Goal: Transaction & Acquisition: Purchase product/service

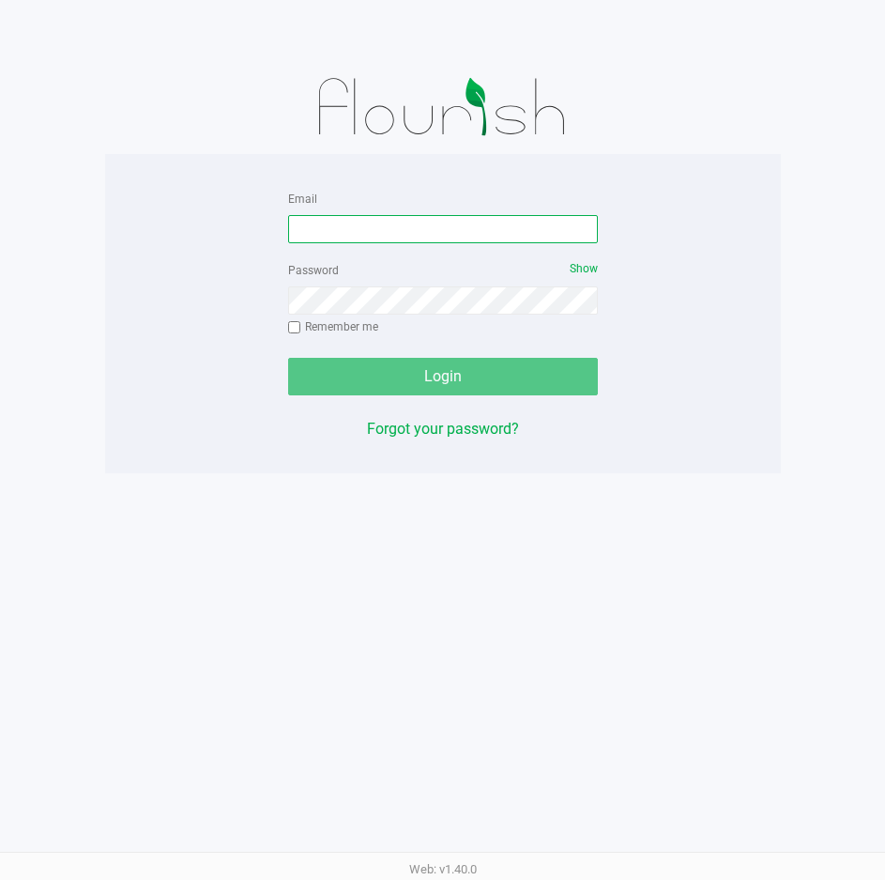
click at [487, 229] on input "Email" at bounding box center [443, 229] width 310 height 28
type input "[EMAIL_ADDRESS][DOMAIN_NAME]"
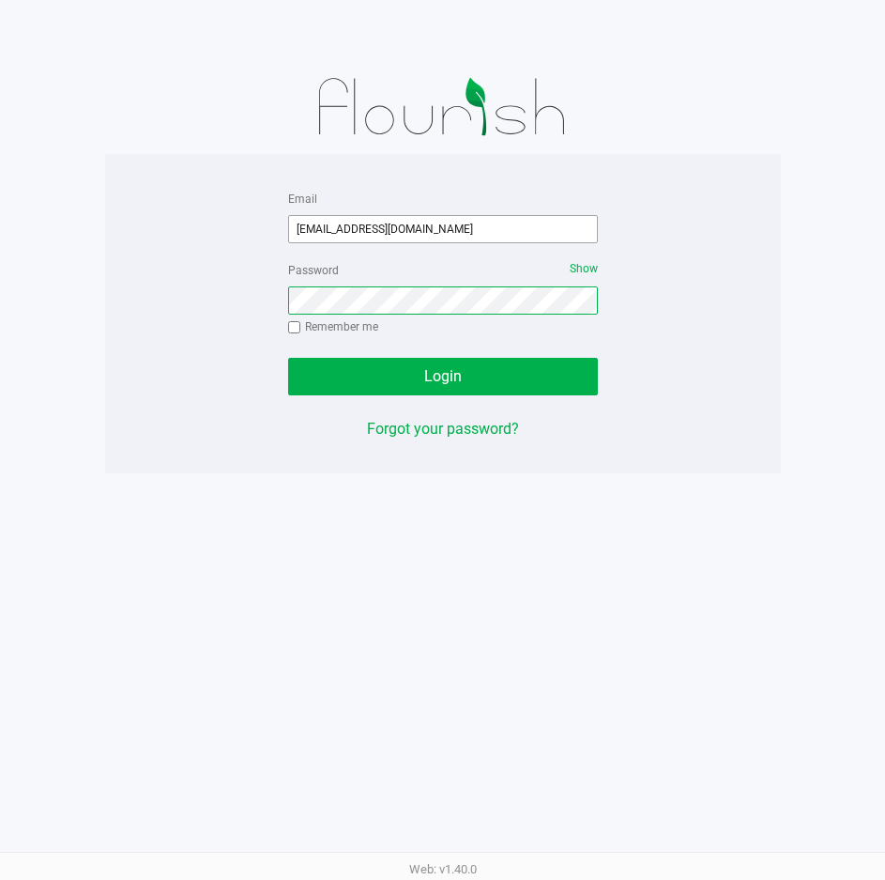
click at [288, 358] on button "Login" at bounding box center [443, 377] width 310 height 38
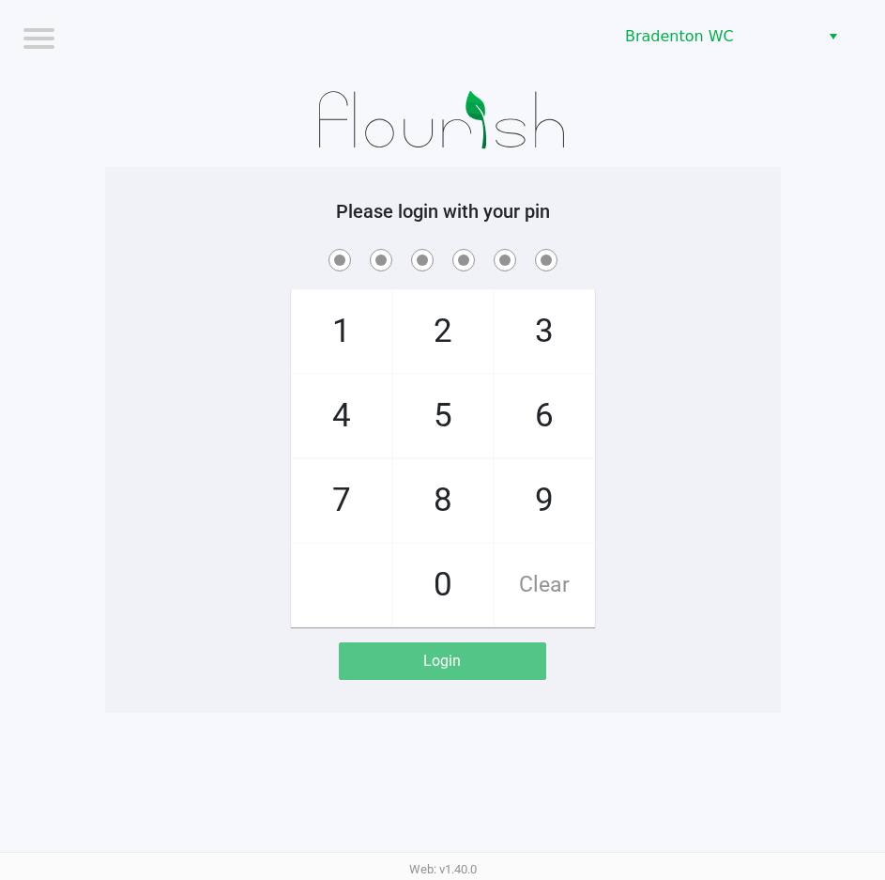
click at [697, 250] on span at bounding box center [443, 259] width 648 height 29
checkbox input "true"
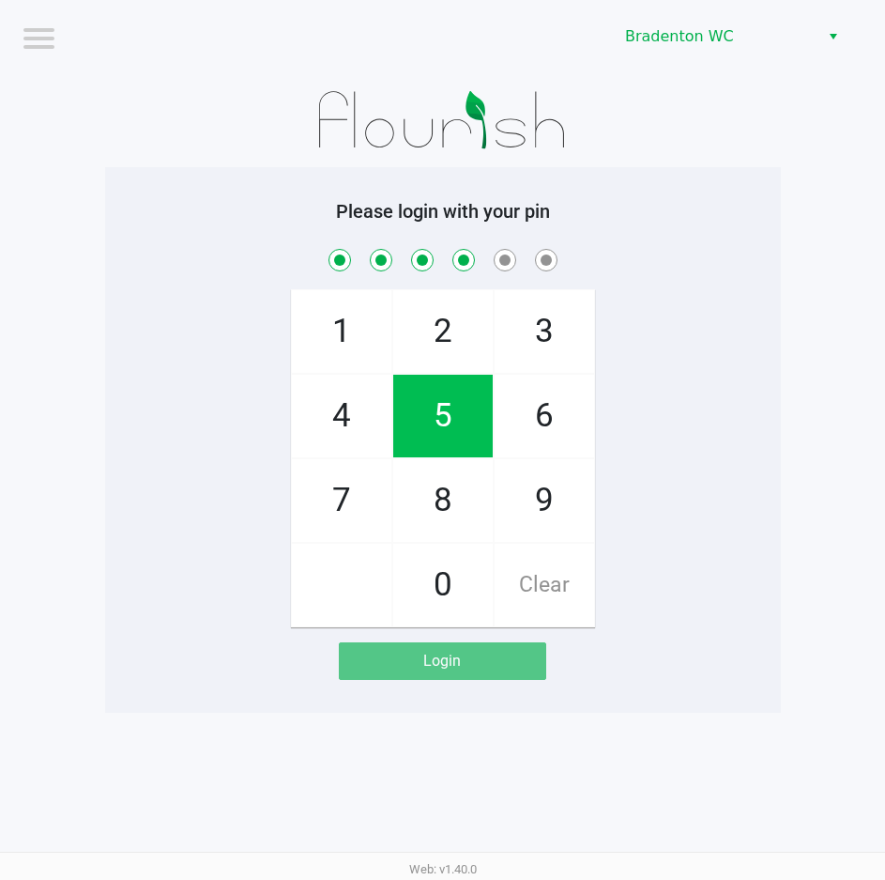
checkbox input "true"
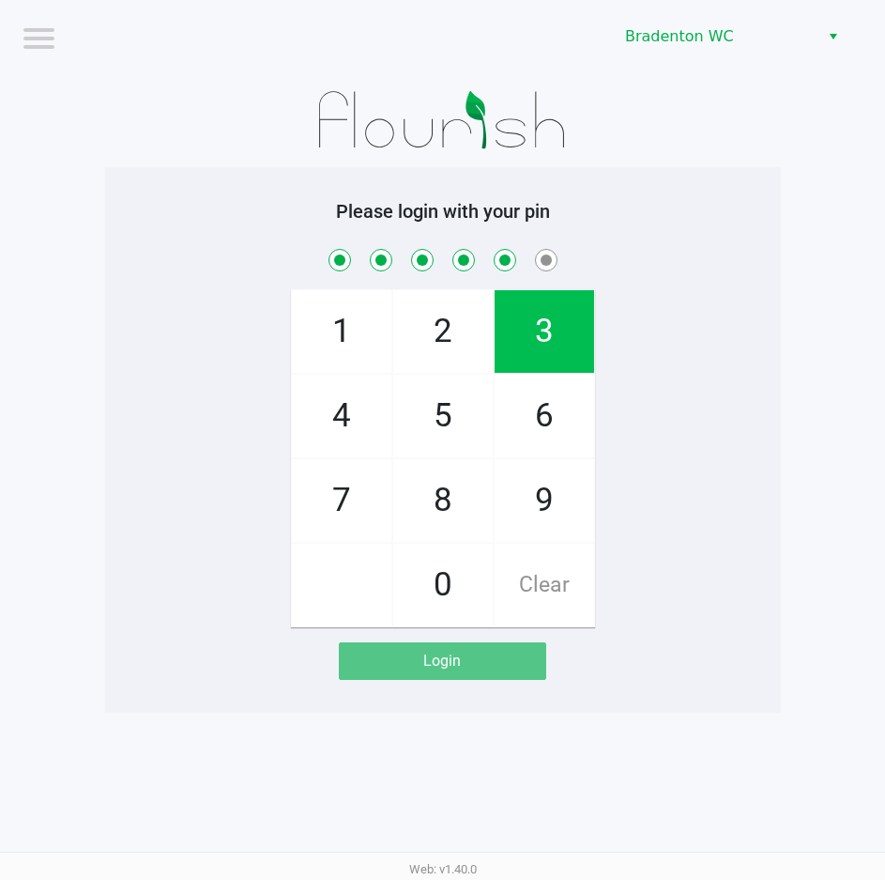
checkbox input "true"
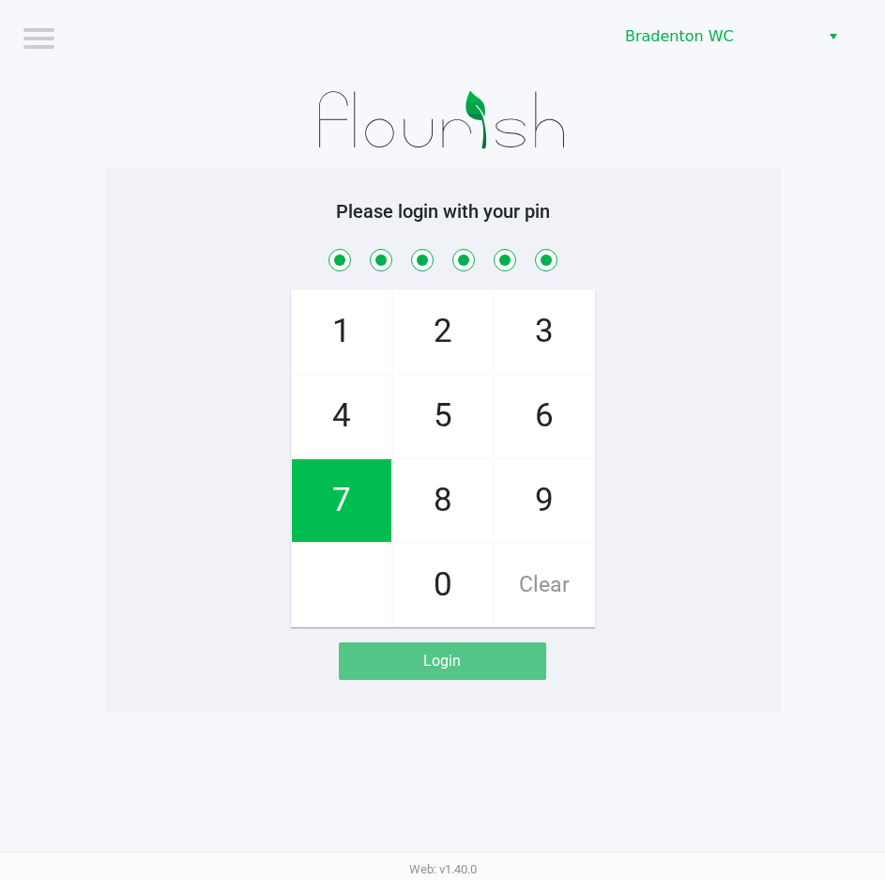
checkbox input "true"
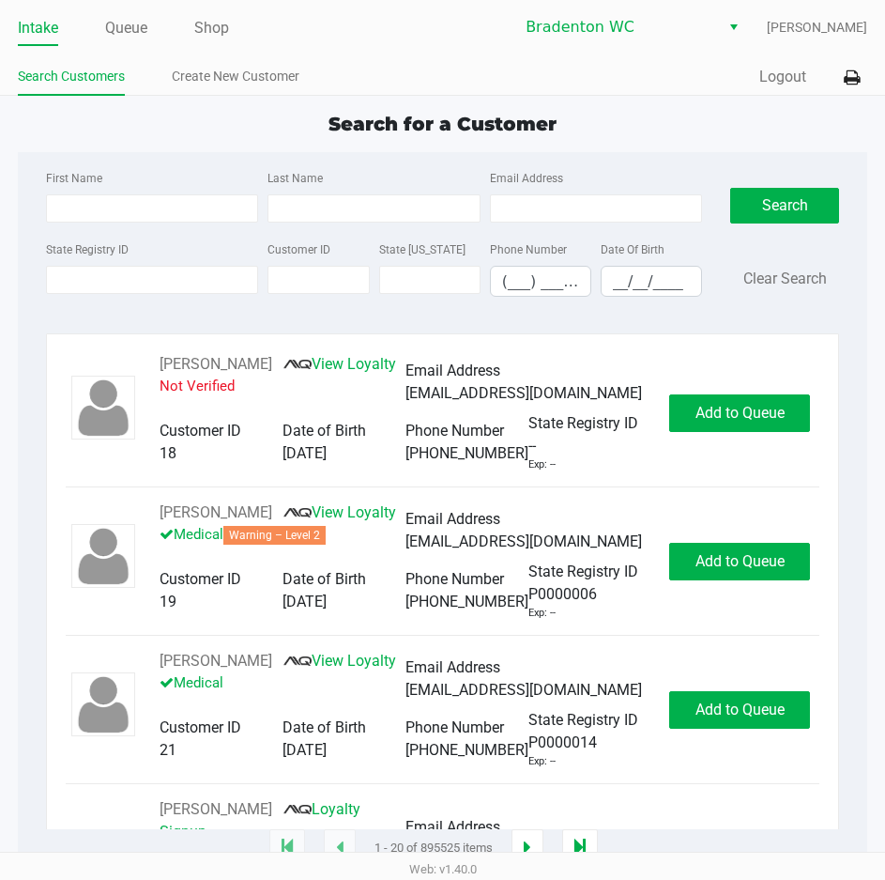
click at [318, 131] on div "Search for a Customer" at bounding box center [443, 124] width 878 height 28
type input "SHANNEN"
type input "[PERSON_NAME]"
type input "[DATE]"
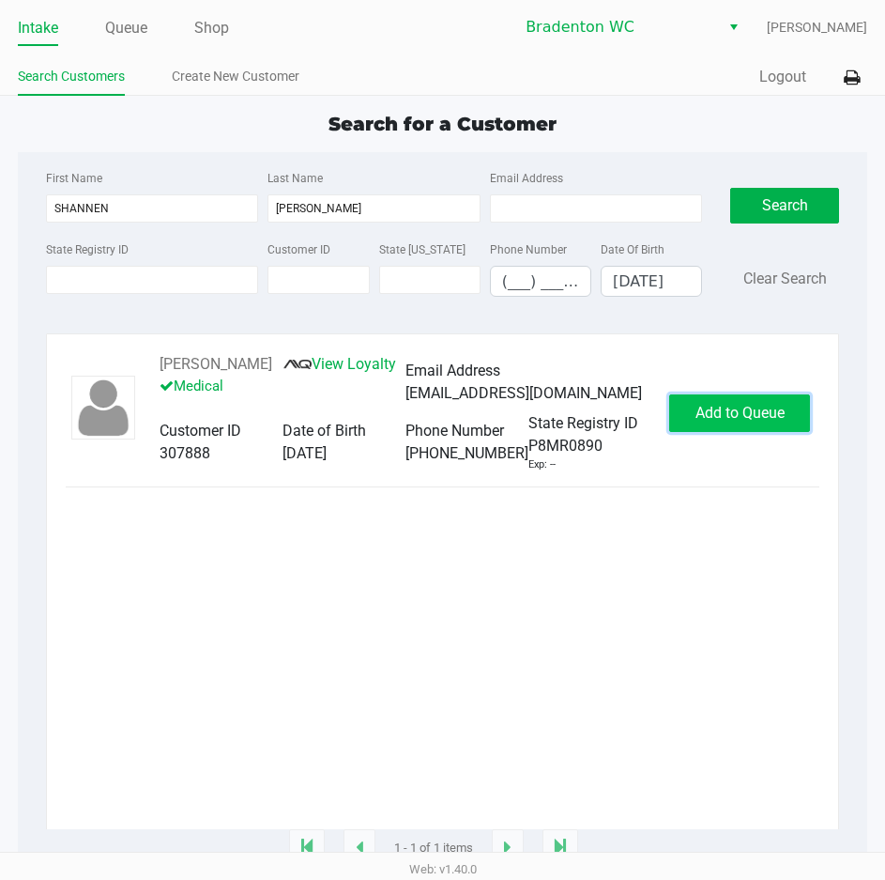
click at [700, 432] on button "Add to Queue" at bounding box center [739, 413] width 141 height 38
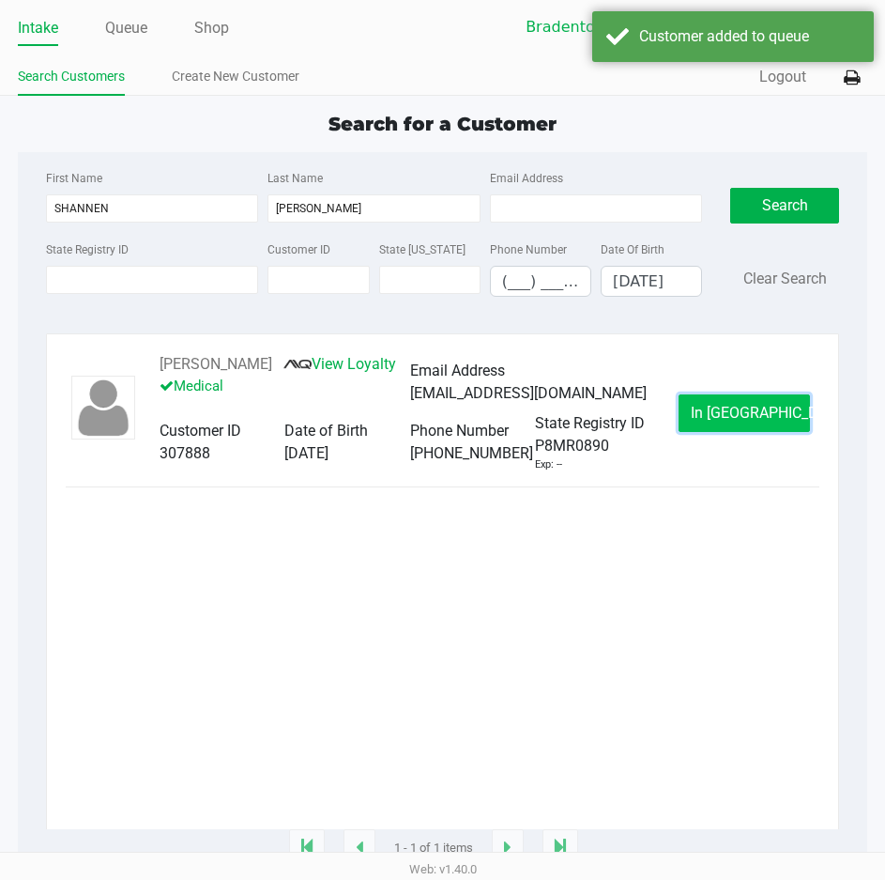
click at [701, 431] on button "In [GEOGRAPHIC_DATA]" at bounding box center [744, 413] width 131 height 38
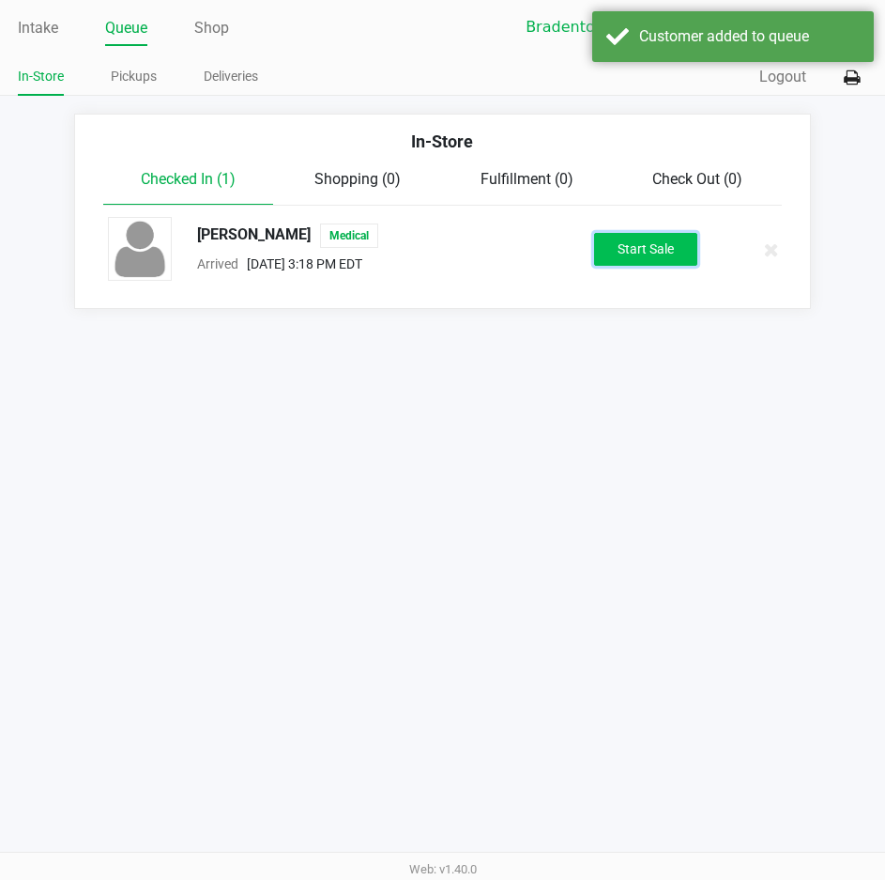
click at [605, 264] on button "Start Sale" at bounding box center [645, 249] width 103 height 33
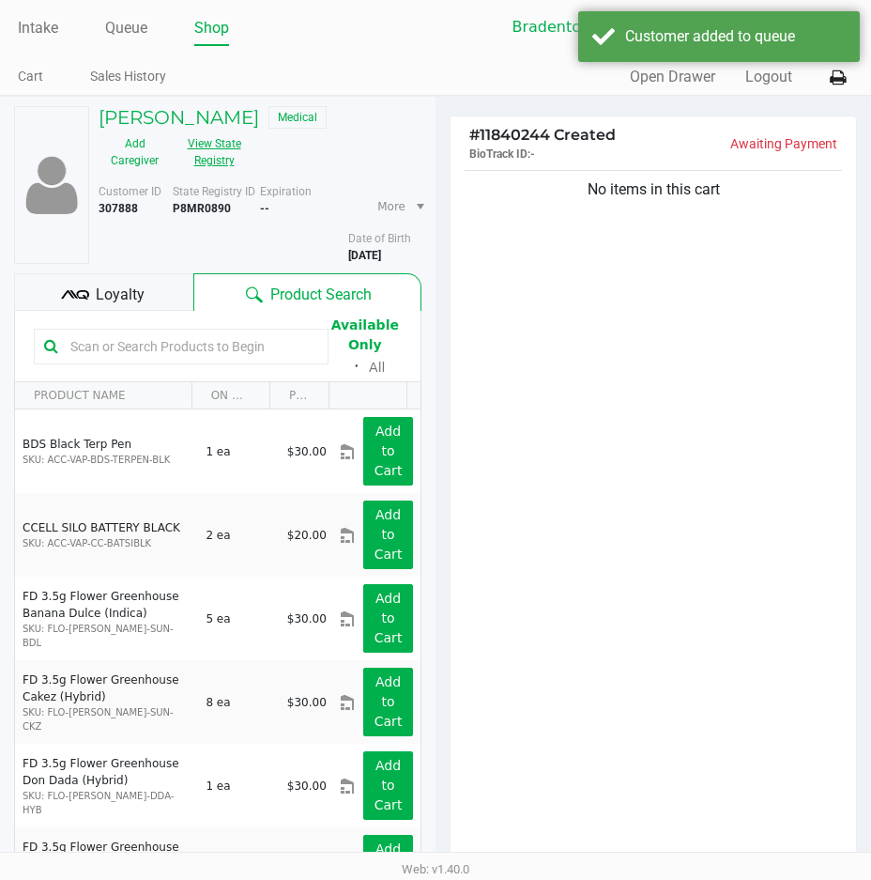
click at [226, 163] on button "View State Registry" at bounding box center [208, 152] width 75 height 47
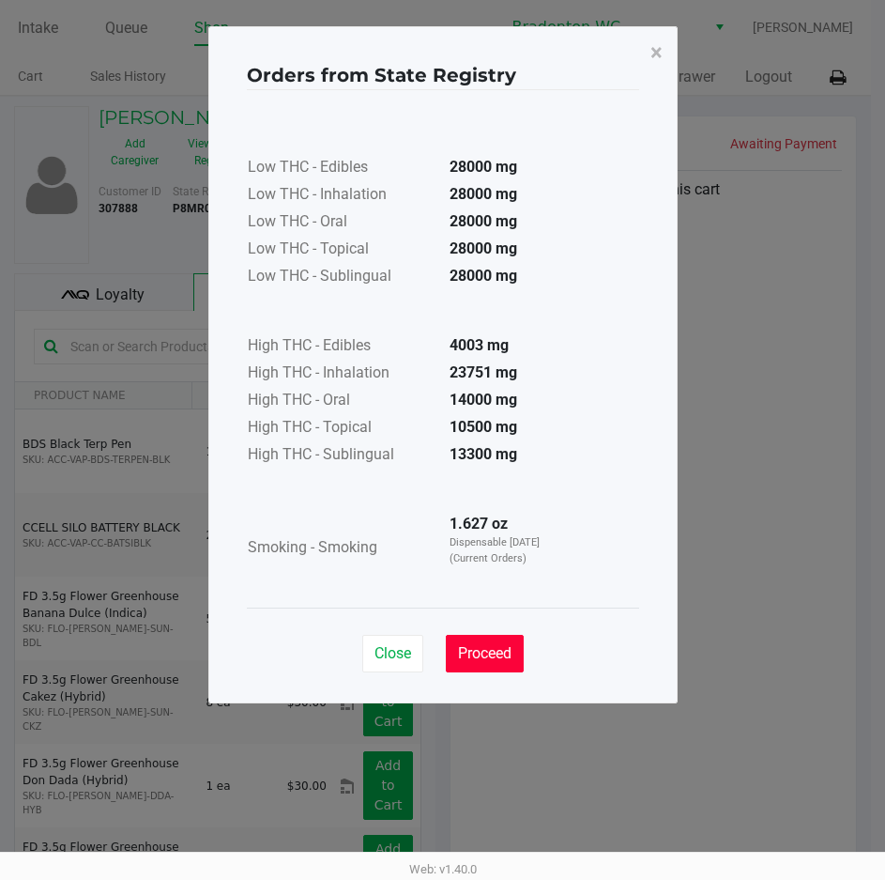
click at [496, 645] on span "Proceed" at bounding box center [485, 653] width 54 height 18
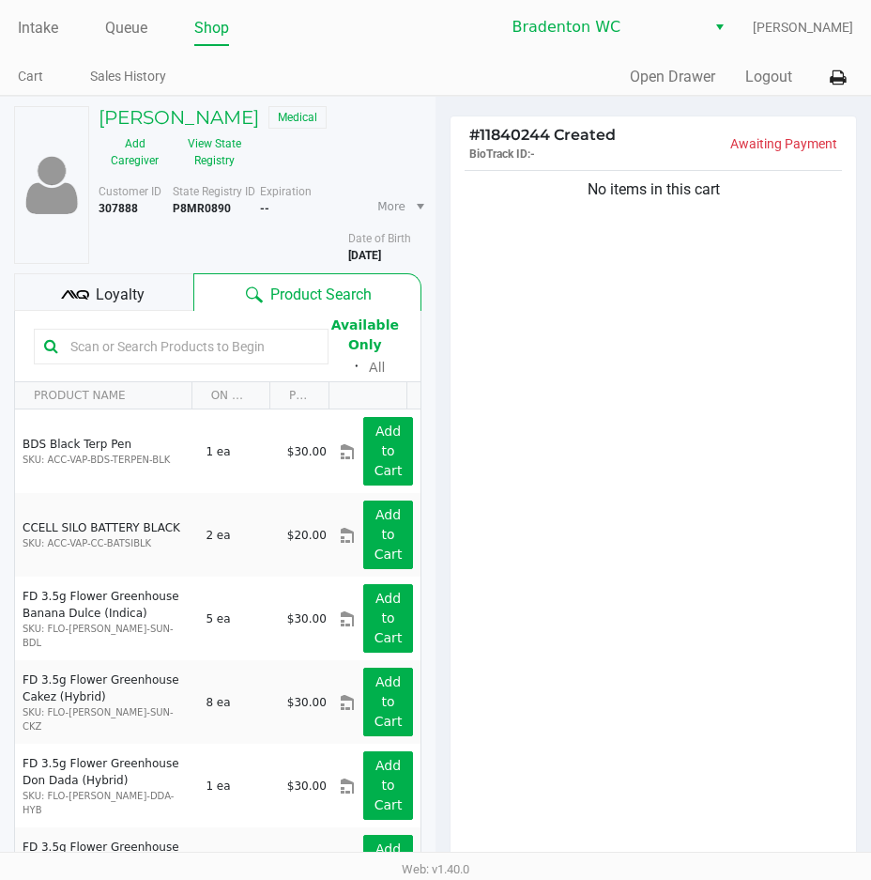
click at [115, 310] on div "Loyalty" at bounding box center [103, 292] width 179 height 38
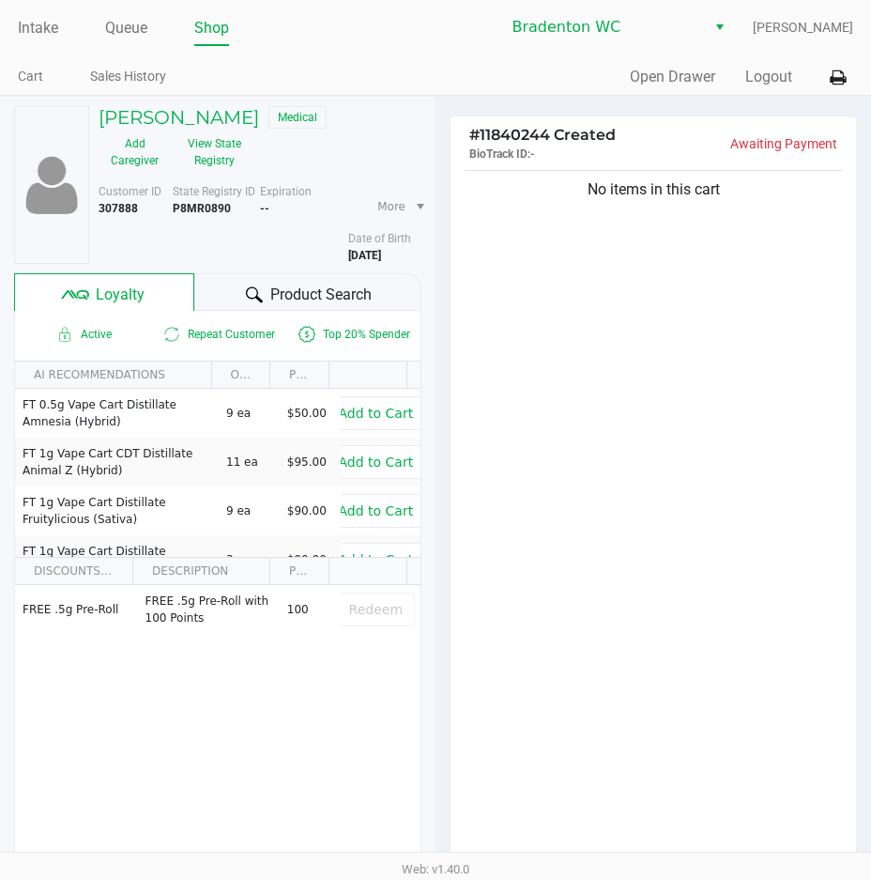
click at [258, 289] on icon at bounding box center [254, 294] width 17 height 17
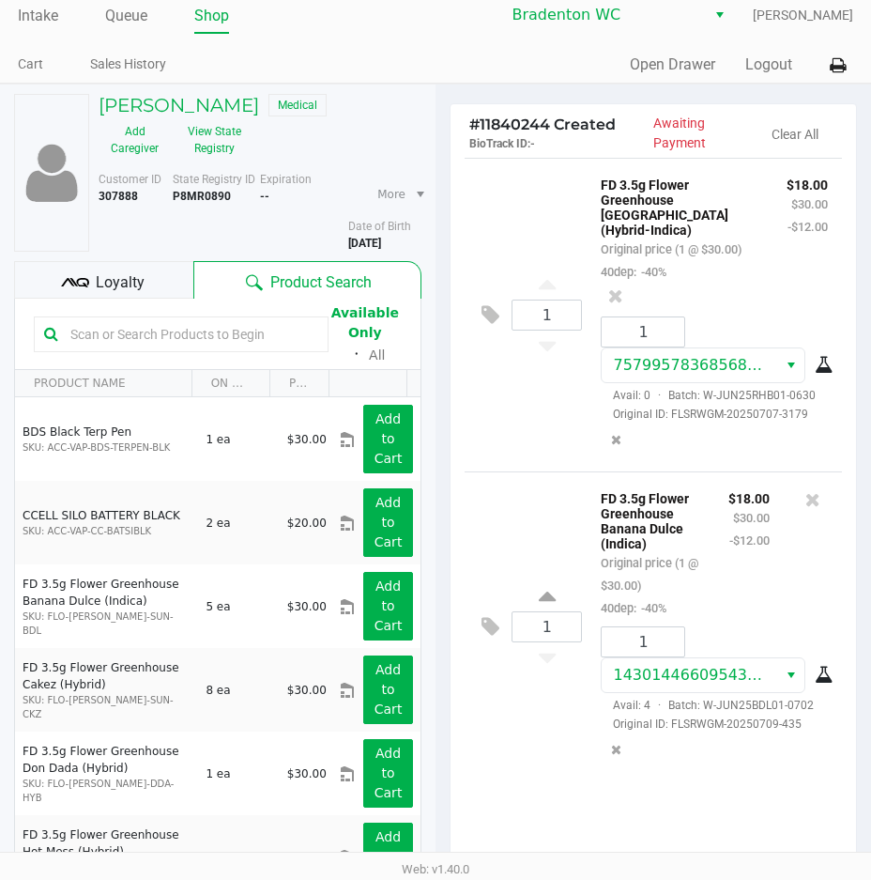
scroll to position [236, 0]
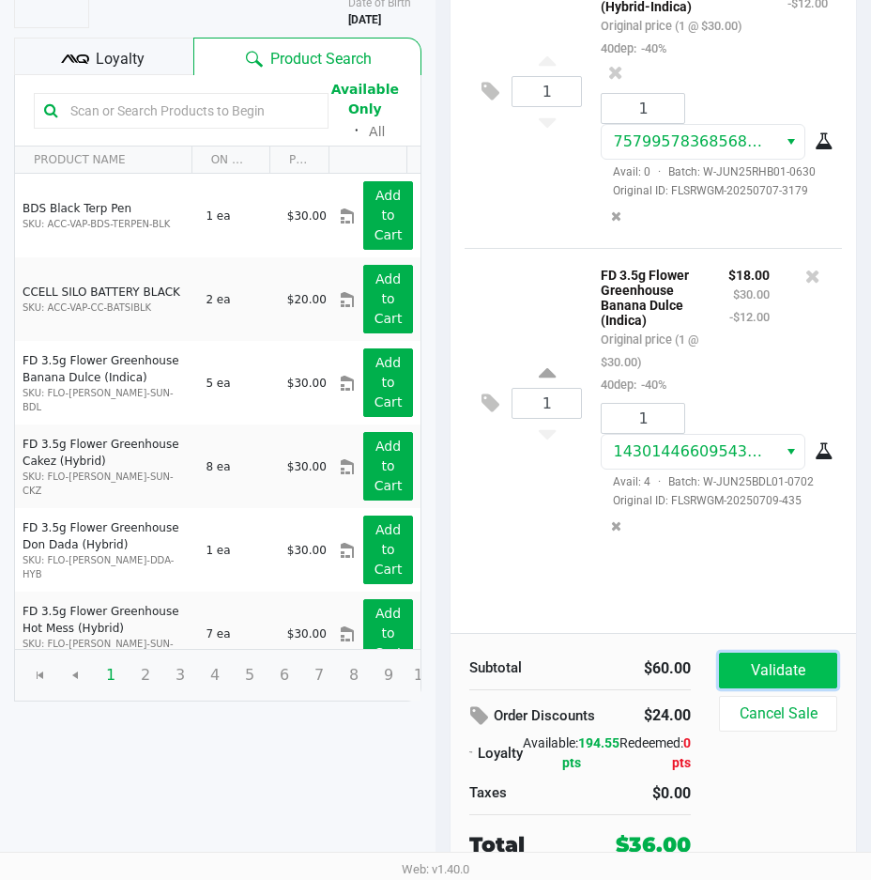
click at [767, 670] on button "Validate" at bounding box center [778, 670] width 118 height 36
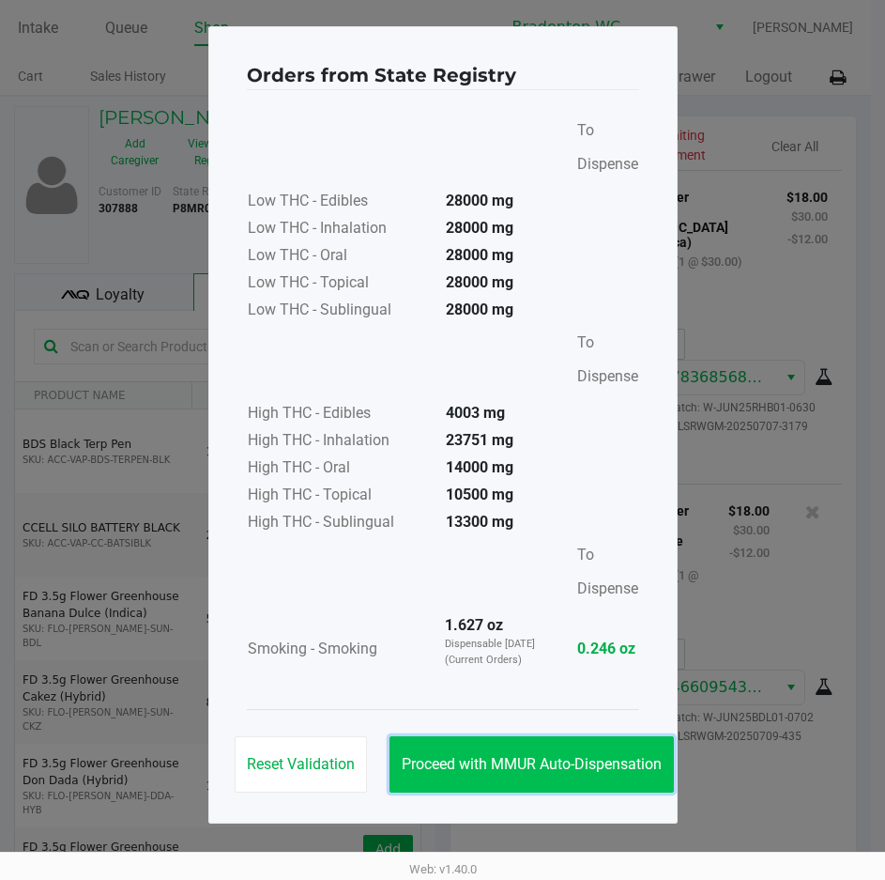
click at [565, 775] on button "Proceed with MMUR Auto-Dispensation" at bounding box center [532, 764] width 284 height 56
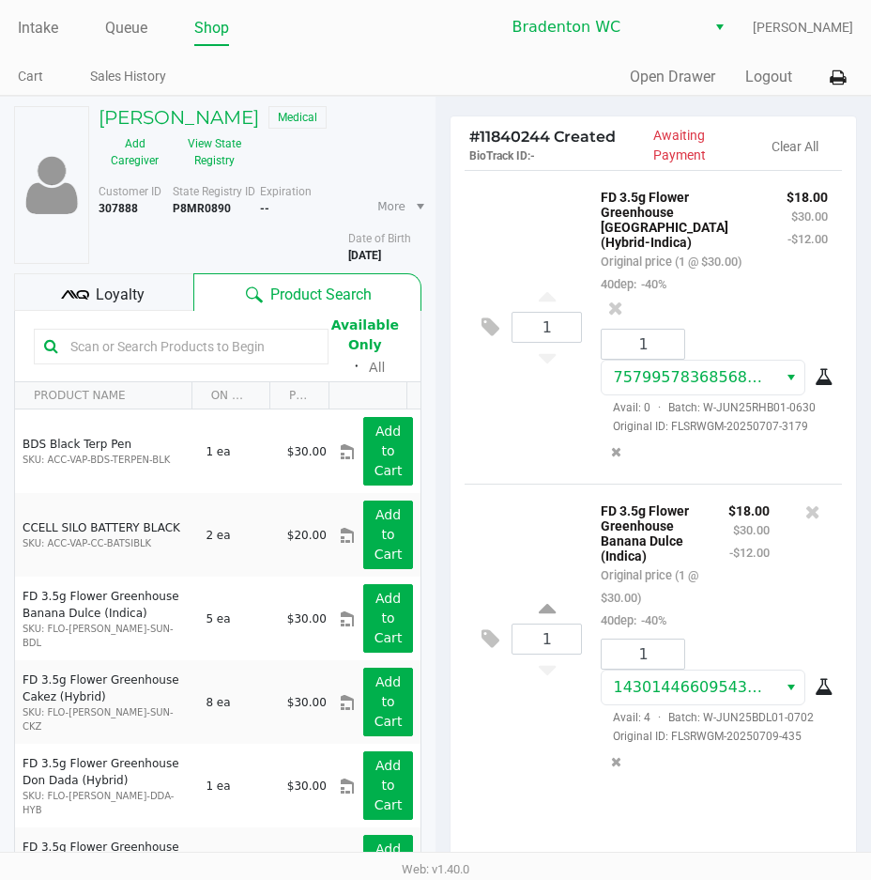
click at [158, 304] on div "Loyalty" at bounding box center [103, 292] width 179 height 38
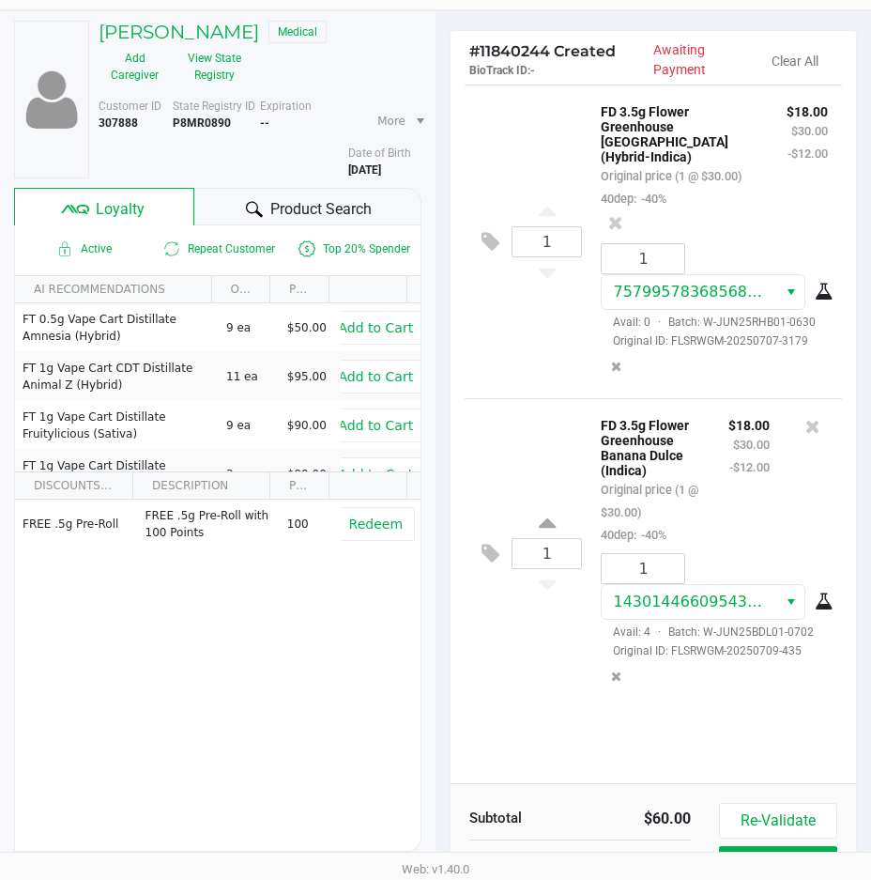
scroll to position [238, 0]
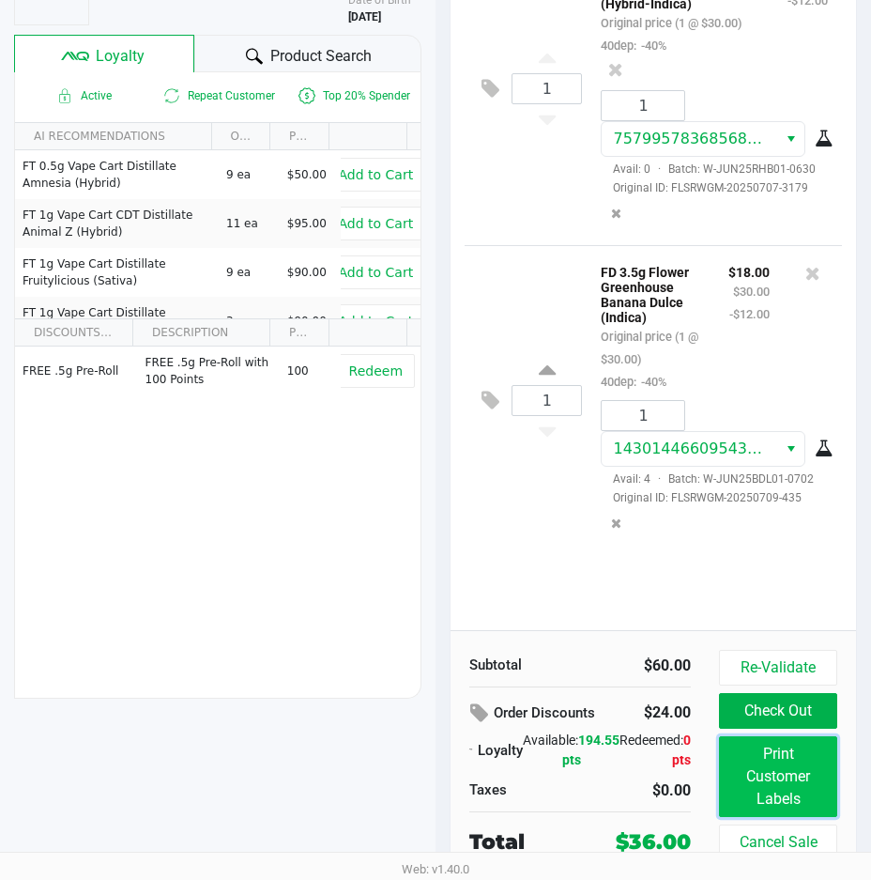
click at [782, 786] on button "Print Customer Labels" at bounding box center [778, 776] width 118 height 81
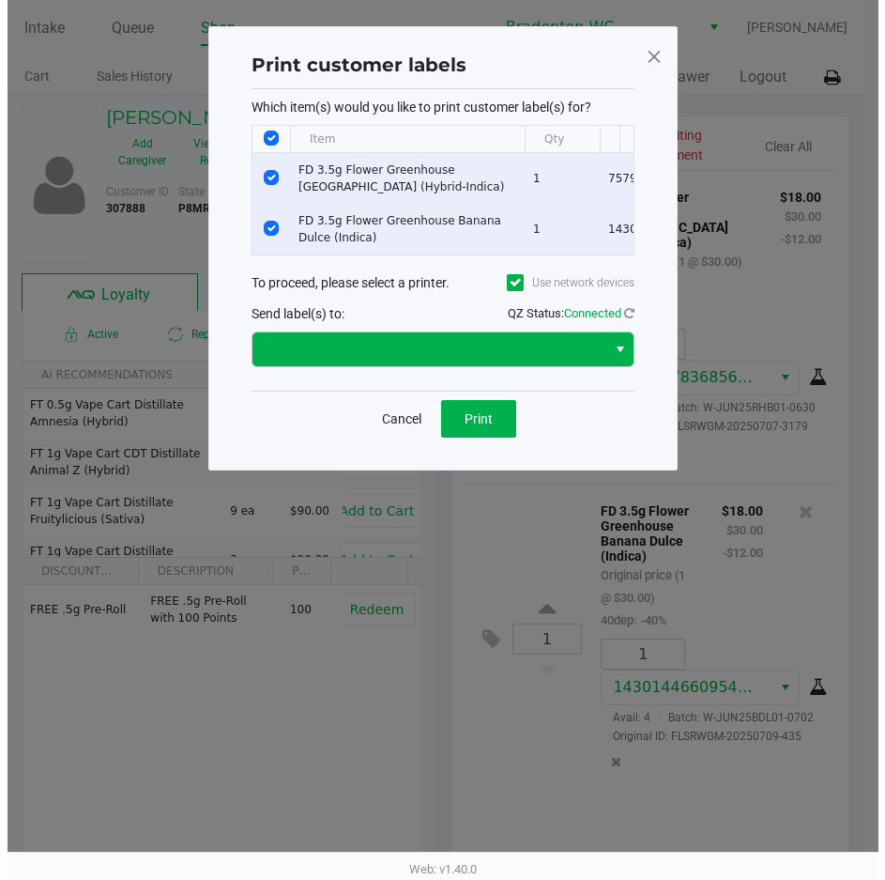
scroll to position [0, 0]
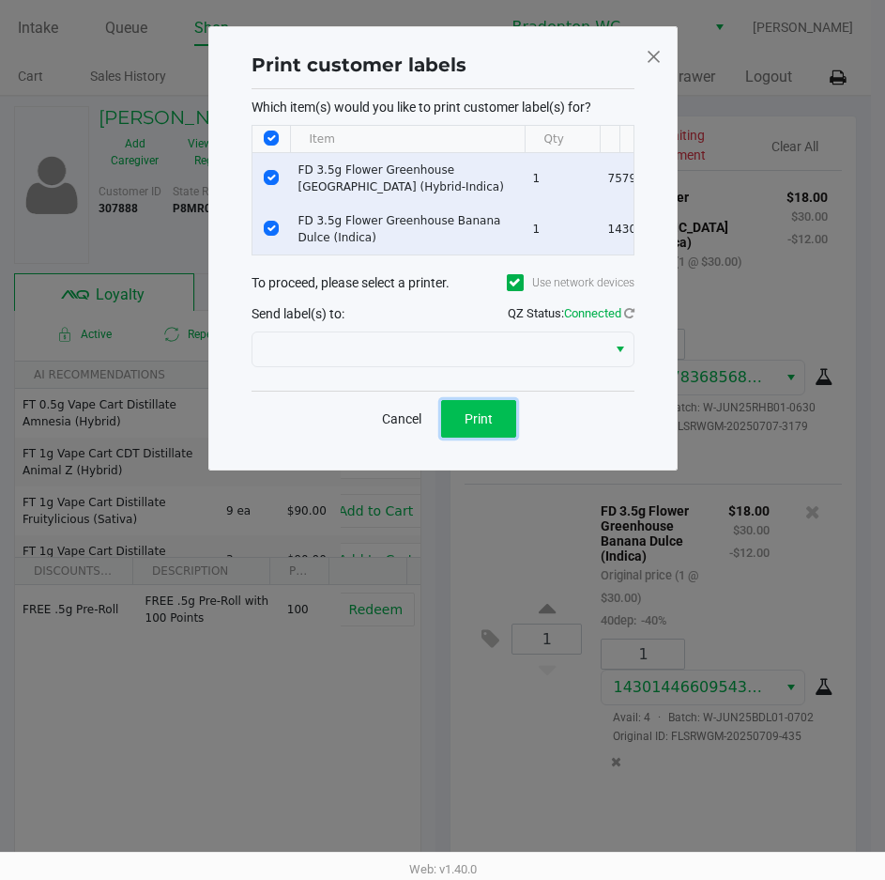
click at [495, 423] on button "Print" at bounding box center [478, 419] width 75 height 38
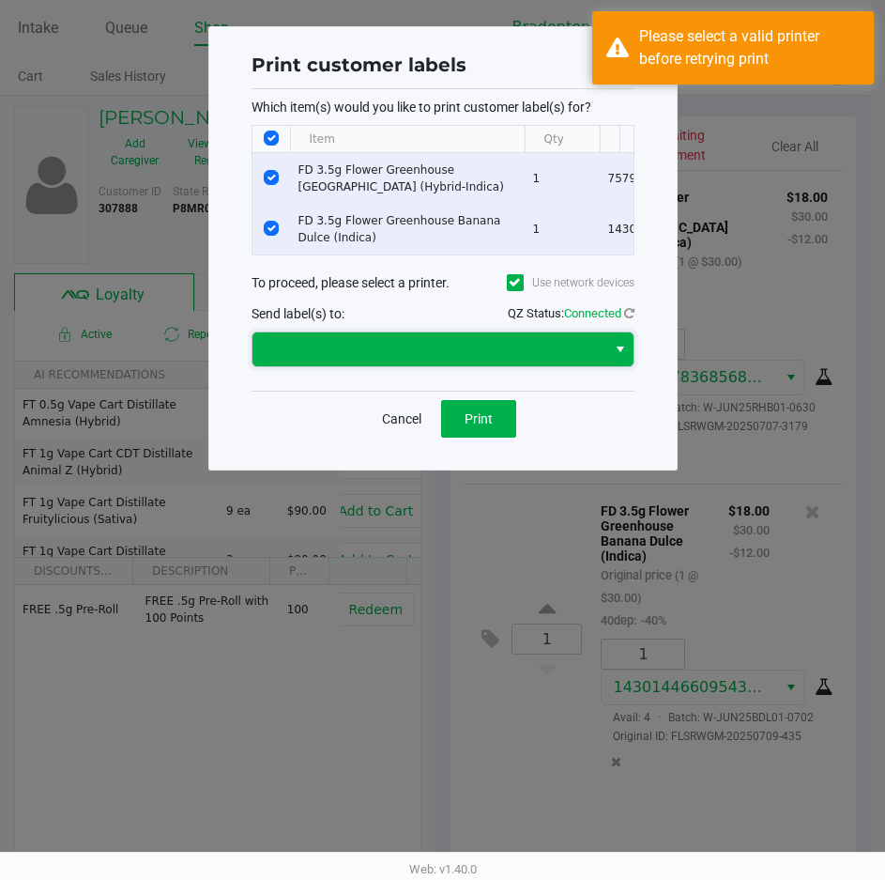
click at [458, 360] on span at bounding box center [429, 349] width 331 height 23
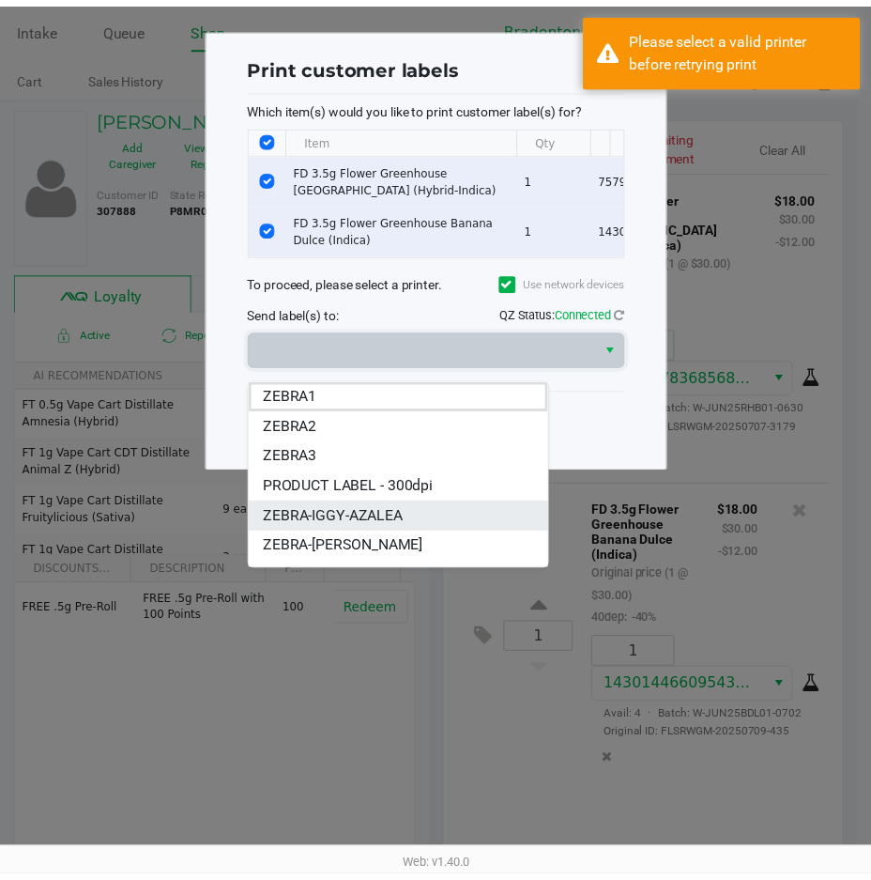
scroll to position [113, 0]
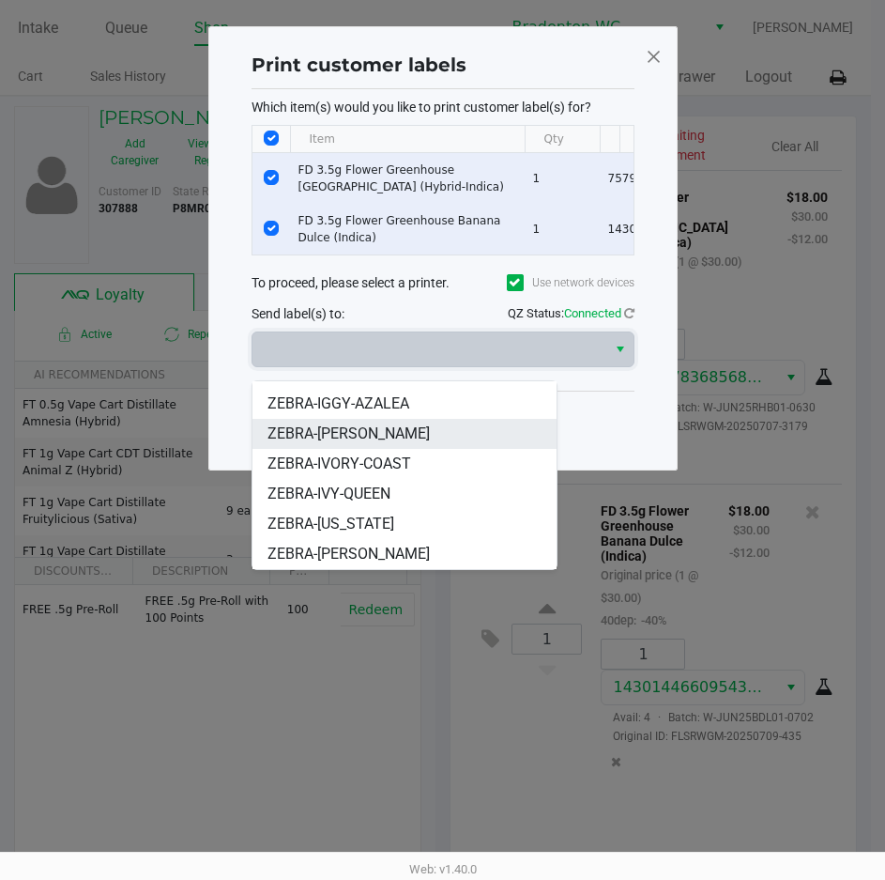
click at [397, 426] on span "ZEBRA-IVANKA-TRUMP" at bounding box center [349, 433] width 162 height 23
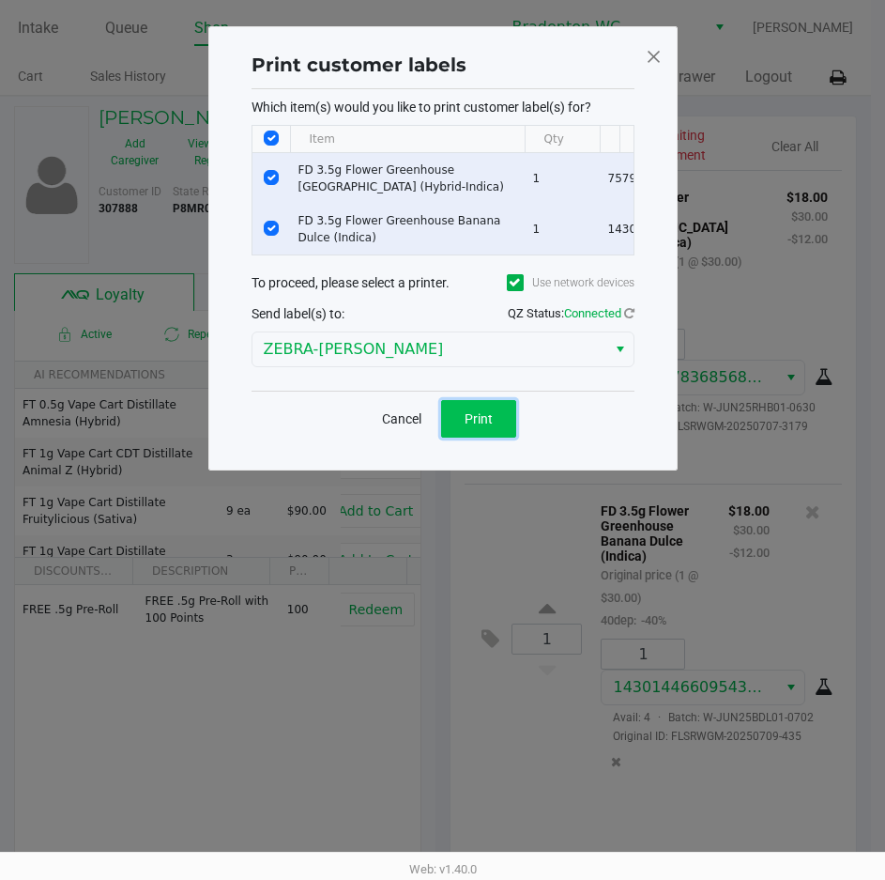
click at [478, 426] on span "Print" at bounding box center [479, 418] width 28 height 15
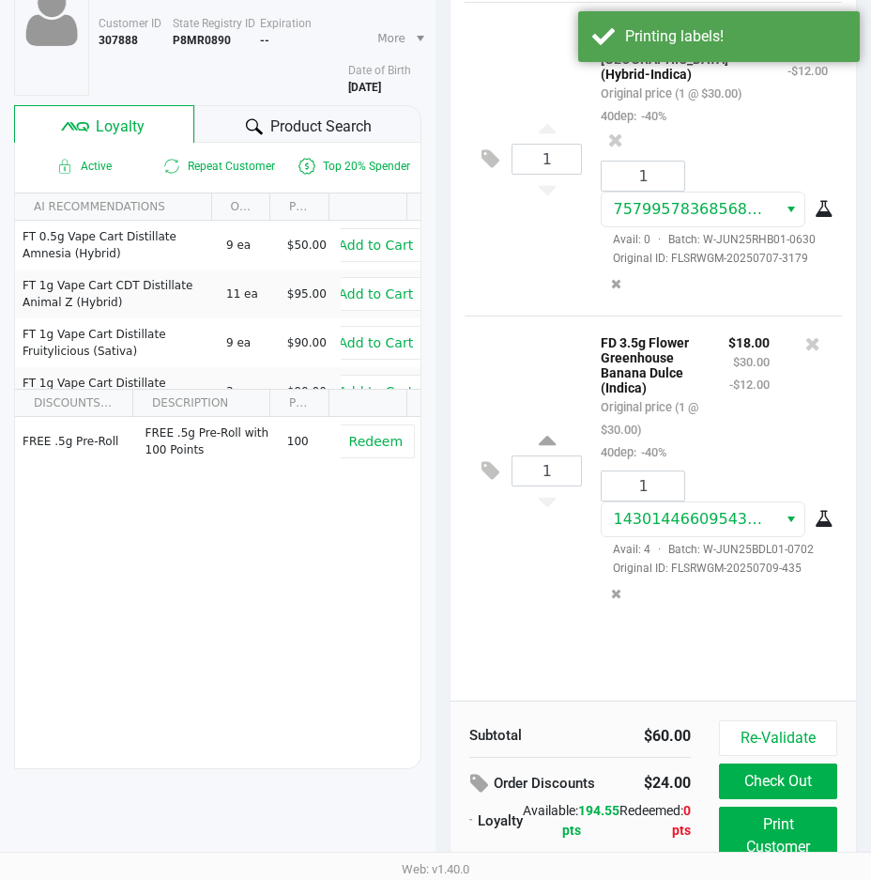
scroll to position [238, 0]
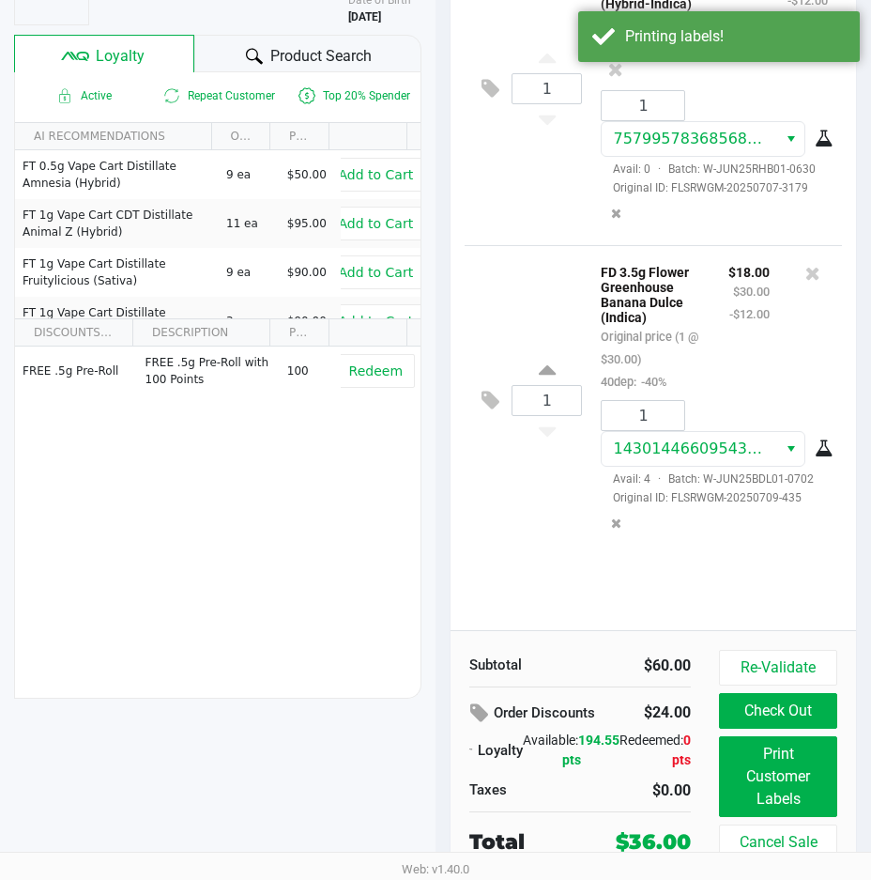
click at [781, 777] on button "Print Customer Labels" at bounding box center [778, 776] width 118 height 81
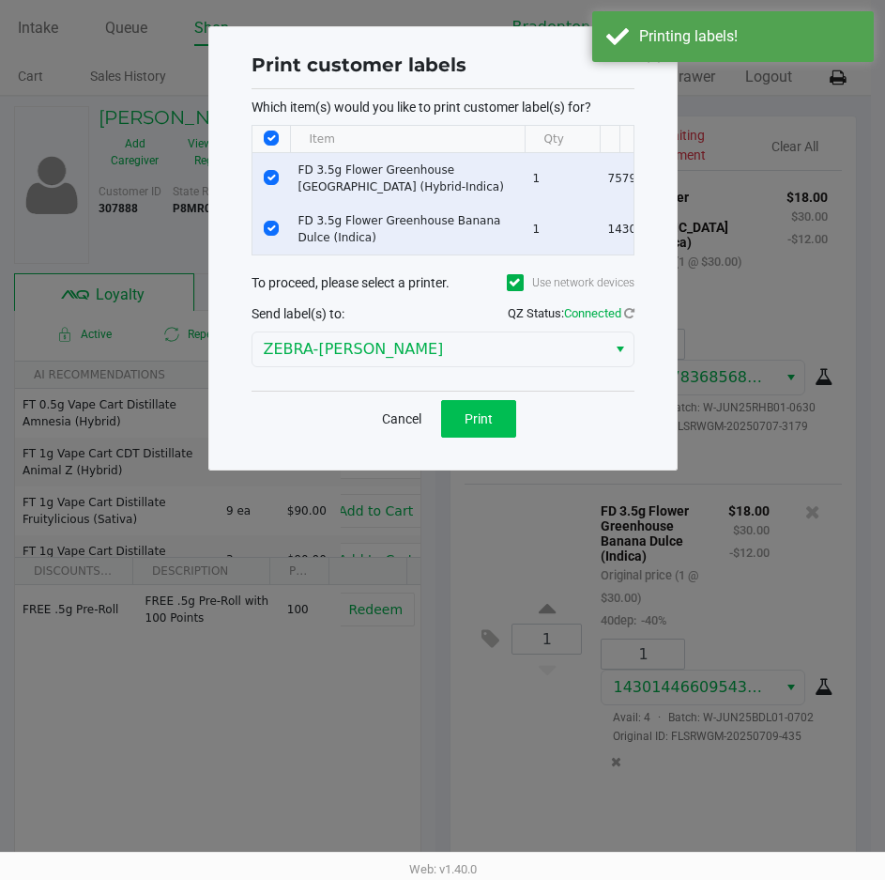
click at [505, 437] on button "Print" at bounding box center [478, 419] width 75 height 38
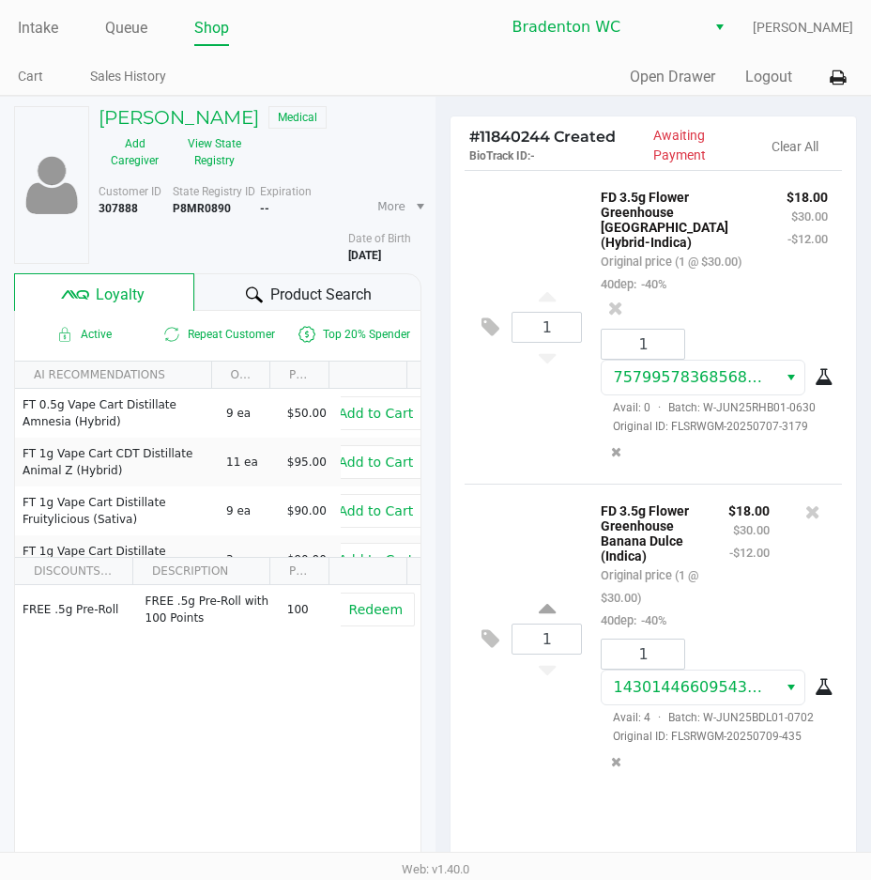
scroll to position [238, 0]
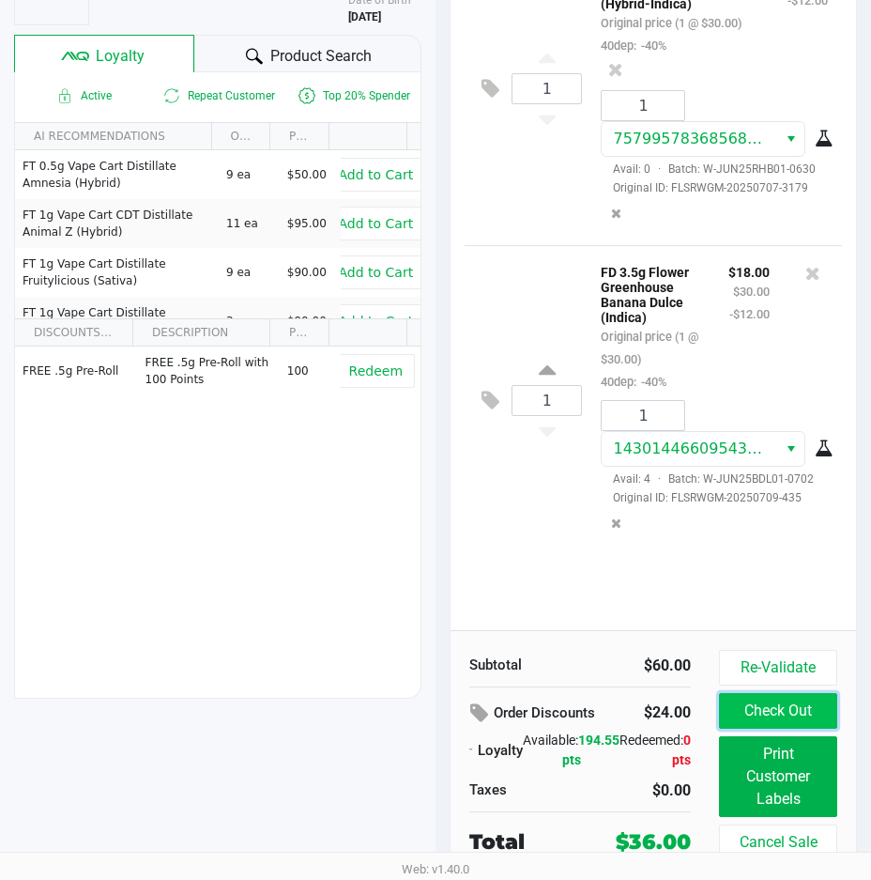
click at [766, 703] on button "Check Out" at bounding box center [778, 711] width 118 height 36
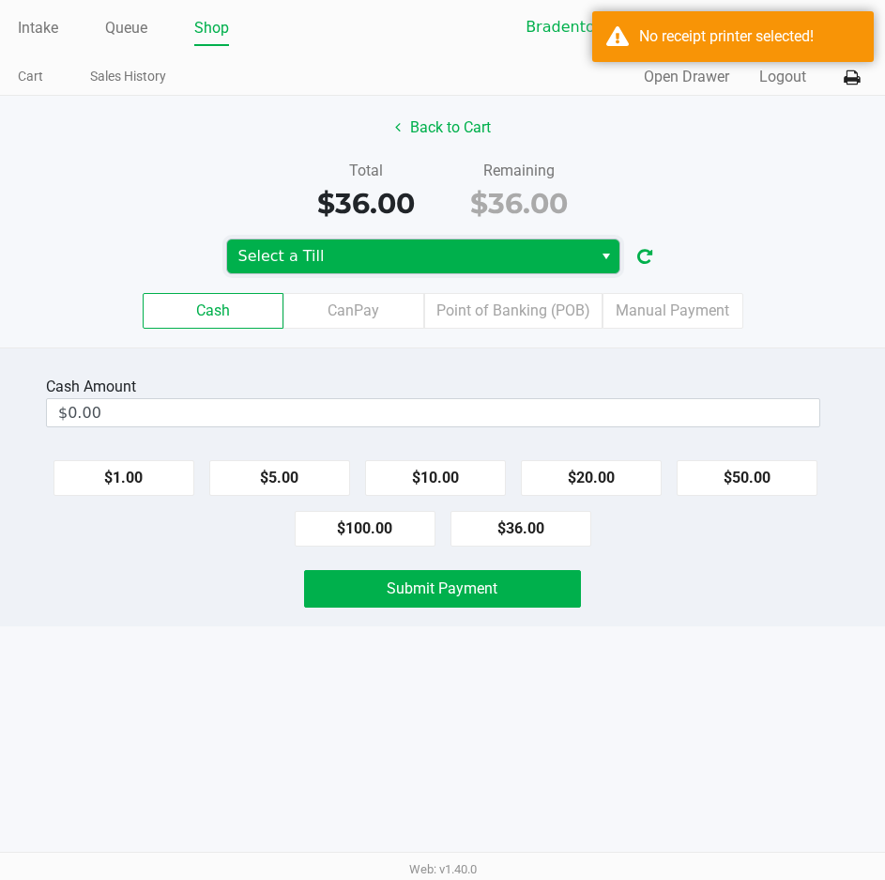
click at [439, 260] on span "Select a Till" at bounding box center [409, 256] width 343 height 23
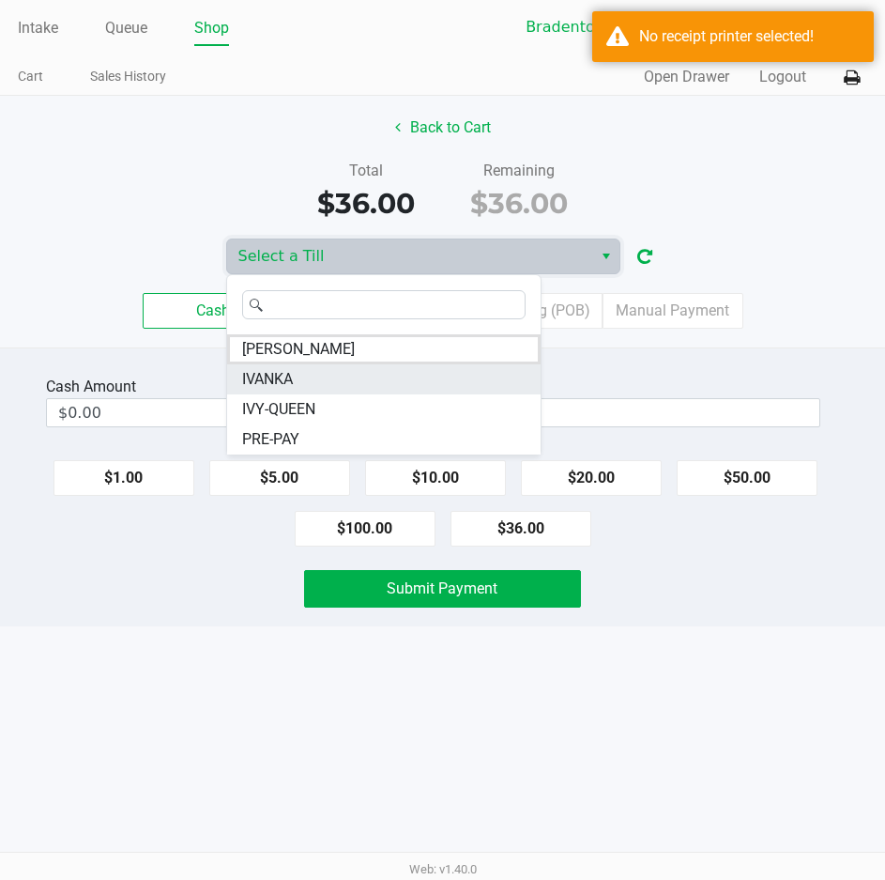
click at [351, 379] on li "IVANKA" at bounding box center [384, 379] width 314 height 30
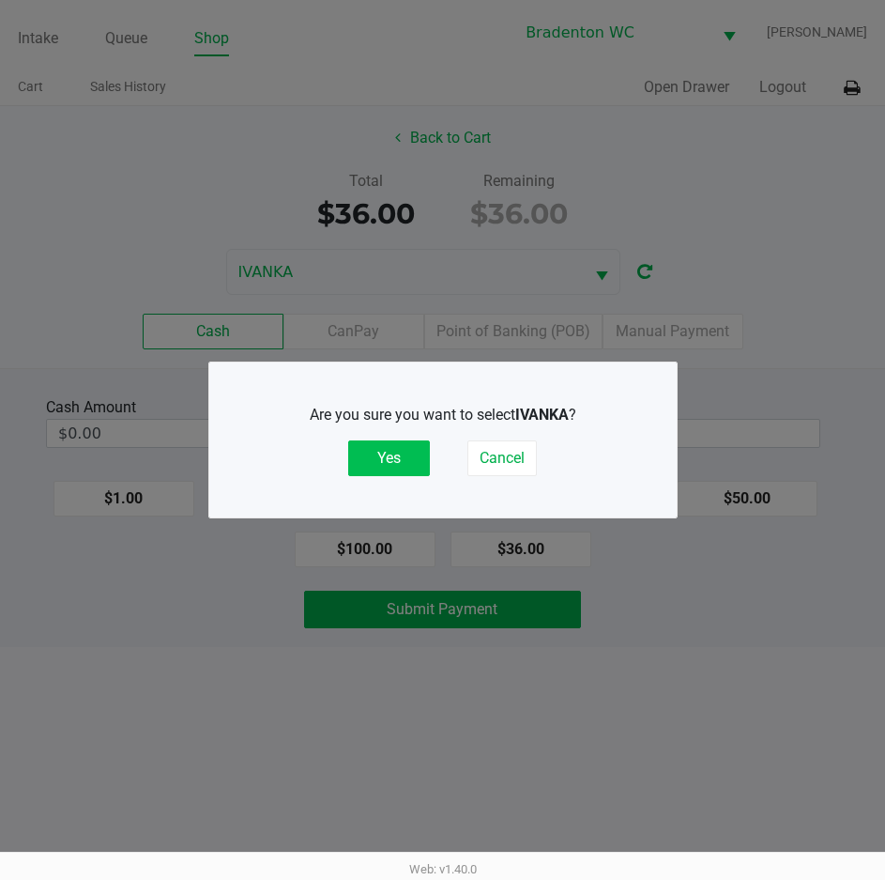
click at [376, 460] on button "Yes" at bounding box center [389, 458] width 82 height 36
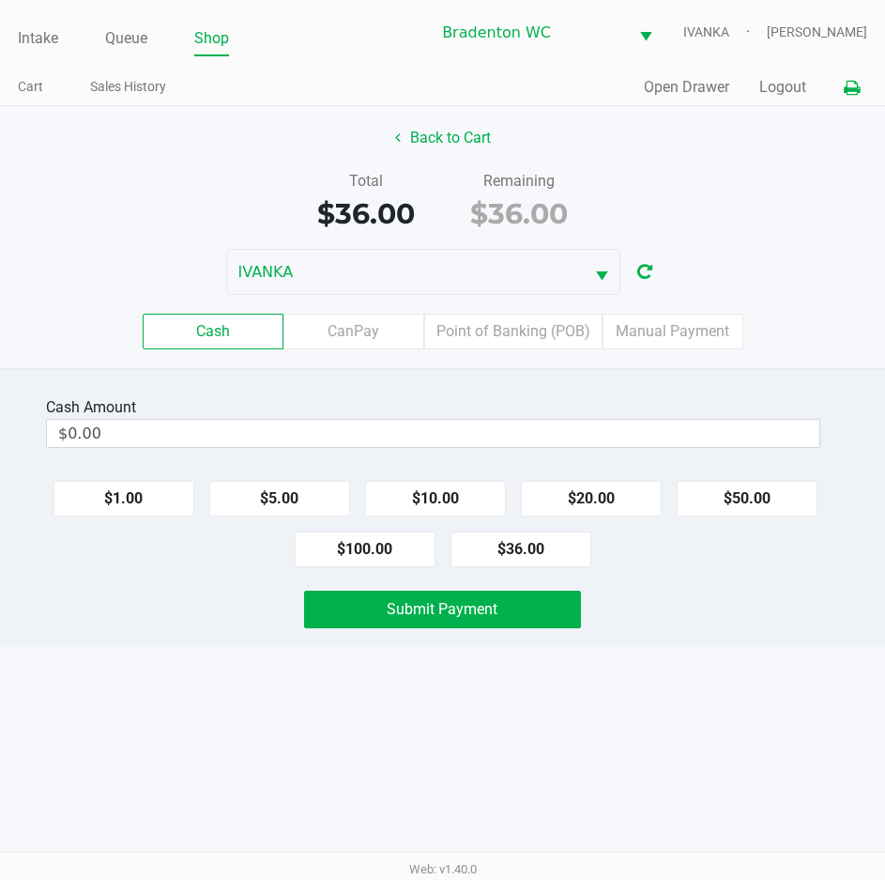
click at [850, 97] on button at bounding box center [851, 87] width 31 height 35
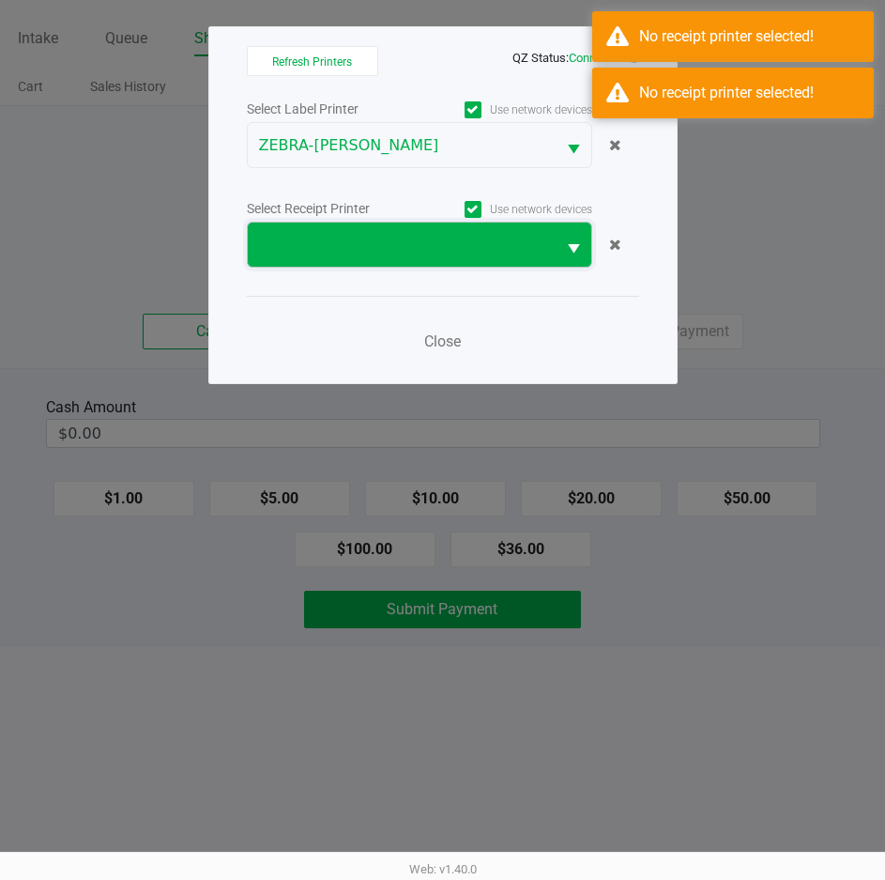
click at [416, 244] on span at bounding box center [401, 245] width 285 height 23
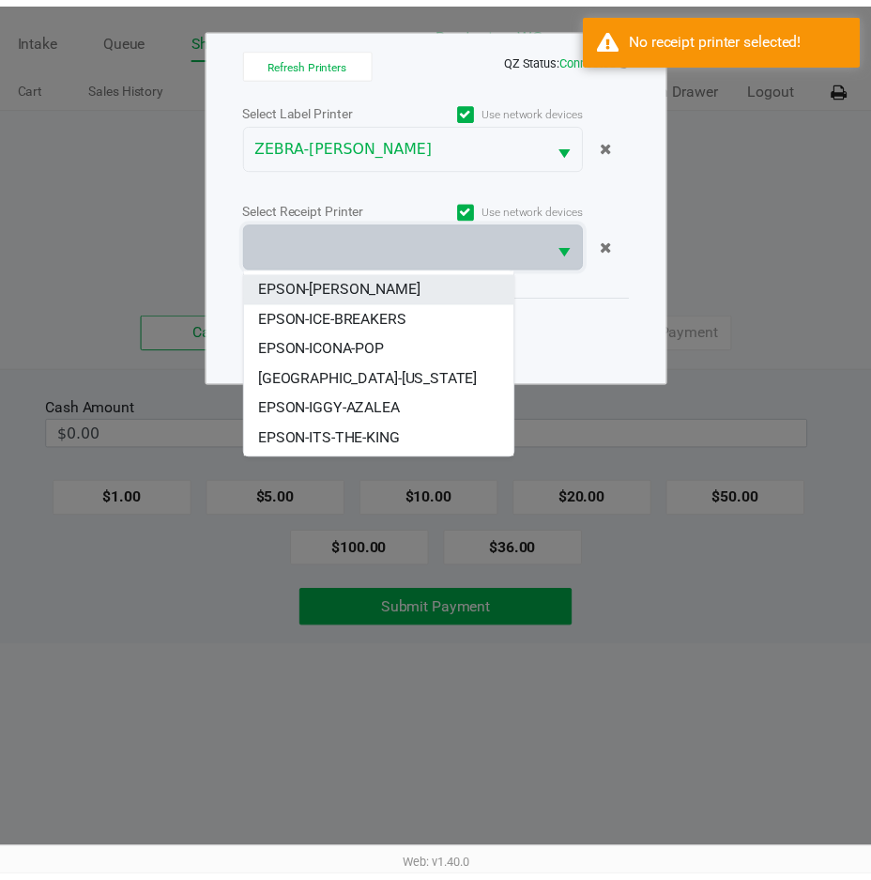
scroll to position [173, 0]
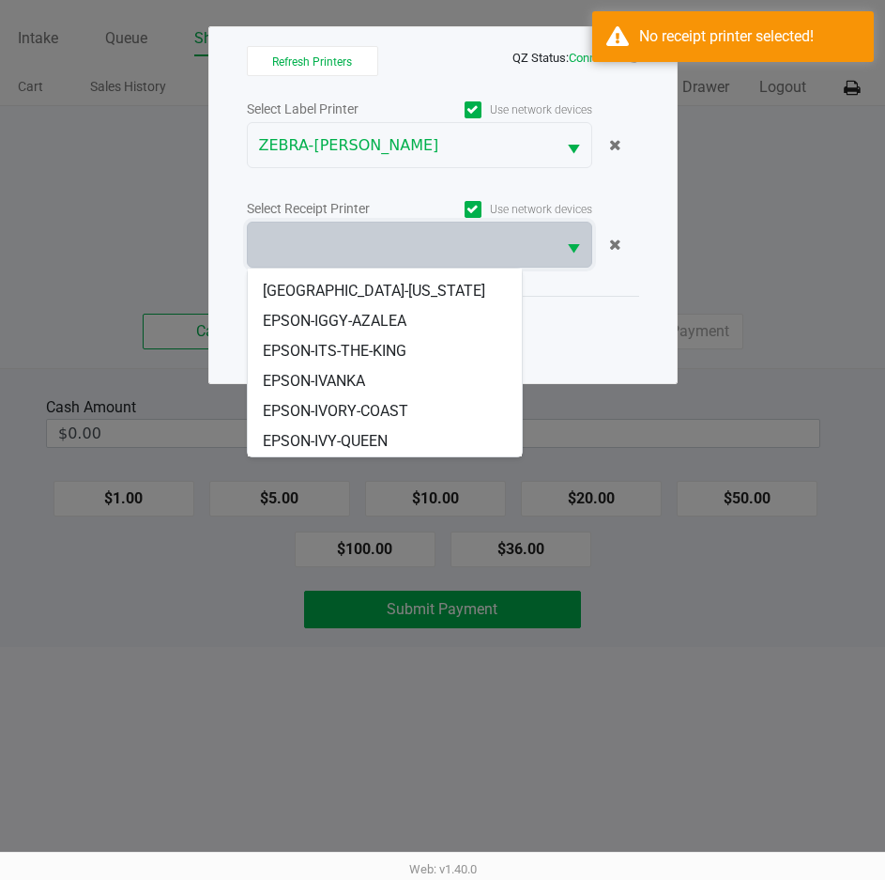
click at [365, 375] on span "EPSON-IVANKA" at bounding box center [314, 381] width 102 height 23
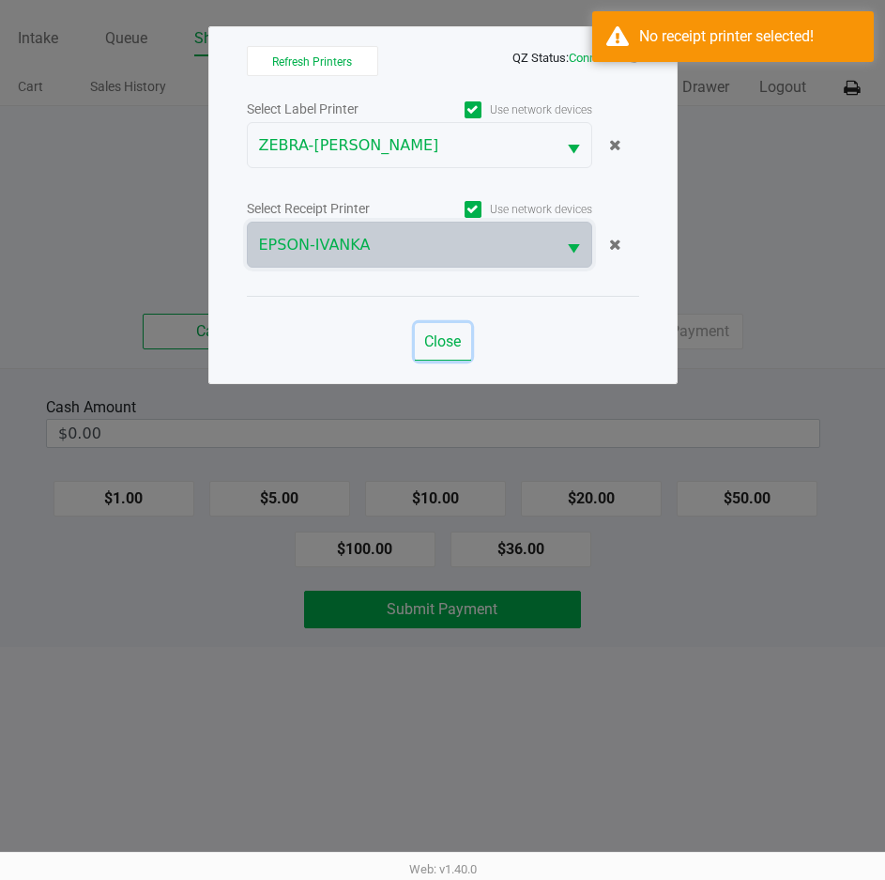
click at [451, 330] on button "Close" at bounding box center [443, 342] width 56 height 38
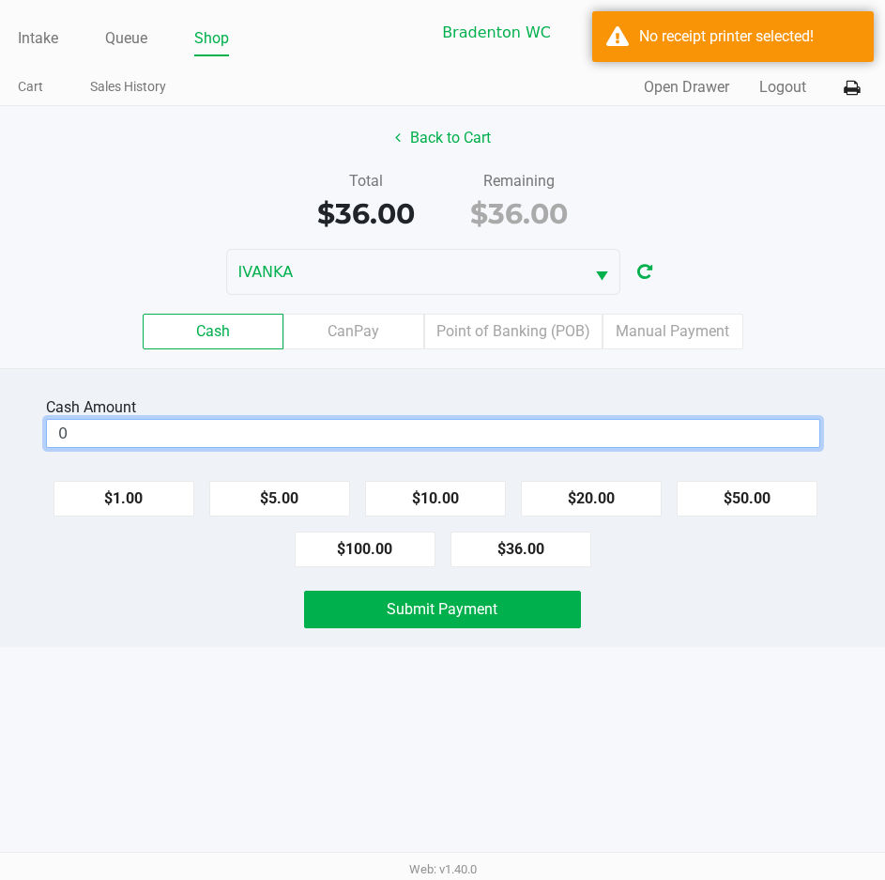
click at [406, 421] on input "0" at bounding box center [433, 433] width 773 height 27
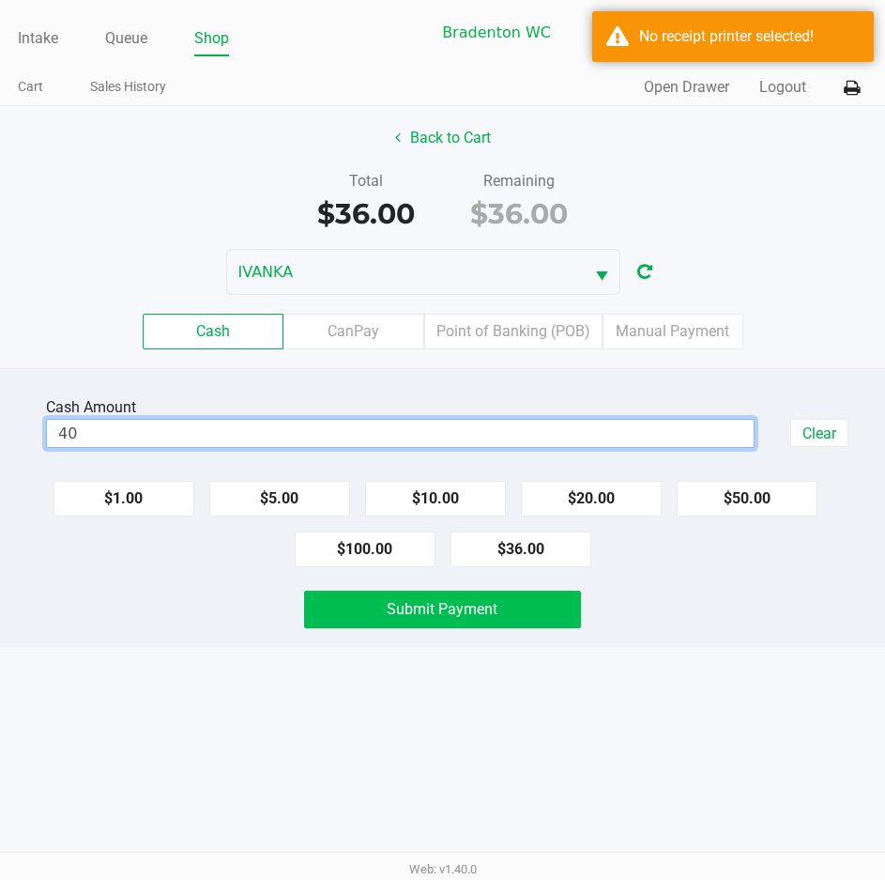
click at [506, 612] on button "Submit Payment" at bounding box center [442, 609] width 276 height 38
type input "$40.00"
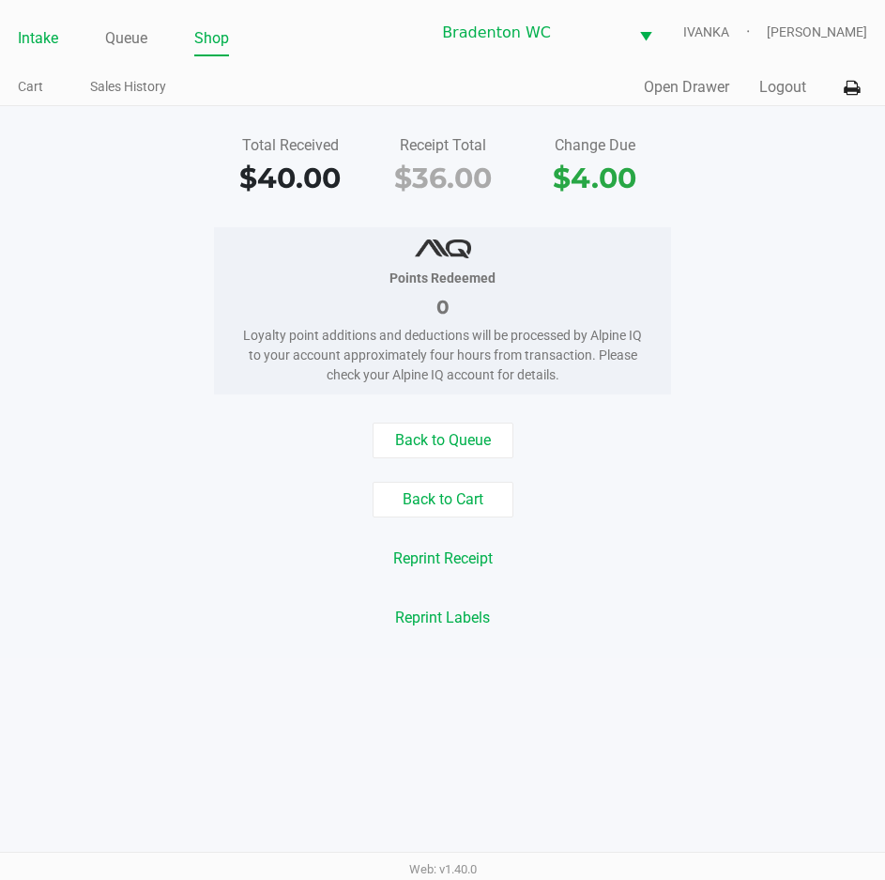
click at [27, 46] on link "Intake" at bounding box center [38, 38] width 40 height 26
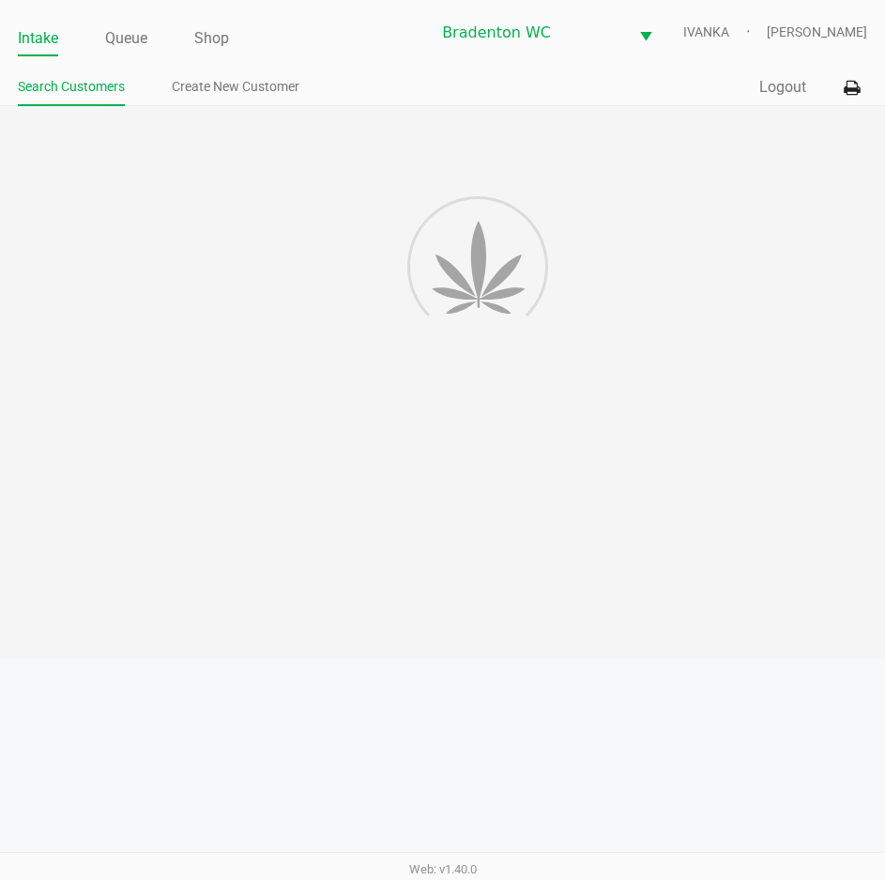
click at [293, 65] on div "Intake Queue Shop Bradenton WC IVANKA Olivia Benjamin Search Customers Create N…" at bounding box center [442, 53] width 885 height 106
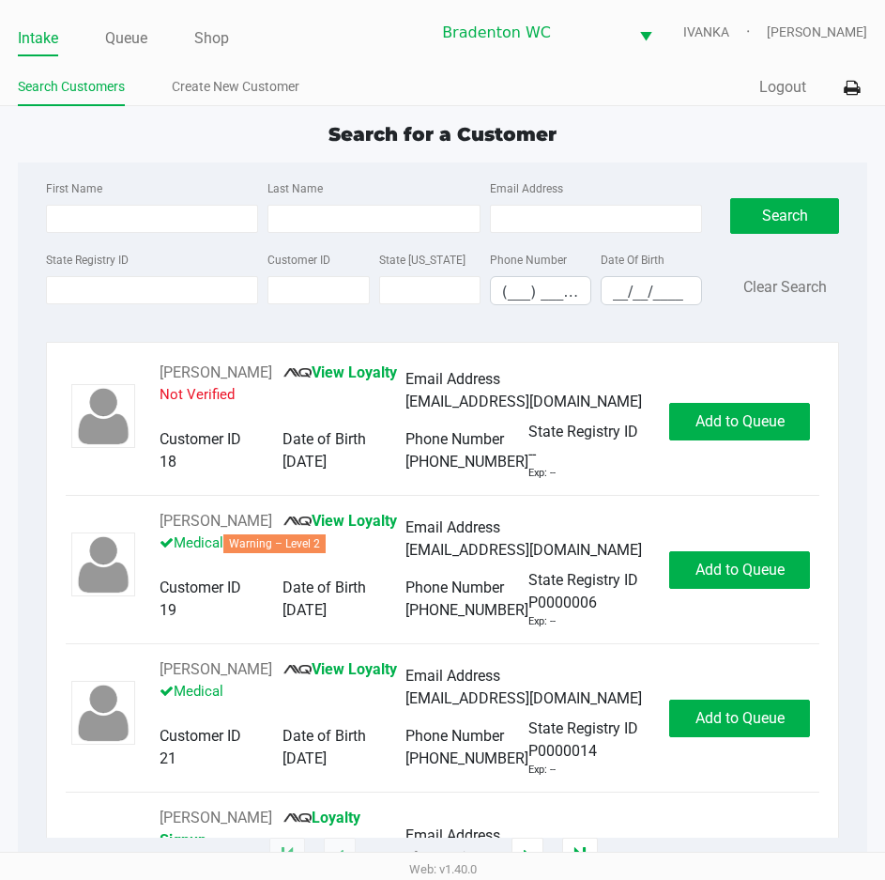
click at [299, 115] on app-point-of-sale "Intake Queue Shop Bradenton WC IVANKA Olivia Benjamin Search Customers Create N…" at bounding box center [442, 428] width 885 height 857
click at [236, 152] on div "Search for a Customer First Name Last Name Email Address State Registry ID Cust…" at bounding box center [443, 488] width 850 height 737
click at [159, 291] on input "State Registry ID" at bounding box center [152, 290] width 212 height 28
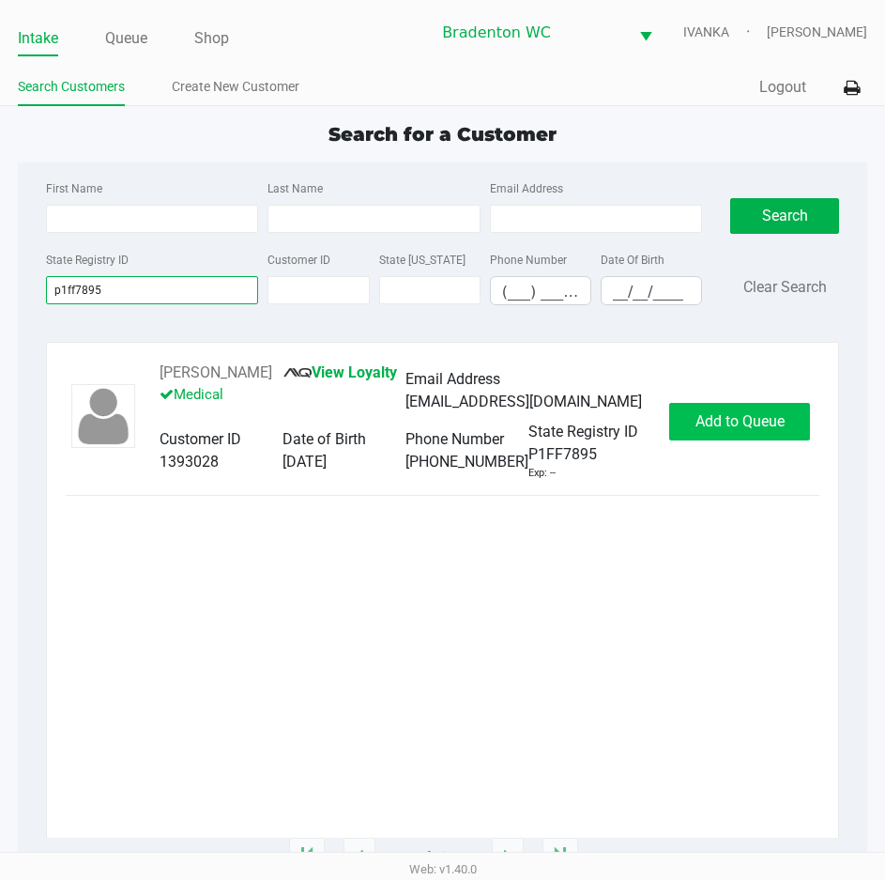
type input "p1ff7895"
click at [749, 430] on span "Add to Queue" at bounding box center [740, 421] width 89 height 18
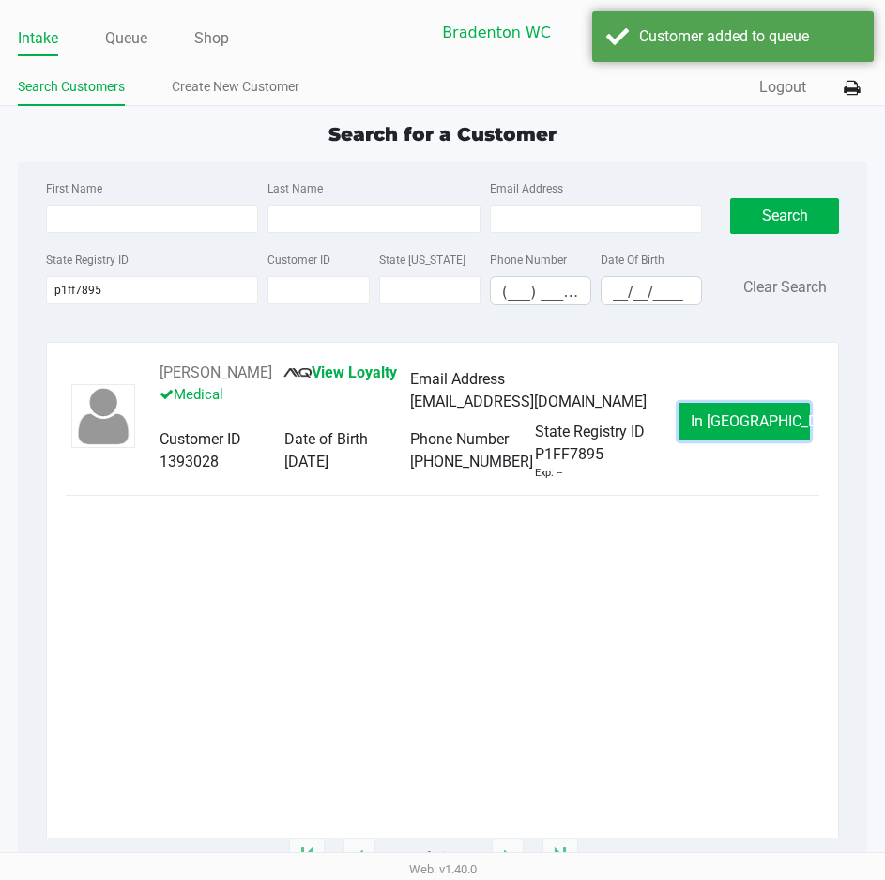
click at [749, 430] on span "In Queue" at bounding box center [770, 421] width 158 height 18
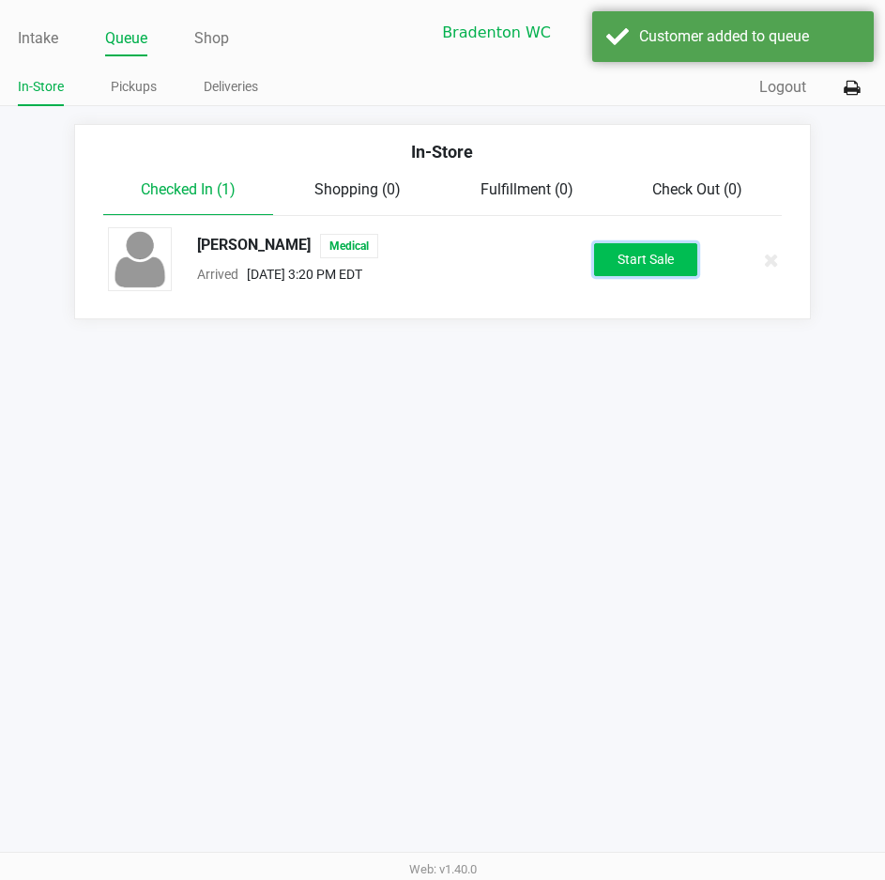
click at [642, 253] on button "Start Sale" at bounding box center [645, 259] width 103 height 33
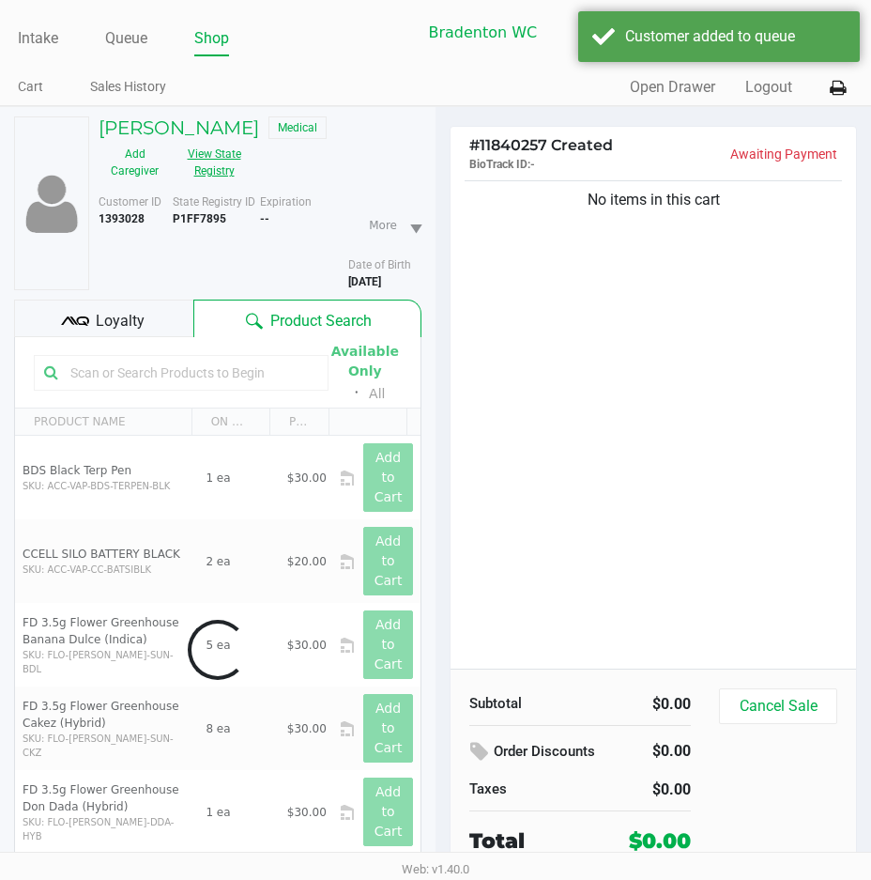
click at [225, 172] on button "View State Registry" at bounding box center [208, 162] width 75 height 47
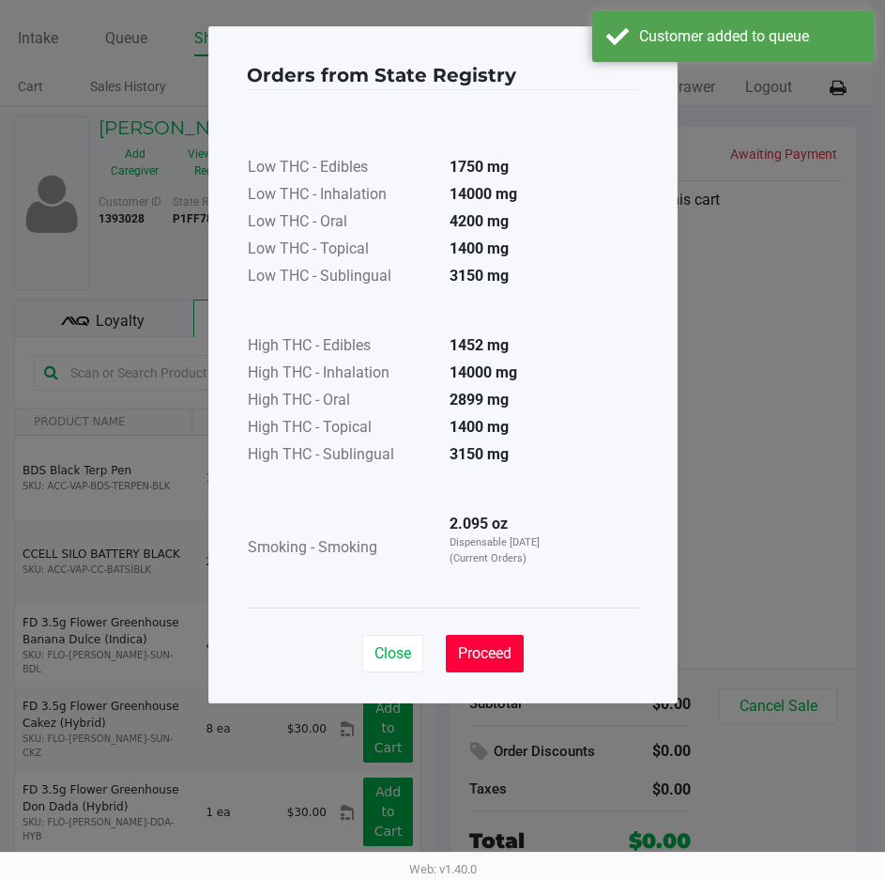
click at [473, 650] on span "Proceed" at bounding box center [485, 653] width 54 height 18
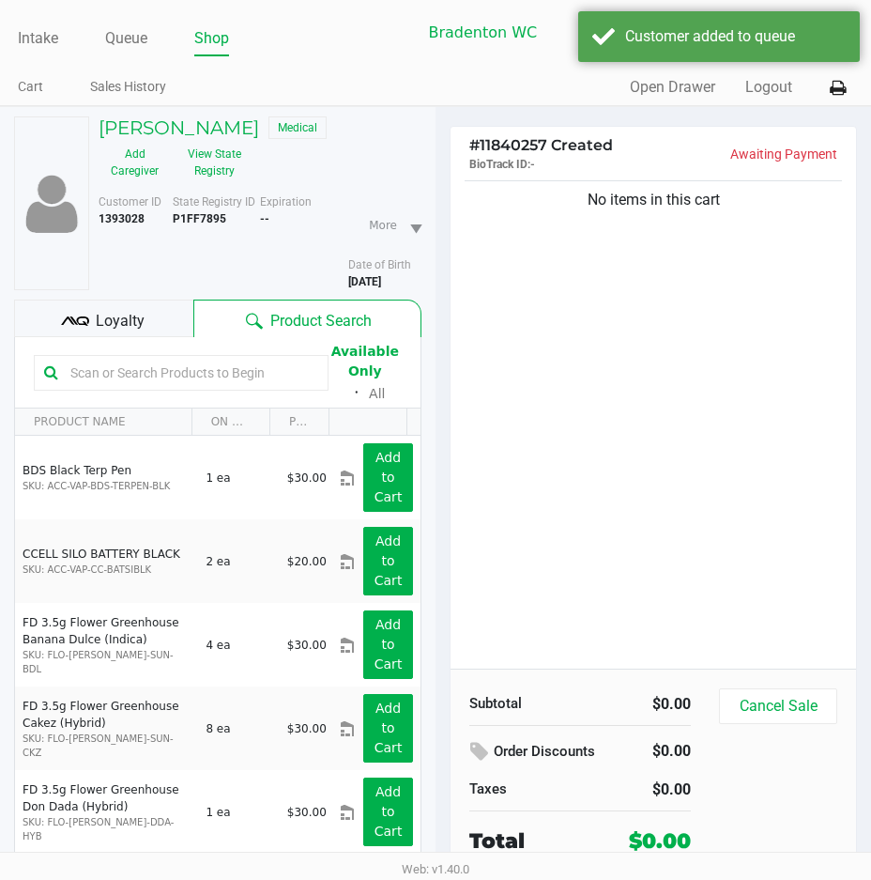
click at [174, 314] on div "Loyalty" at bounding box center [103, 318] width 179 height 38
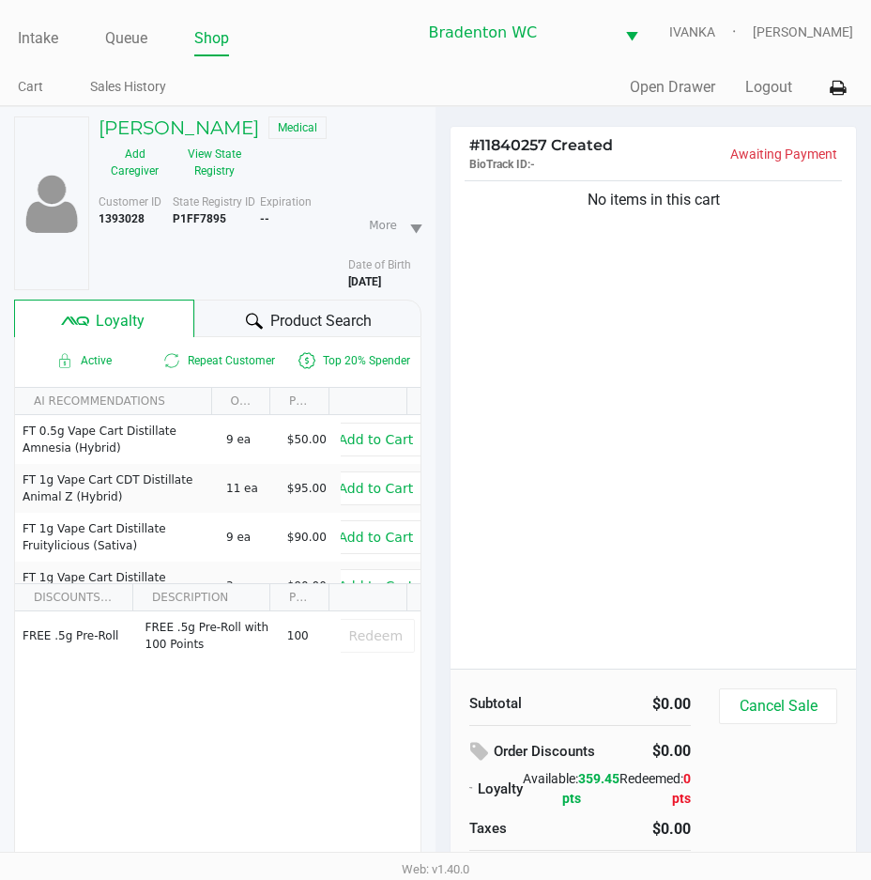
click at [228, 314] on div "Product Search" at bounding box center [308, 318] width 228 height 38
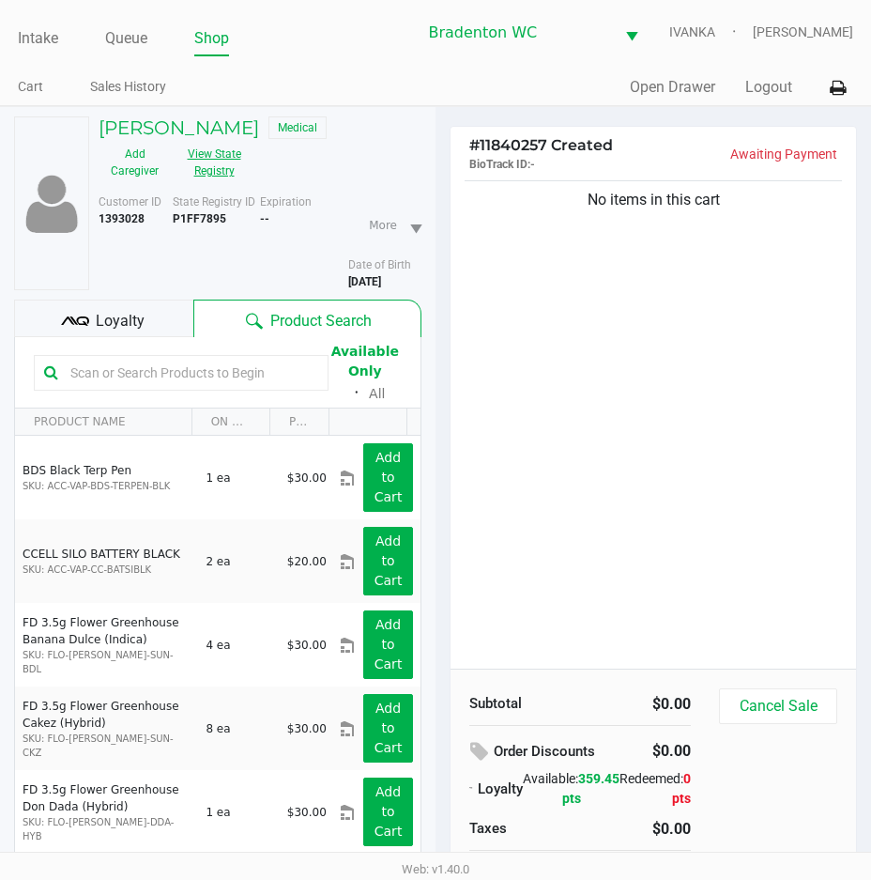
click at [194, 153] on button "View State Registry" at bounding box center [208, 162] width 75 height 47
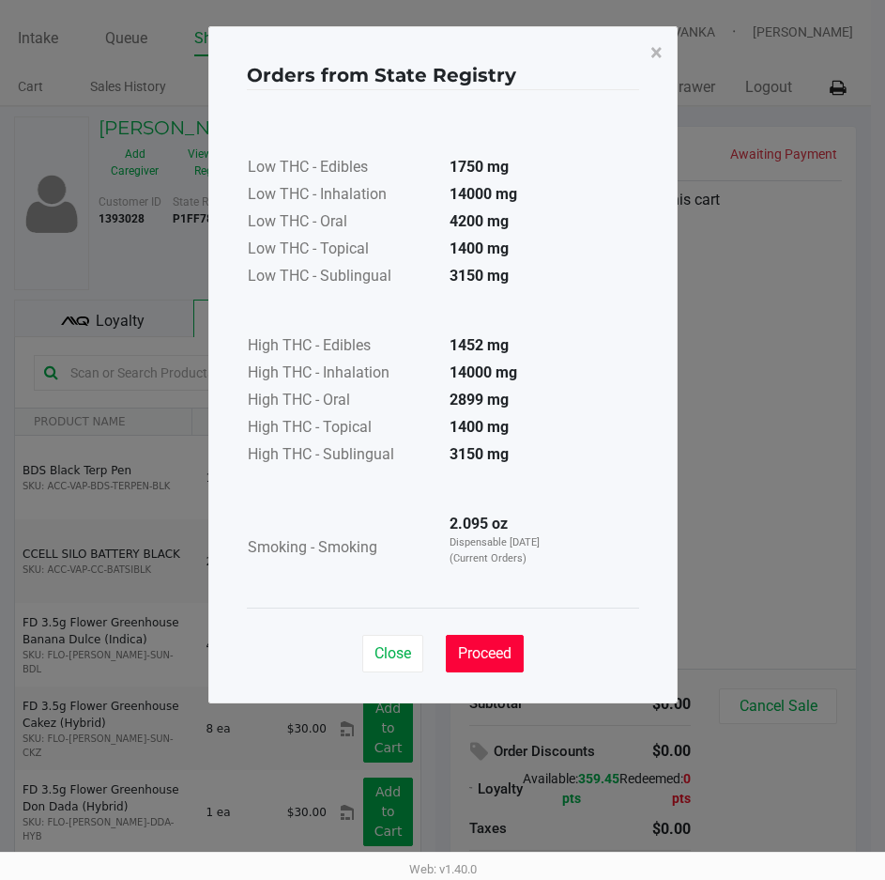
drag, startPoint x: 488, startPoint y: 651, endPoint x: 314, endPoint y: 366, distance: 334.1
click at [488, 650] on span "Proceed" at bounding box center [485, 653] width 54 height 18
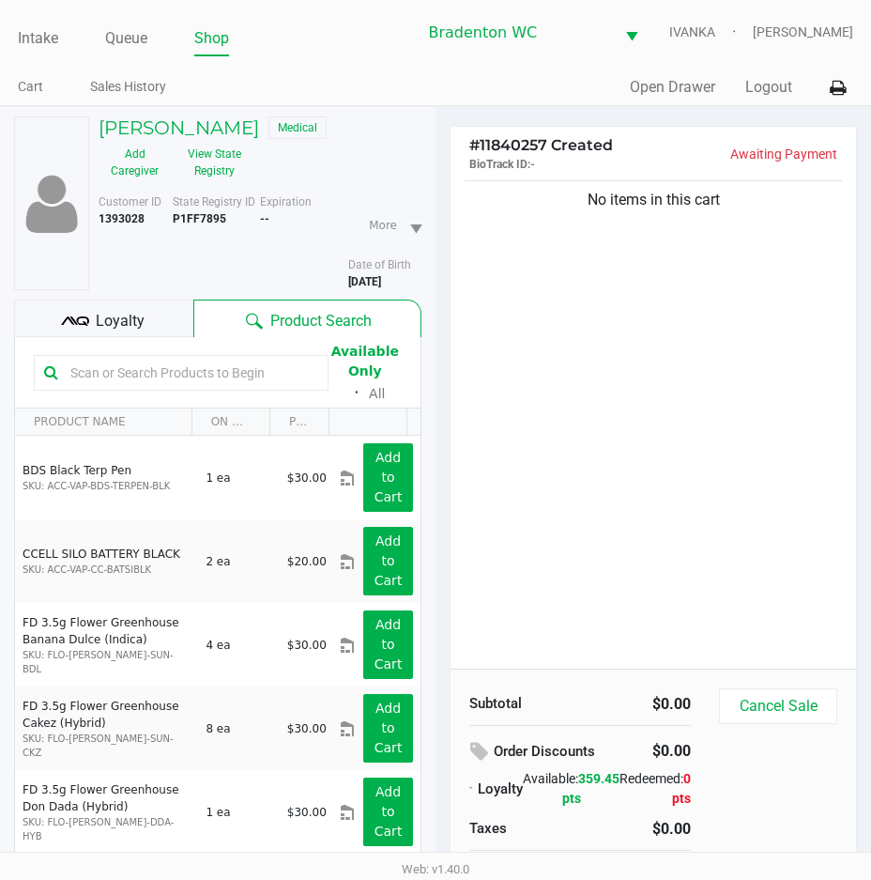
click at [189, 309] on div "Loyalty" at bounding box center [103, 318] width 179 height 38
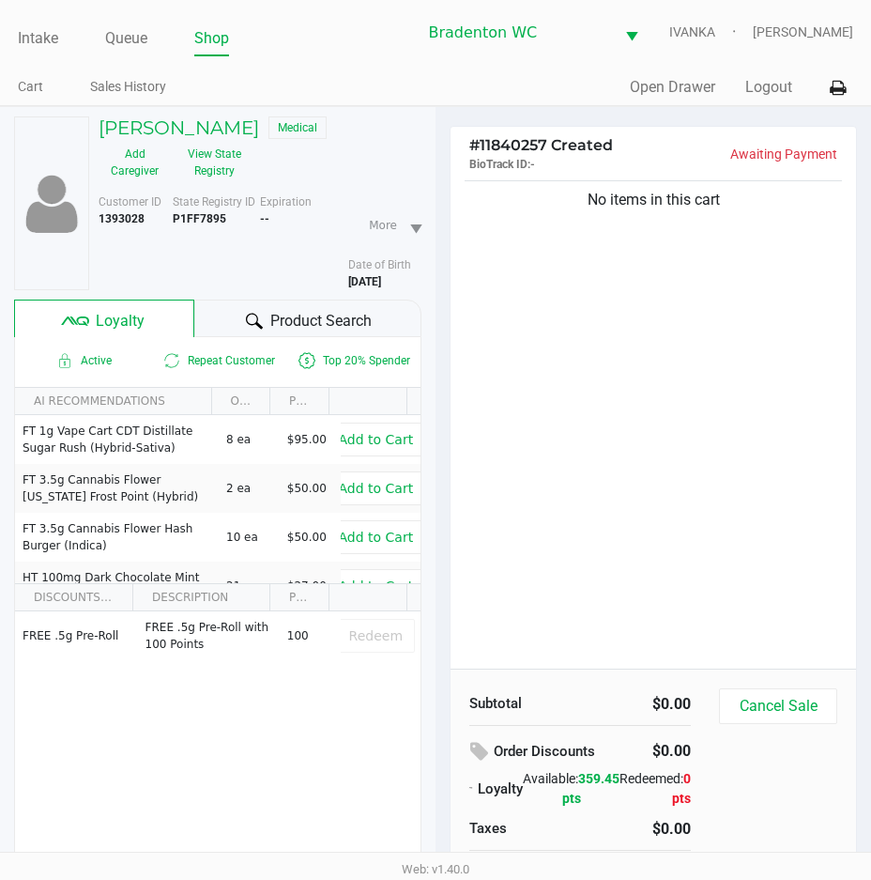
click at [265, 319] on div at bounding box center [254, 321] width 23 height 23
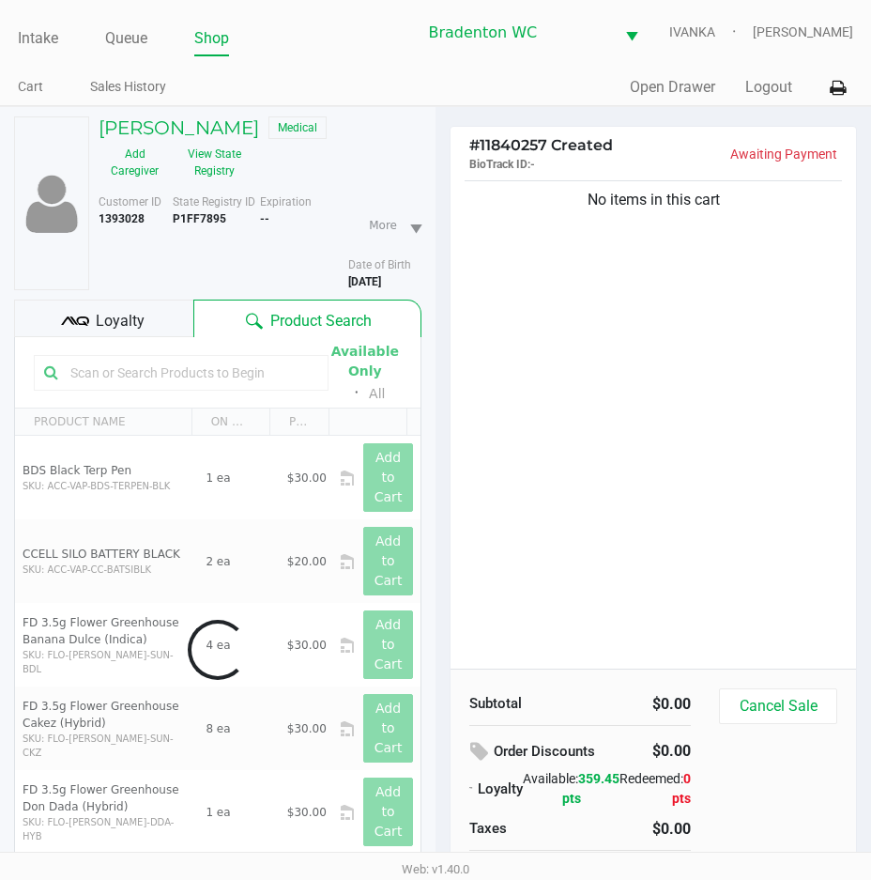
click at [677, 446] on div "No items in this cart" at bounding box center [654, 422] width 406 height 492
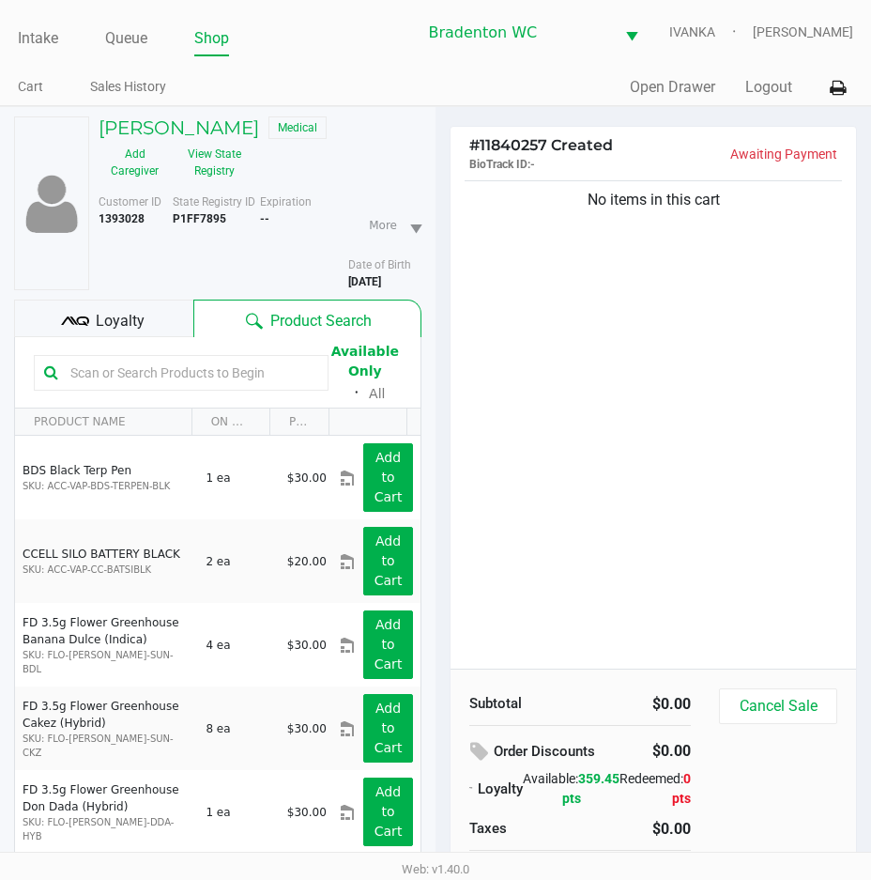
scroll to position [93, 0]
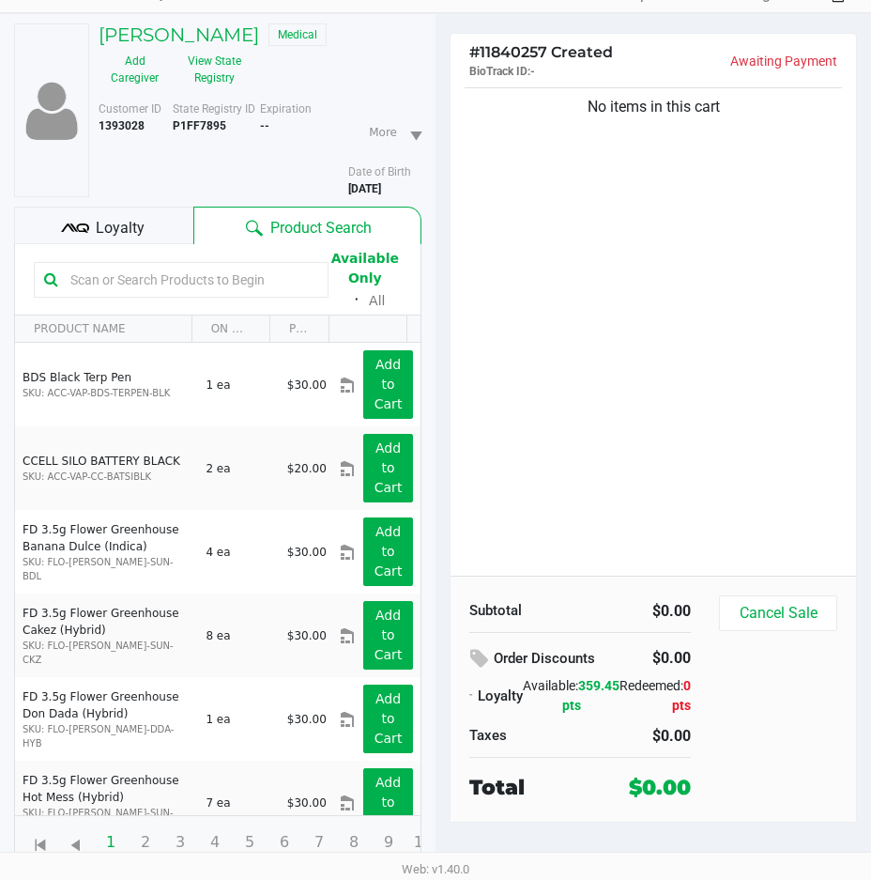
click at [540, 410] on div "No items in this cart" at bounding box center [654, 330] width 406 height 492
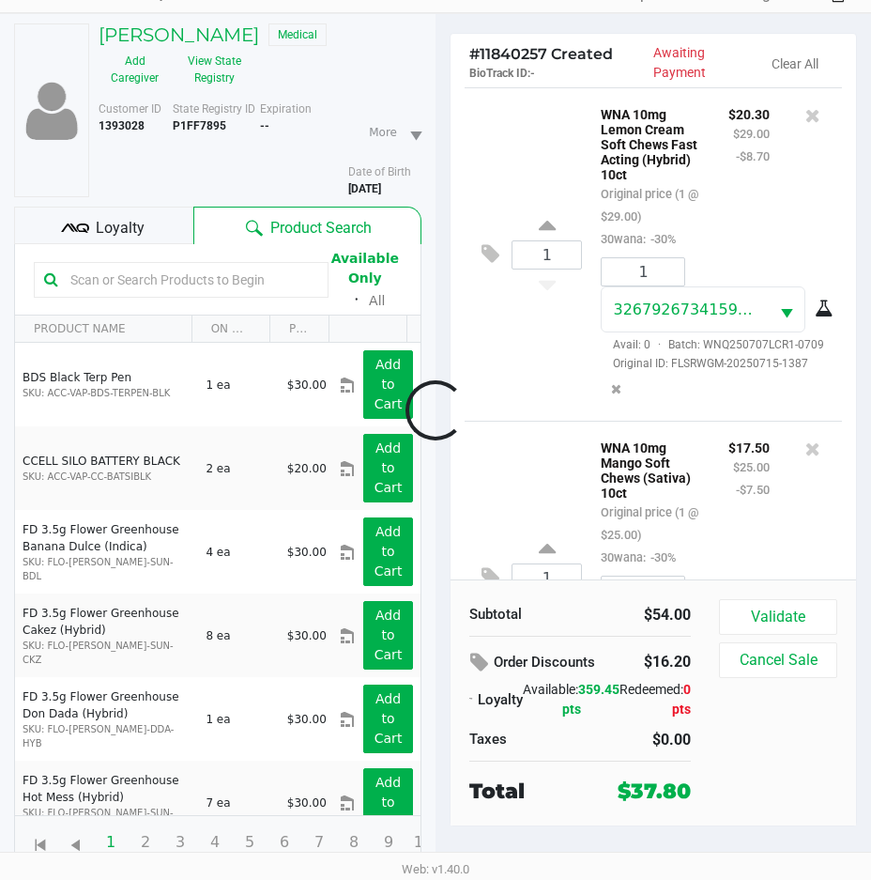
scroll to position [207, 0]
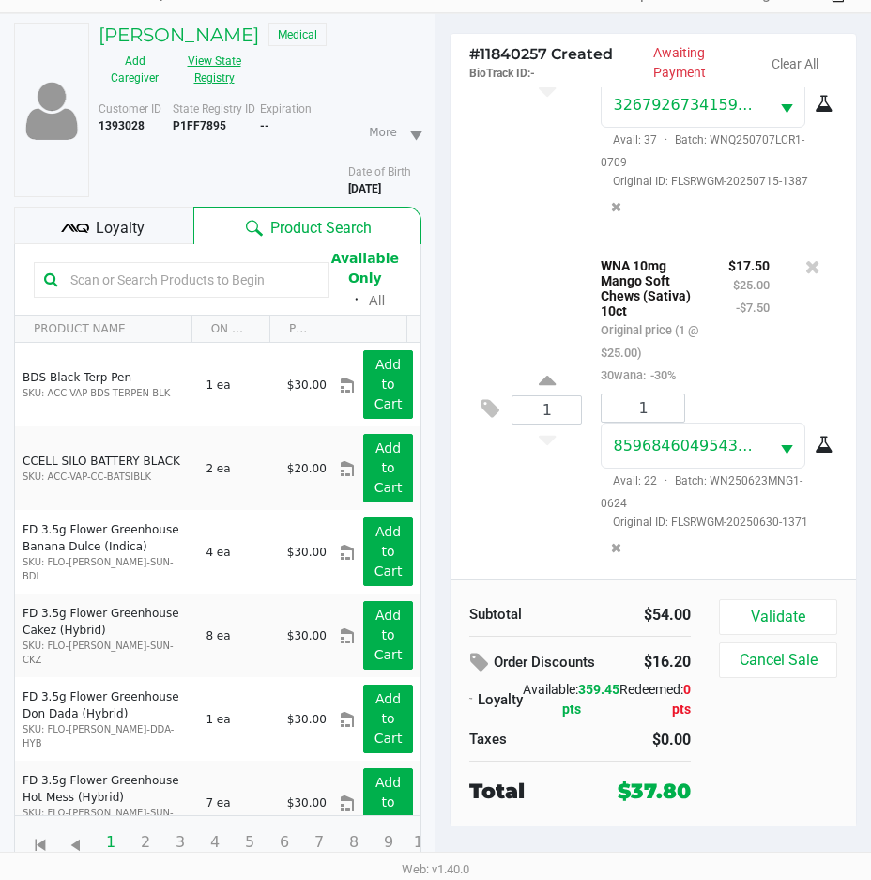
click at [197, 60] on button "View State Registry" at bounding box center [208, 69] width 75 height 47
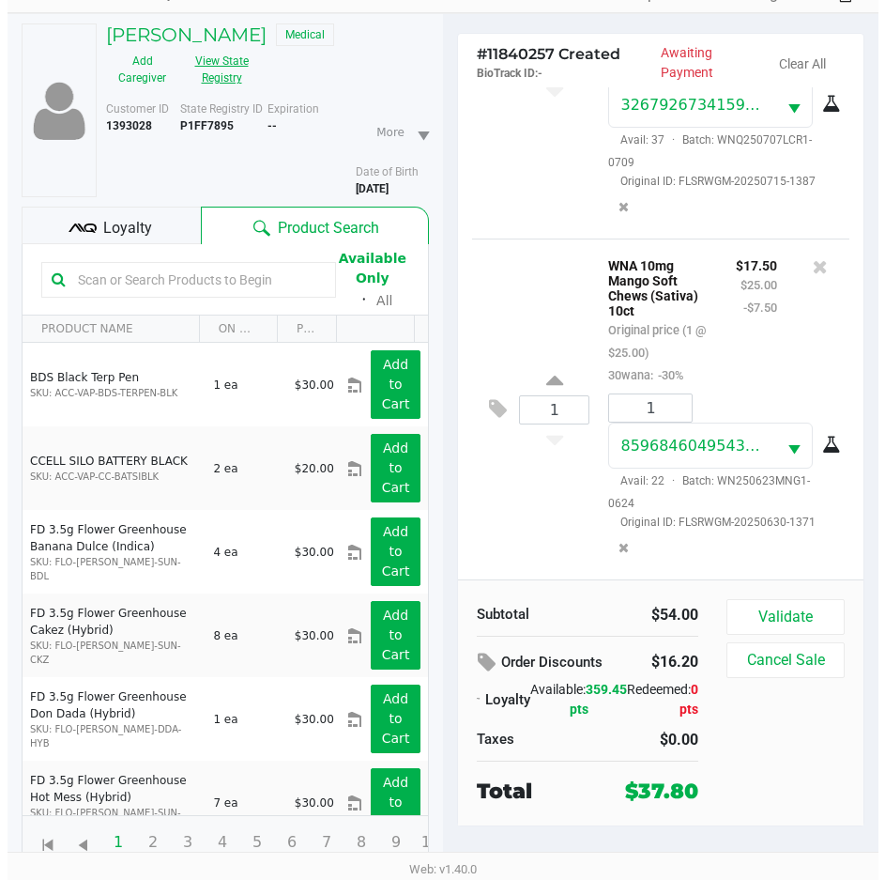
scroll to position [0, 0]
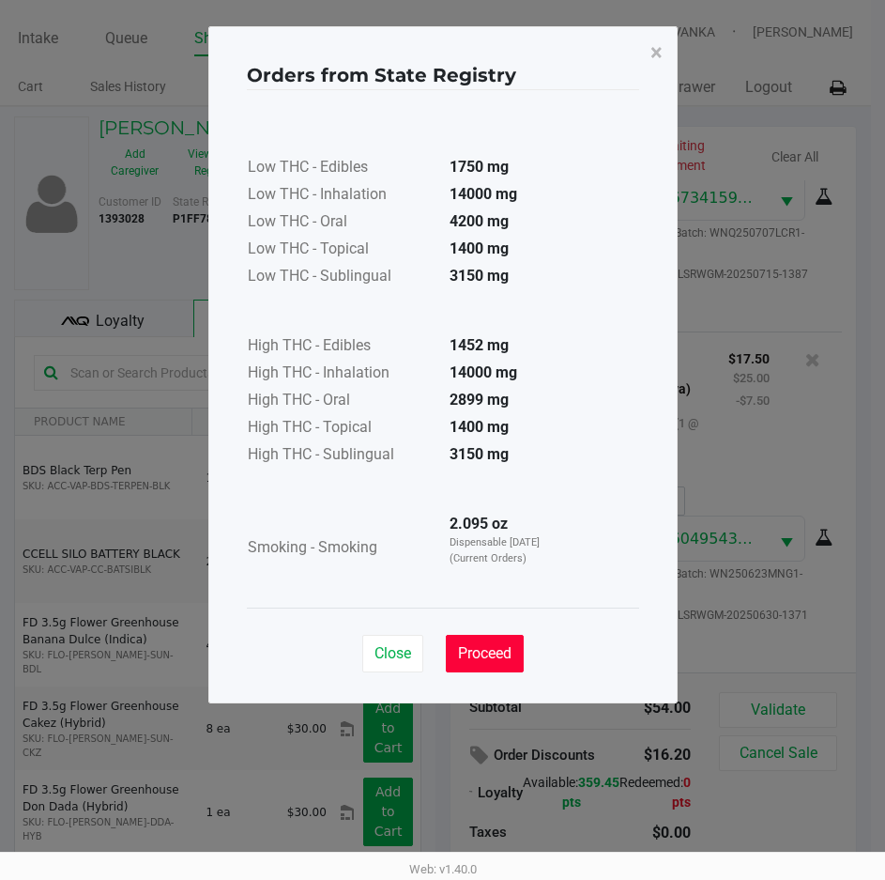
click at [492, 641] on button "Proceed" at bounding box center [485, 654] width 78 height 38
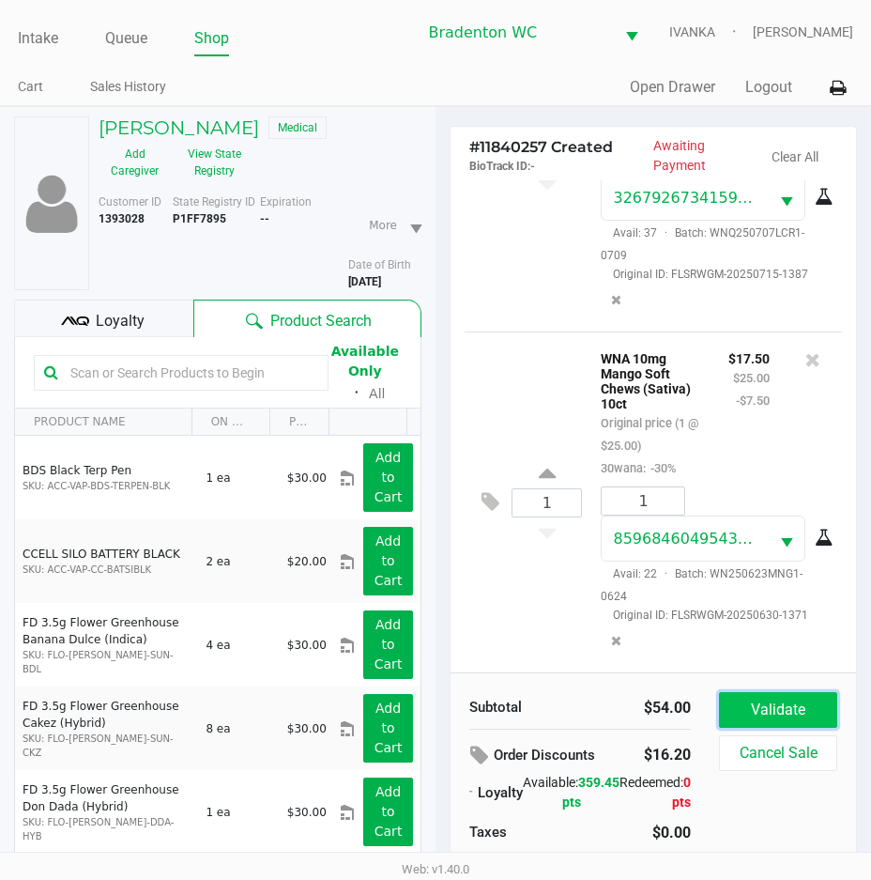
click at [833, 699] on button "Validate" at bounding box center [778, 710] width 118 height 36
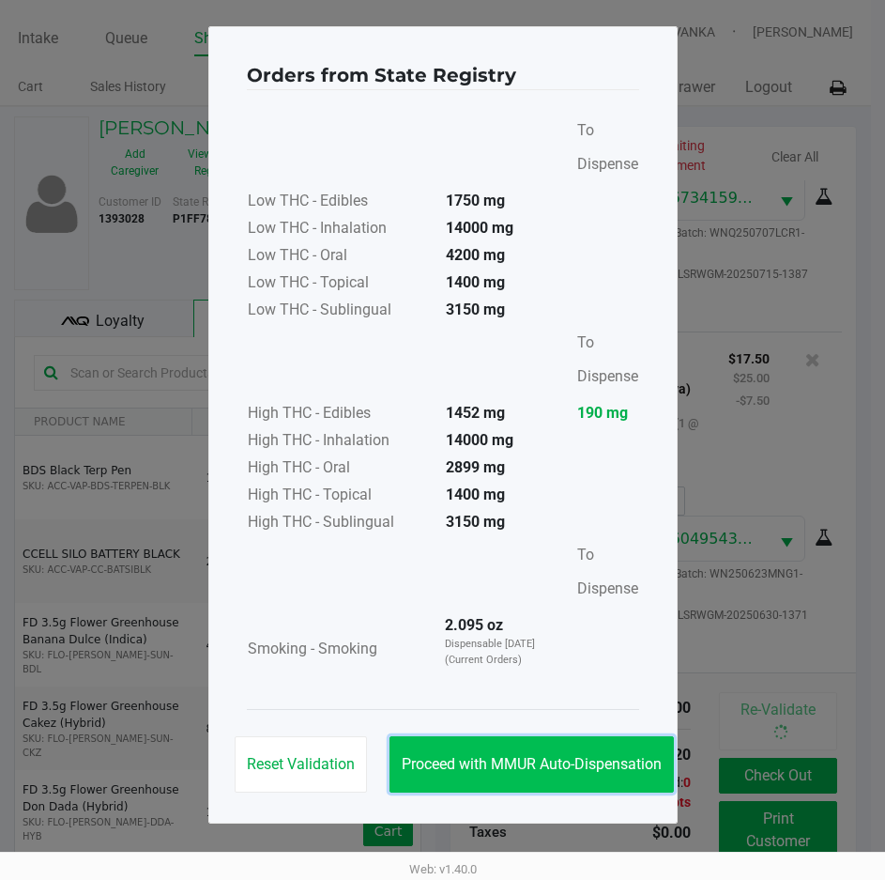
click at [543, 750] on button "Proceed with MMUR Auto-Dispensation" at bounding box center [532, 764] width 284 height 56
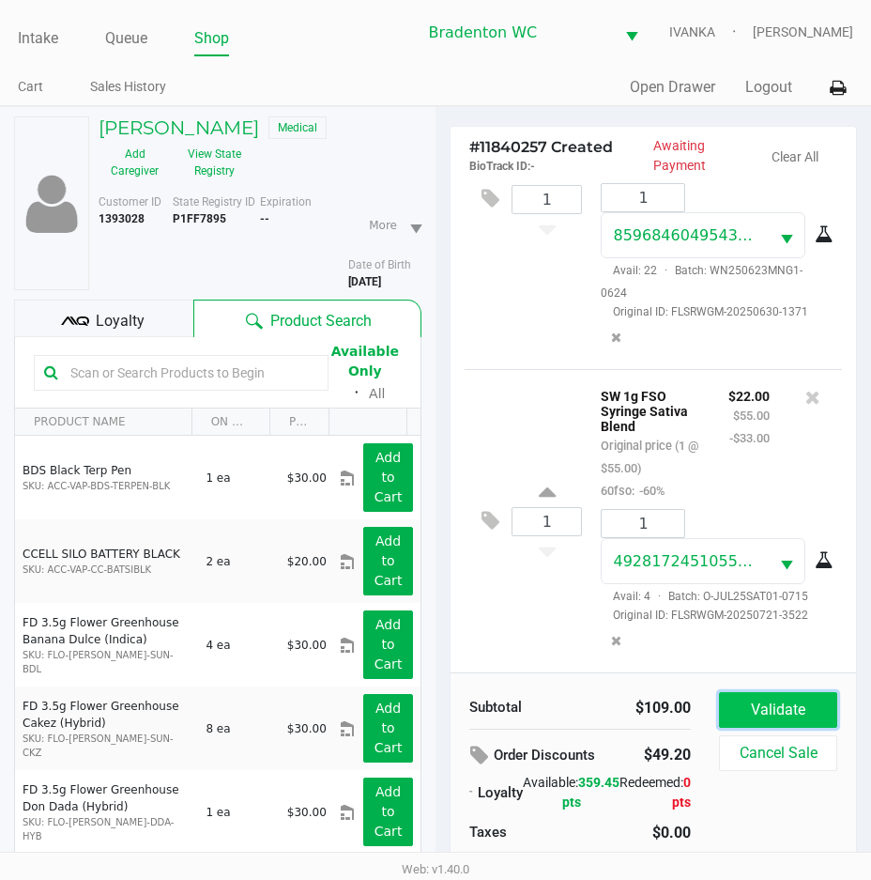
click at [759, 709] on button "Validate" at bounding box center [778, 710] width 118 height 36
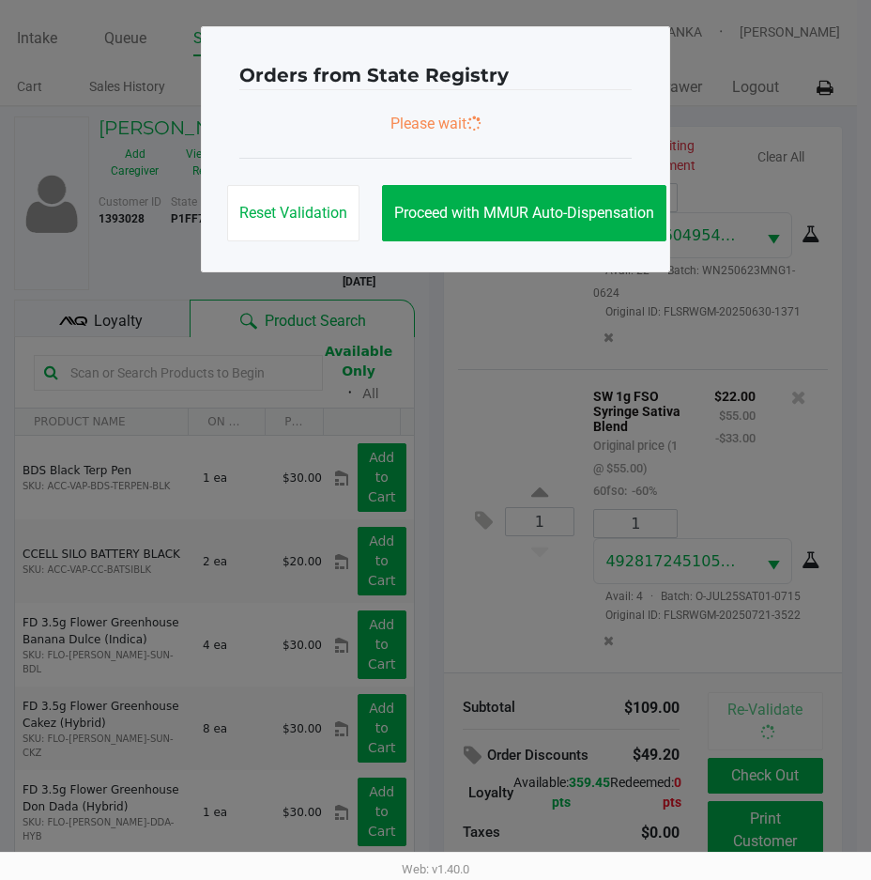
scroll to position [519, 0]
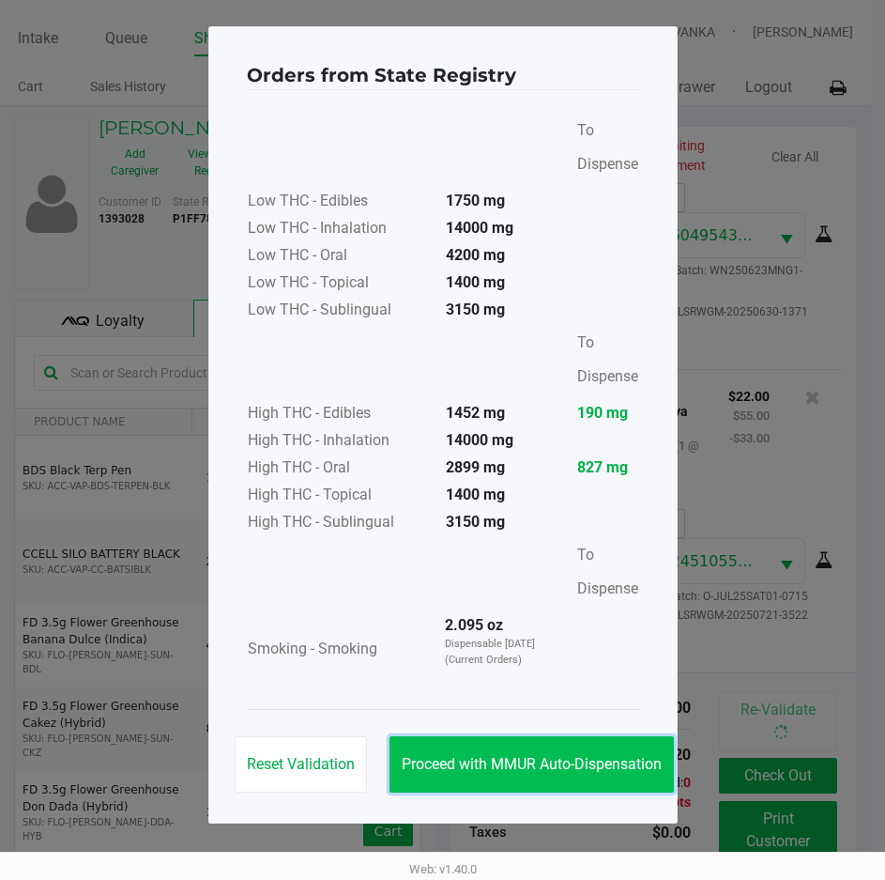
click at [602, 757] on button "Proceed with MMUR Auto-Dispensation" at bounding box center [532, 764] width 284 height 56
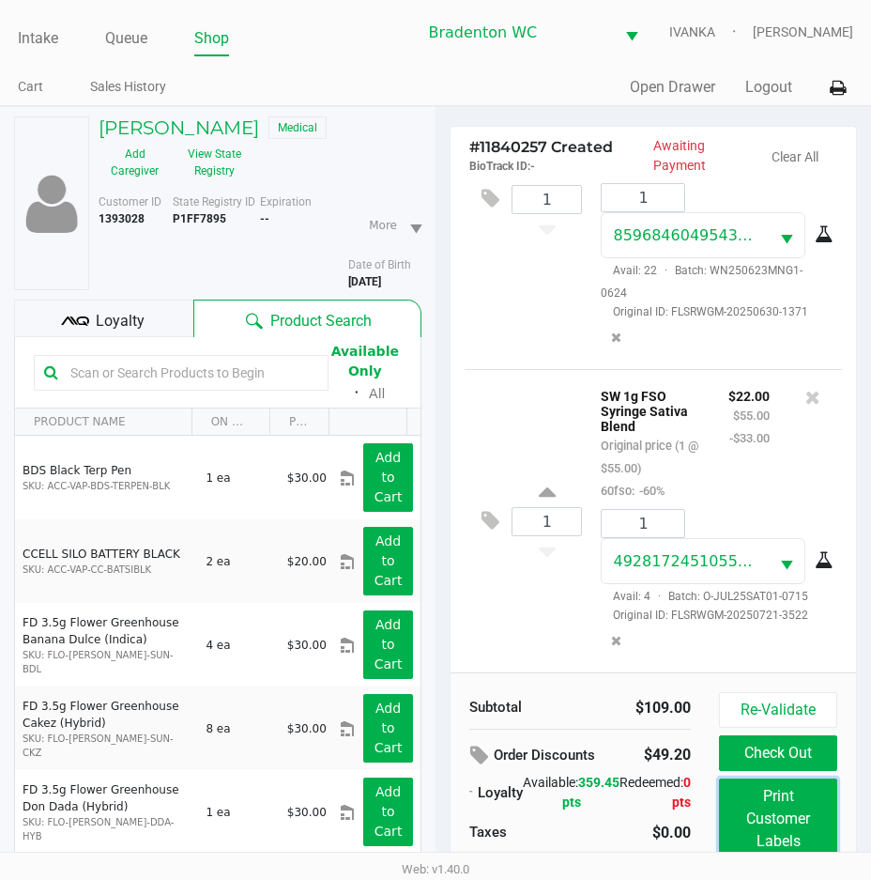
click at [756, 804] on button "Print Customer Labels" at bounding box center [778, 818] width 118 height 81
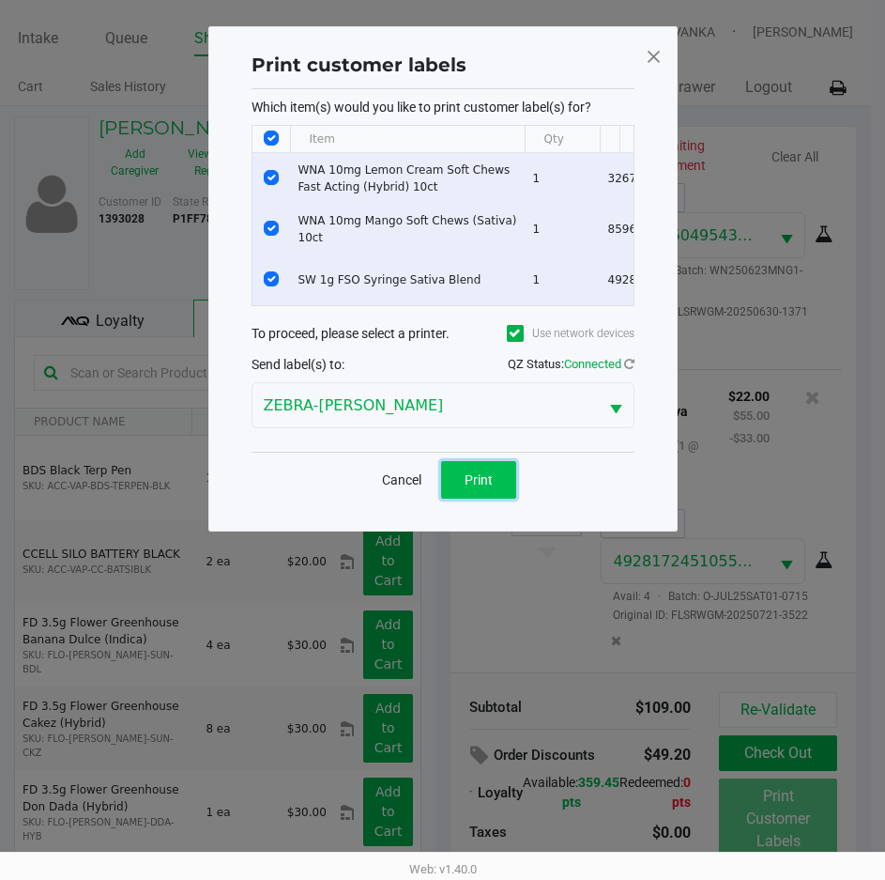
click at [477, 498] on button "Print" at bounding box center [478, 480] width 75 height 38
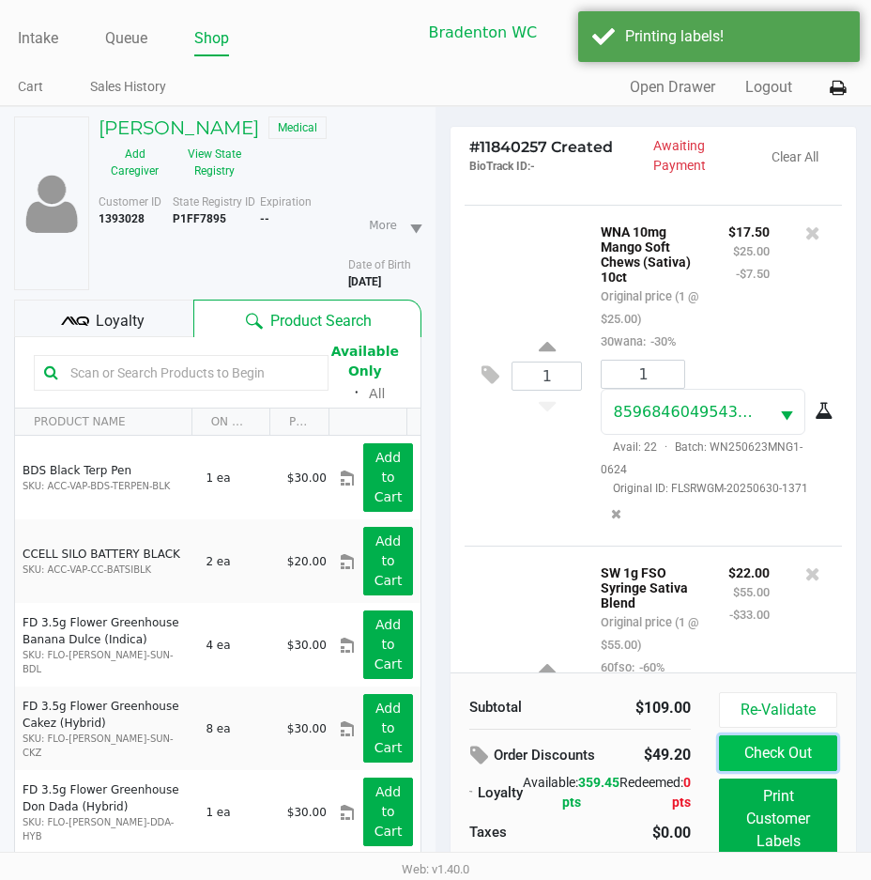
click at [770, 744] on button "Check Out" at bounding box center [778, 753] width 118 height 36
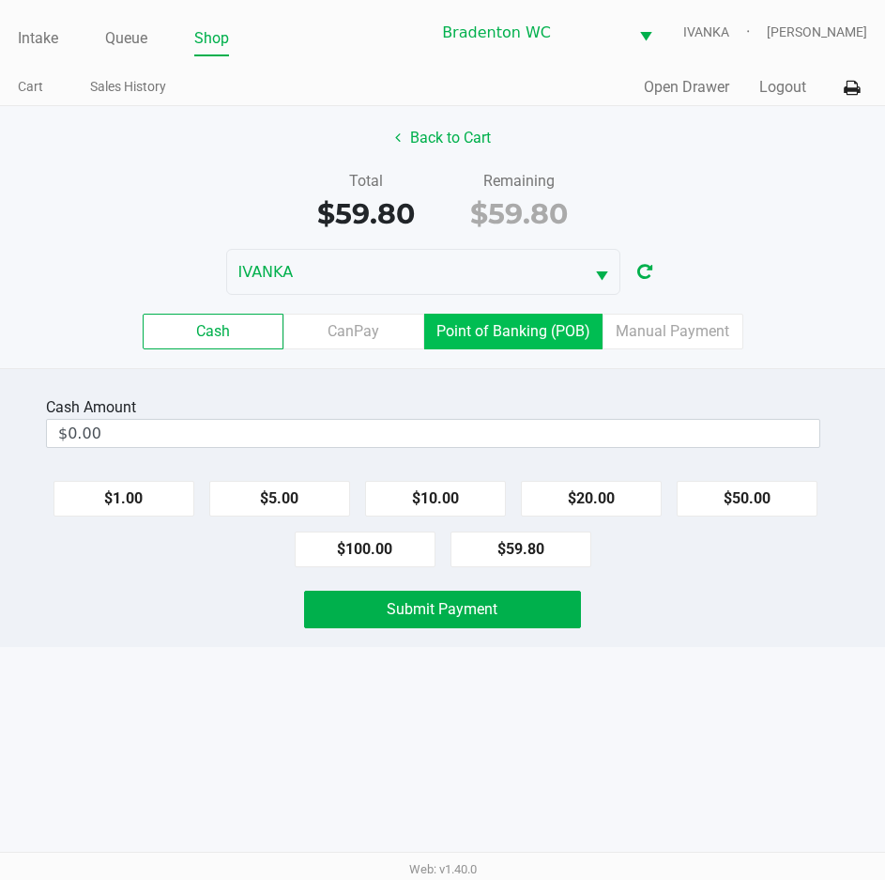
click at [517, 342] on label "Point of Banking (POB)" at bounding box center [513, 332] width 178 height 36
click at [0, 0] on 7 "Point of Banking (POB)" at bounding box center [0, 0] width 0 height 0
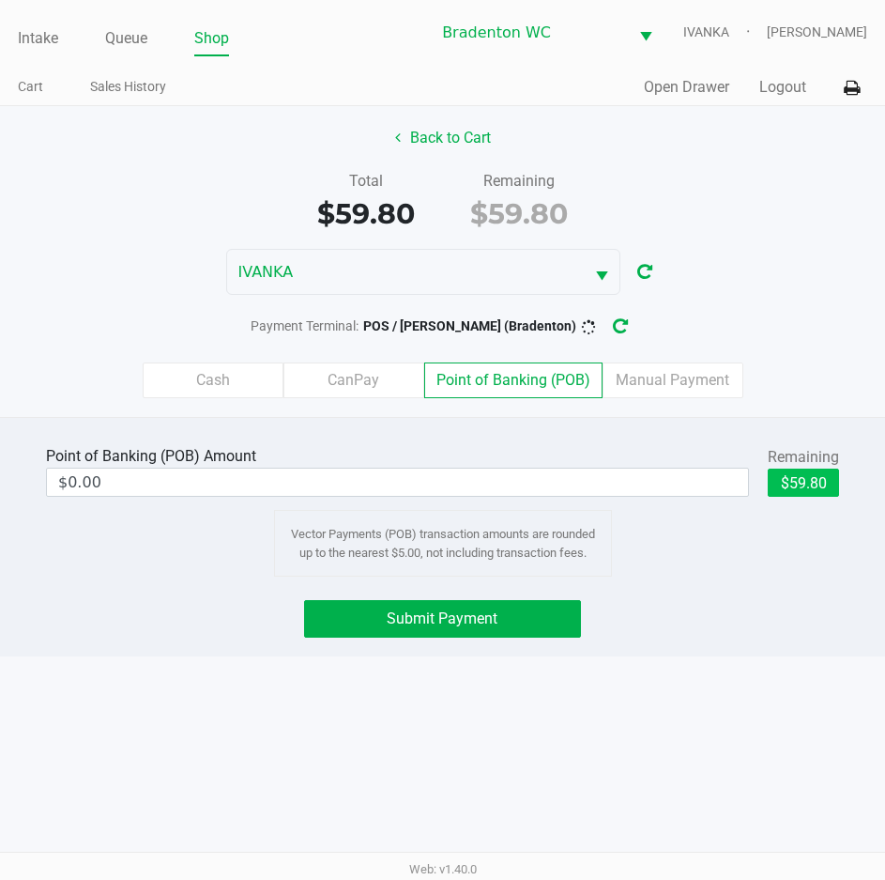
click at [810, 474] on button "$59.80" at bounding box center [803, 482] width 71 height 28
type input "$59.80"
click at [509, 630] on button "Submit Payment" at bounding box center [442, 619] width 276 height 38
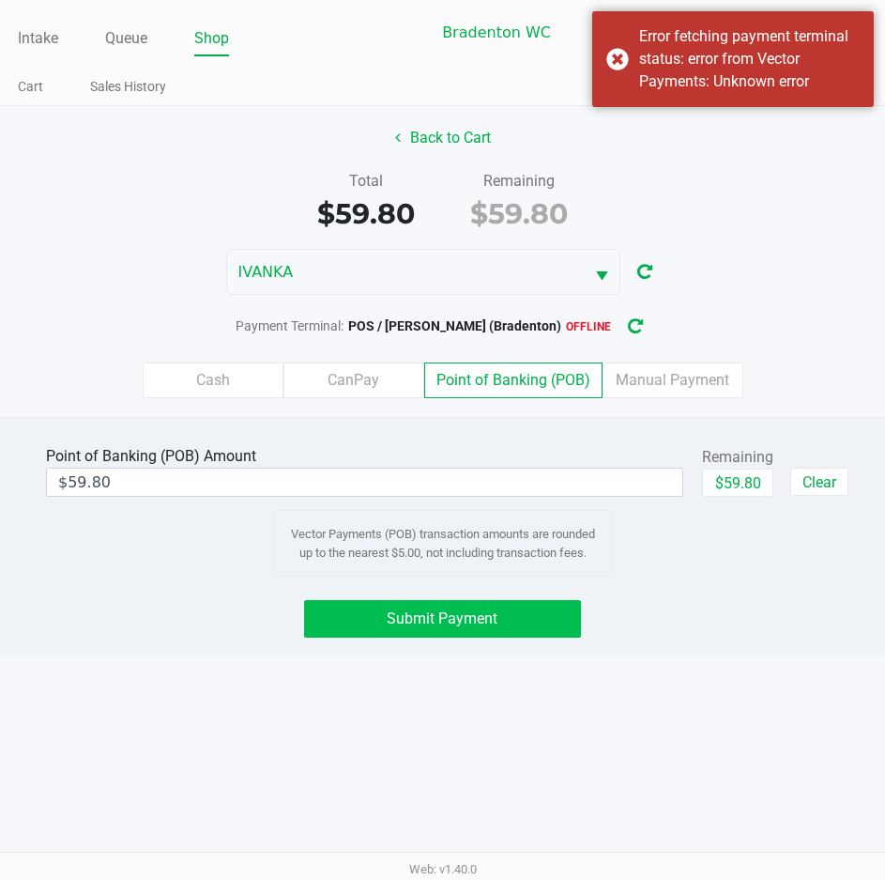
click at [493, 624] on span "Submit Payment" at bounding box center [442, 618] width 111 height 18
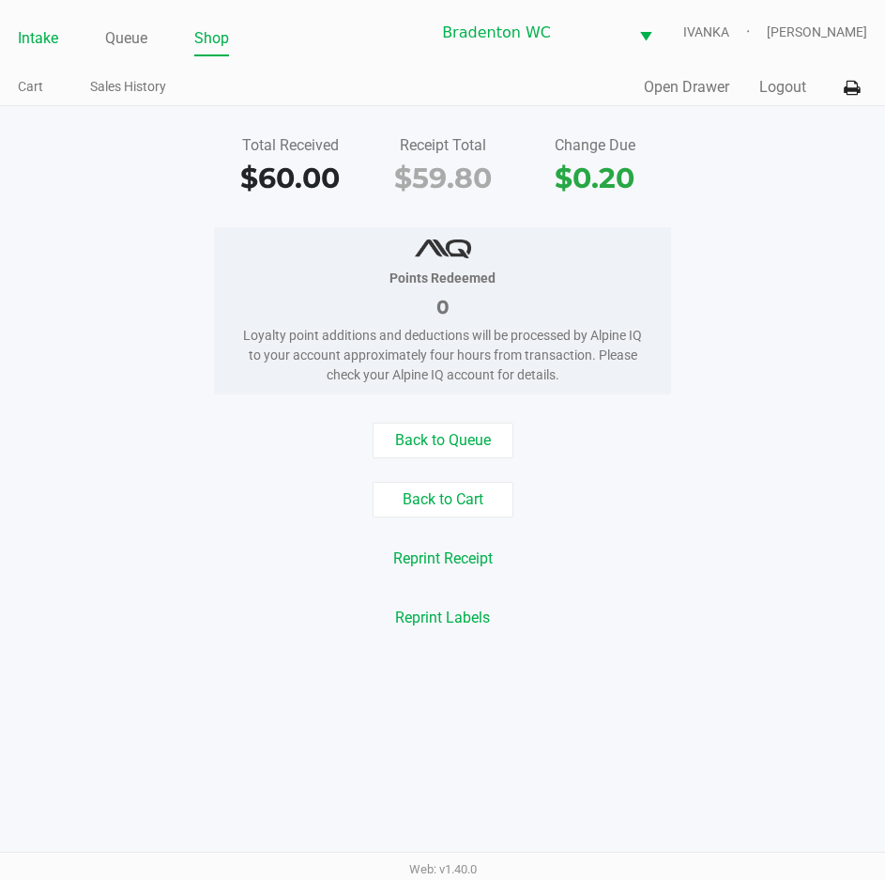
click at [38, 44] on link "Intake" at bounding box center [38, 38] width 40 height 26
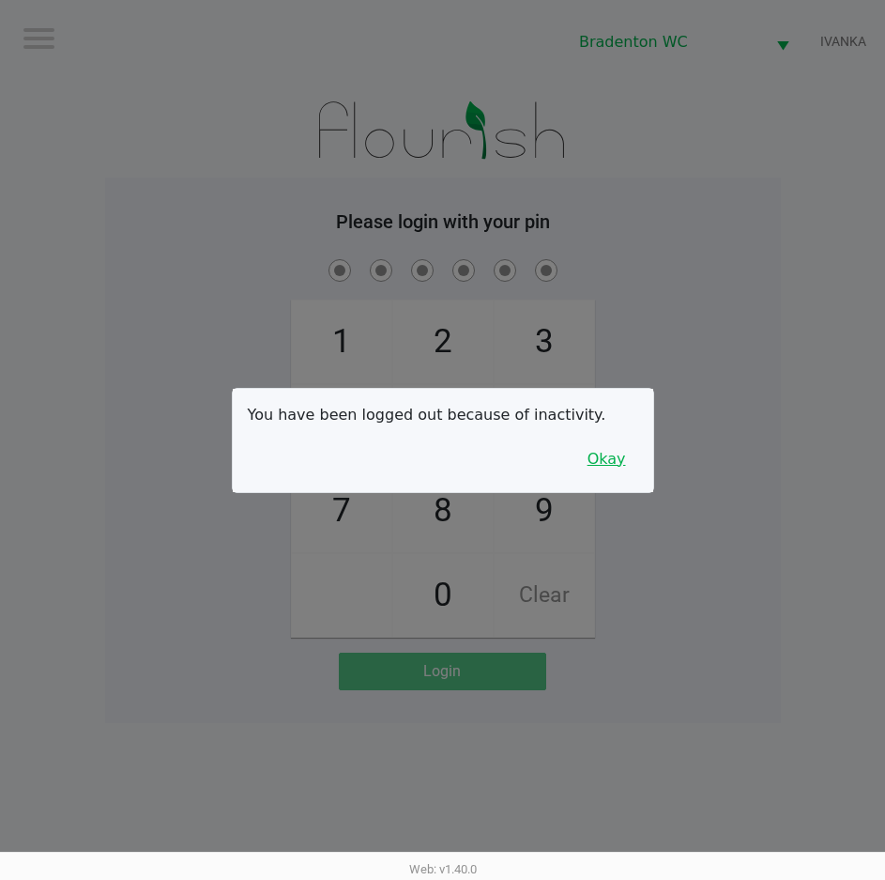
click at [620, 450] on button "Okay" at bounding box center [606, 459] width 63 height 36
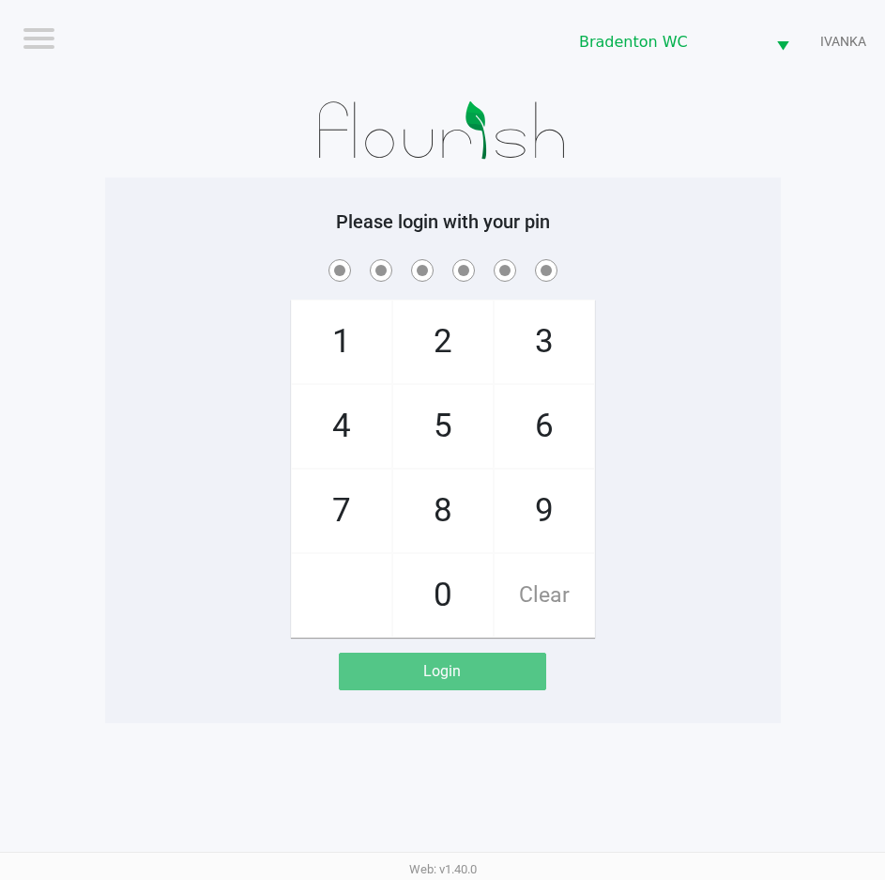
click at [647, 440] on div "1 4 7 2 5 8 0 3 6 9 Clear" at bounding box center [443, 446] width 676 height 382
checkbox input "true"
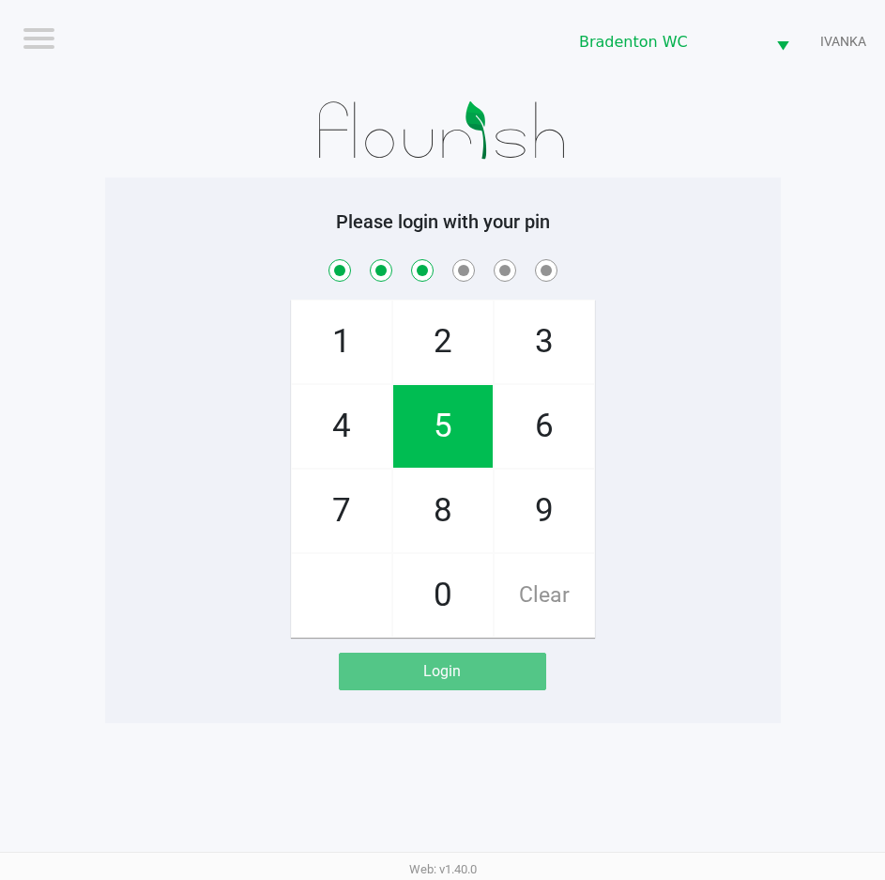
checkbox input "true"
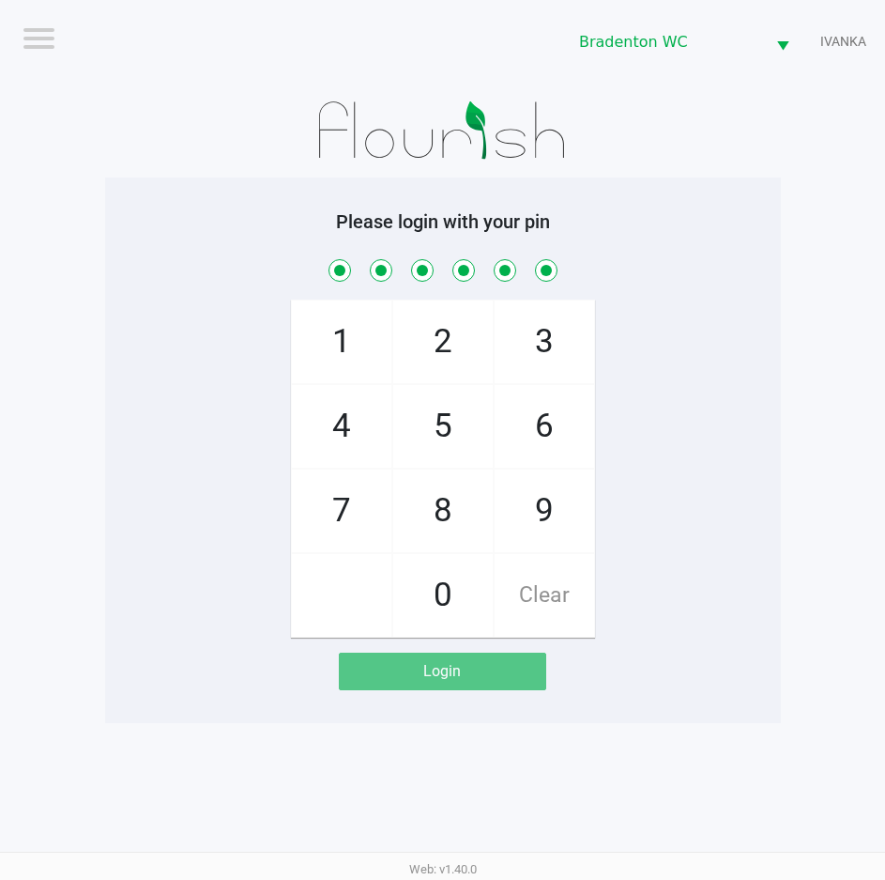
checkbox input "true"
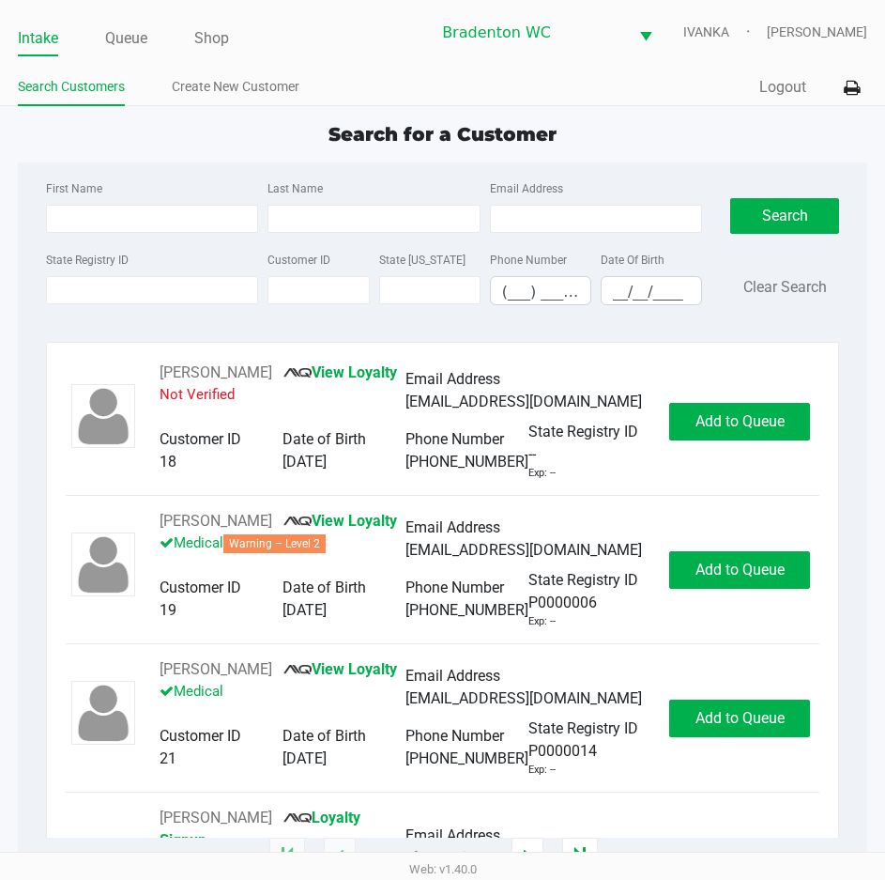
click at [161, 141] on div "Search for a Customer" at bounding box center [443, 134] width 878 height 28
click at [233, 130] on div "Search for a Customer" at bounding box center [443, 134] width 878 height 28
drag, startPoint x: 142, startPoint y: 311, endPoint x: 136, endPoint y: 290, distance: 21.4
click at [142, 307] on div "State Registry ID Customer ID State ID Phone Number (___) ___-____ Date Of Birt…" at bounding box center [374, 284] width 666 height 72
click at [136, 290] on input "State Registry ID" at bounding box center [152, 290] width 212 height 28
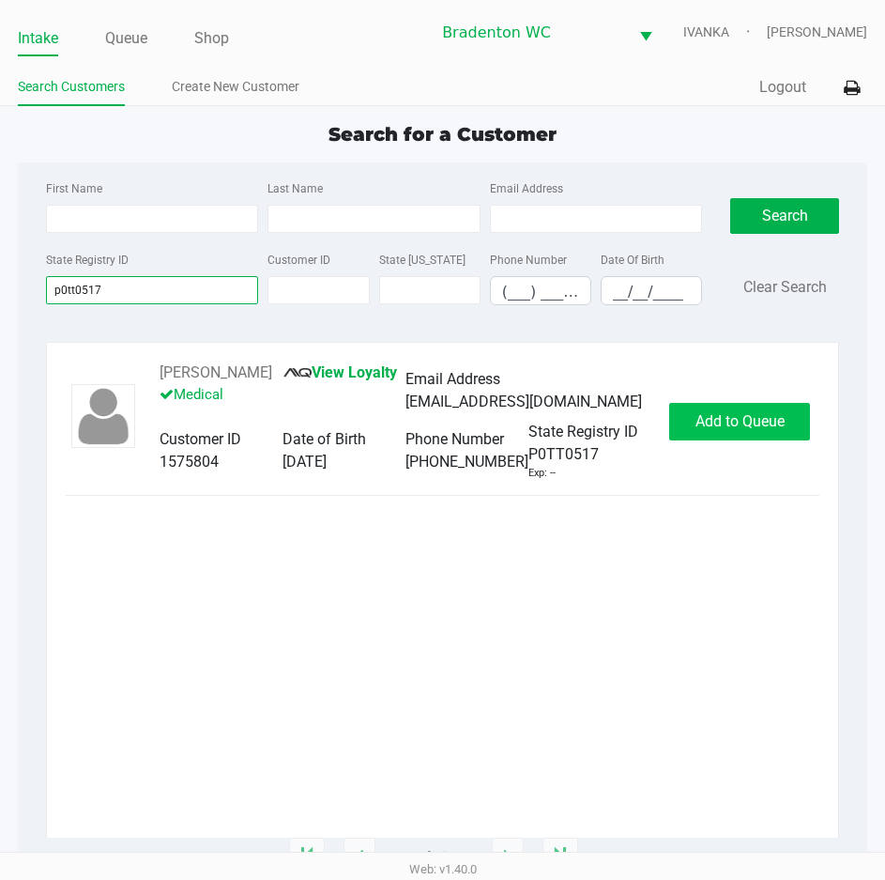
type input "p0tt0517"
click at [701, 416] on span "Add to Queue" at bounding box center [740, 421] width 89 height 18
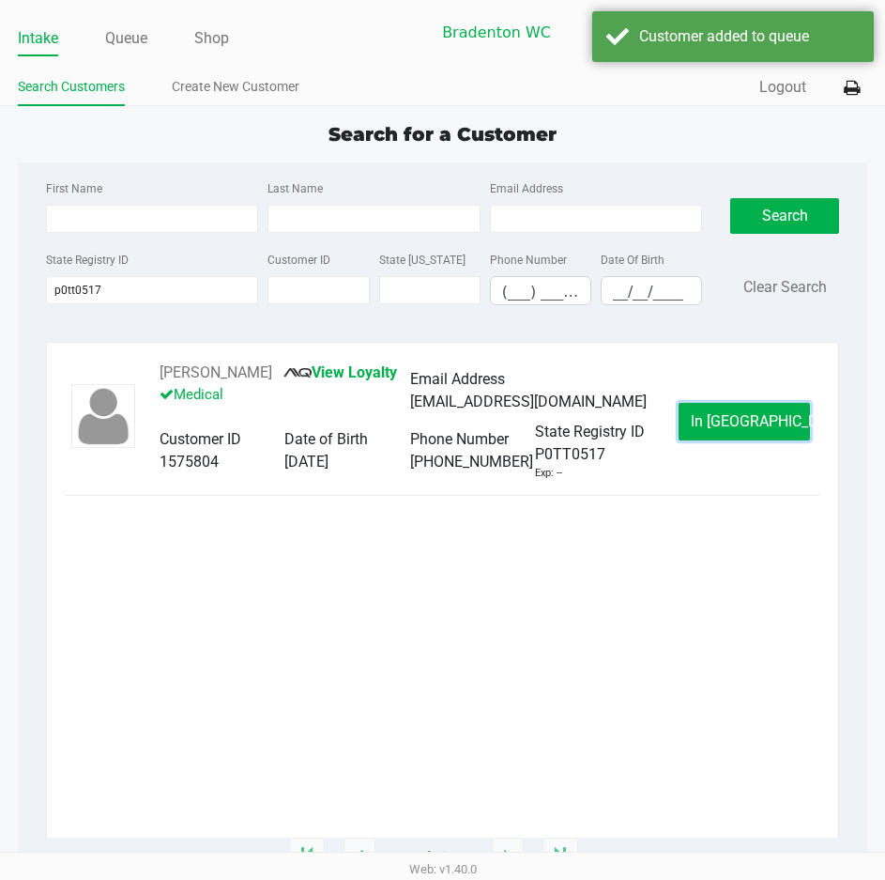
click at [701, 416] on button "In Queue" at bounding box center [744, 422] width 131 height 38
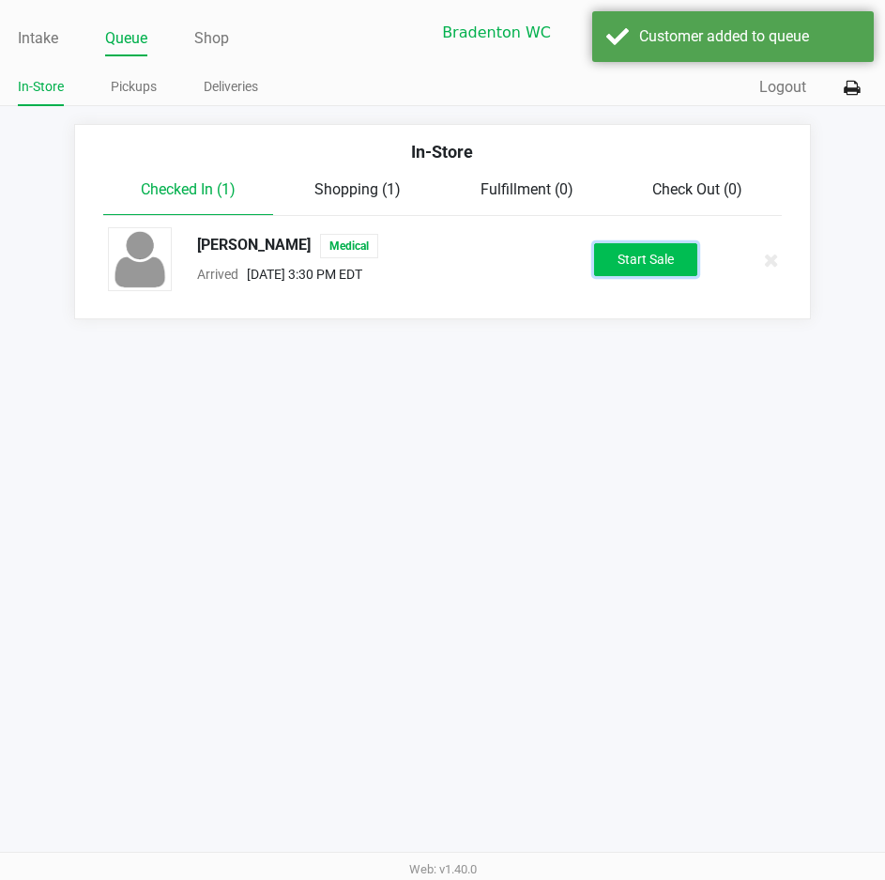
click at [618, 265] on button "Start Sale" at bounding box center [645, 259] width 103 height 33
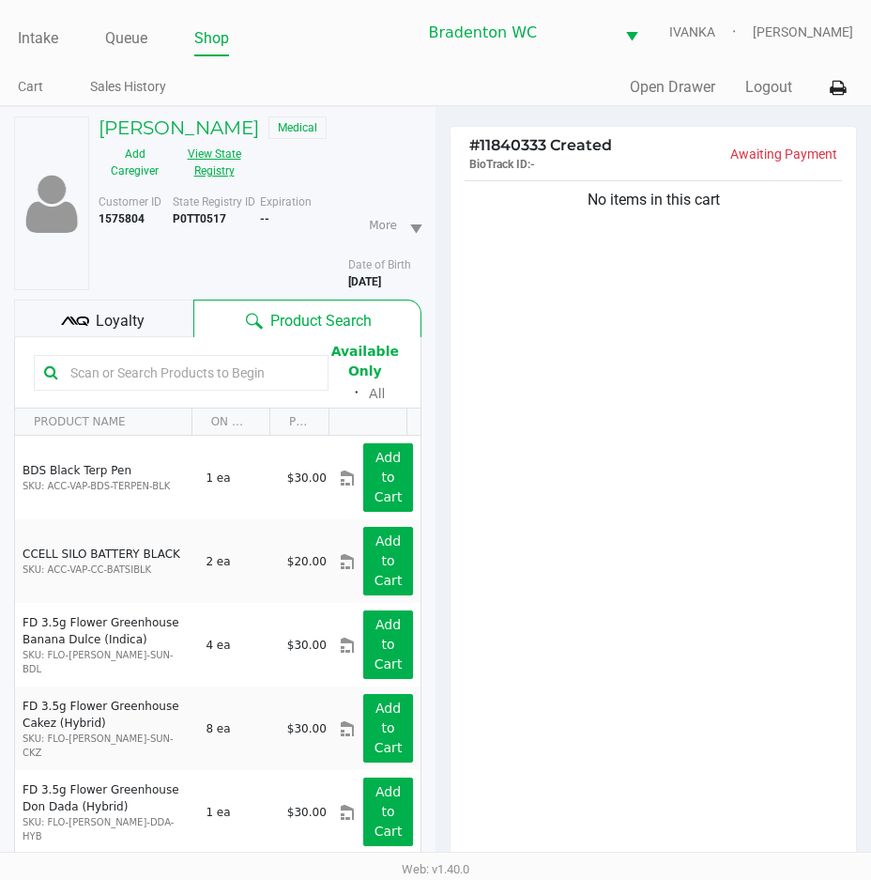
click at [223, 163] on button "View State Registry" at bounding box center [208, 162] width 75 height 47
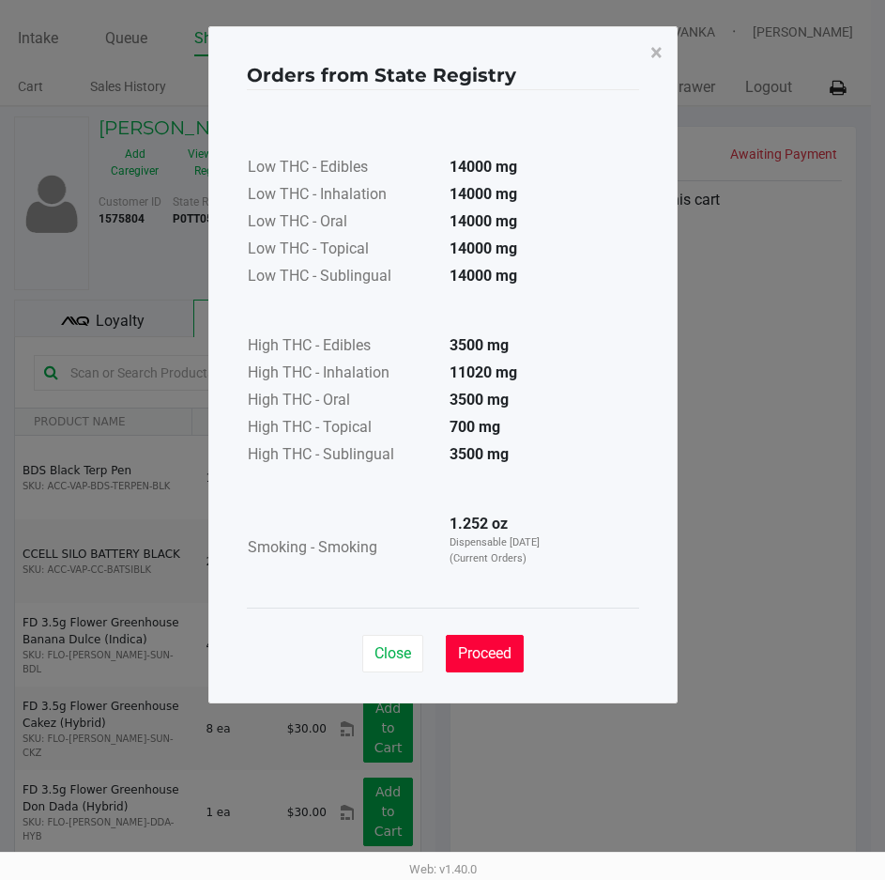
click at [496, 657] on span "Proceed" at bounding box center [485, 653] width 54 height 18
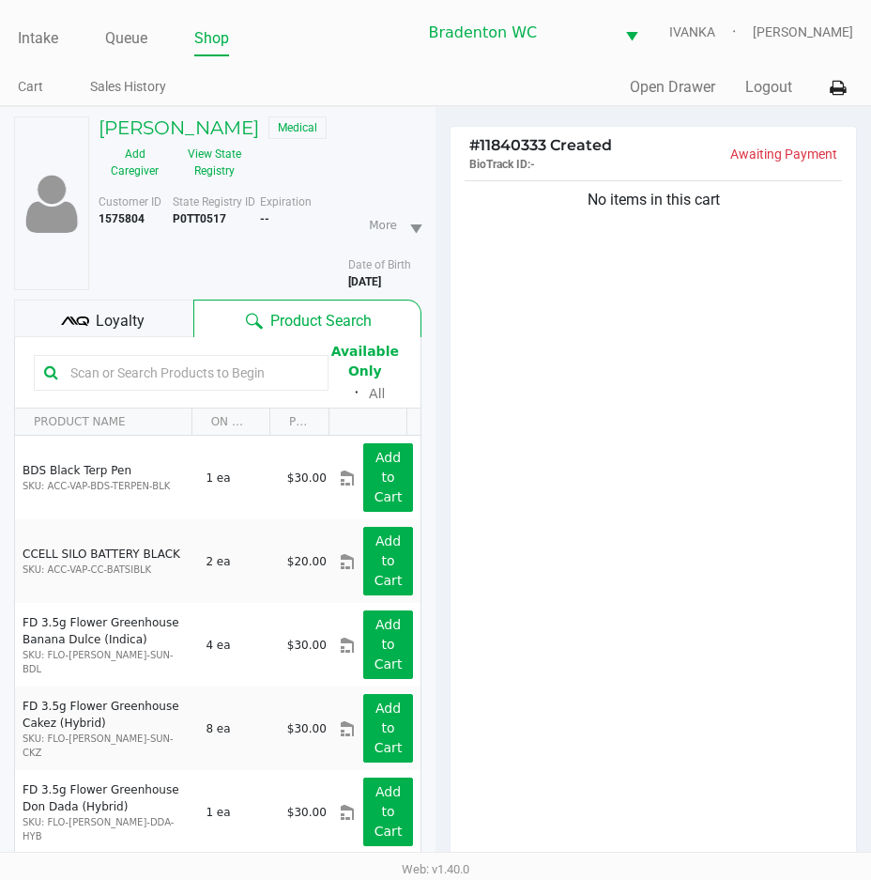
click at [130, 320] on span "Loyalty" at bounding box center [120, 321] width 49 height 23
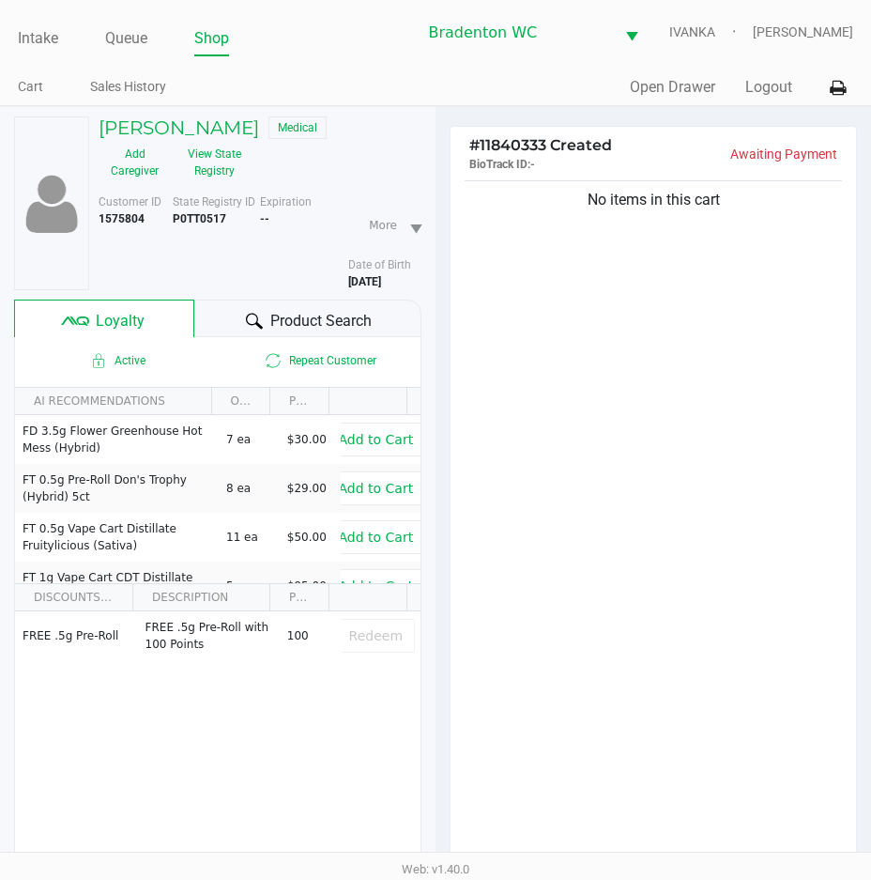
click at [238, 324] on div "Product Search" at bounding box center [308, 318] width 228 height 38
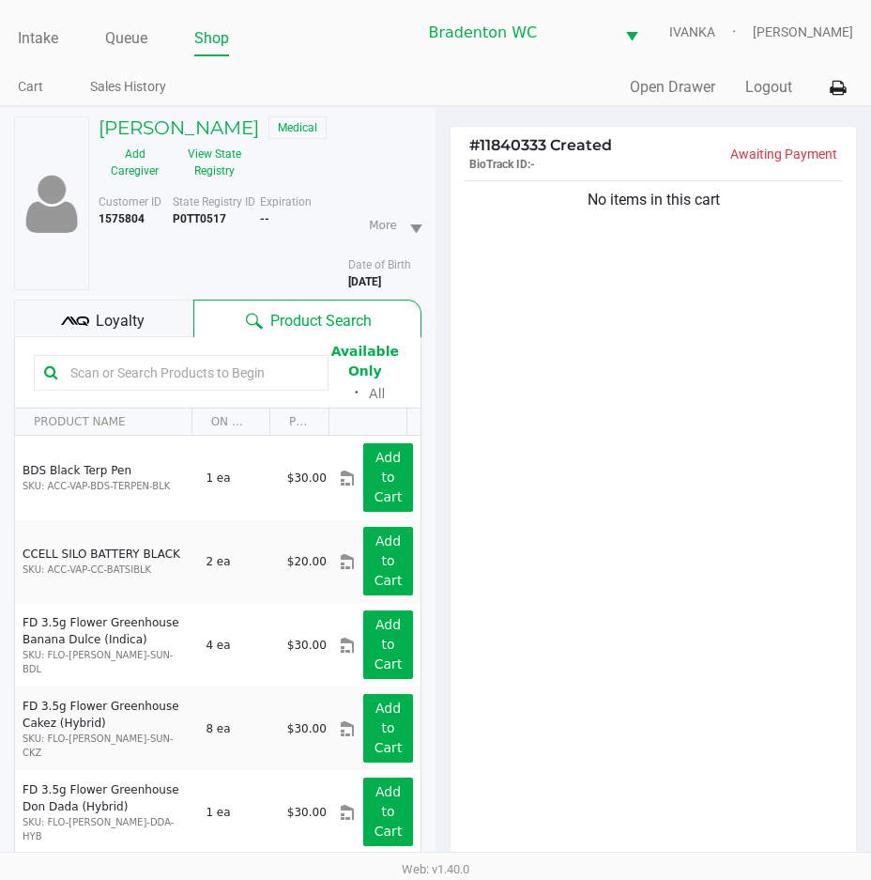
click at [193, 325] on div "Product Search" at bounding box center [307, 318] width 228 height 38
click at [168, 311] on div "Loyalty" at bounding box center [103, 318] width 179 height 38
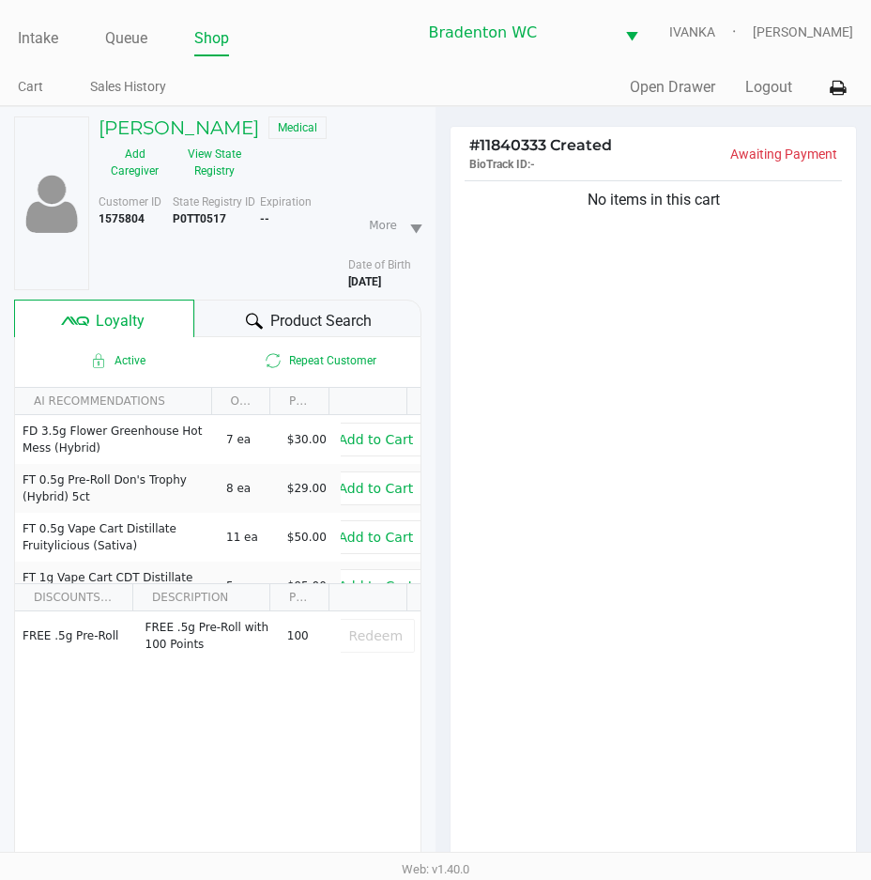
click at [213, 319] on div "Product Search" at bounding box center [308, 318] width 228 height 38
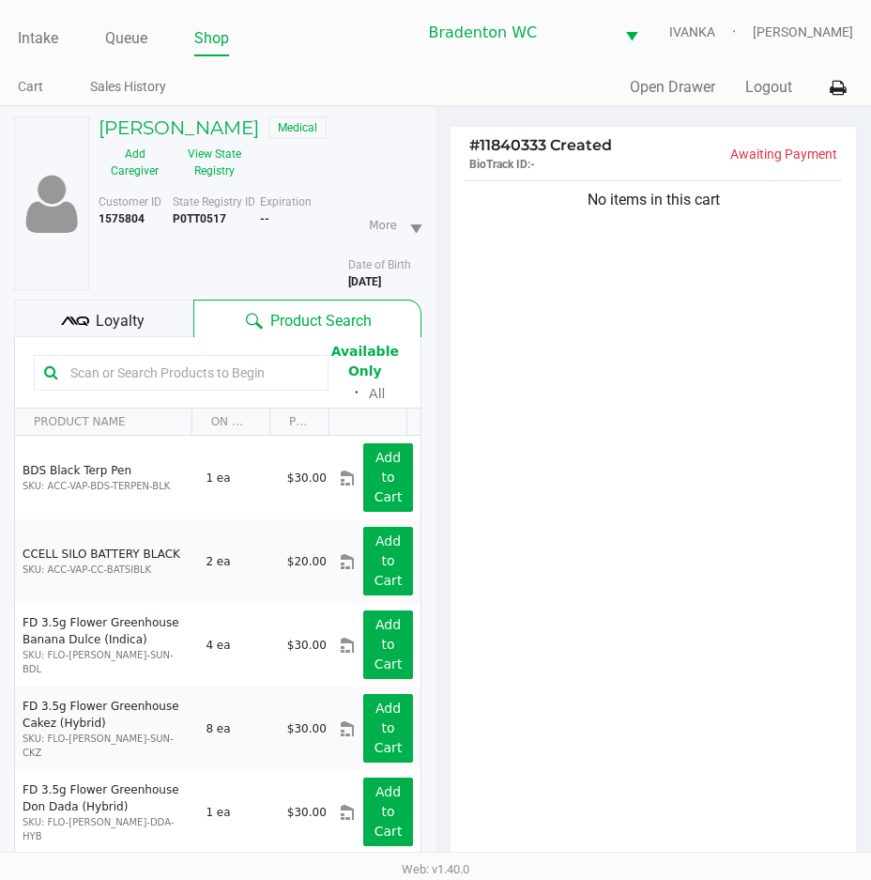
click at [749, 352] on div "No items in this cart" at bounding box center [654, 525] width 406 height 698
click at [207, 156] on button "View State Registry" at bounding box center [208, 162] width 75 height 47
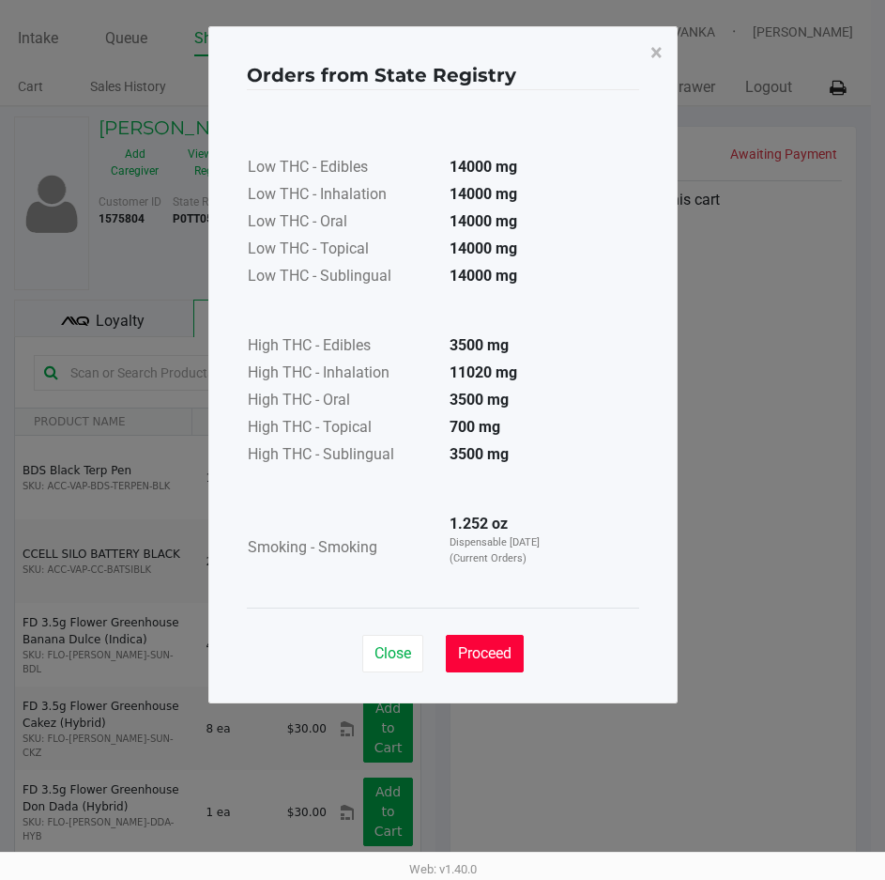
click at [496, 643] on button "Proceed" at bounding box center [485, 654] width 78 height 38
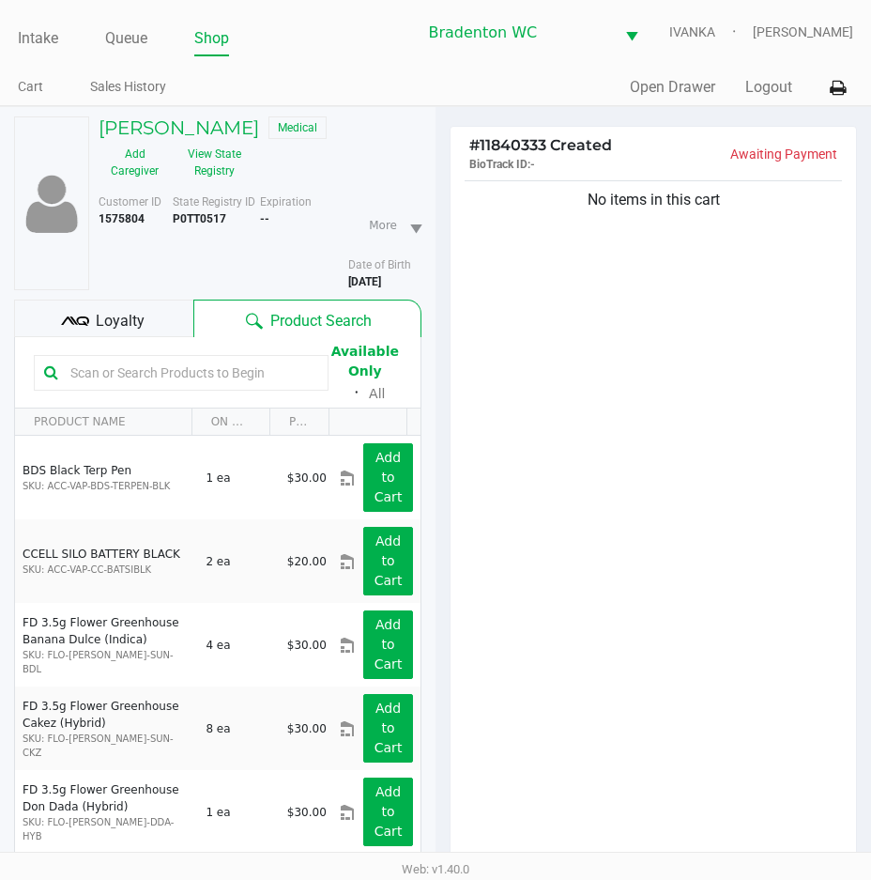
click at [171, 300] on div "Loyalty" at bounding box center [103, 318] width 179 height 38
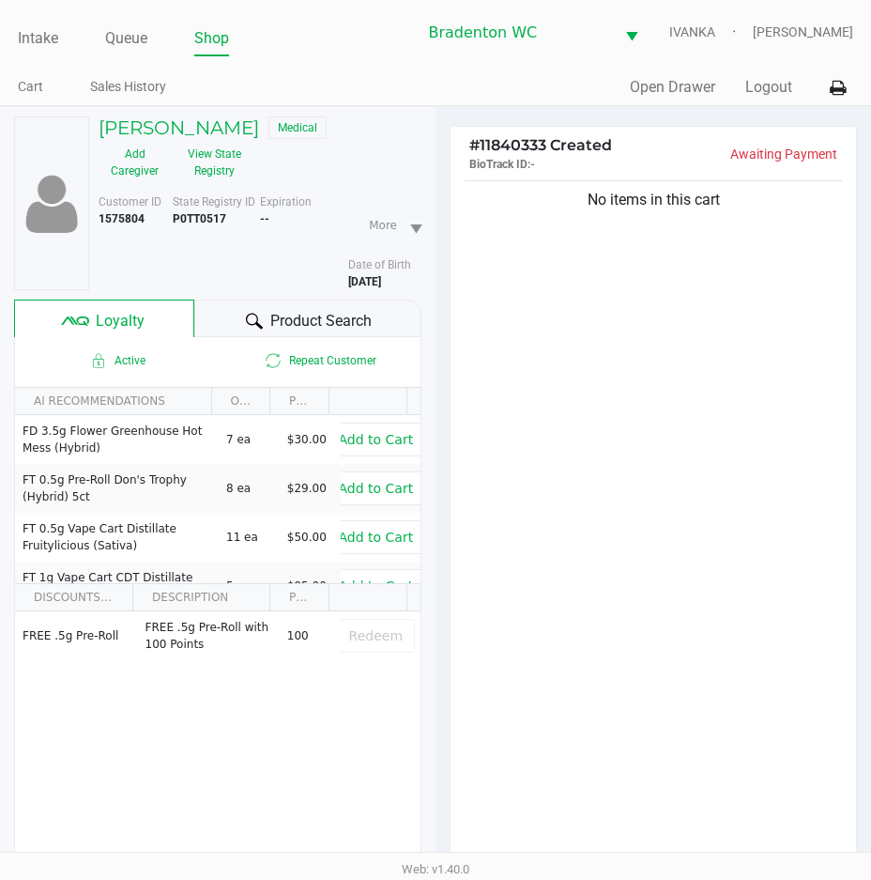
click at [217, 320] on div "Product Search" at bounding box center [308, 318] width 228 height 38
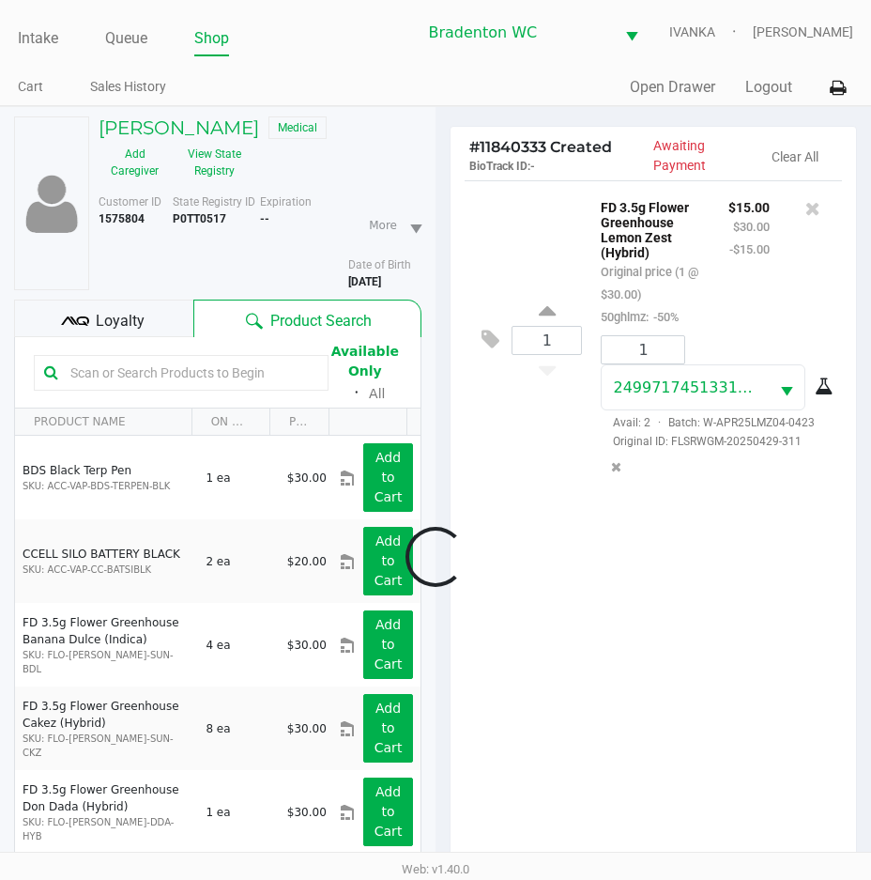
click at [254, 391] on div at bounding box center [435, 556] width 871 height 713
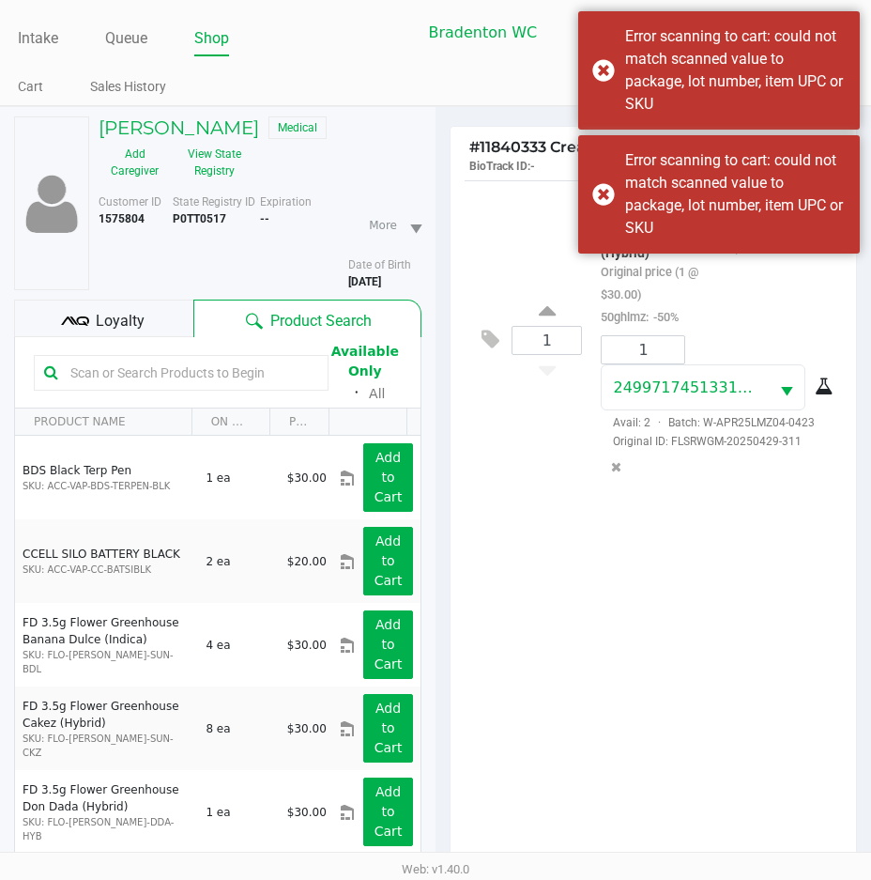
click at [280, 375] on input "text" at bounding box center [190, 373] width 255 height 28
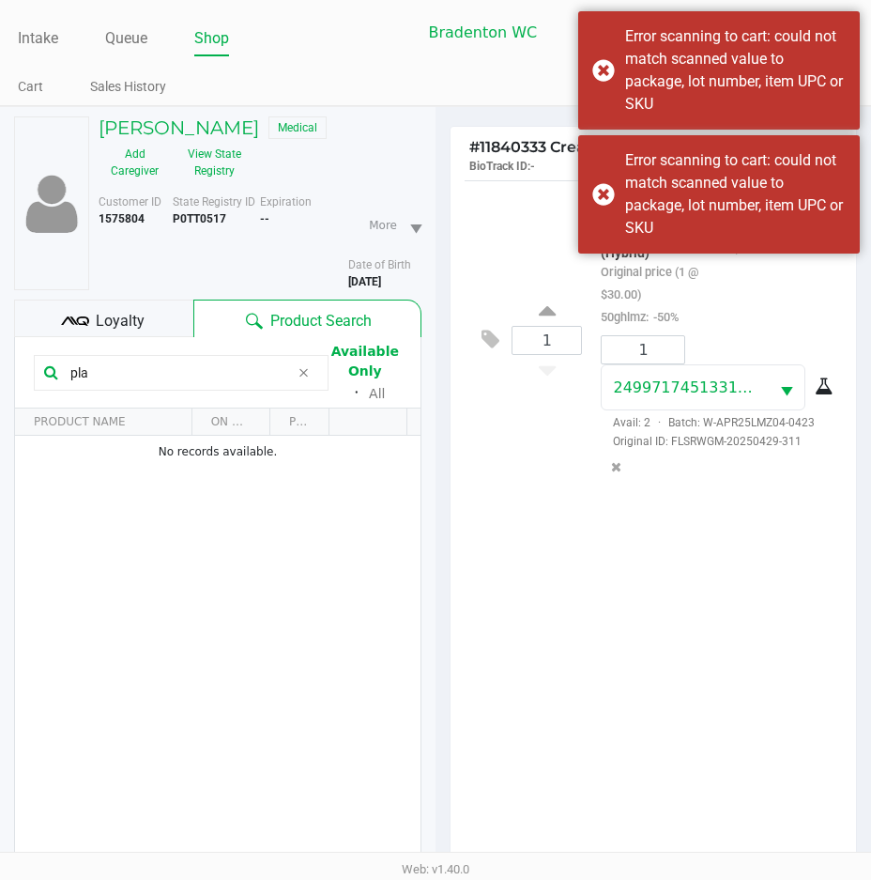
type input "pla"
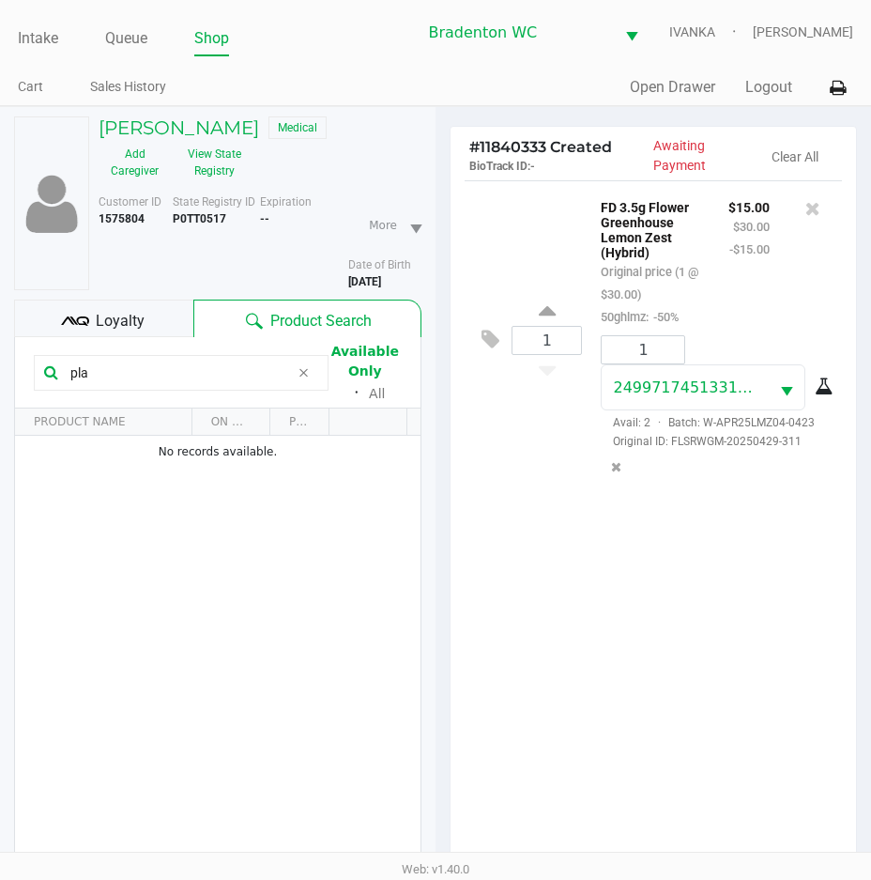
click at [291, 370] on span at bounding box center [304, 372] width 28 height 23
click at [299, 374] on input "text" at bounding box center [190, 373] width 255 height 28
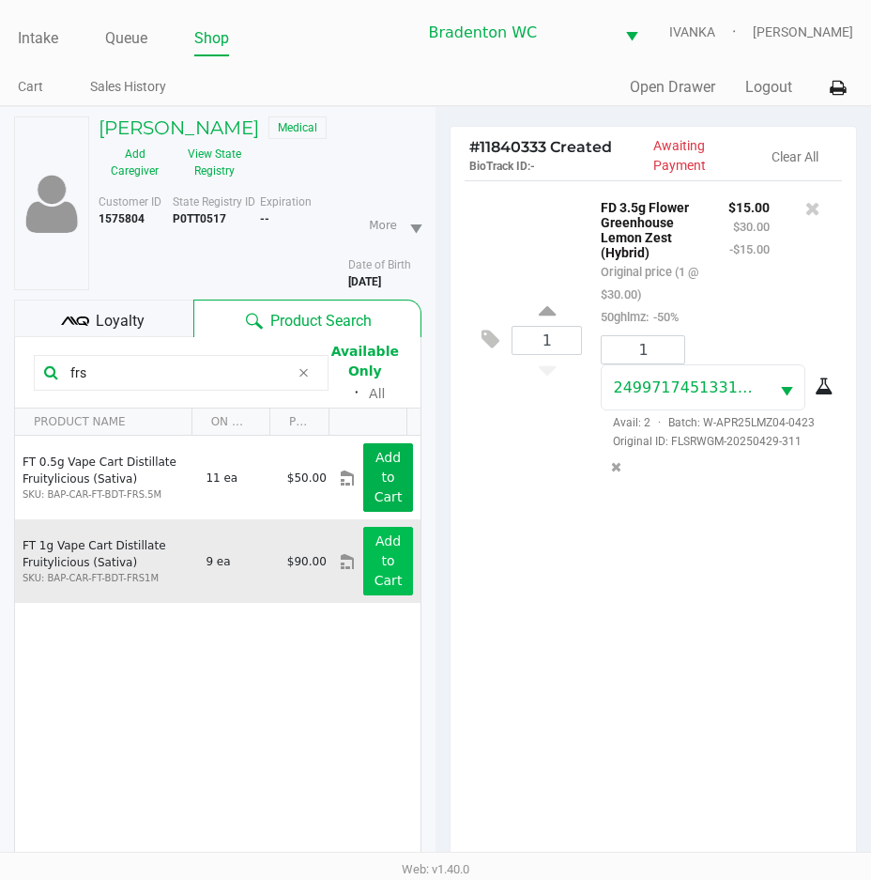
type input "frs"
click at [380, 558] on app-button-loader "Add to Cart" at bounding box center [389, 560] width 28 height 54
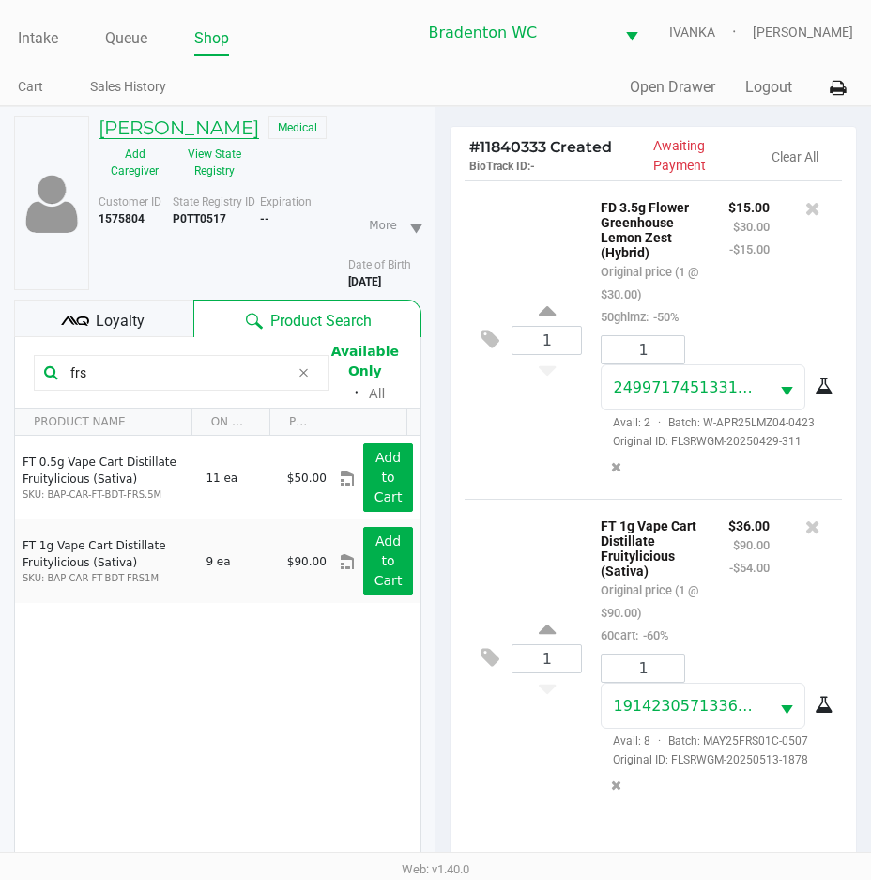
click at [180, 125] on h5 "LORI MADDOX" at bounding box center [179, 127] width 161 height 23
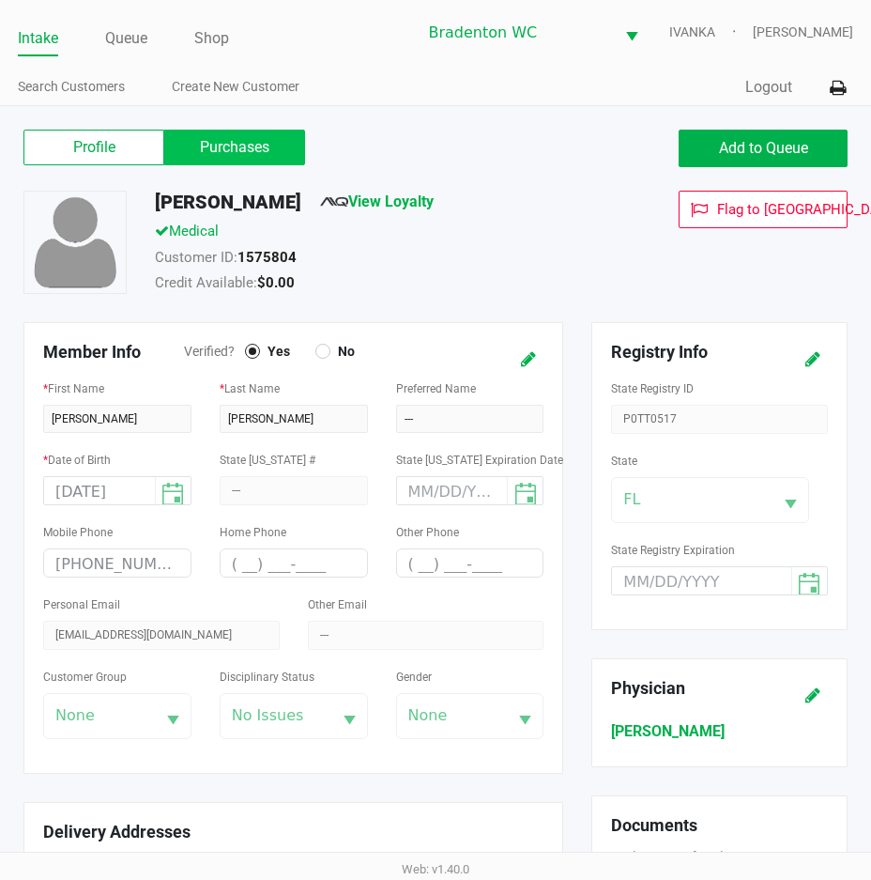
click at [231, 156] on label "Purchases" at bounding box center [234, 148] width 141 height 36
click at [0, 0] on 1 "Purchases" at bounding box center [0, 0] width 0 height 0
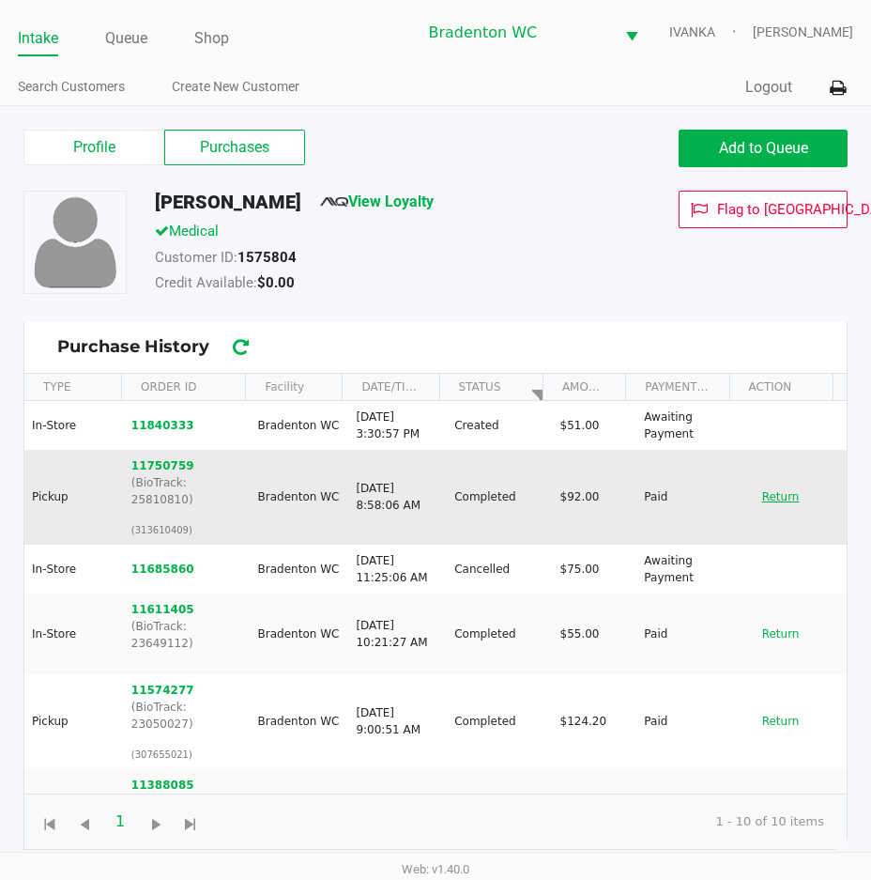
click at [780, 484] on button "Return" at bounding box center [781, 497] width 62 height 30
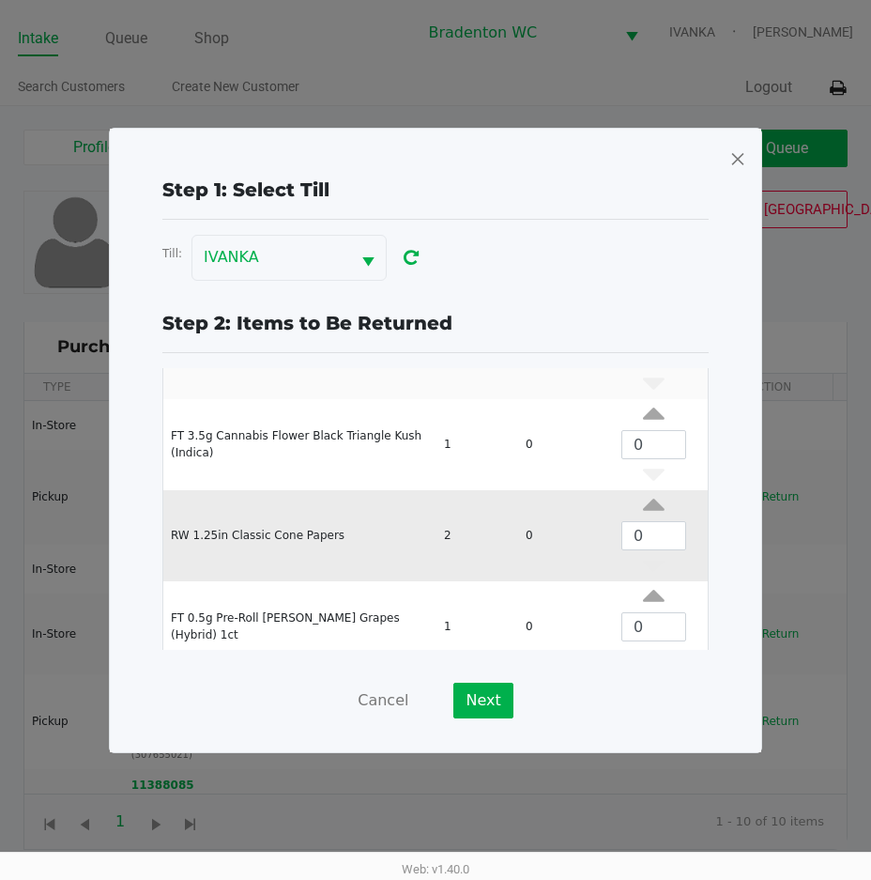
scroll to position [253, 0]
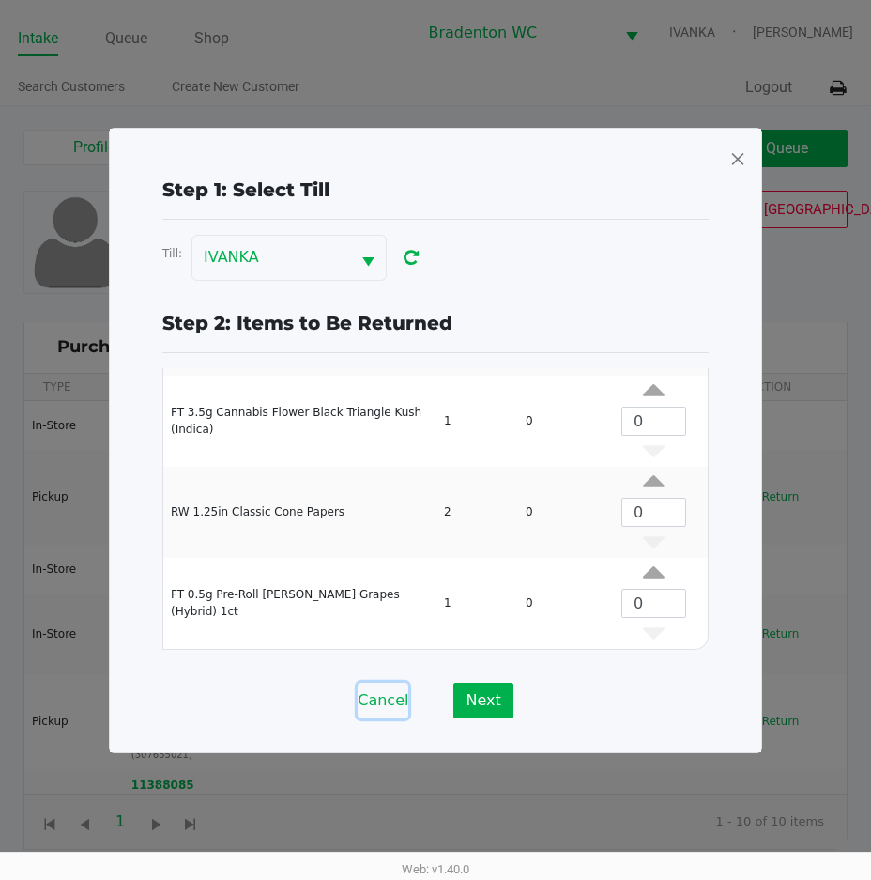
click at [379, 704] on button "Cancel" at bounding box center [383, 700] width 51 height 36
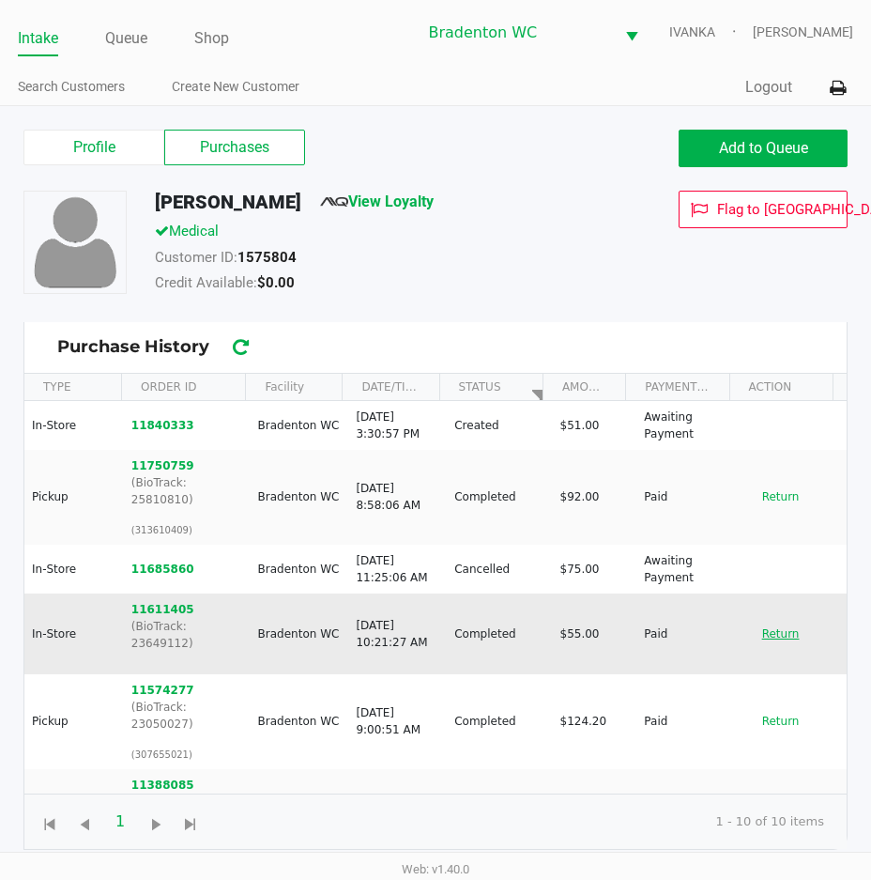
click at [758, 619] on button "Return" at bounding box center [781, 634] width 62 height 30
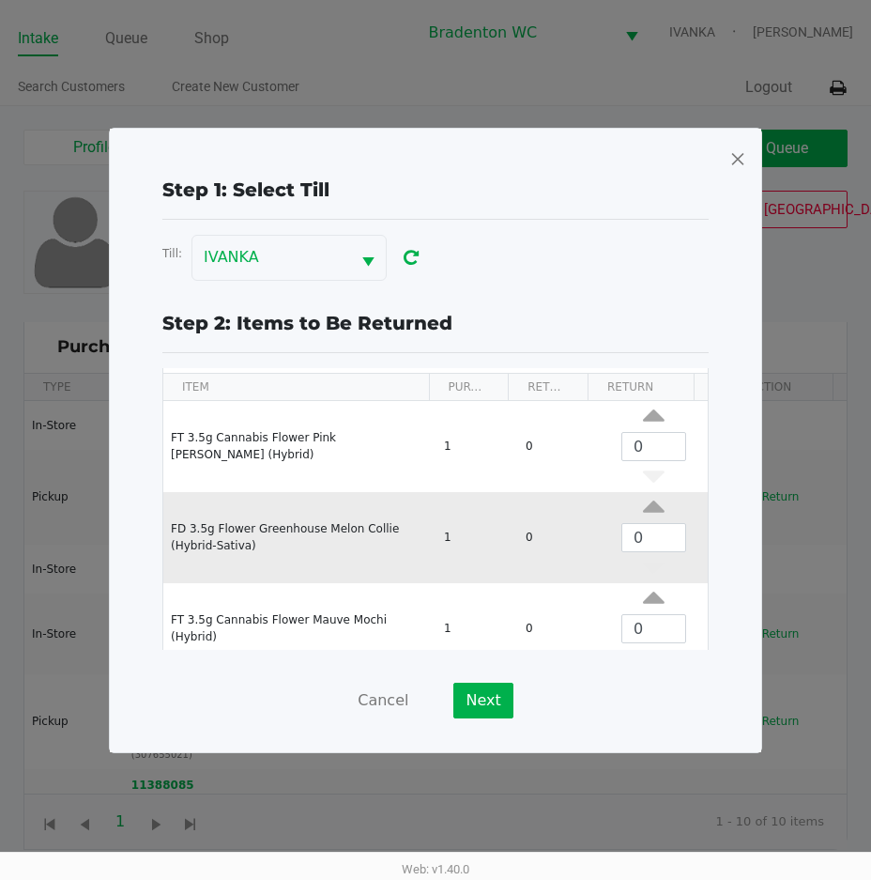
scroll to position [71, 0]
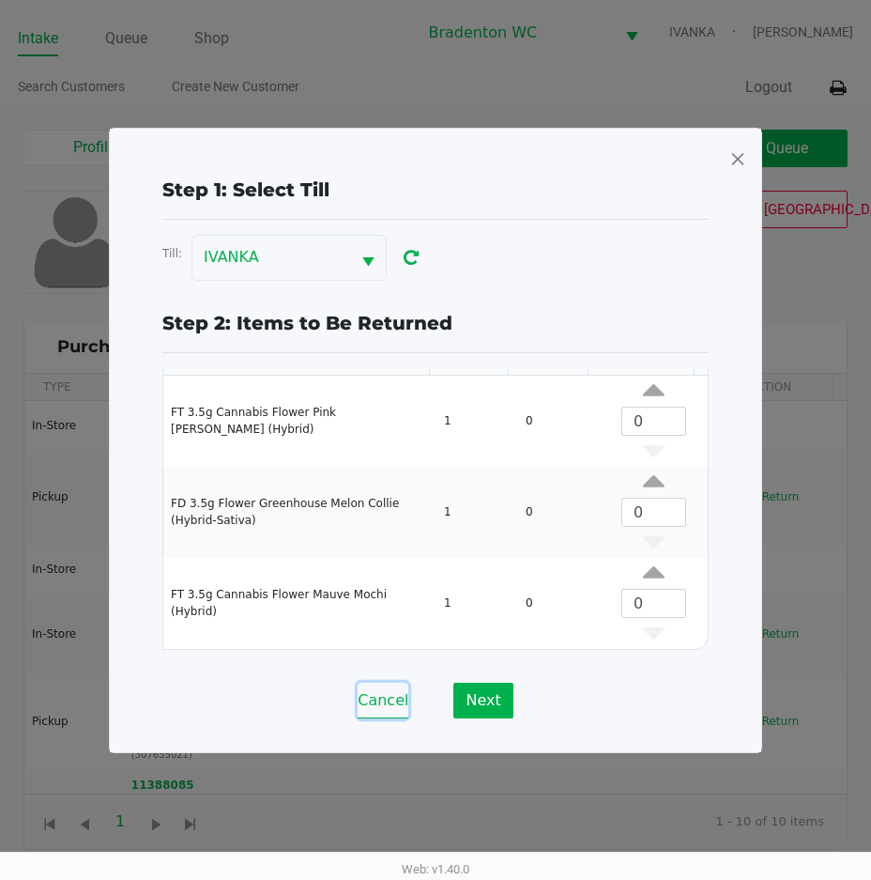
click at [370, 712] on button "Cancel" at bounding box center [383, 700] width 51 height 36
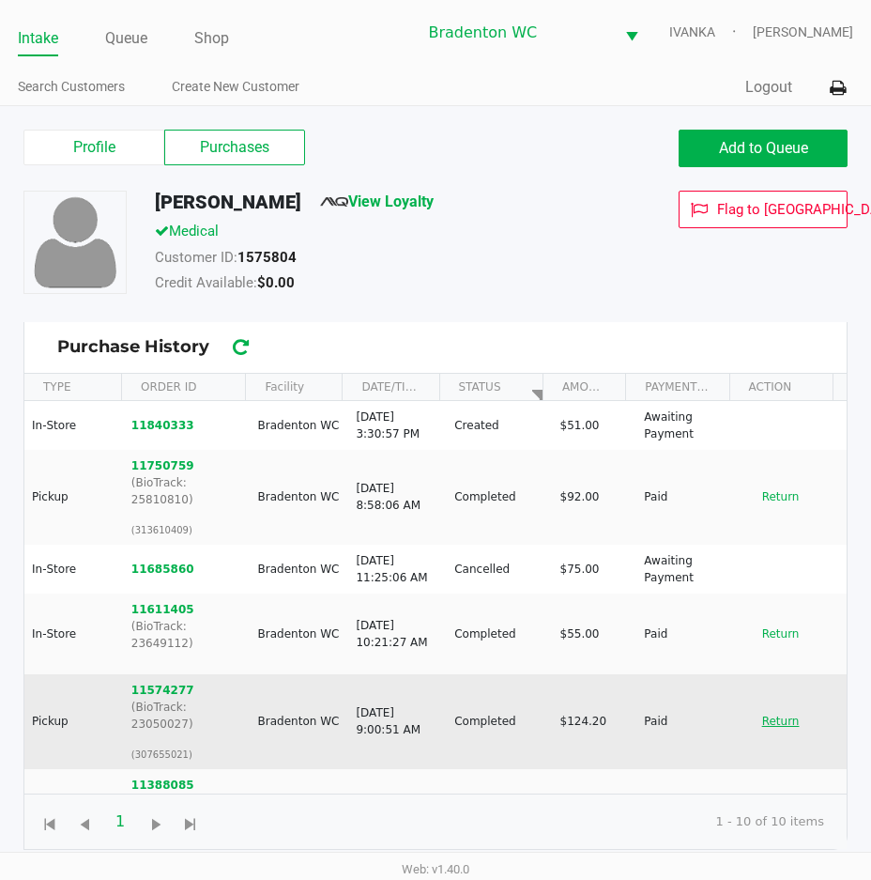
click at [759, 706] on button "Return" at bounding box center [781, 721] width 62 height 30
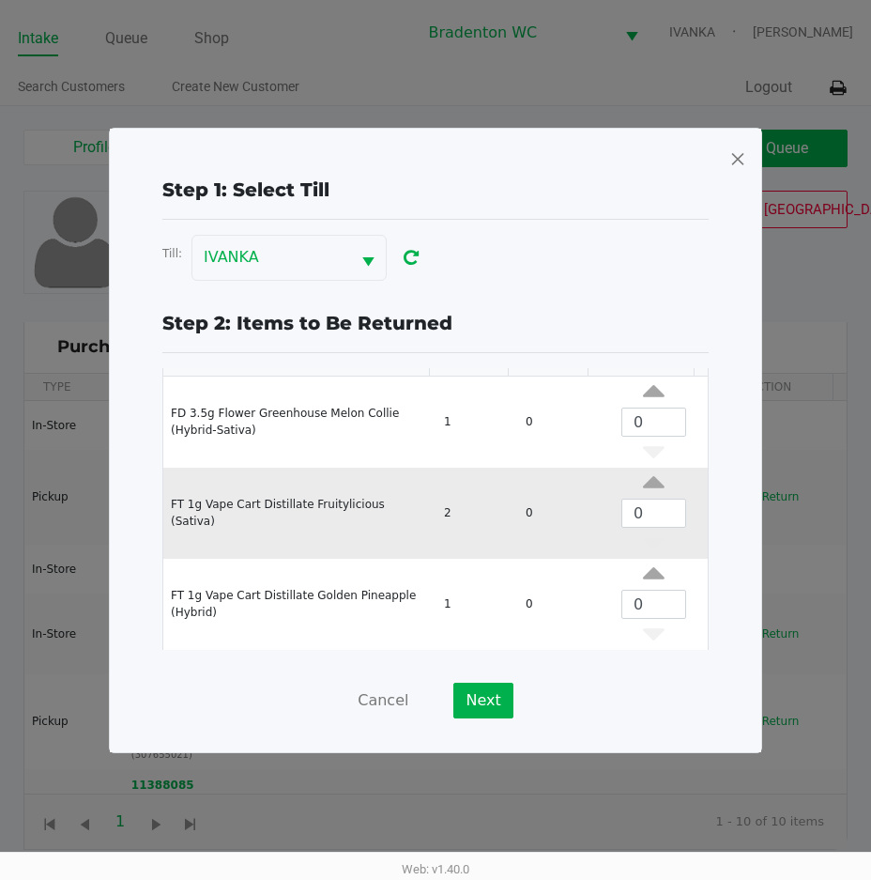
scroll to position [162, 0]
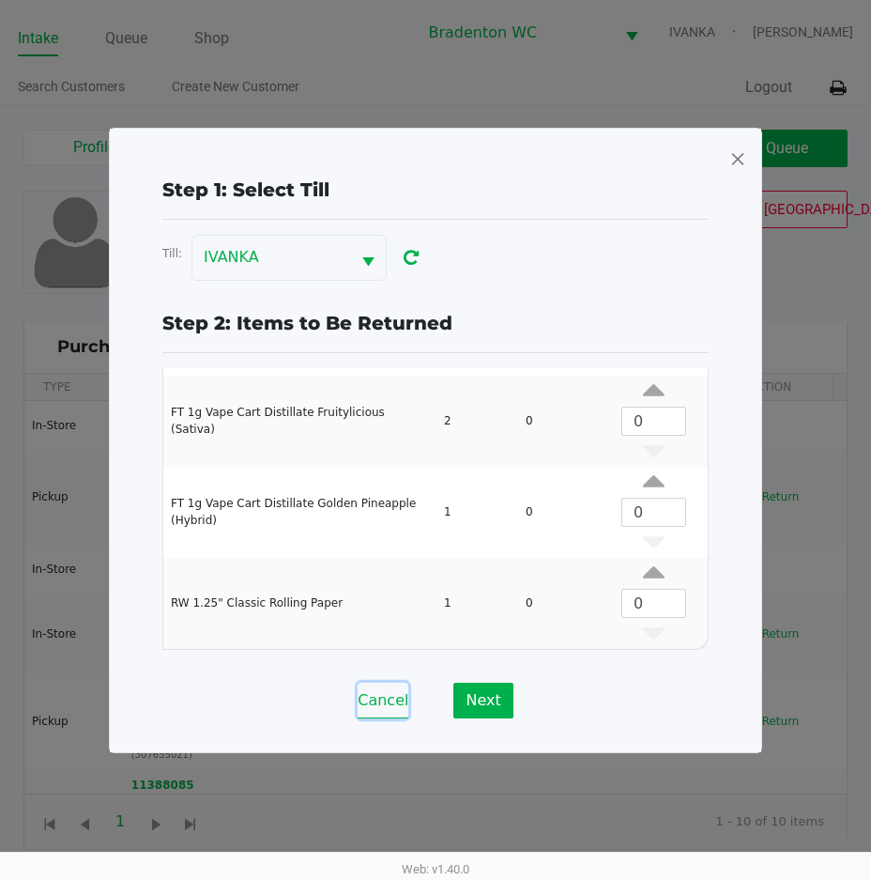
click at [392, 697] on button "Cancel" at bounding box center [383, 700] width 51 height 36
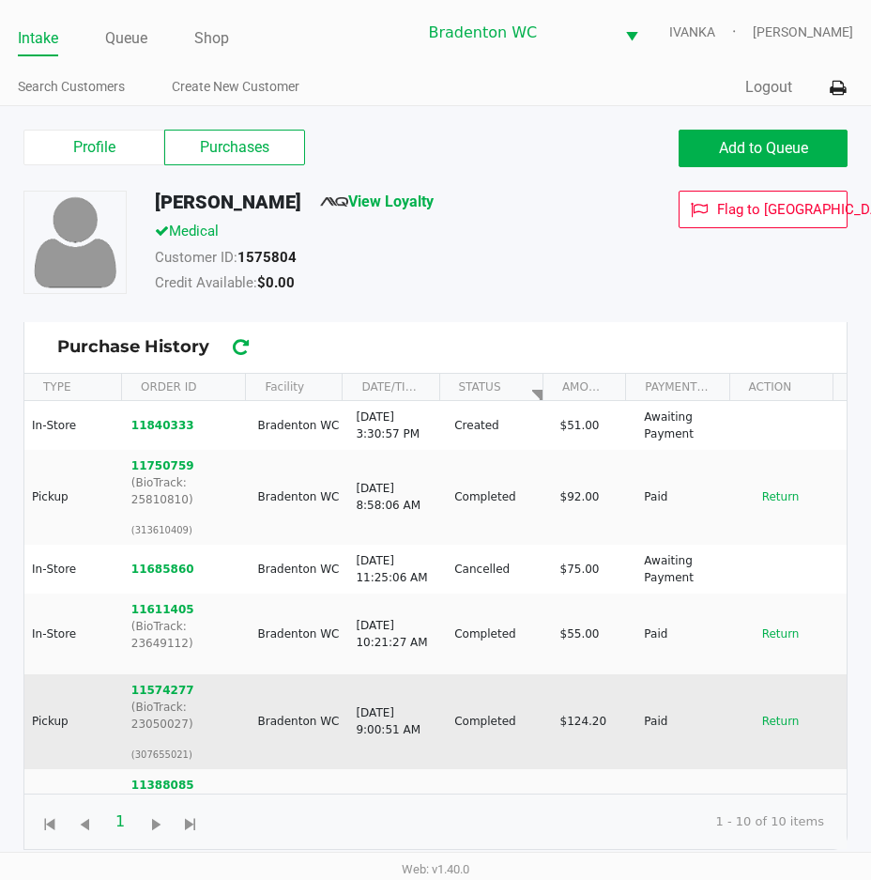
scroll to position [94, 0]
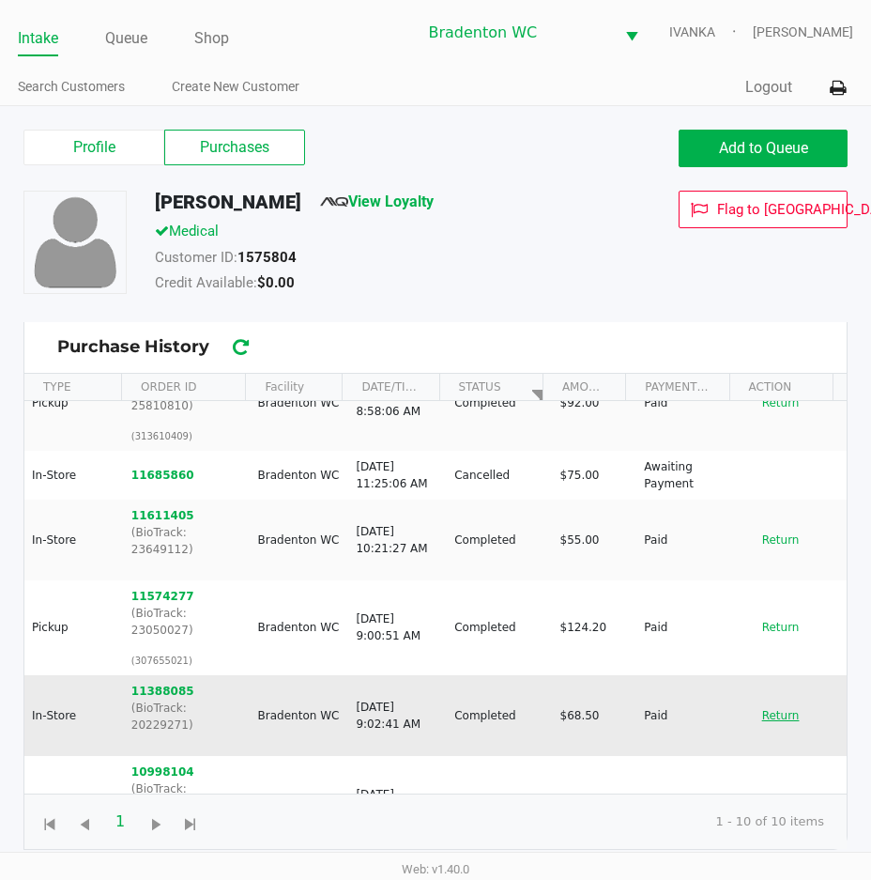
click at [759, 700] on button "Return" at bounding box center [781, 715] width 62 height 30
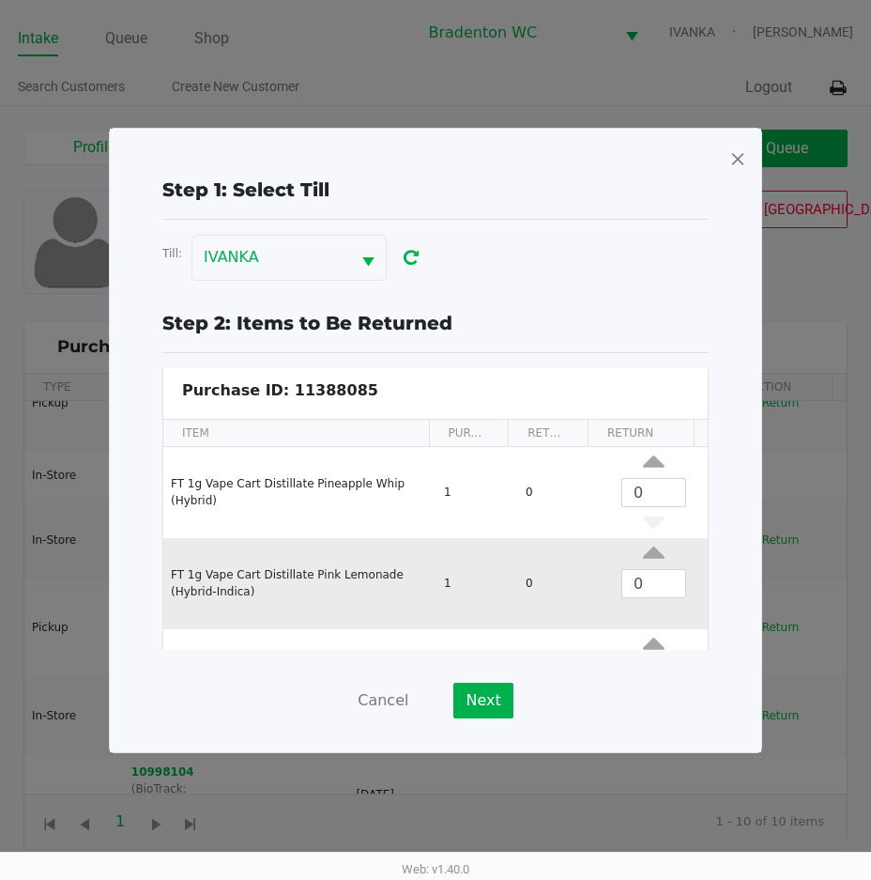
scroll to position [71, 0]
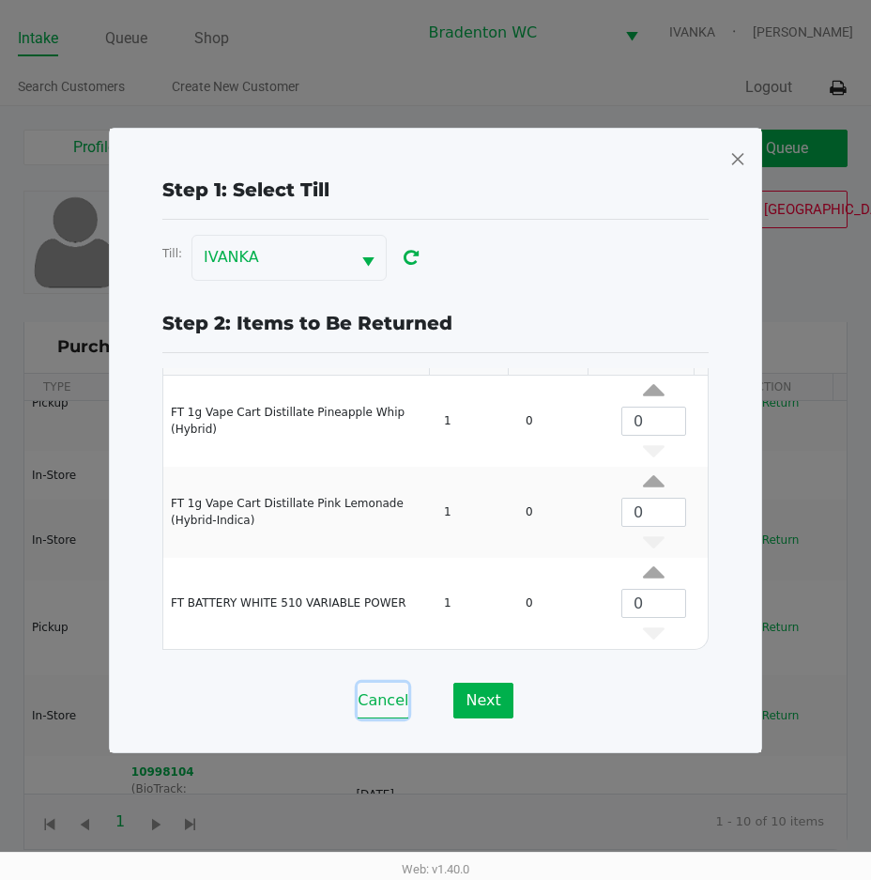
click at [371, 715] on button "Cancel" at bounding box center [383, 700] width 51 height 36
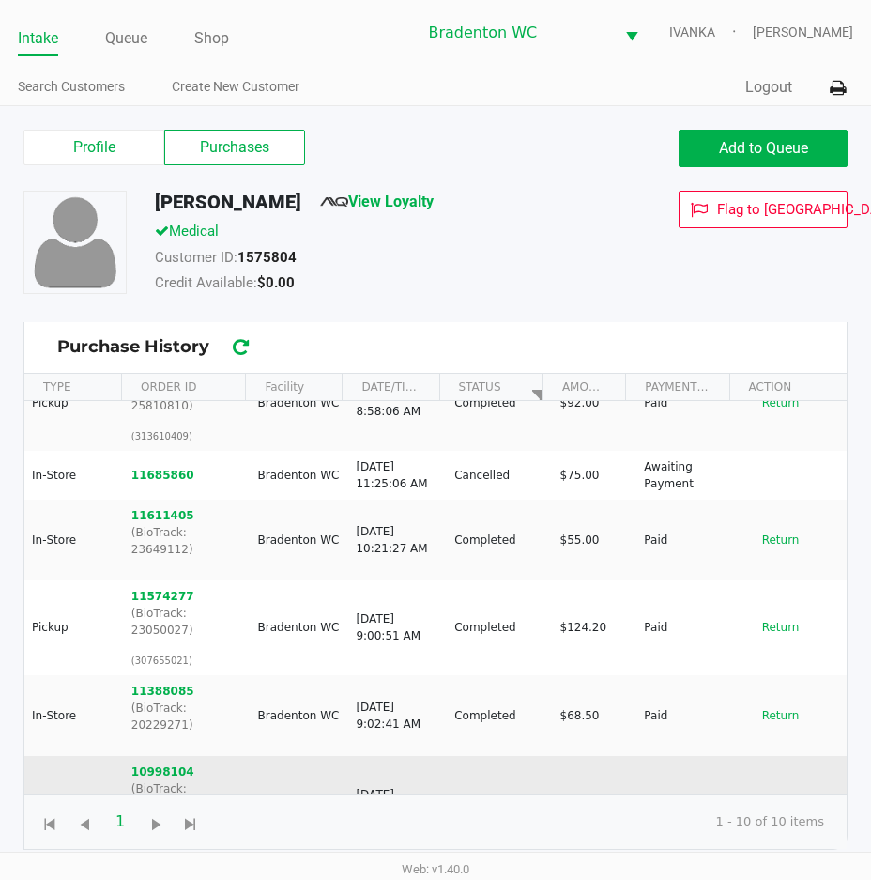
click at [752, 788] on button "Return" at bounding box center [781, 803] width 62 height 30
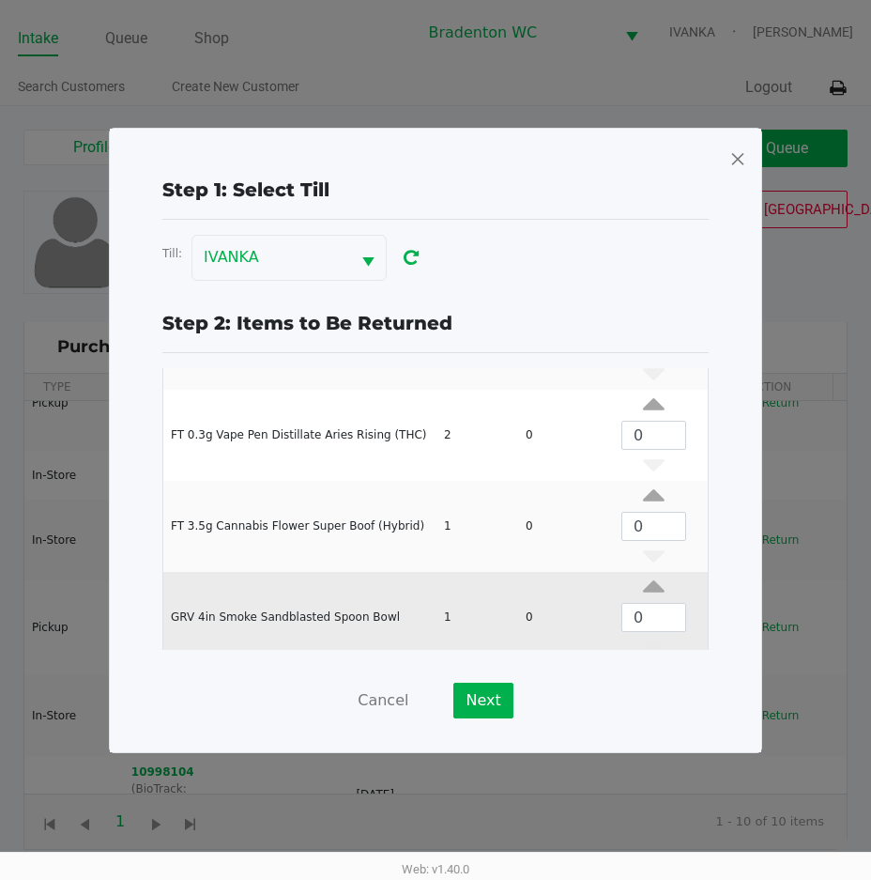
scroll to position [253, 0]
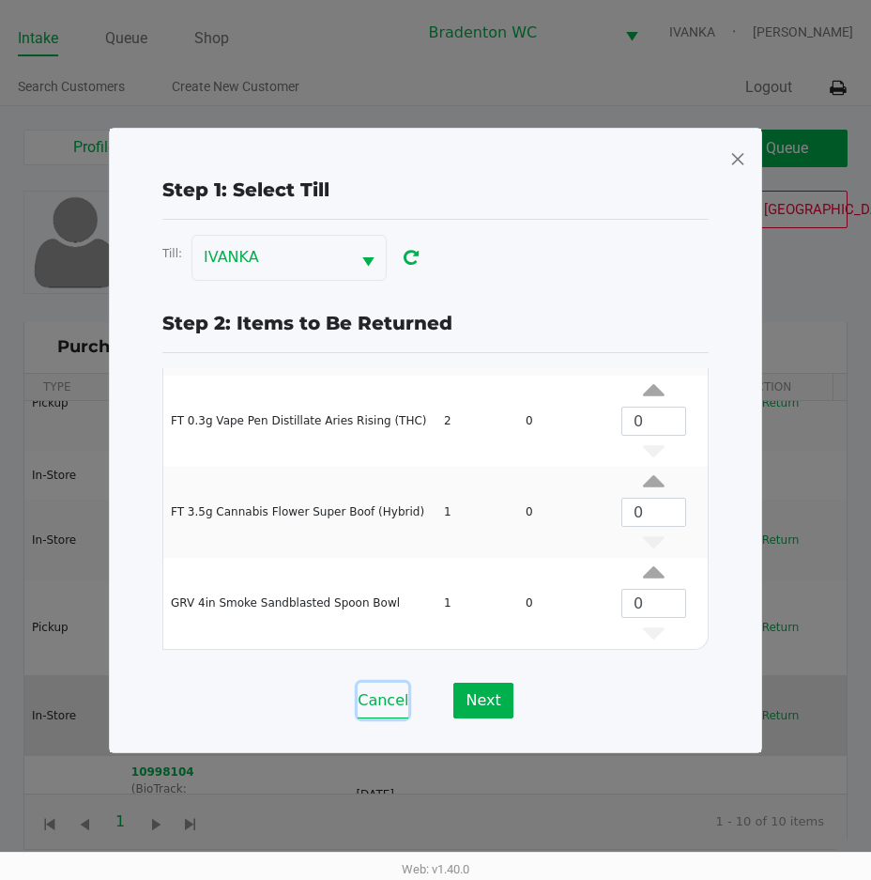
drag, startPoint x: 395, startPoint y: 693, endPoint x: 404, endPoint y: 686, distance: 10.7
click at [399, 692] on button "Cancel" at bounding box center [383, 700] width 51 height 36
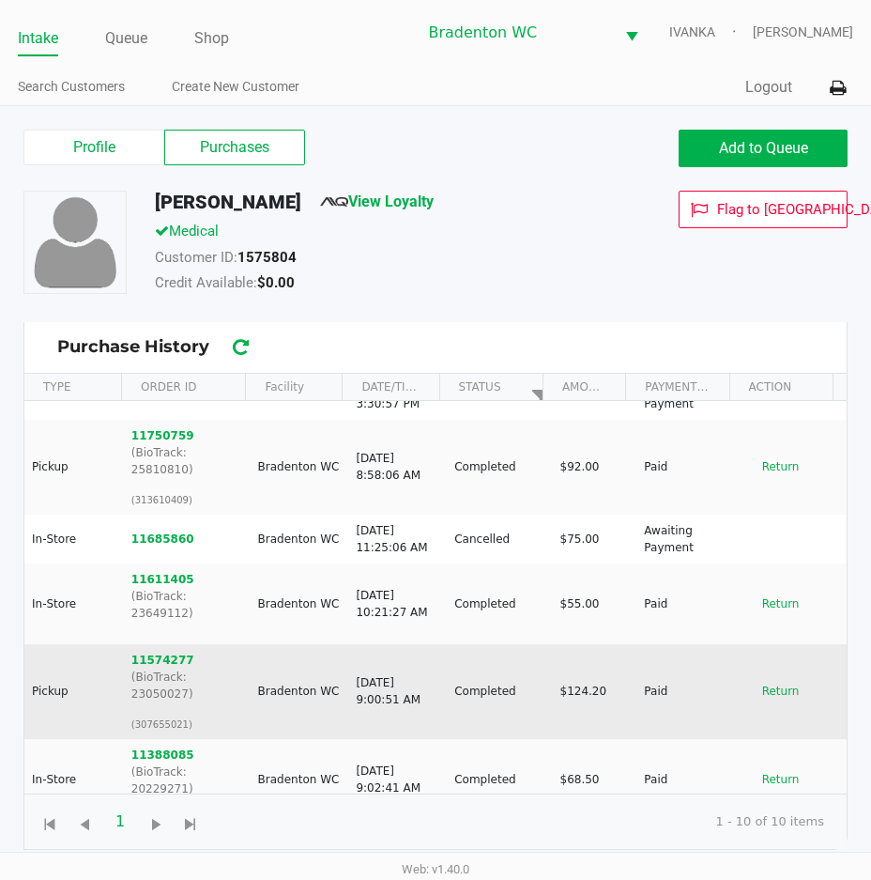
scroll to position [0, 0]
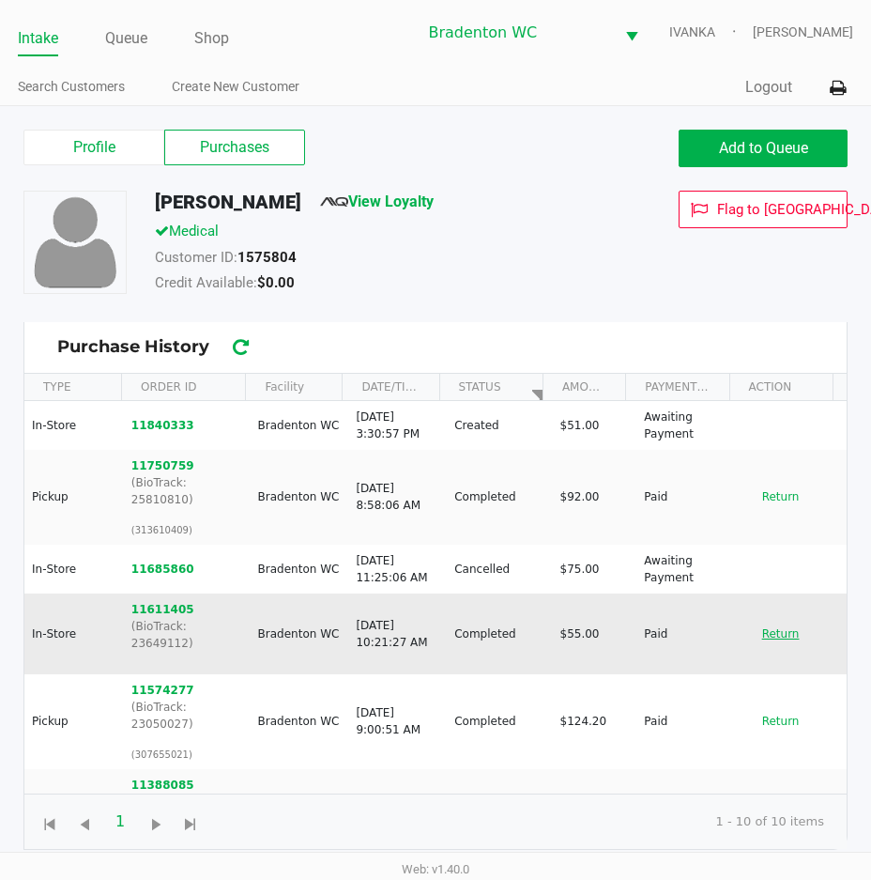
click at [771, 619] on button "Return" at bounding box center [781, 634] width 62 height 30
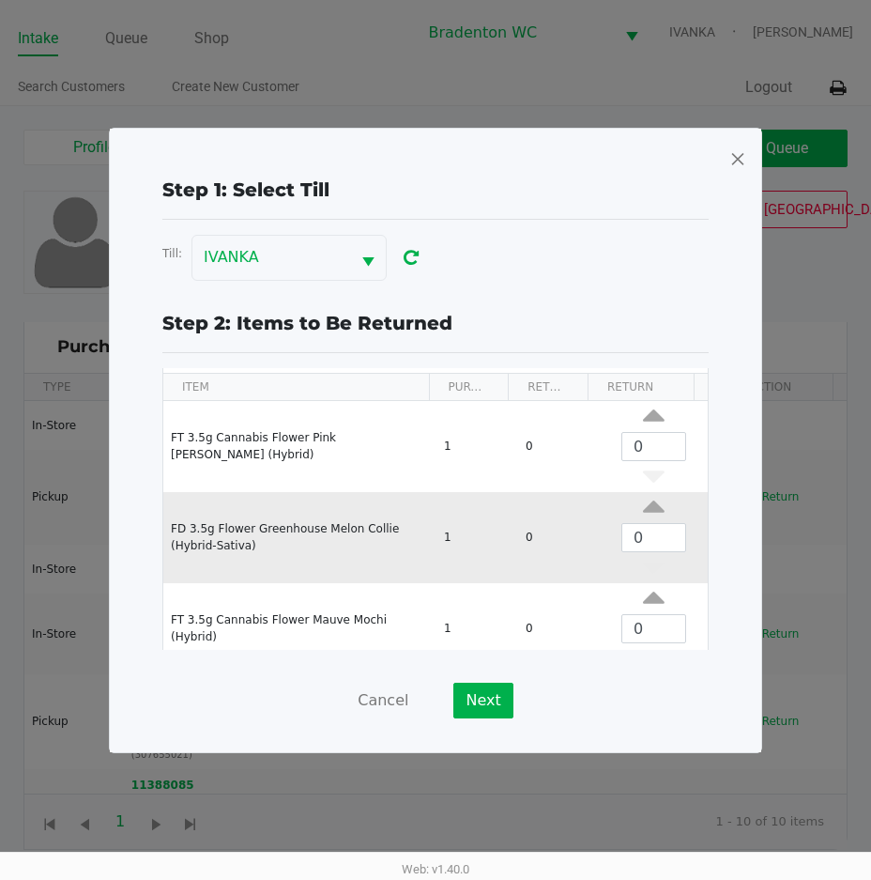
scroll to position [71, 0]
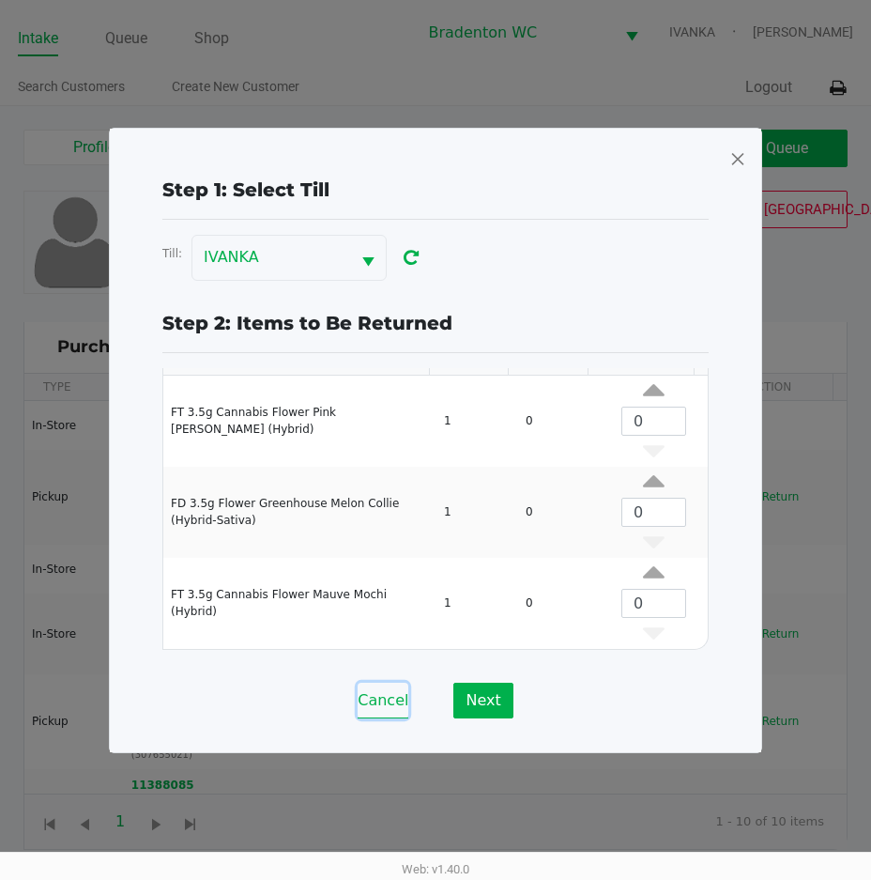
click at [372, 695] on button "Cancel" at bounding box center [383, 700] width 51 height 36
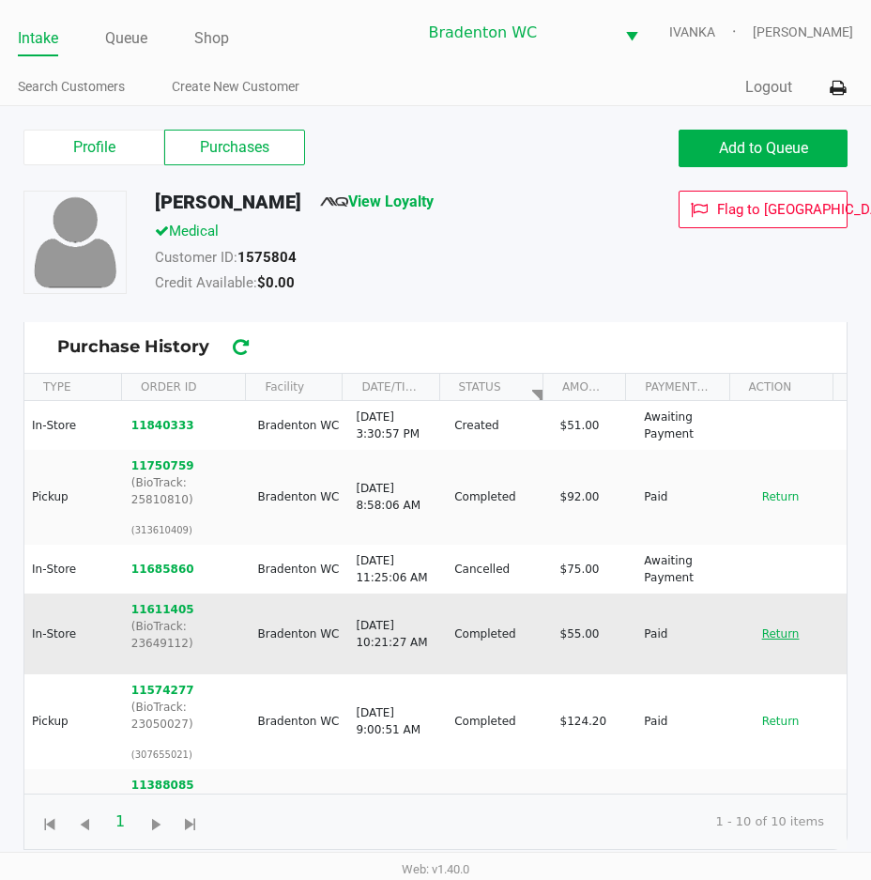
click at [767, 619] on button "Return" at bounding box center [781, 634] width 62 height 30
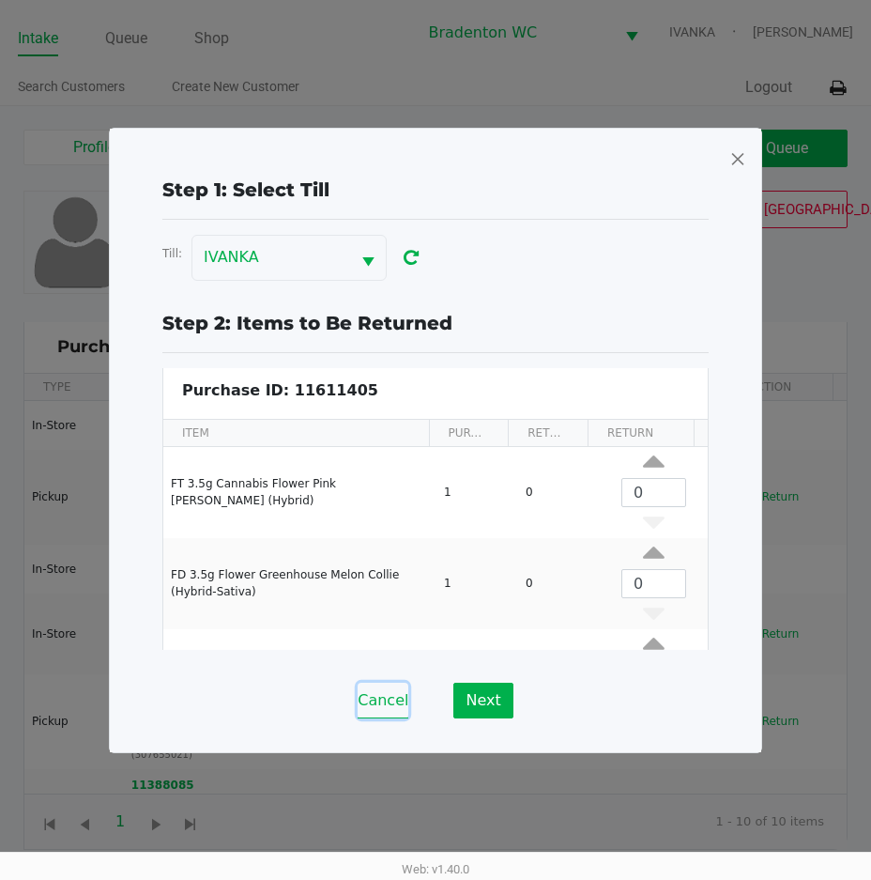
click at [404, 695] on button "Cancel" at bounding box center [383, 700] width 51 height 36
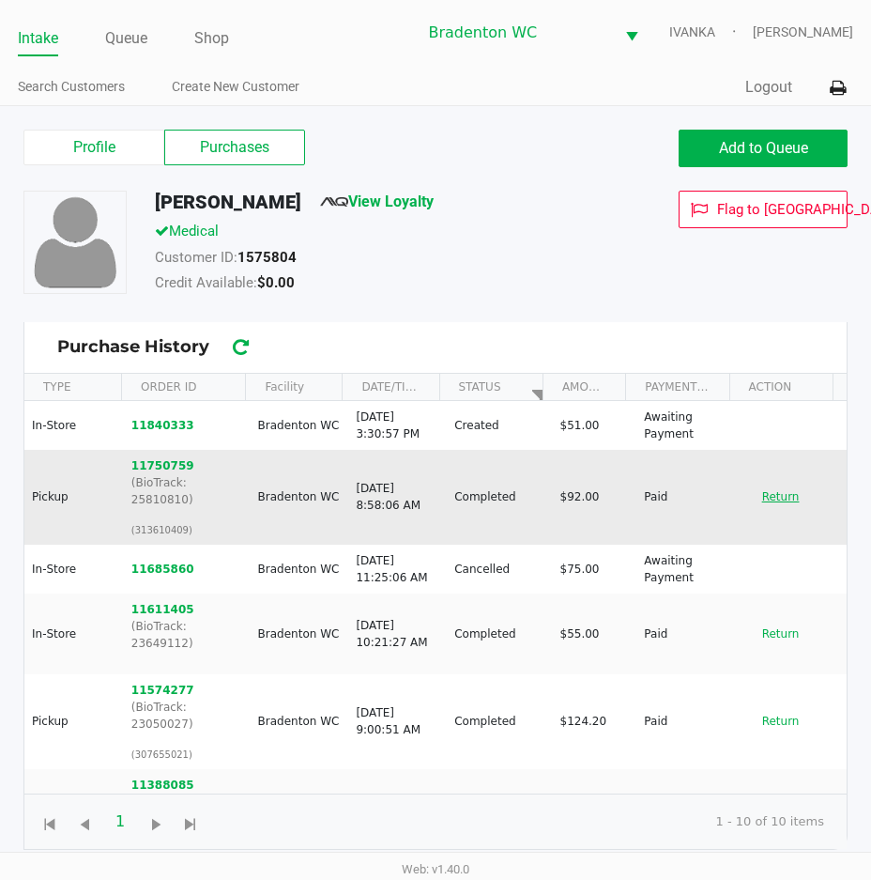
click at [760, 496] on button "Return" at bounding box center [781, 497] width 62 height 30
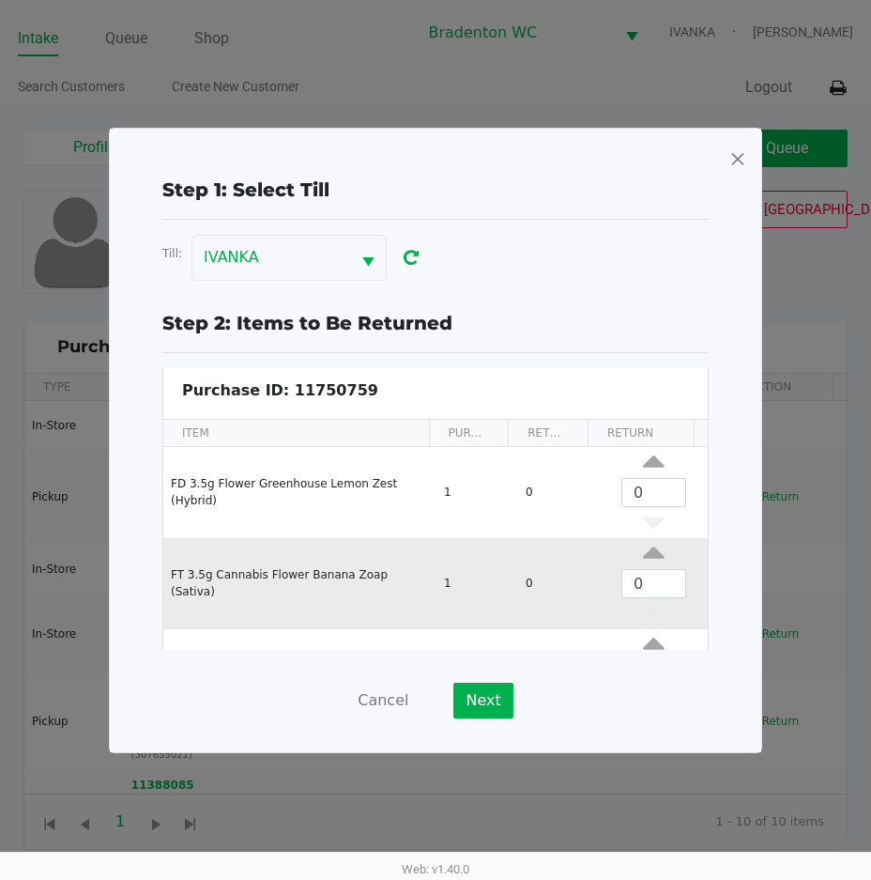
scroll to position [253, 0]
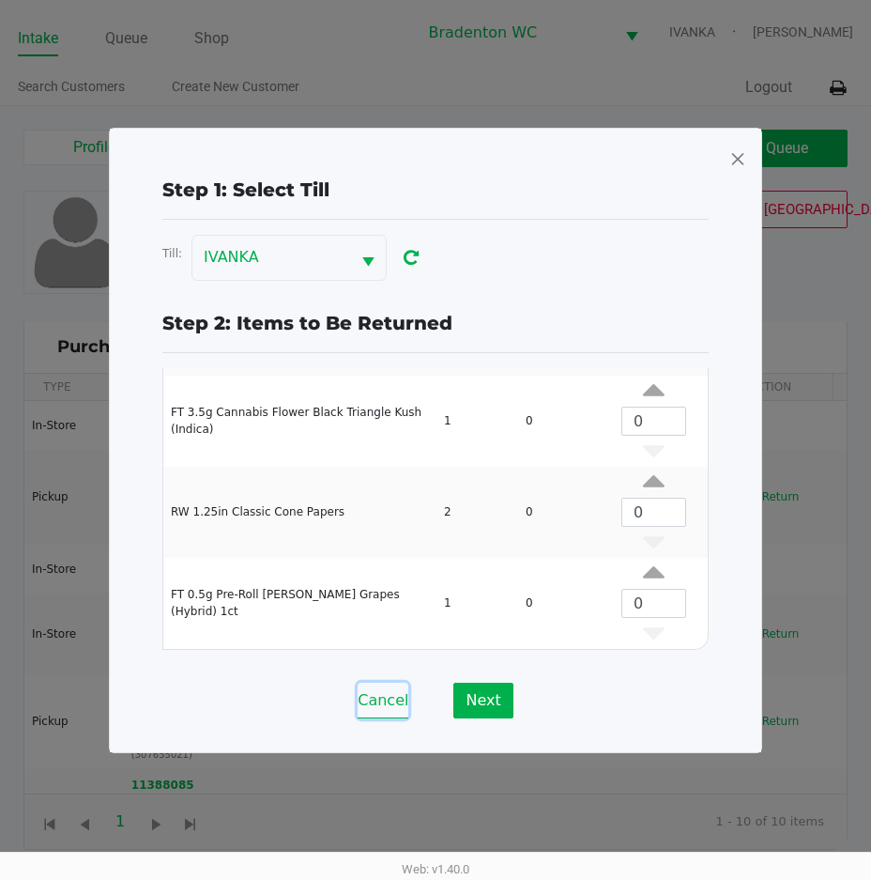
click at [400, 697] on button "Cancel" at bounding box center [383, 700] width 51 height 36
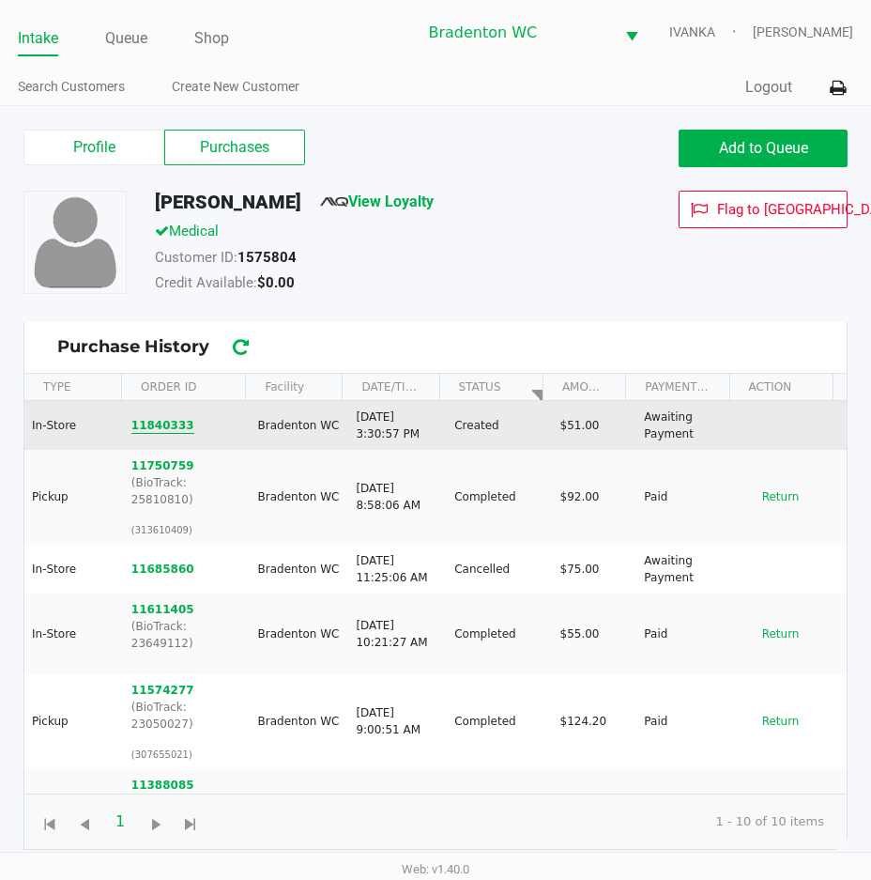
click at [153, 422] on button "11840333" at bounding box center [162, 425] width 63 height 17
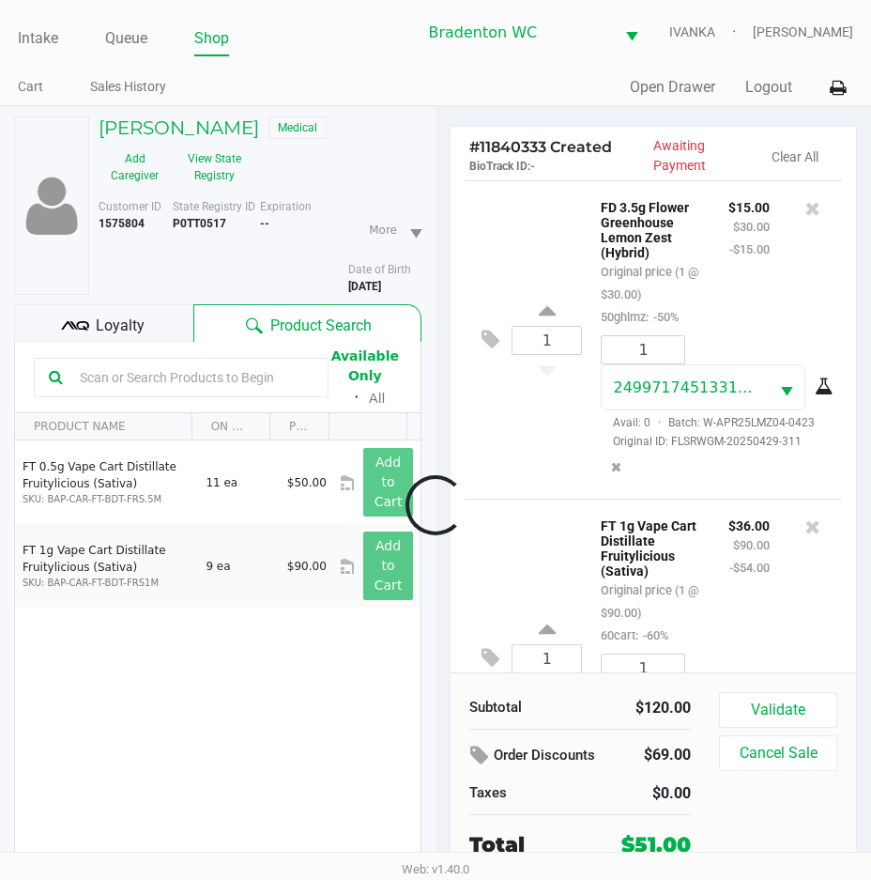
scroll to position [191, 0]
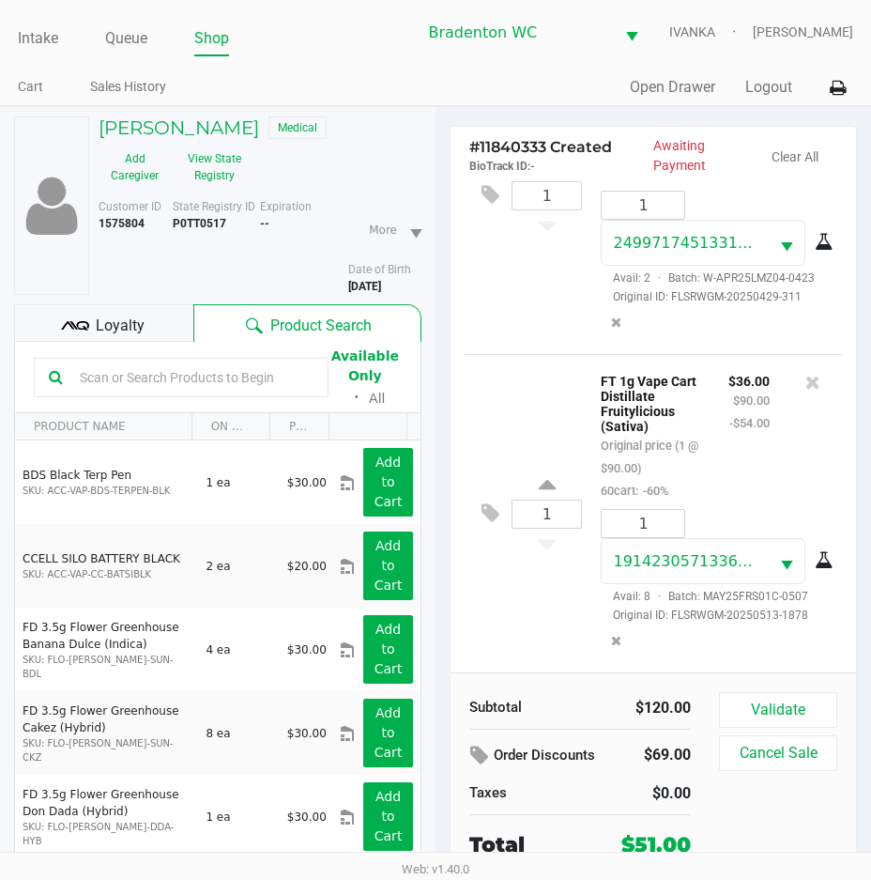
click at [171, 381] on input "text" at bounding box center [192, 377] width 241 height 28
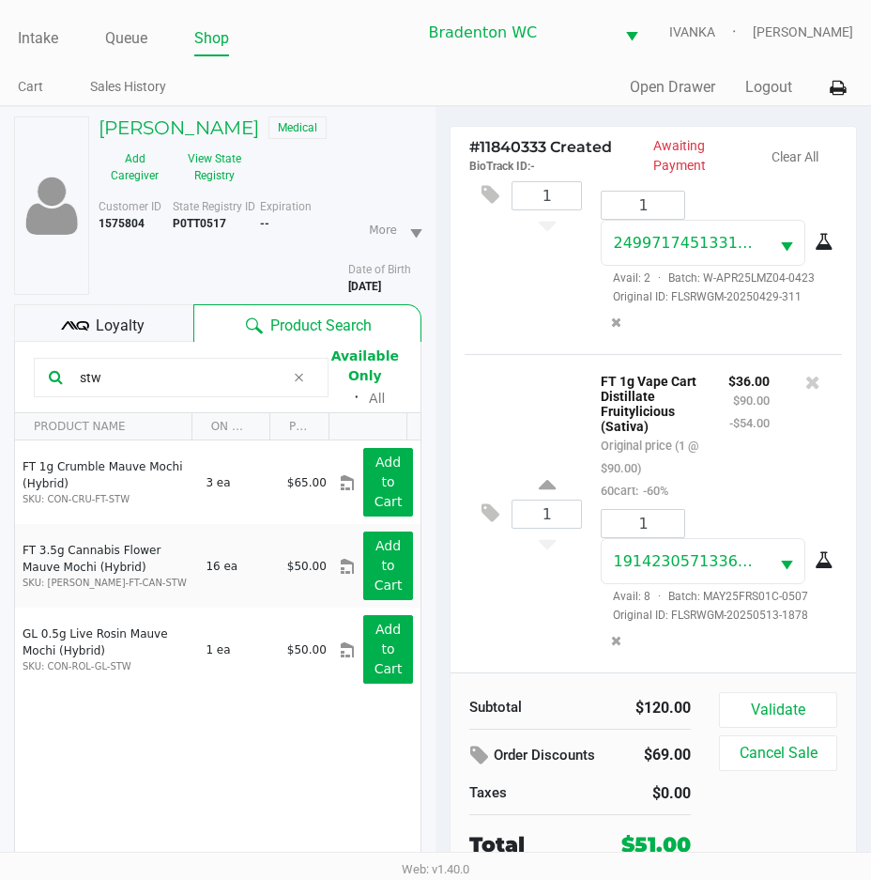
type input "stw"
click at [503, 392] on div "1 FT 1g Vape Cart Distillate Fruitylicious (Sativa) Original price (1 @ $90.00)…" at bounding box center [653, 513] width 377 height 318
click at [775, 697] on button "Validate" at bounding box center [778, 710] width 118 height 36
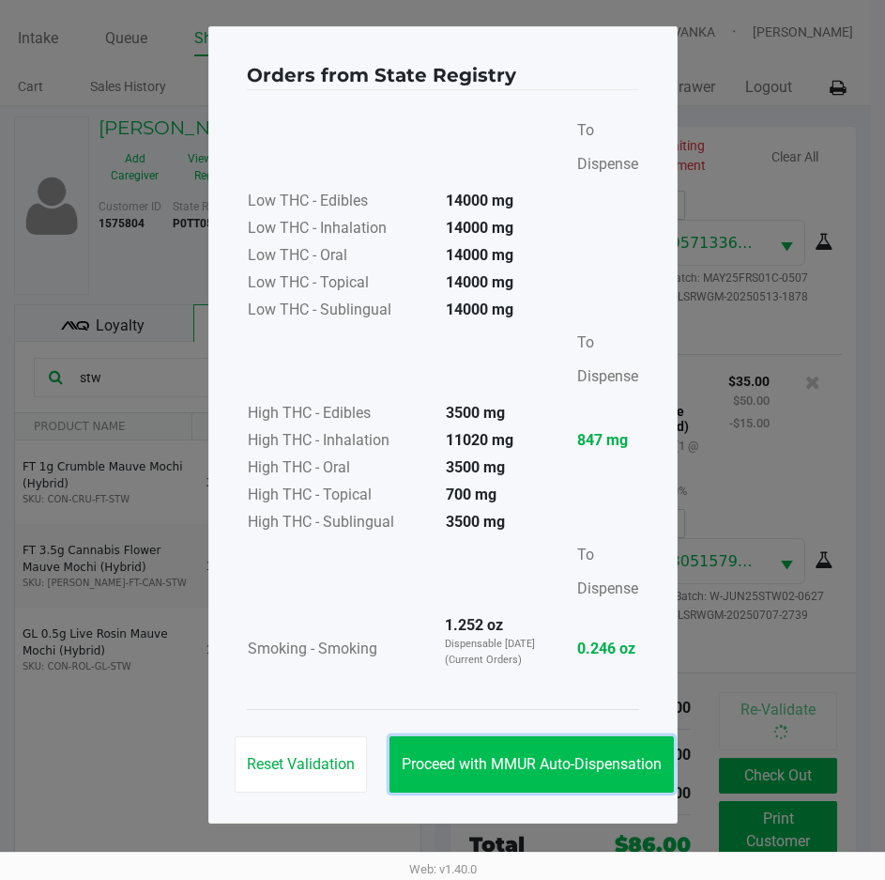
click at [584, 743] on button "Proceed with MMUR Auto-Dispensation" at bounding box center [532, 764] width 284 height 56
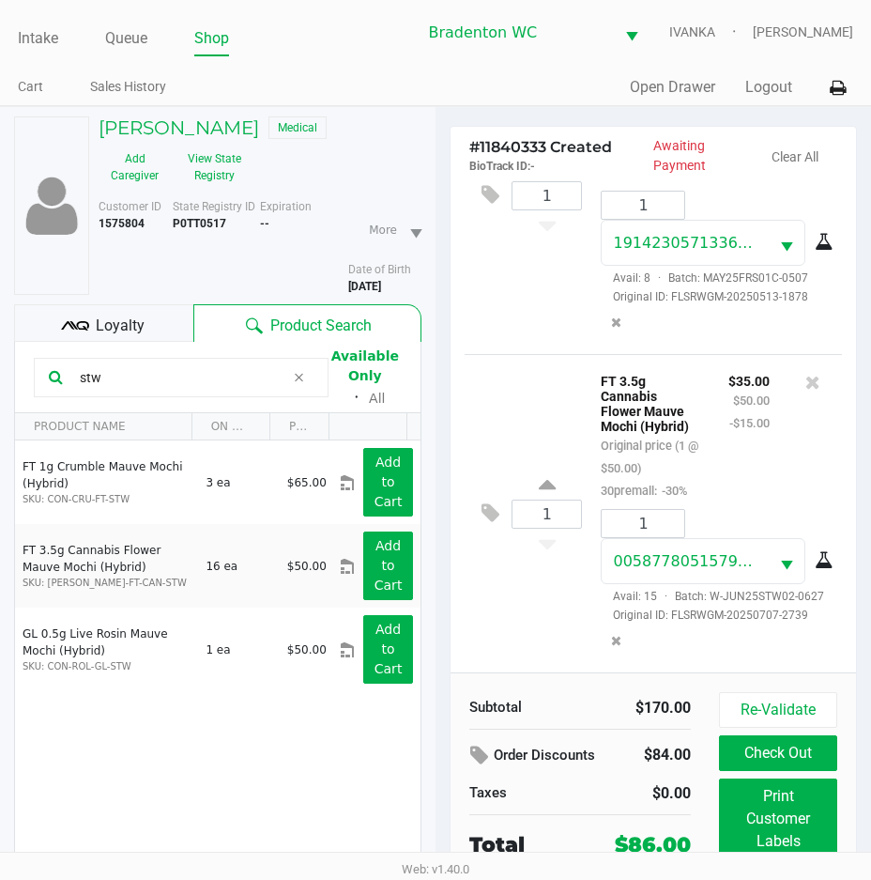
click at [158, 329] on div "Loyalty" at bounding box center [103, 323] width 179 height 38
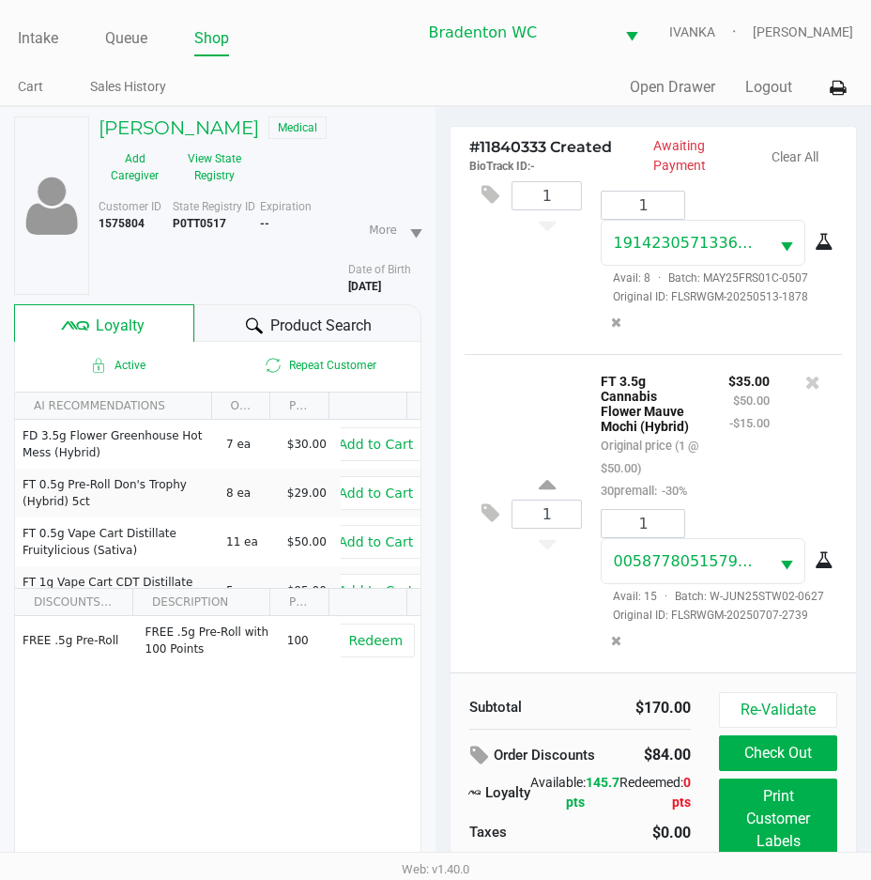
click at [237, 329] on div "Product Search" at bounding box center [308, 323] width 228 height 38
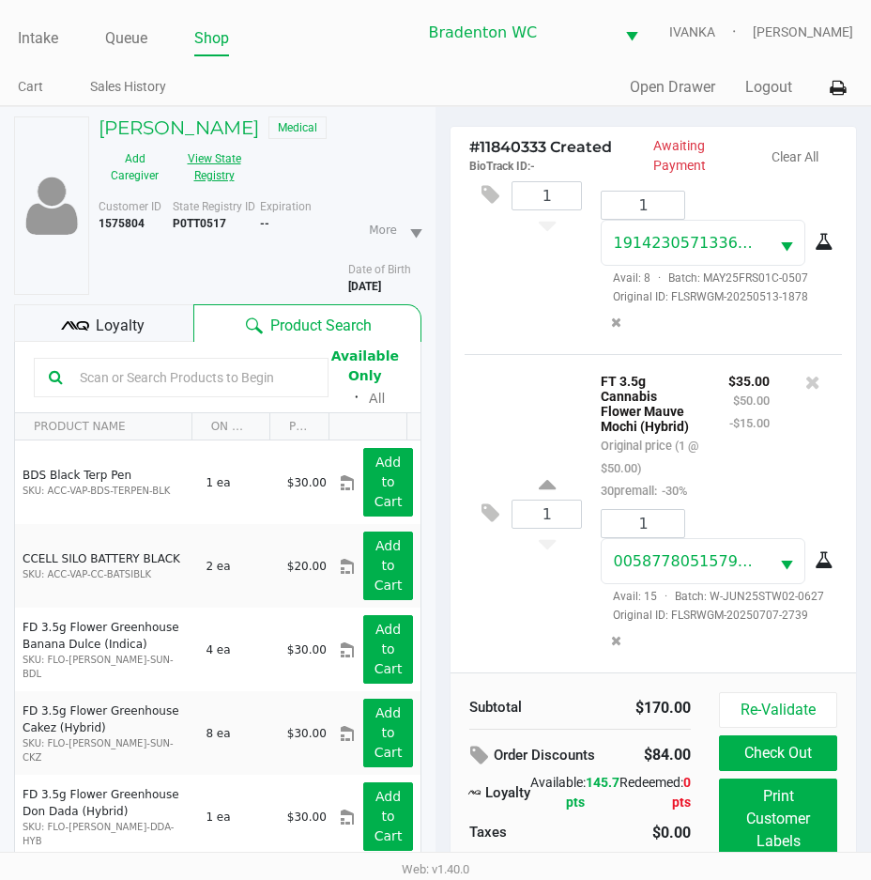
click at [233, 185] on button "View State Registry" at bounding box center [208, 167] width 75 height 47
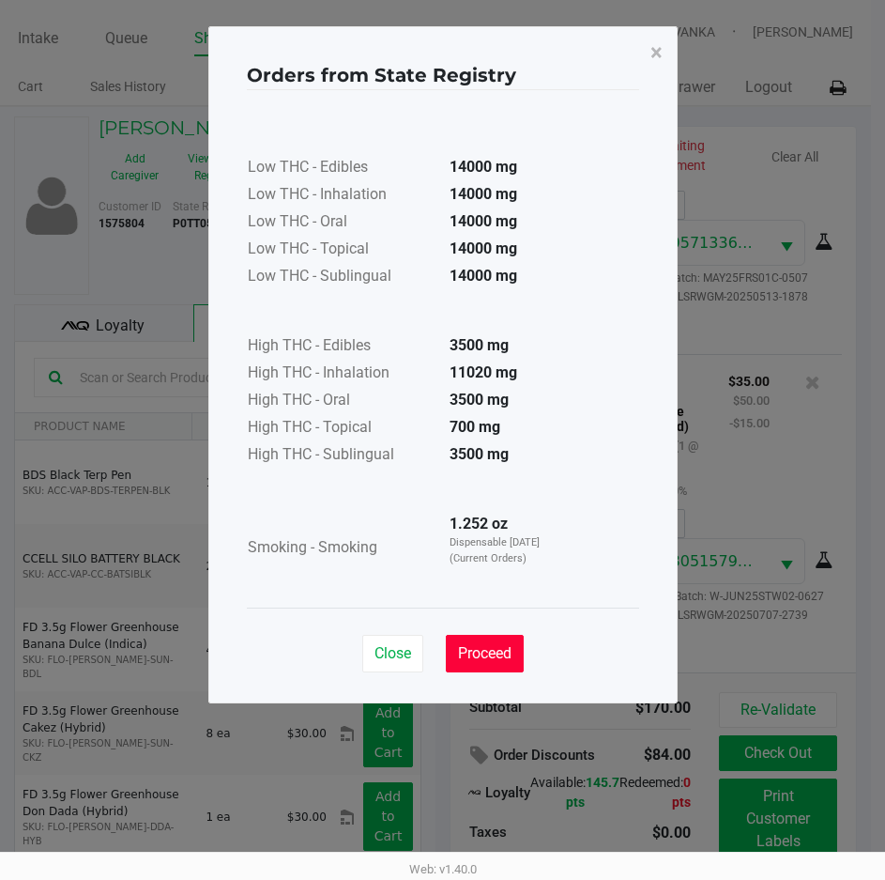
click at [493, 651] on span "Proceed" at bounding box center [485, 653] width 54 height 18
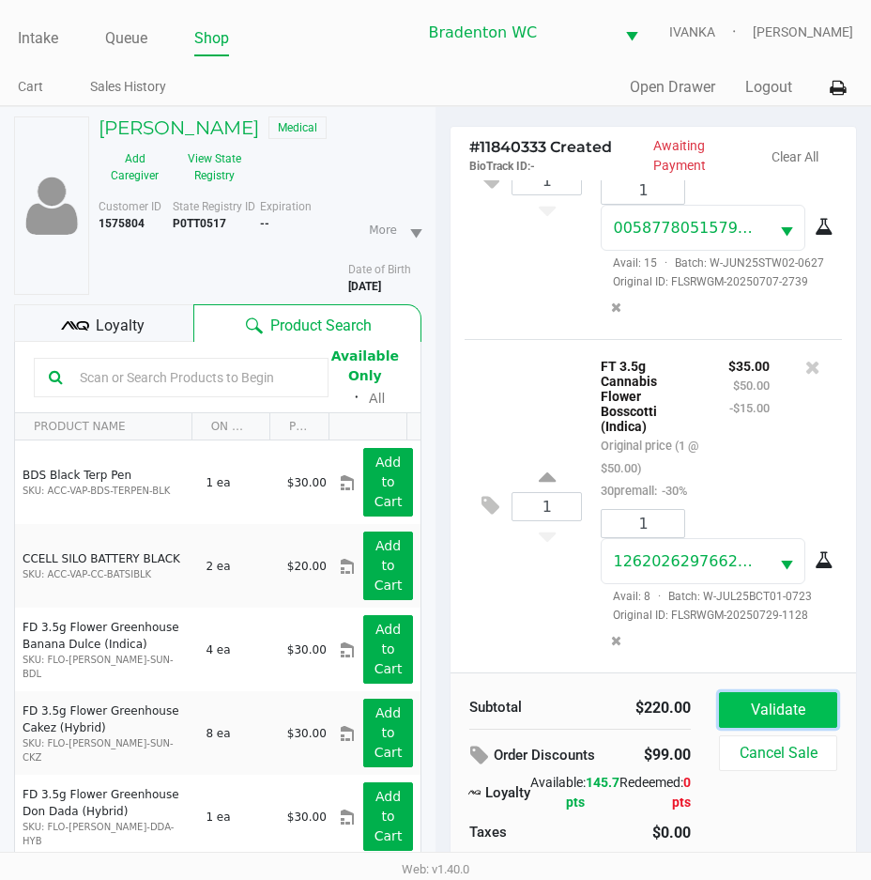
click at [793, 698] on button "Validate" at bounding box center [778, 710] width 118 height 36
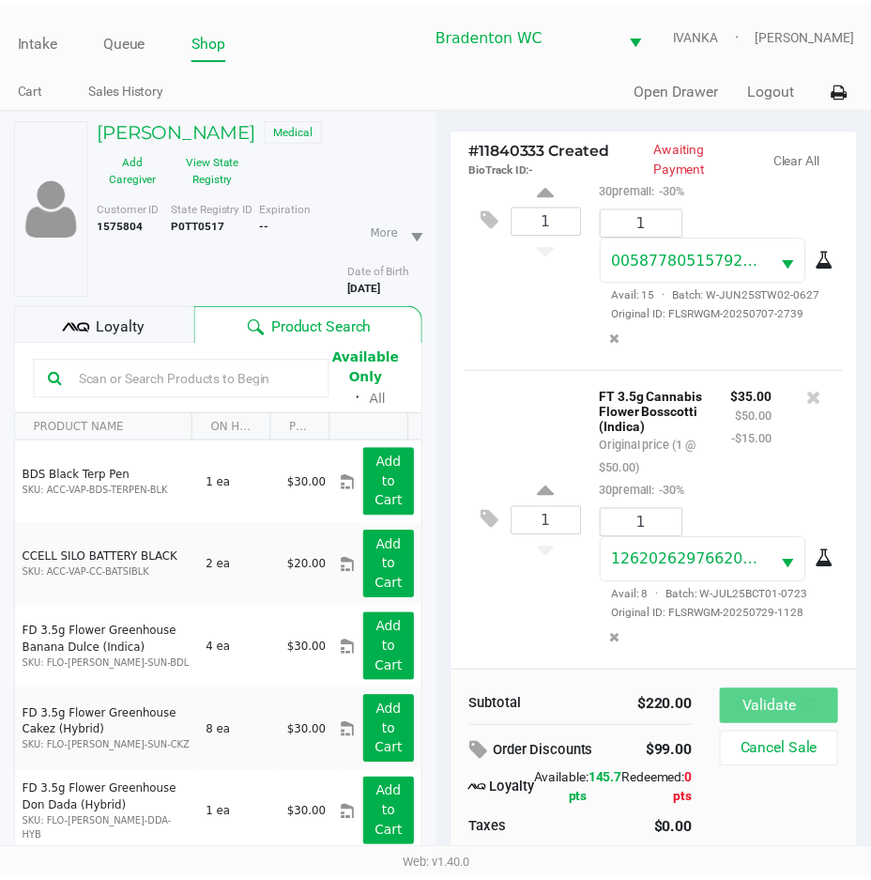
scroll to position [934, 0]
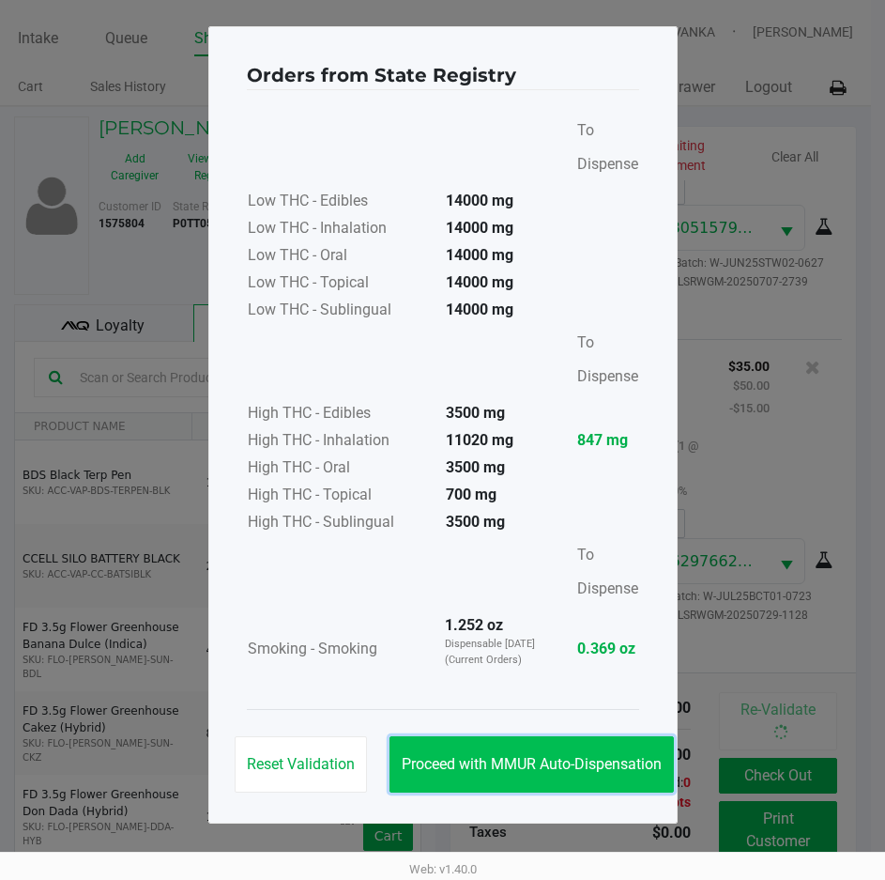
click at [583, 751] on button "Proceed with MMUR Auto-Dispensation" at bounding box center [532, 764] width 284 height 56
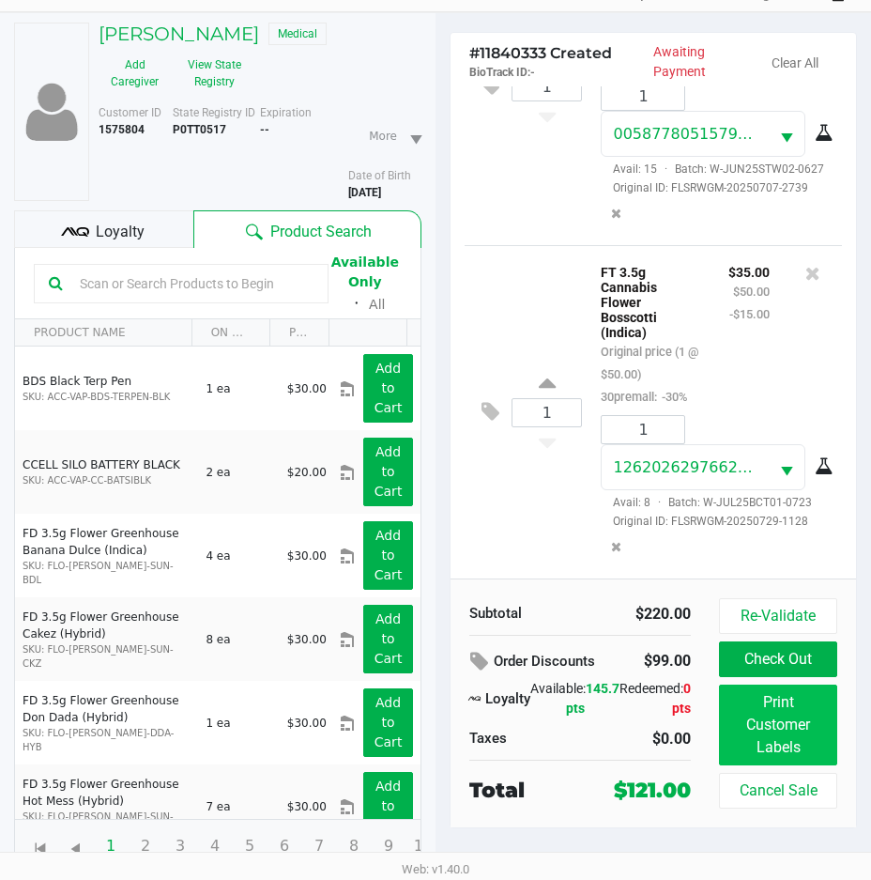
scroll to position [98, 0]
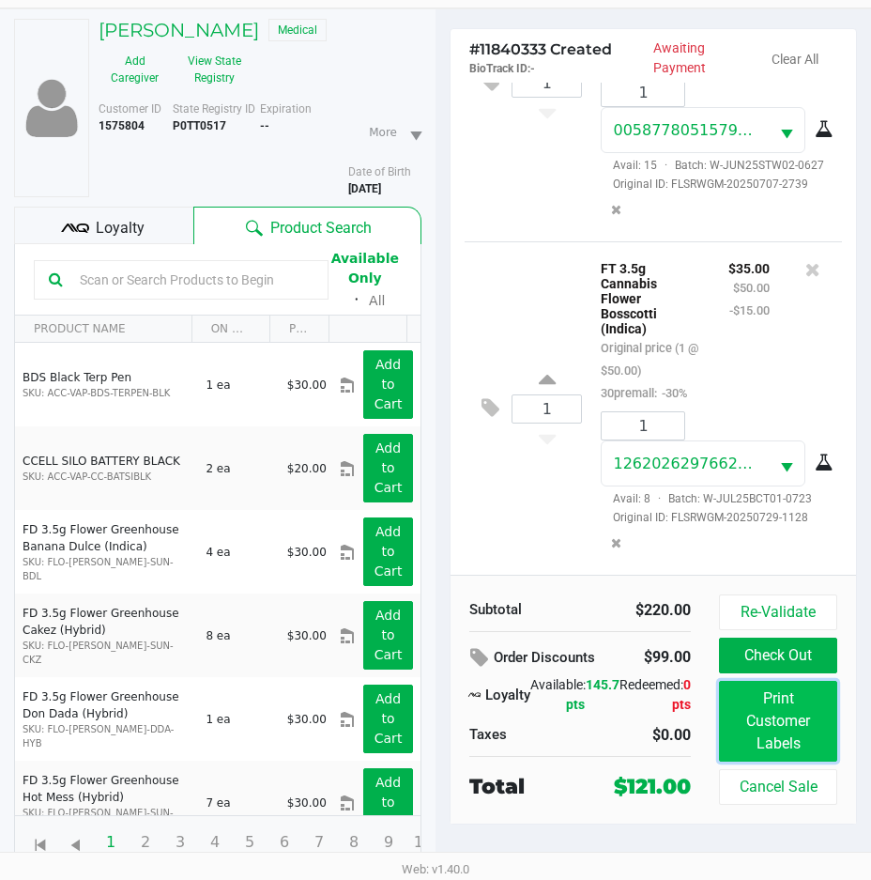
click at [744, 733] on button "Print Customer Labels" at bounding box center [778, 721] width 118 height 81
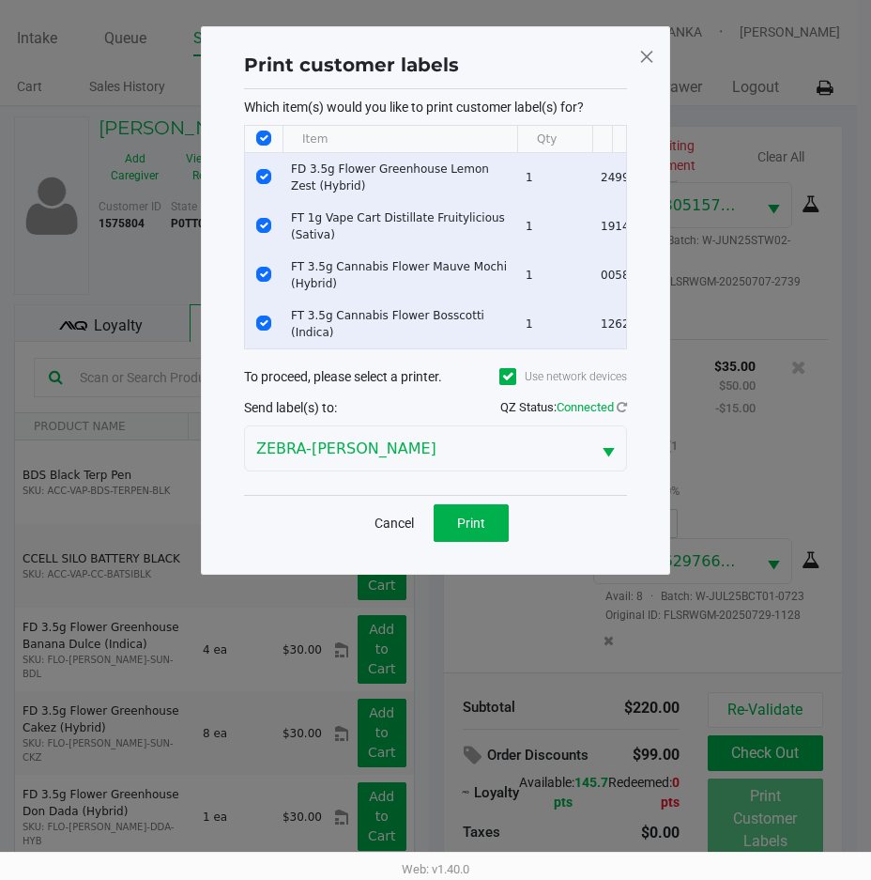
scroll to position [0, 0]
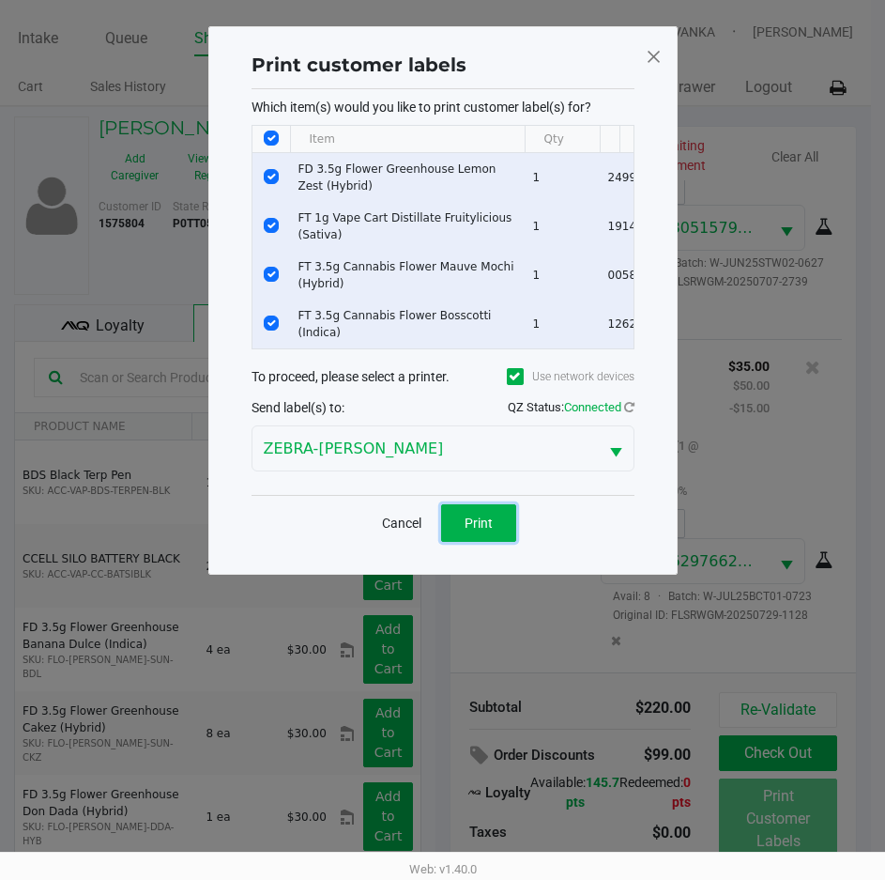
click at [467, 530] on span "Print" at bounding box center [479, 522] width 28 height 15
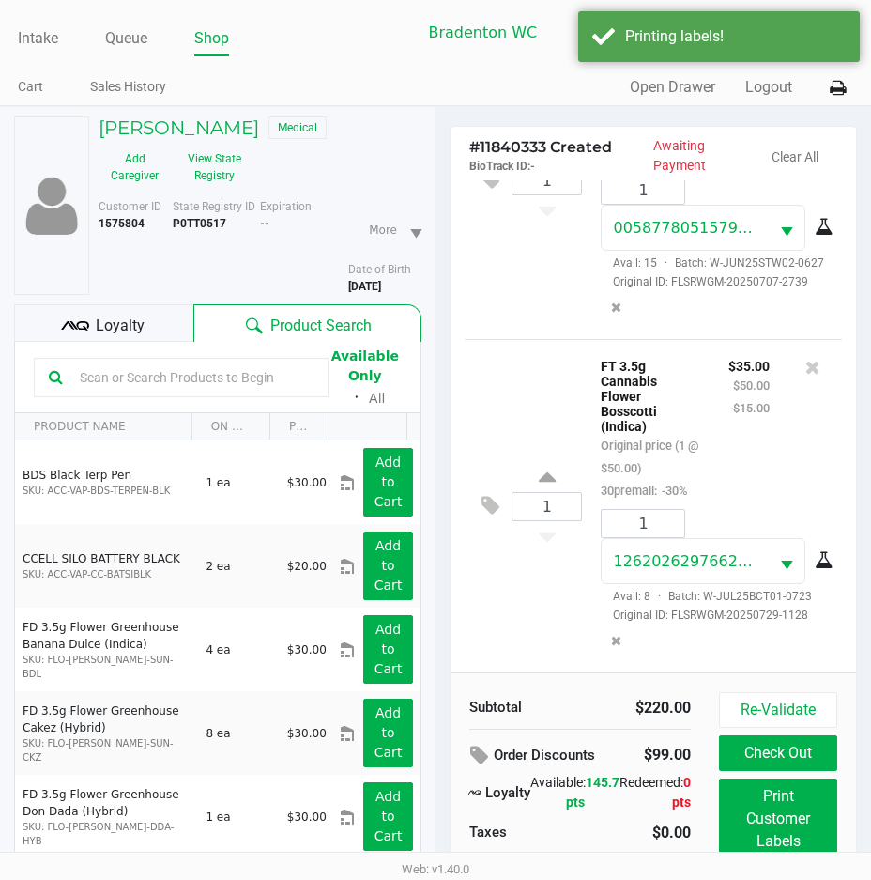
click at [158, 333] on div "Loyalty" at bounding box center [103, 323] width 179 height 38
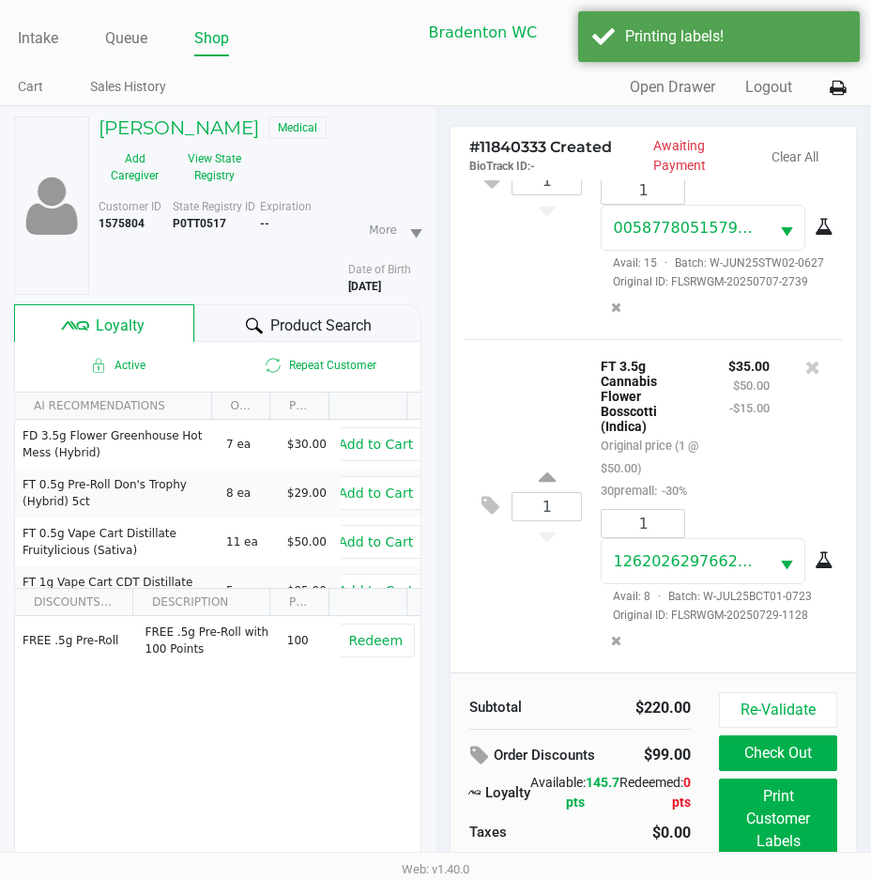
click at [243, 328] on div at bounding box center [254, 325] width 23 height 23
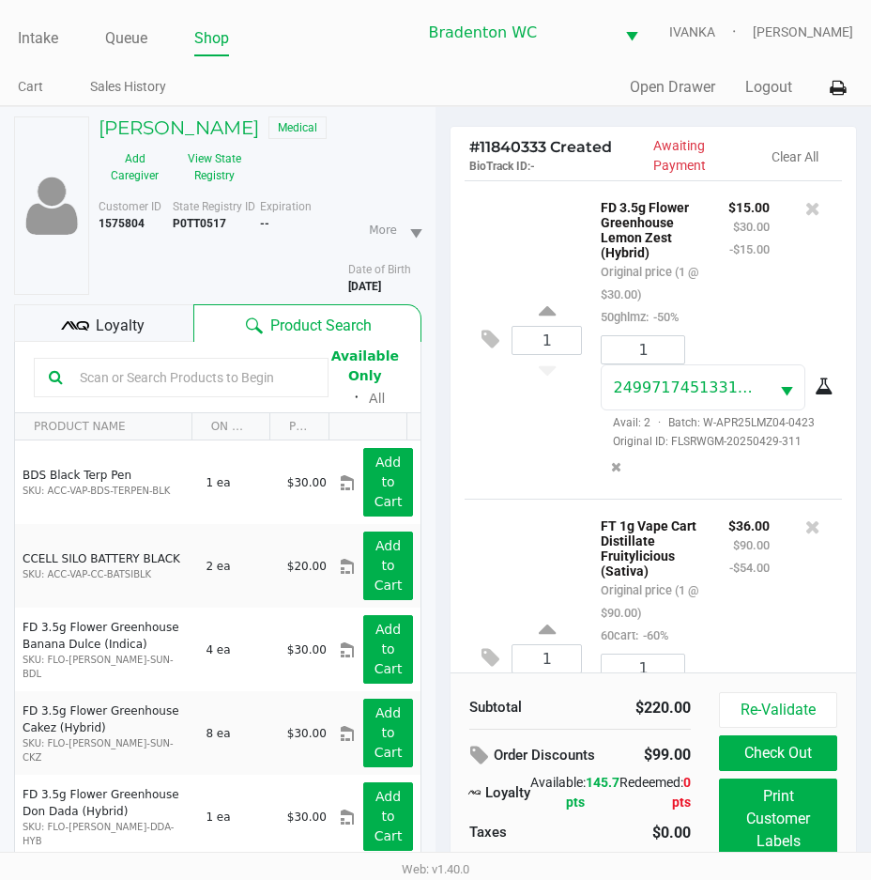
click at [171, 328] on div "Loyalty" at bounding box center [103, 323] width 179 height 38
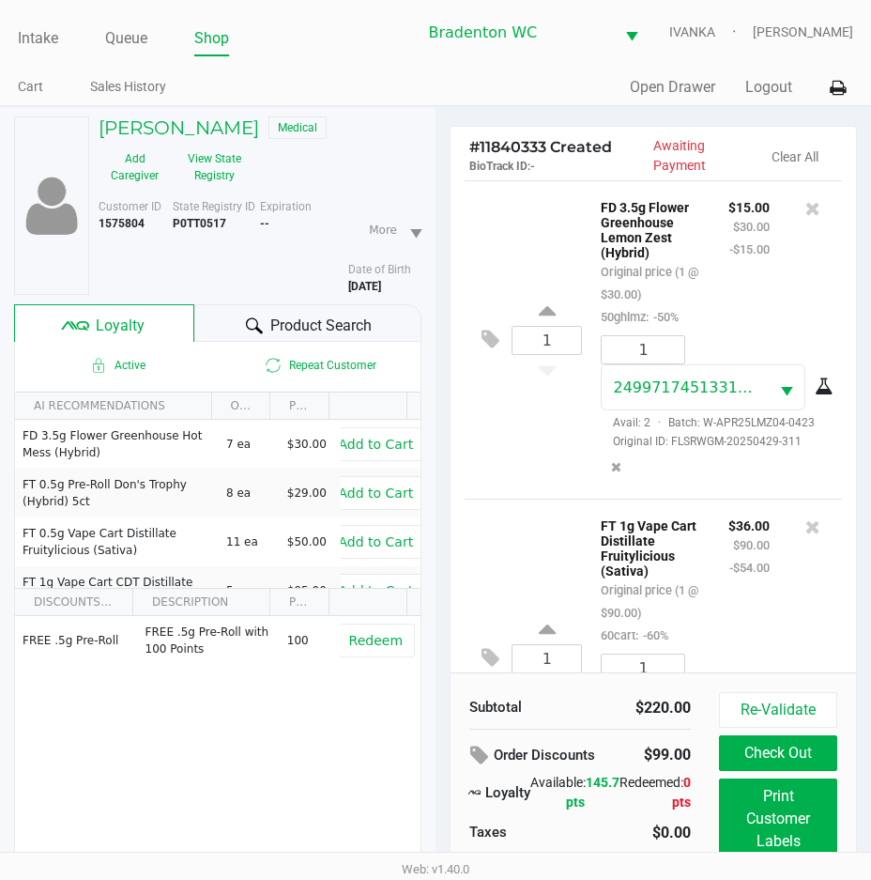
click at [232, 320] on div "Product Search" at bounding box center [308, 323] width 228 height 38
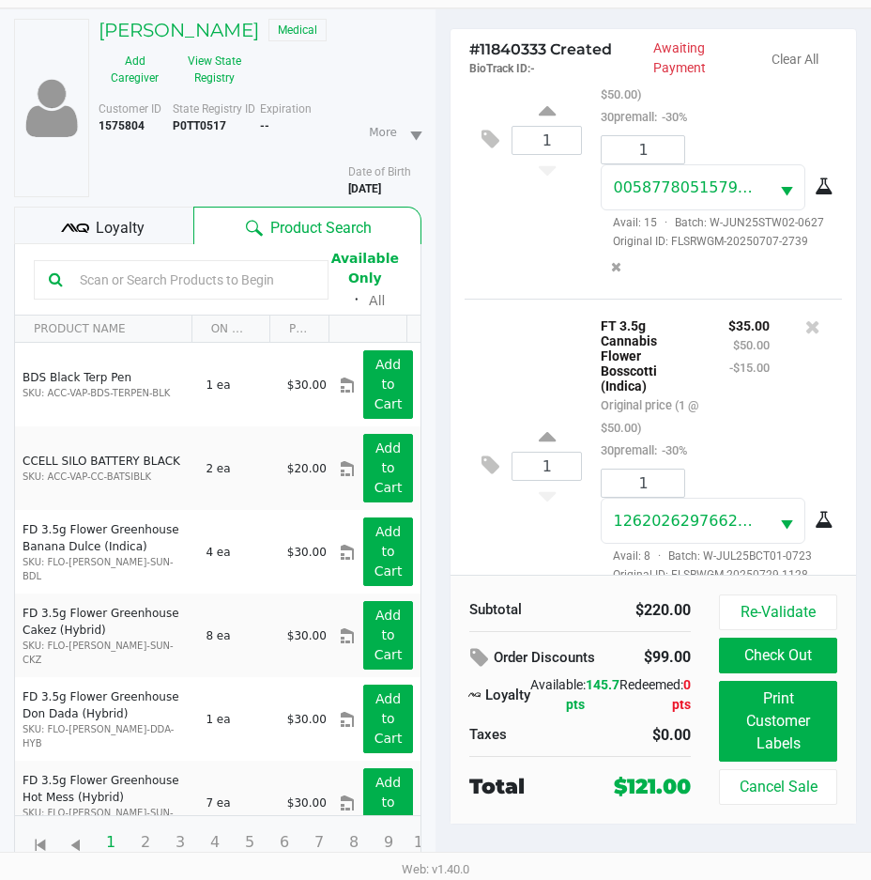
scroll to position [934, 0]
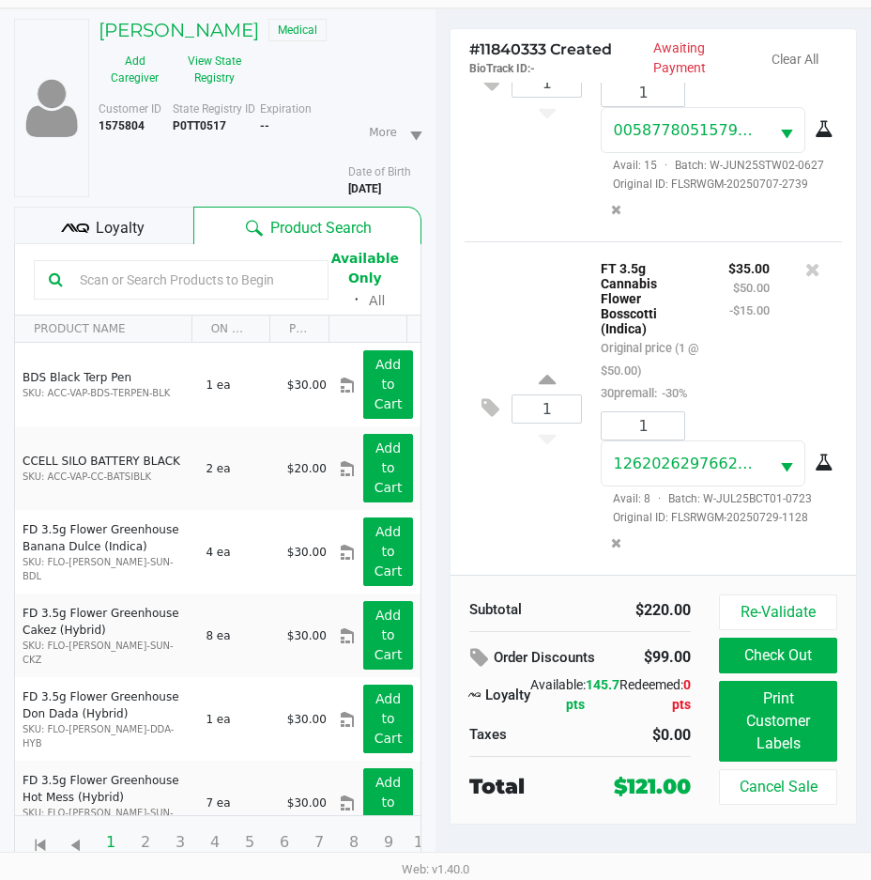
drag, startPoint x: 131, startPoint y: 245, endPoint x: 167, endPoint y: 237, distance: 36.7
click at [131, 245] on kendo-grid-toolbar "Available Only ᛫ All" at bounding box center [218, 279] width 406 height 71
click at [169, 230] on div "Loyalty" at bounding box center [103, 226] width 179 height 38
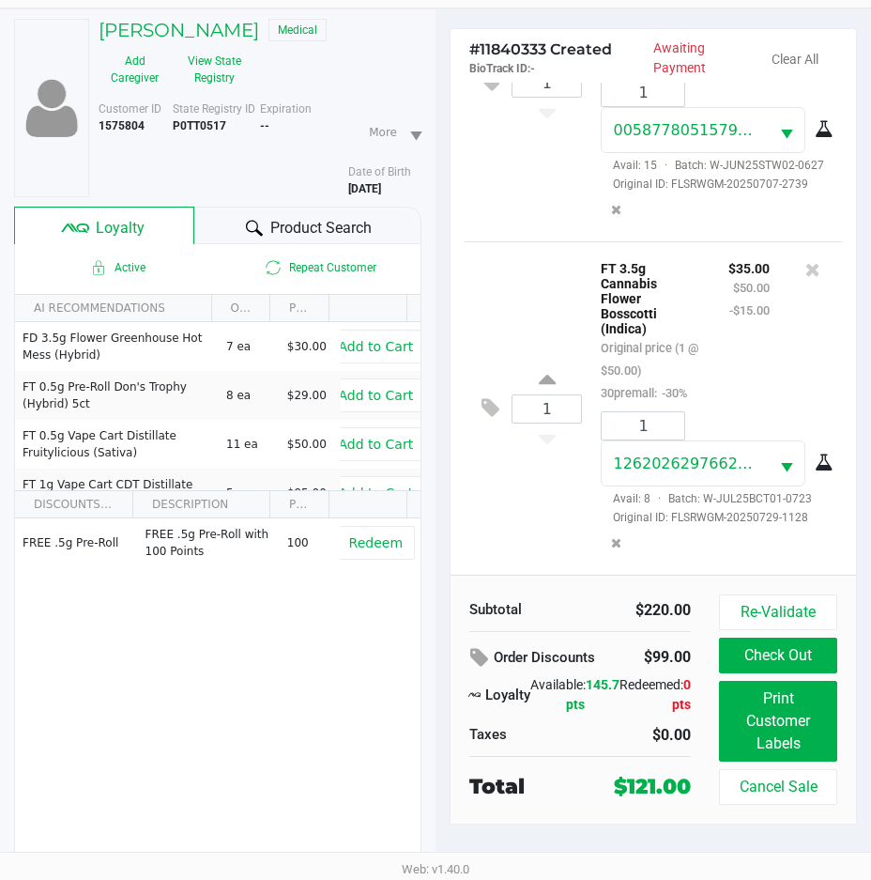
click at [237, 229] on div "Product Search" at bounding box center [308, 226] width 228 height 38
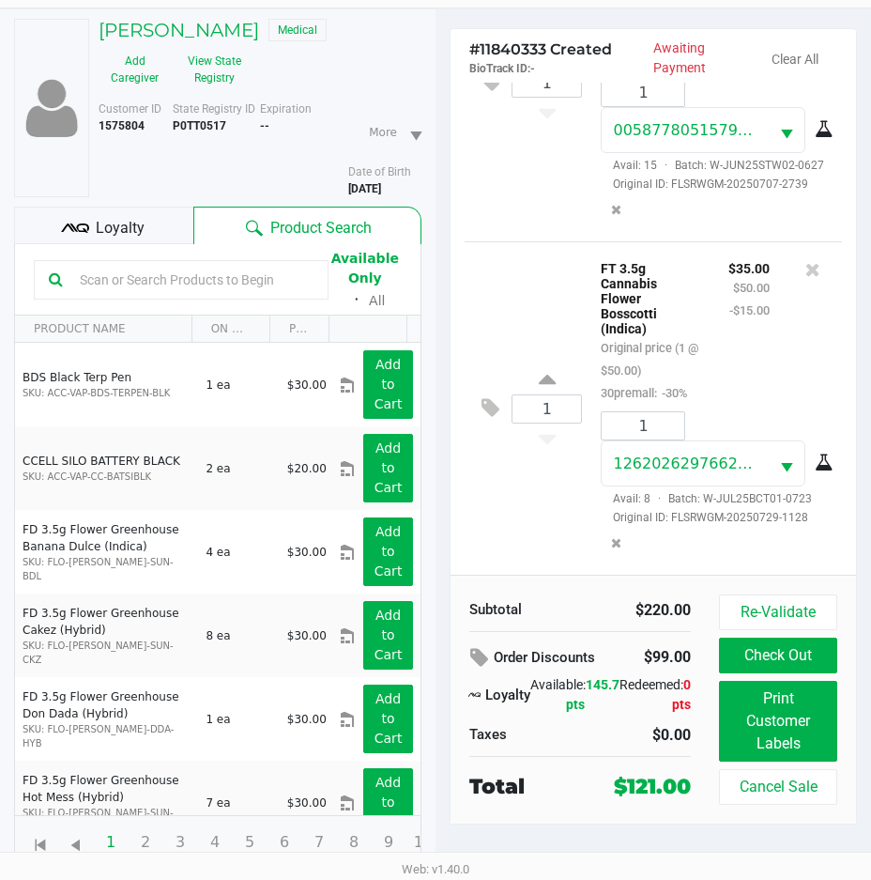
click at [156, 233] on div "Loyalty" at bounding box center [103, 226] width 179 height 38
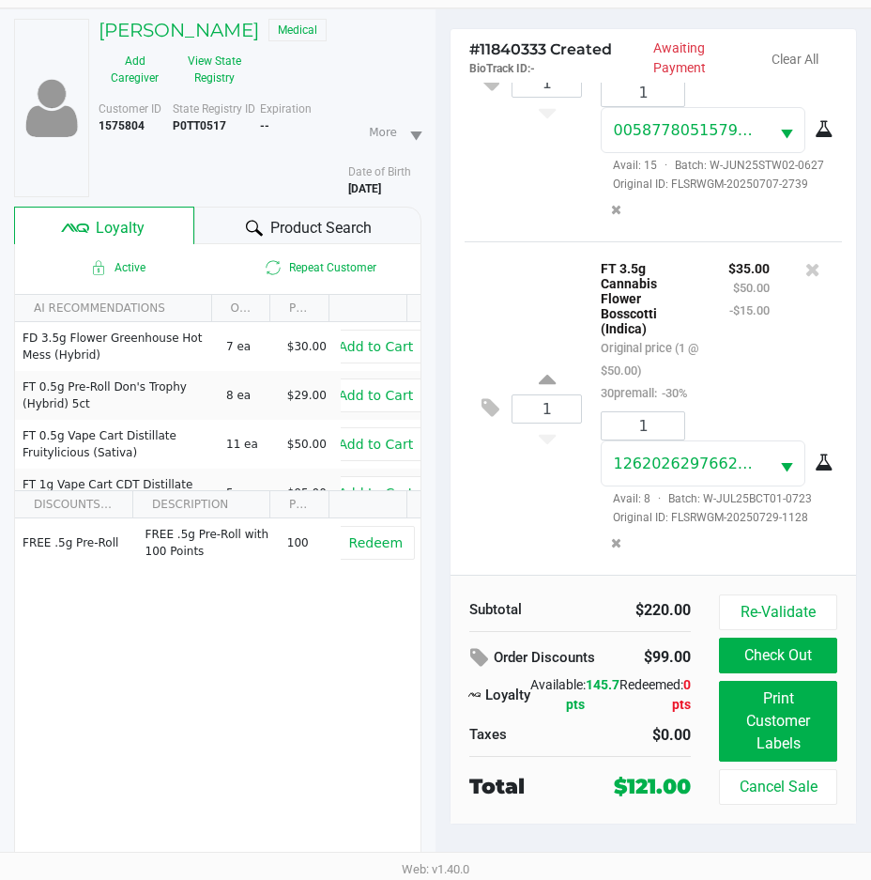
click at [277, 229] on span "Product Search" at bounding box center [320, 228] width 101 height 23
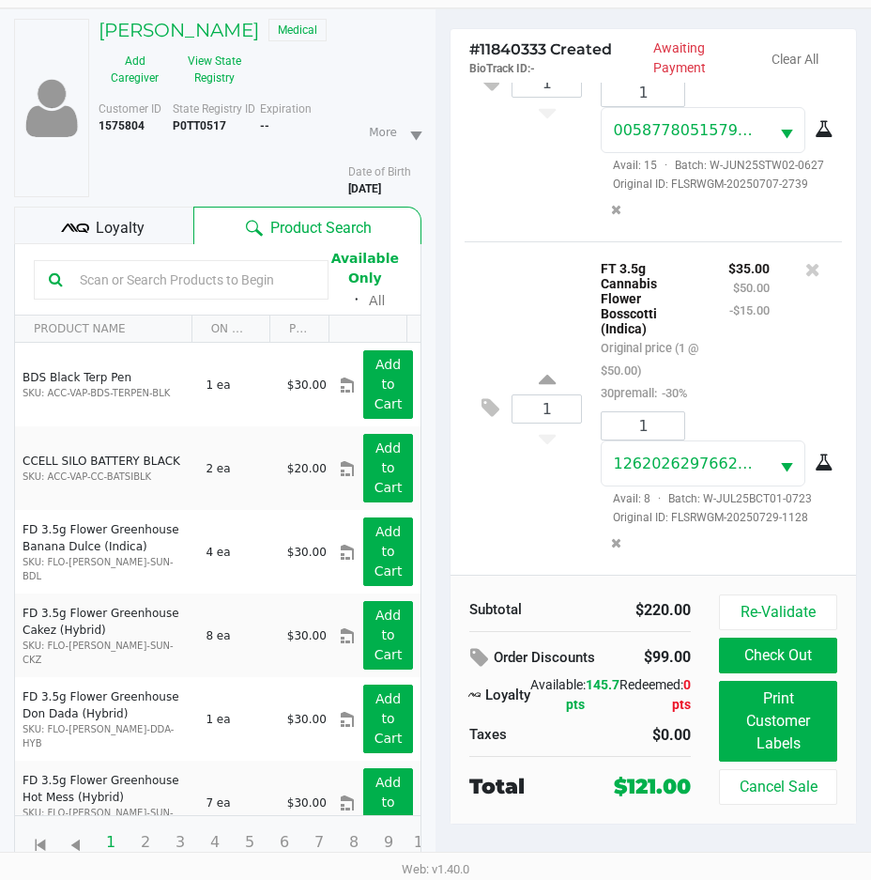
click at [540, 510] on div "1 FT 3.5g Cannabis Flower Bosscotti (Indica) Original price (1 @ $50.00) 30prem…" at bounding box center [653, 407] width 377 height 333
click at [513, 515] on div "1 FT 3.5g Cannabis Flower Bosscotti (Indica) Original price (1 @ $50.00) 30prem…" at bounding box center [653, 407] width 377 height 333
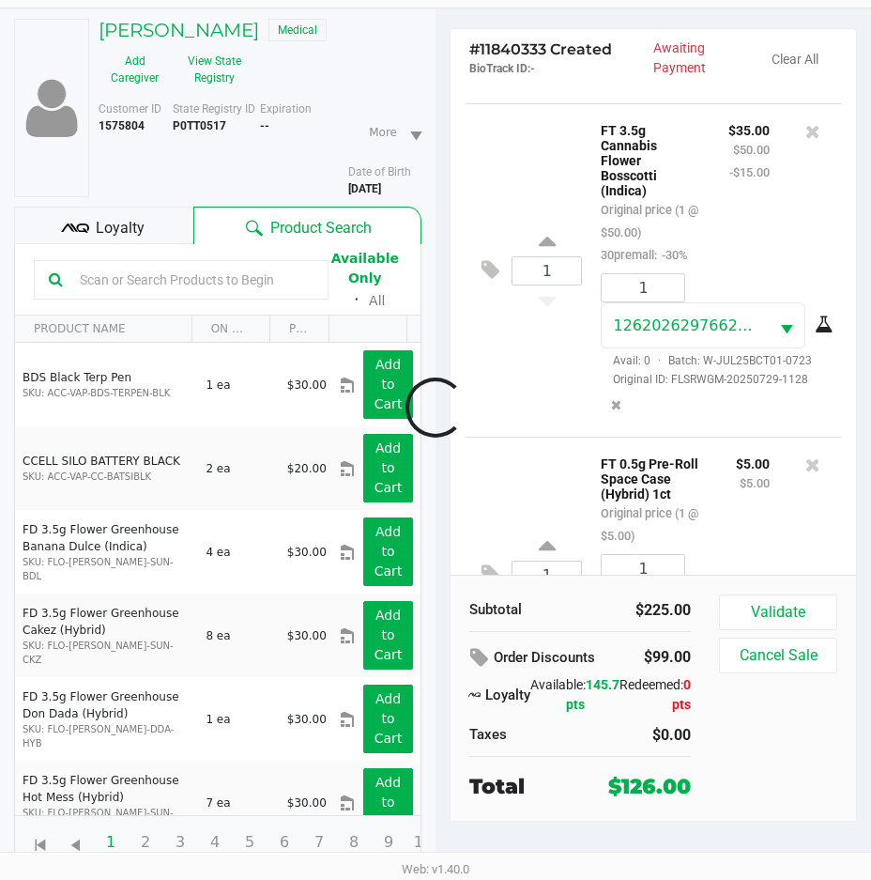
scroll to position [1228, 0]
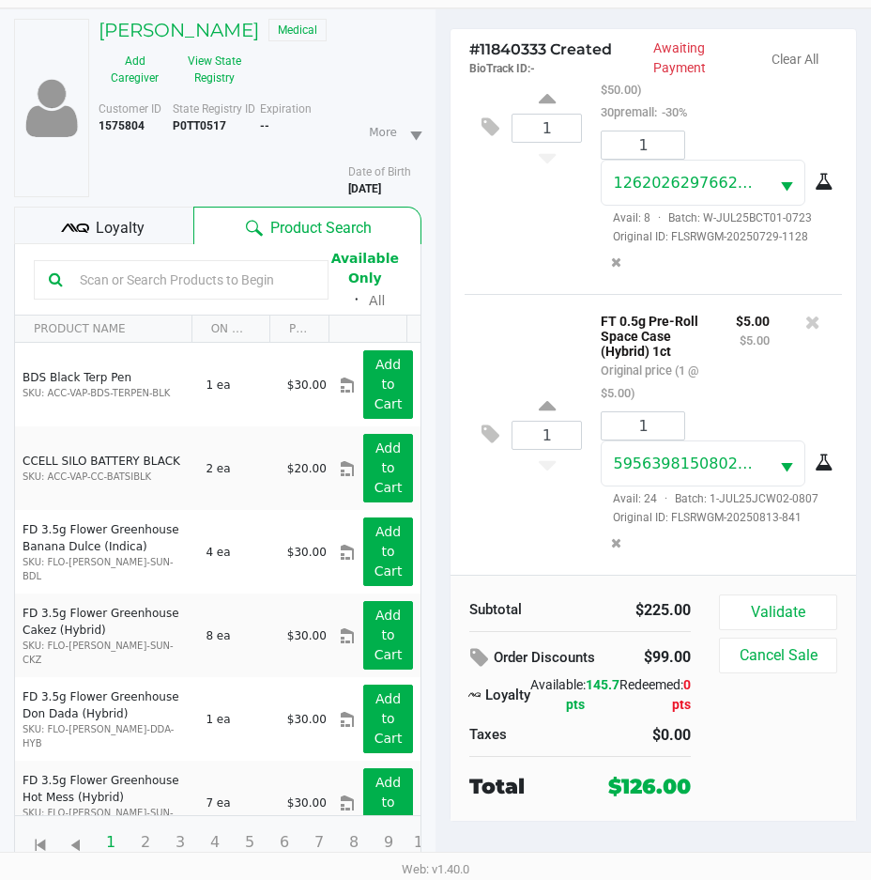
click at [118, 239] on div "Loyalty" at bounding box center [103, 226] width 179 height 38
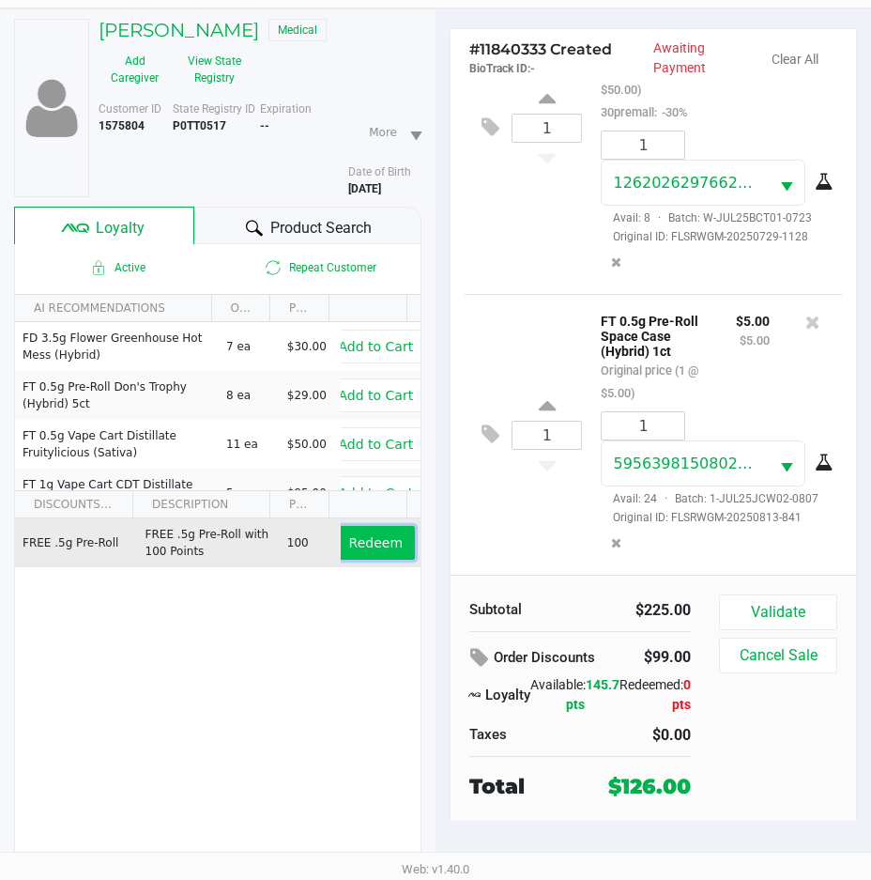
click at [349, 538] on span "Redeem" at bounding box center [376, 542] width 54 height 15
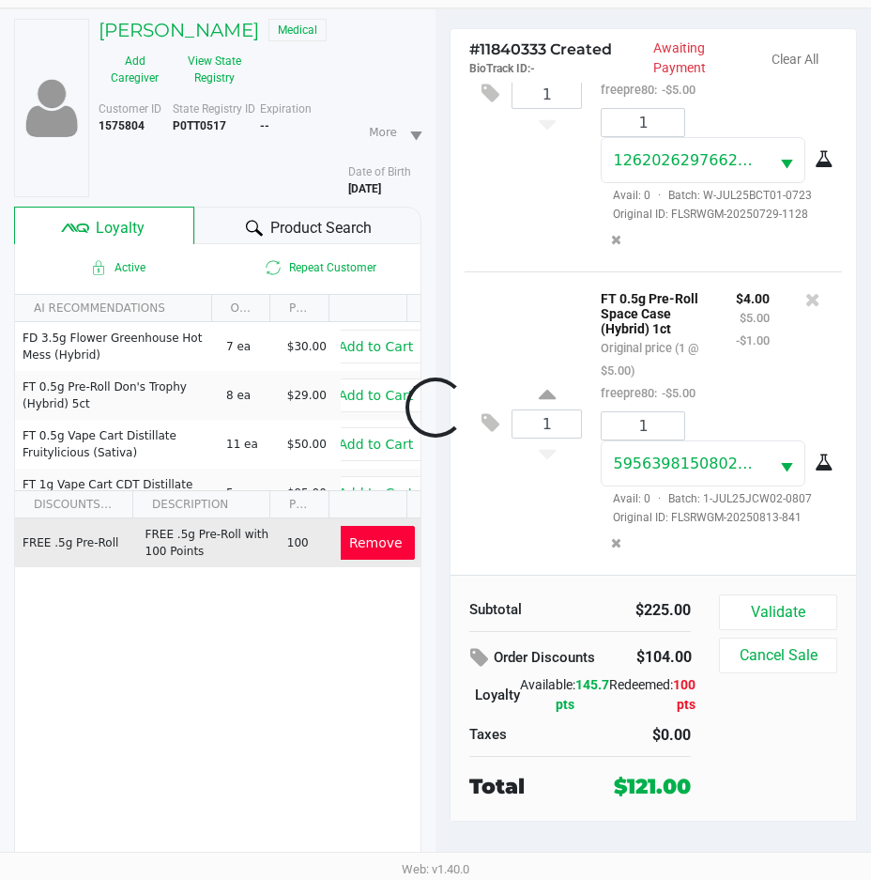
scroll to position [1459, 0]
click at [740, 604] on button "Validate" at bounding box center [778, 612] width 118 height 36
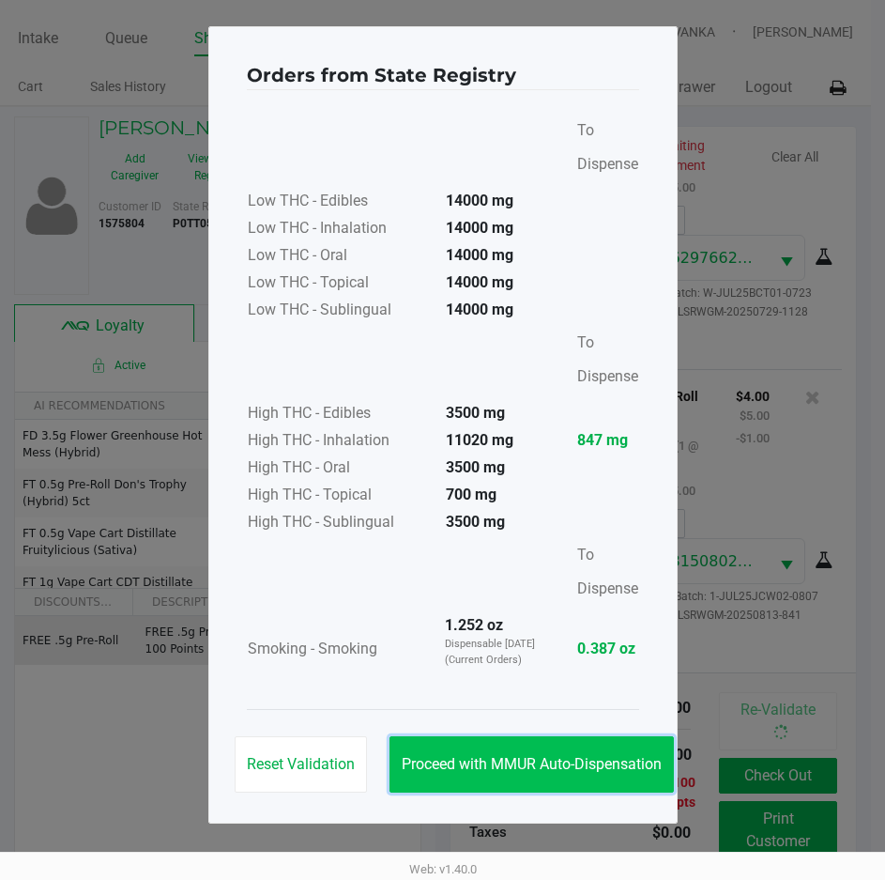
click at [506, 750] on button "Proceed with MMUR Auto-Dispensation" at bounding box center [532, 764] width 284 height 56
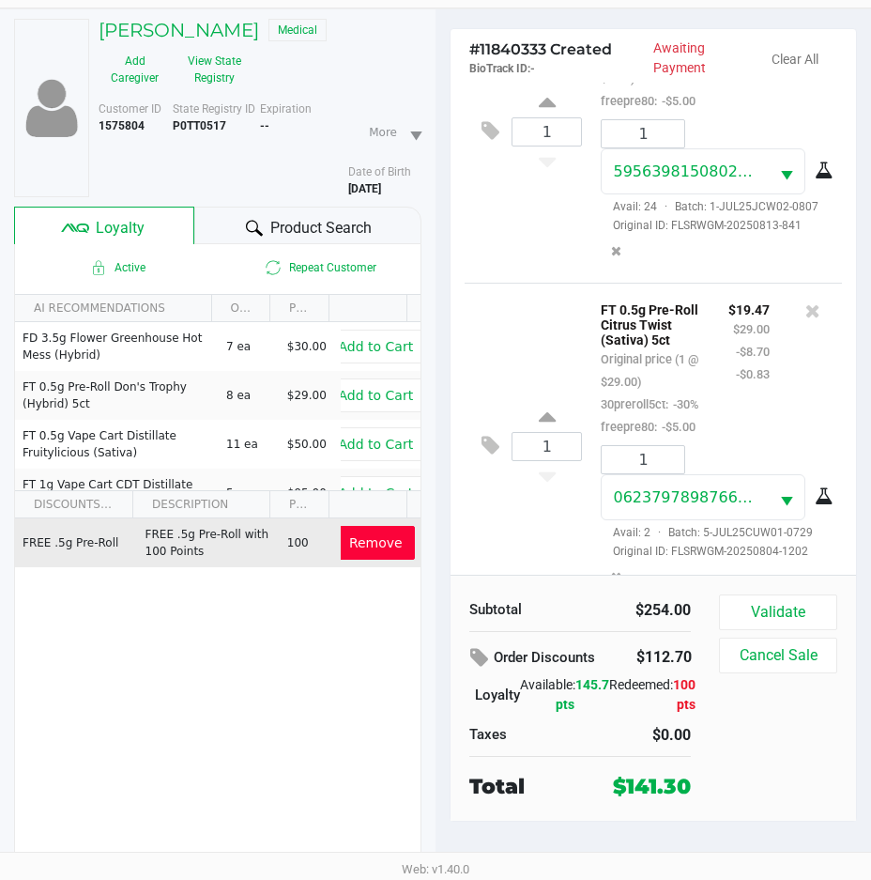
scroll to position [1843, 0]
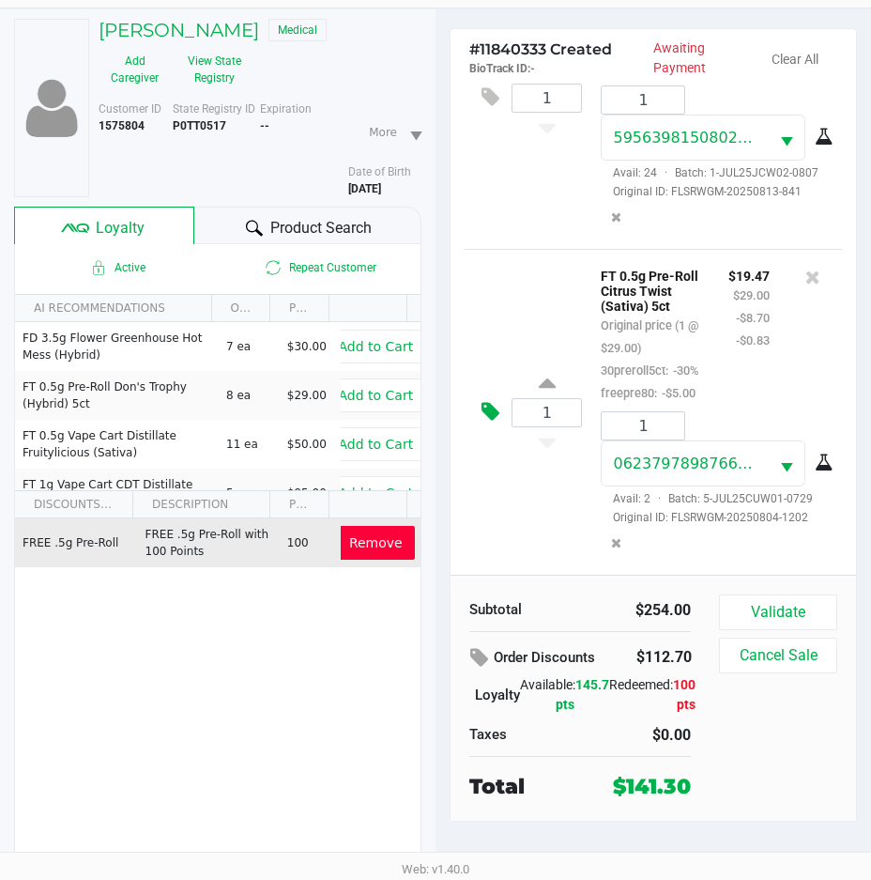
click at [496, 412] on icon at bounding box center [491, 412] width 18 height 22
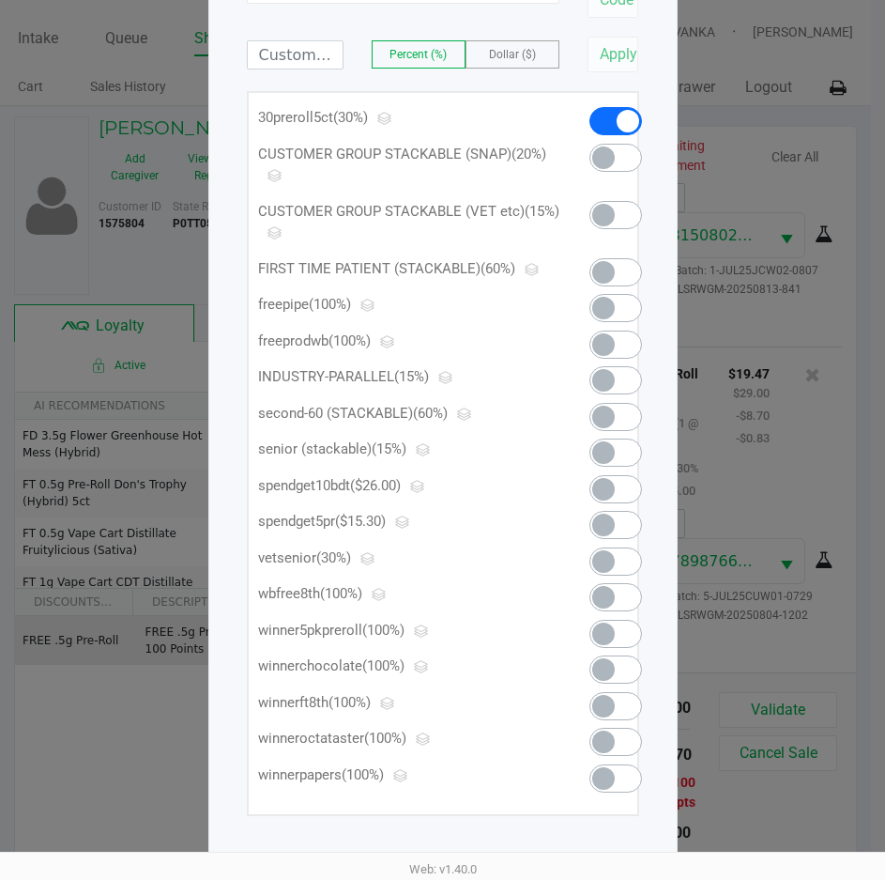
scroll to position [209, 0]
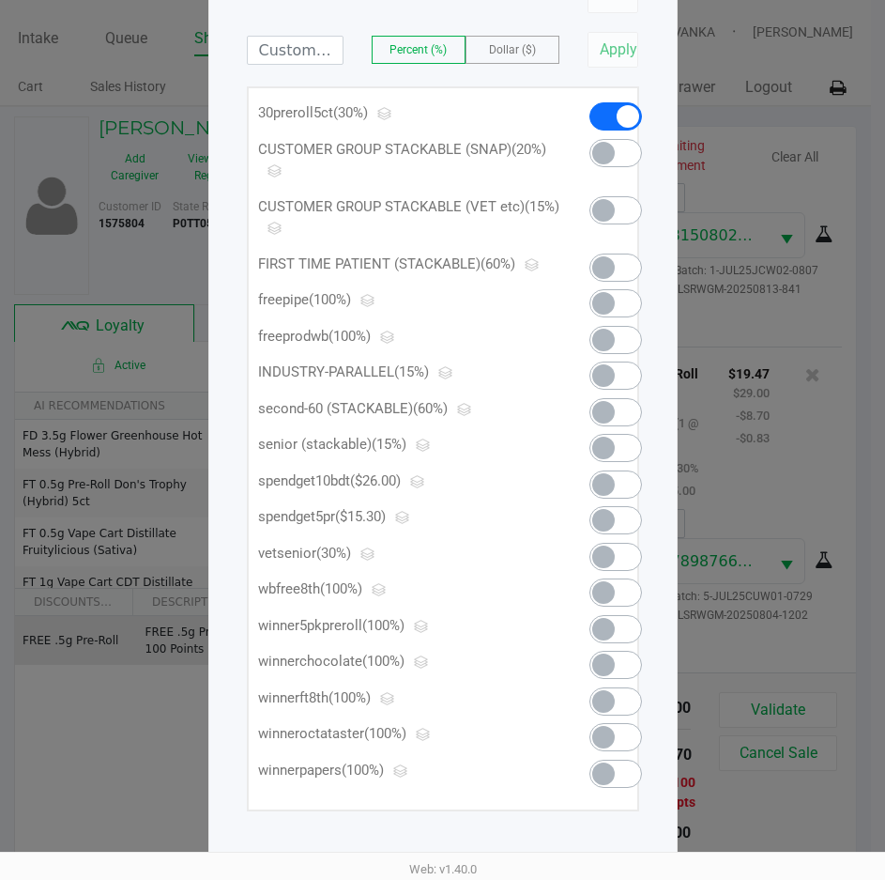
click at [604, 515] on span at bounding box center [603, 520] width 23 height 23
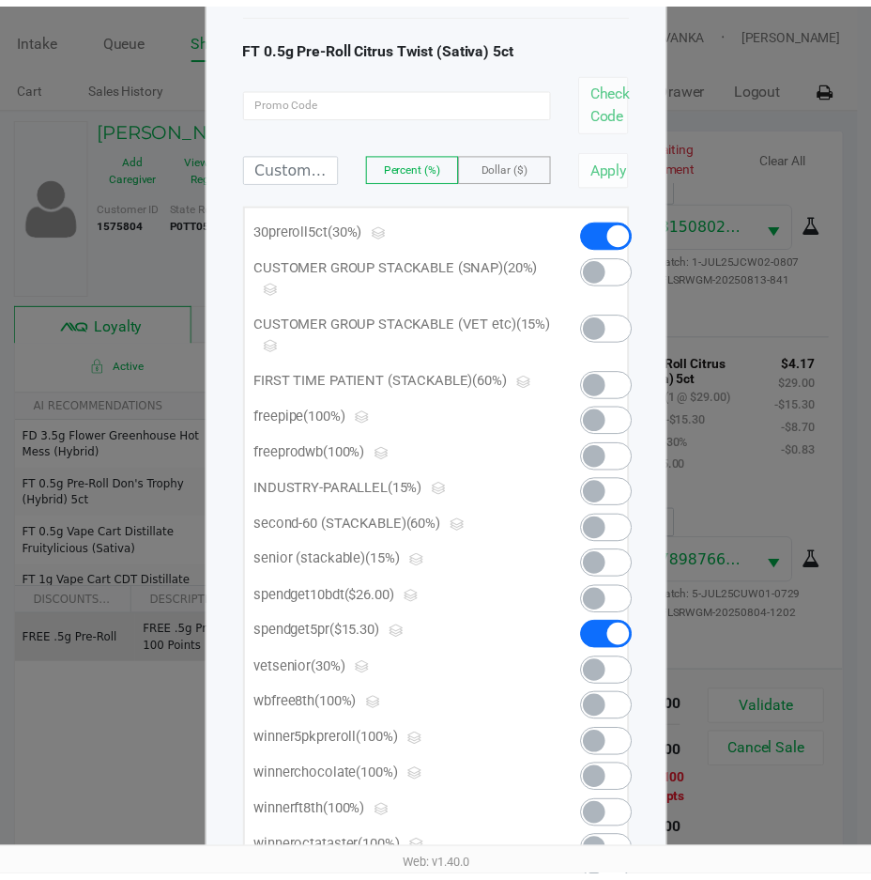
scroll to position [0, 0]
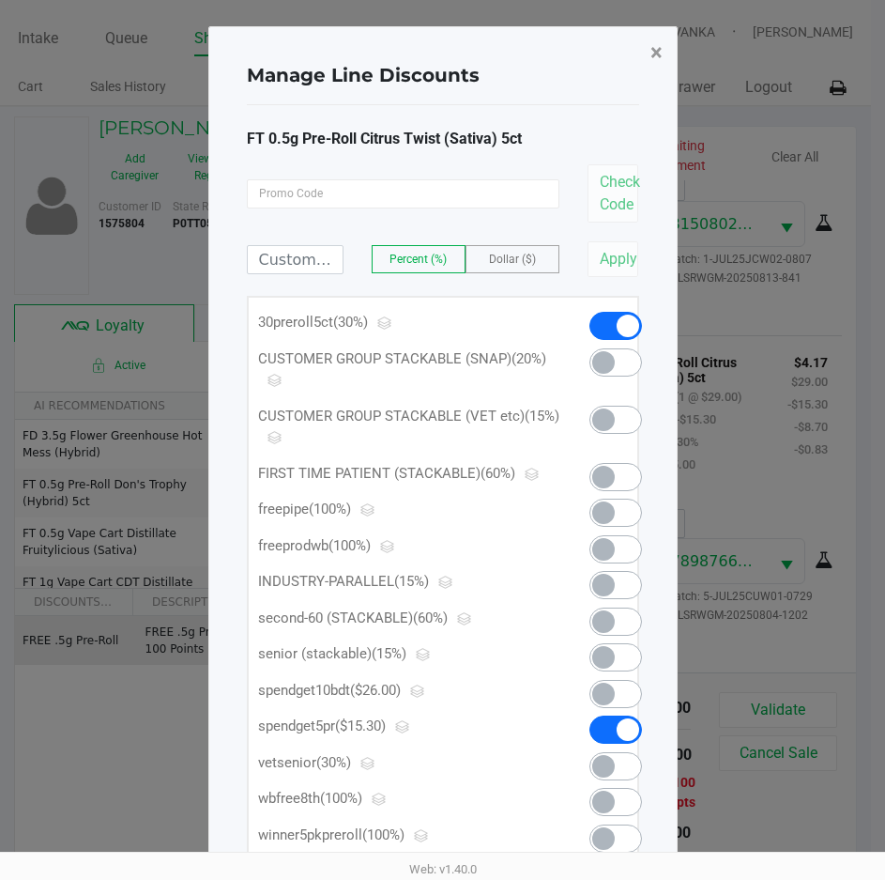
click at [652, 48] on span "×" at bounding box center [657, 52] width 12 height 26
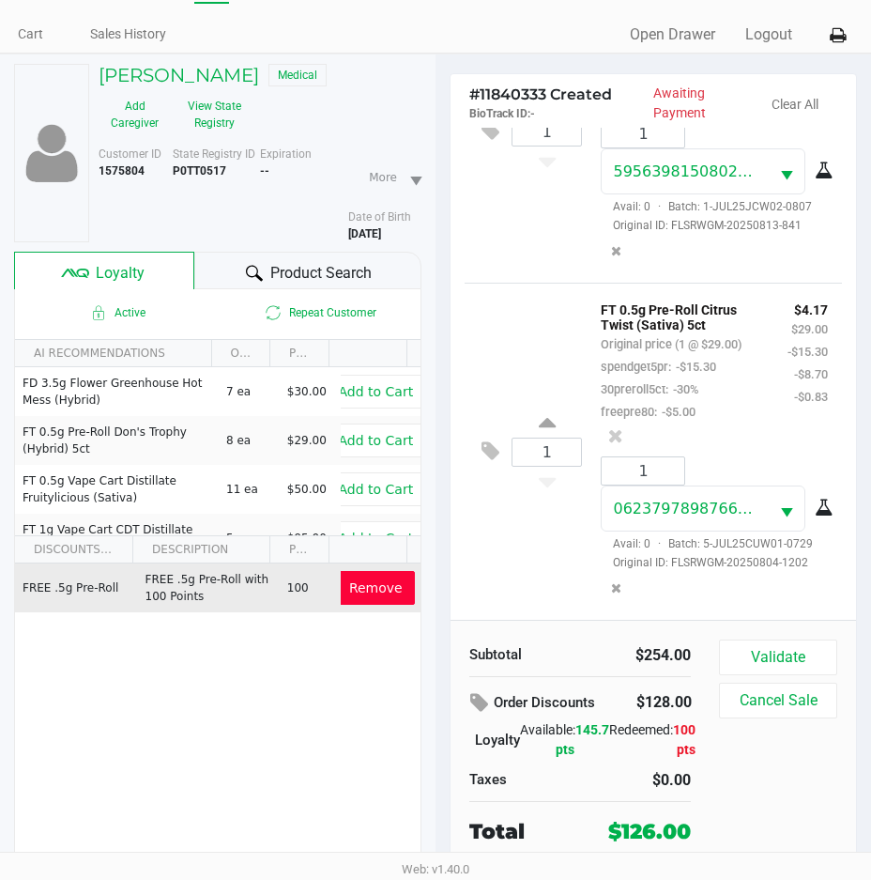
scroll to position [98, 0]
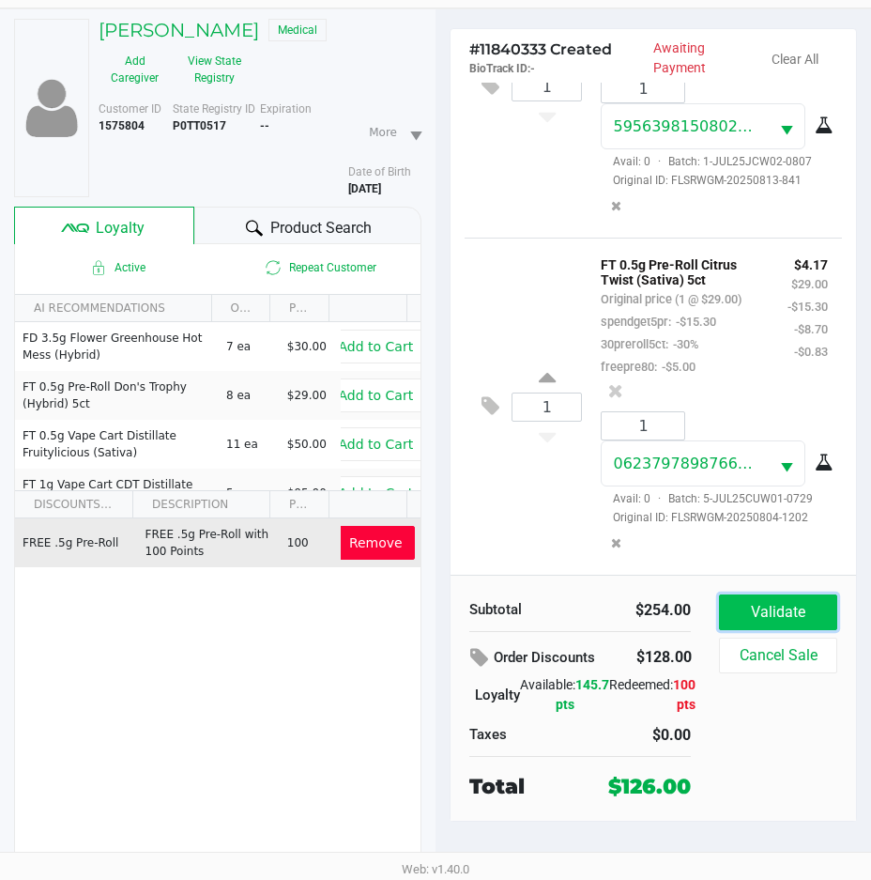
click at [799, 610] on button "Validate" at bounding box center [778, 612] width 118 height 36
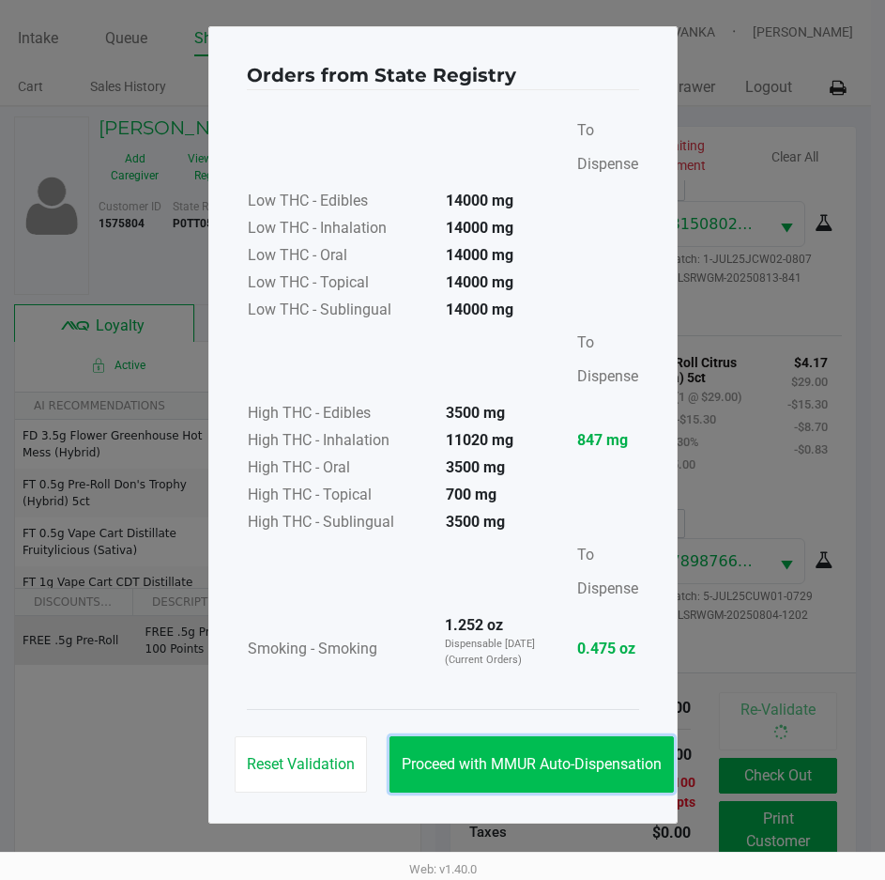
click at [477, 756] on span "Proceed with MMUR Auto-Dispensation" at bounding box center [532, 764] width 260 height 18
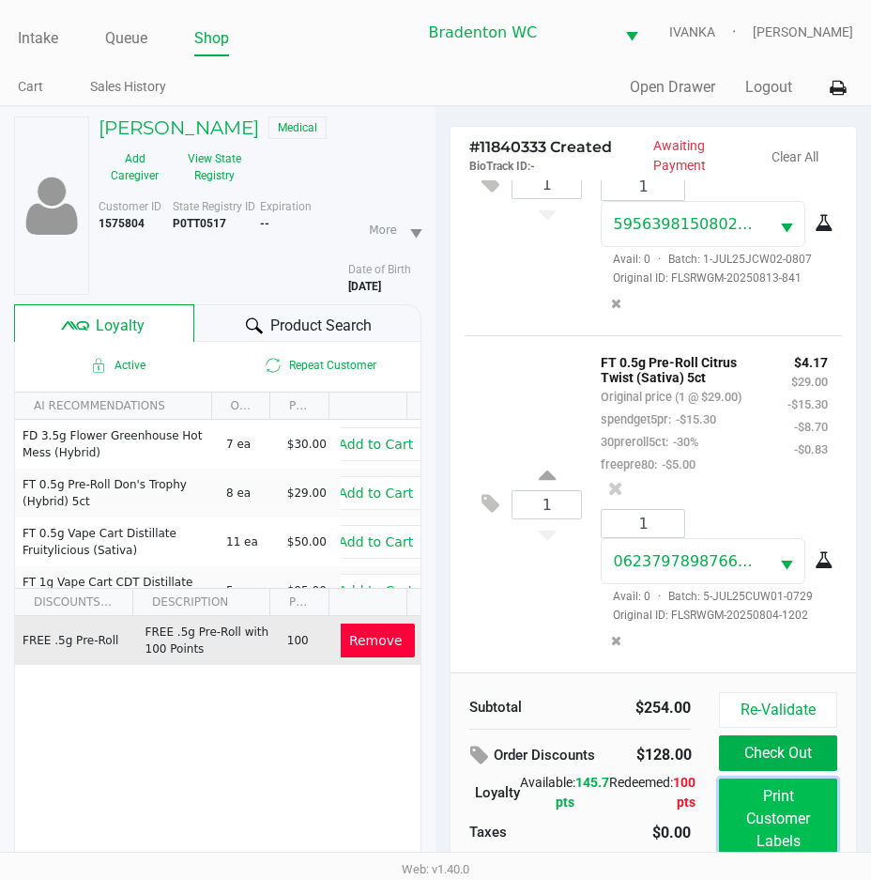
click at [791, 810] on button "Print Customer Labels" at bounding box center [778, 818] width 118 height 81
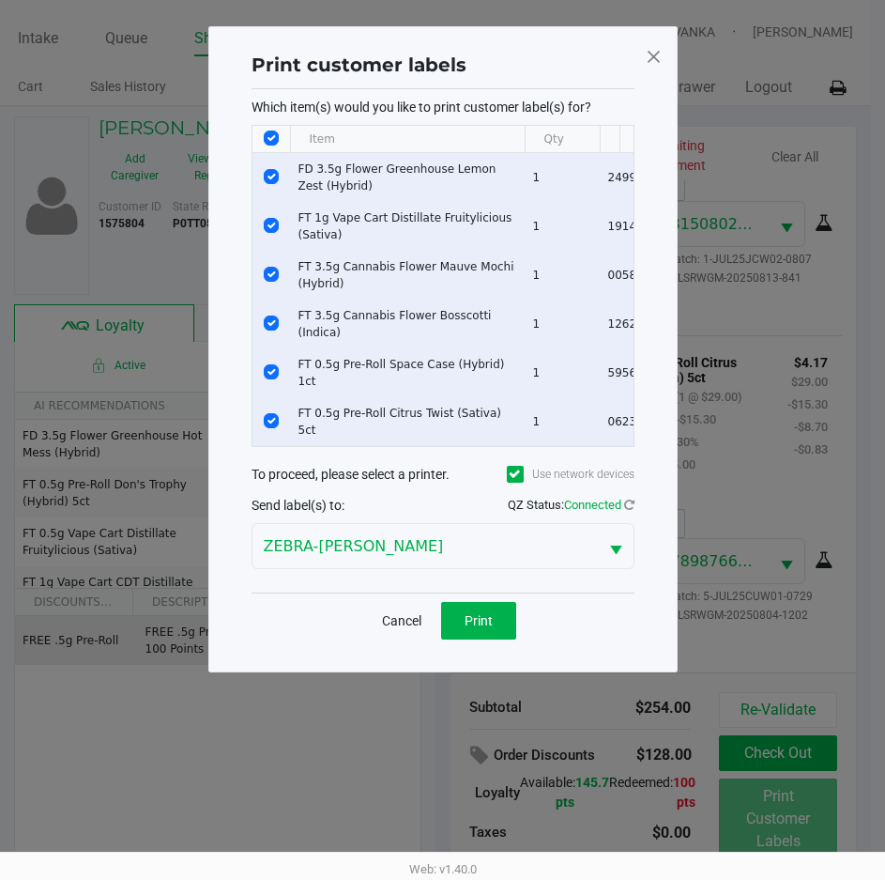
click at [279, 139] on th "Data table" at bounding box center [272, 139] width 38 height 27
click at [269, 139] on input "Select All Rows" at bounding box center [271, 137] width 15 height 15
checkbox input "false"
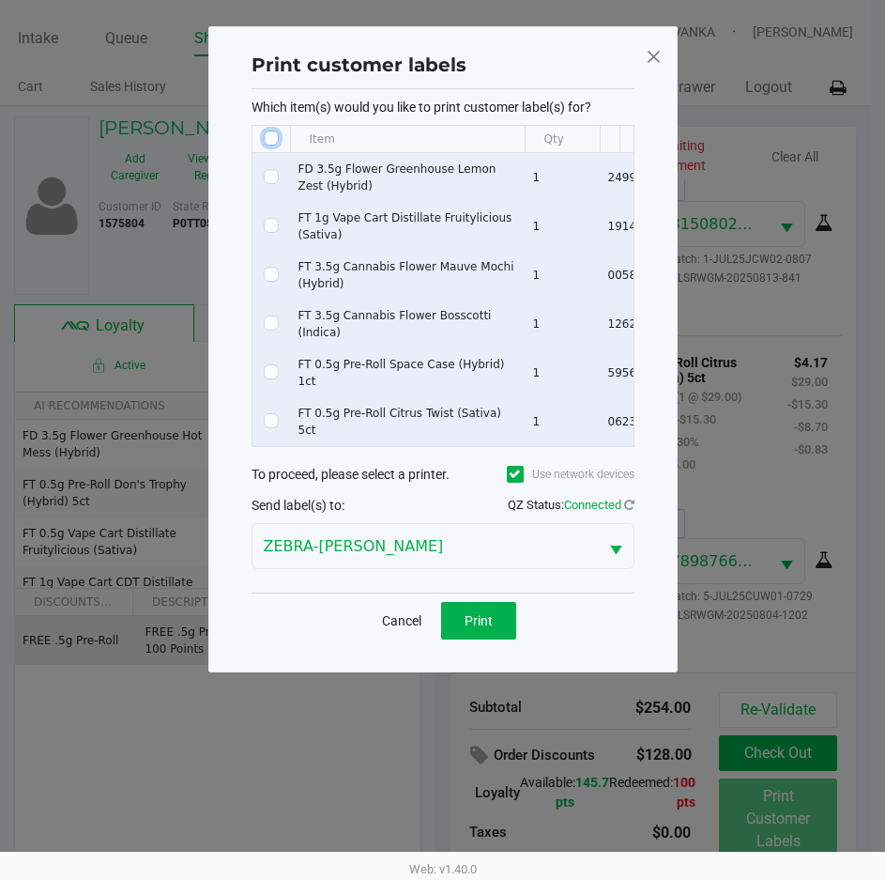
checkbox input "false"
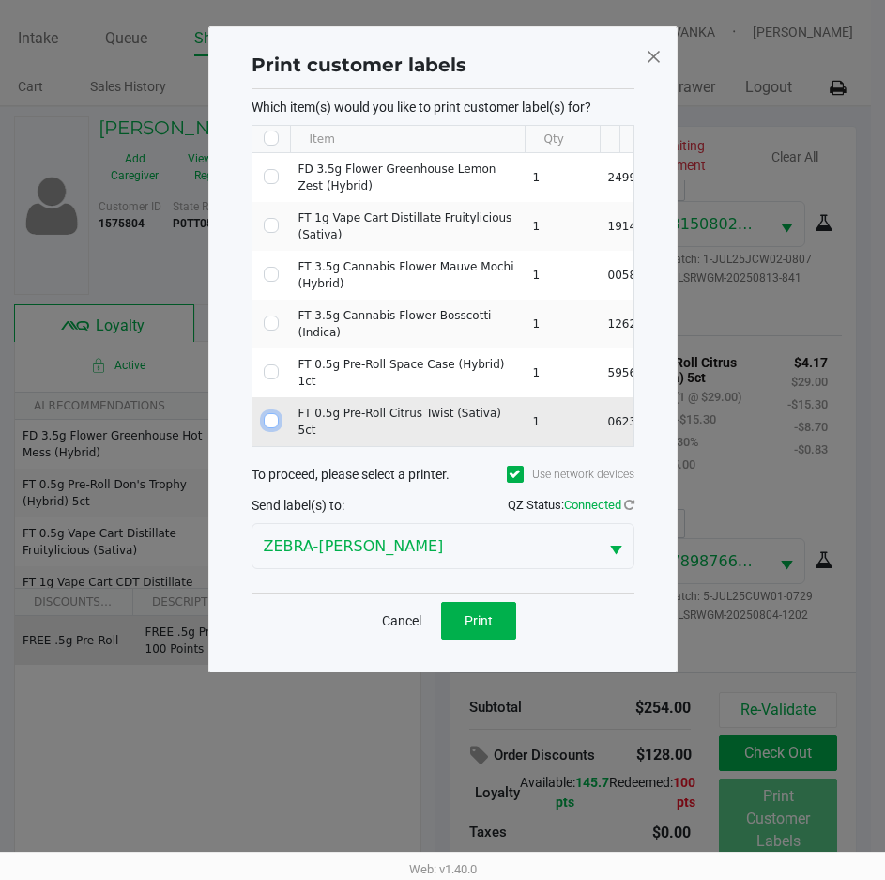
click at [273, 413] on input "Select Row" at bounding box center [271, 420] width 15 height 15
checkbox input "true"
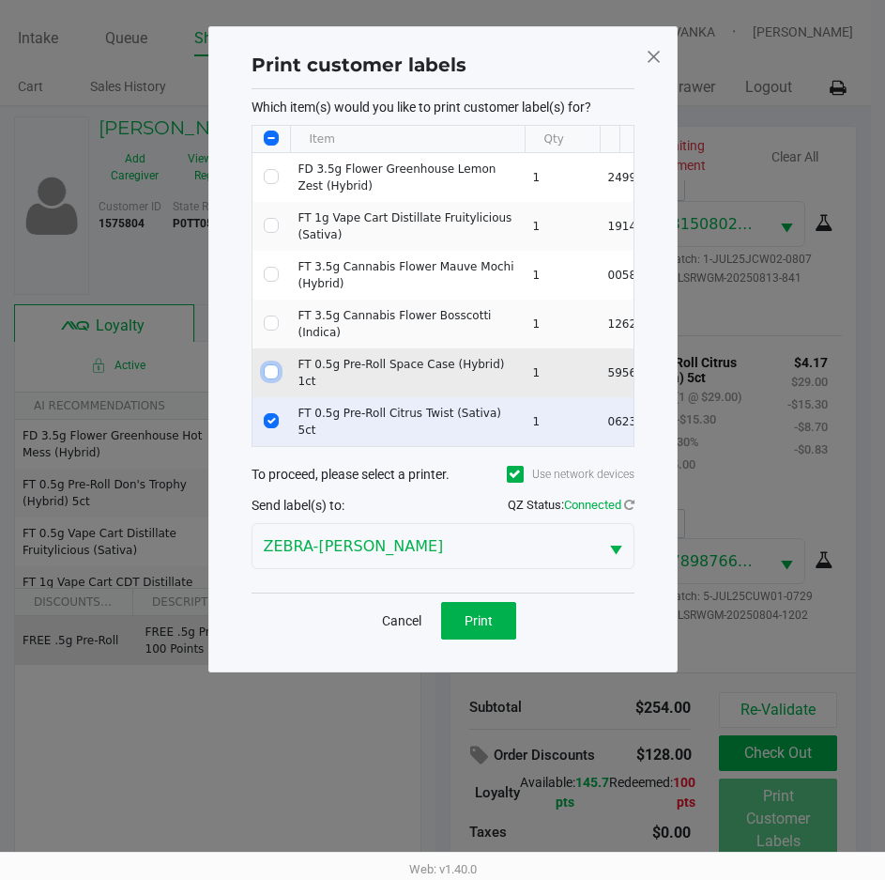
click at [273, 369] on input "Select Row" at bounding box center [271, 371] width 15 height 15
checkbox input "true"
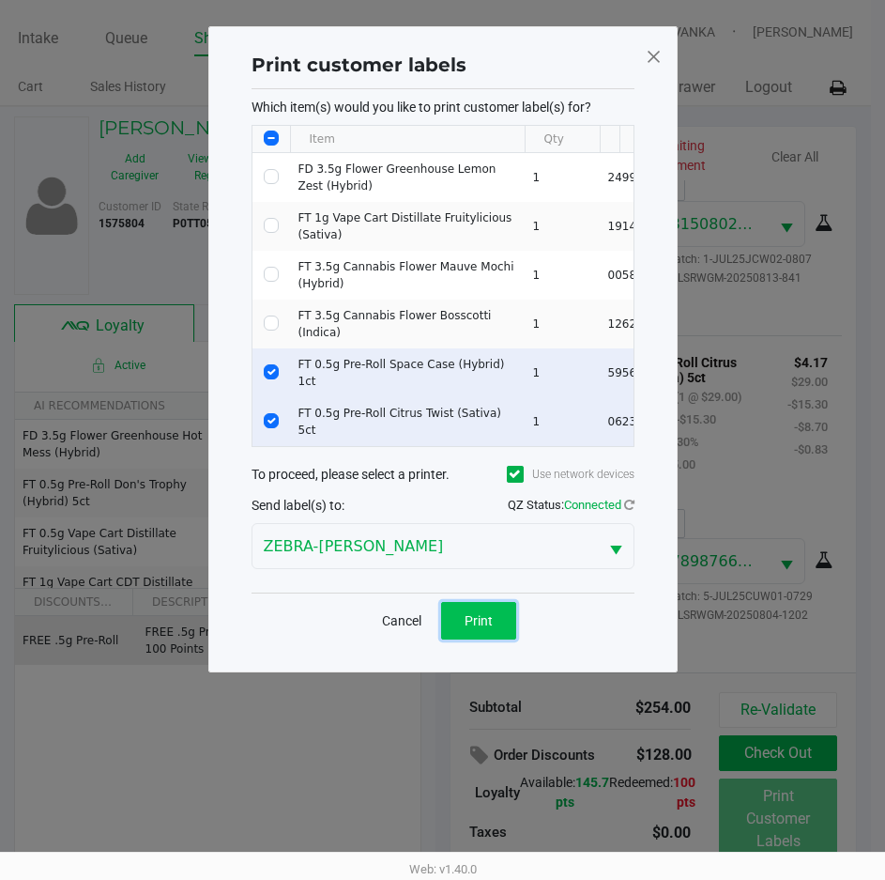
click at [487, 613] on span "Print" at bounding box center [479, 620] width 28 height 15
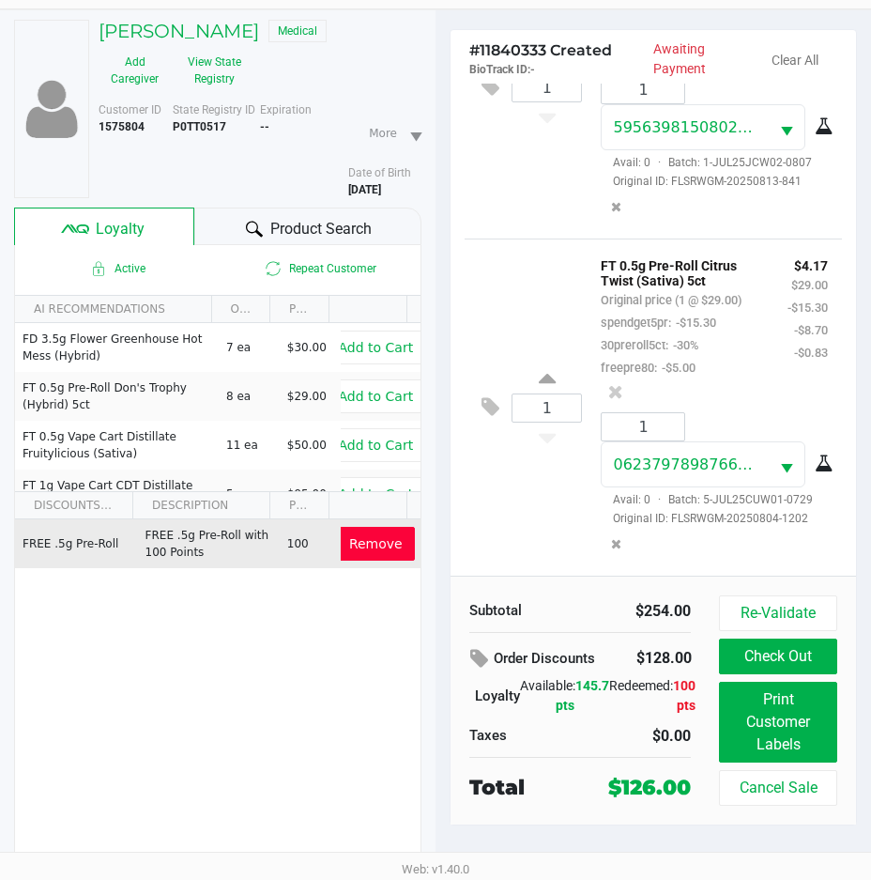
scroll to position [98, 0]
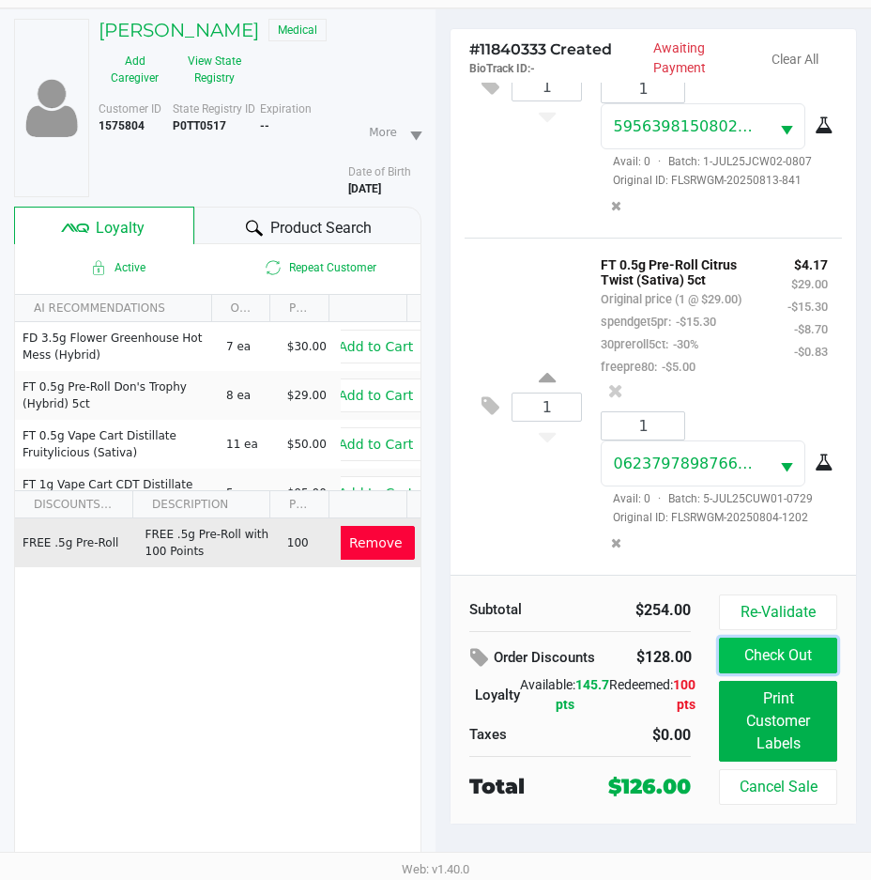
click at [774, 651] on button "Check Out" at bounding box center [778, 655] width 118 height 36
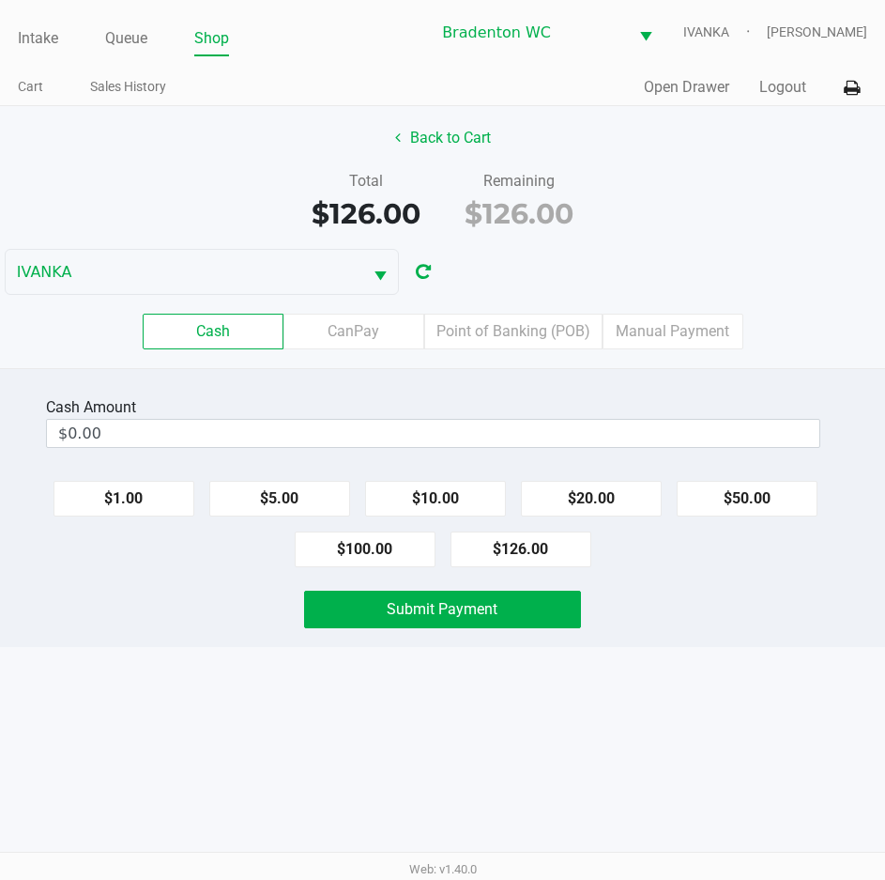
click at [518, 335] on label "Point of Banking (POB)" at bounding box center [513, 332] width 178 height 36
click at [0, 0] on 7 "Point of Banking (POB)" at bounding box center [0, 0] width 0 height 0
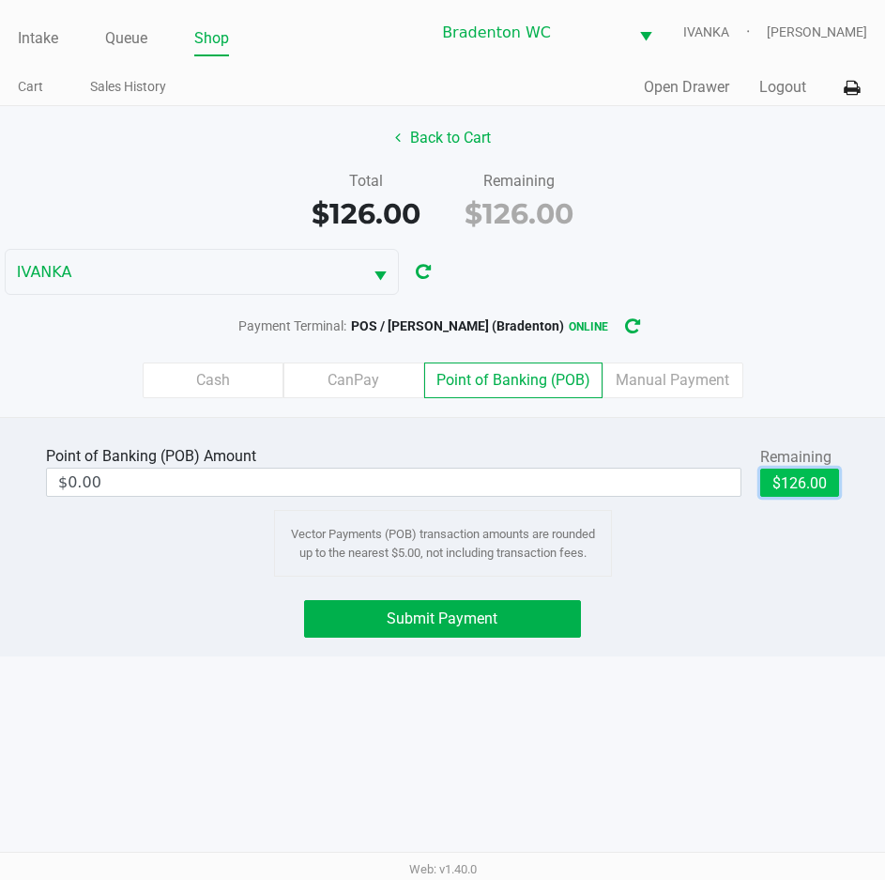
click at [813, 487] on button "$126.00" at bounding box center [799, 482] width 79 height 28
type input "$126.00"
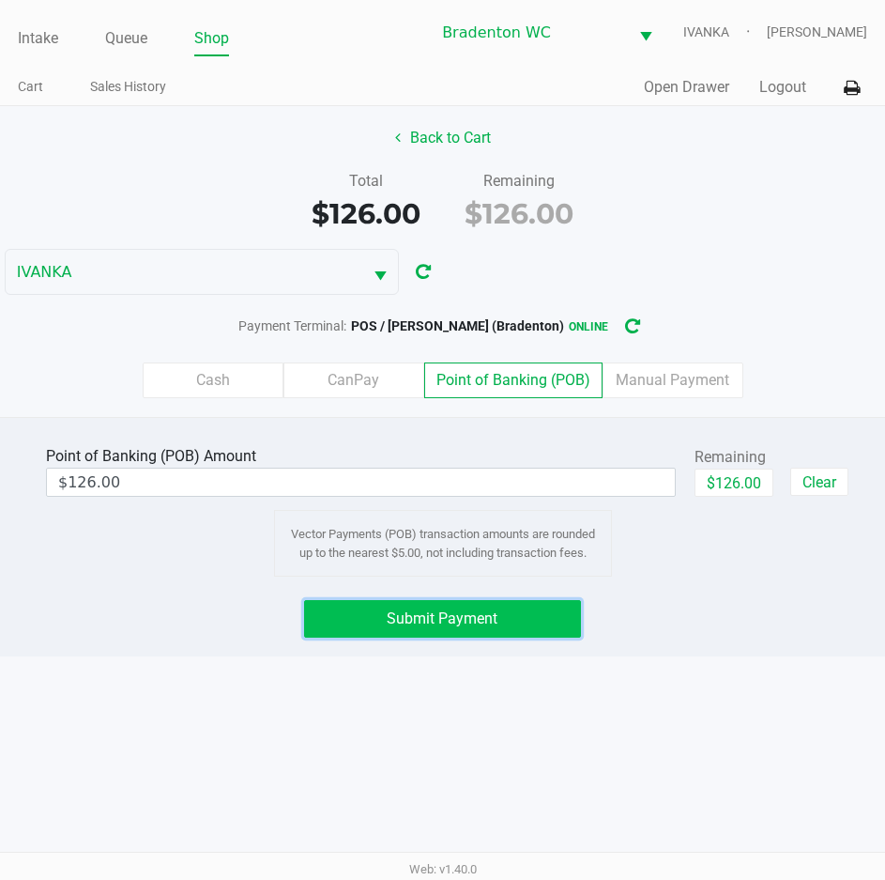
click at [485, 631] on button "Submit Payment" at bounding box center [442, 619] width 276 height 38
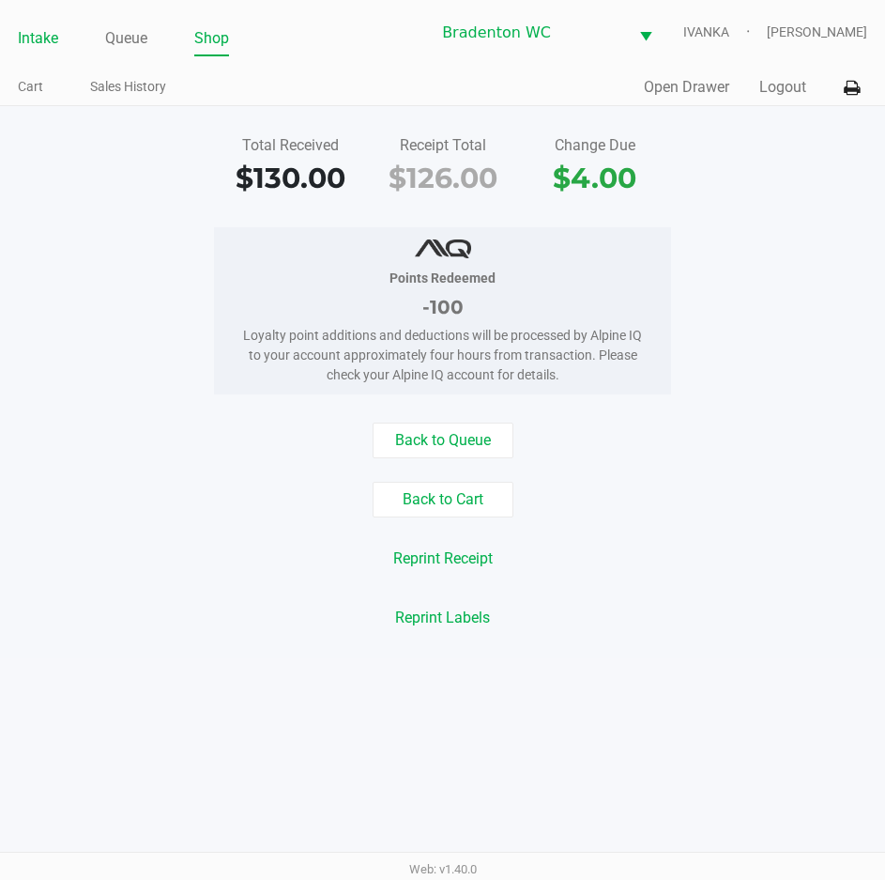
click at [39, 53] on li "Intake" at bounding box center [38, 39] width 40 height 33
click at [41, 37] on link "Intake" at bounding box center [38, 38] width 40 height 26
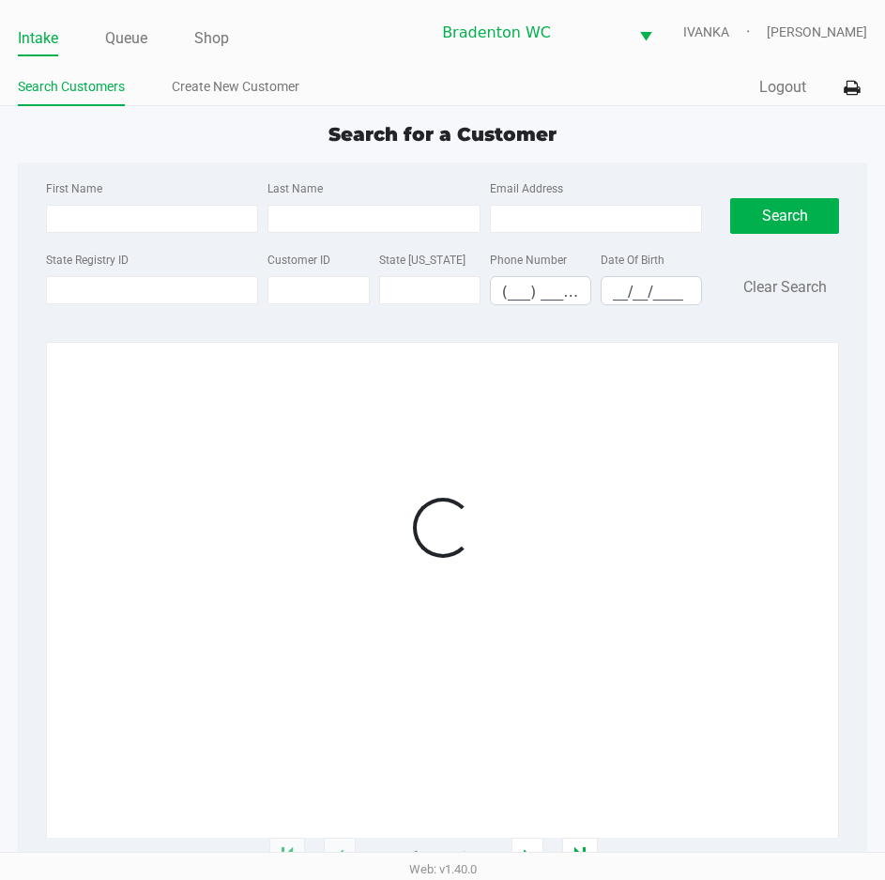
click at [390, 74] on ul "Search Customers Create New Customer" at bounding box center [230, 89] width 425 height 32
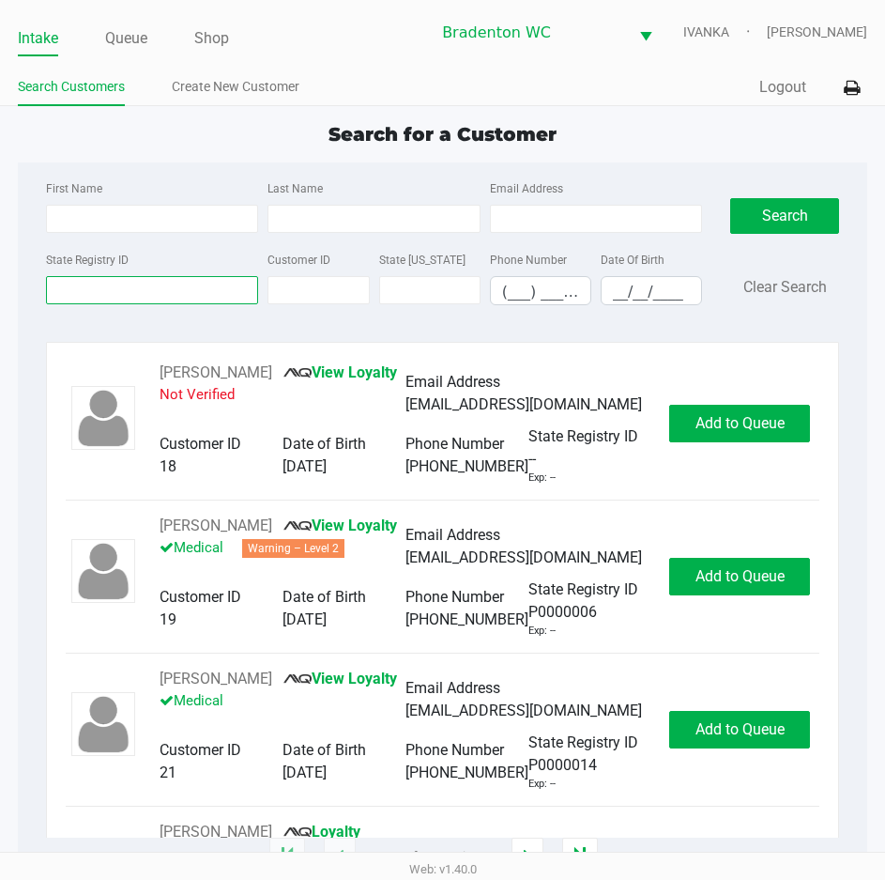
click at [98, 286] on input "State Registry ID" at bounding box center [152, 290] width 212 height 28
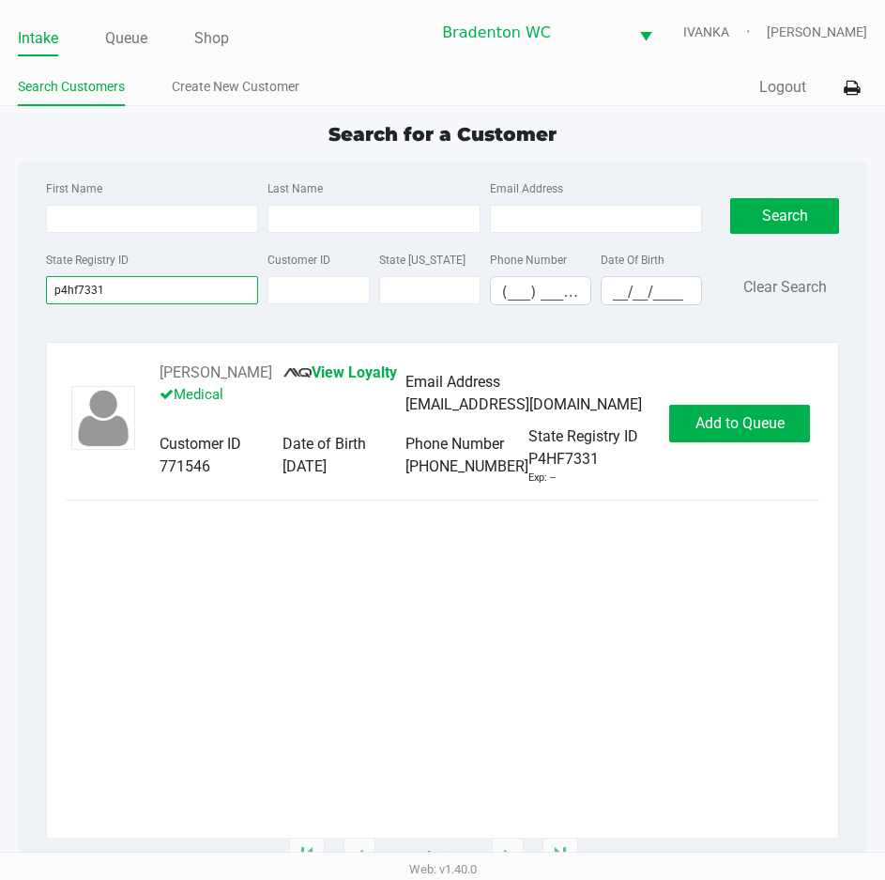
type input "p4hf7331"
click at [713, 423] on span "Add to Queue" at bounding box center [740, 423] width 89 height 18
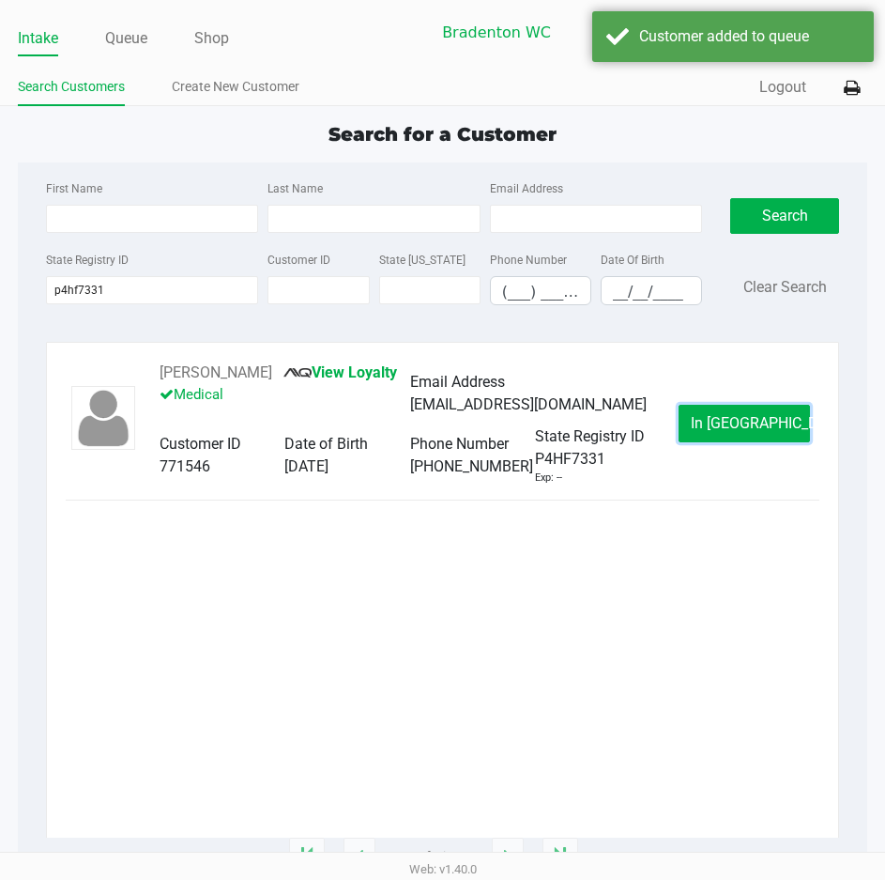
click at [713, 423] on button "In Queue" at bounding box center [744, 424] width 131 height 38
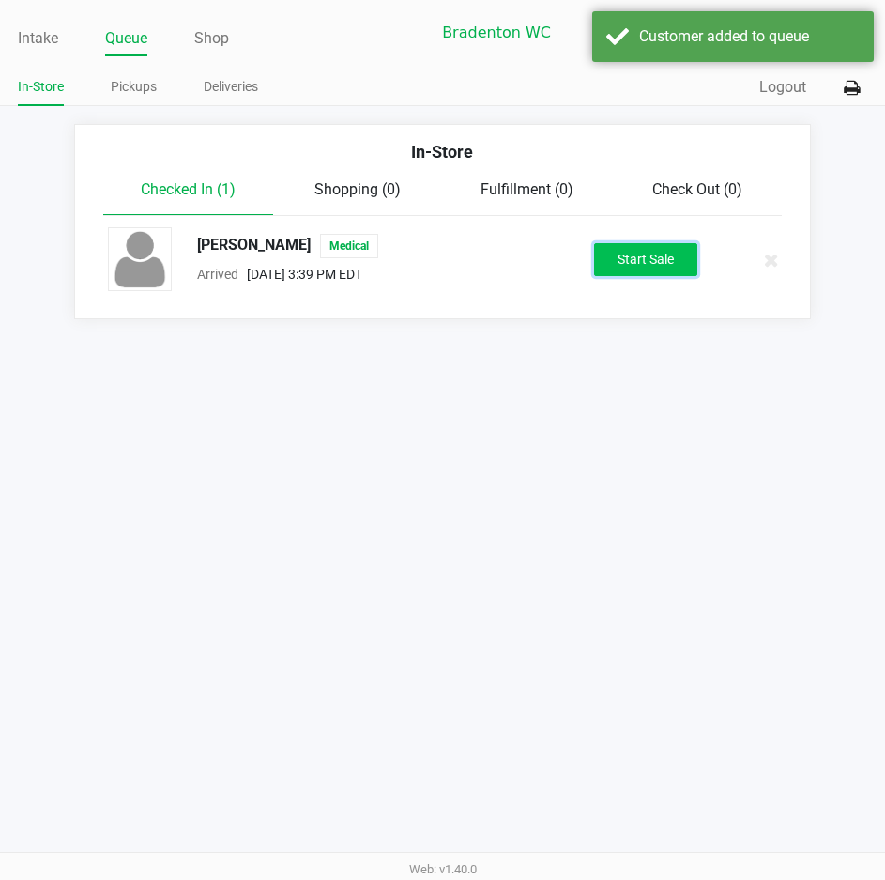
click at [651, 253] on button "Start Sale" at bounding box center [645, 259] width 103 height 33
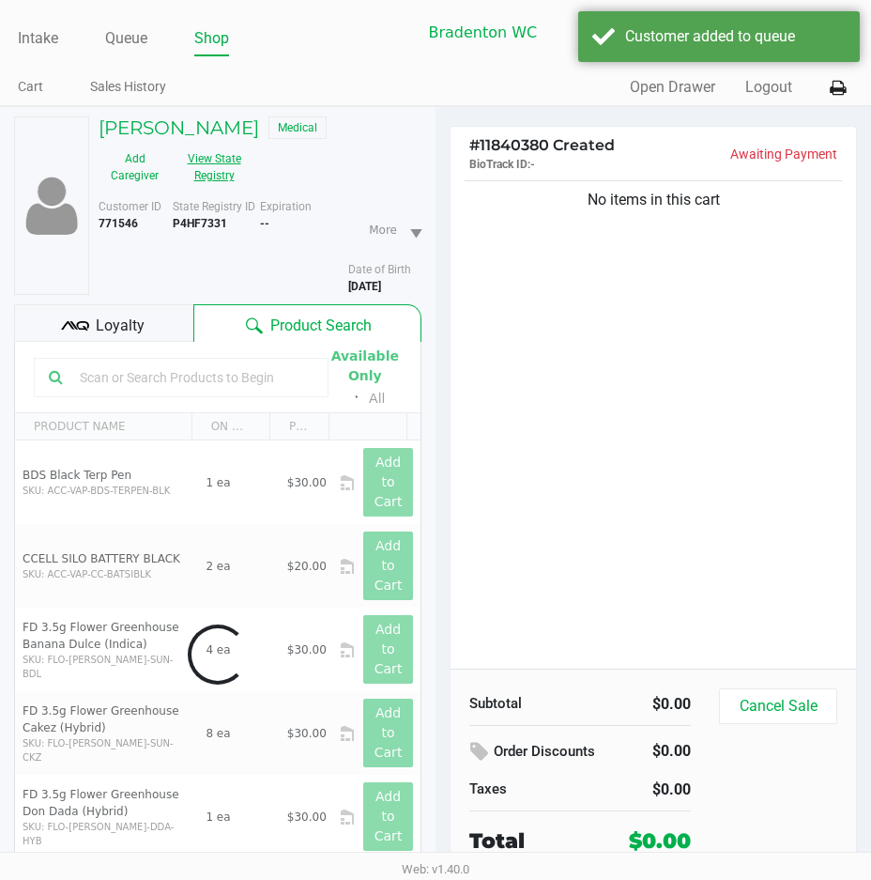
click at [225, 171] on button "View State Registry" at bounding box center [208, 167] width 75 height 47
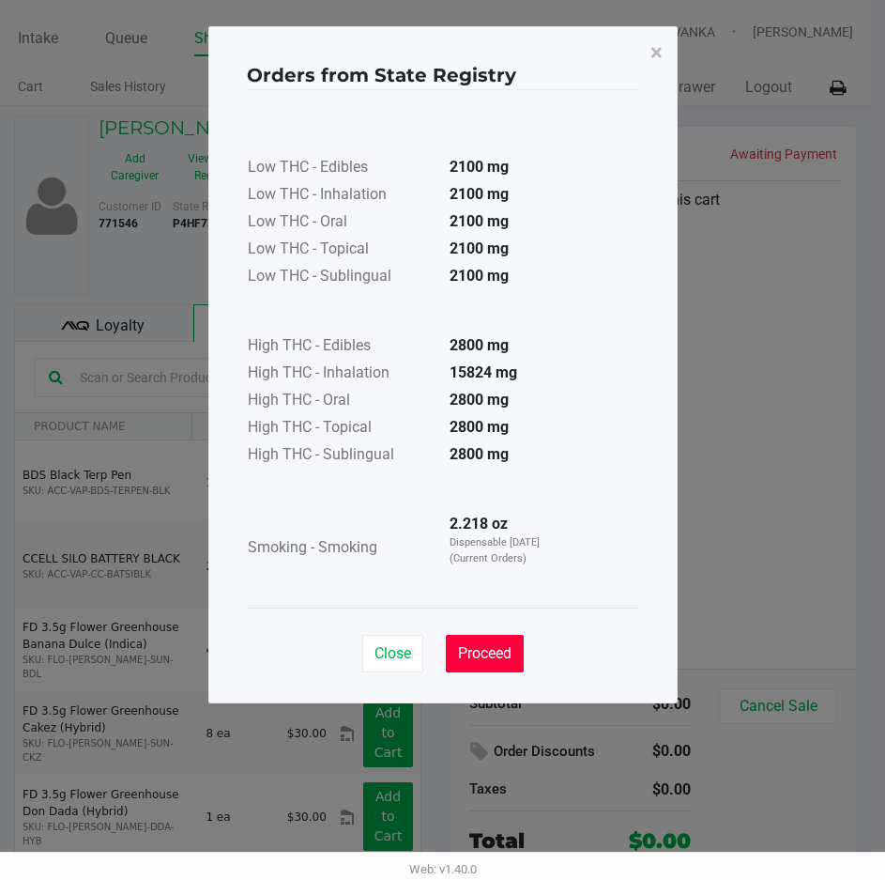
drag, startPoint x: 501, startPoint y: 650, endPoint x: 178, endPoint y: 389, distance: 415.2
click at [501, 651] on span "Proceed" at bounding box center [485, 653] width 54 height 18
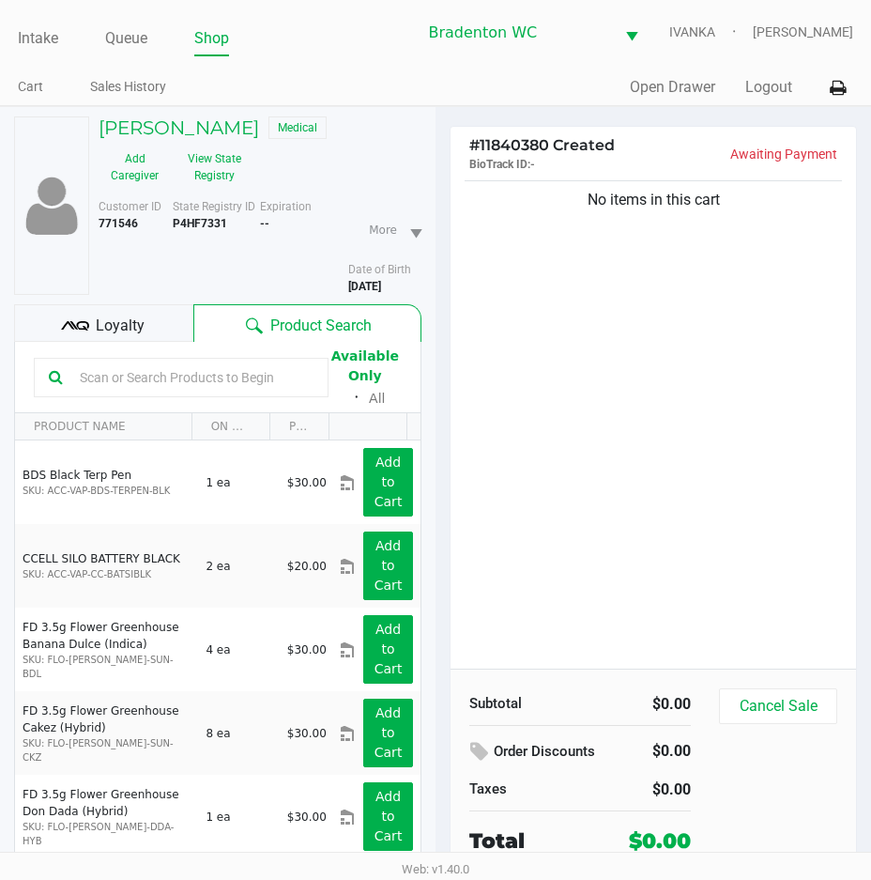
click at [94, 320] on div "Loyalty" at bounding box center [103, 323] width 179 height 38
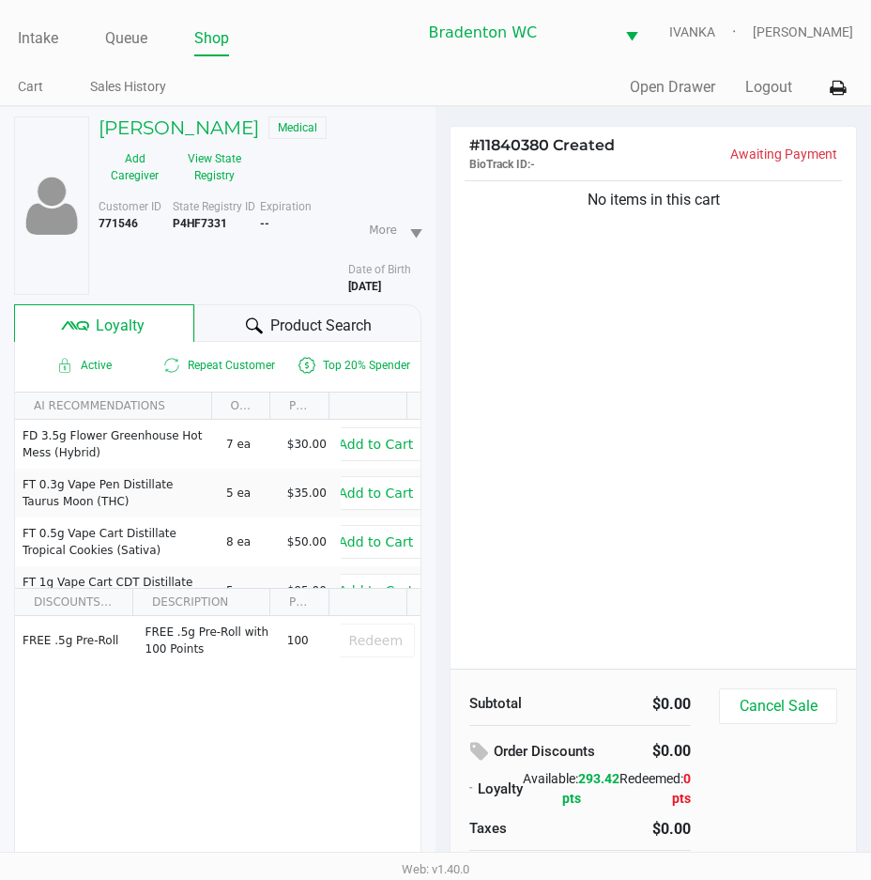
click at [686, 519] on div "No items in this cart" at bounding box center [654, 422] width 406 height 492
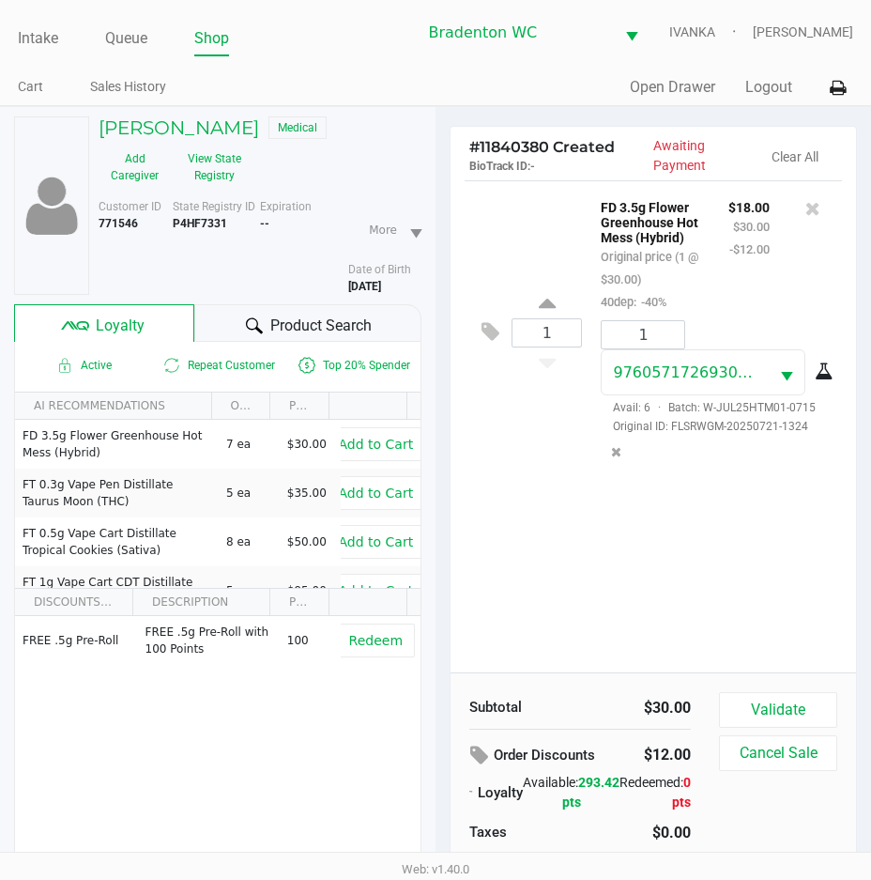
click at [231, 328] on div "Product Search" at bounding box center [308, 323] width 228 height 38
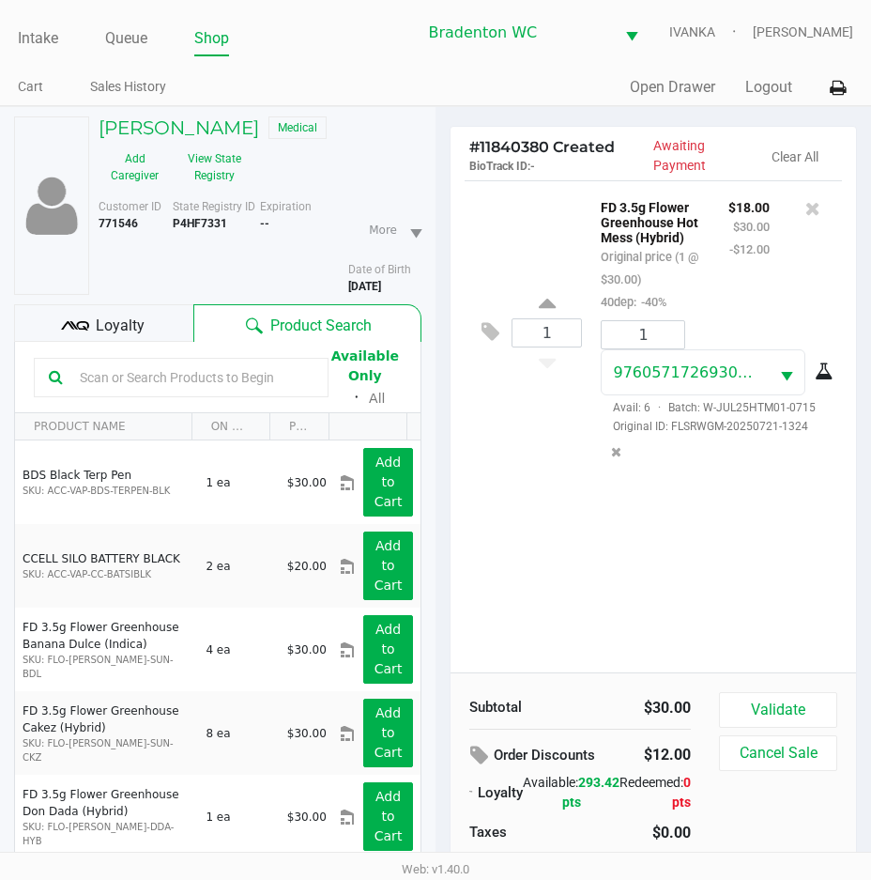
click at [214, 376] on input "text" at bounding box center [192, 377] width 241 height 28
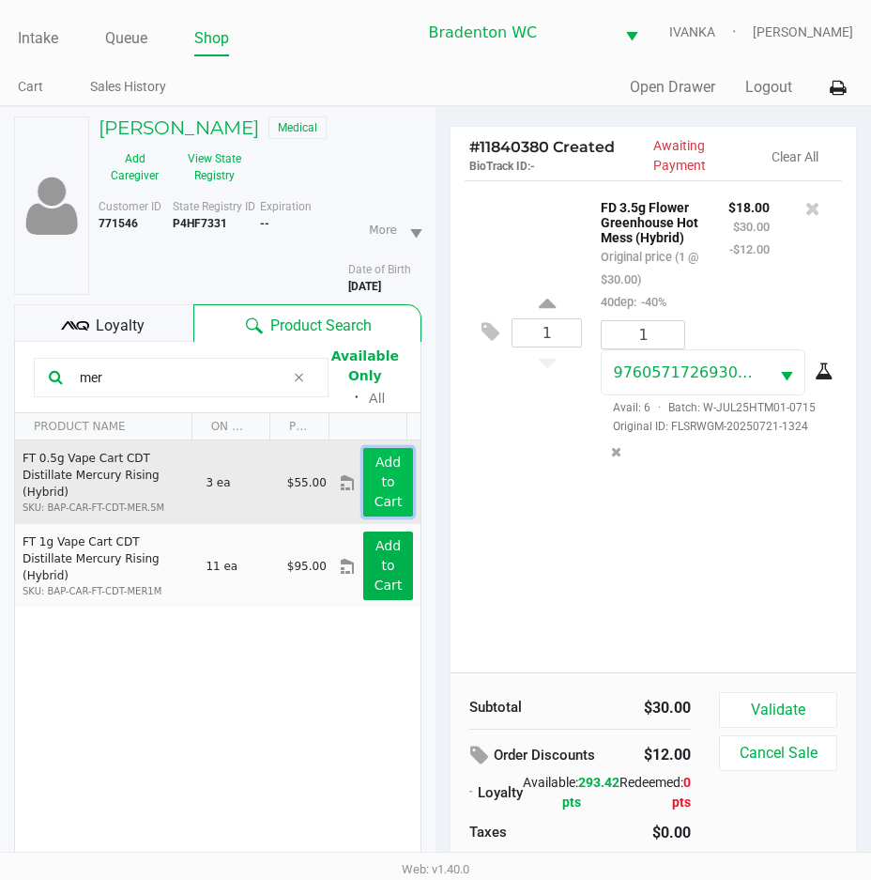
click at [383, 489] on button "Add to Cart" at bounding box center [388, 482] width 50 height 69
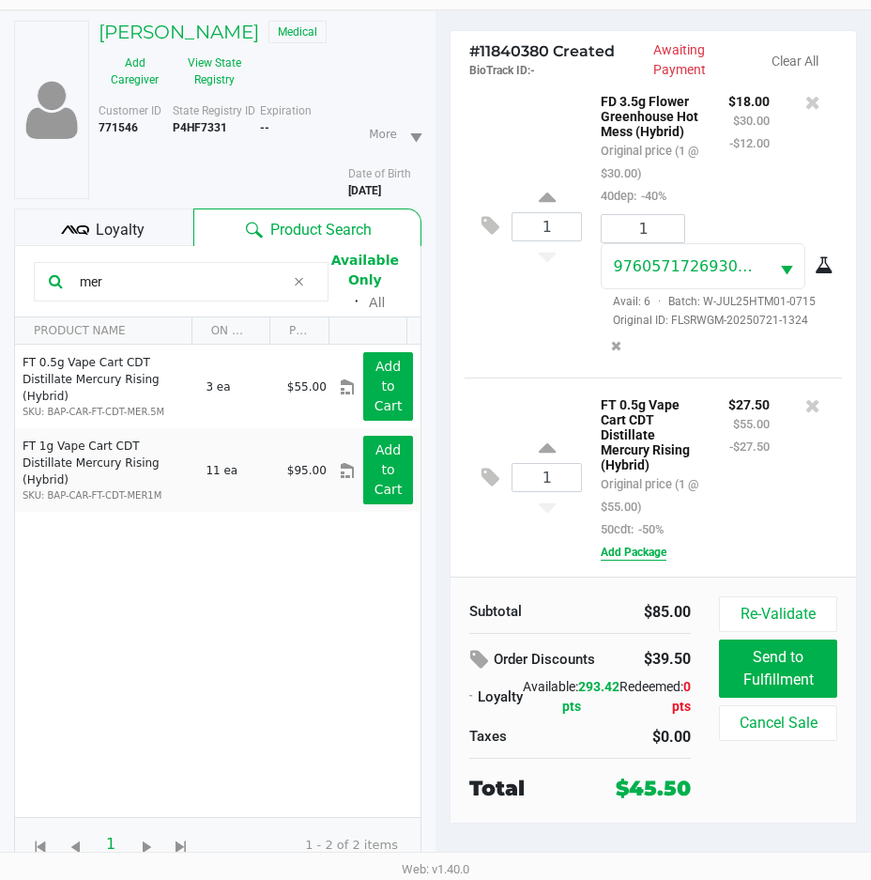
scroll to position [98, 0]
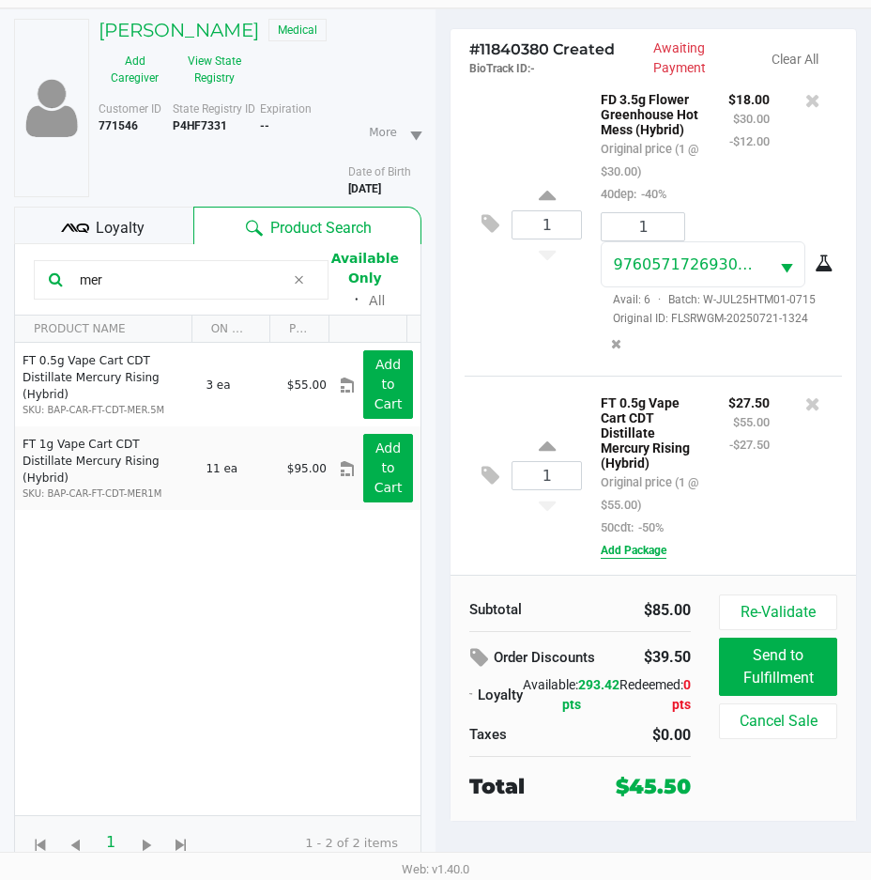
click at [649, 543] on button "Add Package" at bounding box center [634, 550] width 66 height 17
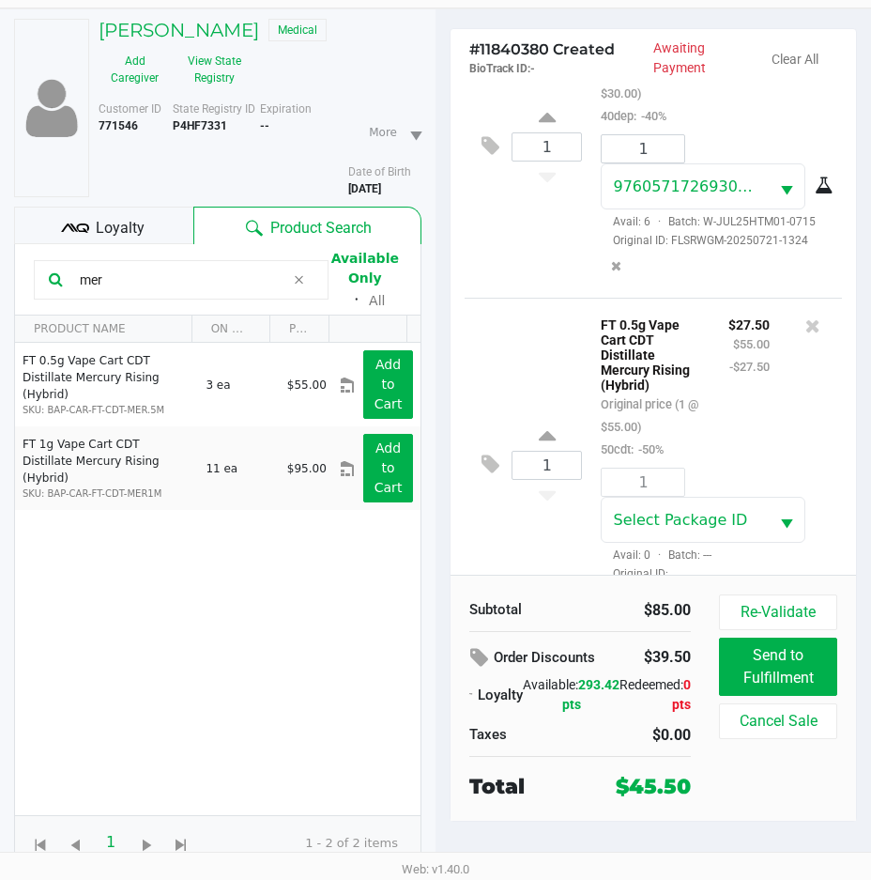
click at [661, 497] on div "1" at bounding box center [643, 481] width 84 height 29
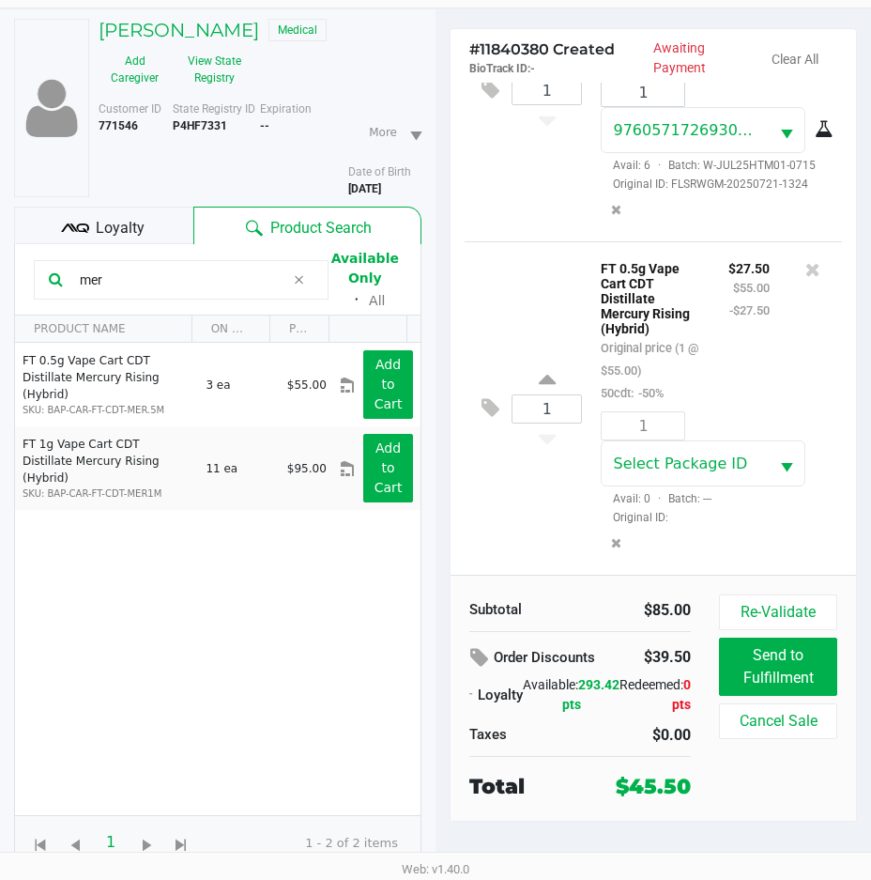
scroll to position [222, 0]
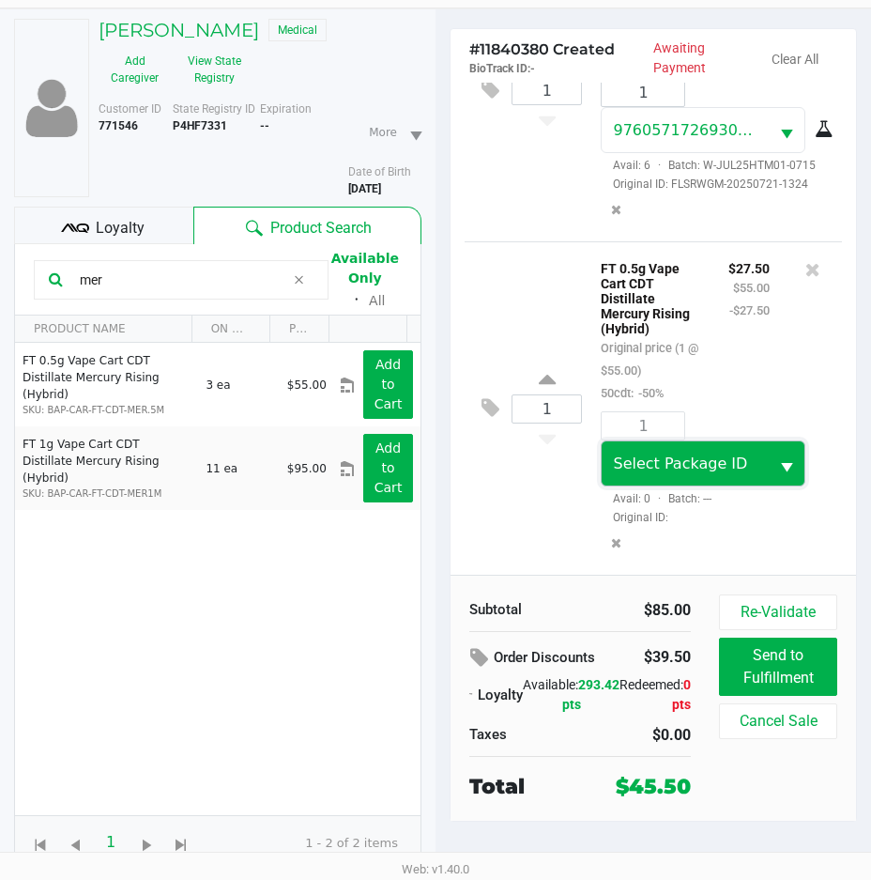
click at [706, 479] on span "Select Package ID" at bounding box center [685, 463] width 166 height 44
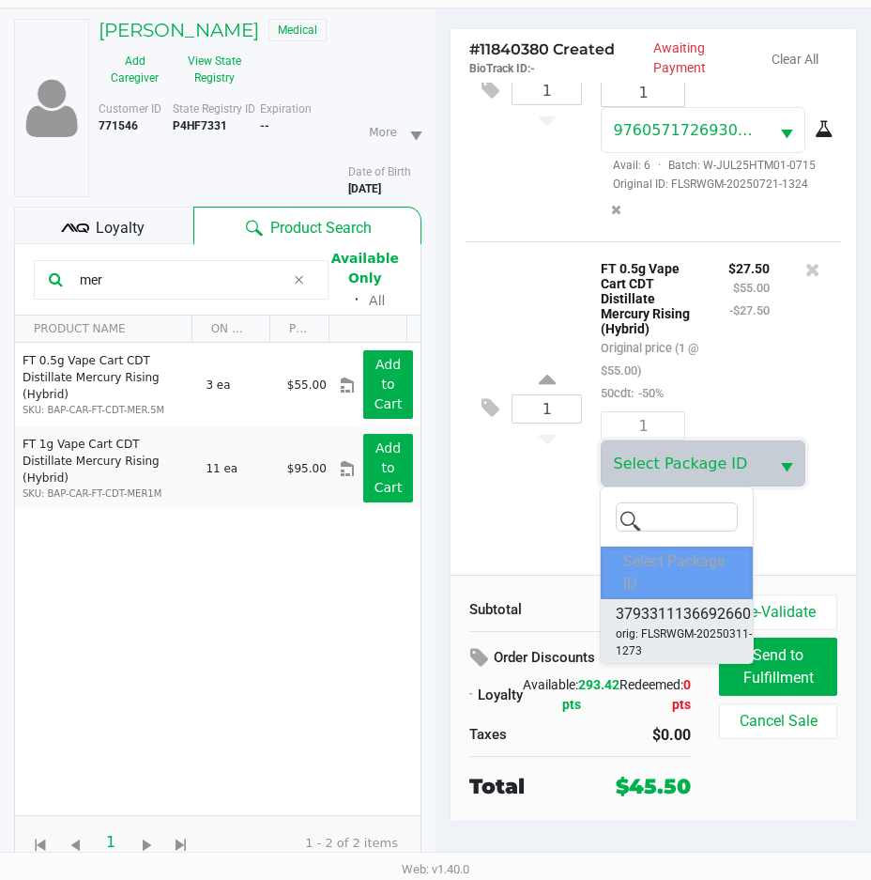
click at [684, 621] on span "3793311136692660" at bounding box center [683, 614] width 135 height 23
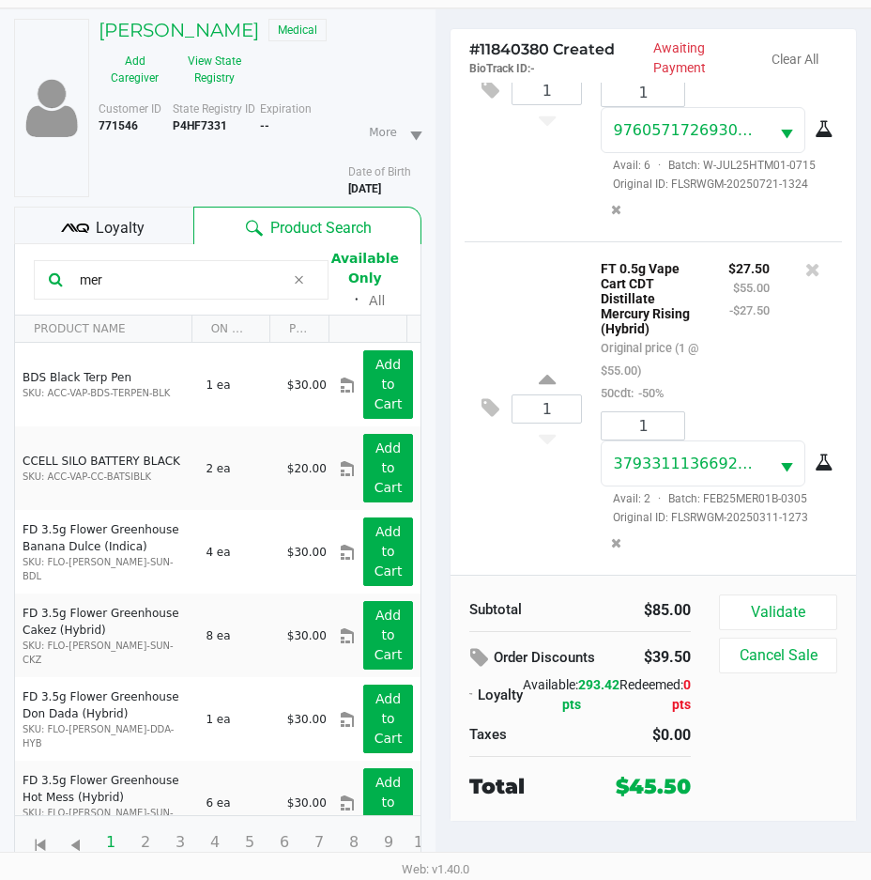
click at [815, 465] on icon at bounding box center [824, 462] width 19 height 15
click at [805, 260] on icon at bounding box center [812, 269] width 15 height 19
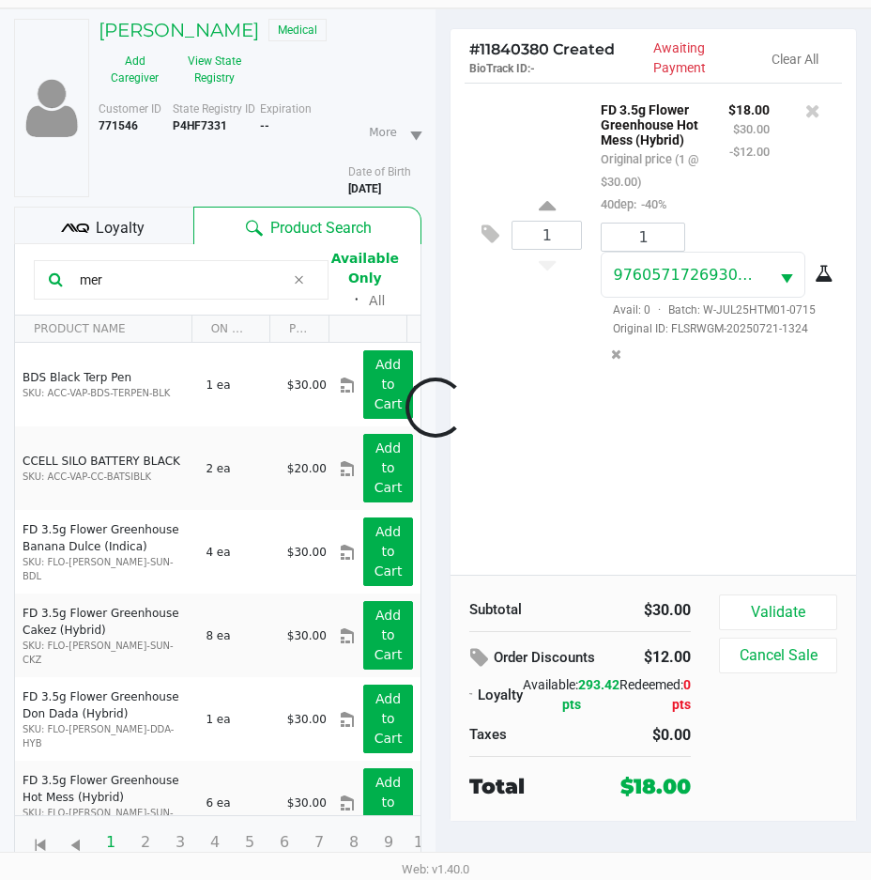
scroll to position [0, 0]
drag, startPoint x: 177, startPoint y: 278, endPoint x: -8, endPoint y: 266, distance: 186.3
click at [0, 266] on html "Intake Queue Shop Bradenton WC IVANKA Olivia Benjamin Cart Sales History Quick …" at bounding box center [435, 342] width 871 height 880
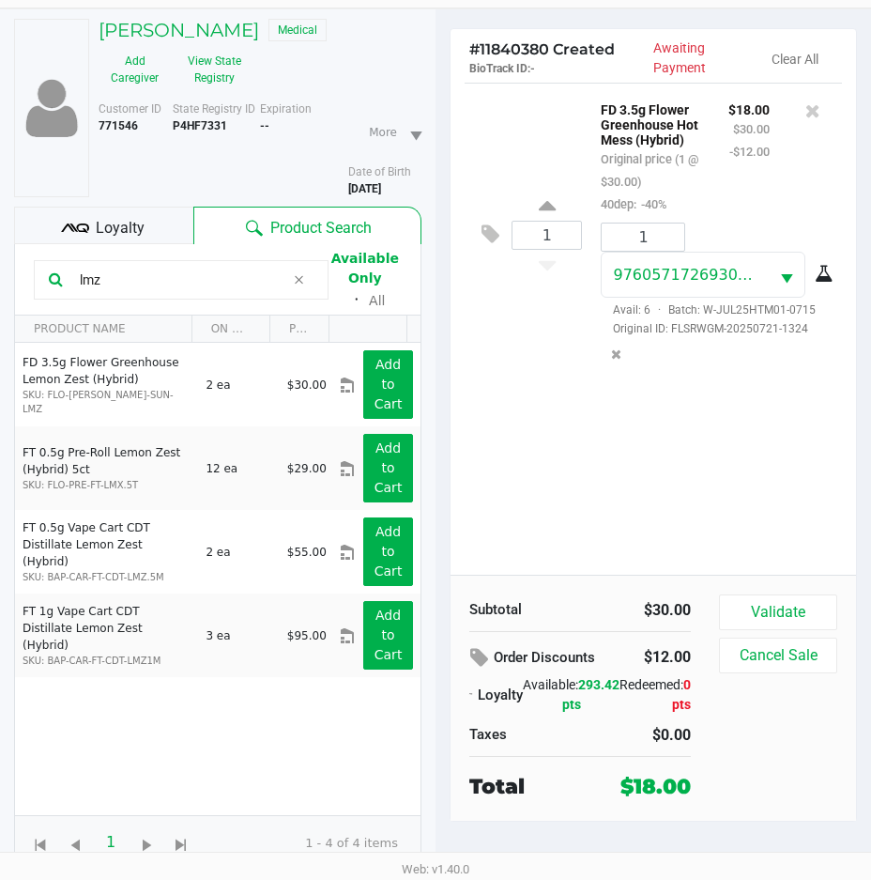
type input "lmz"
click at [161, 234] on div "Loyalty" at bounding box center [103, 226] width 179 height 38
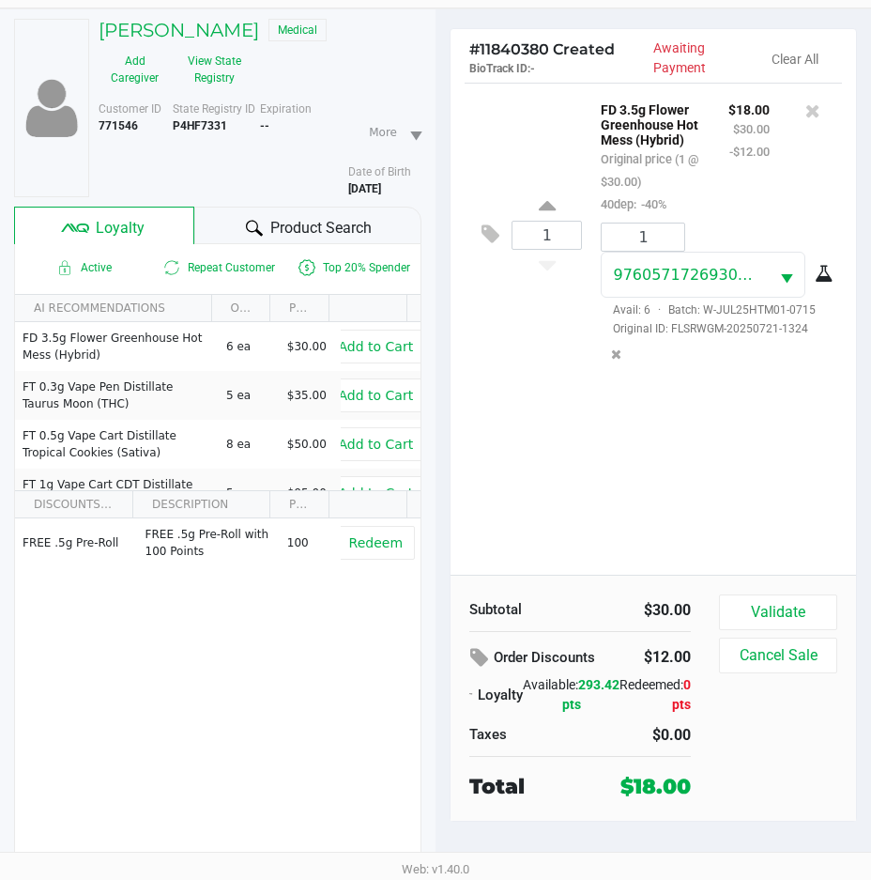
click at [248, 219] on div at bounding box center [254, 228] width 23 height 23
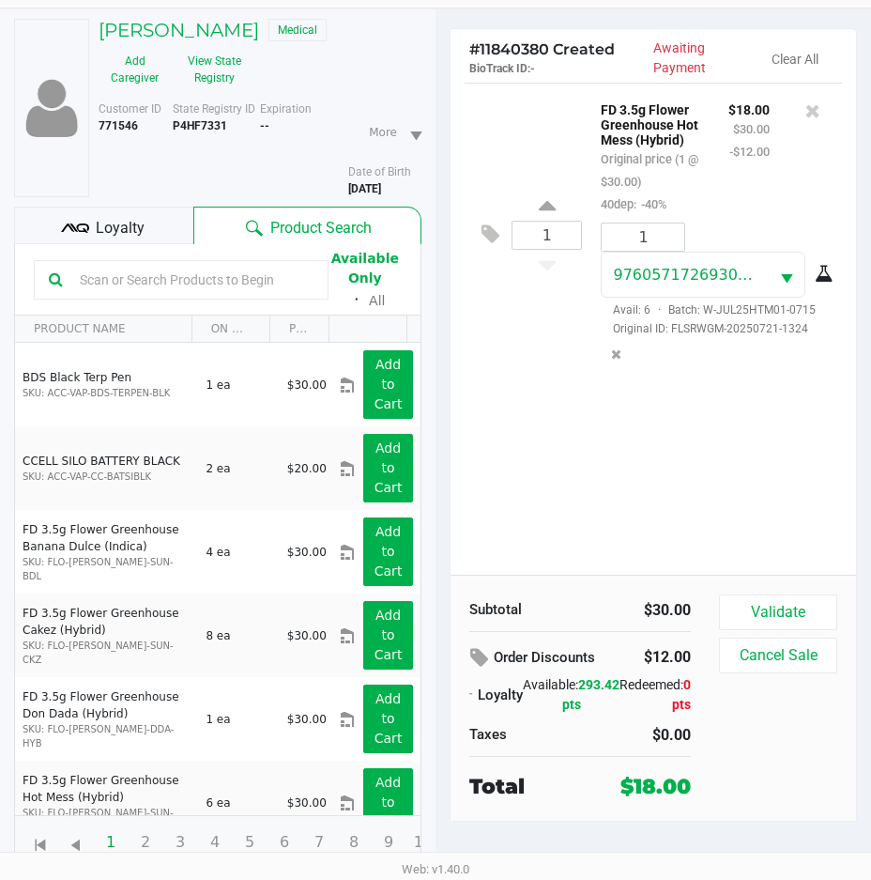
click at [141, 222] on span "Loyalty" at bounding box center [120, 228] width 49 height 23
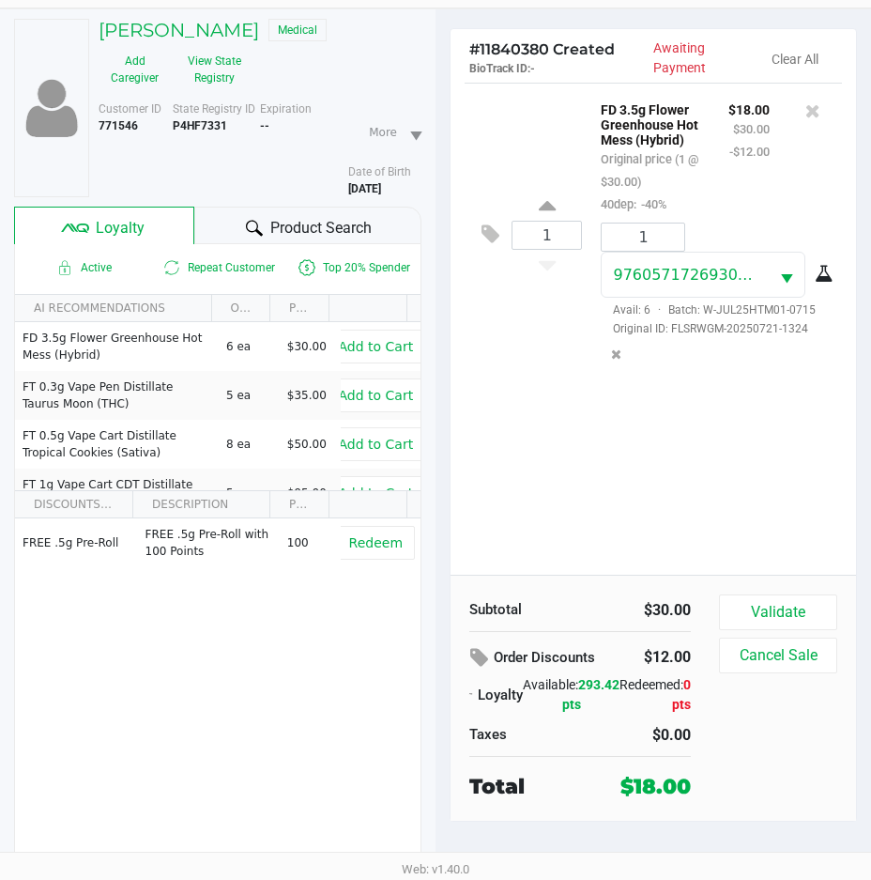
click at [277, 223] on span "Product Search" at bounding box center [320, 228] width 101 height 23
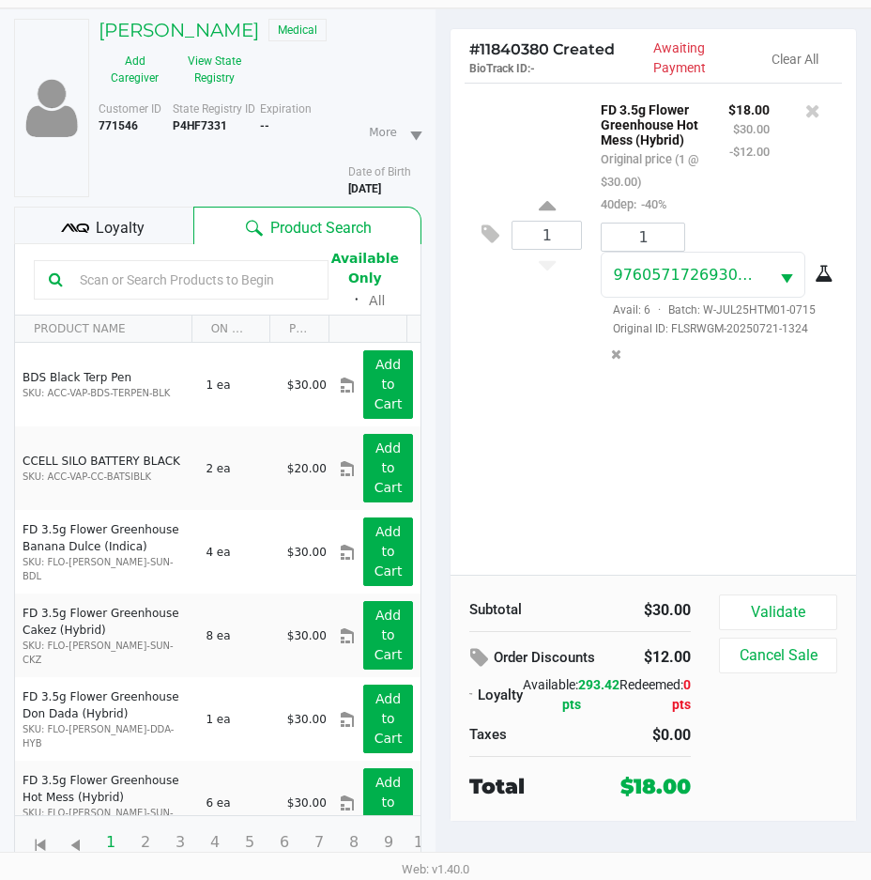
click at [149, 234] on div "Loyalty" at bounding box center [103, 226] width 179 height 38
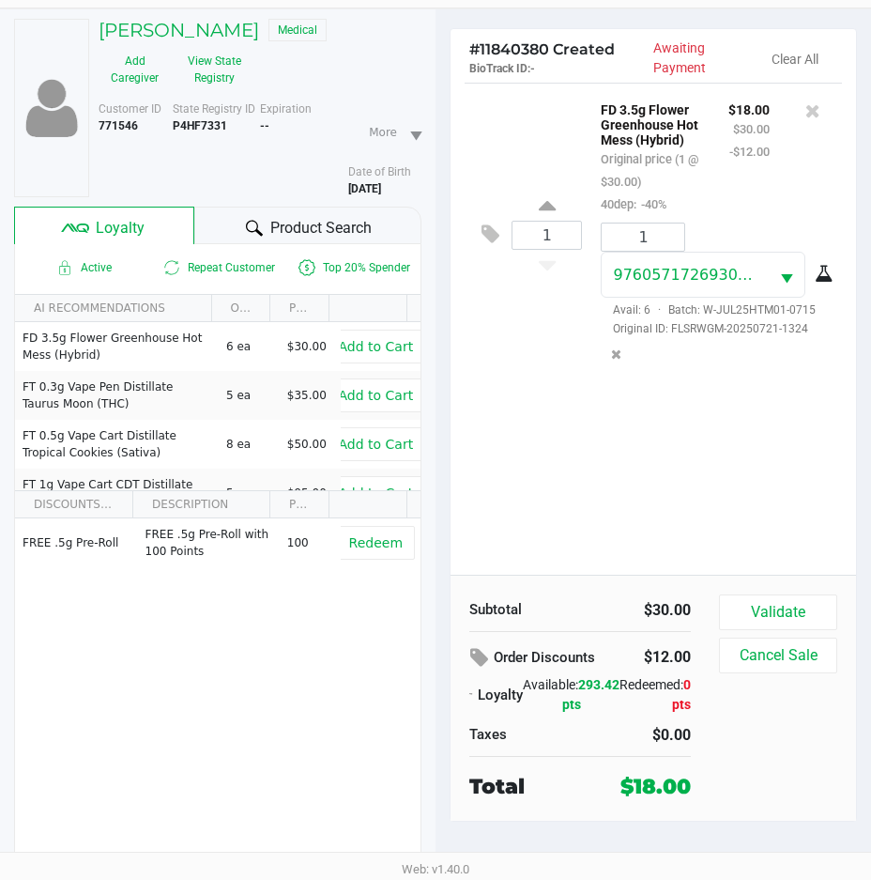
click at [236, 231] on div "Product Search" at bounding box center [308, 226] width 228 height 38
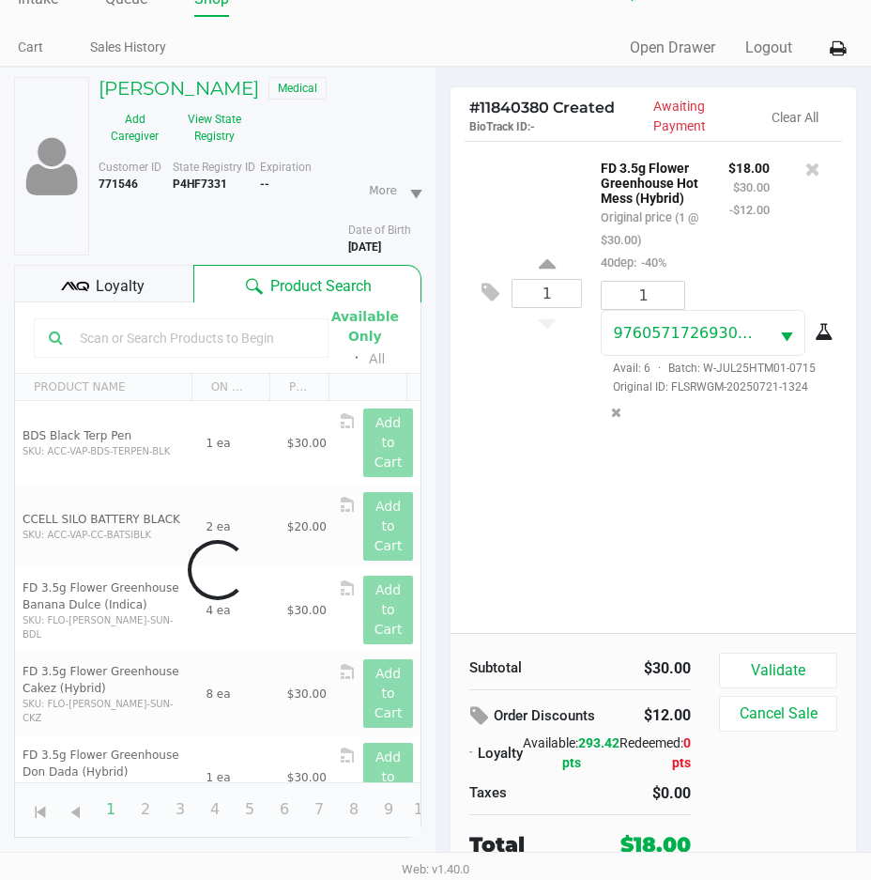
scroll to position [98, 0]
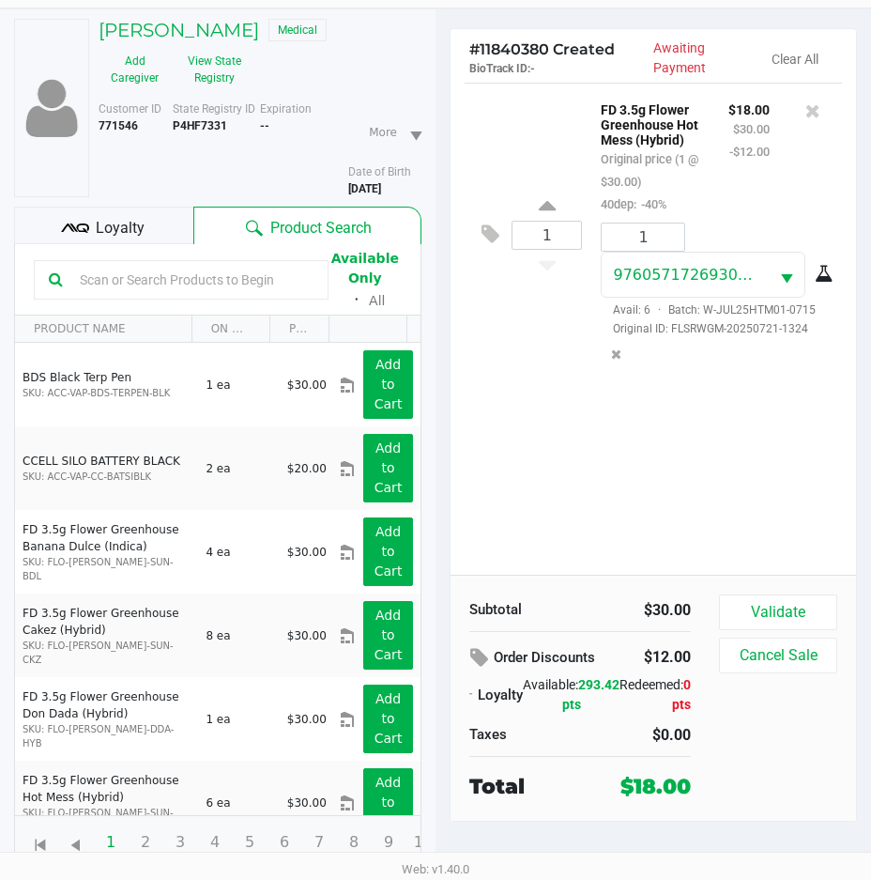
click at [139, 225] on span "Loyalty" at bounding box center [120, 228] width 49 height 23
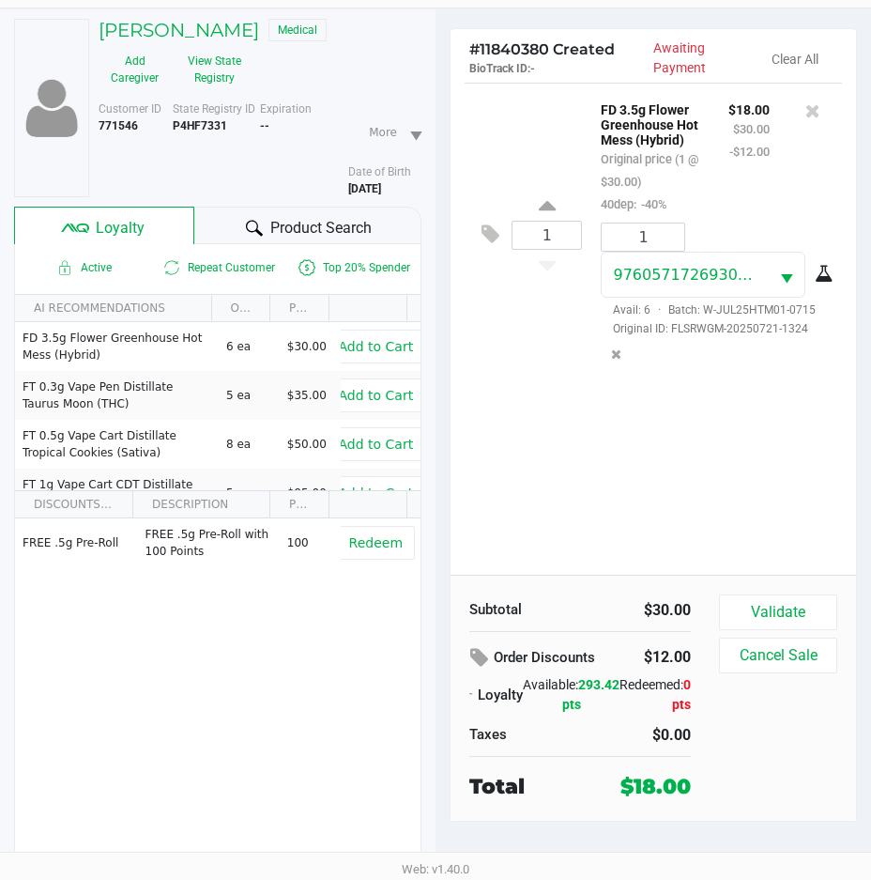
click at [255, 222] on icon at bounding box center [254, 228] width 17 height 17
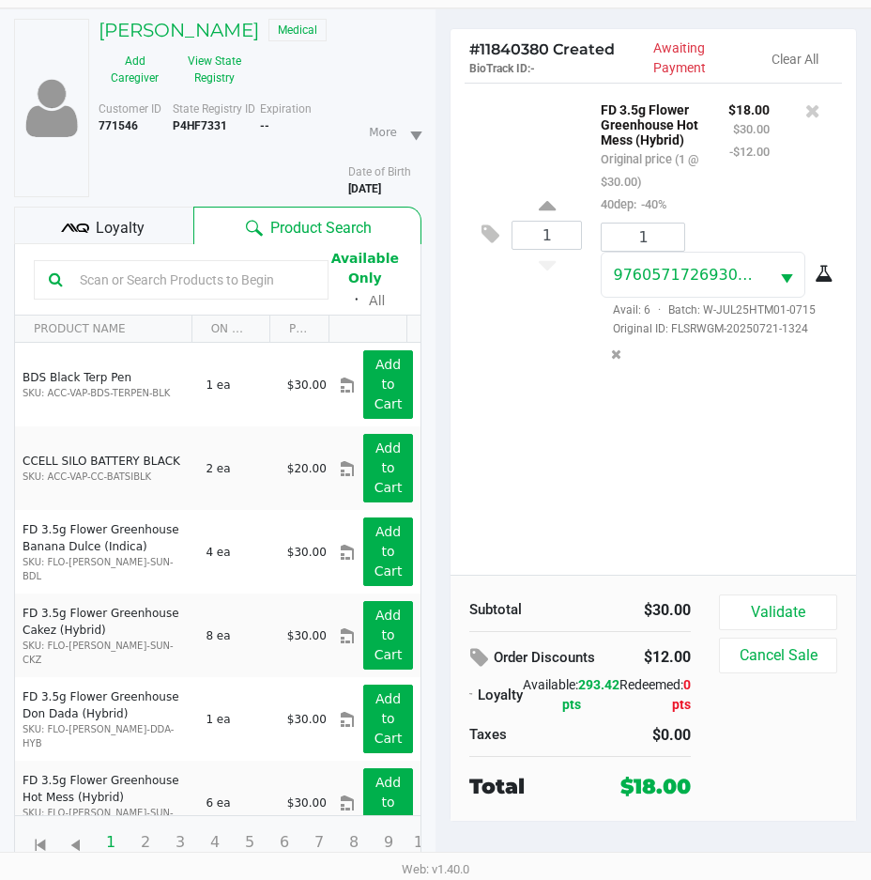
click at [483, 425] on div "1 FD 3.5g Flower Greenhouse Hot Mess (Hybrid) Original price (1 @ $30.00) 40dep…" at bounding box center [654, 329] width 406 height 492
click at [103, 270] on input "text" at bounding box center [192, 280] width 241 height 28
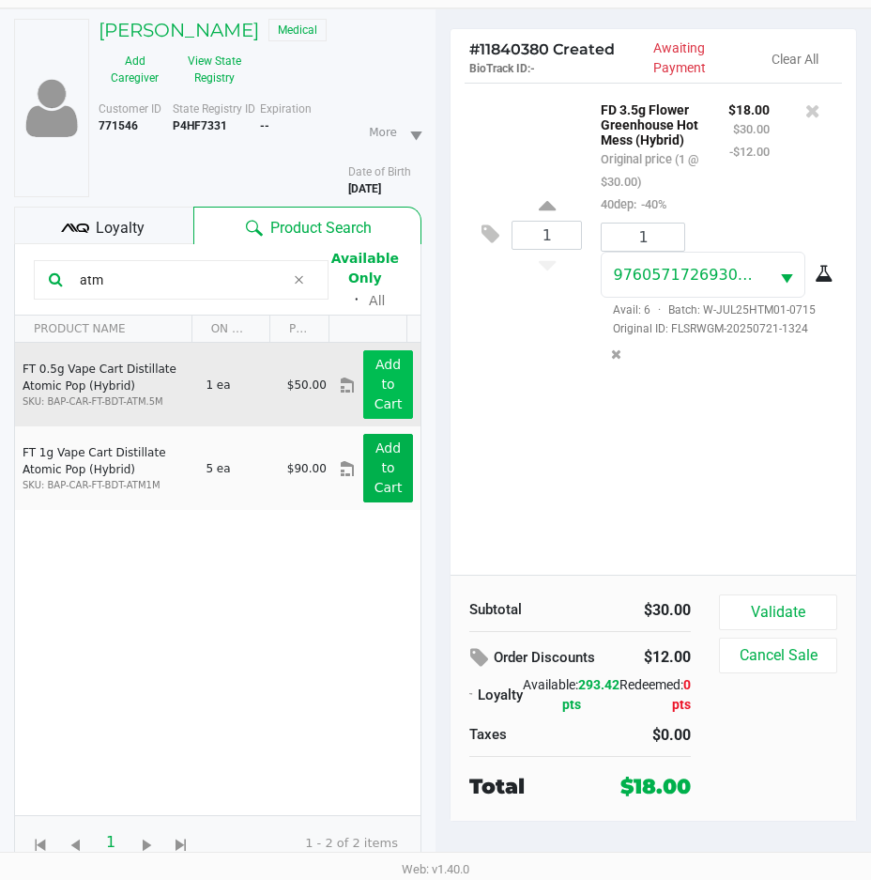
type input "atm"
click at [382, 394] on button "Add to Cart" at bounding box center [388, 384] width 50 height 69
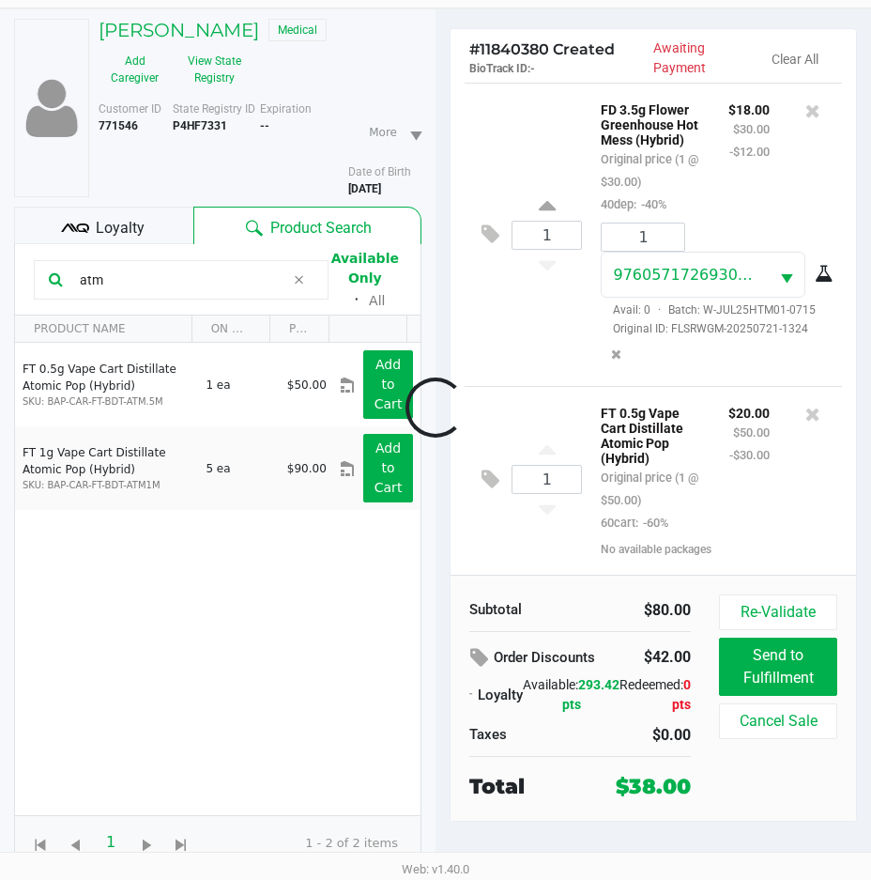
scroll to position [56, 0]
click at [299, 282] on icon at bounding box center [299, 279] width 11 height 15
click at [299, 282] on input "text" at bounding box center [192, 280] width 241 height 28
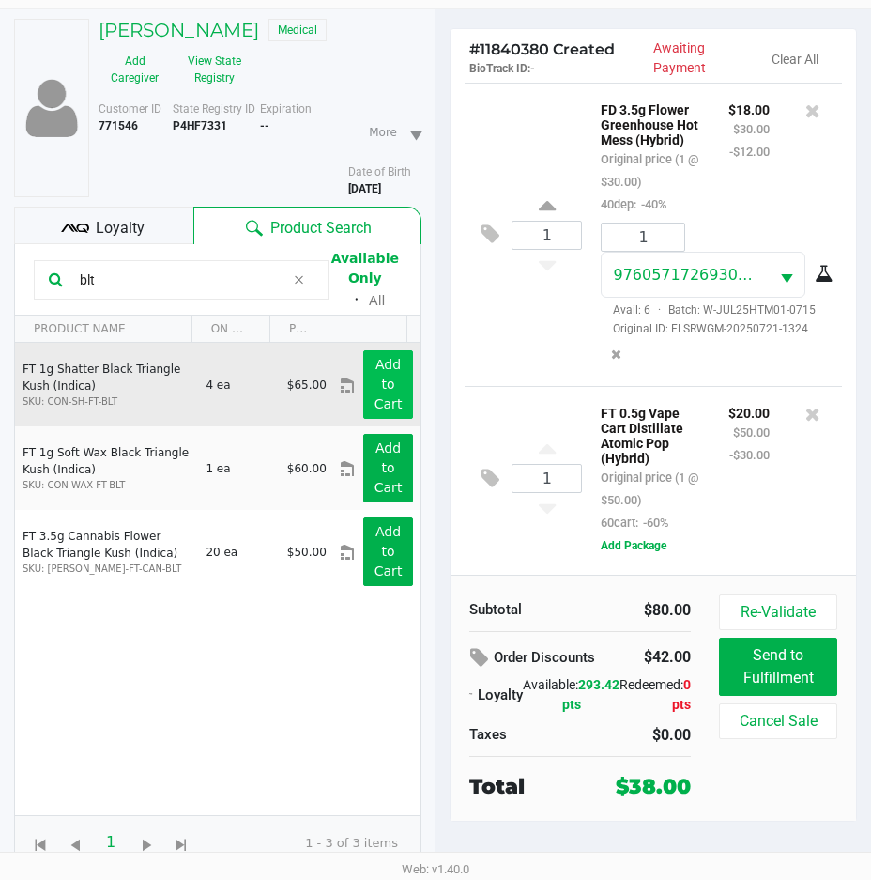
type input "blt"
click at [397, 389] on button "Add to Cart" at bounding box center [388, 384] width 50 height 69
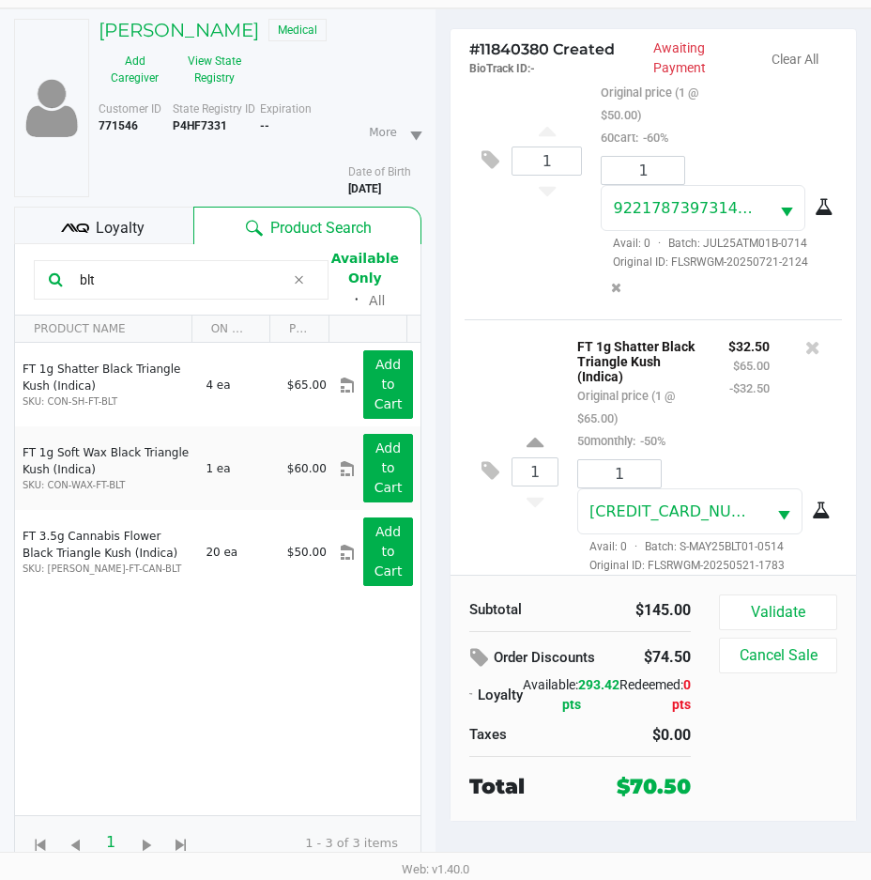
scroll to position [519, 0]
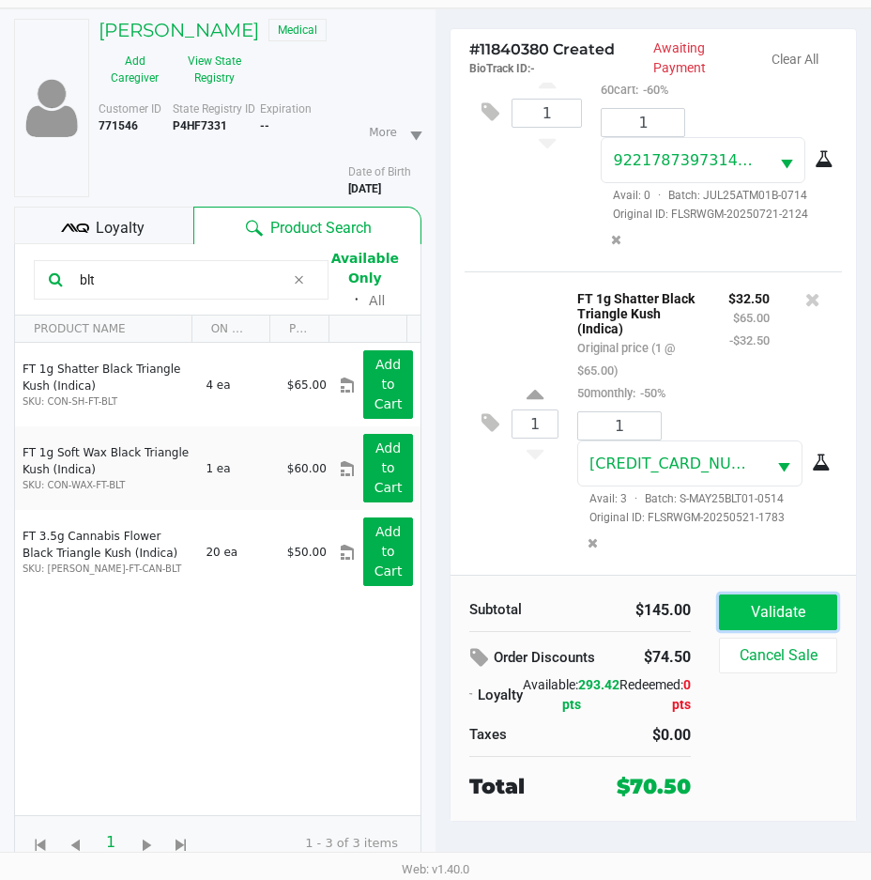
drag, startPoint x: 787, startPoint y: 603, endPoint x: 774, endPoint y: 596, distance: 13.9
click at [785, 602] on button "Validate" at bounding box center [778, 612] width 118 height 36
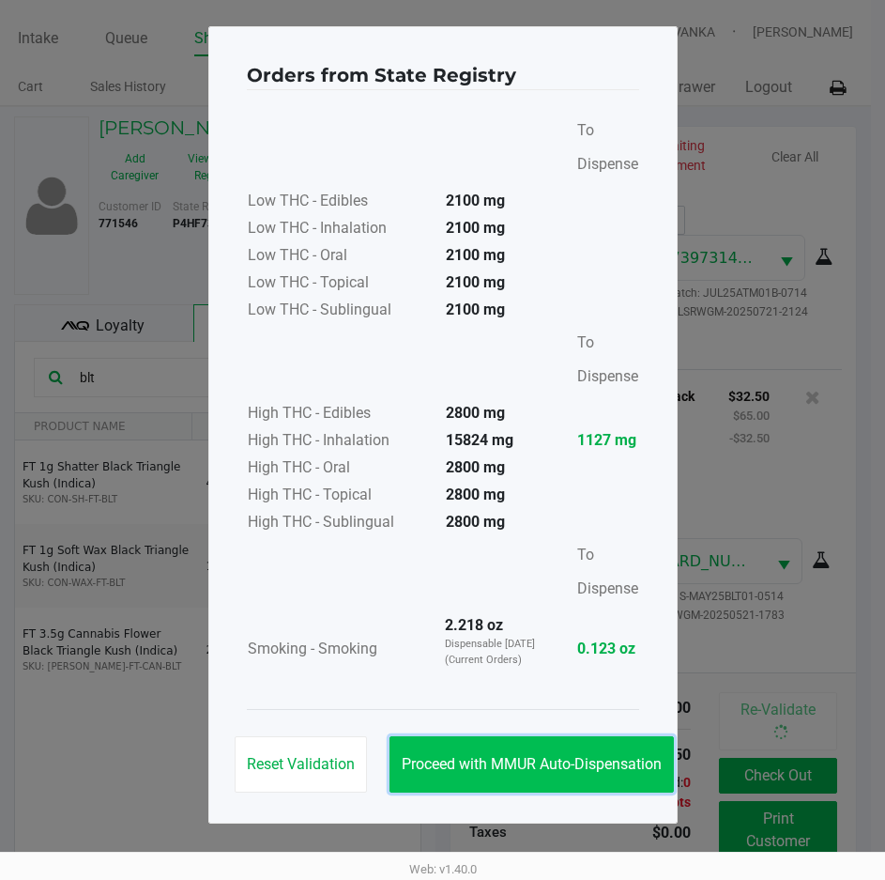
click at [560, 760] on span "Proceed with MMUR Auto-Dispensation" at bounding box center [532, 764] width 260 height 18
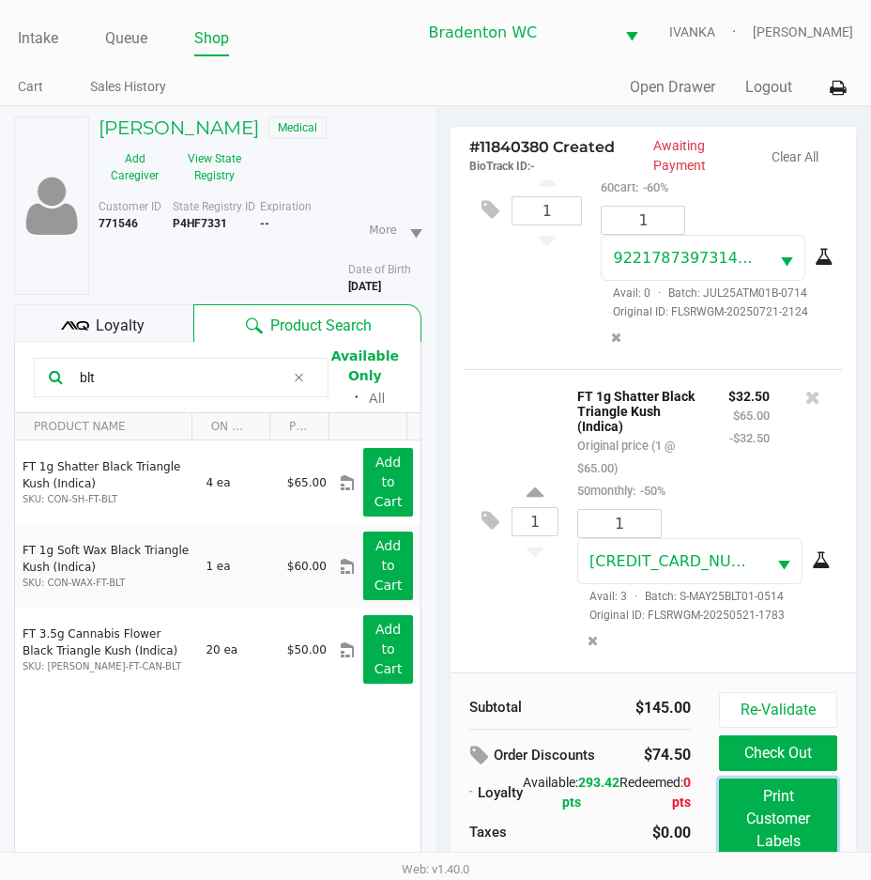
click at [796, 822] on button "Print Customer Labels" at bounding box center [778, 818] width 118 height 81
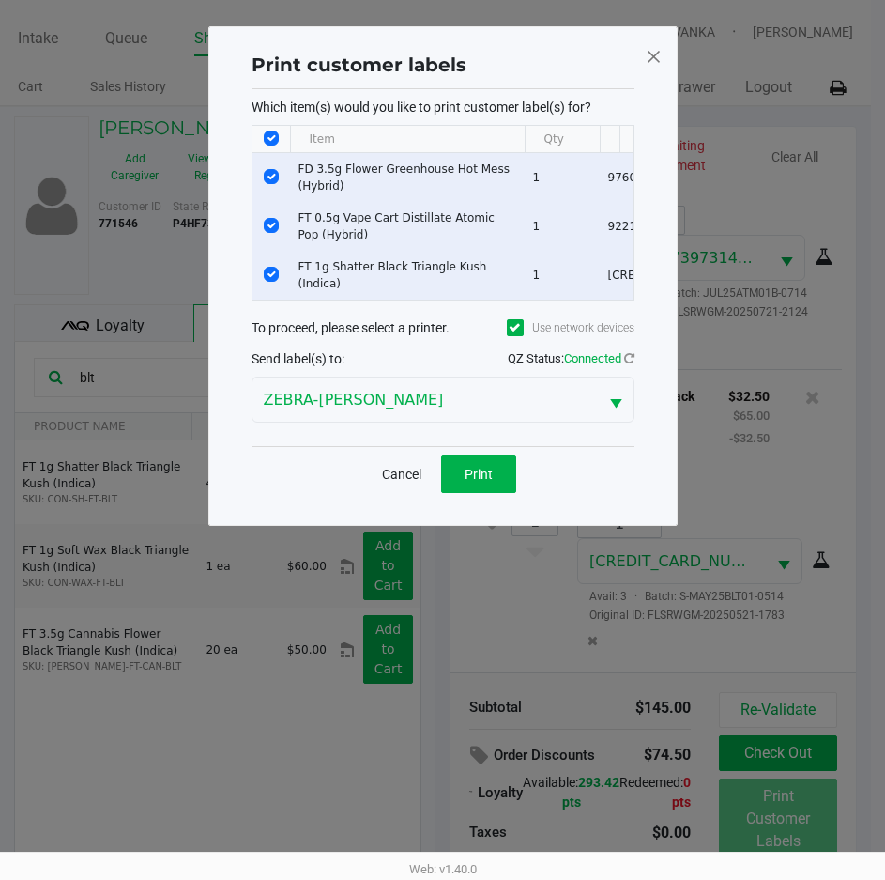
click at [498, 501] on div "Cancel Print" at bounding box center [443, 473] width 383 height 55
click at [494, 493] on button "Print" at bounding box center [478, 474] width 75 height 38
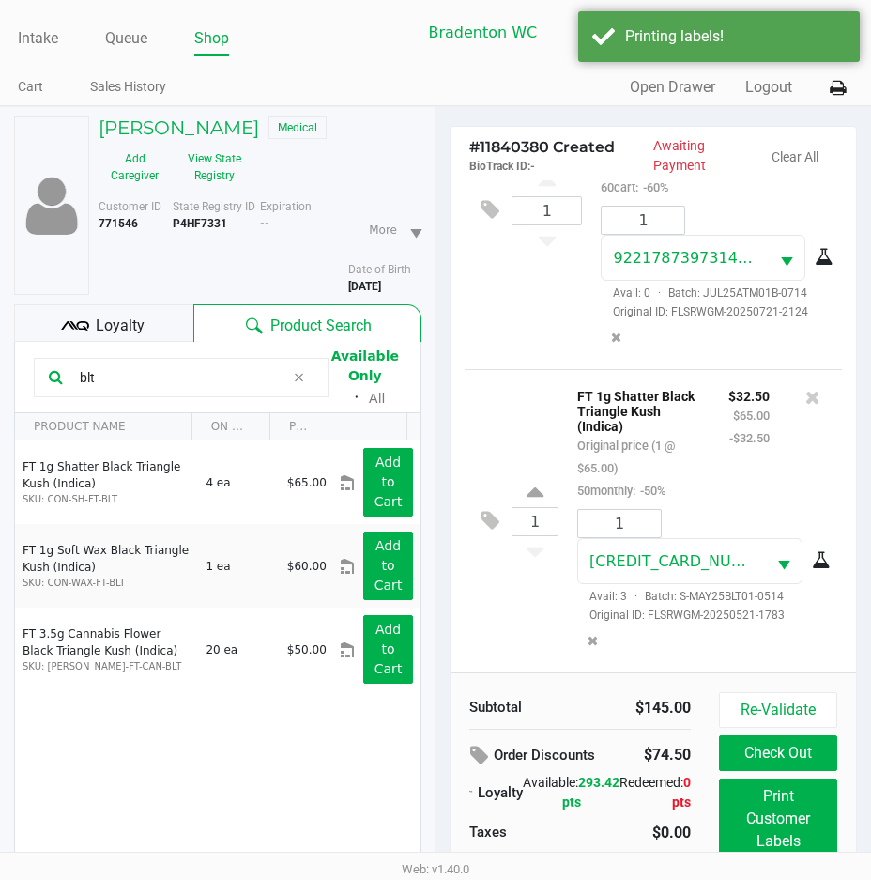
click at [174, 302] on div "OWEN NEHILA Medical Add Caregiver View State Registry Customer ID 771546 State …" at bounding box center [217, 542] width 407 height 870
click at [174, 326] on div "Loyalty" at bounding box center [103, 323] width 179 height 38
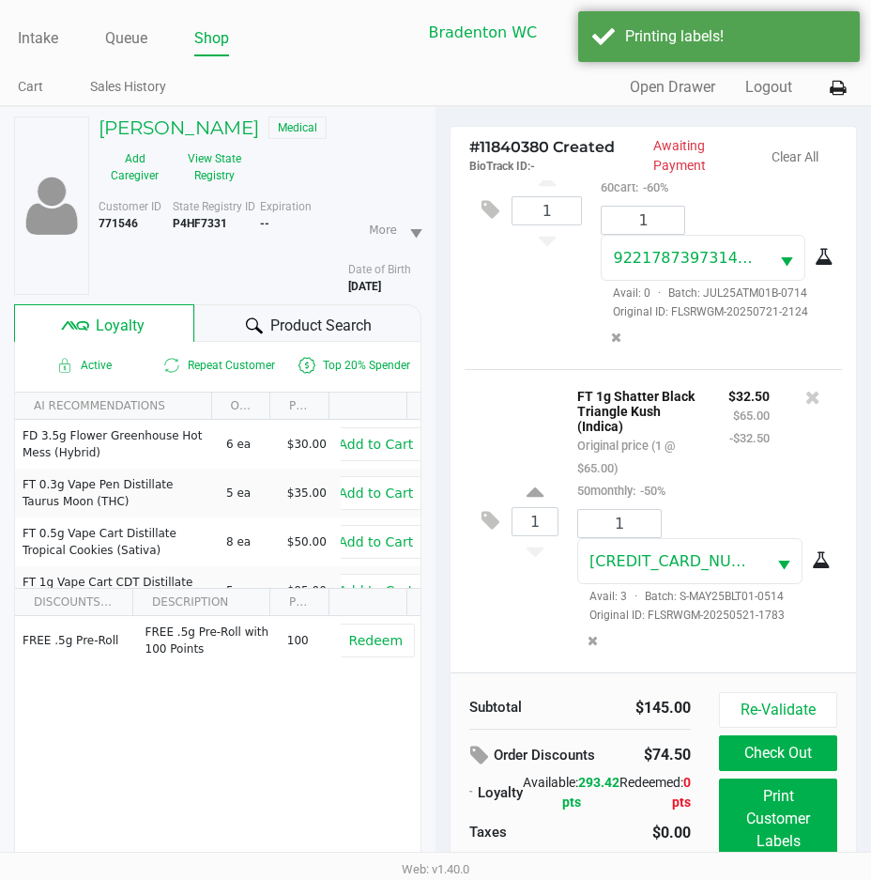
click at [253, 314] on div at bounding box center [254, 325] width 23 height 23
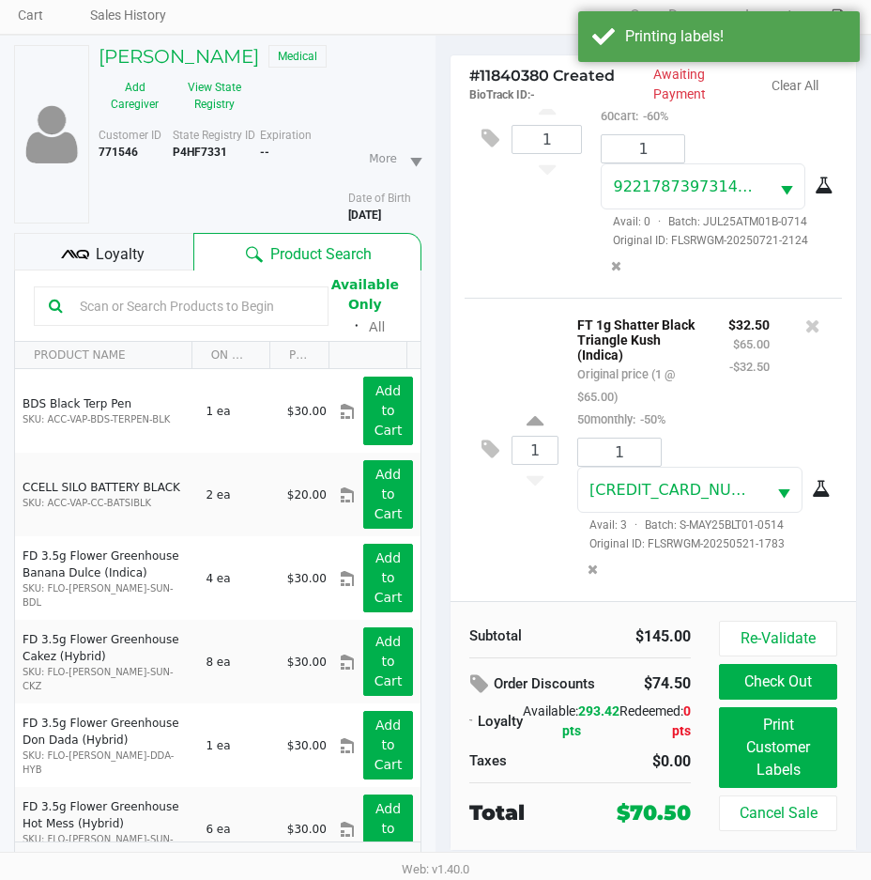
scroll to position [98, 0]
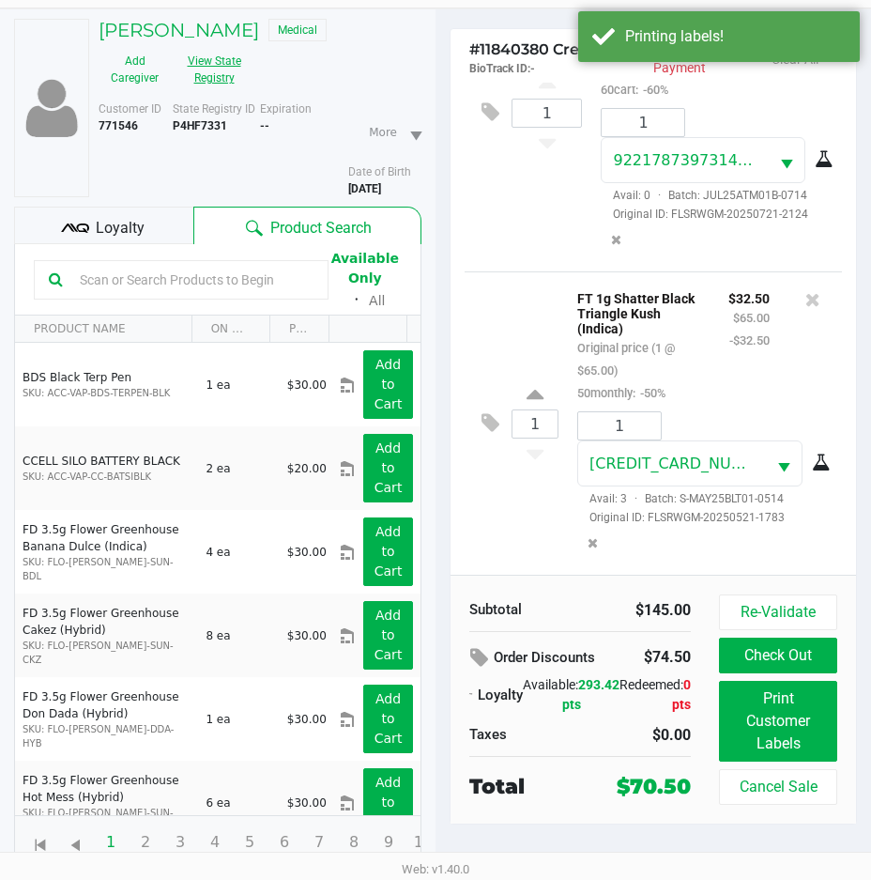
click at [208, 81] on button "View State Registry" at bounding box center [208, 69] width 75 height 47
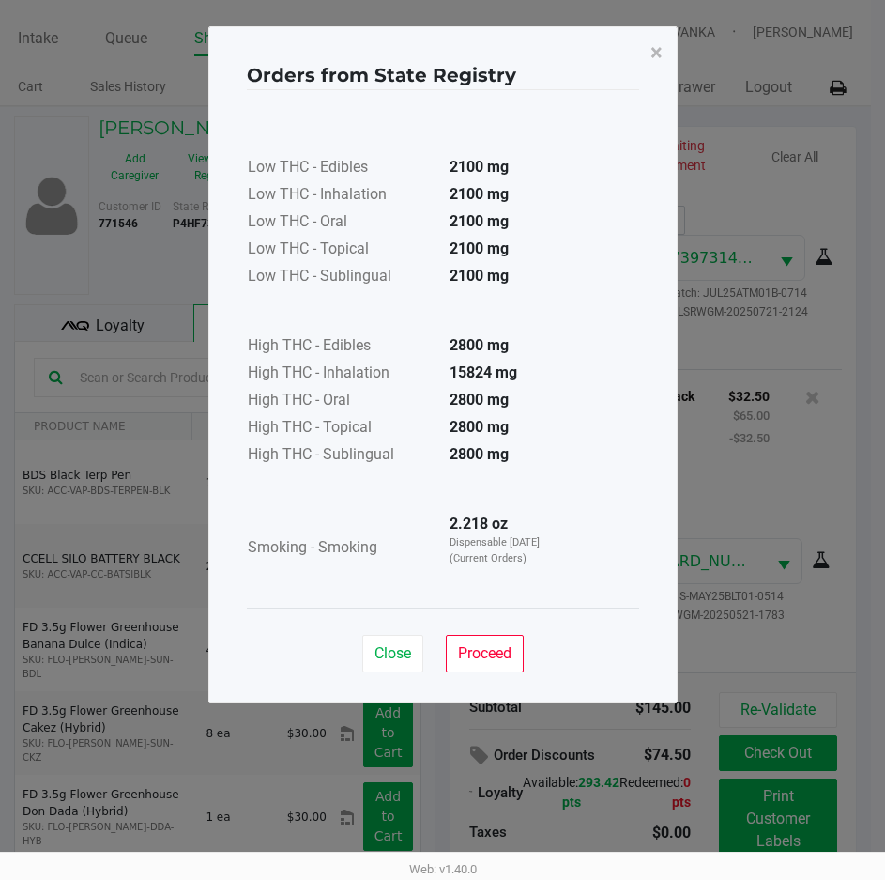
click at [526, 690] on div "Orders from State Registry × Low THC - Edibles 2100 mg Low THC - Inhalation 210…" at bounding box center [442, 364] width 469 height 677
click at [491, 658] on span "Proceed" at bounding box center [485, 653] width 54 height 18
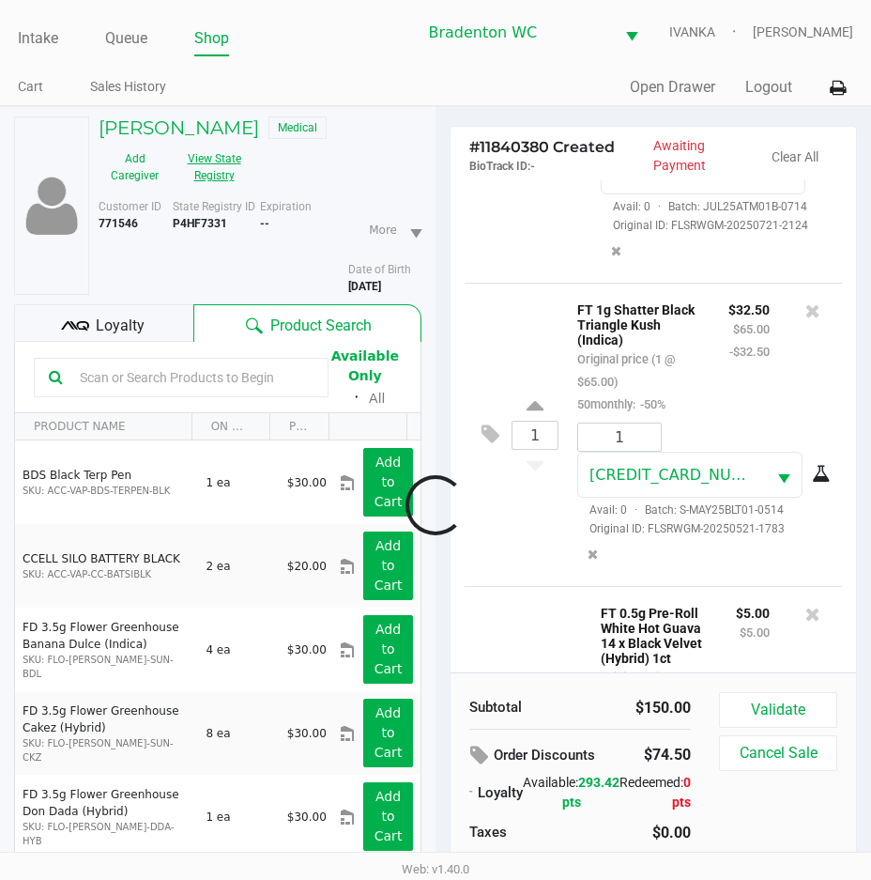
scroll to position [829, 0]
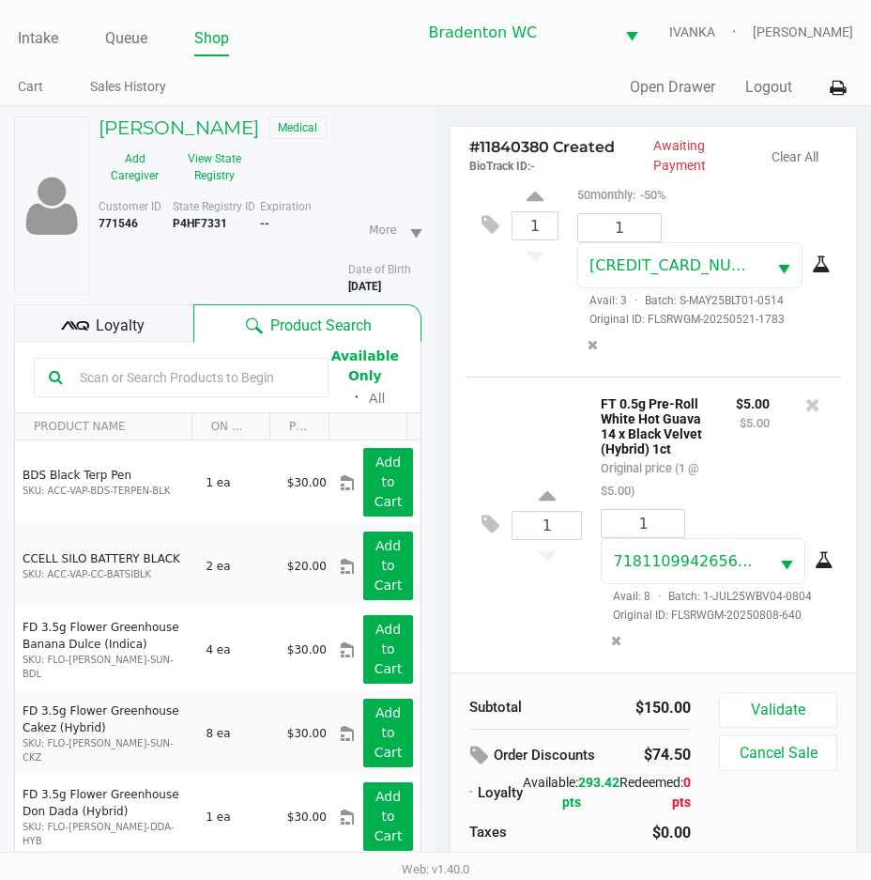
click at [150, 329] on div "Loyalty" at bounding box center [103, 323] width 179 height 38
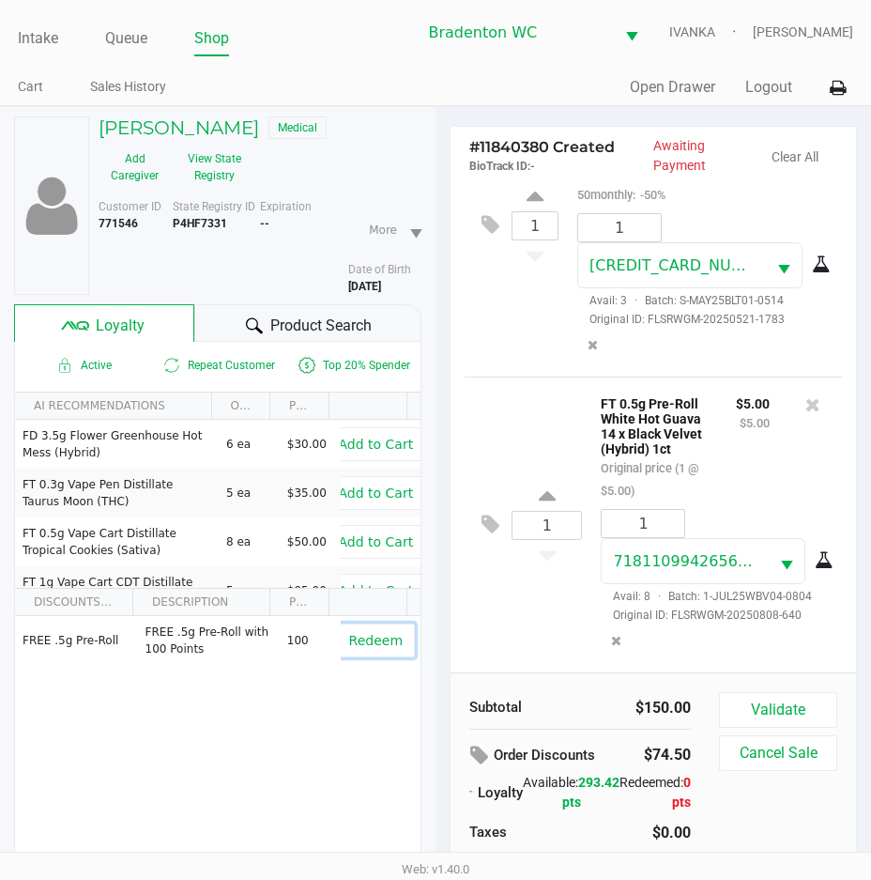
drag, startPoint x: 355, startPoint y: 605, endPoint x: 677, endPoint y: 648, distance: 324.9
click at [359, 645] on span "Redeem" at bounding box center [376, 640] width 54 height 15
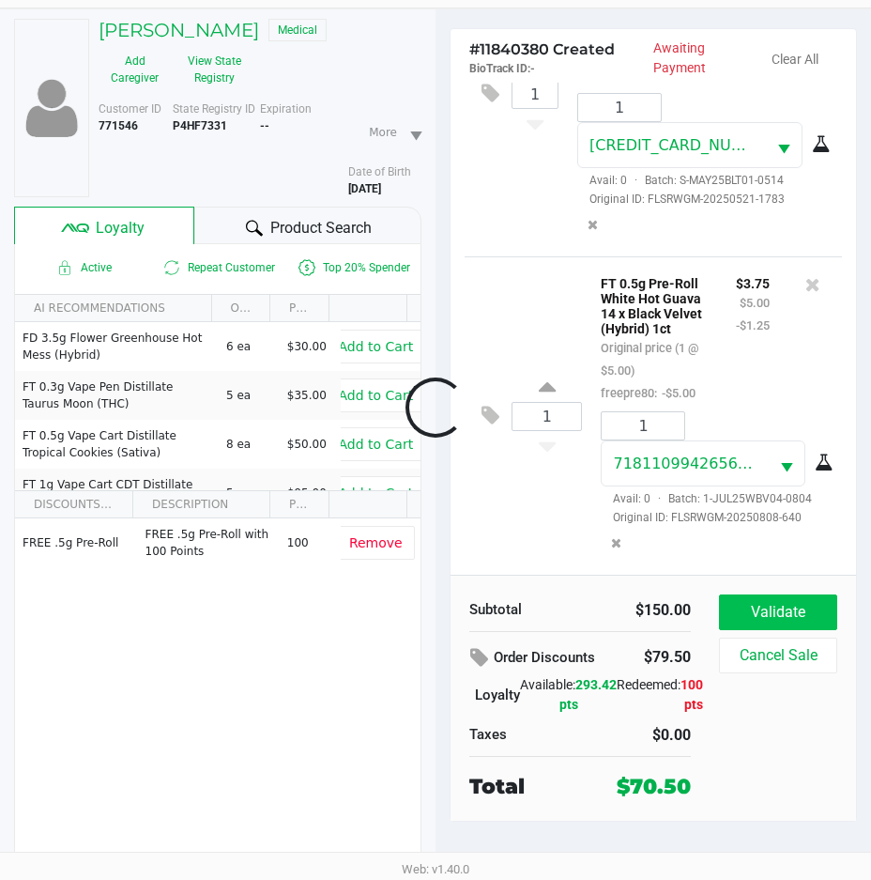
scroll to position [1015, 0]
click at [760, 613] on button "Validate" at bounding box center [778, 612] width 118 height 36
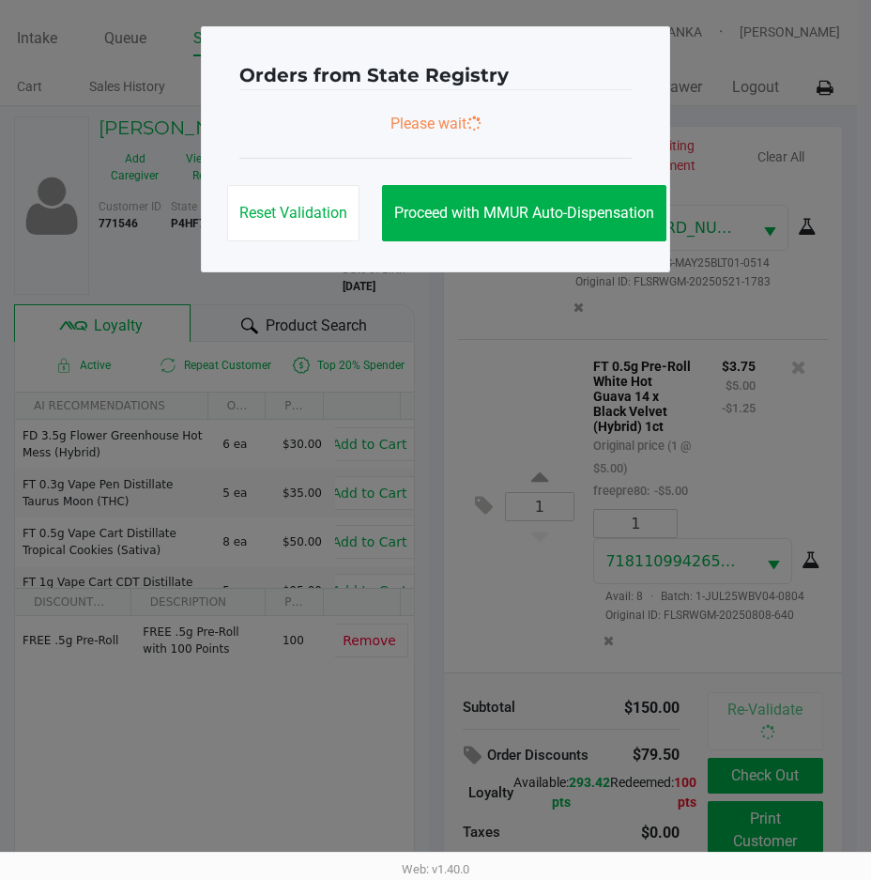
scroll to position [0, 0]
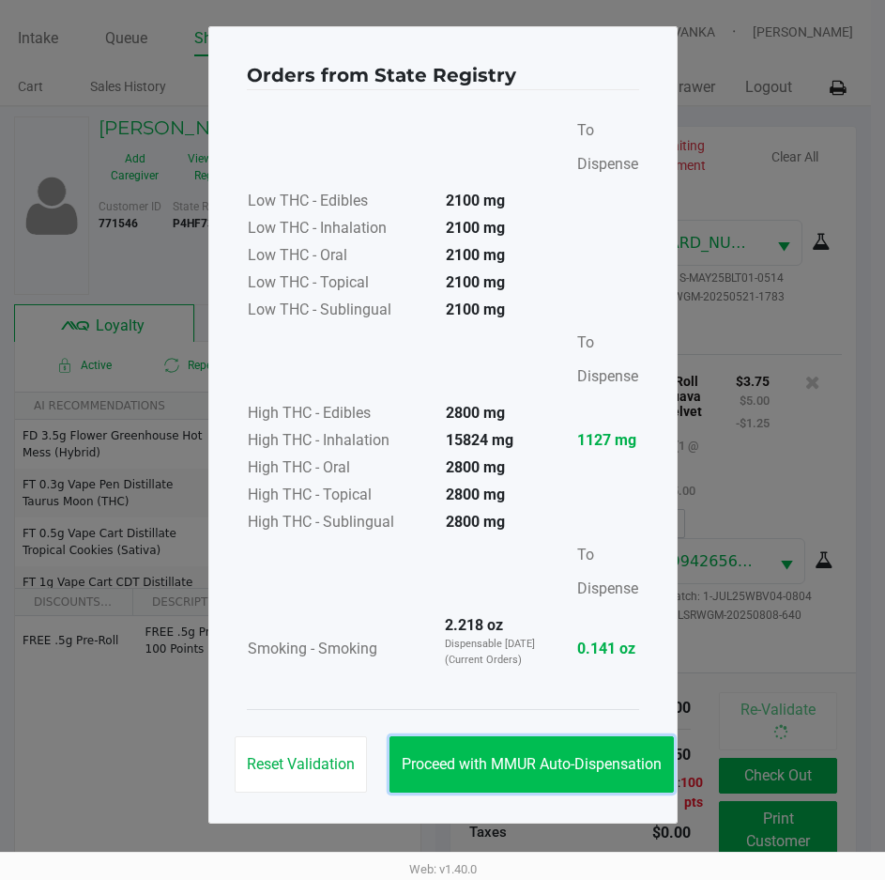
click at [546, 751] on button "Proceed with MMUR Auto-Dispensation" at bounding box center [532, 764] width 284 height 56
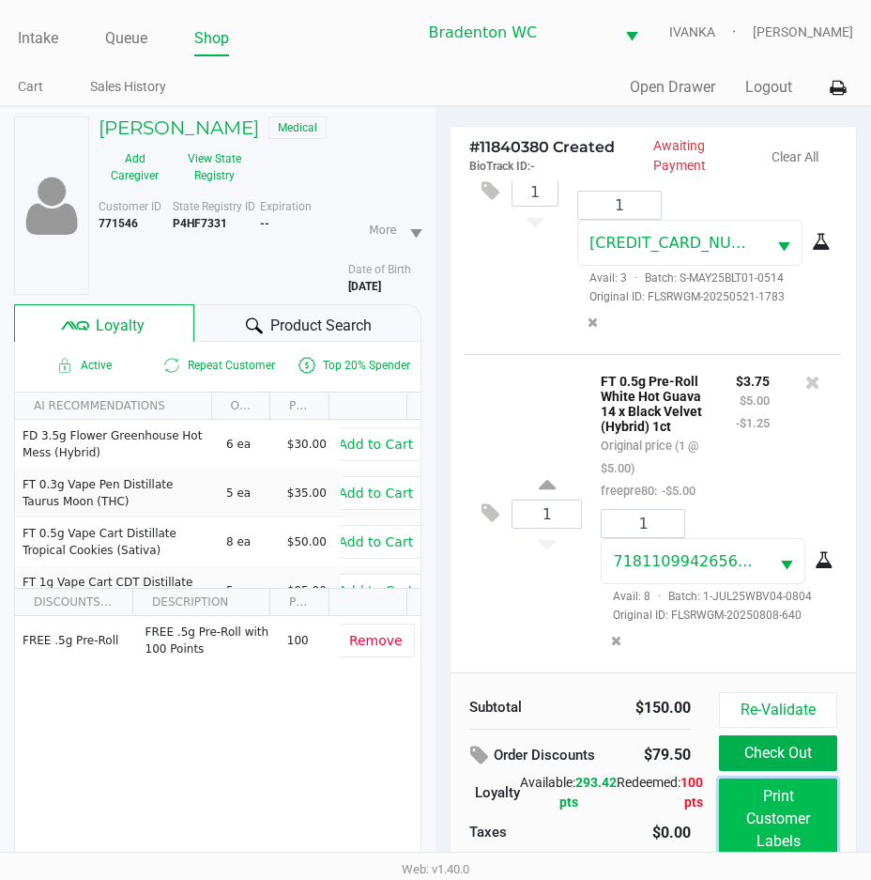
click at [775, 799] on button "Print Customer Labels" at bounding box center [778, 818] width 118 height 81
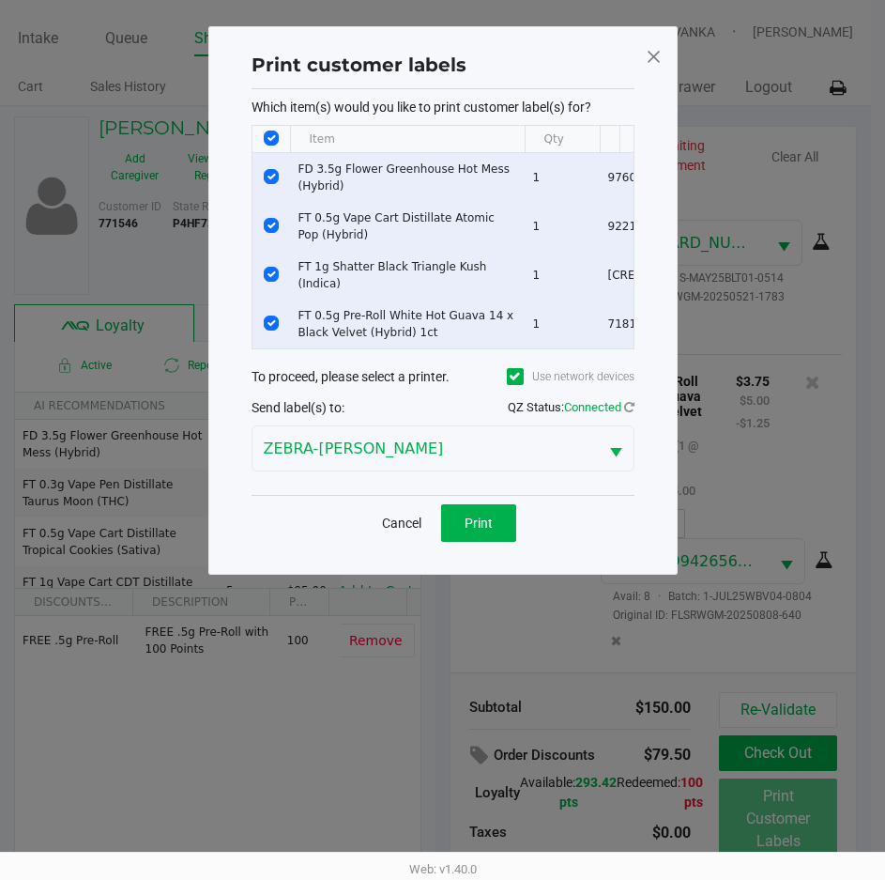
click at [275, 138] on input "Select All Rows" at bounding box center [271, 137] width 15 height 15
checkbox input "false"
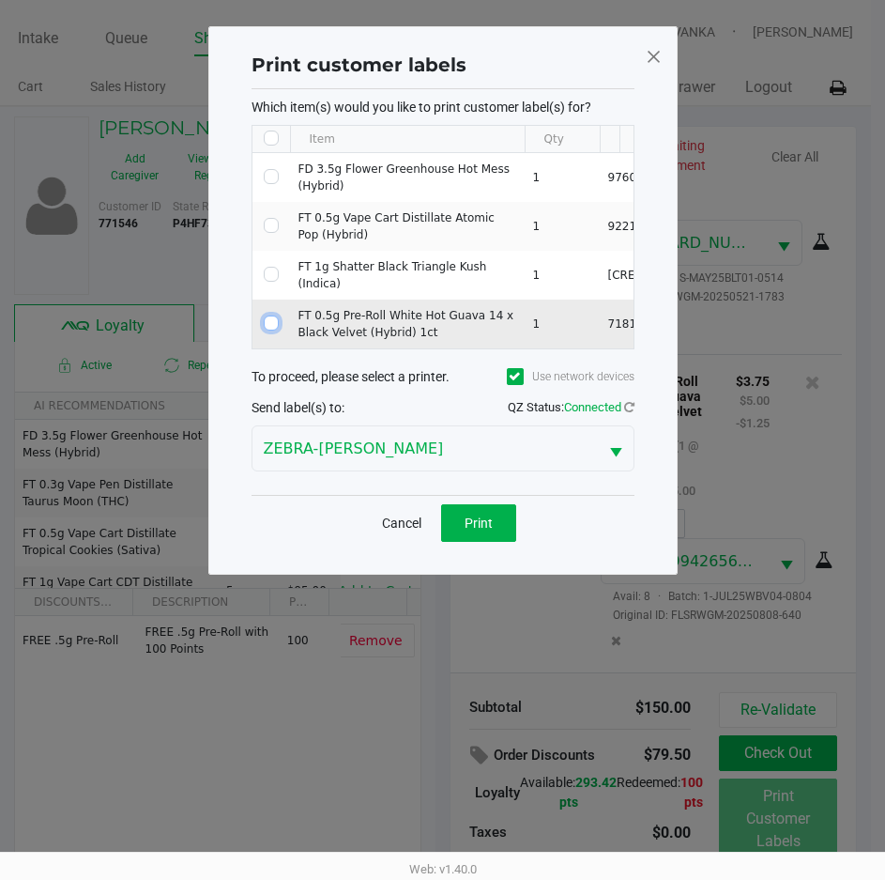
click at [272, 319] on input "Select Row" at bounding box center [271, 322] width 15 height 15
checkbox input "true"
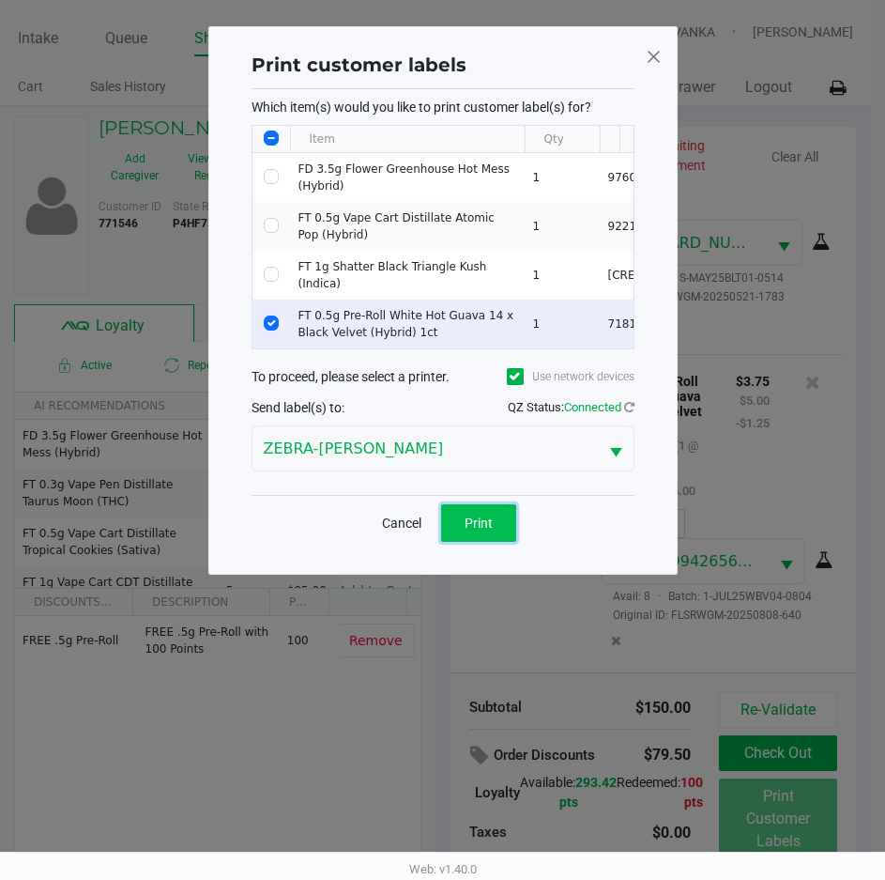
click at [510, 532] on button "Print" at bounding box center [478, 523] width 75 height 38
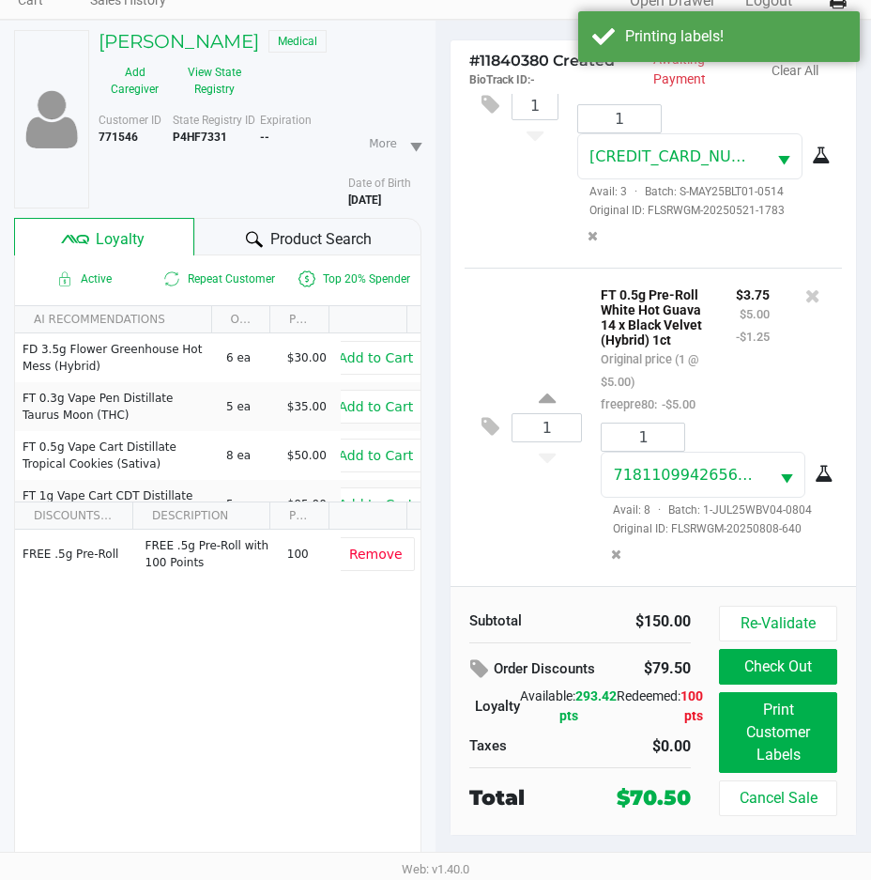
scroll to position [98, 0]
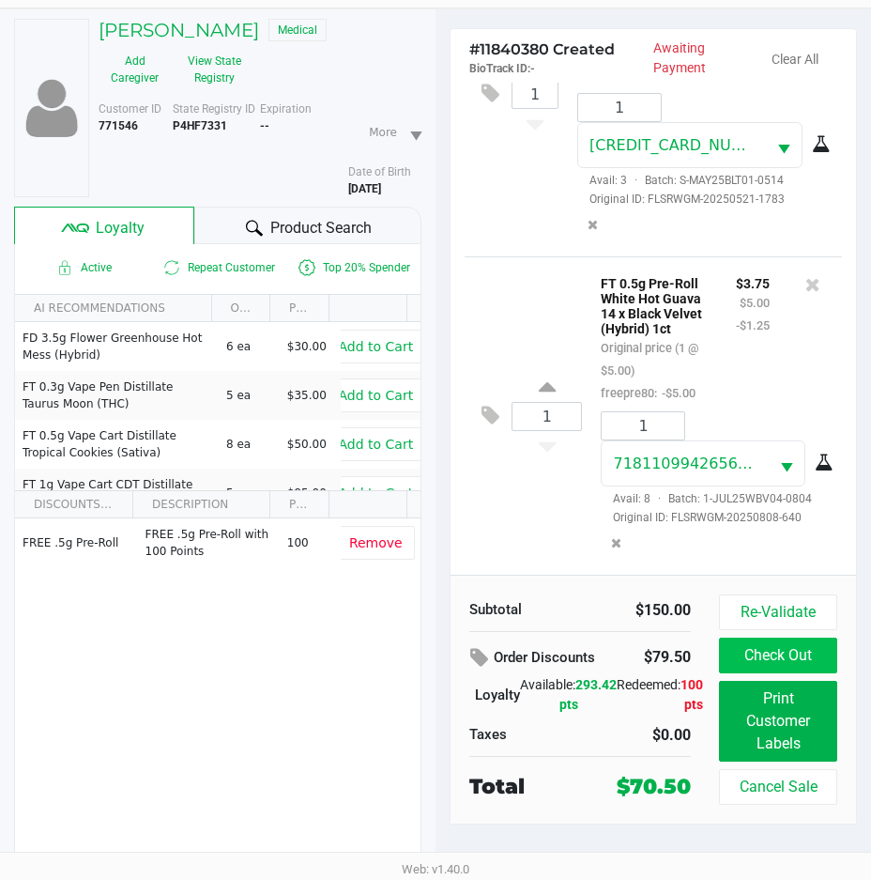
click at [780, 651] on button "Check Out" at bounding box center [778, 655] width 118 height 36
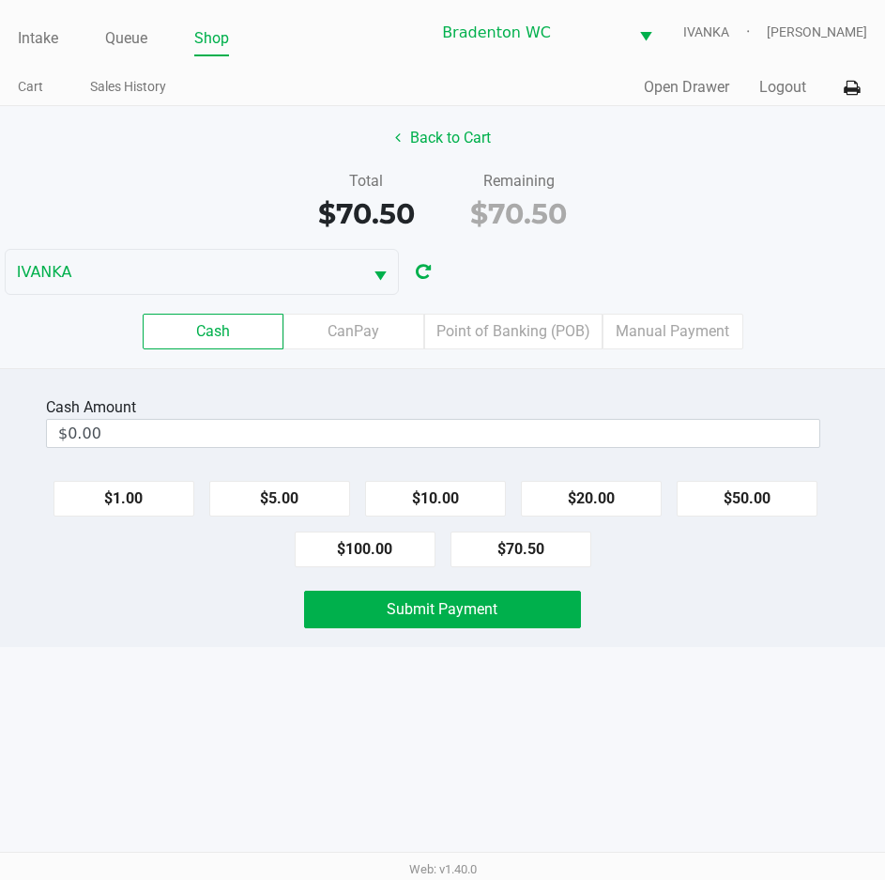
click at [702, 656] on div "Intake Queue Shop Bradenton WC IVANKA Olivia Benjamin Cart Sales History Quick …" at bounding box center [442, 440] width 885 height 880
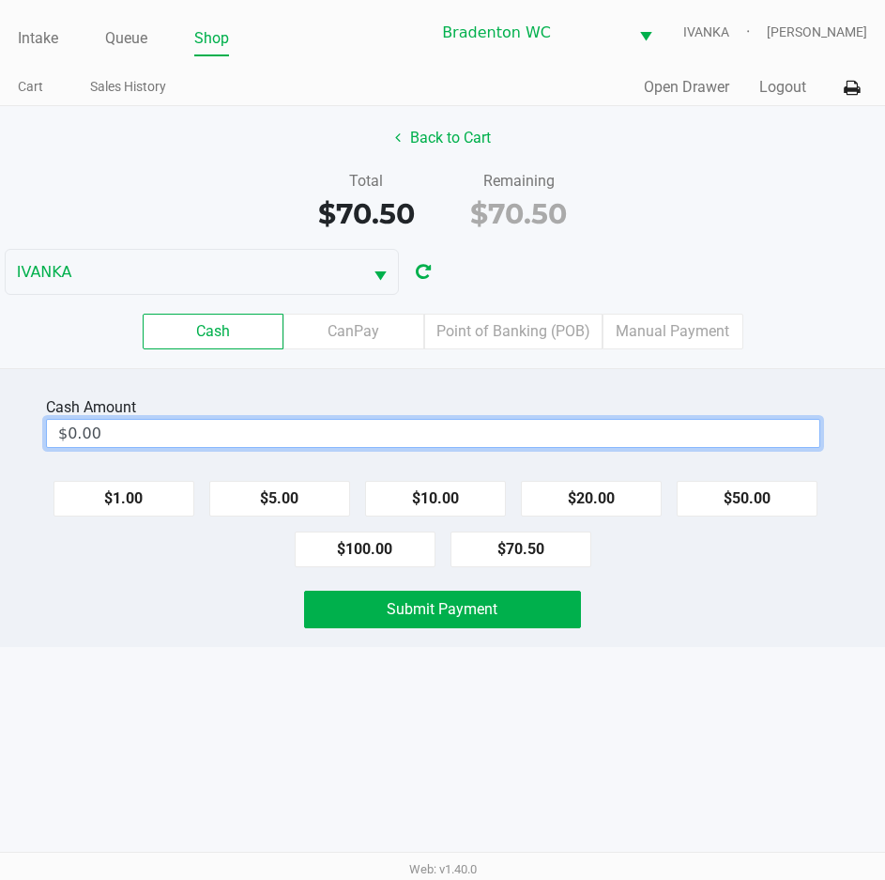
click at [608, 439] on input "$0.00" at bounding box center [433, 433] width 773 height 27
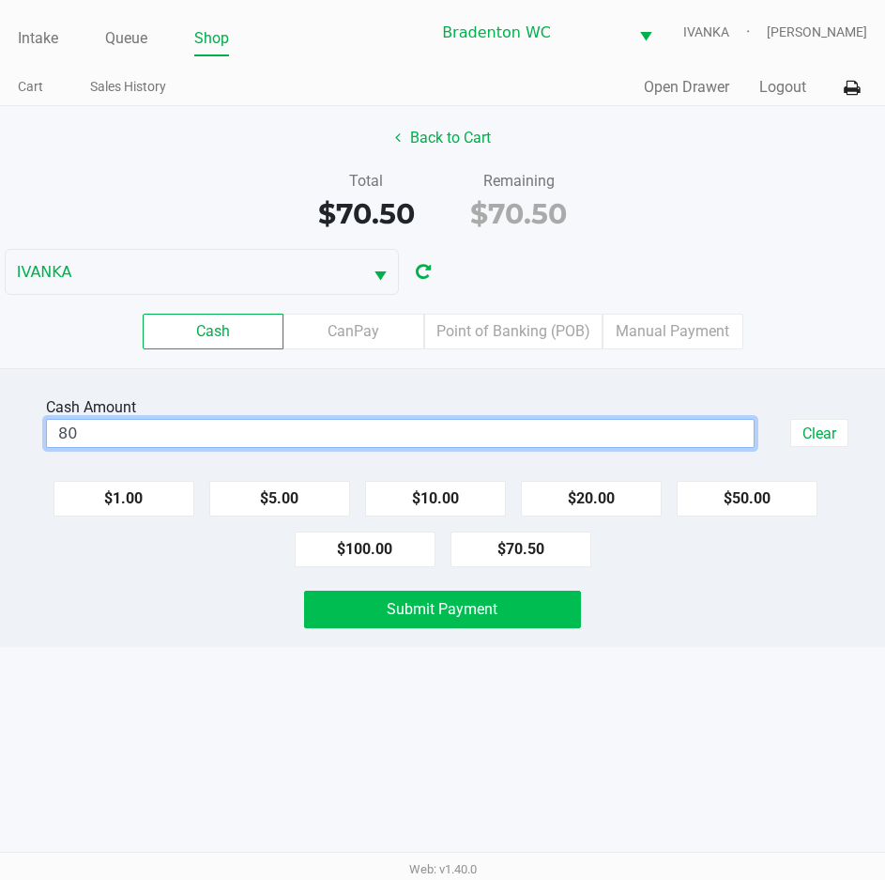
click at [539, 617] on button "Submit Payment" at bounding box center [442, 609] width 276 height 38
type input "$80.00"
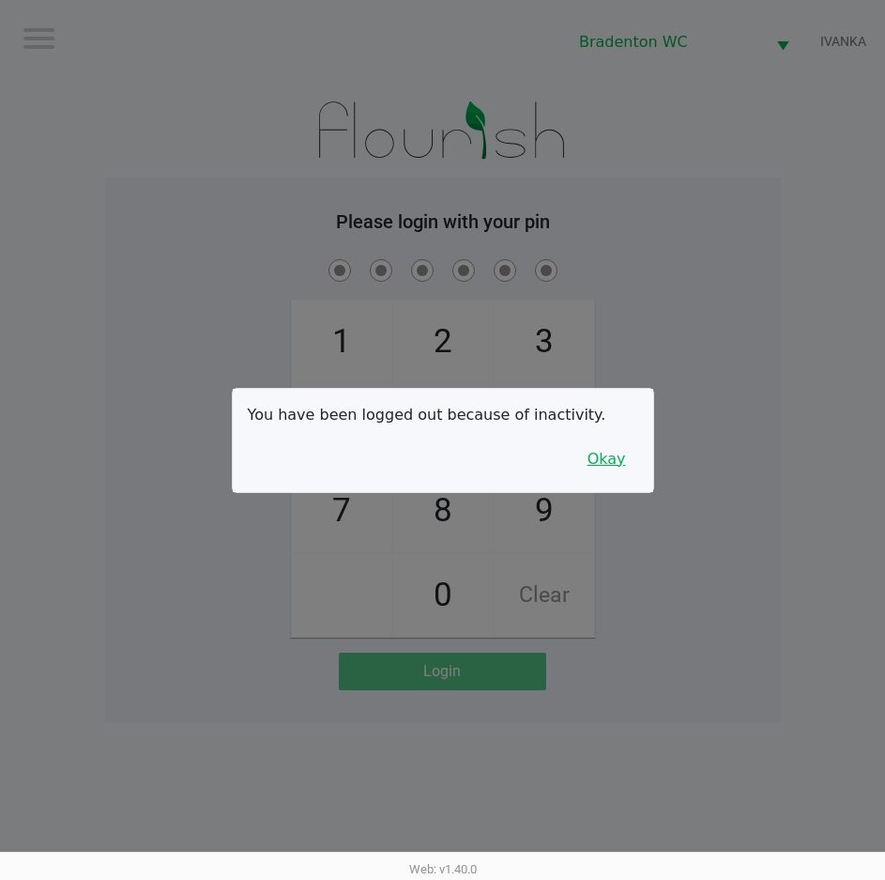
click at [598, 462] on button "Okay" at bounding box center [606, 459] width 63 height 36
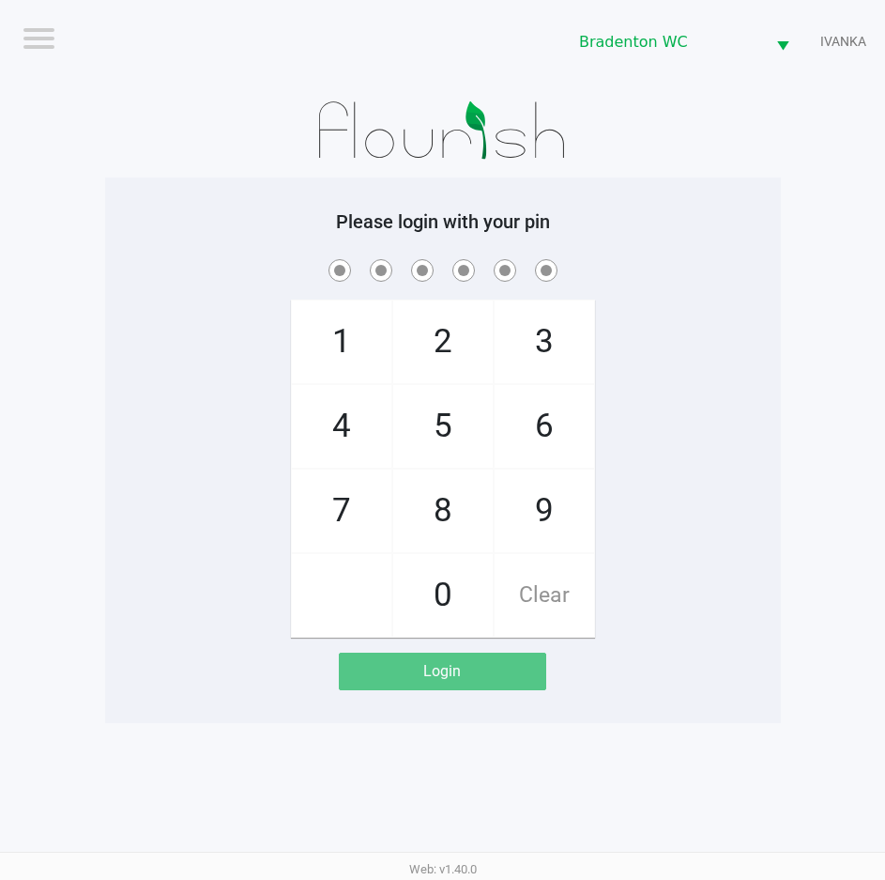
click at [629, 369] on div "1 4 7 2 5 8 0 3 6 9 Clear" at bounding box center [443, 446] width 676 height 382
checkbox input "true"
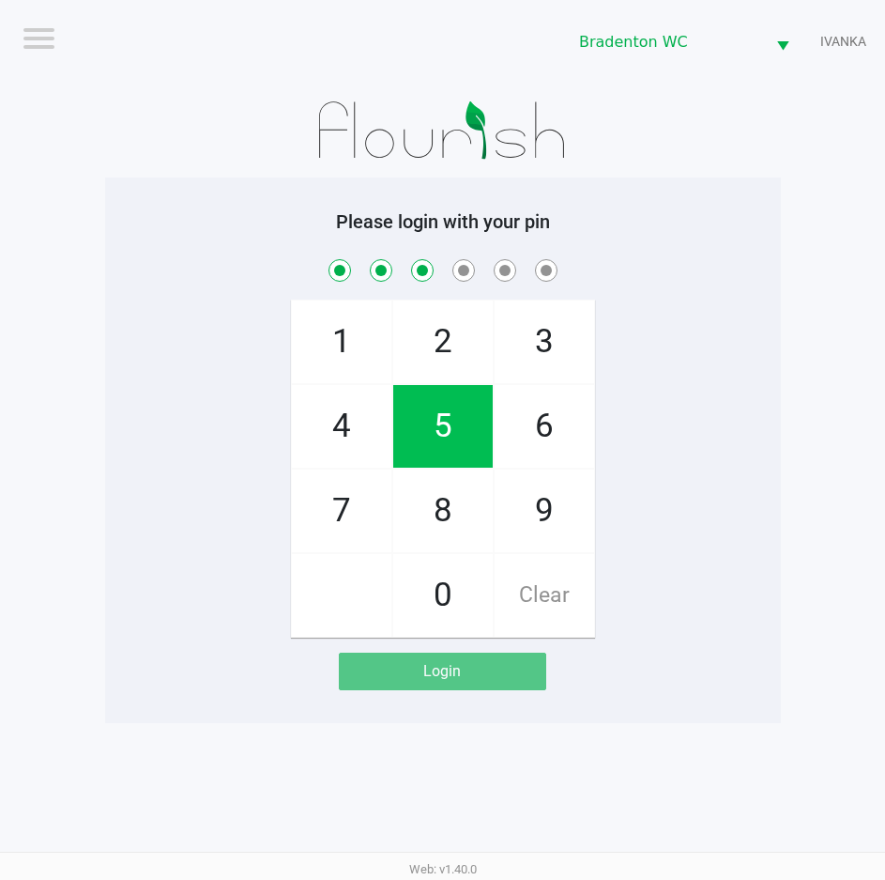
checkbox input "true"
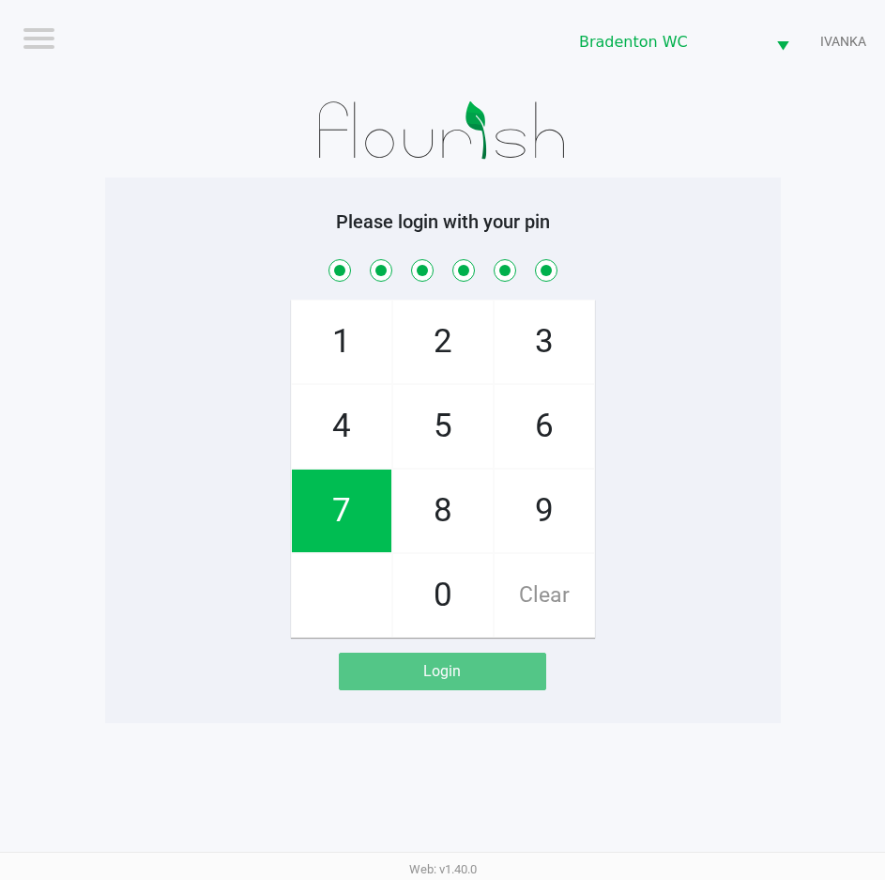
checkbox input "true"
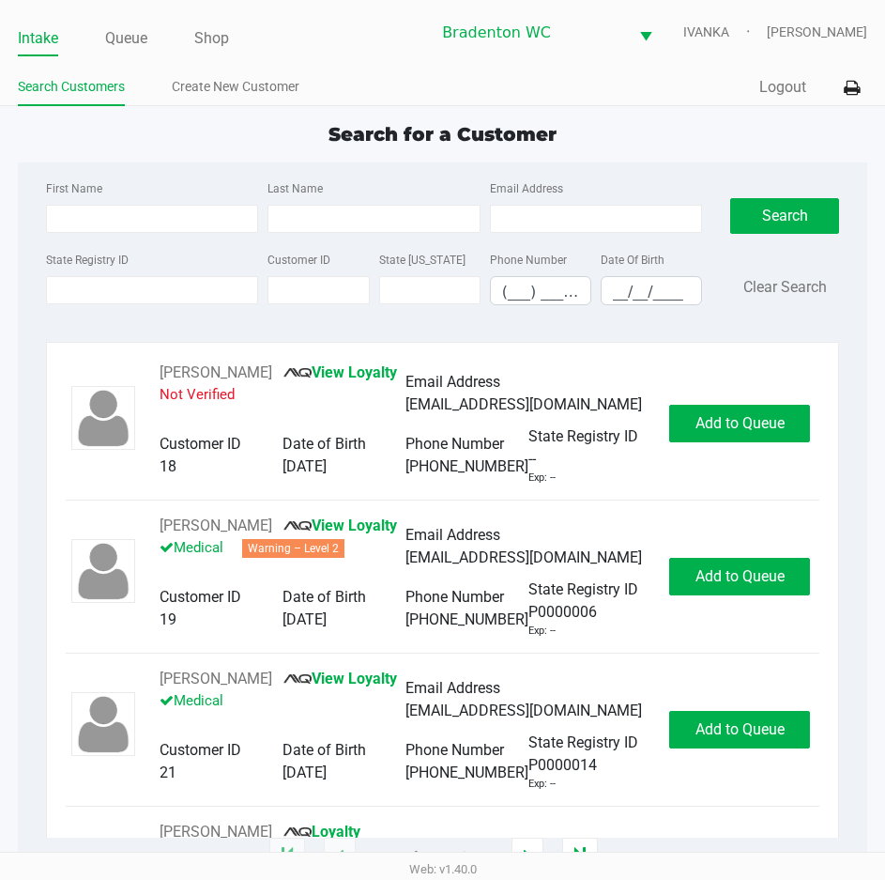
click at [413, 49] on ul "Intake Queue Shop" at bounding box center [224, 39] width 412 height 32
click at [401, 135] on span "Search for a Customer" at bounding box center [443, 134] width 228 height 23
click at [144, 290] on input "State Registry ID" at bounding box center [152, 290] width 212 height 28
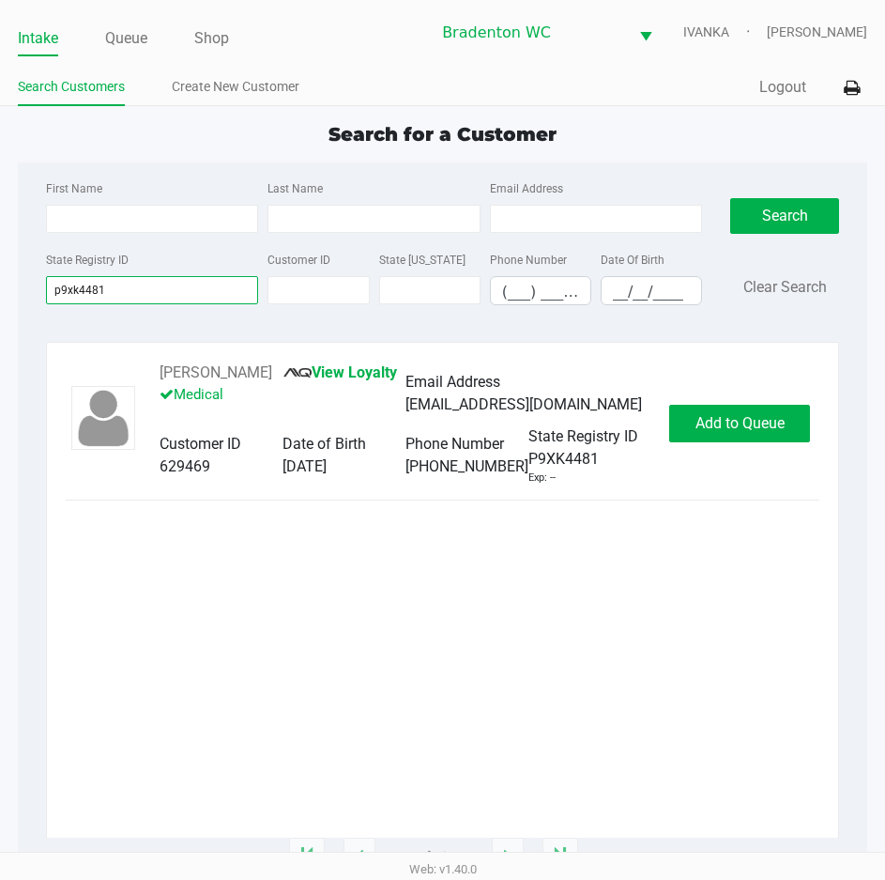
type input "p9xk4481"
click at [759, 428] on span "Add to Queue" at bounding box center [740, 423] width 89 height 18
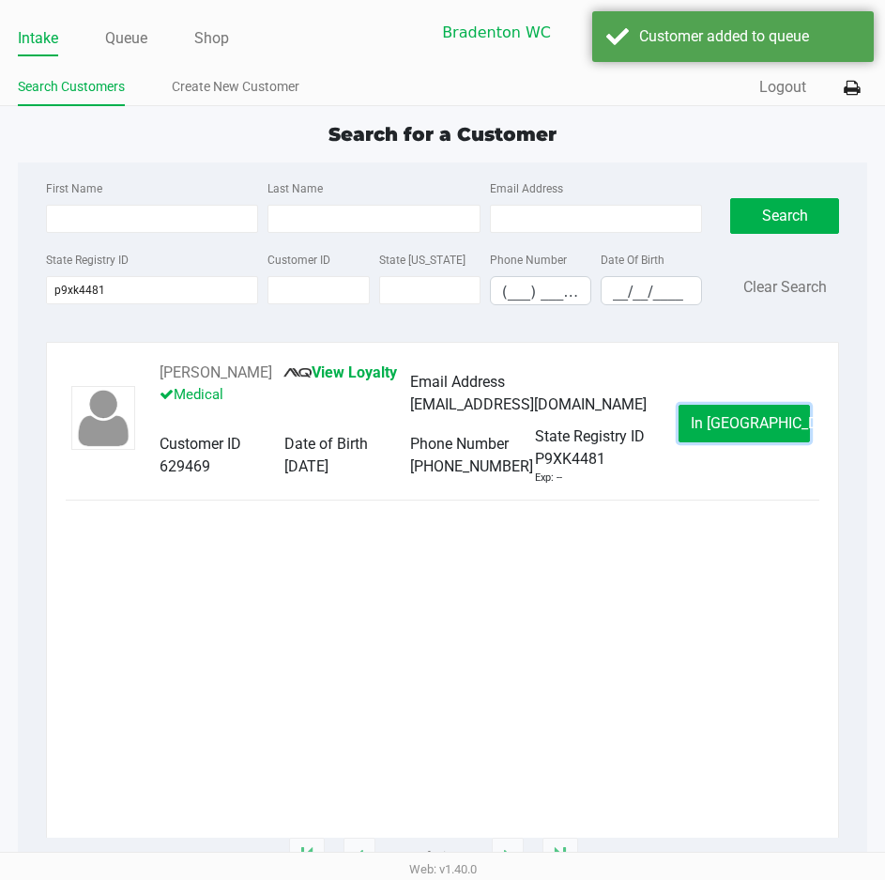
click at [759, 428] on span "In Queue" at bounding box center [770, 423] width 158 height 18
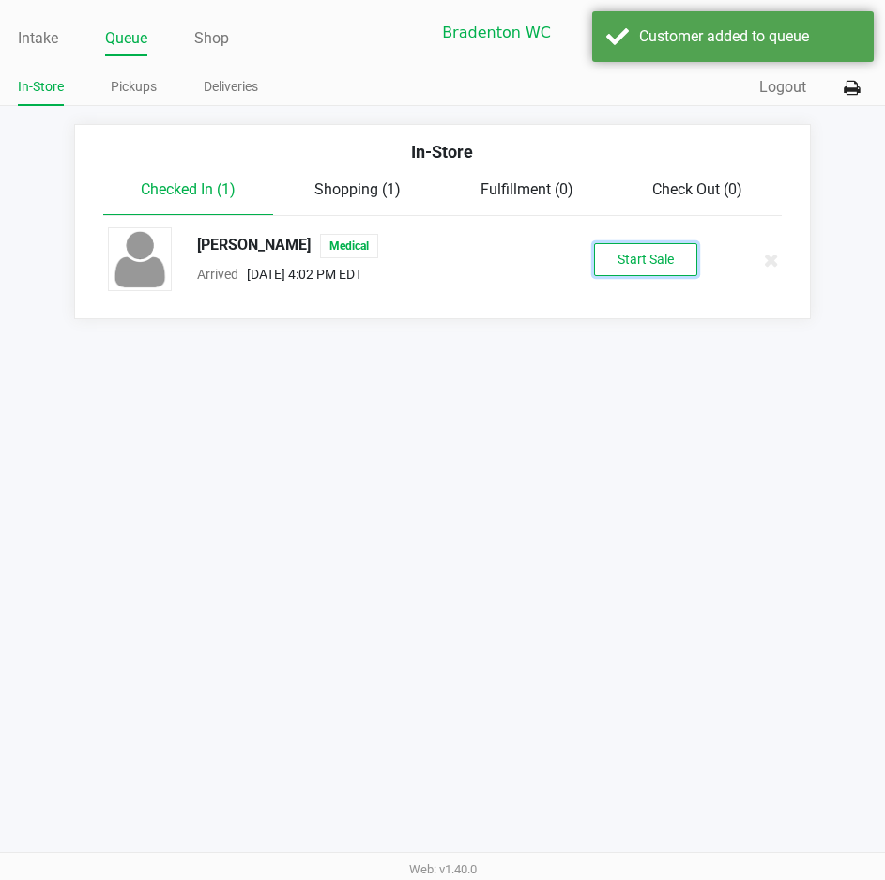
click at [636, 266] on button "Start Sale" at bounding box center [645, 259] width 103 height 33
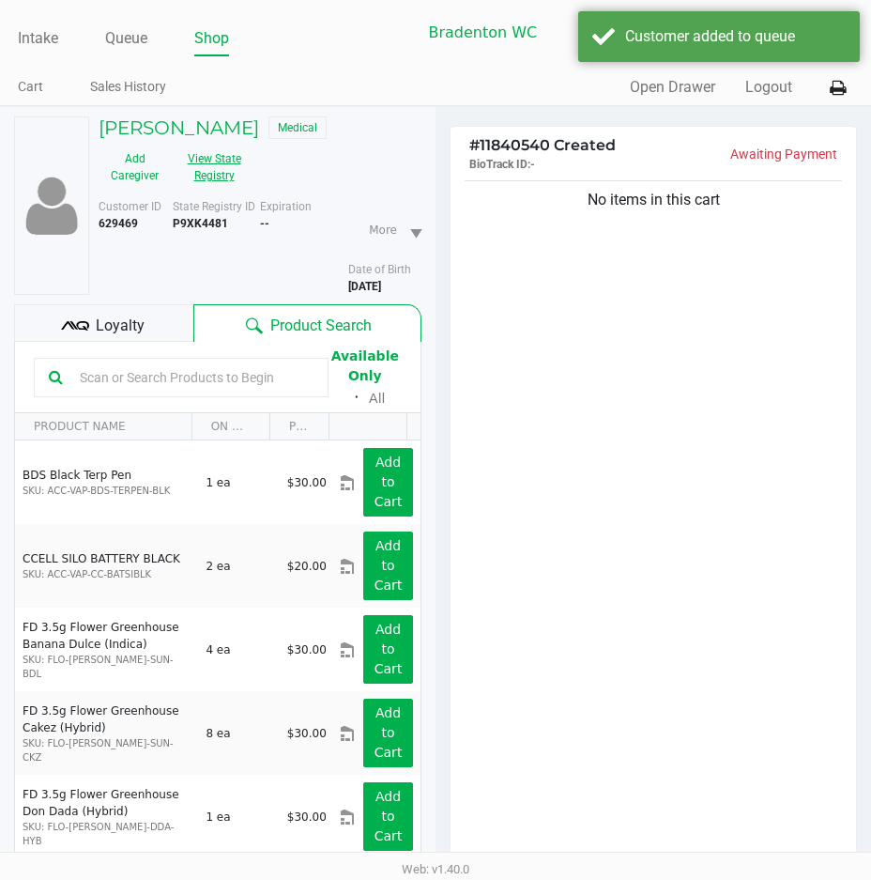
click at [204, 180] on button "View State Registry" at bounding box center [208, 167] width 75 height 47
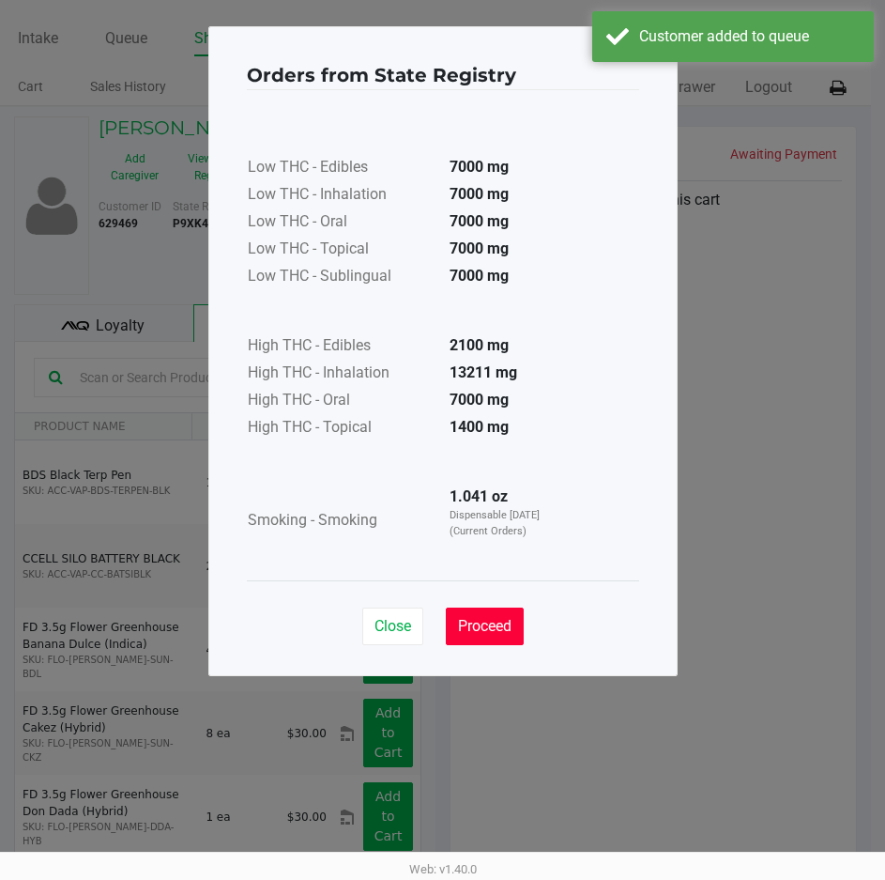
click at [483, 635] on button "Proceed" at bounding box center [485, 626] width 78 height 38
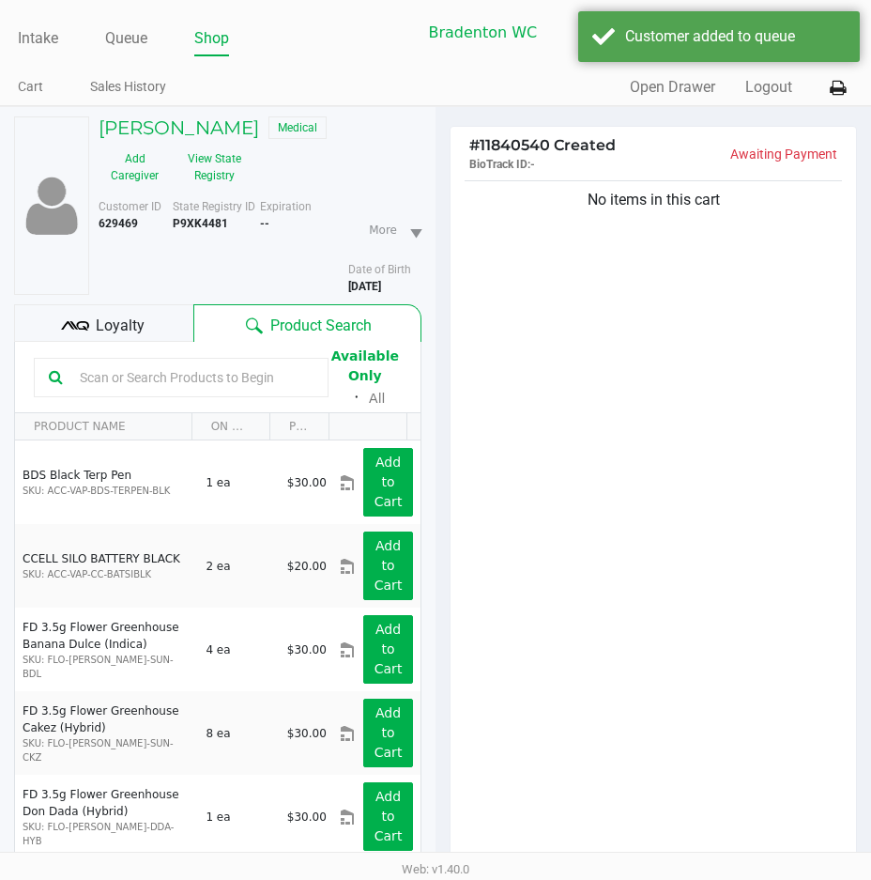
click at [104, 321] on span "Loyalty" at bounding box center [120, 325] width 49 height 23
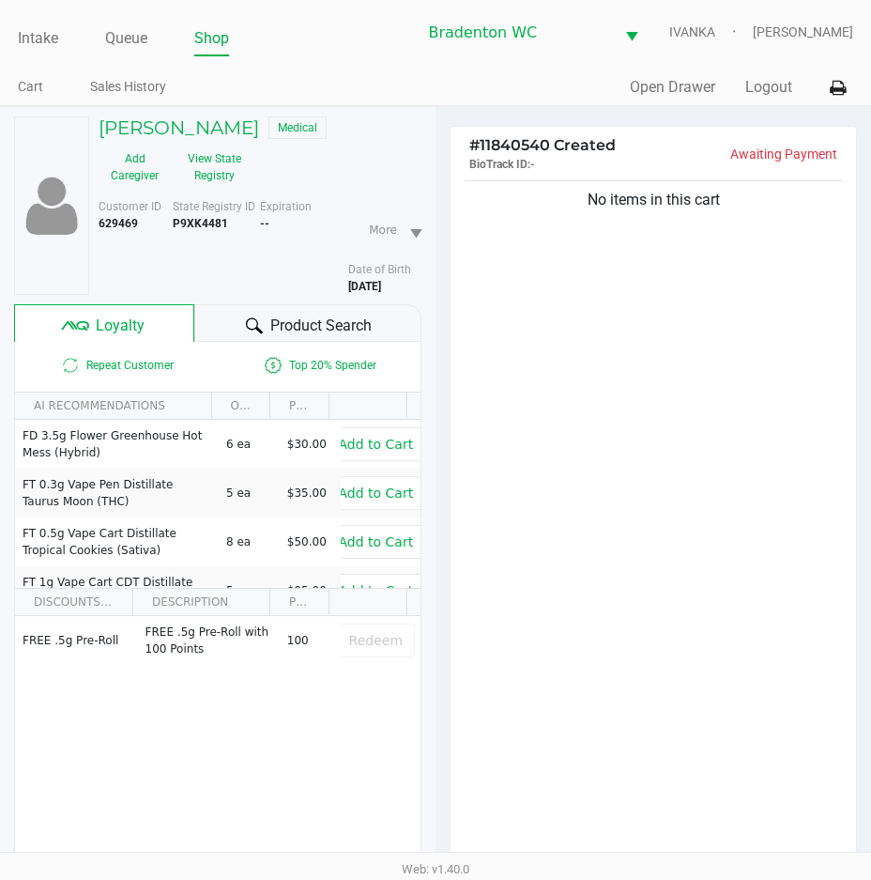
click at [228, 321] on div "Product Search" at bounding box center [308, 323] width 228 height 38
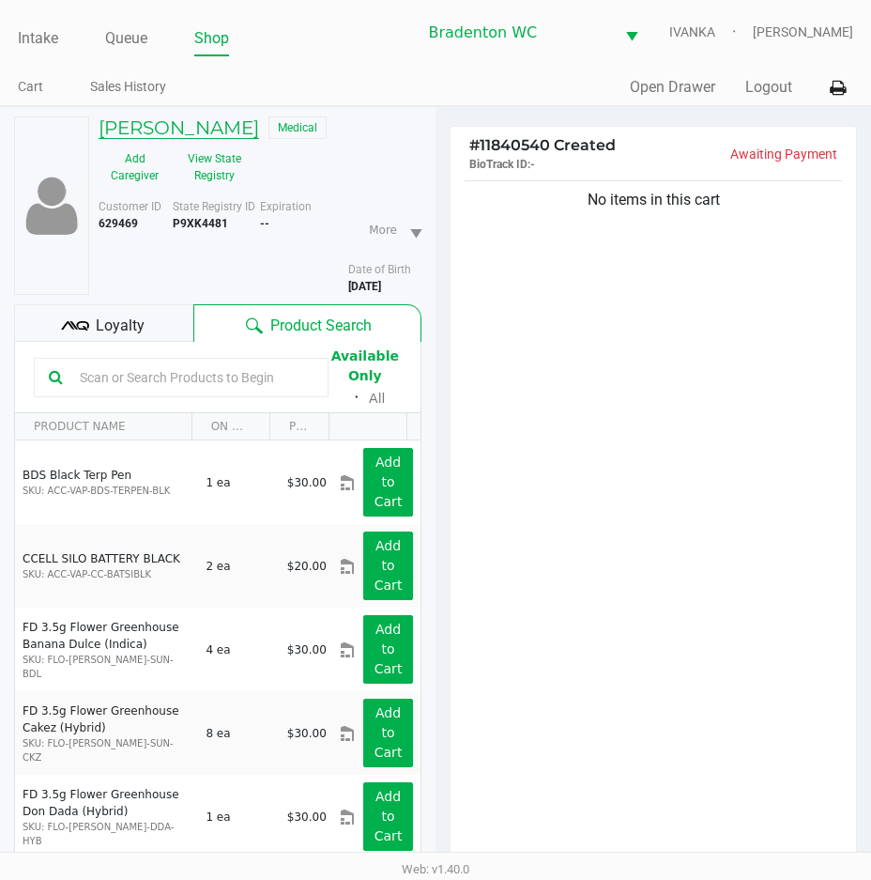
click at [193, 125] on h5 "ERICA NELSON" at bounding box center [179, 127] width 161 height 23
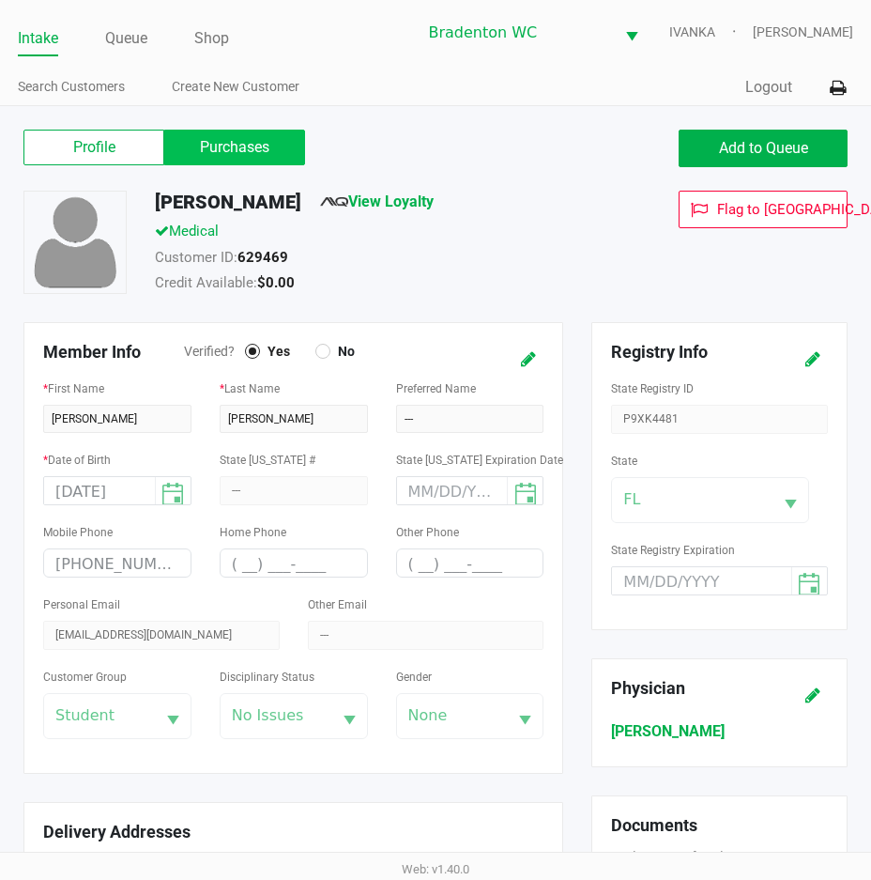
click at [251, 146] on label "Purchases" at bounding box center [234, 148] width 141 height 36
click at [0, 0] on 1 "Purchases" at bounding box center [0, 0] width 0 height 0
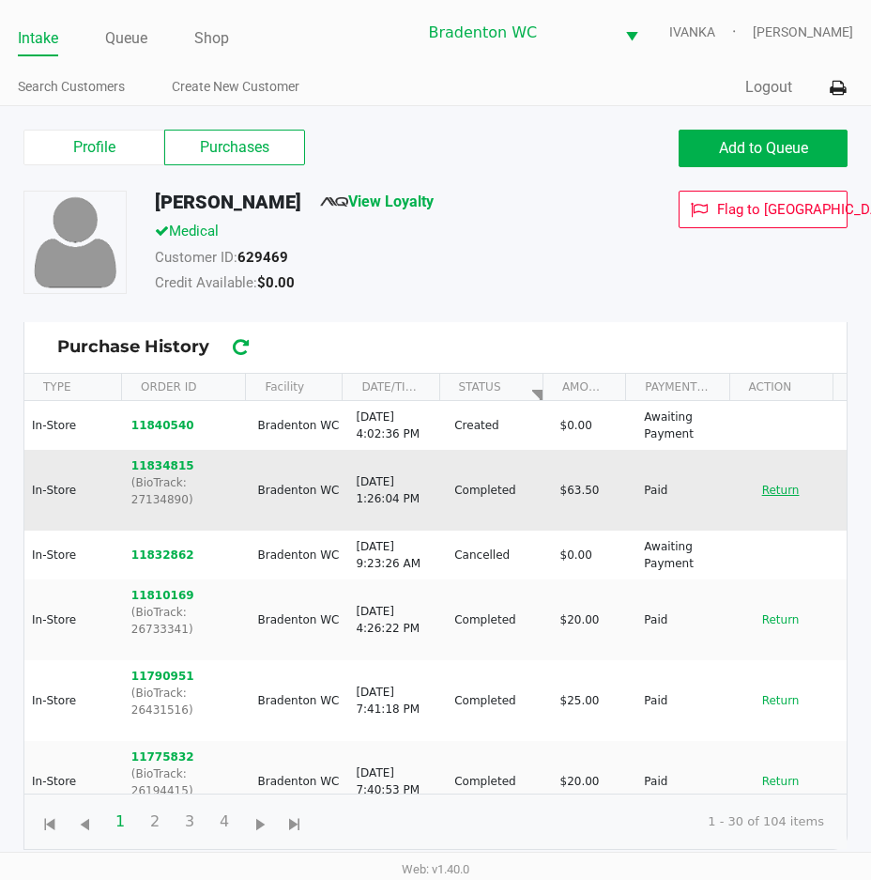
click at [779, 475] on button "Return" at bounding box center [781, 490] width 62 height 30
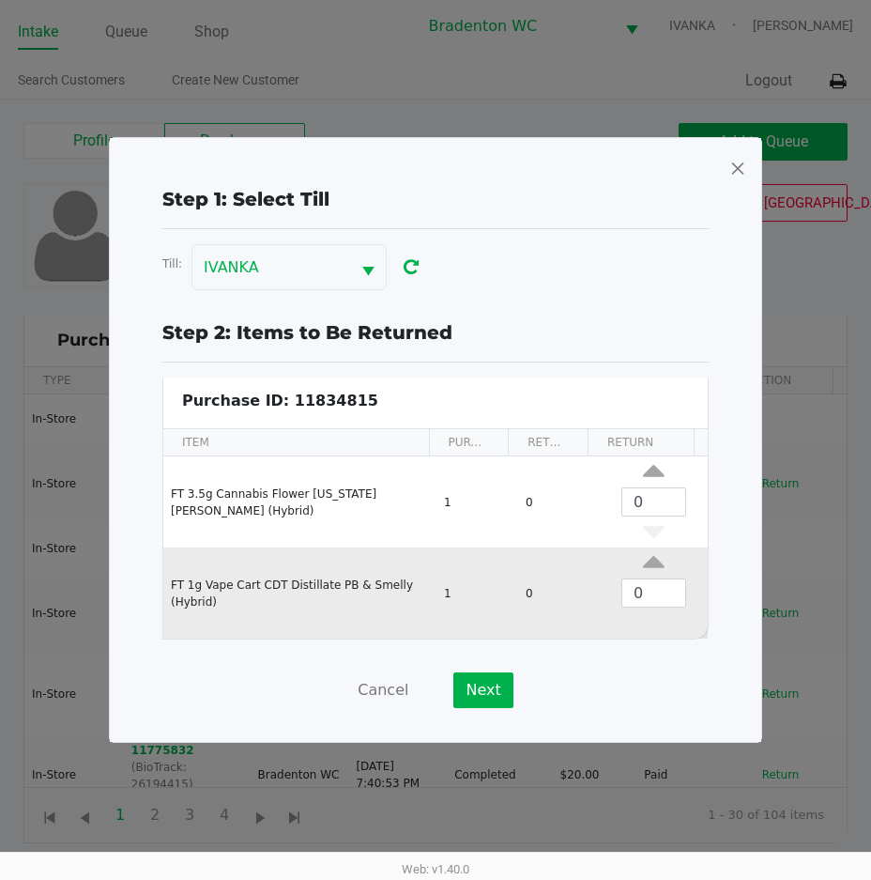
scroll to position [8, 0]
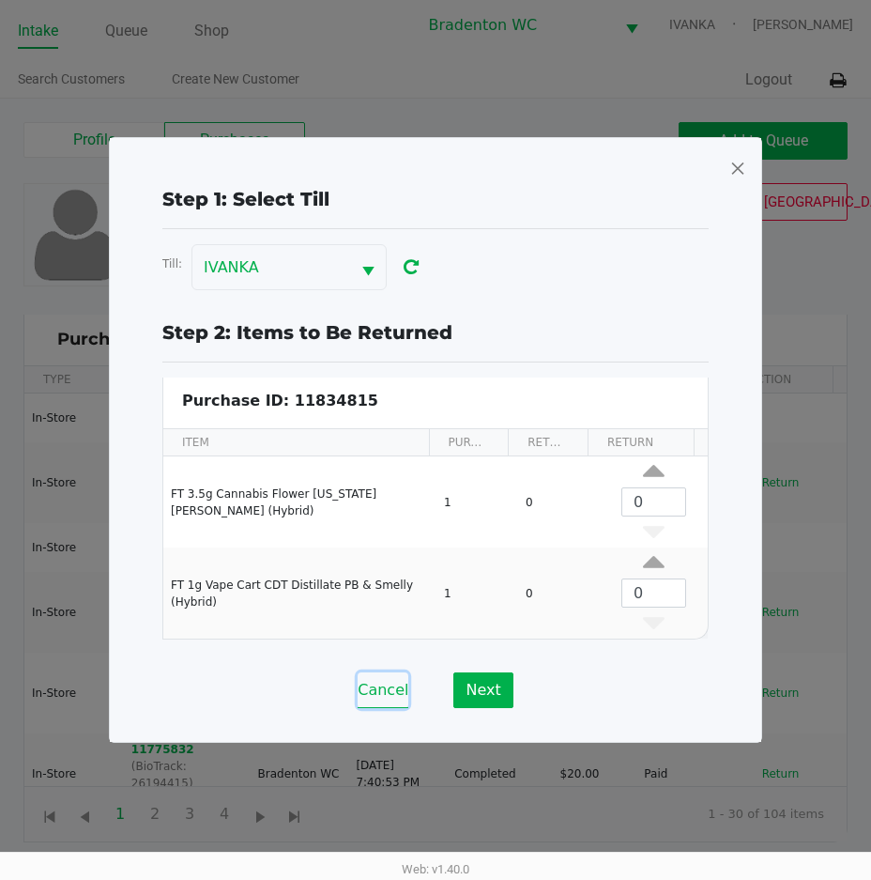
click at [382, 682] on button "Cancel" at bounding box center [383, 690] width 51 height 36
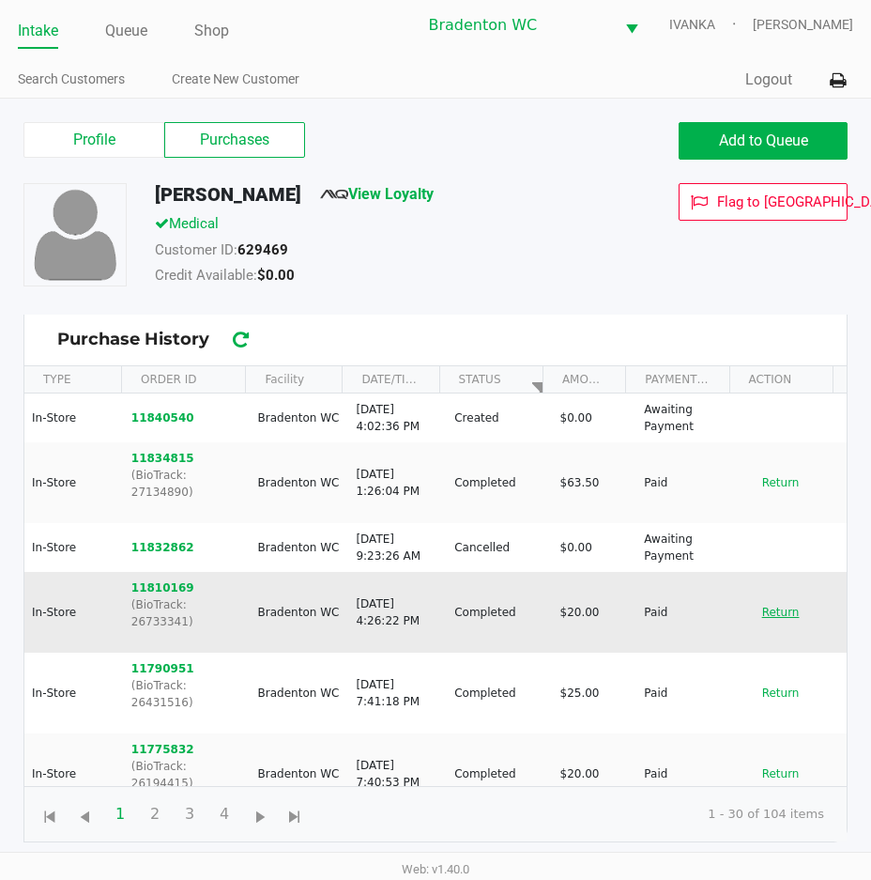
click at [751, 597] on button "Return" at bounding box center [781, 612] width 62 height 30
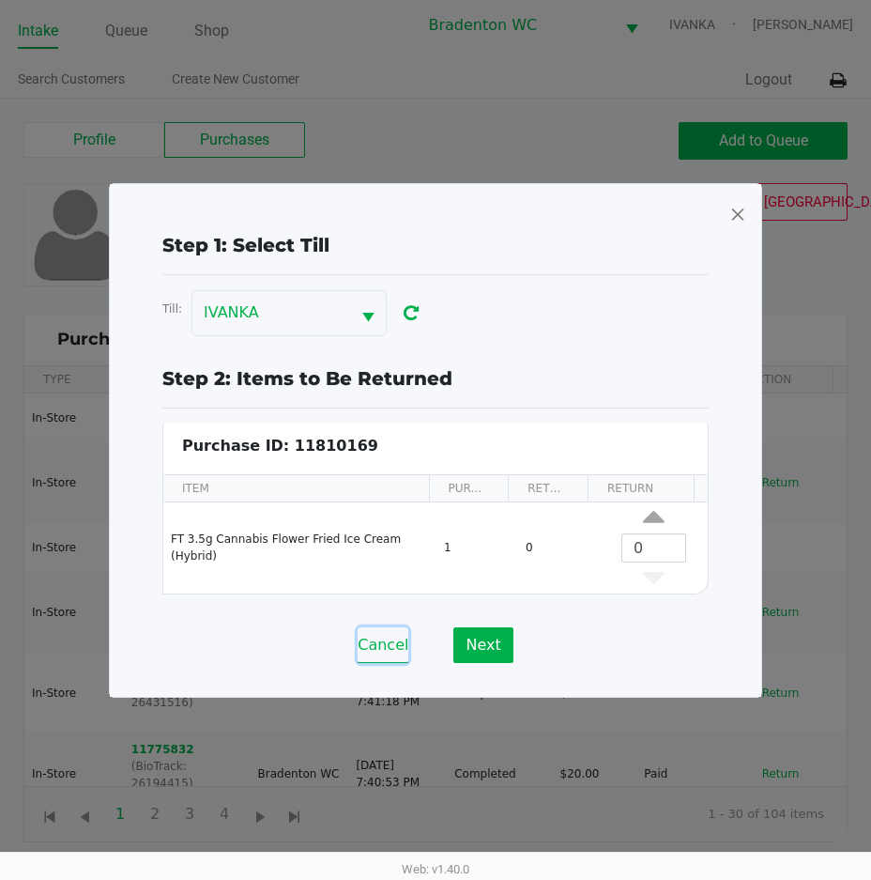
click at [386, 638] on button "Cancel" at bounding box center [383, 645] width 51 height 36
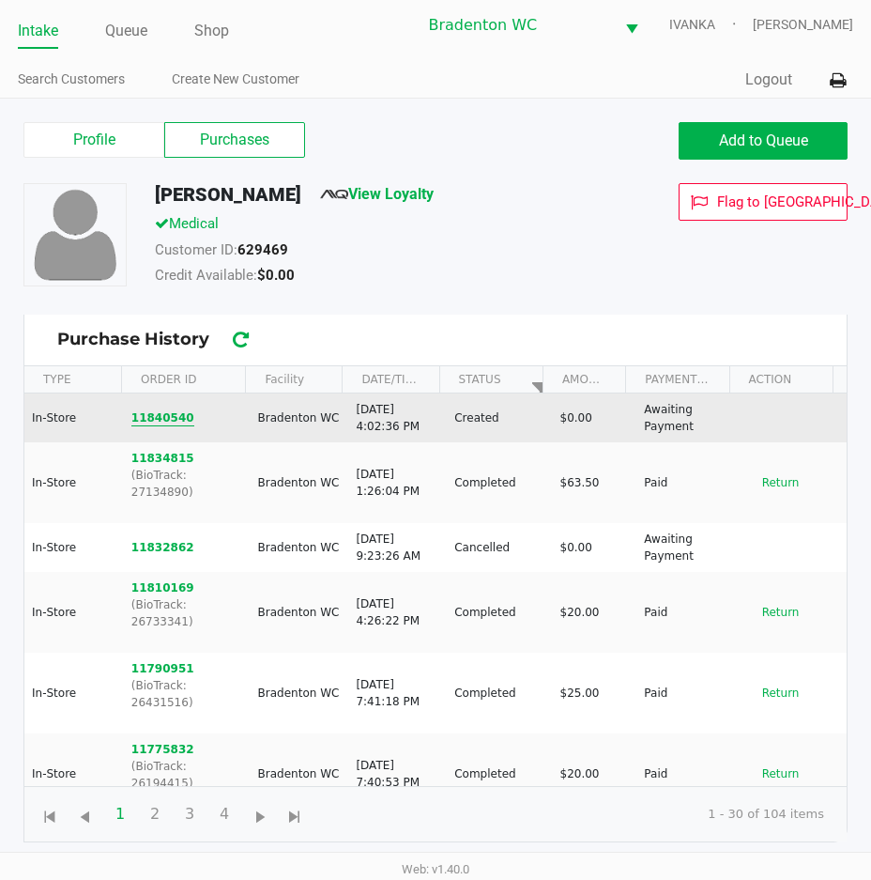
click at [177, 422] on button "11840540" at bounding box center [162, 417] width 63 height 17
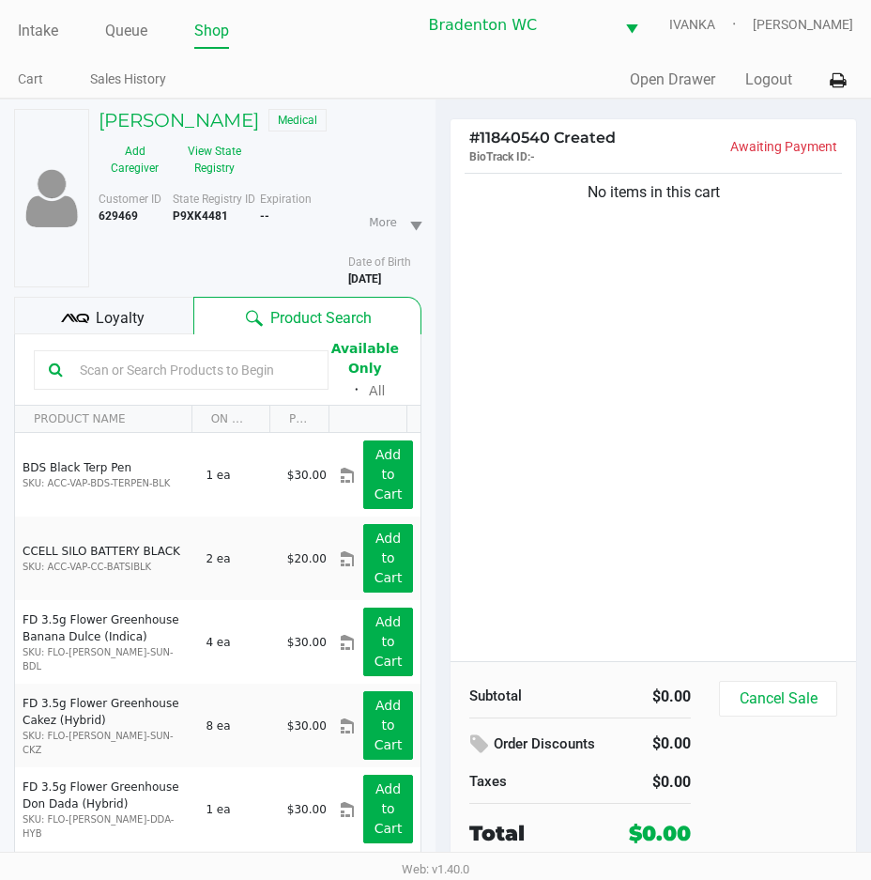
click at [131, 316] on span "Loyalty" at bounding box center [120, 318] width 49 height 23
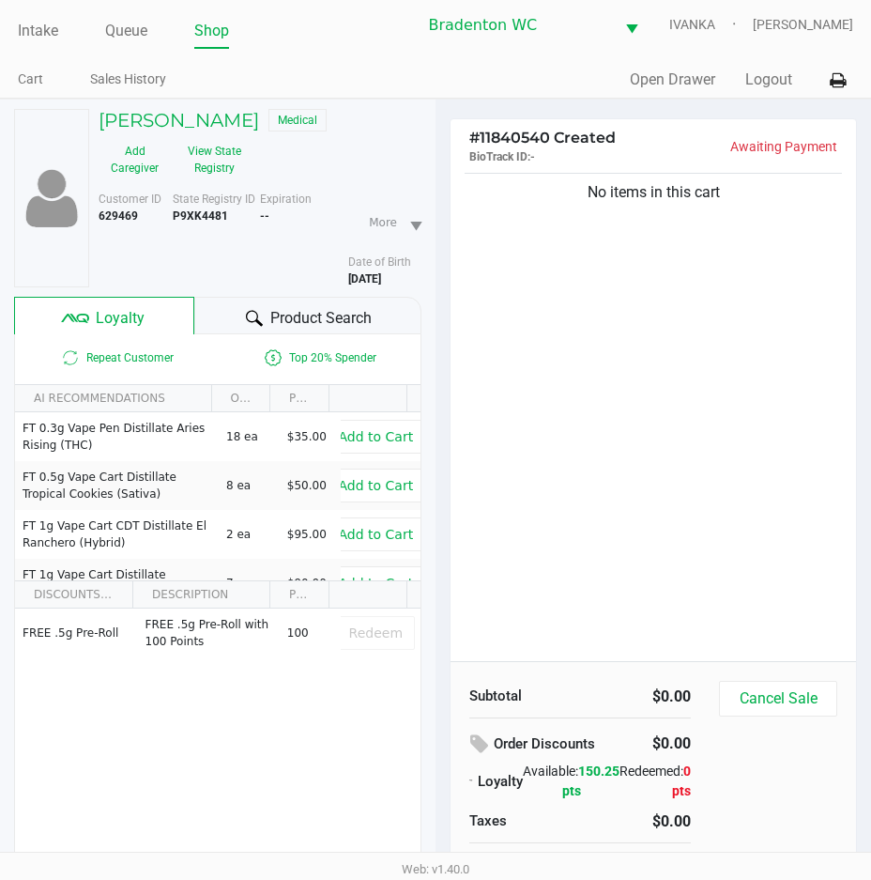
click at [234, 316] on div "Product Search" at bounding box center [308, 316] width 228 height 38
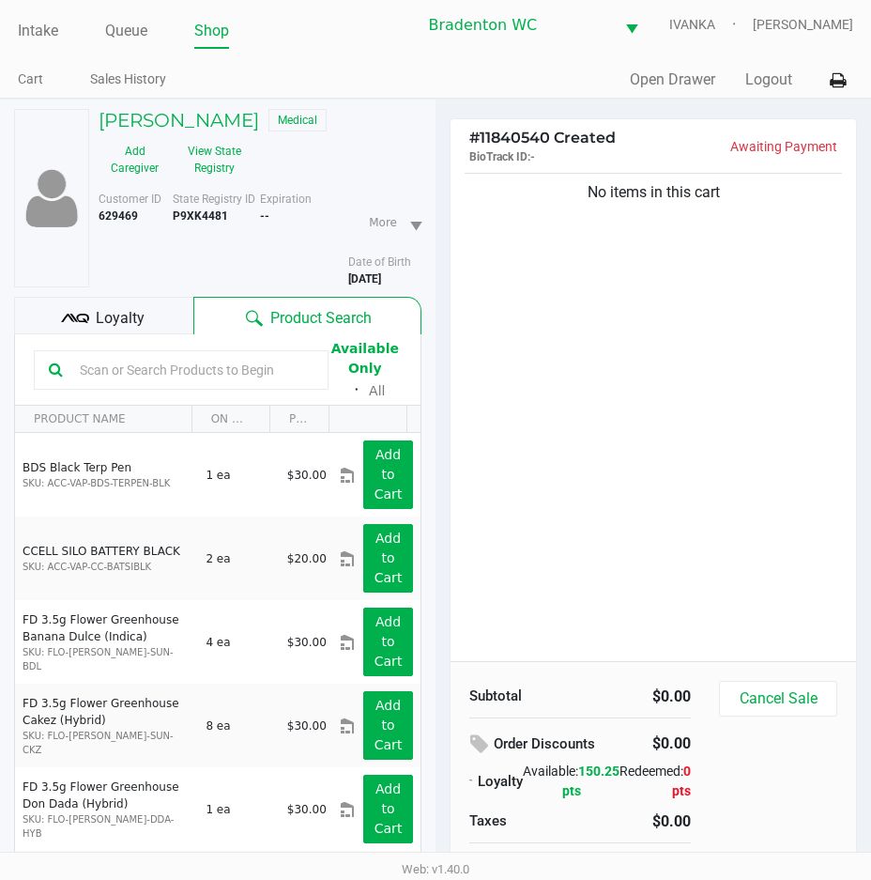
drag, startPoint x: 173, startPoint y: 389, endPoint x: 170, endPoint y: 351, distance: 37.7
click at [171, 368] on div at bounding box center [181, 369] width 295 height 39
click at [170, 350] on div at bounding box center [181, 369] width 295 height 39
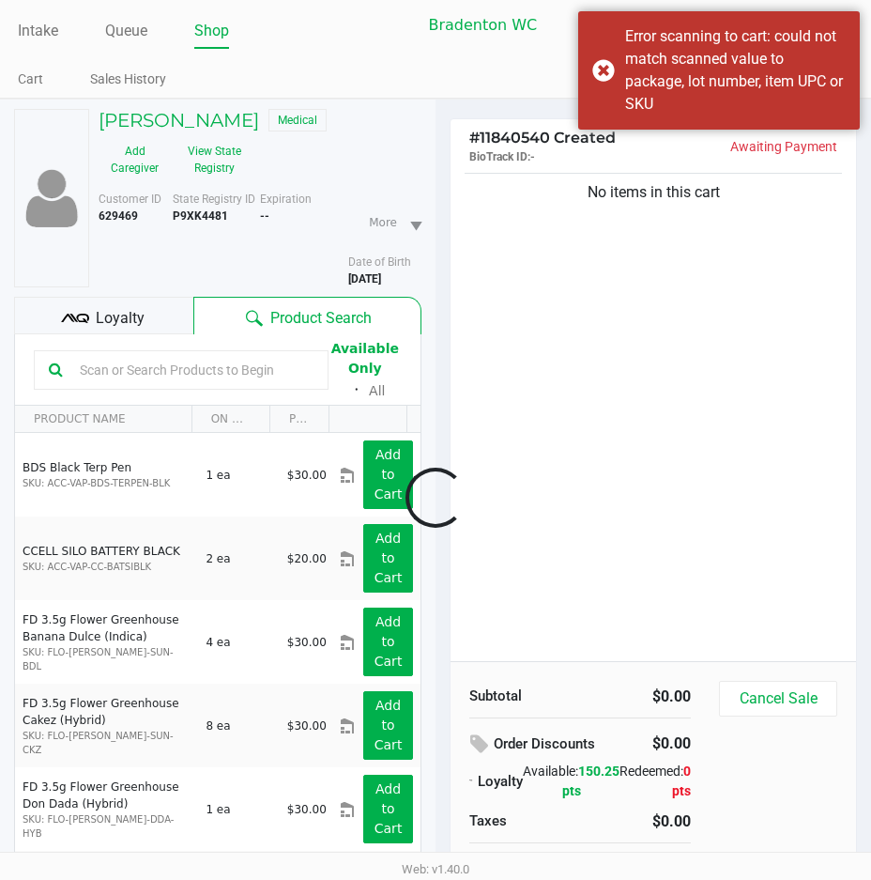
click at [163, 363] on div "Loading ERICA NELSON Medical Add Caregiver View State Registry Customer ID 6294…" at bounding box center [435, 534] width 871 height 871
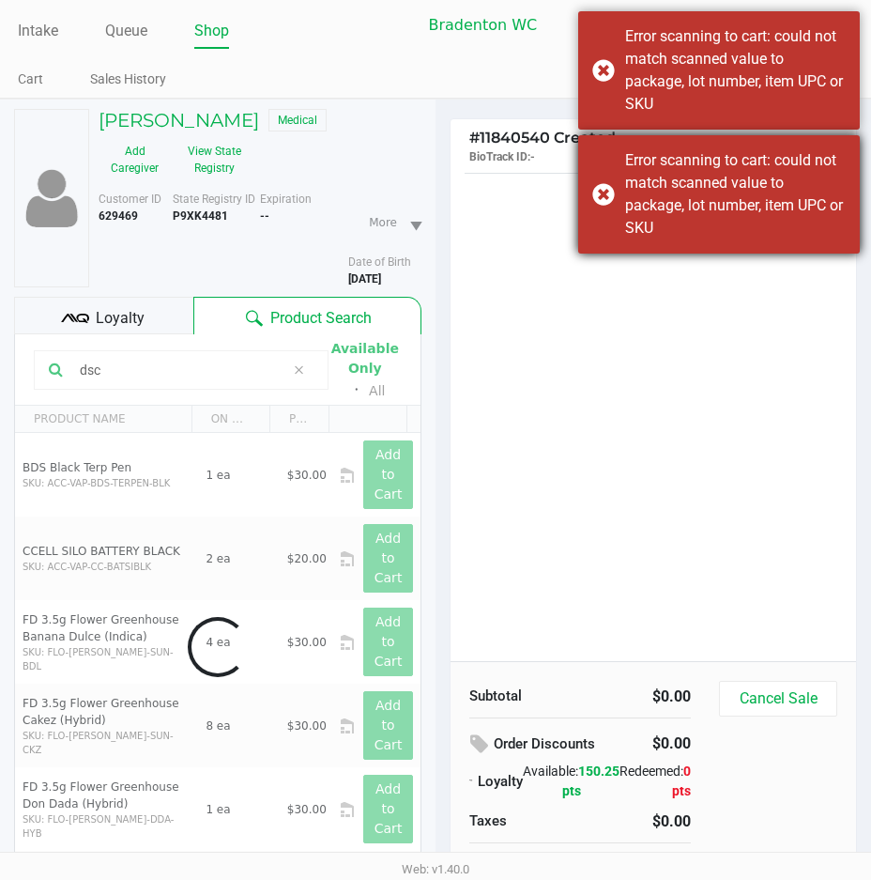
type input "dsc"
click at [626, 237] on div "Error scanning to cart: could not match scanned value to package, lot number, i…" at bounding box center [735, 194] width 221 height 90
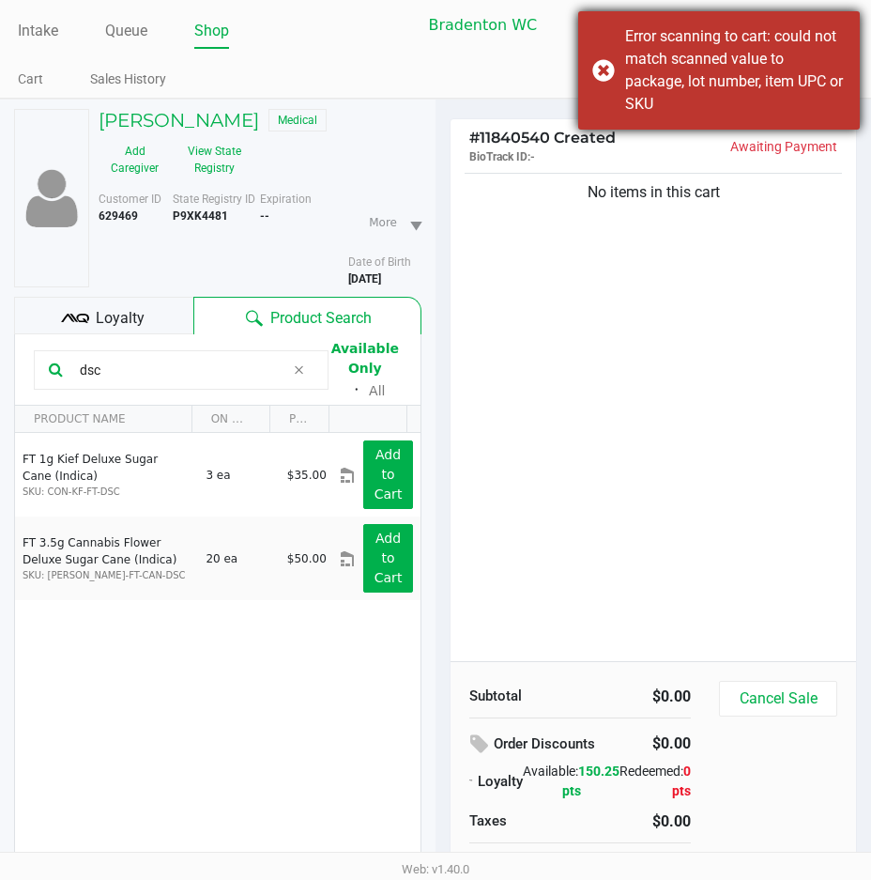
click at [618, 81] on div "Error scanning to cart: could not match scanned value to package, lot number, i…" at bounding box center [719, 70] width 282 height 118
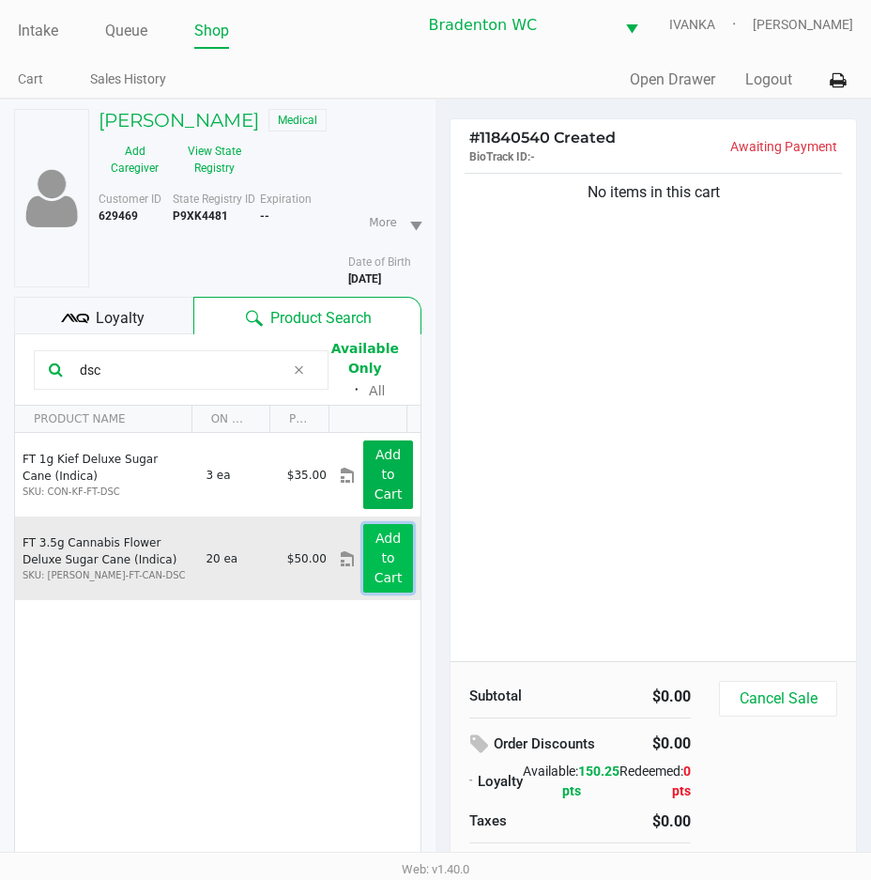
click at [389, 578] on button "Add to Cart" at bounding box center [388, 558] width 50 height 69
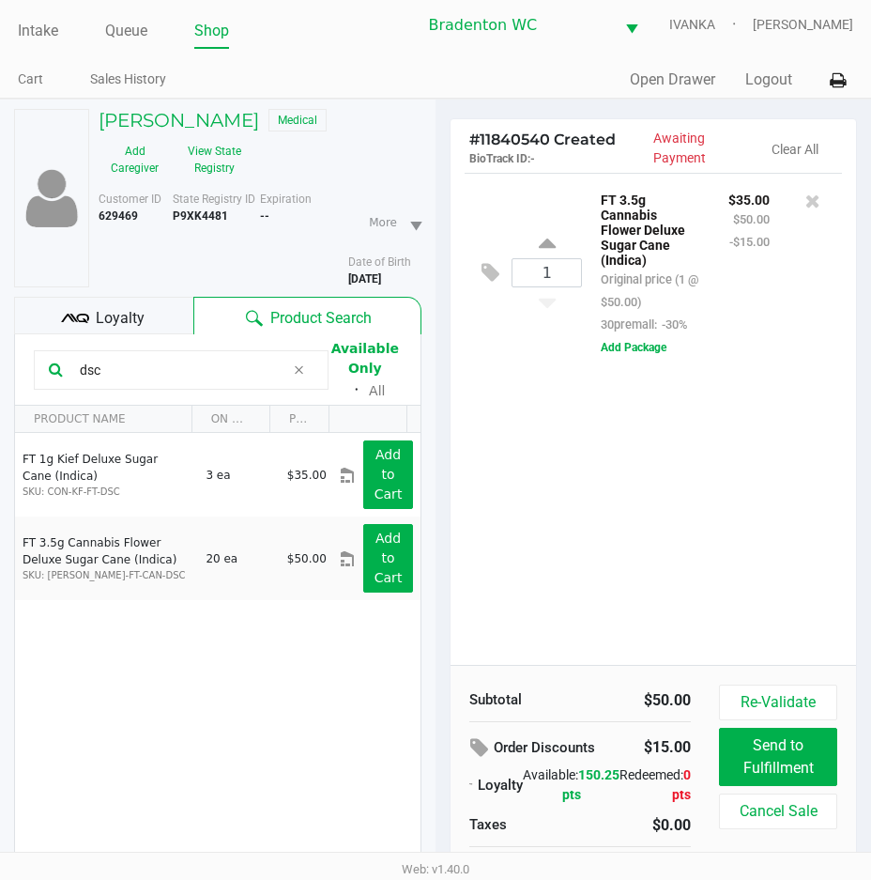
click at [121, 303] on div "Loyalty" at bounding box center [103, 316] width 179 height 38
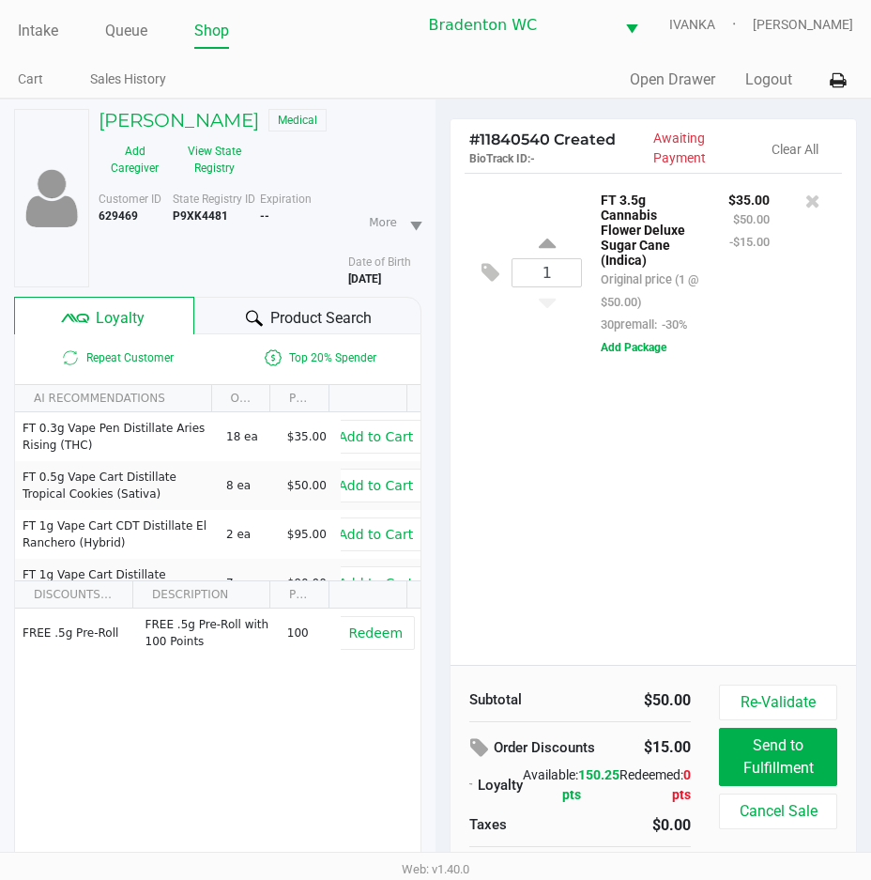
click at [267, 319] on div "Product Search" at bounding box center [308, 316] width 228 height 38
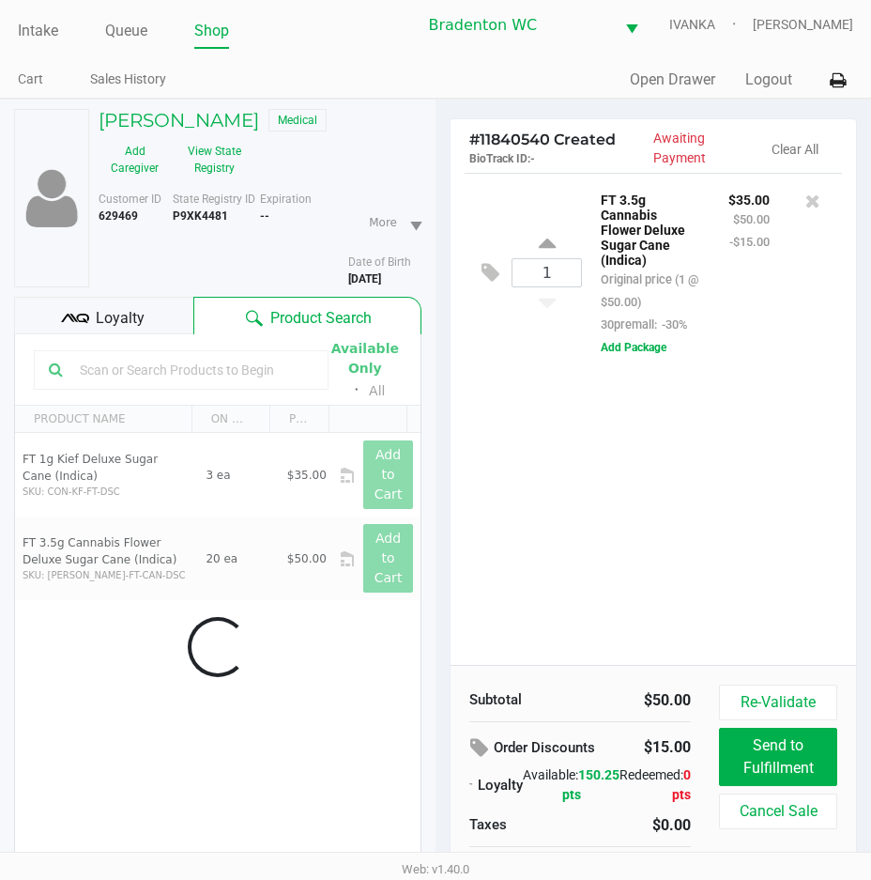
click at [605, 494] on div "1 FT 3.5g Cannabis Flower Deluxe Sugar Cane (Indica) Original price (1 @ $50.00…" at bounding box center [654, 419] width 406 height 492
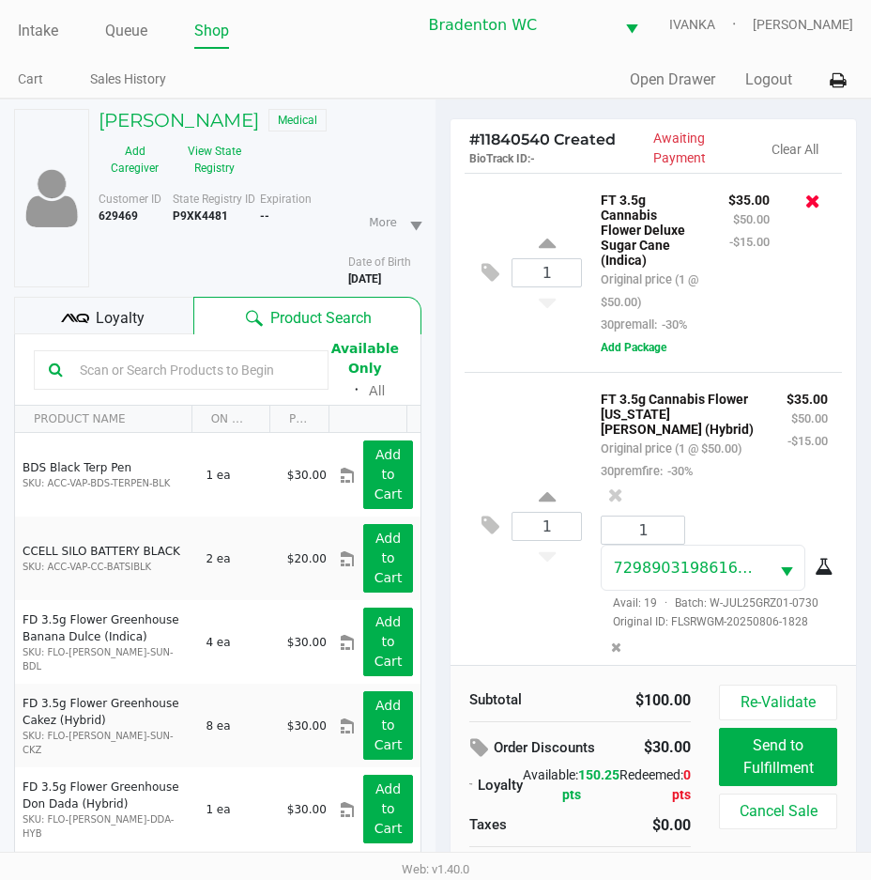
click at [805, 208] on icon at bounding box center [812, 201] width 15 height 19
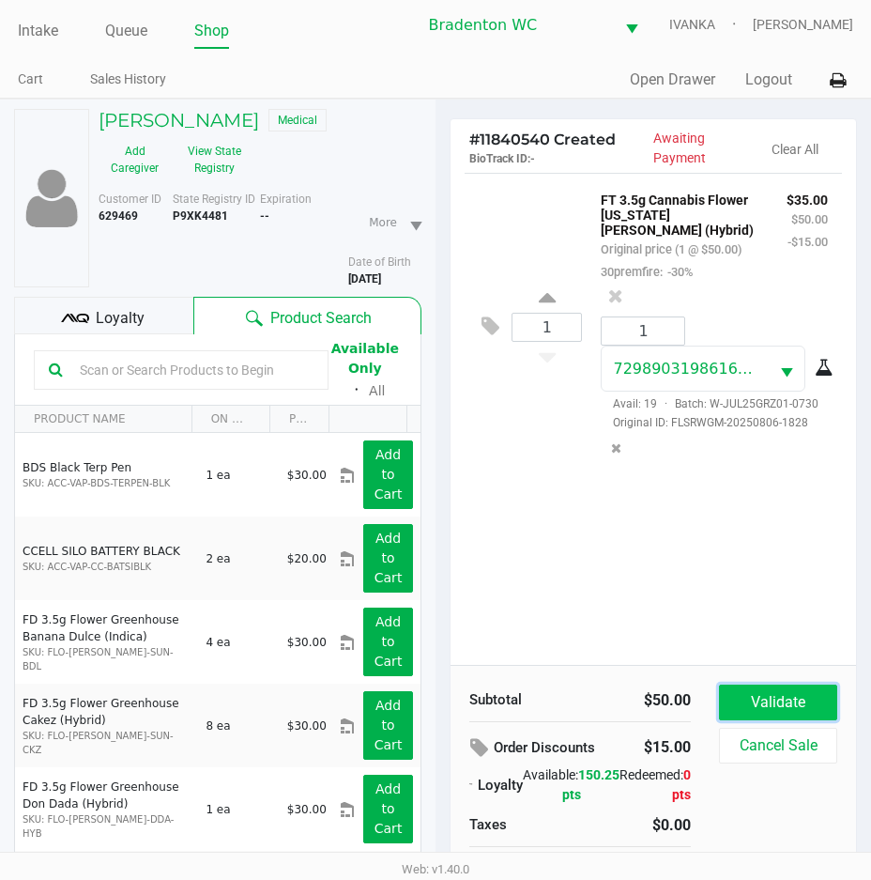
click at [786, 703] on button "Validate" at bounding box center [778, 702] width 118 height 36
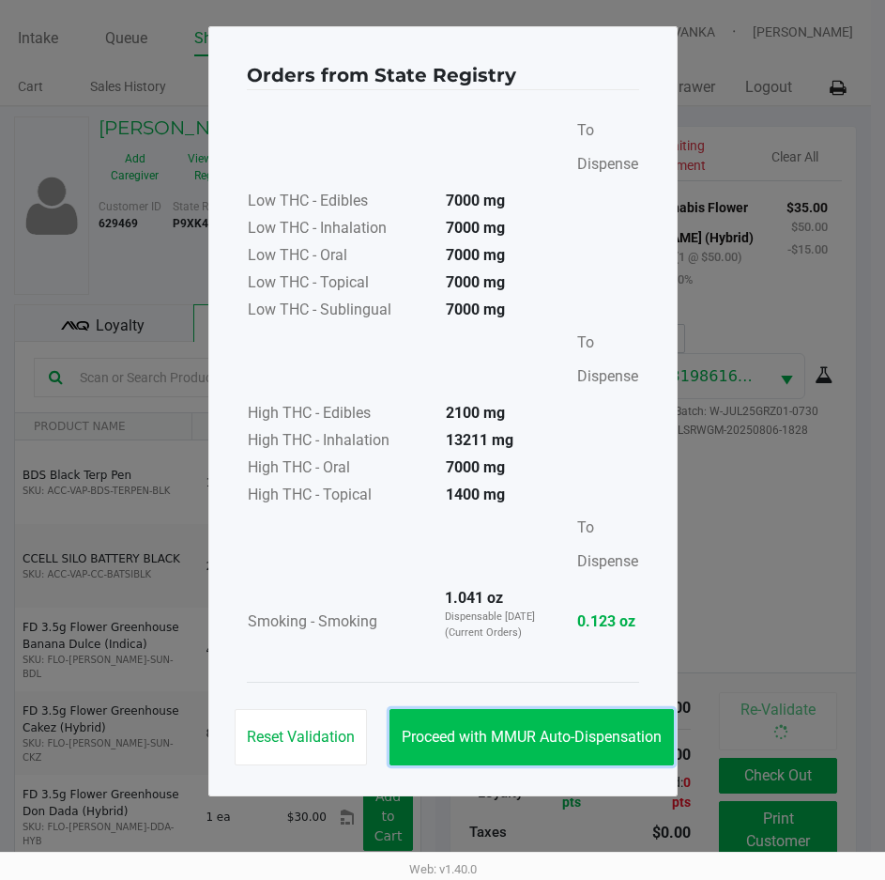
click at [585, 735] on span "Proceed with MMUR Auto-Dispensation" at bounding box center [532, 737] width 260 height 18
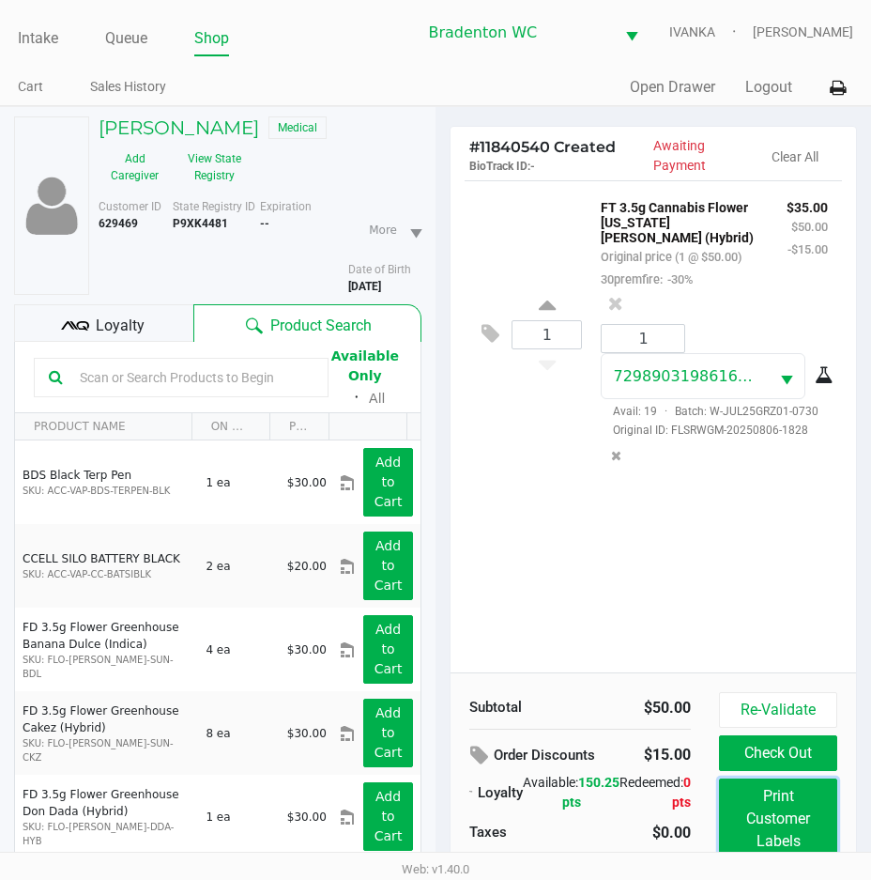
click at [764, 801] on button "Print Customer Labels" at bounding box center [778, 818] width 118 height 81
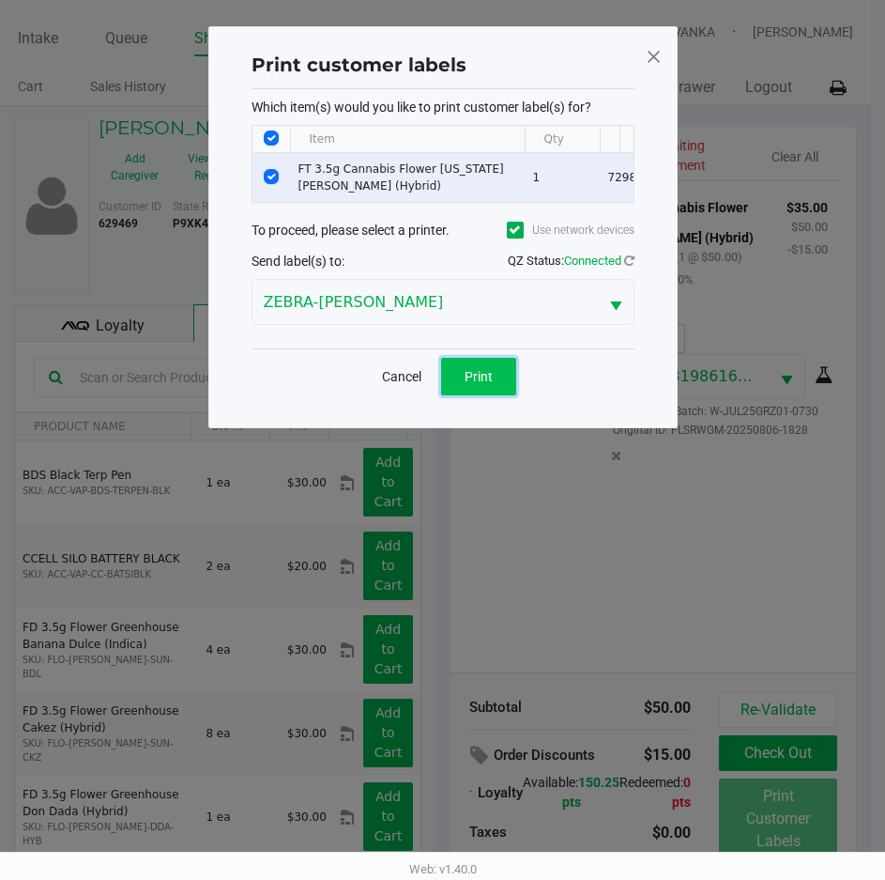
click at [466, 395] on button "Print" at bounding box center [478, 377] width 75 height 38
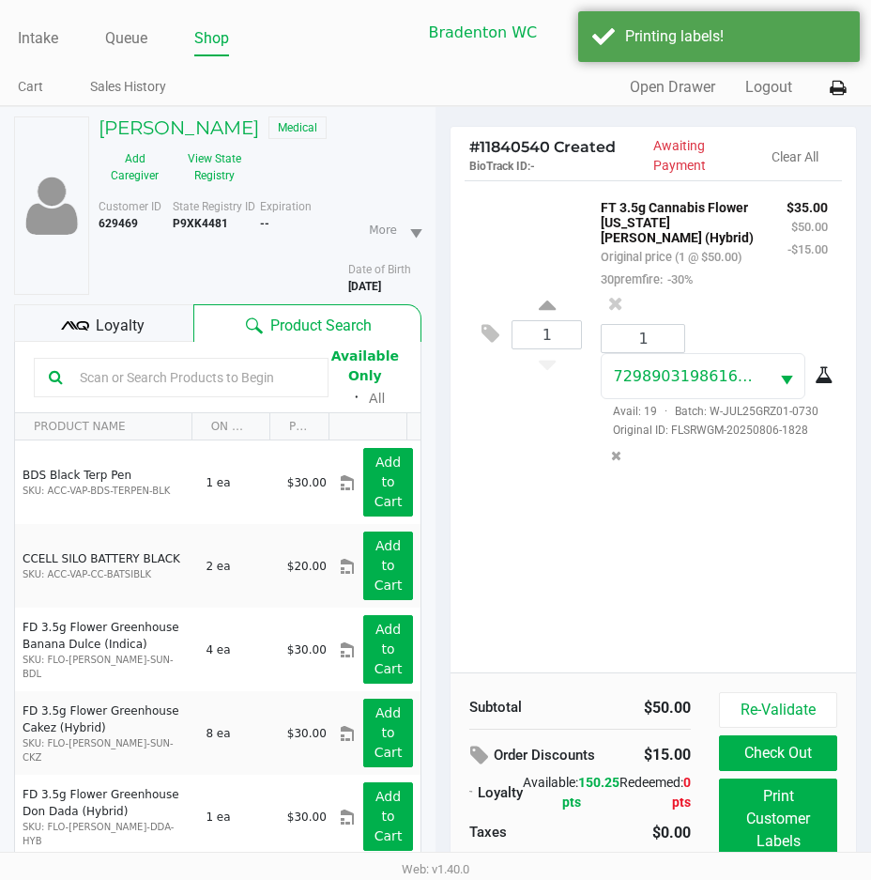
click at [163, 340] on div "Loyalty" at bounding box center [103, 323] width 179 height 38
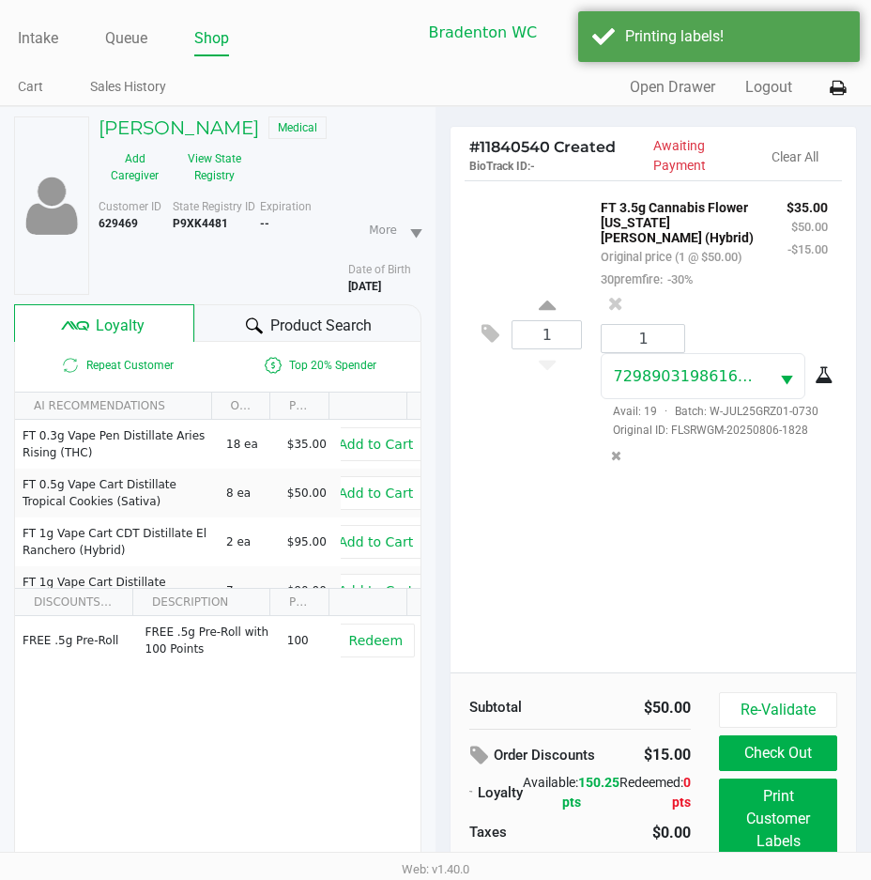
click at [280, 320] on span "Product Search" at bounding box center [320, 325] width 101 height 23
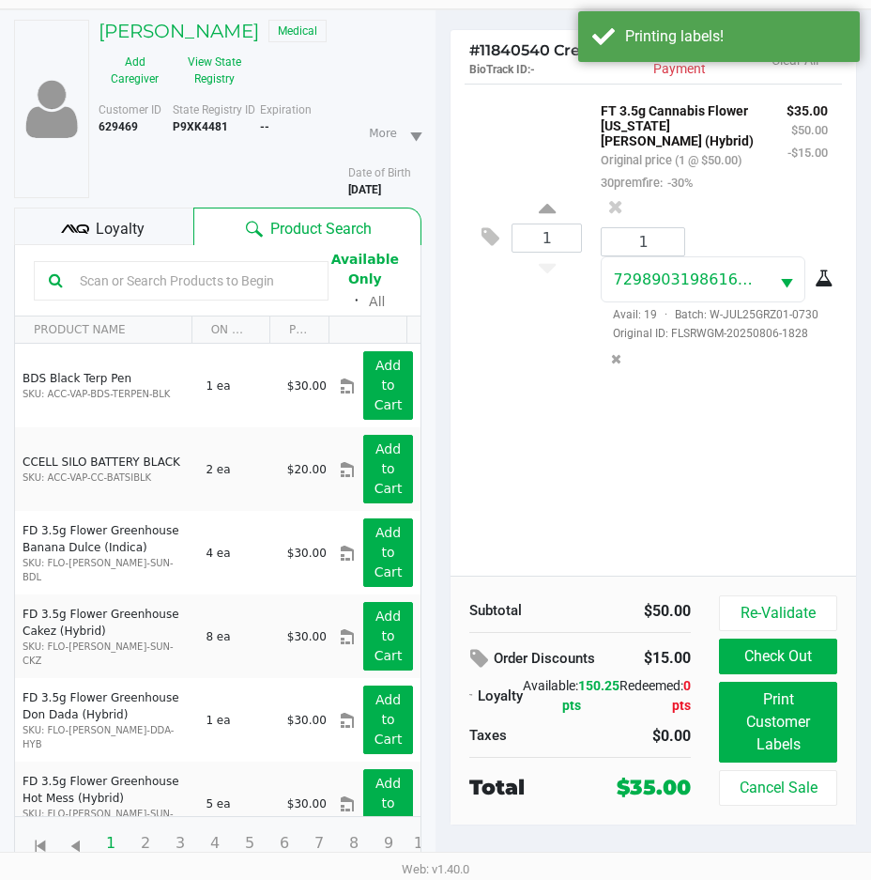
scroll to position [98, 0]
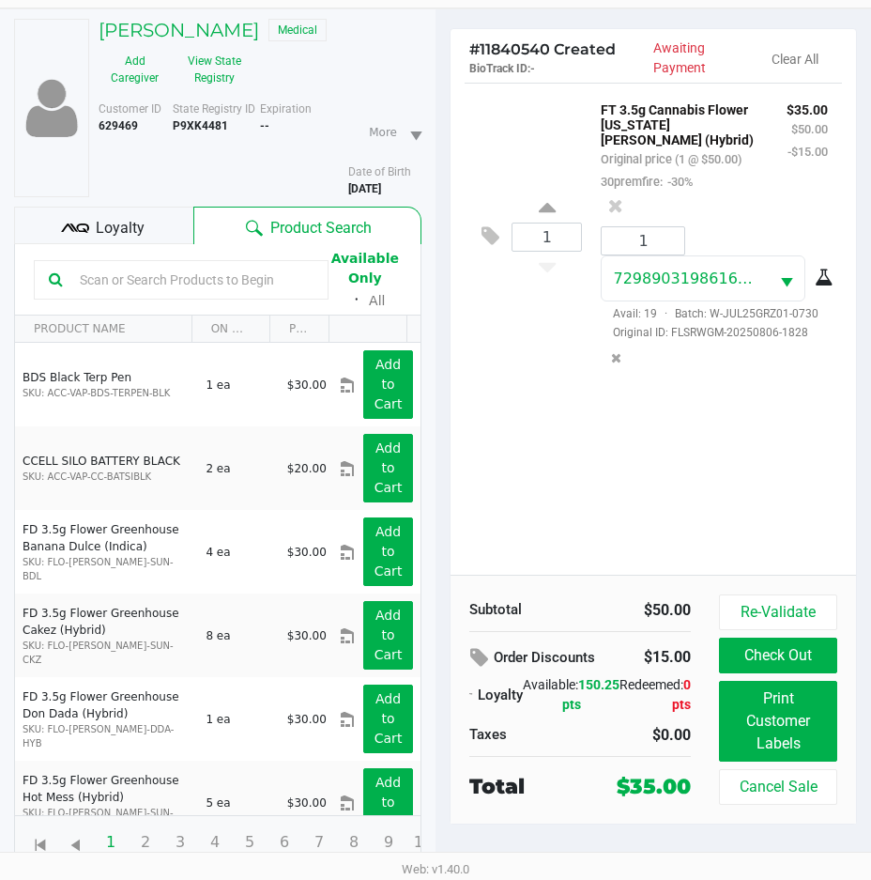
click at [154, 221] on div "Loyalty" at bounding box center [103, 226] width 179 height 38
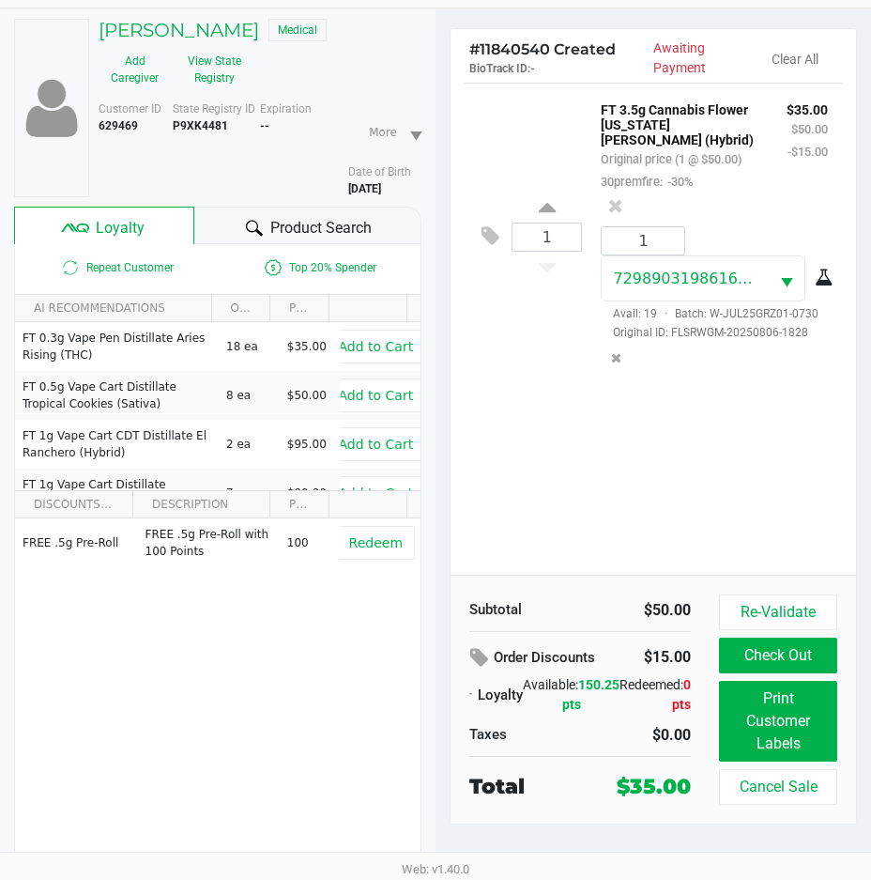
click at [336, 223] on span "Product Search" at bounding box center [320, 228] width 101 height 23
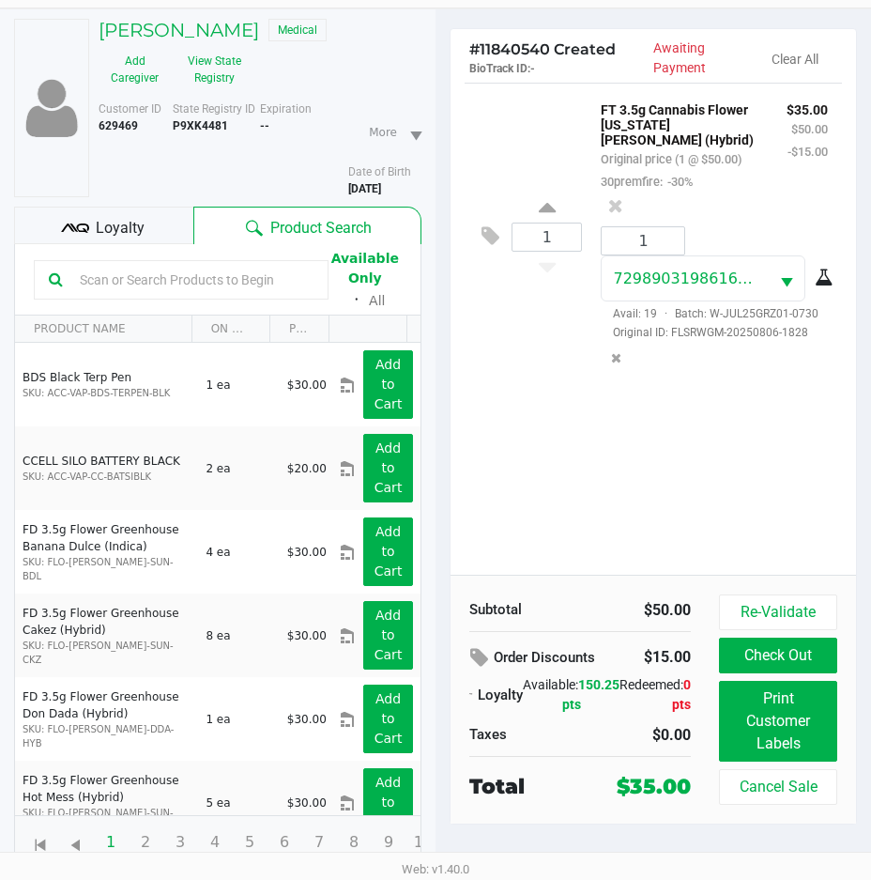
click at [172, 238] on div "Loyalty" at bounding box center [103, 226] width 179 height 38
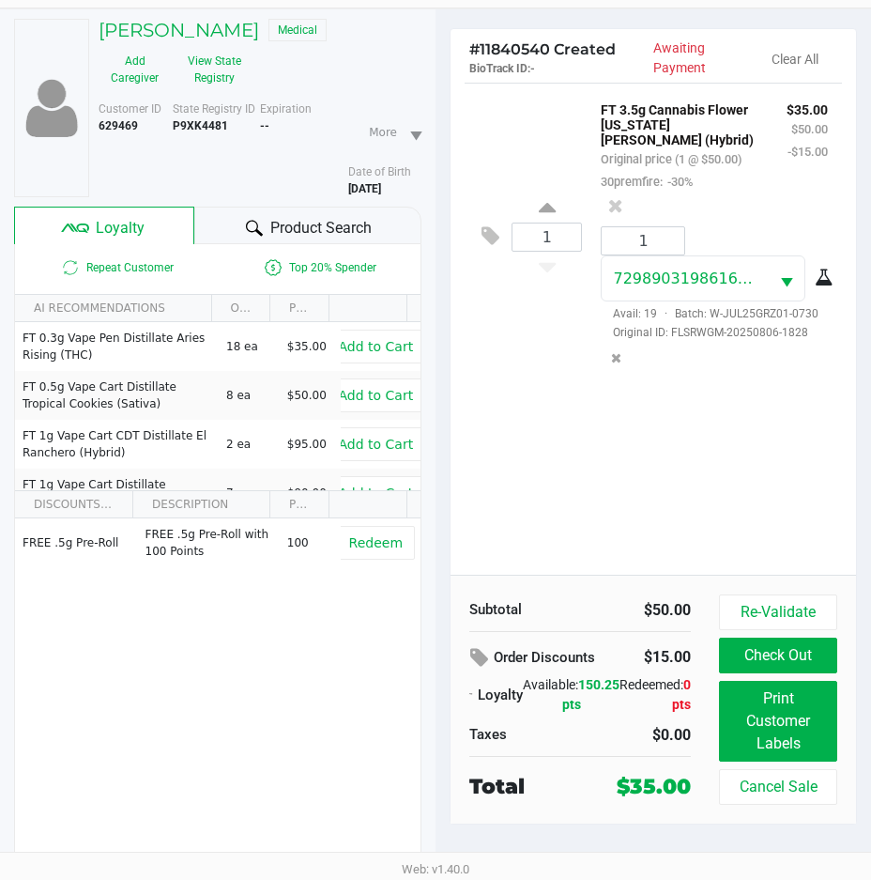
click at [204, 235] on div "Product Search" at bounding box center [308, 226] width 228 height 38
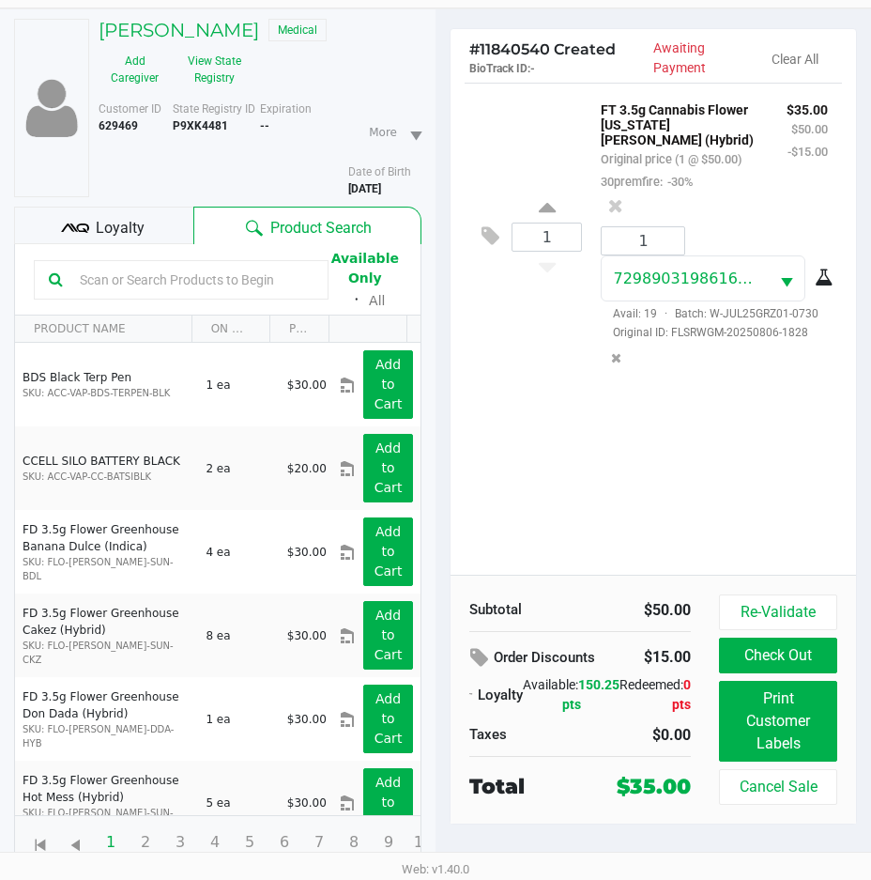
click at [508, 491] on div "1 FT 3.5g Cannabis Flower Georgia Runtz (Hybrid) Original price (1 @ $50.00) 30…" at bounding box center [654, 329] width 406 height 492
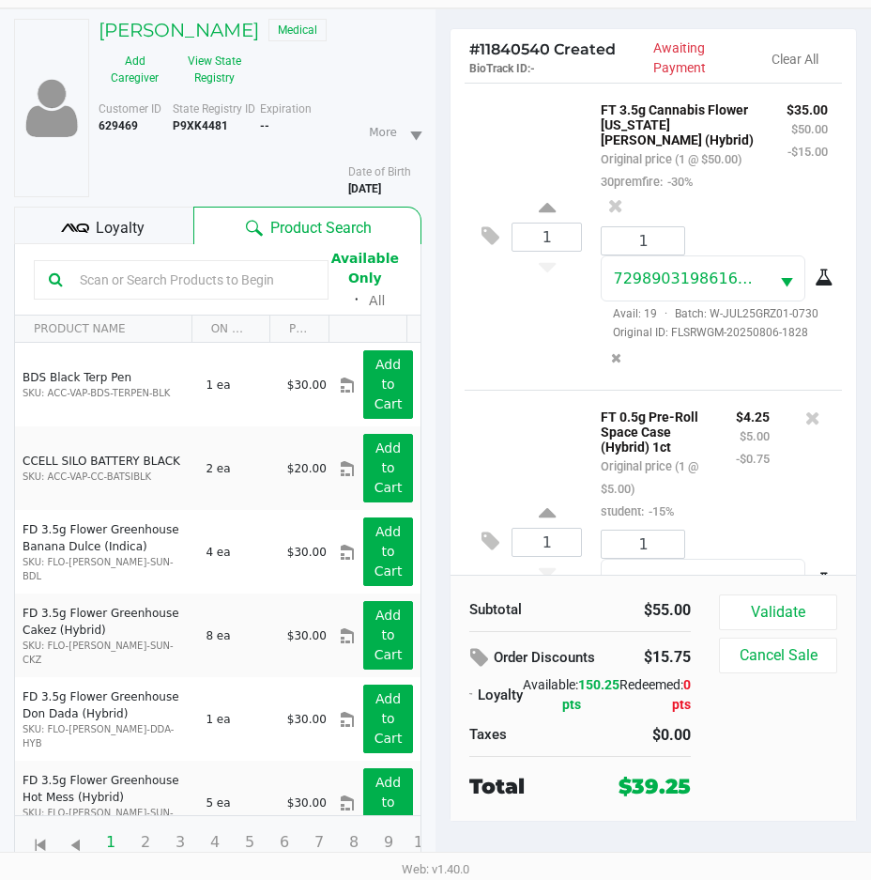
scroll to position [185, 0]
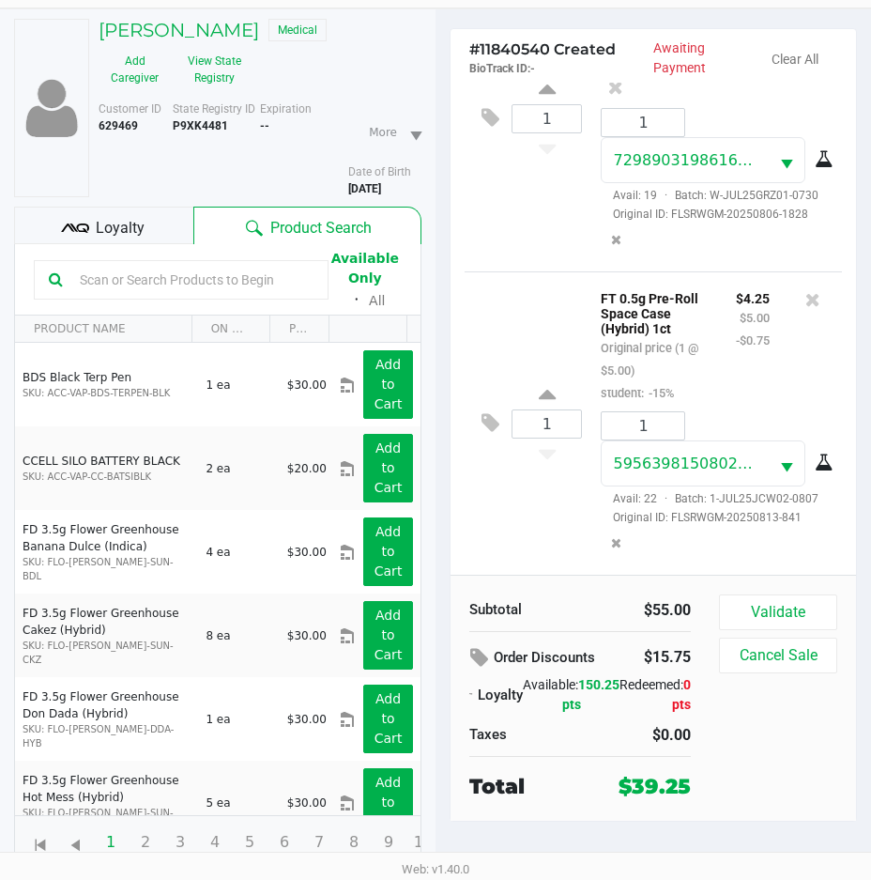
click at [100, 227] on span "Loyalty" at bounding box center [120, 228] width 49 height 23
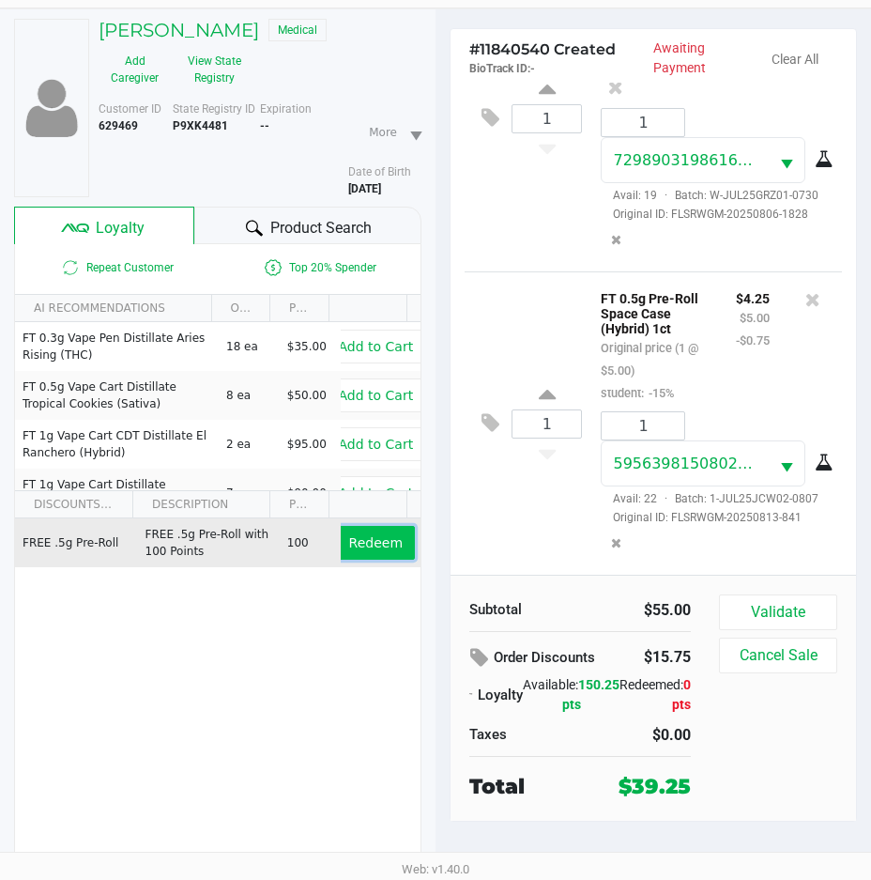
click at [349, 535] on span "Redeem" at bounding box center [376, 542] width 54 height 15
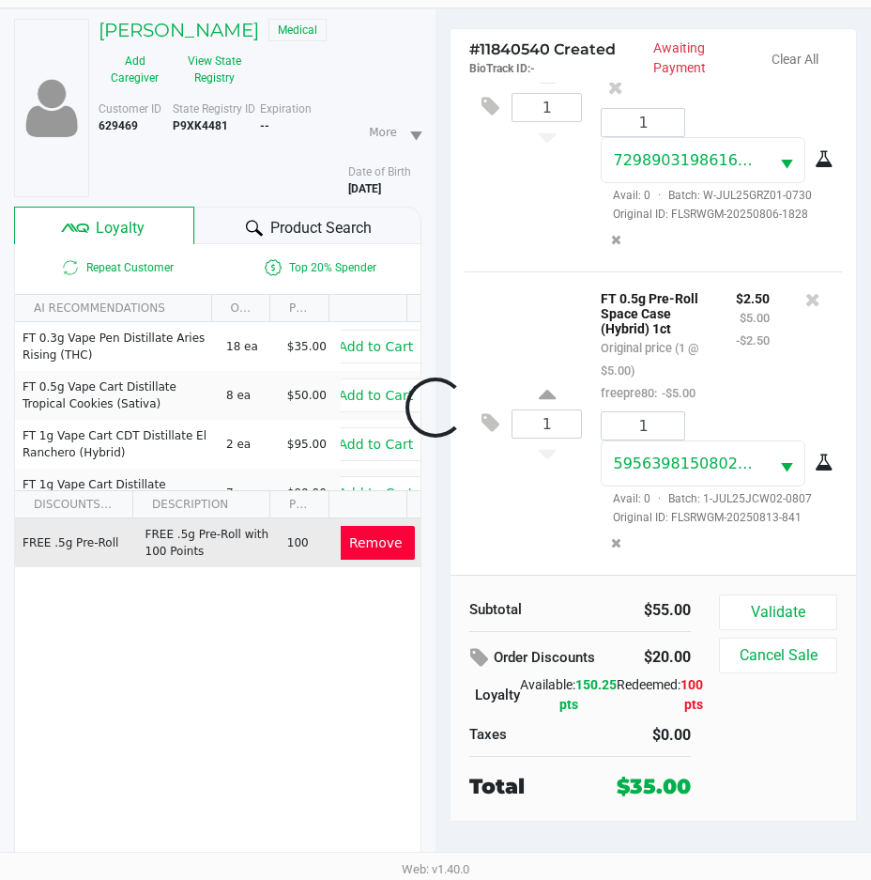
scroll to position [258, 0]
click at [793, 623] on button "Validate" at bounding box center [778, 612] width 118 height 36
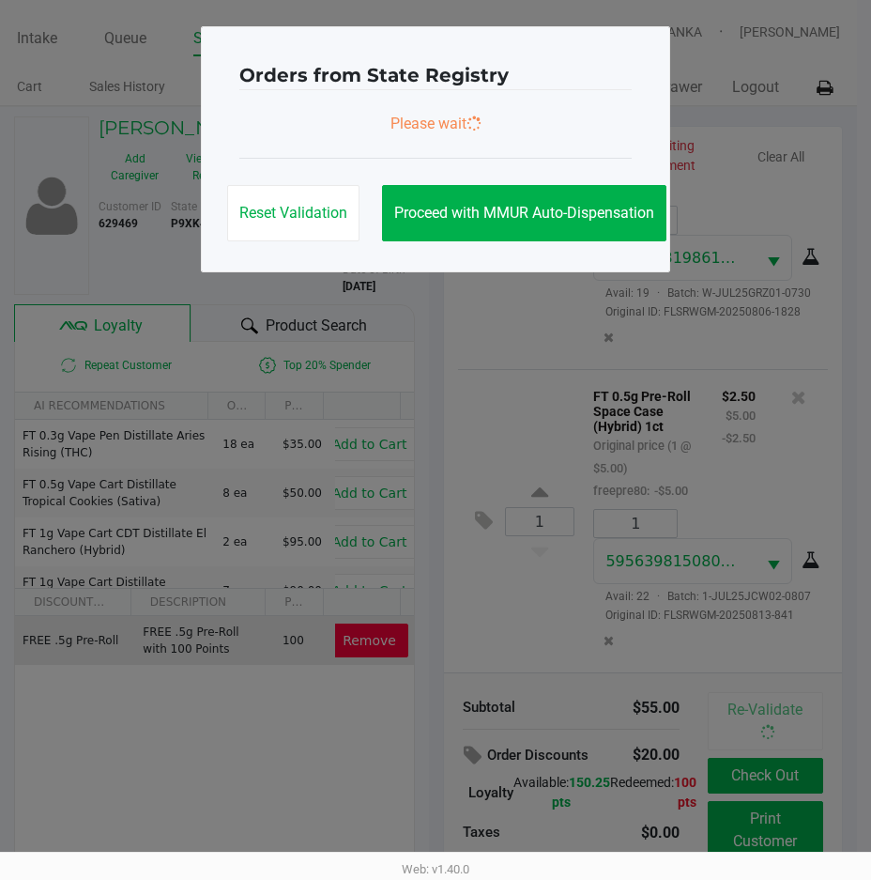
scroll to position [303, 0]
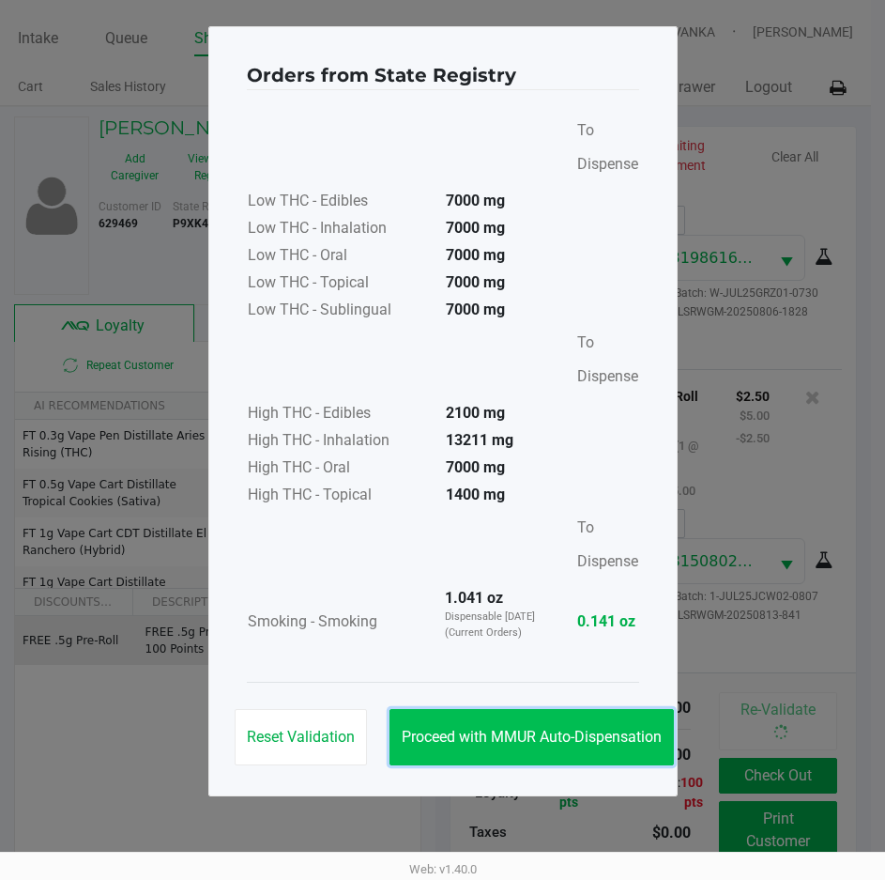
click at [540, 727] on button "Proceed with MMUR Auto-Dispensation" at bounding box center [532, 737] width 284 height 56
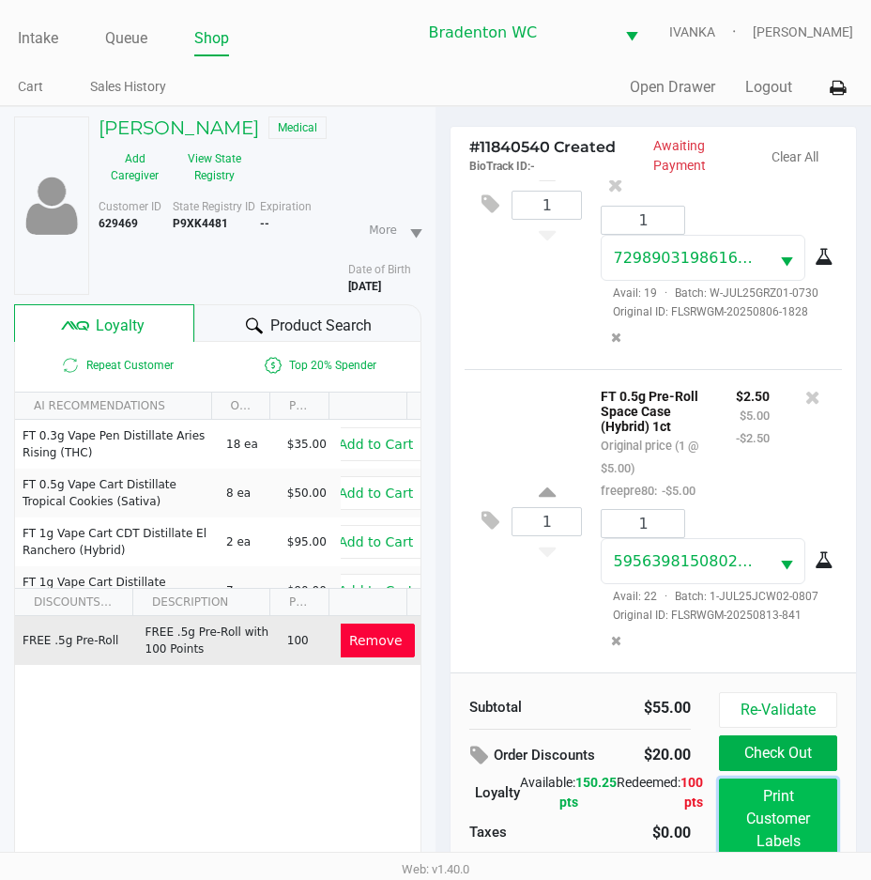
click at [765, 810] on button "Print Customer Labels" at bounding box center [778, 818] width 118 height 81
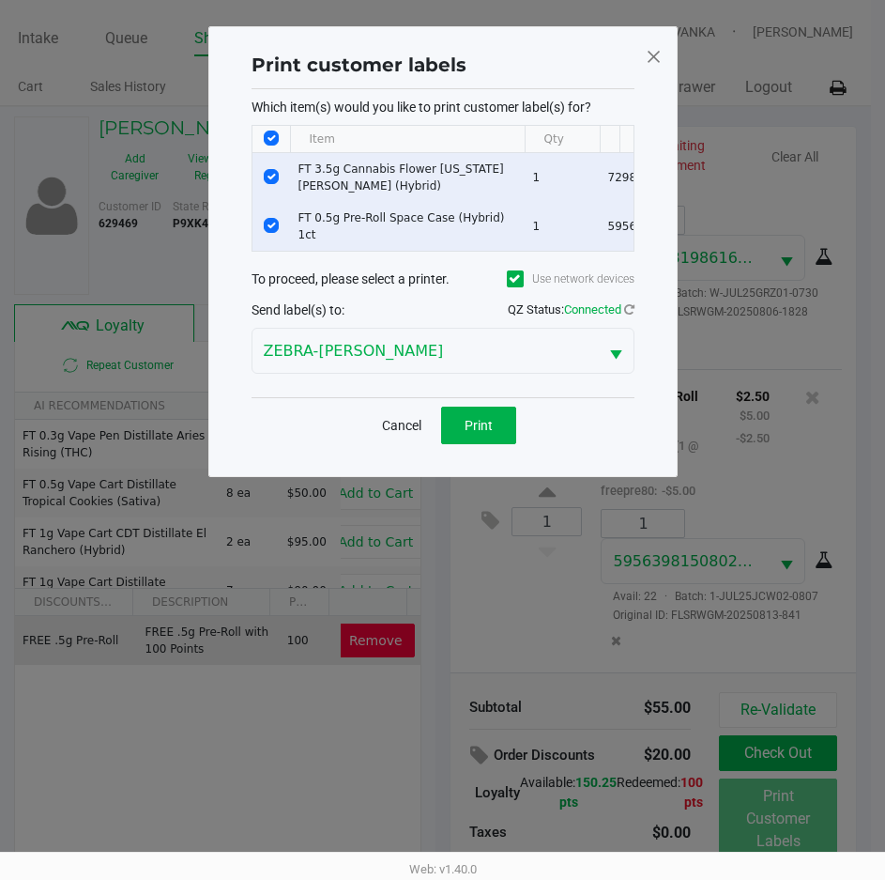
click at [279, 184] on td "Data table" at bounding box center [272, 177] width 38 height 49
click at [270, 172] on td "Data table" at bounding box center [272, 177] width 38 height 49
click at [269, 172] on input "Select Row" at bounding box center [271, 176] width 15 height 15
checkbox input "false"
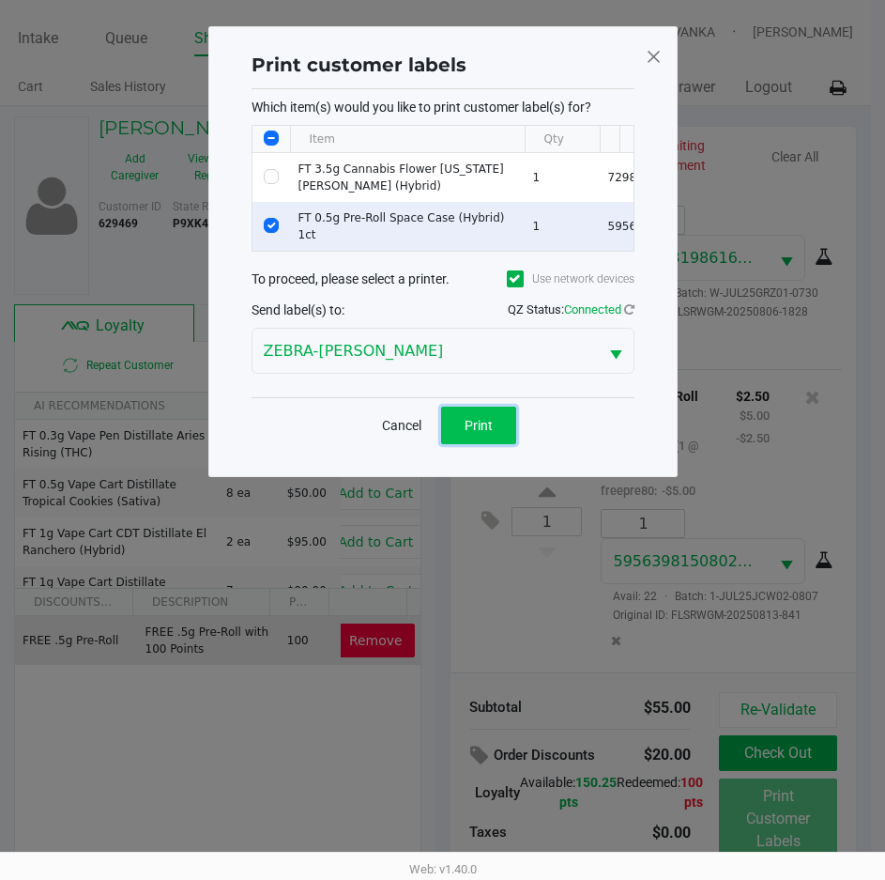
click at [513, 437] on button "Print" at bounding box center [478, 425] width 75 height 38
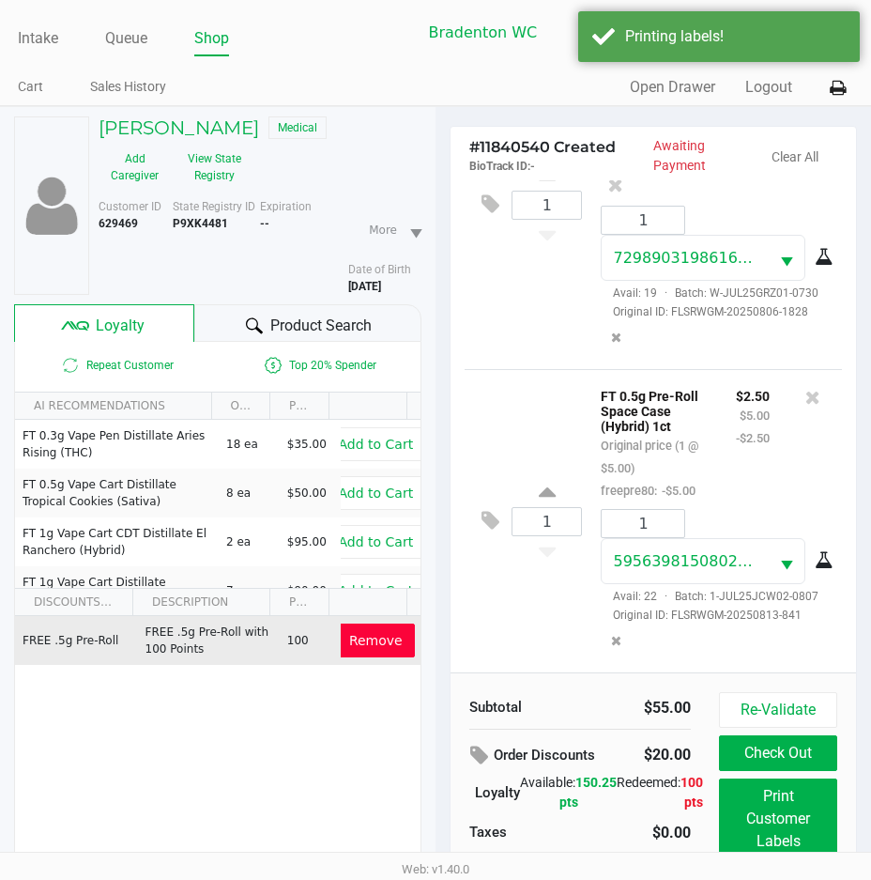
click at [799, 749] on button "Check Out" at bounding box center [778, 753] width 118 height 36
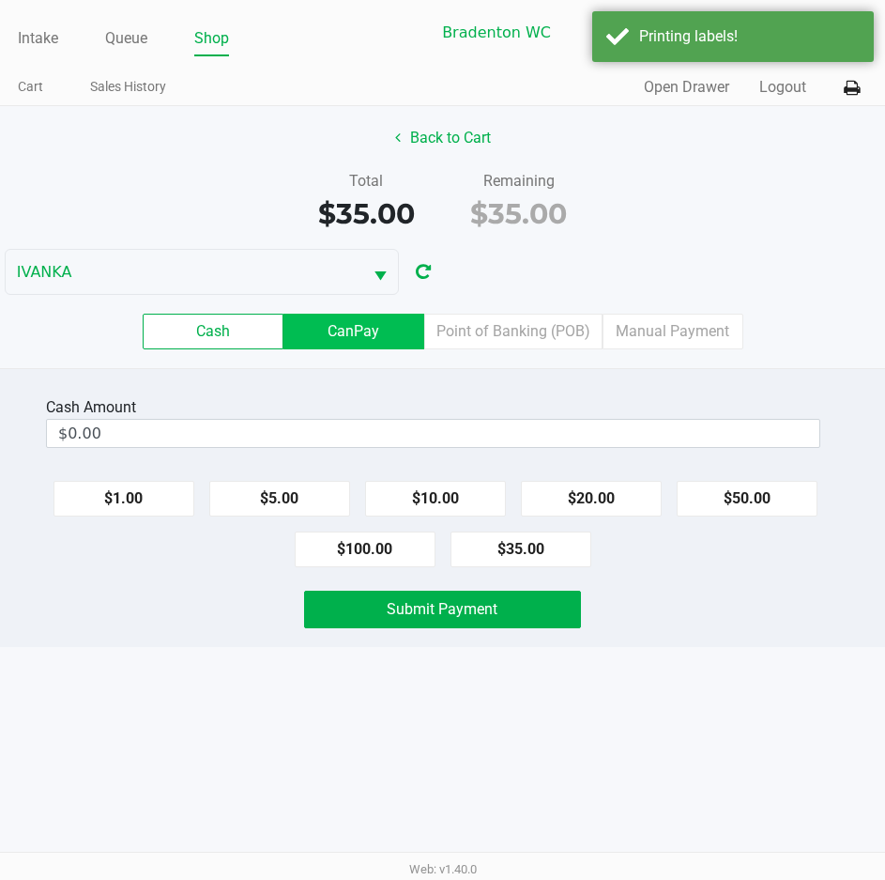
click at [373, 335] on label "CanPay" at bounding box center [353, 332] width 141 height 36
click at [0, 0] on 2 "CanPay" at bounding box center [0, 0] width 0 height 0
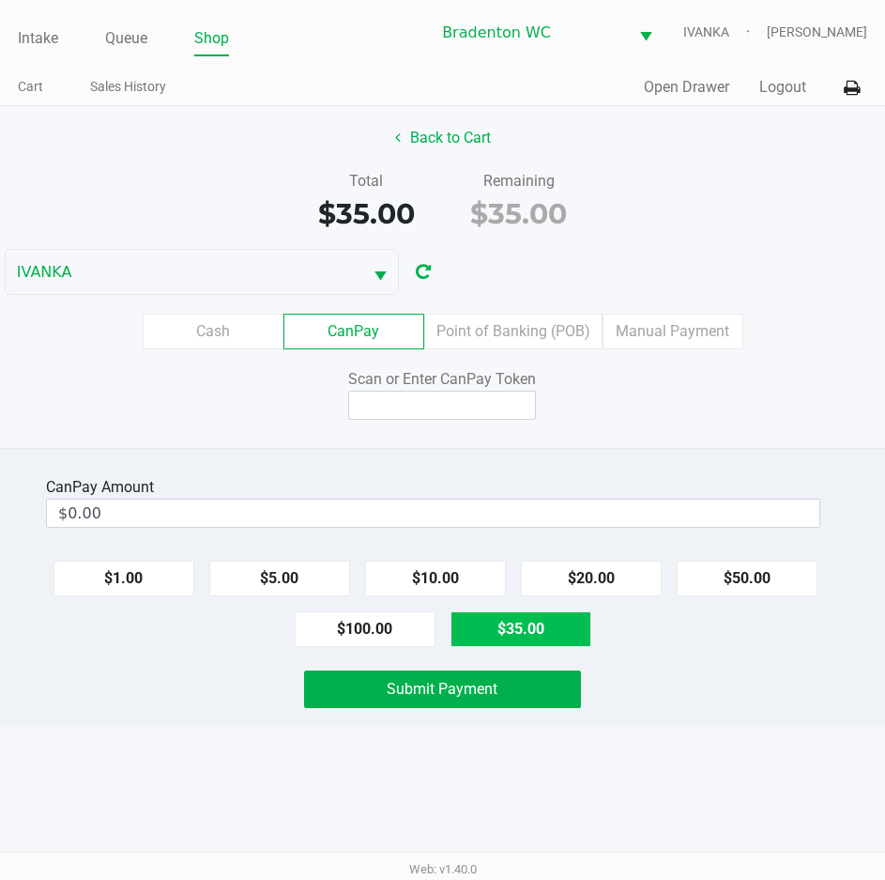
click at [534, 643] on button "$35.00" at bounding box center [521, 629] width 141 height 36
type input "$35.00"
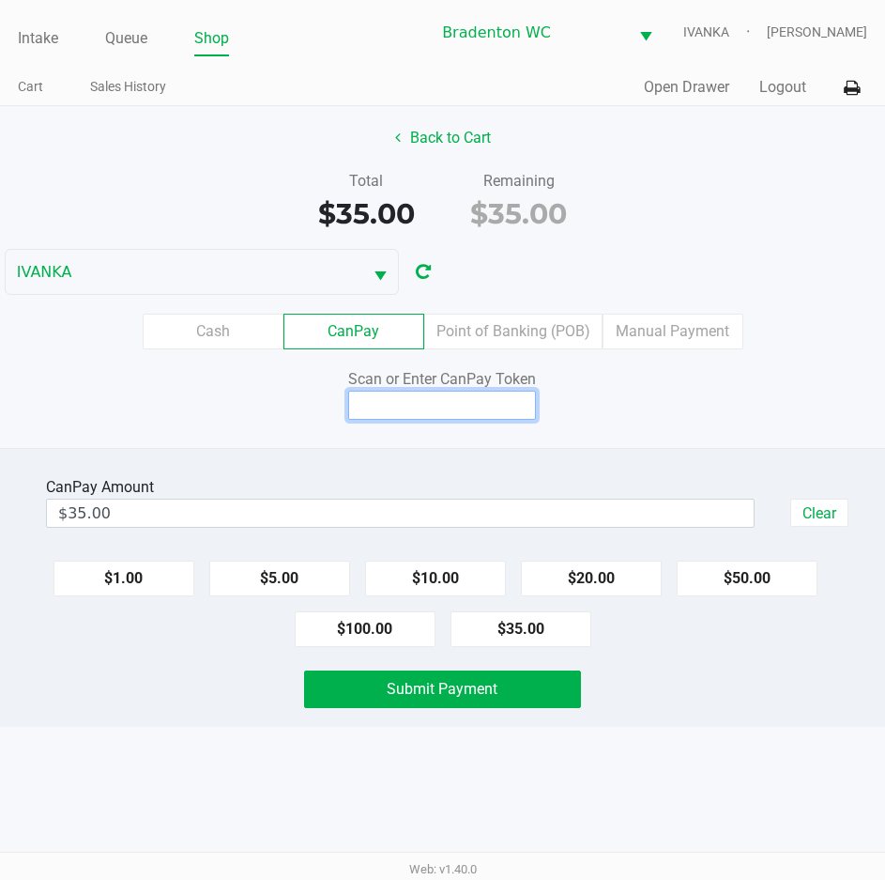
click at [492, 410] on input at bounding box center [442, 405] width 188 height 29
type input "Q9048197Q"
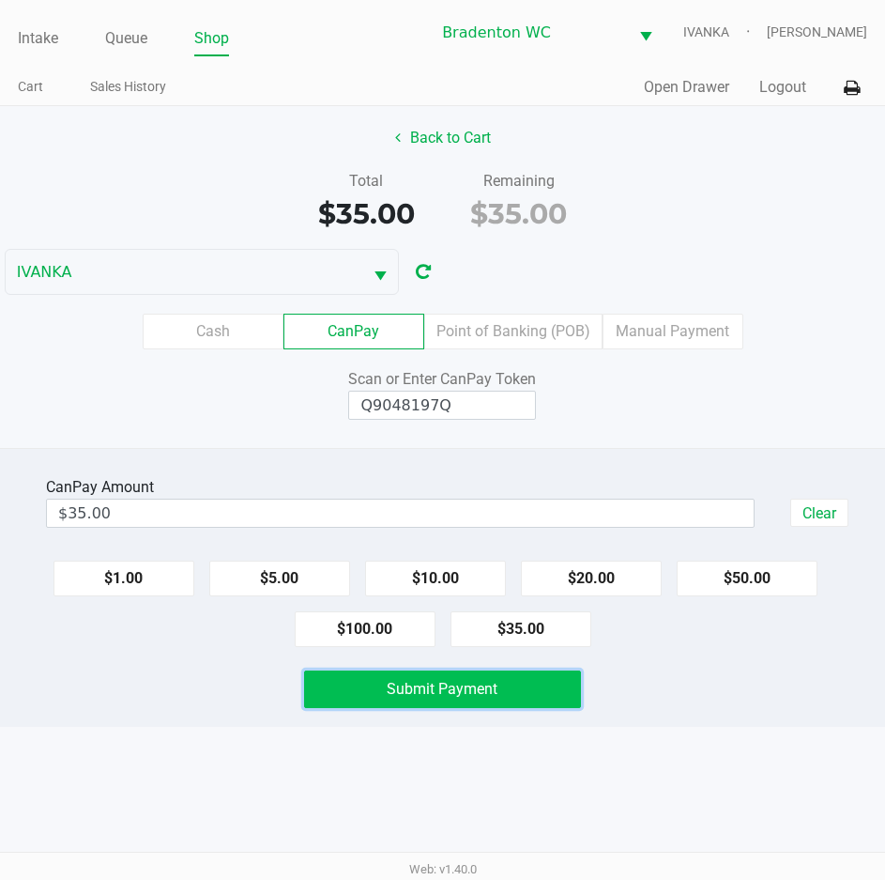
click at [512, 691] on button "Submit Payment" at bounding box center [442, 689] width 276 height 38
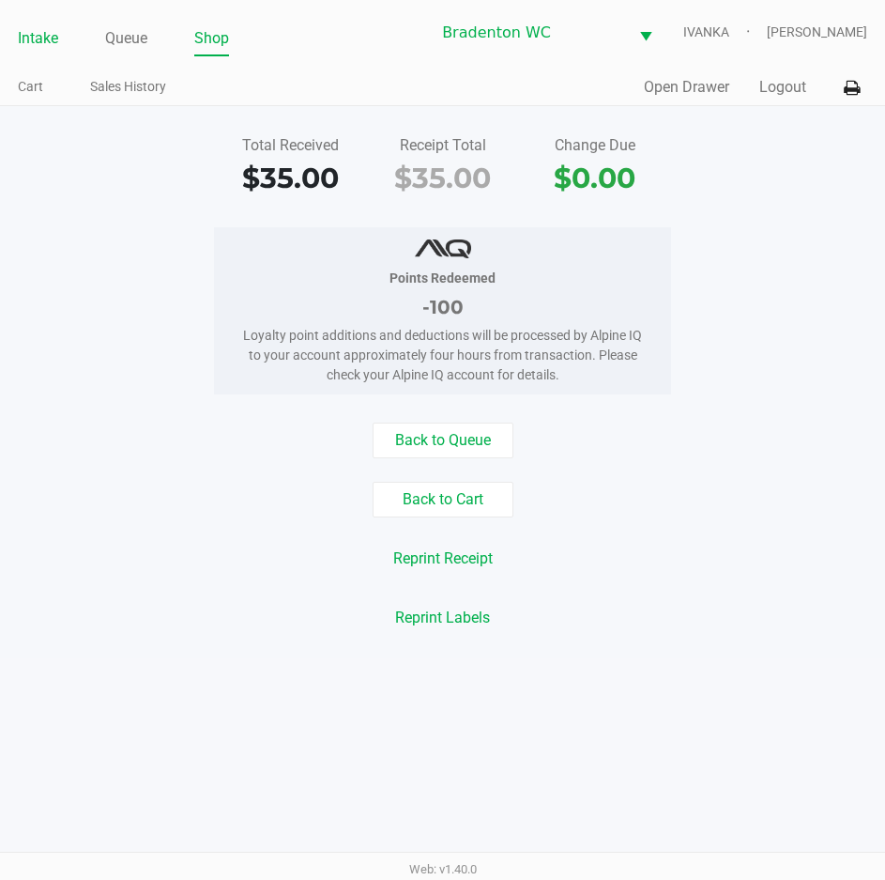
click at [26, 31] on link "Intake" at bounding box center [38, 38] width 40 height 26
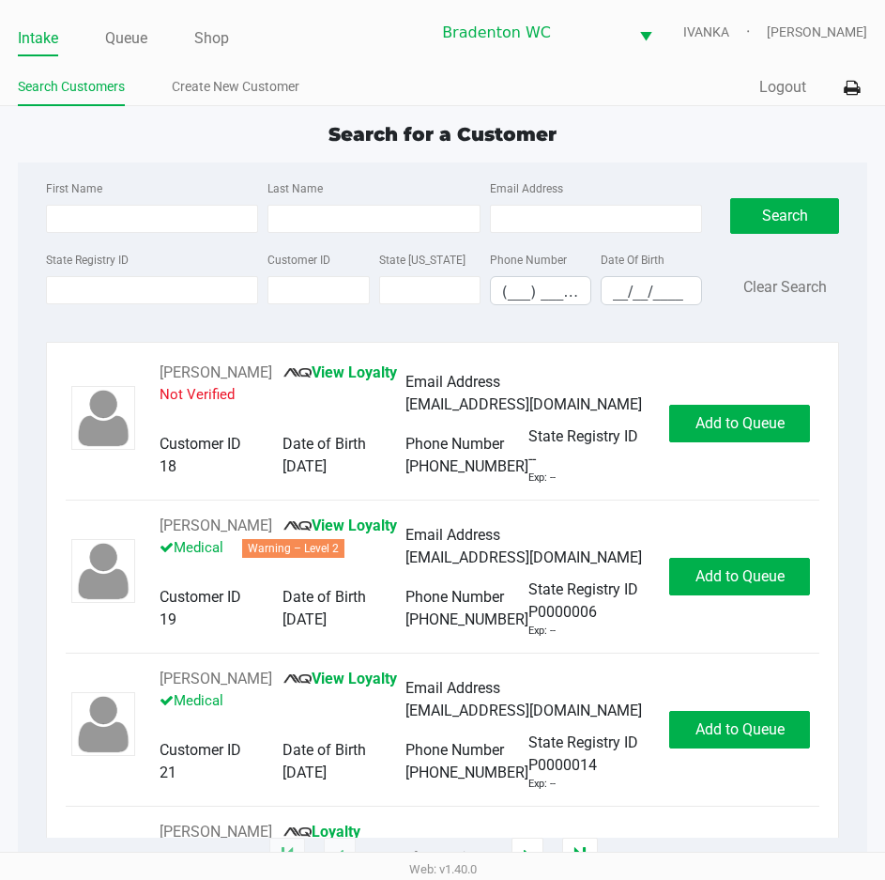
click at [291, 54] on ul "Intake Queue Shop" at bounding box center [224, 39] width 412 height 32
click at [146, 291] on input "State Registry ID" at bounding box center [152, 290] width 212 height 28
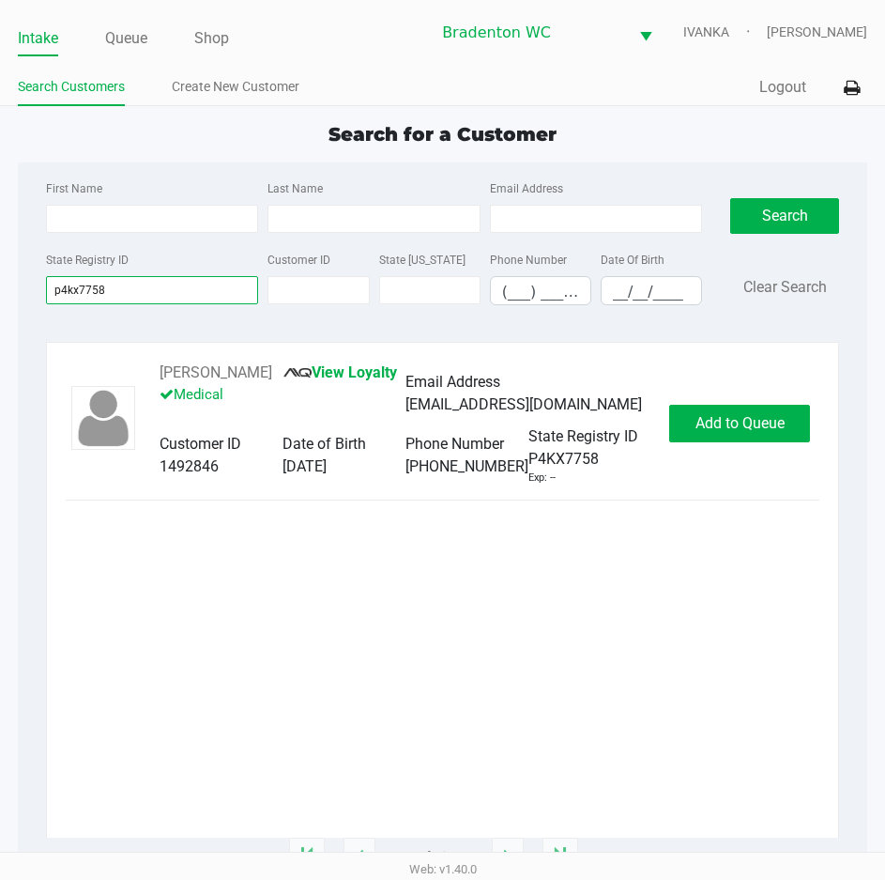
type input "p4kx7758"
click at [732, 405] on button "Add to Queue" at bounding box center [739, 424] width 141 height 38
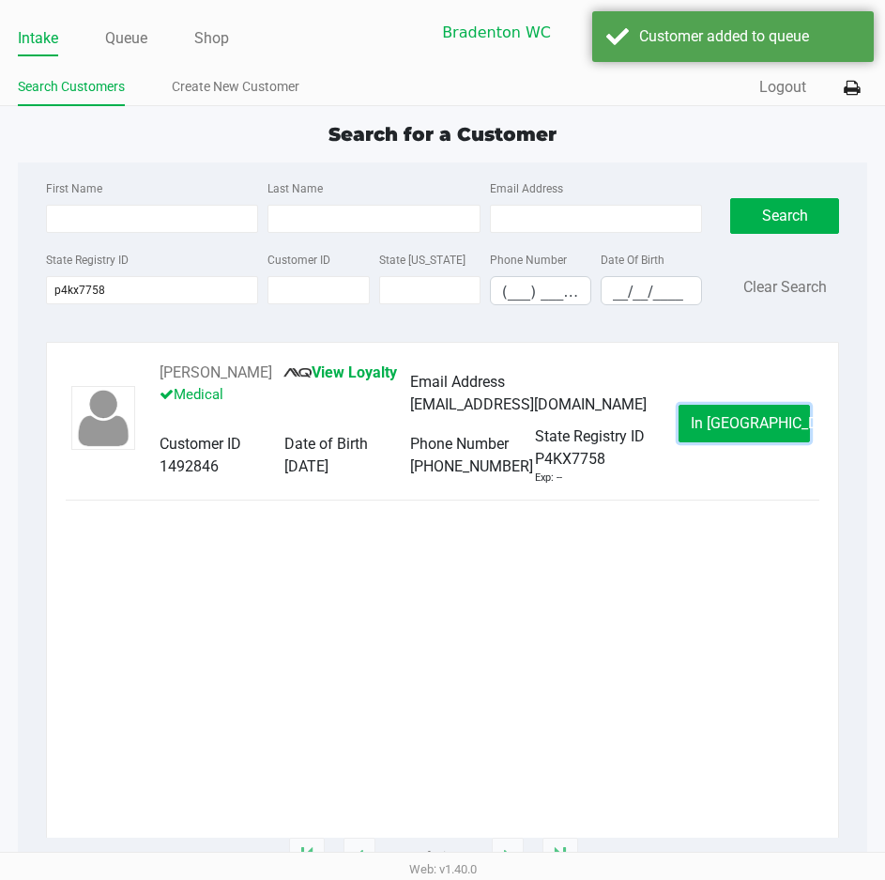
click at [732, 405] on button "In Queue" at bounding box center [744, 424] width 131 height 38
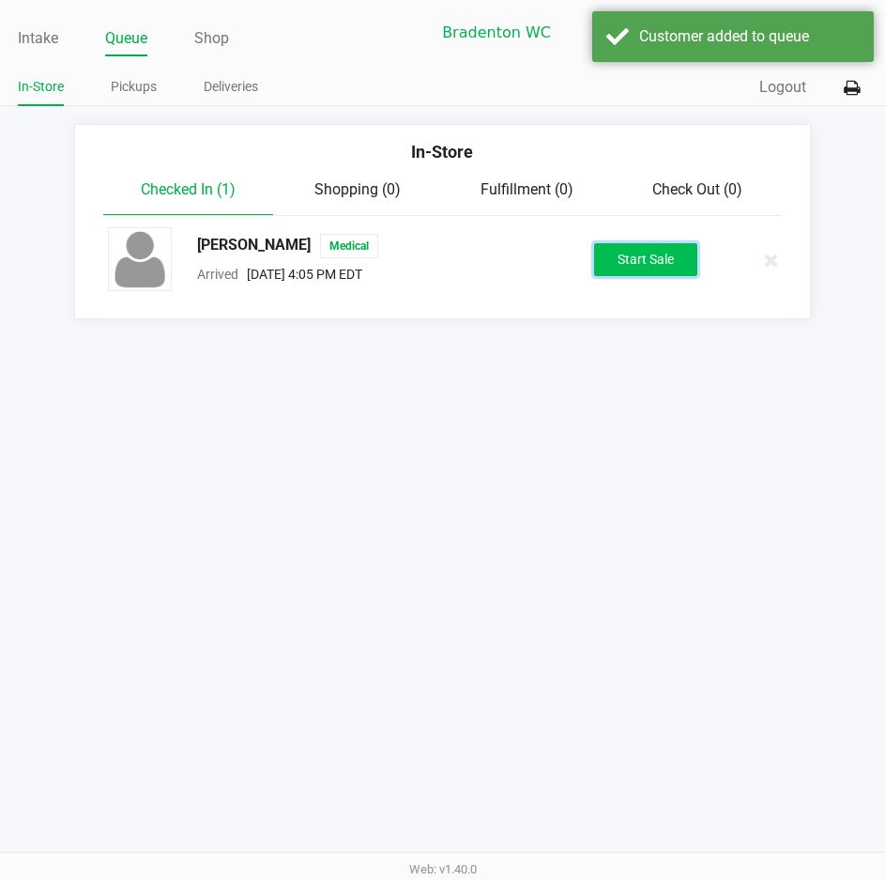
click at [651, 268] on button "Start Sale" at bounding box center [645, 259] width 103 height 33
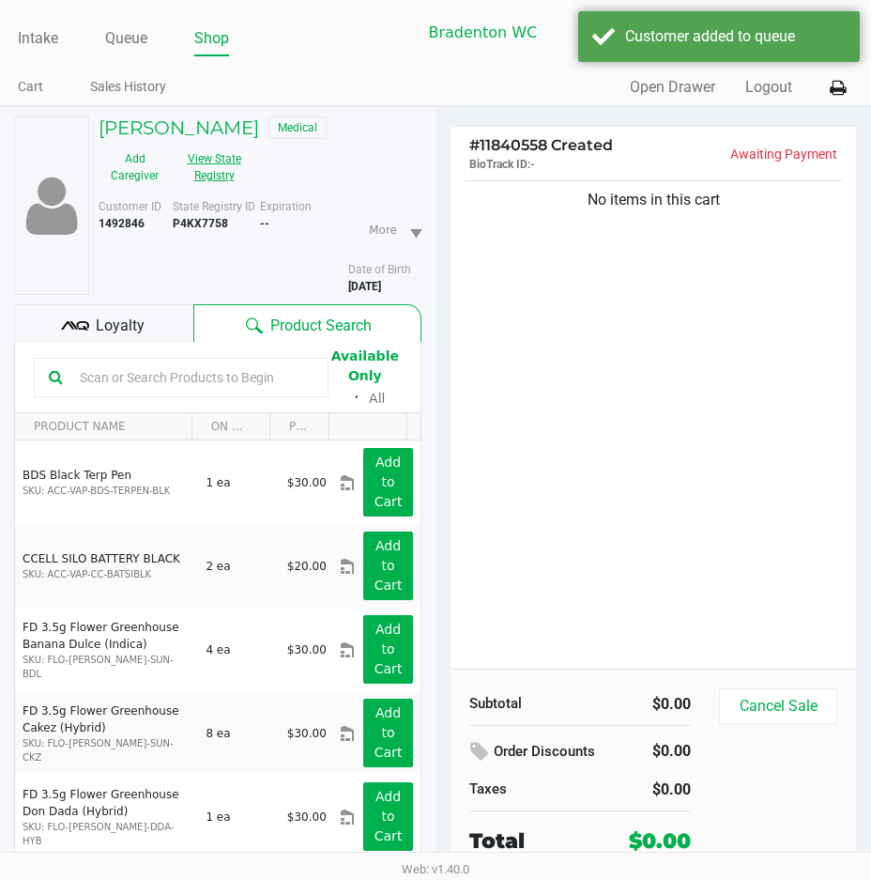
click at [229, 178] on button "View State Registry" at bounding box center [208, 167] width 75 height 47
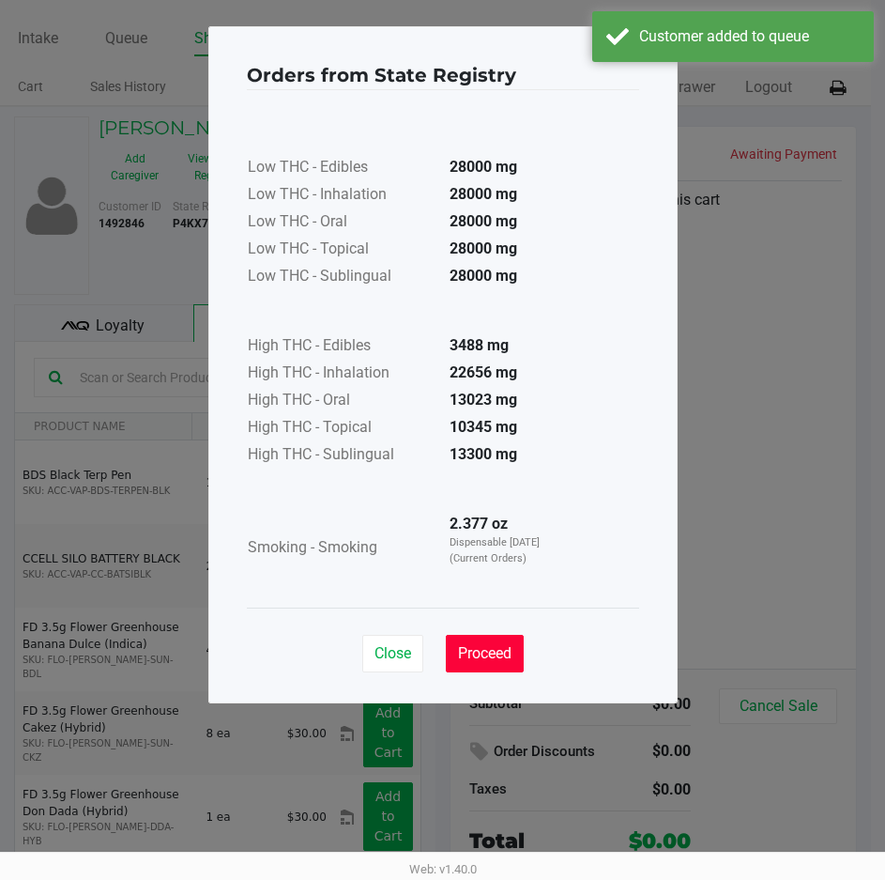
click at [484, 644] on span "Proceed" at bounding box center [485, 653] width 54 height 18
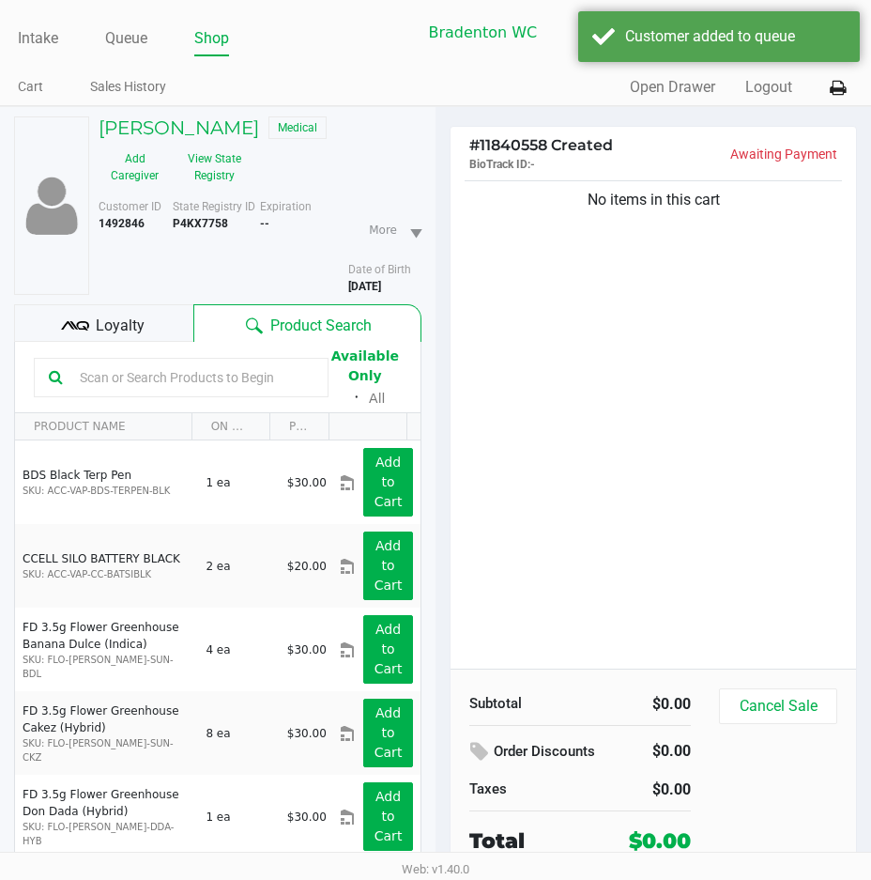
click at [132, 312] on div "Loyalty" at bounding box center [103, 323] width 179 height 38
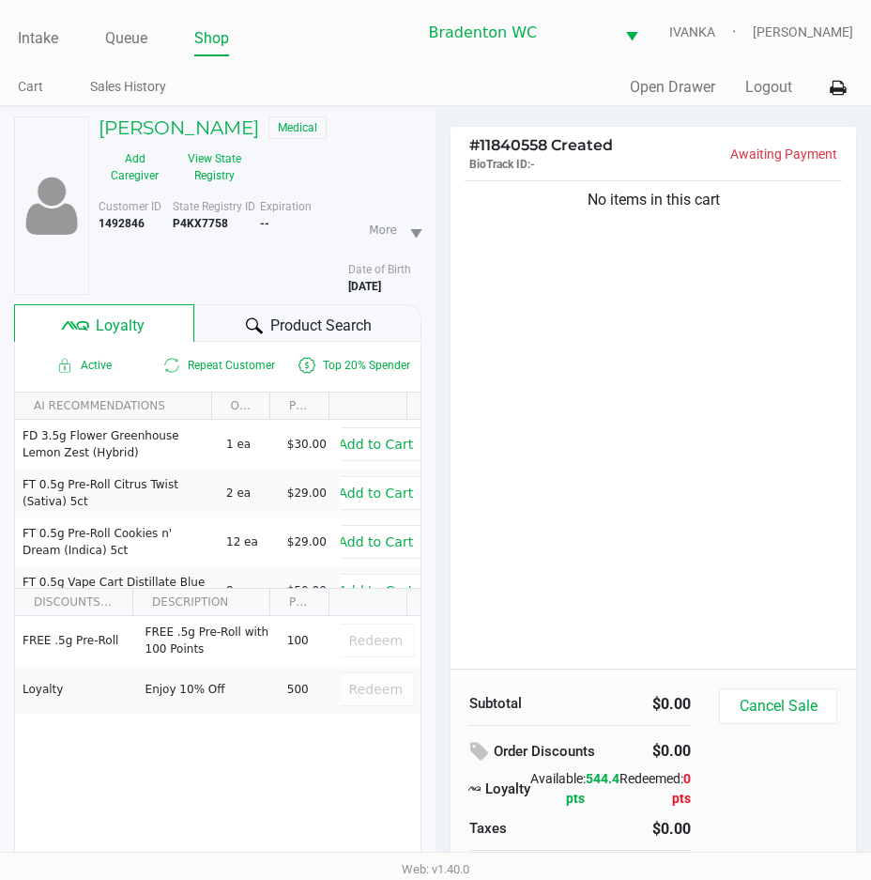
click at [251, 322] on icon at bounding box center [254, 325] width 17 height 17
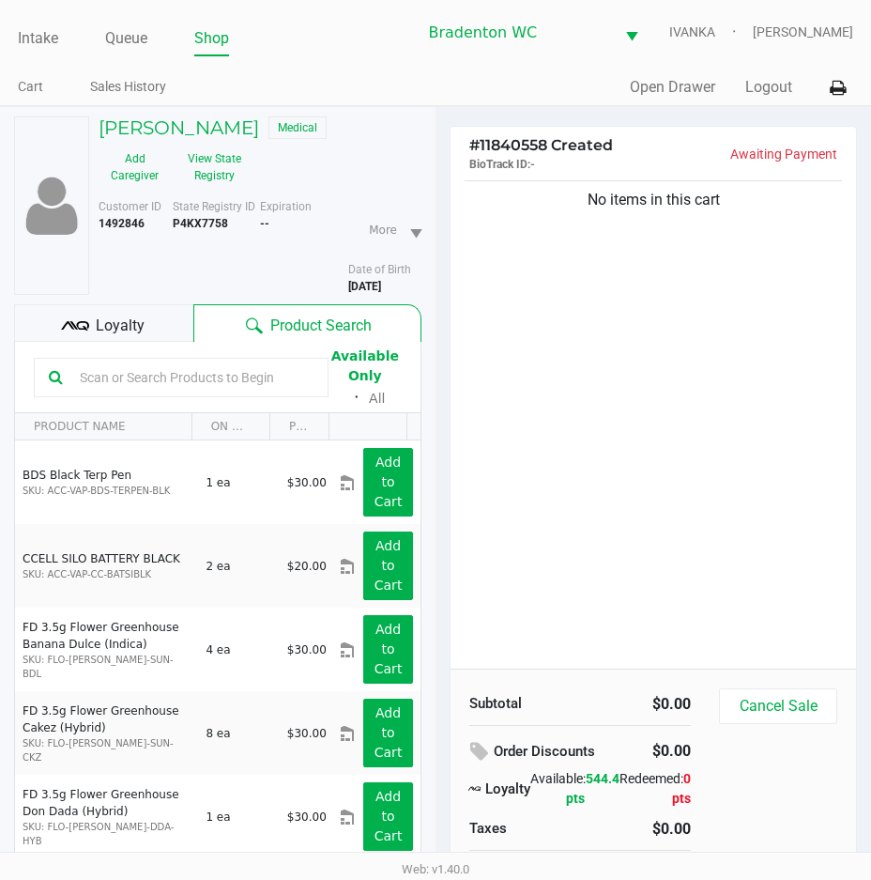
click at [177, 373] on input "text" at bounding box center [192, 377] width 241 height 28
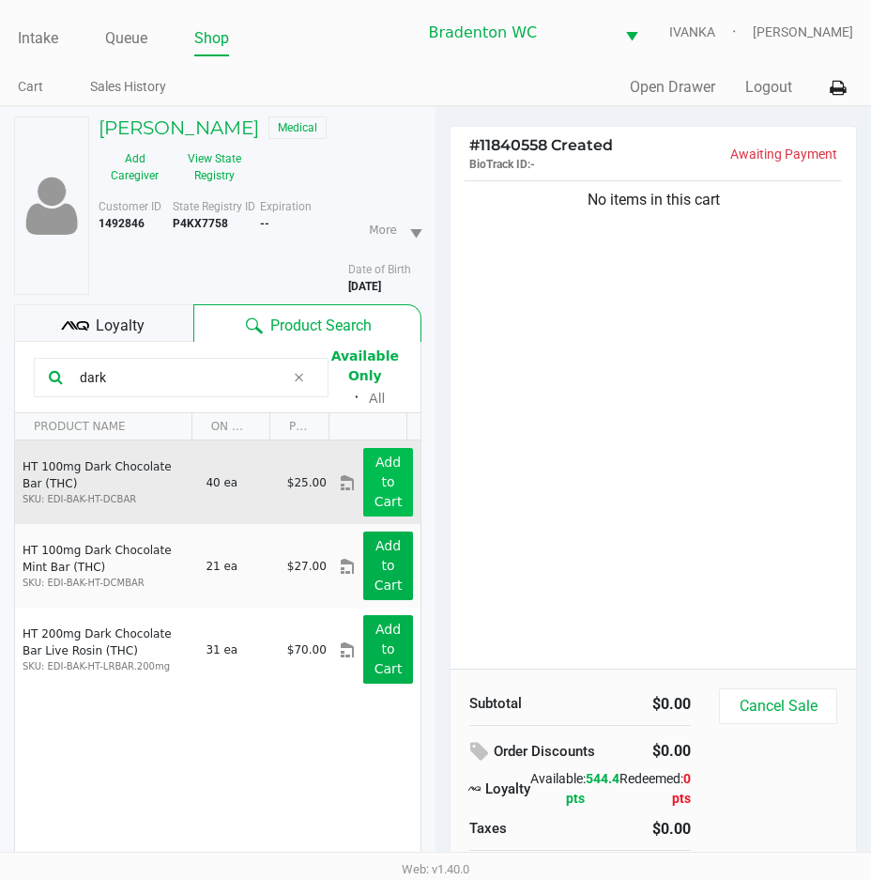
type input "dark"
click at [375, 494] on app-button-loader "Add to Cart" at bounding box center [389, 481] width 28 height 54
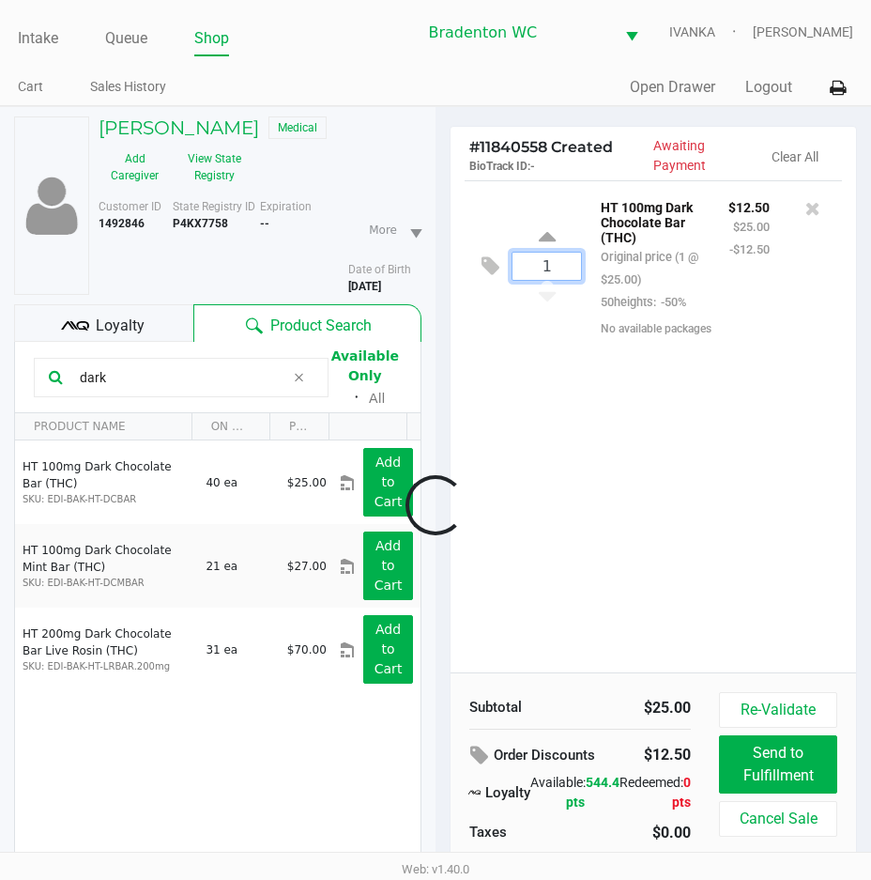
click at [553, 271] on input "1" at bounding box center [547, 266] width 69 height 27
type input "2"
click at [613, 493] on div "Loading RITA HANNAN Medical Add Caregiver View State Registry Customer ID 14928…" at bounding box center [435, 541] width 871 height 871
click at [289, 377] on span at bounding box center [299, 377] width 28 height 23
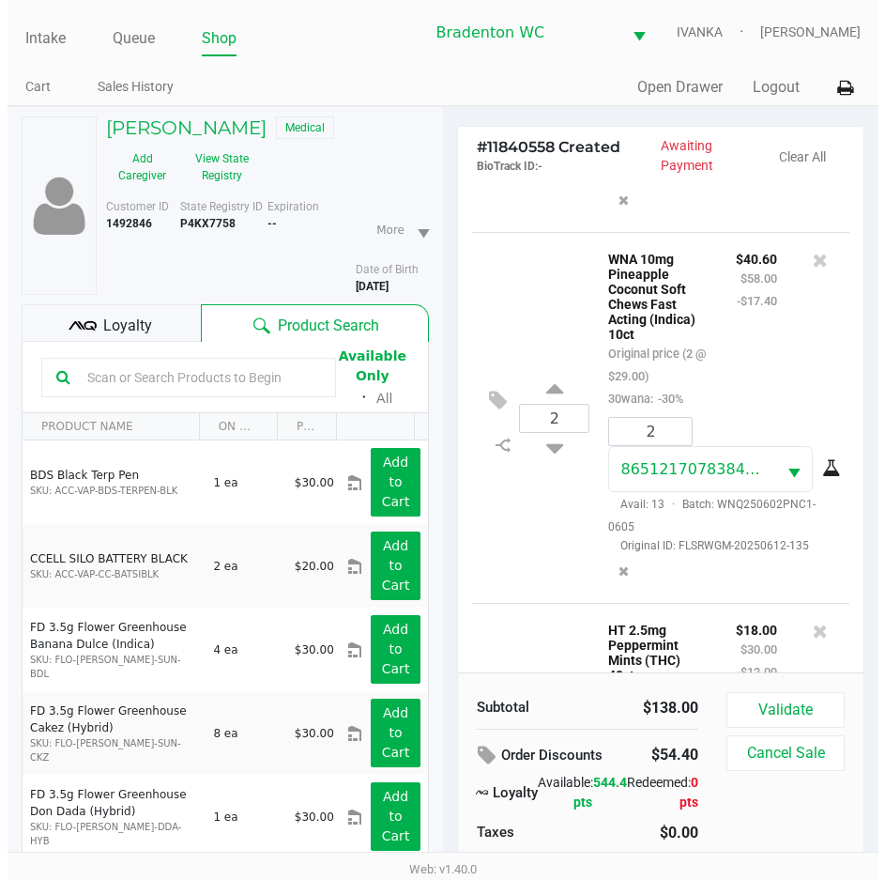
scroll to position [545, 0]
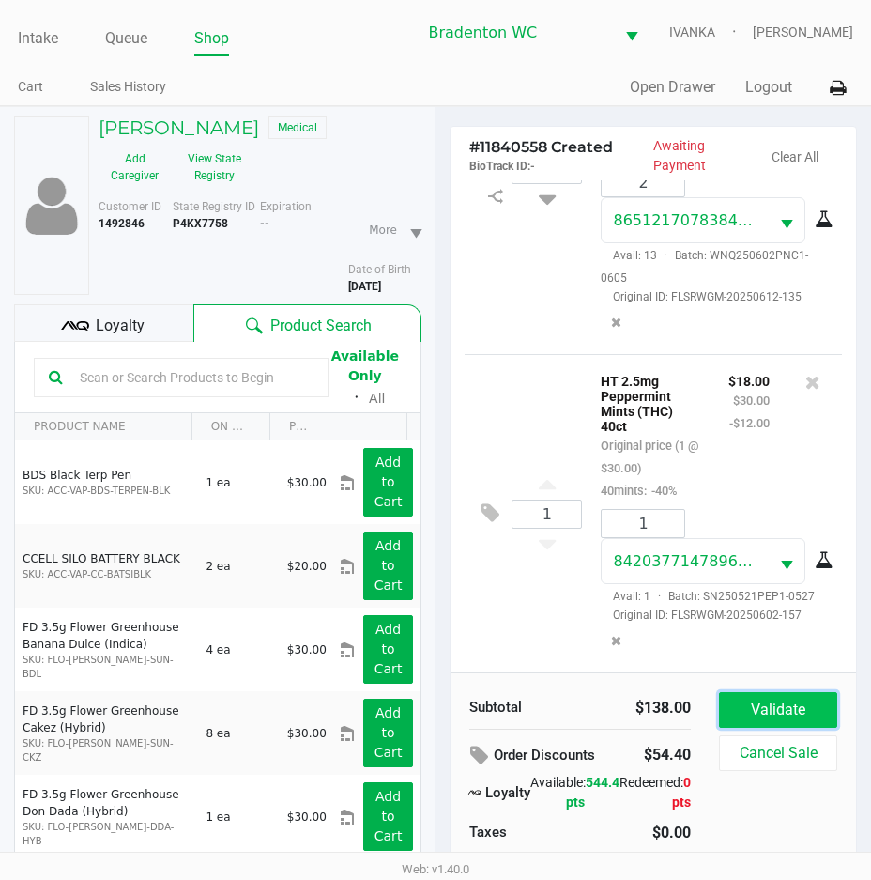
click at [802, 705] on button "Validate" at bounding box center [778, 710] width 118 height 36
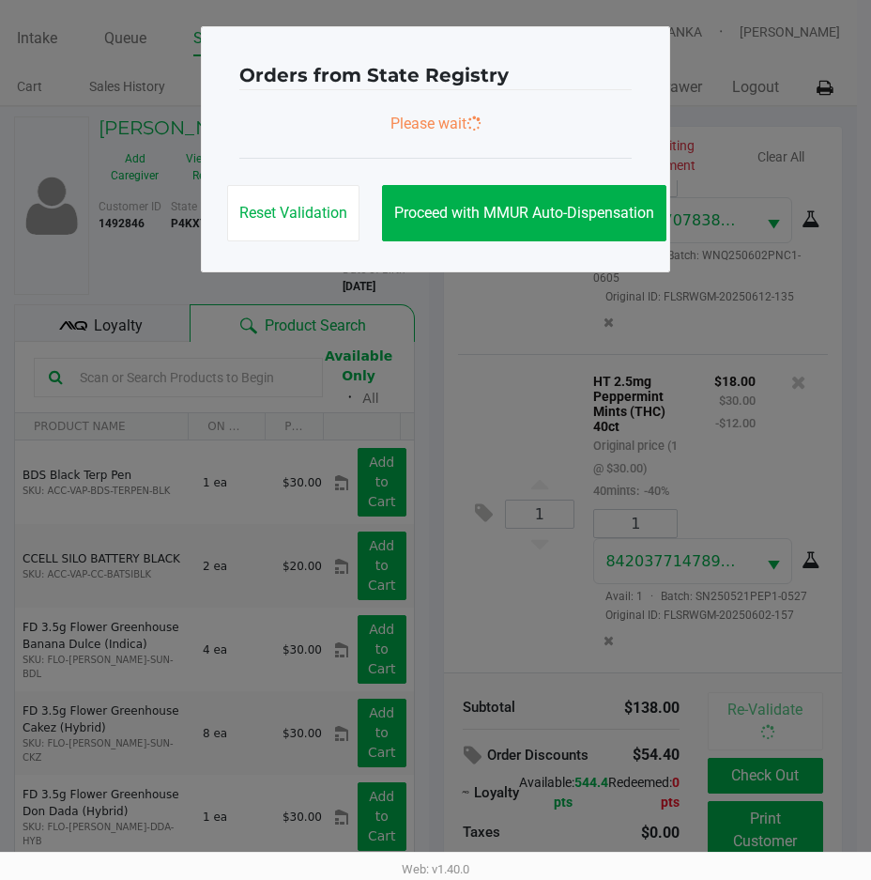
scroll to position [596, 0]
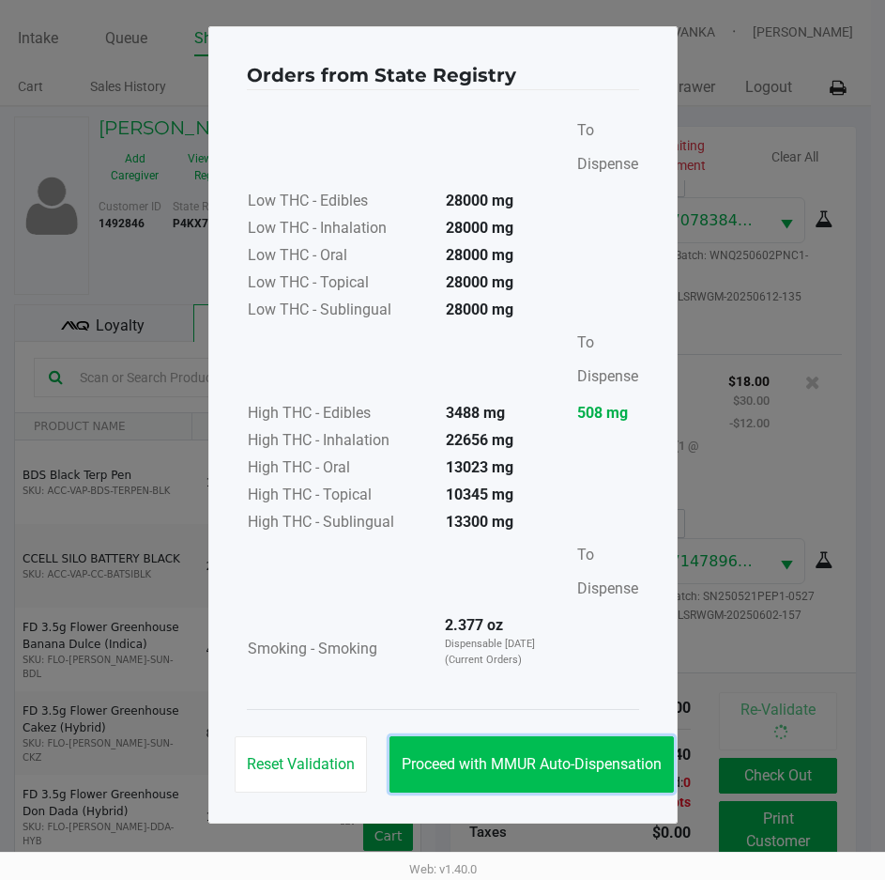
click at [537, 767] on span "Proceed with MMUR Auto-Dispensation" at bounding box center [532, 764] width 260 height 18
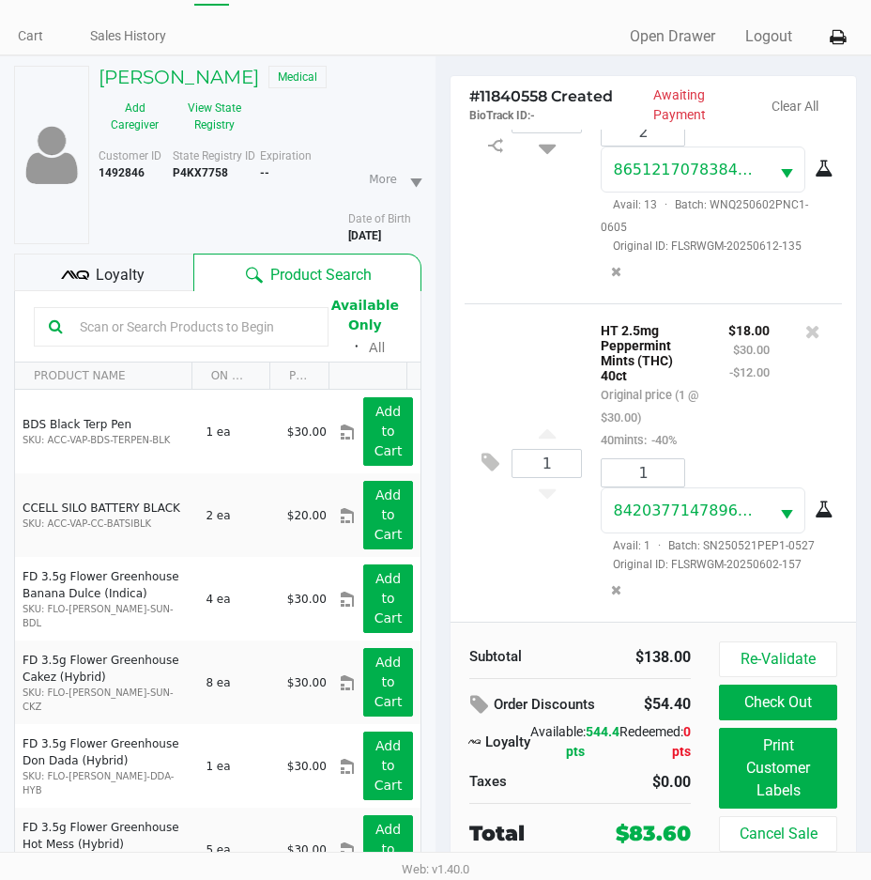
scroll to position [98, 0]
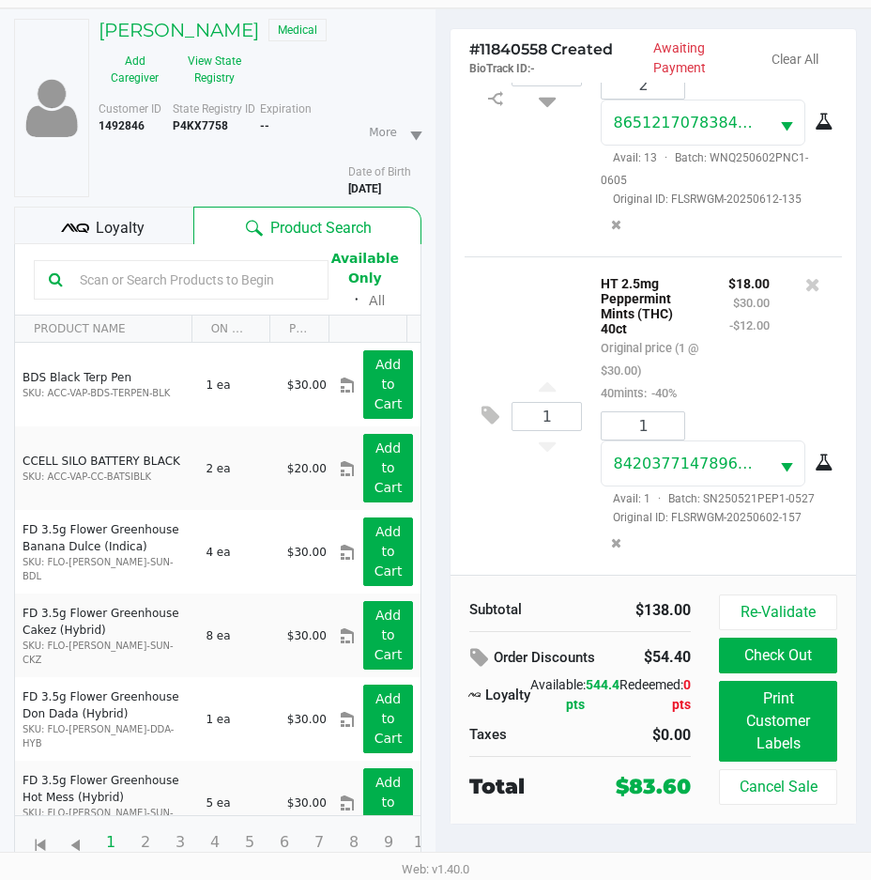
click at [111, 232] on span "Loyalty" at bounding box center [120, 228] width 49 height 23
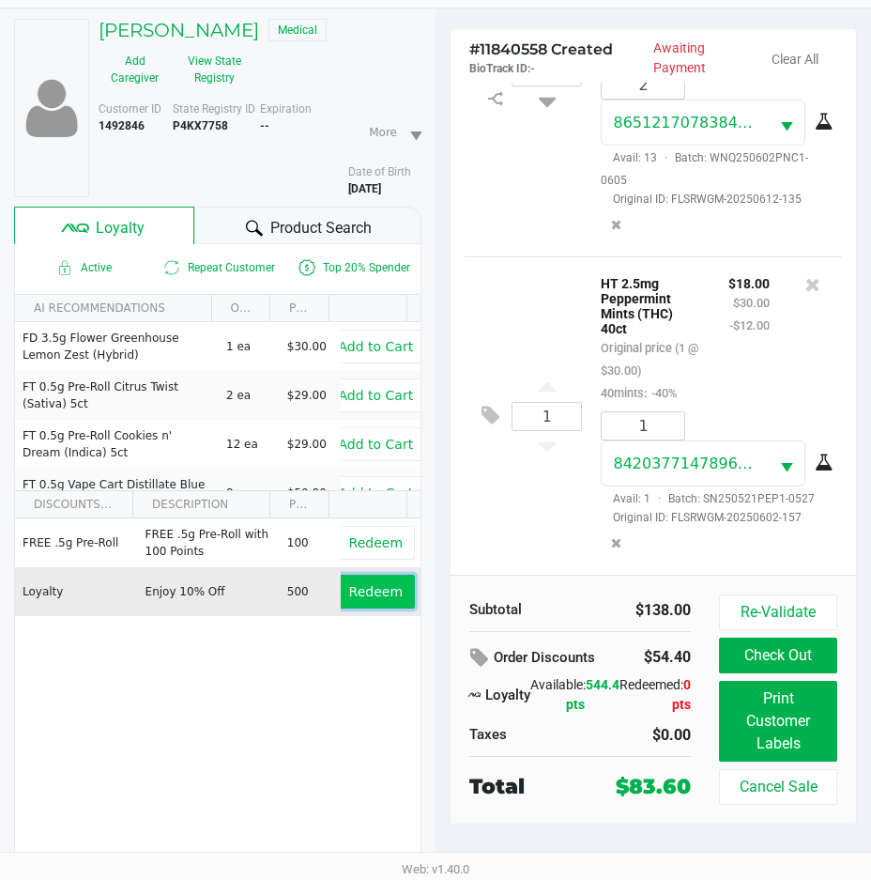
click at [375, 597] on span "Redeem" at bounding box center [376, 591] width 54 height 15
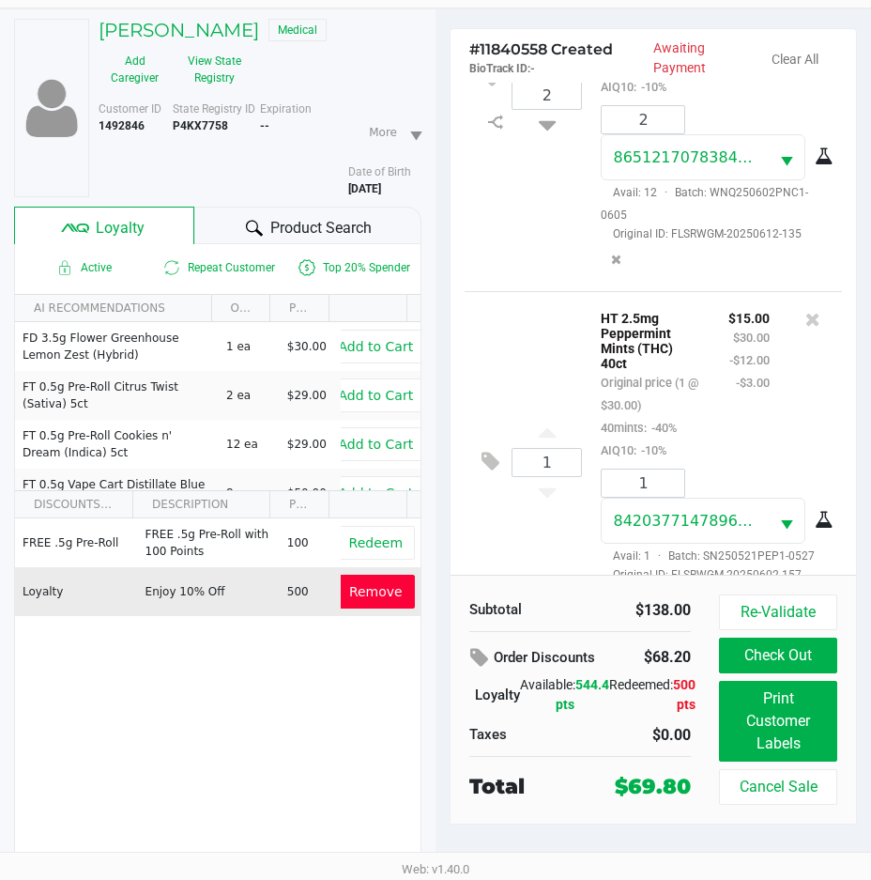
scroll to position [657, 0]
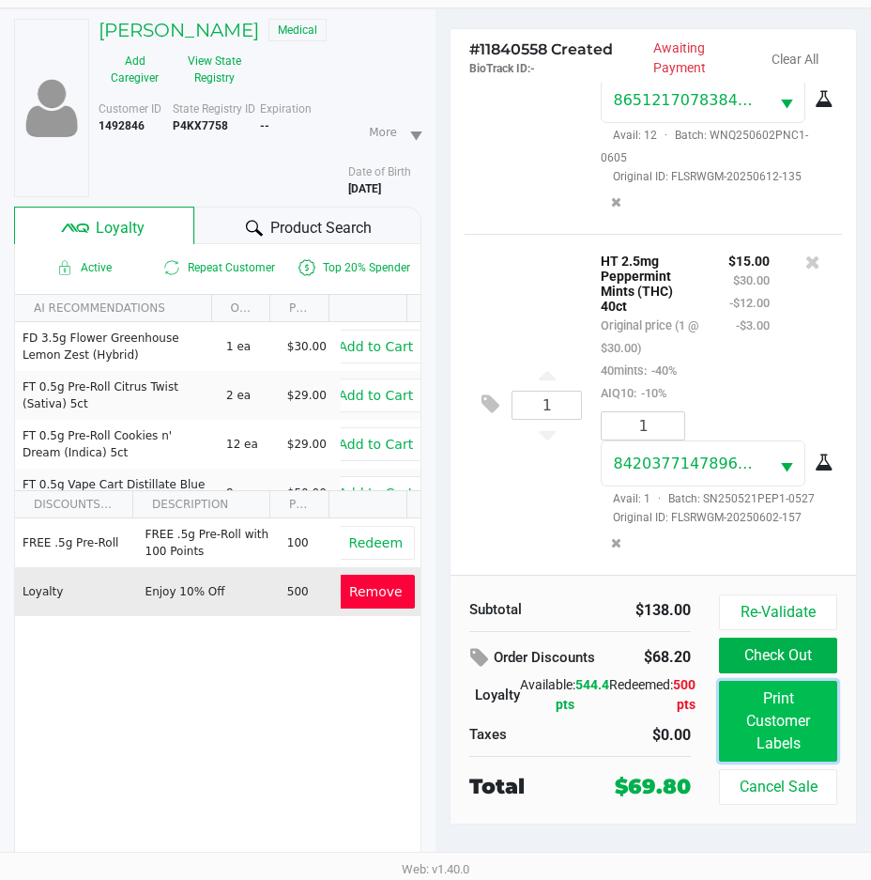
click at [757, 727] on button "Print Customer Labels" at bounding box center [778, 721] width 118 height 81
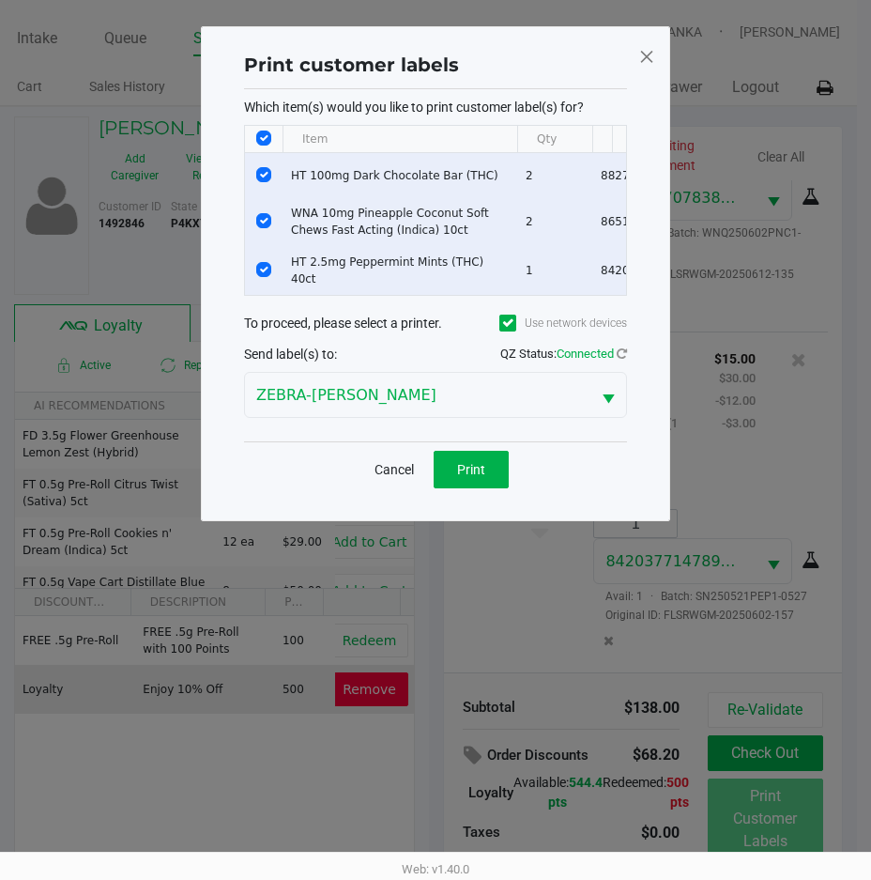
scroll to position [0, 0]
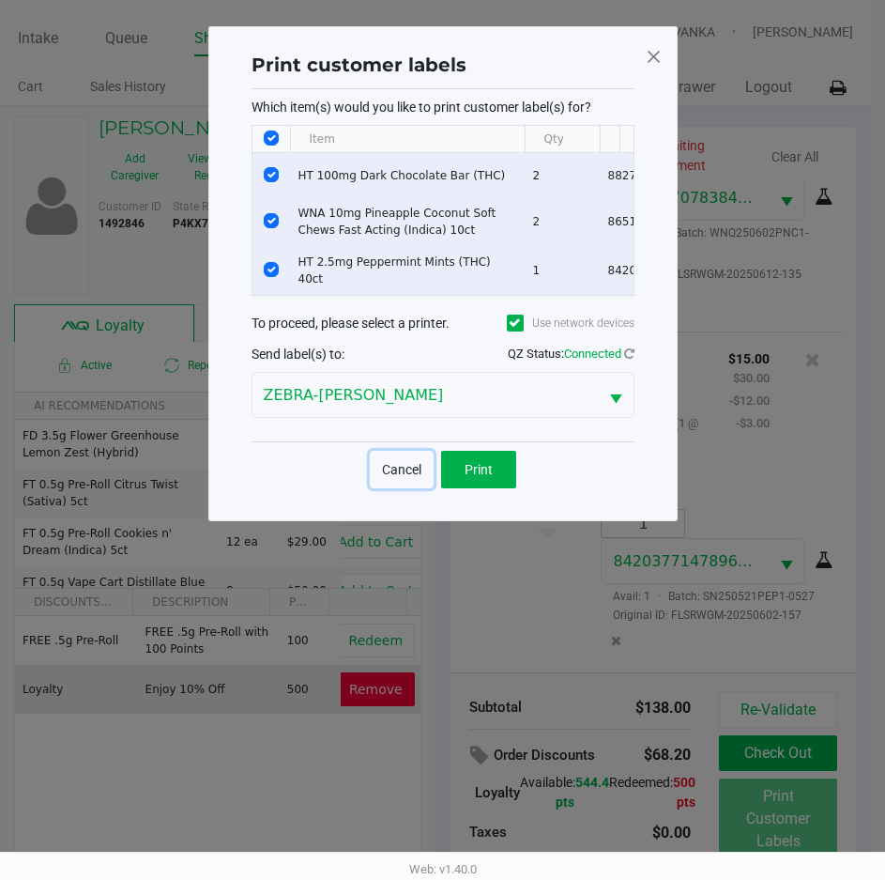
click at [387, 483] on button "Cancel" at bounding box center [402, 470] width 64 height 38
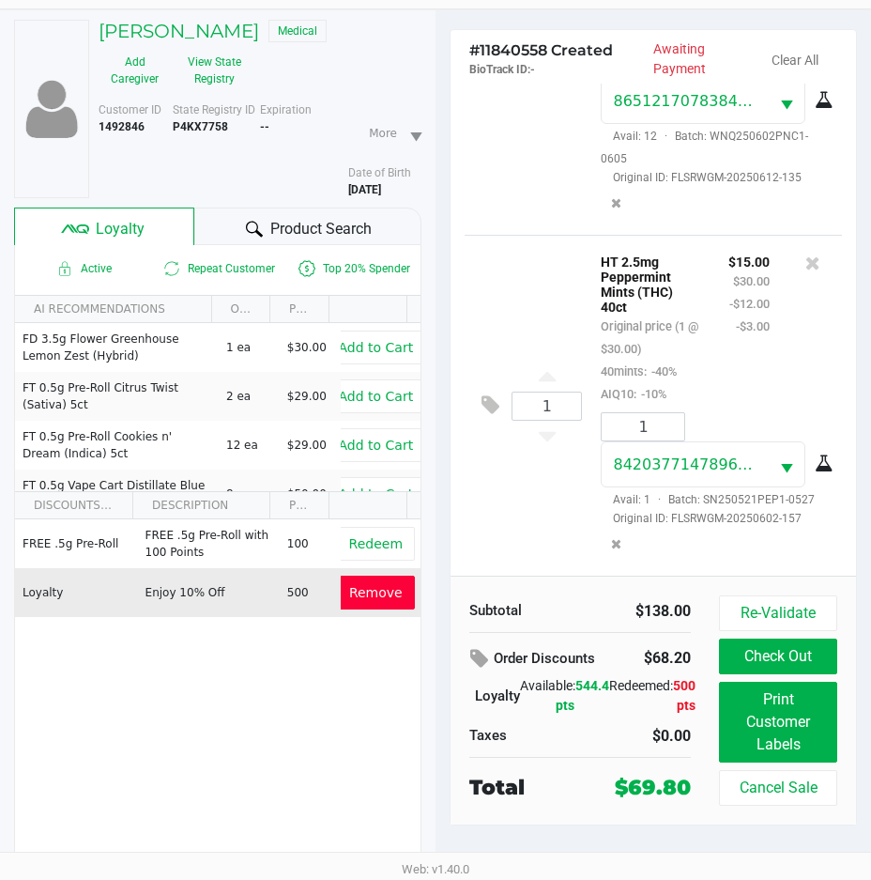
scroll to position [98, 0]
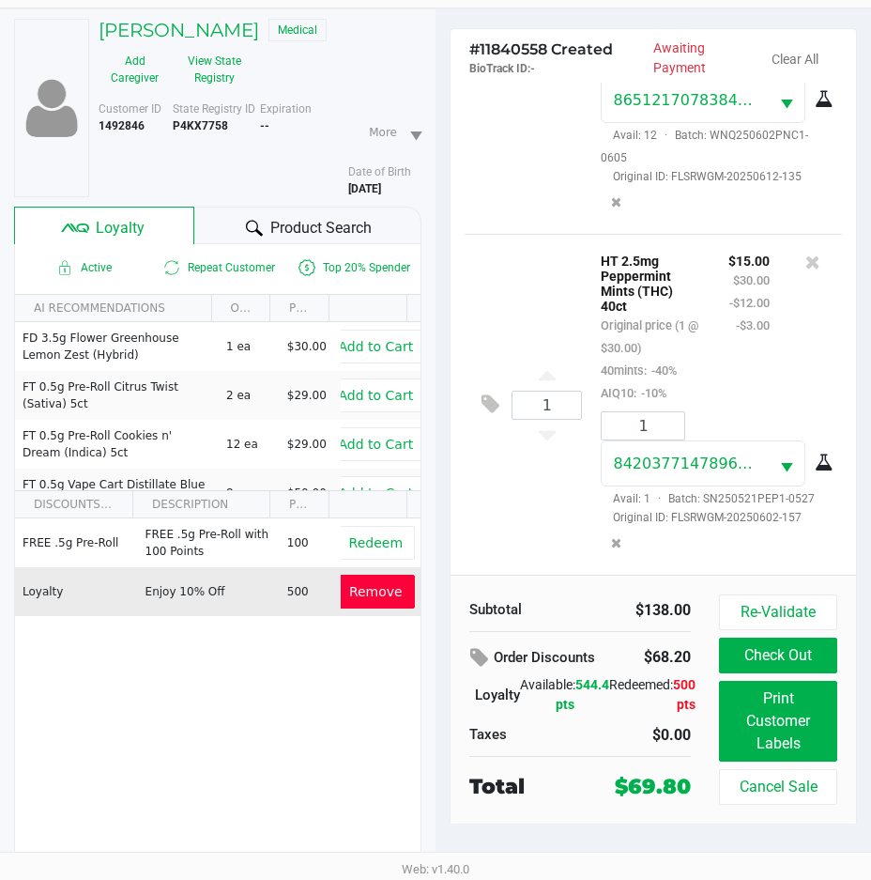
click at [374, 601] on button "Remove" at bounding box center [376, 592] width 78 height 34
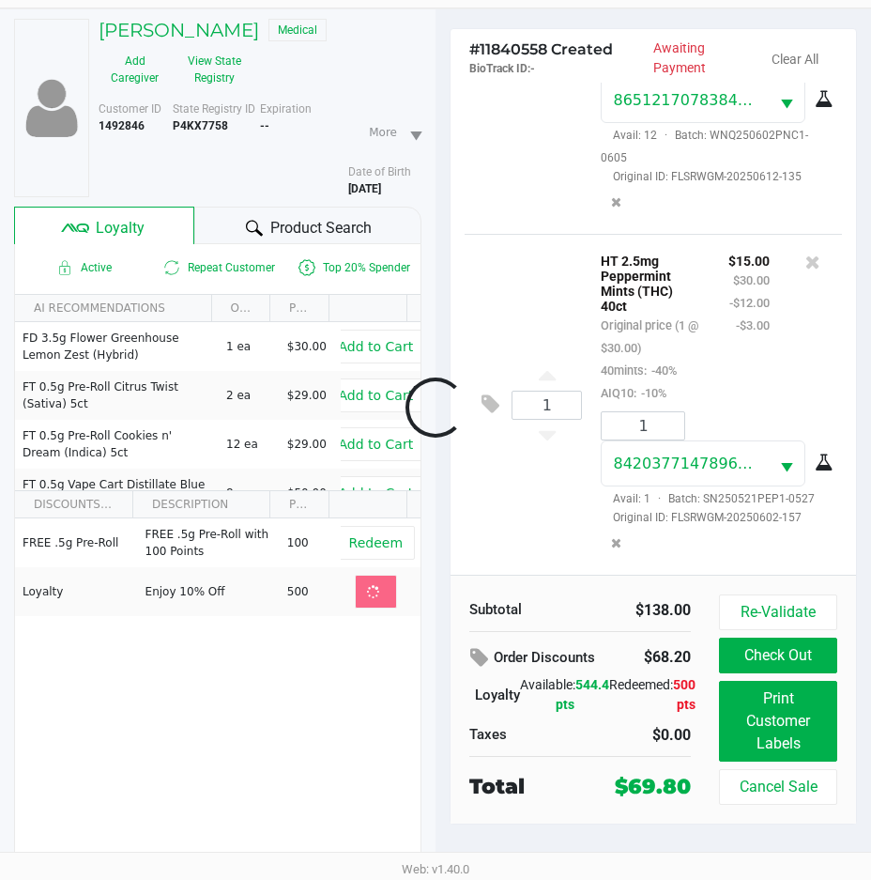
scroll to position [574, 0]
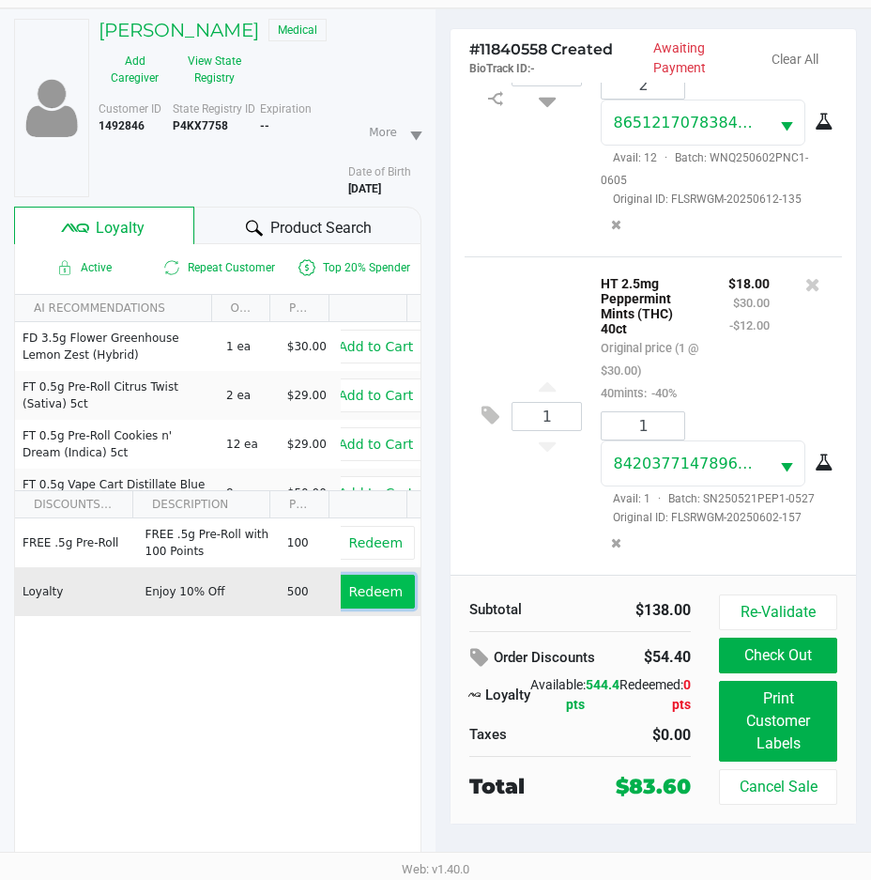
click at [368, 597] on span "Redeem" at bounding box center [376, 591] width 54 height 15
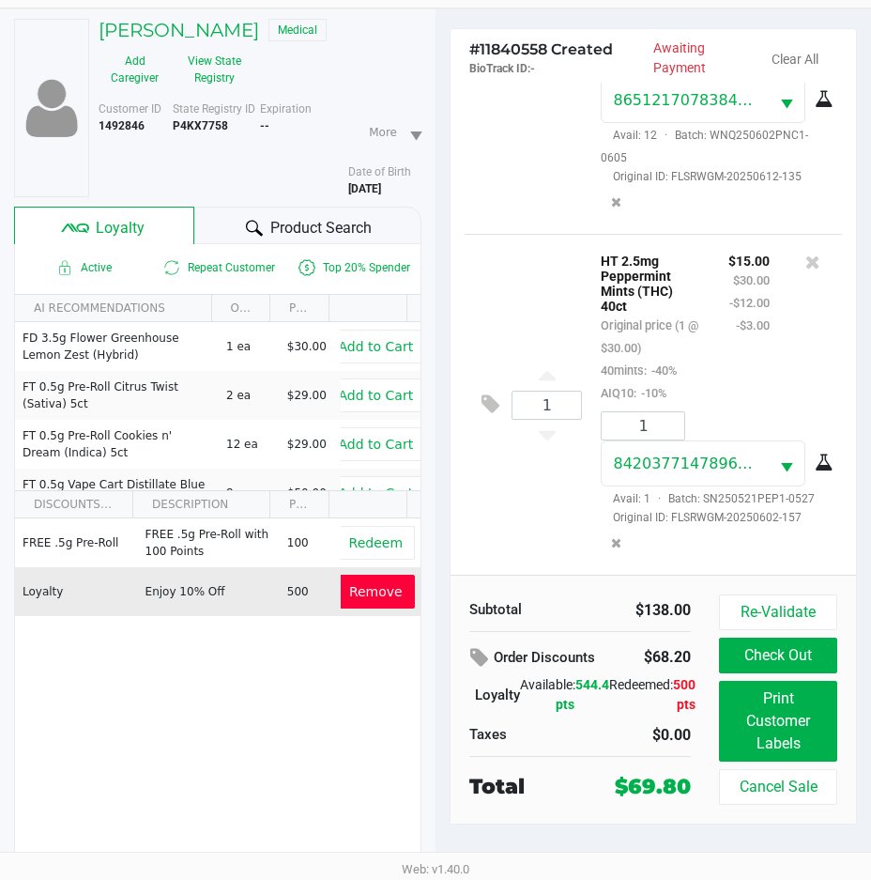
scroll to position [664, 0]
click at [335, 222] on span "Product Search" at bounding box center [320, 228] width 101 height 23
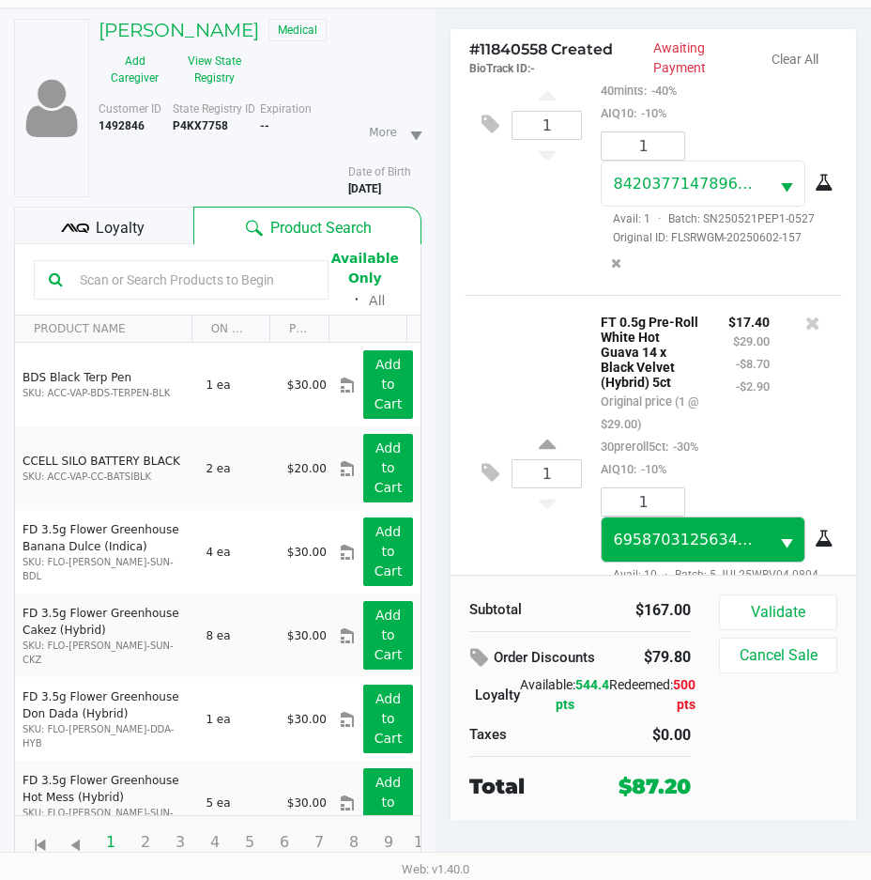
scroll to position [1069, 0]
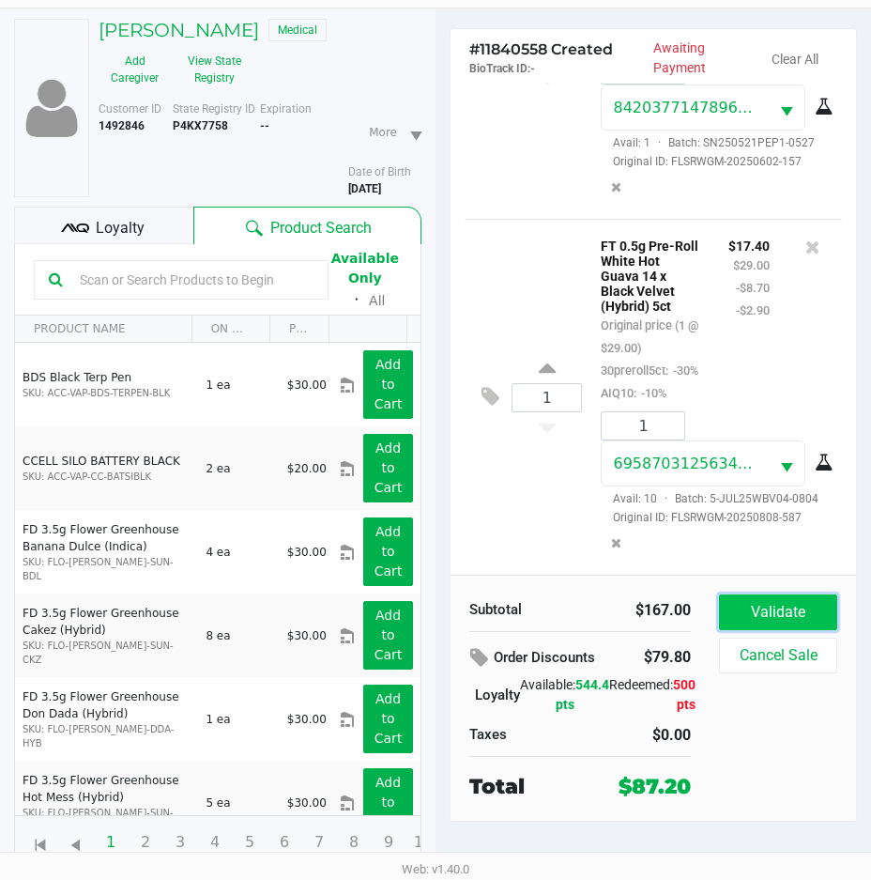
click at [762, 609] on button "Validate" at bounding box center [778, 612] width 118 height 36
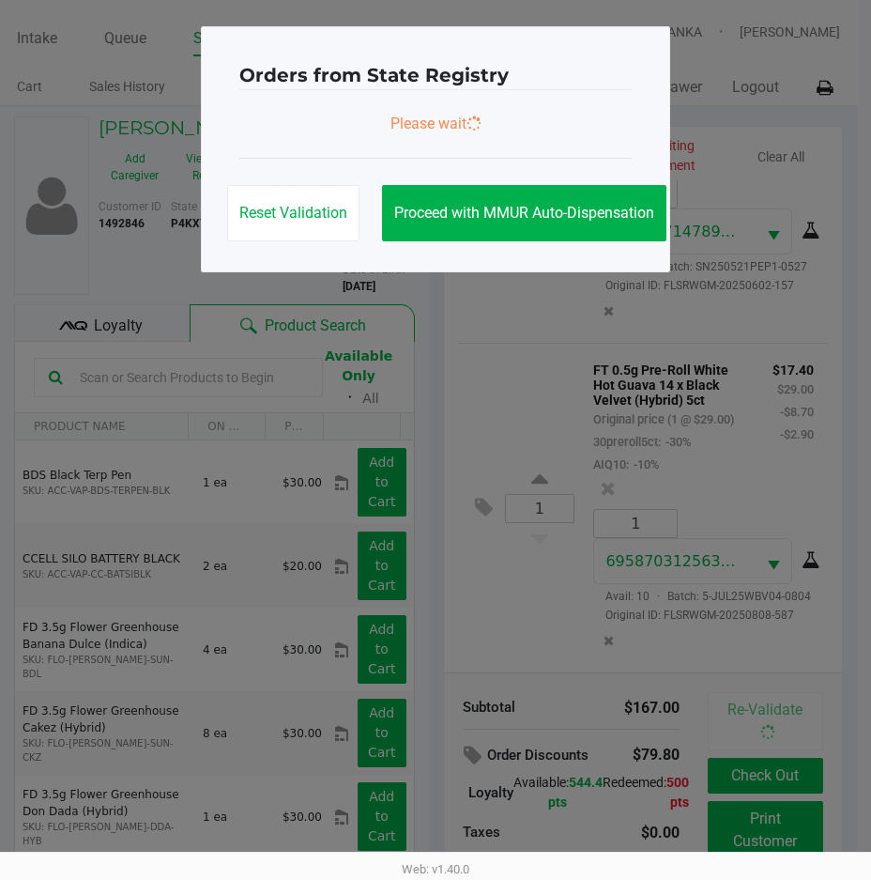
scroll to position [0, 0]
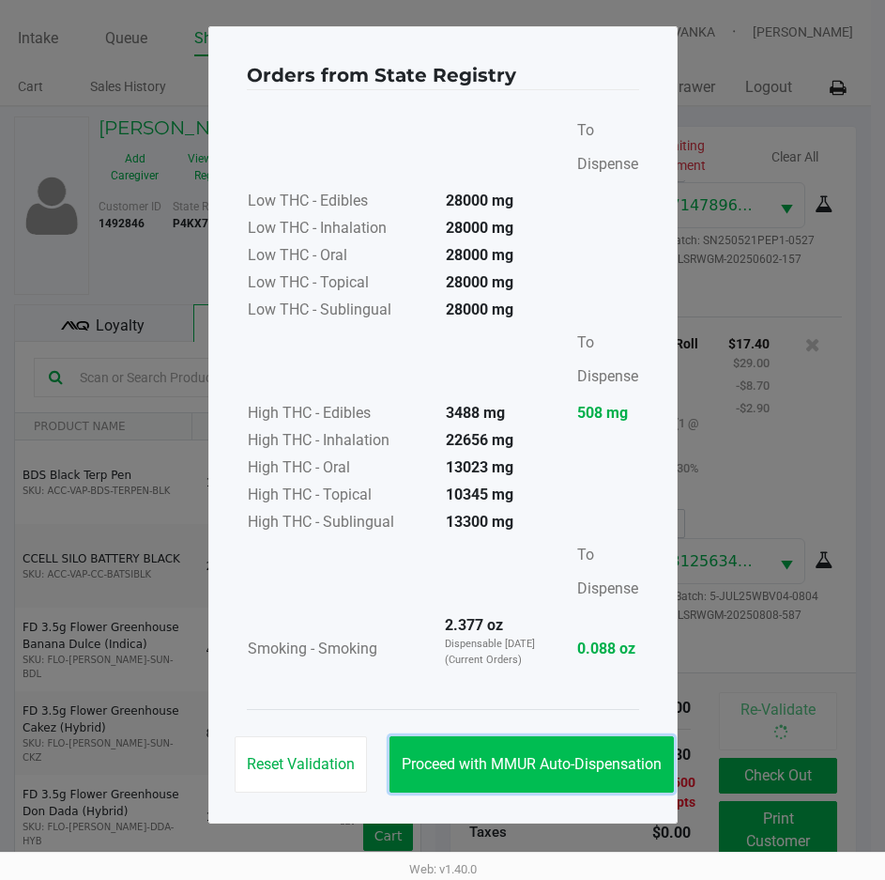
click at [572, 753] on button "Proceed with MMUR Auto-Dispensation" at bounding box center [532, 764] width 284 height 56
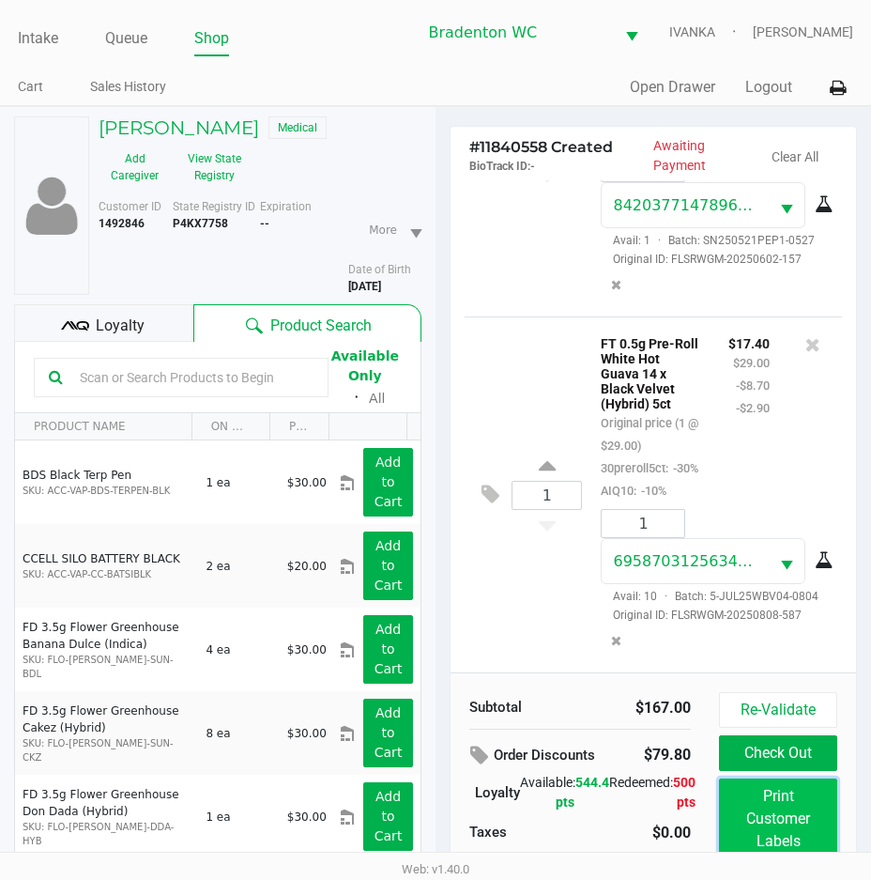
click at [759, 804] on button "Print Customer Labels" at bounding box center [778, 818] width 118 height 81
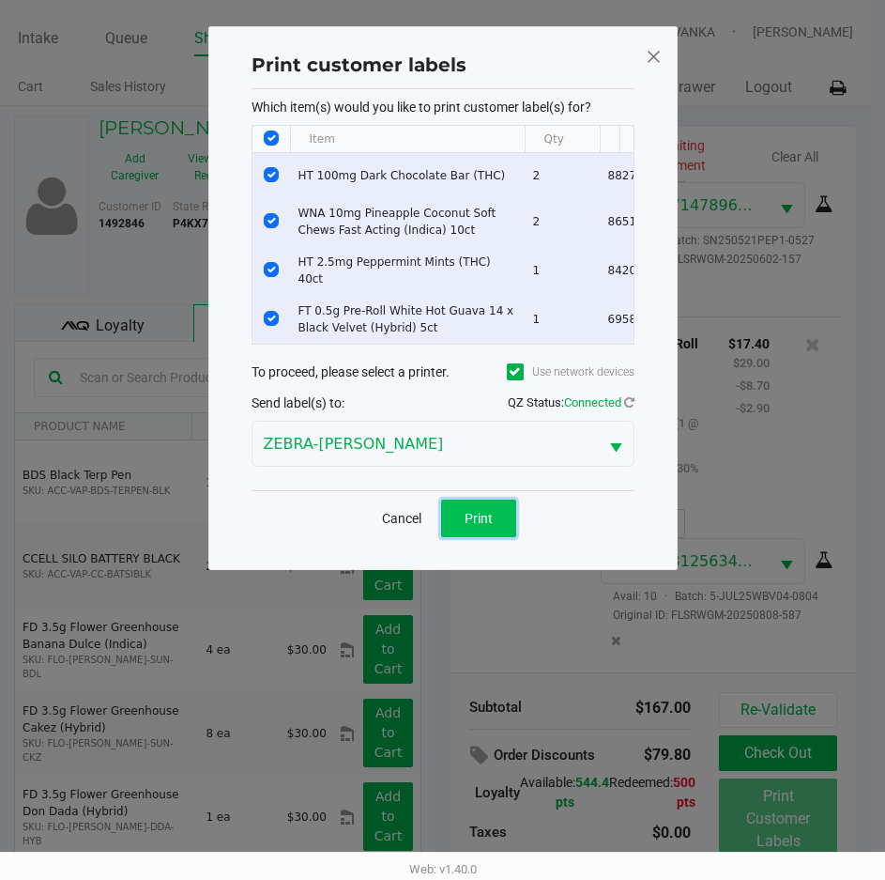
click at [484, 521] on span "Print" at bounding box center [479, 518] width 28 height 15
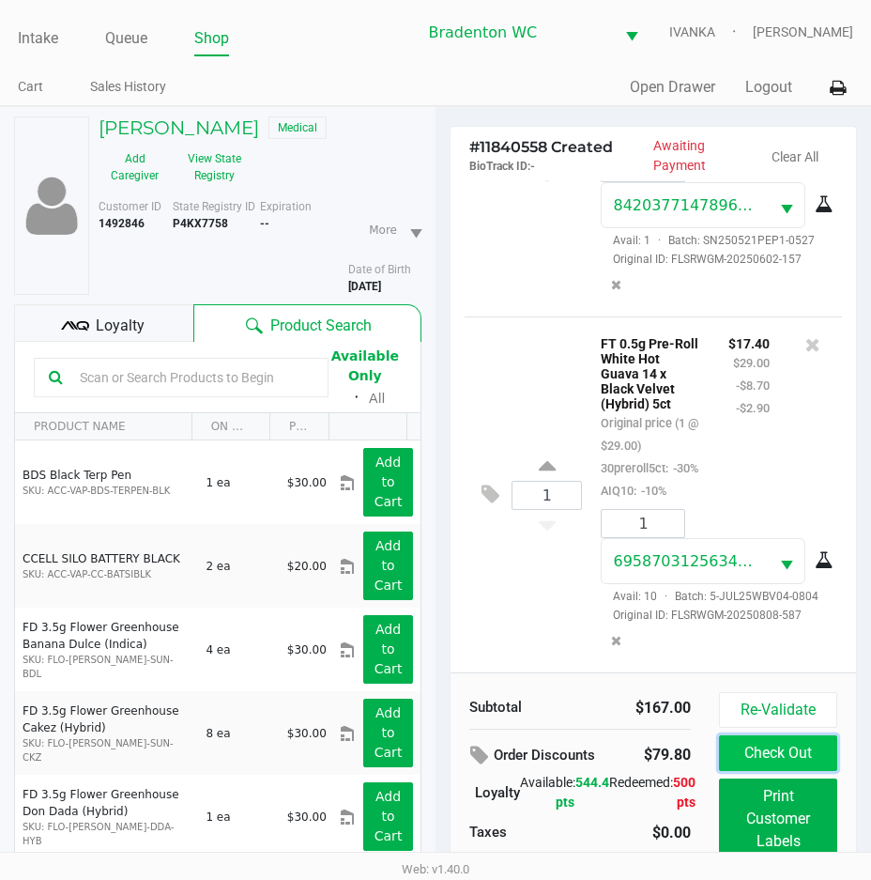
click at [794, 744] on button "Check Out" at bounding box center [778, 753] width 118 height 36
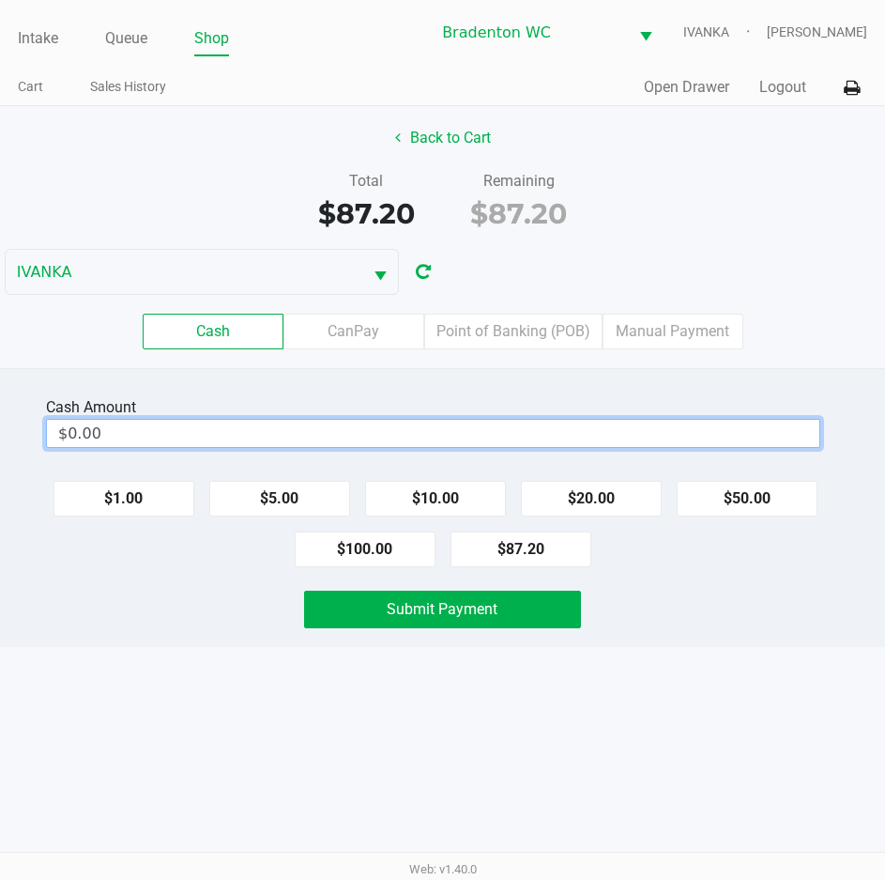
click at [600, 439] on input "$0.00" at bounding box center [433, 433] width 773 height 27
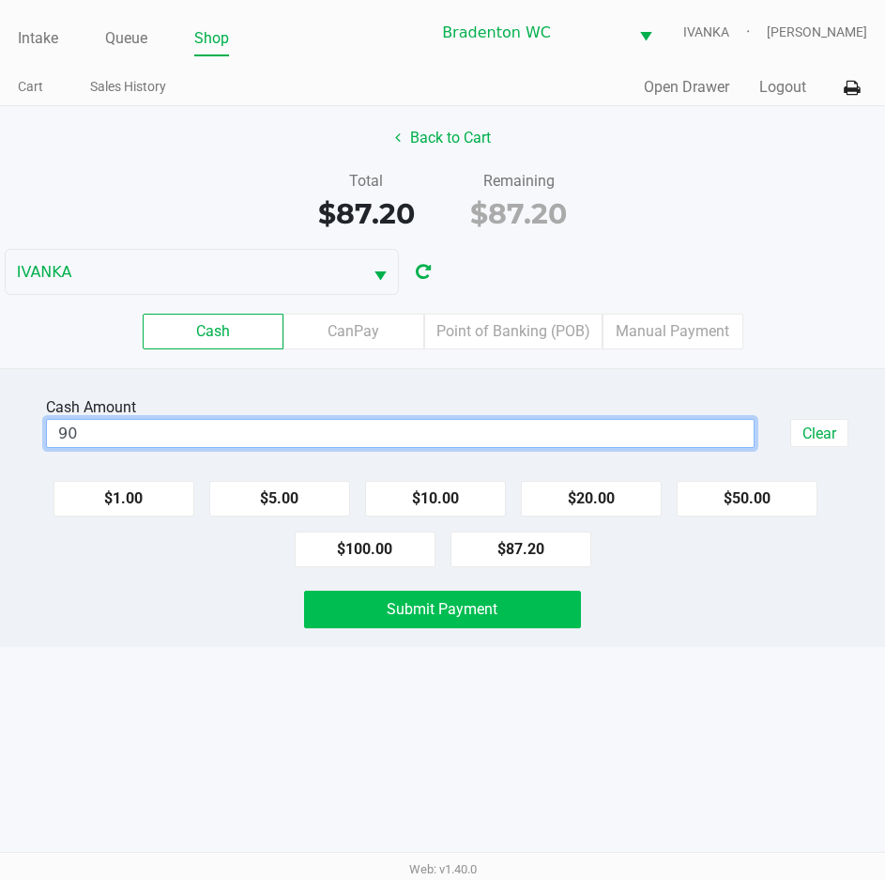
click at [517, 625] on button "Submit Payment" at bounding box center [442, 609] width 276 height 38
type input "$90.00"
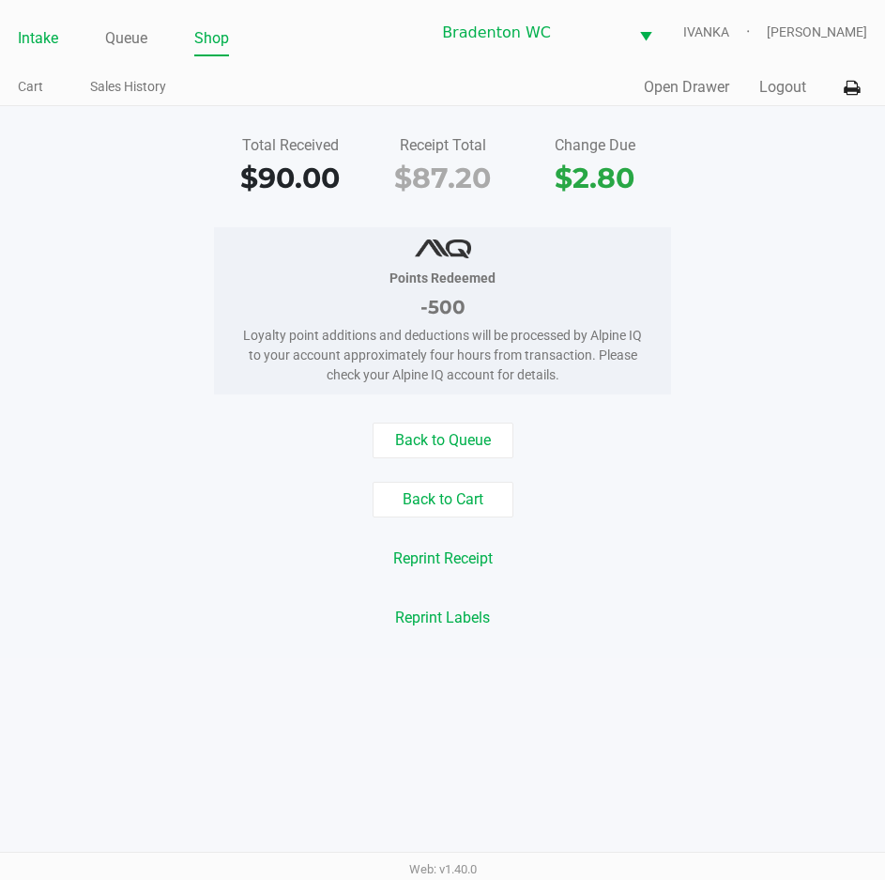
click at [26, 45] on link "Intake" at bounding box center [38, 38] width 40 height 26
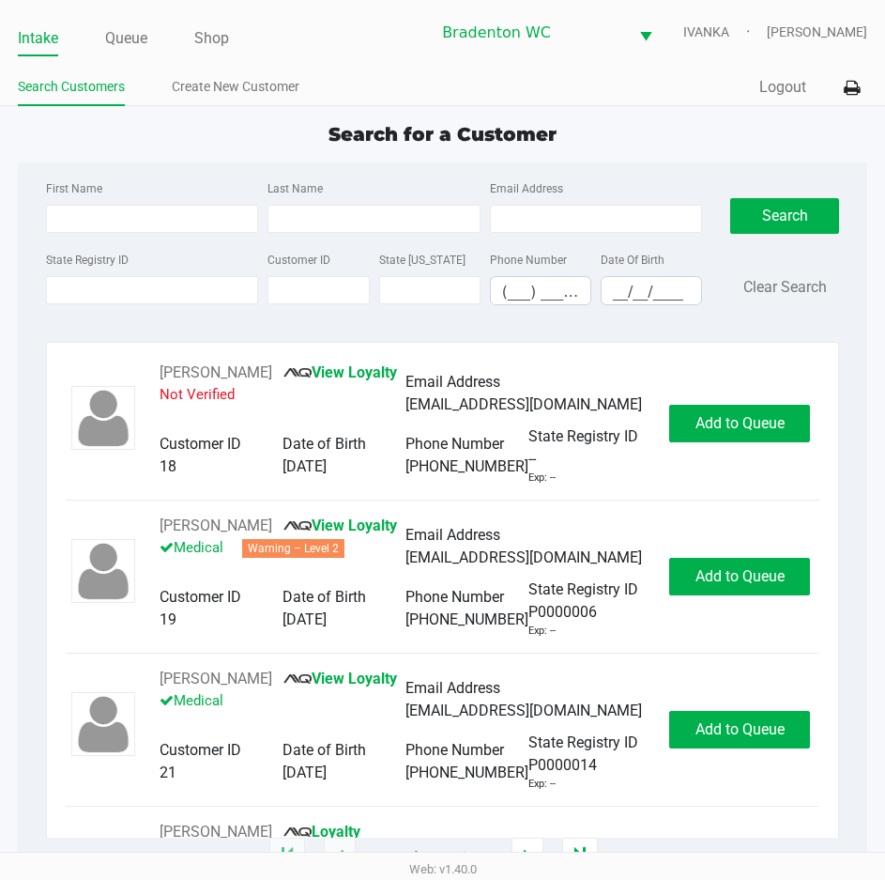
click at [440, 95] on ul "Search Customers Create New Customer" at bounding box center [230, 89] width 425 height 32
click at [387, 148] on div "Search for a Customer First Name Last Name Email Address State Registry ID Cust…" at bounding box center [443, 488] width 850 height 737
click at [141, 40] on link "Queue" at bounding box center [126, 38] width 42 height 26
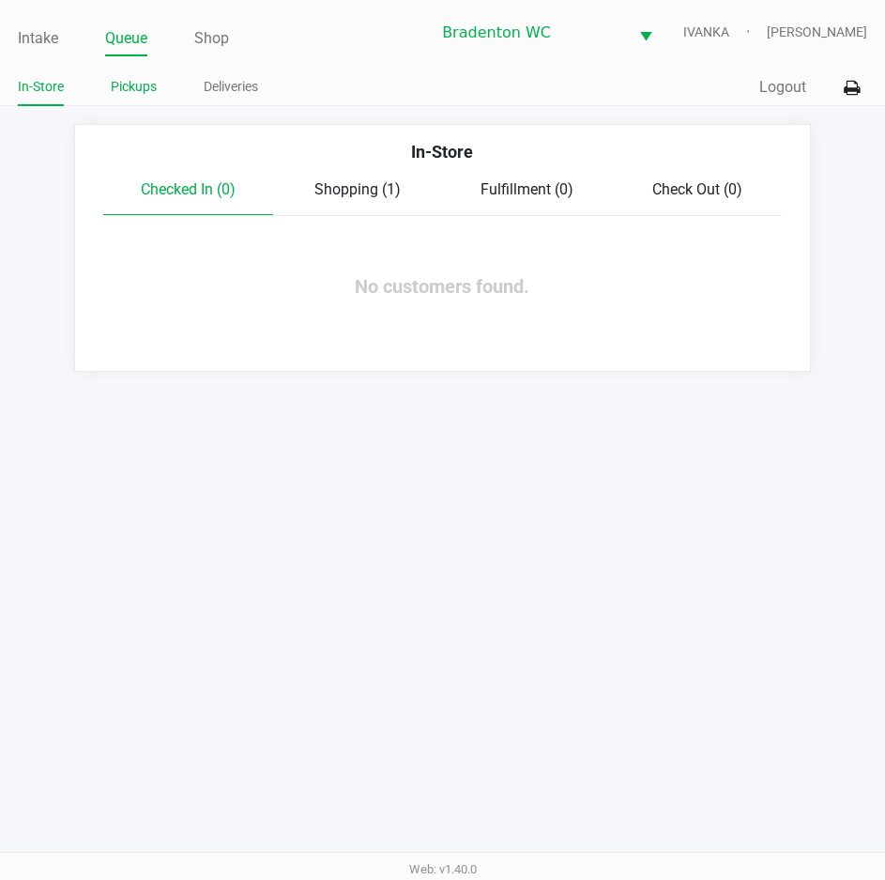
click at [134, 85] on link "Pickups" at bounding box center [134, 86] width 46 height 23
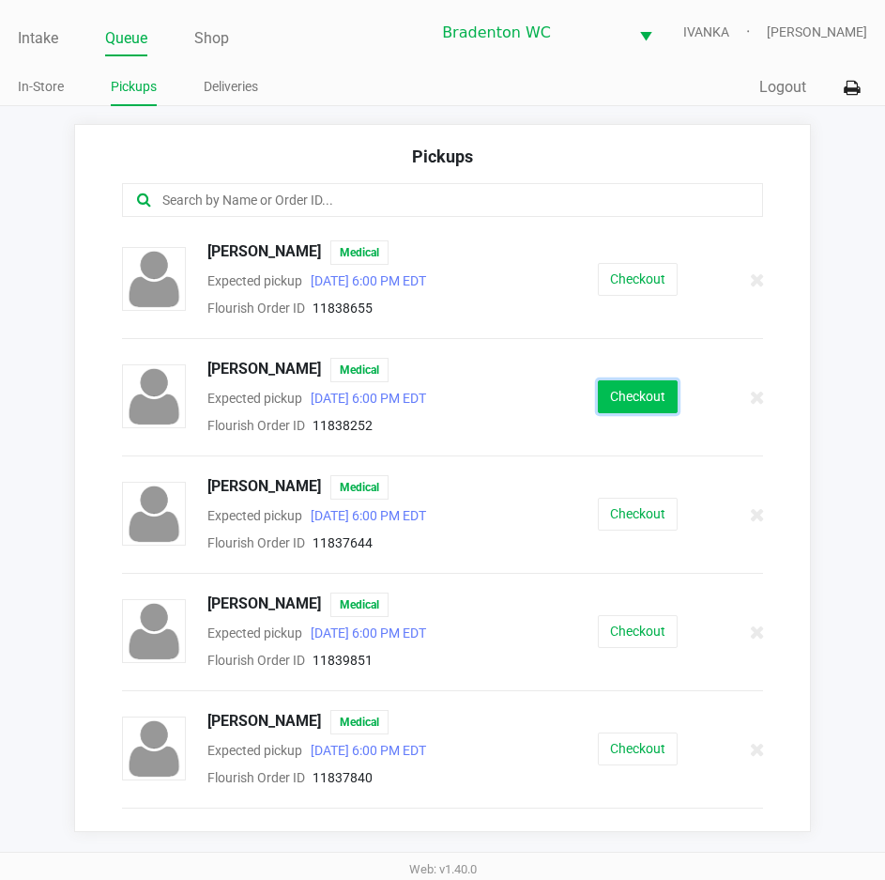
click at [634, 406] on button "Checkout" at bounding box center [638, 396] width 80 height 33
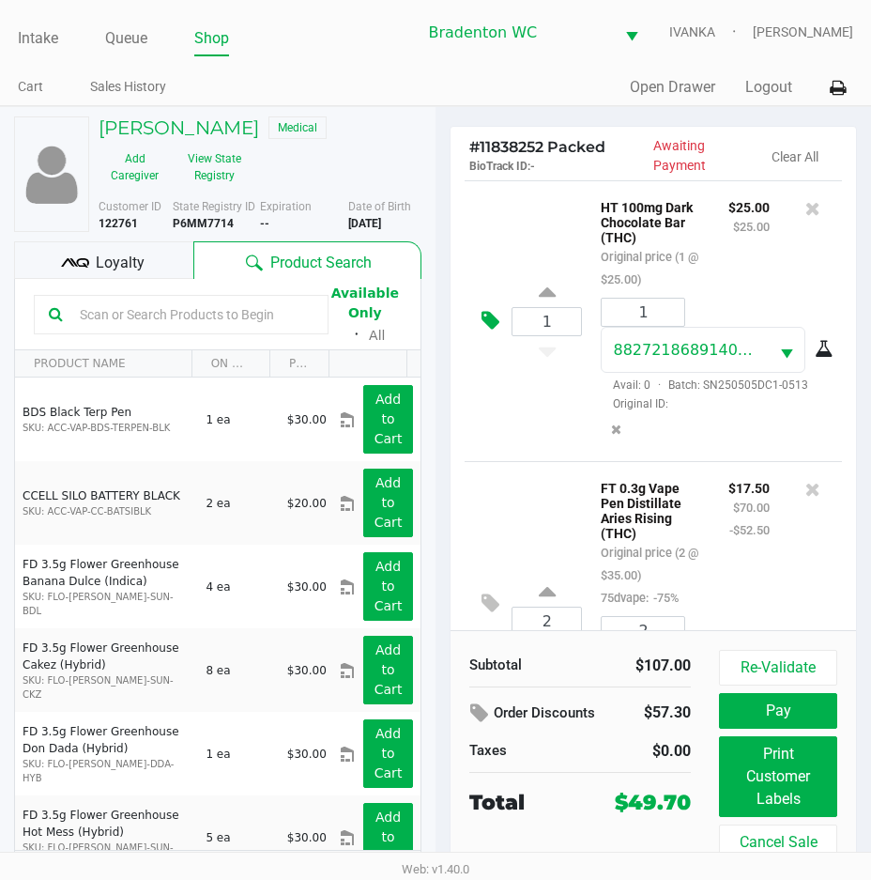
click at [493, 331] on icon at bounding box center [491, 321] width 18 height 22
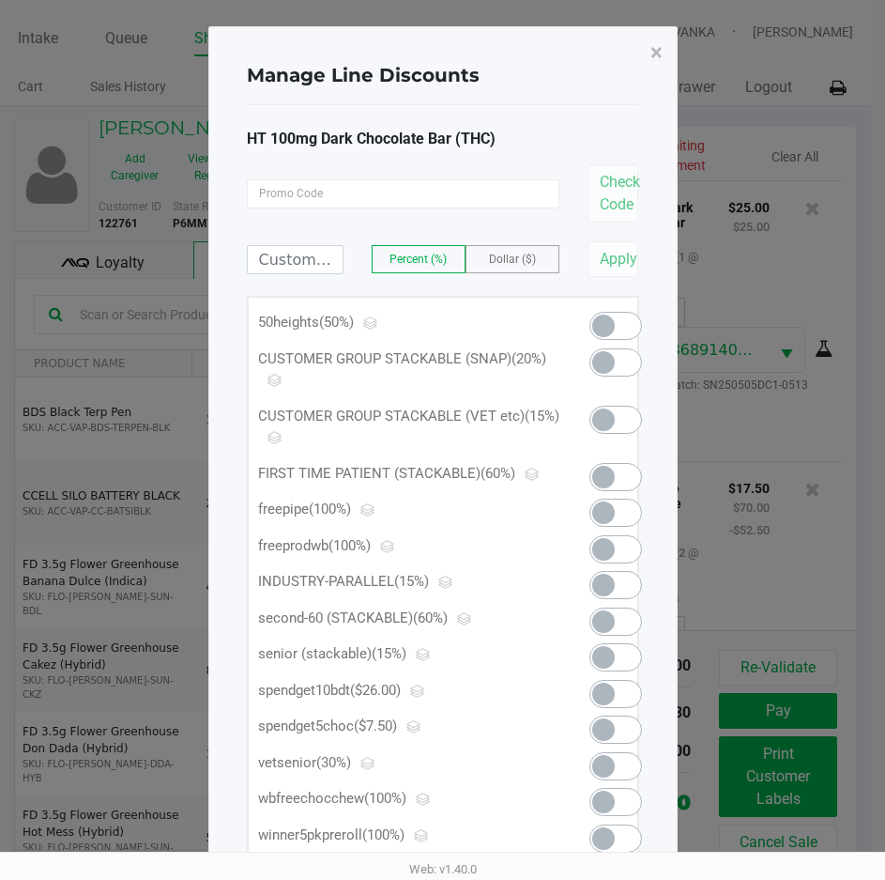
click at [632, 318] on span at bounding box center [616, 326] width 53 height 28
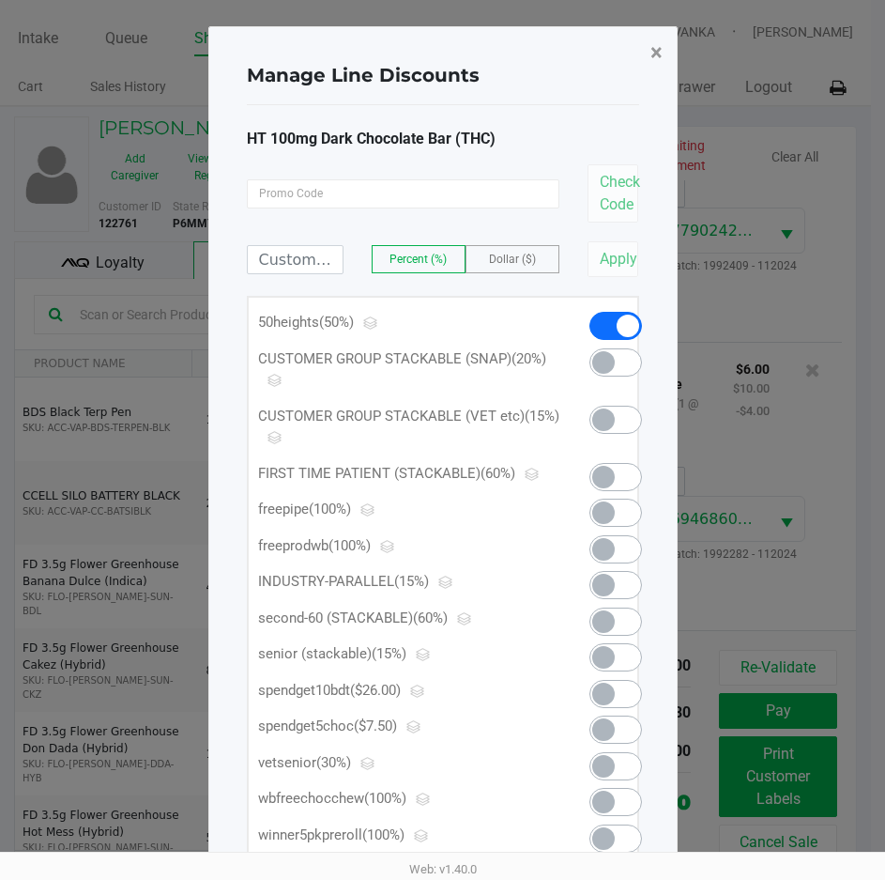
click at [654, 48] on span "×" at bounding box center [657, 52] width 12 height 26
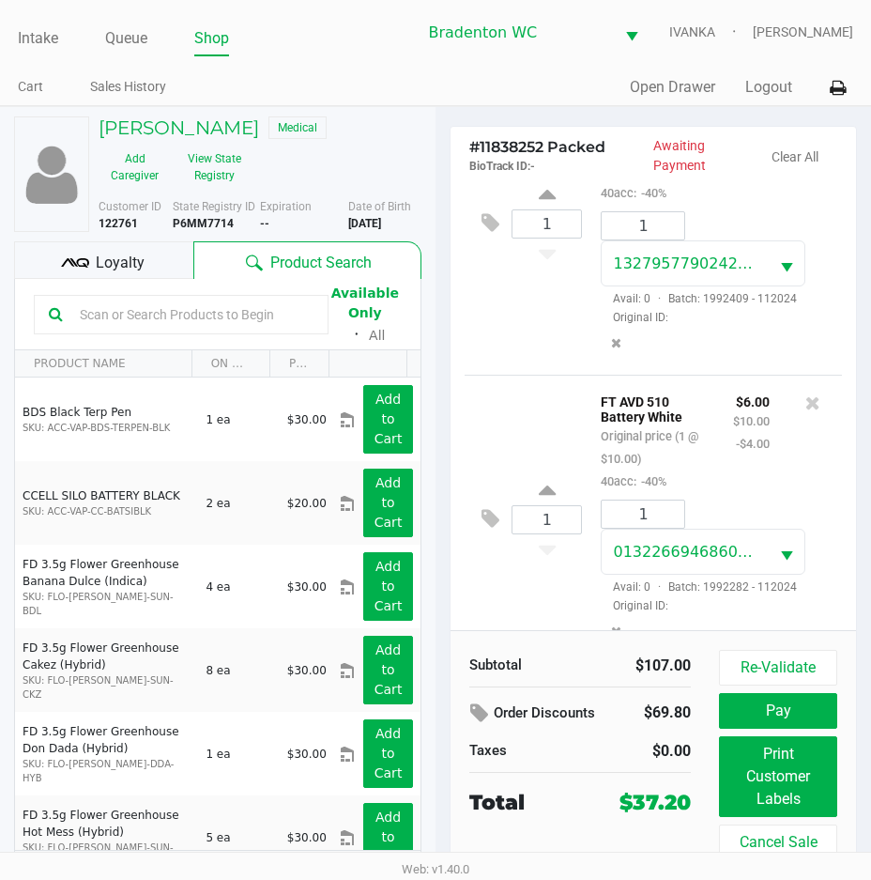
scroll to position [813, 0]
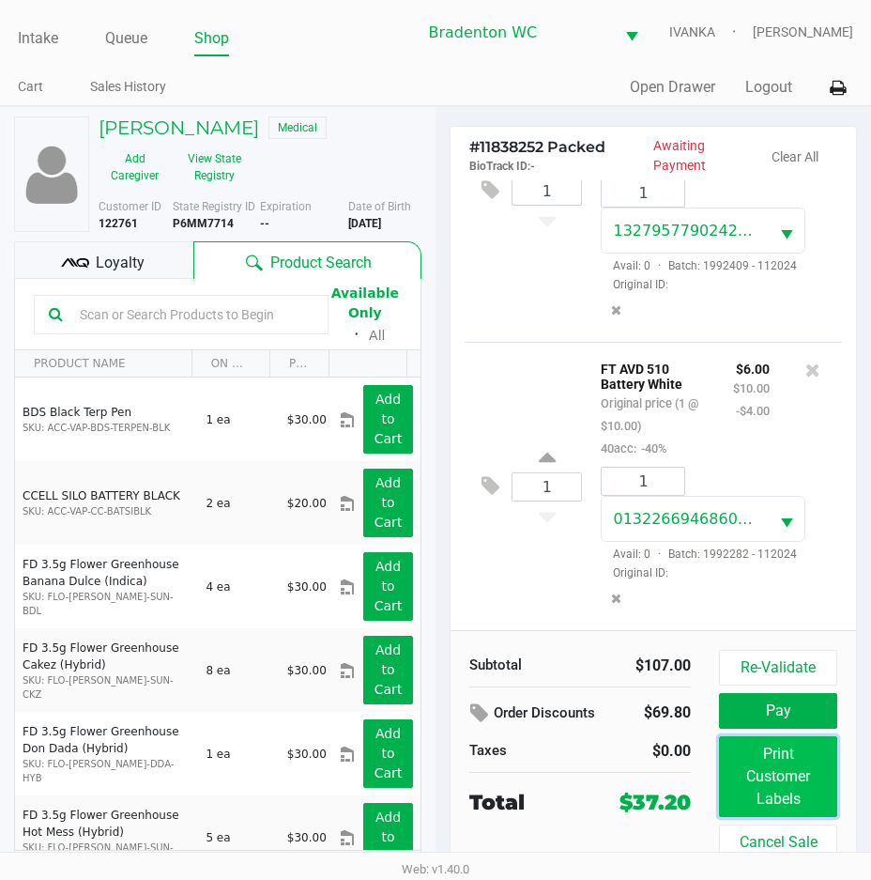
click at [780, 759] on button "Print Customer Labels" at bounding box center [778, 776] width 118 height 81
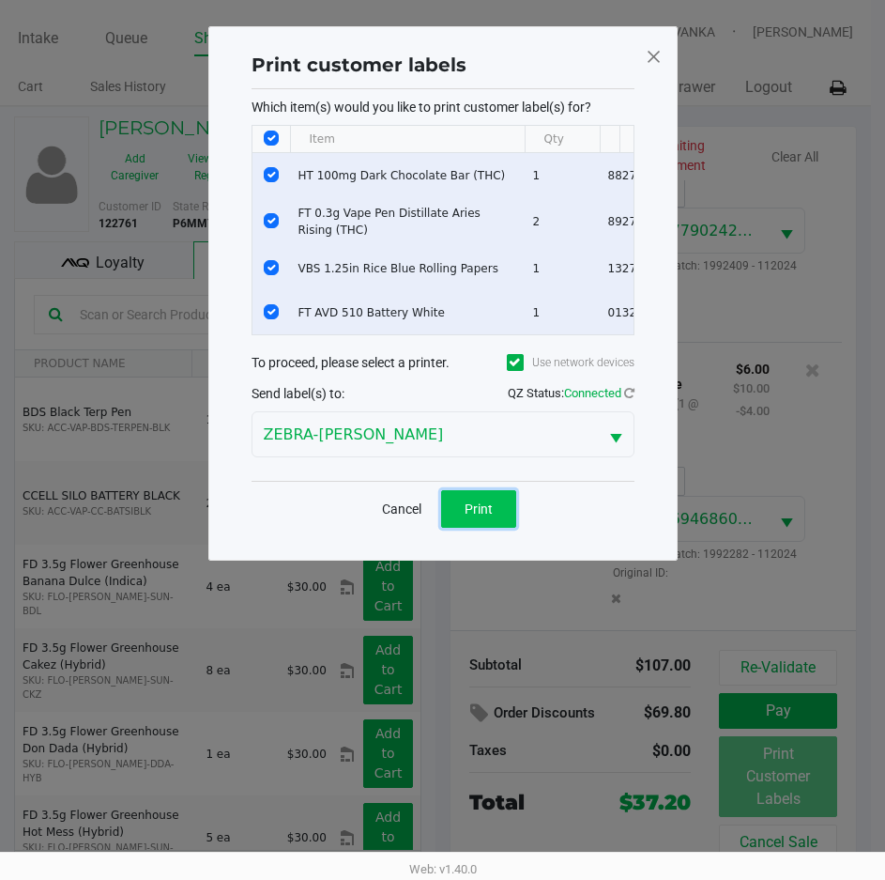
click at [493, 515] on button "Print" at bounding box center [478, 509] width 75 height 38
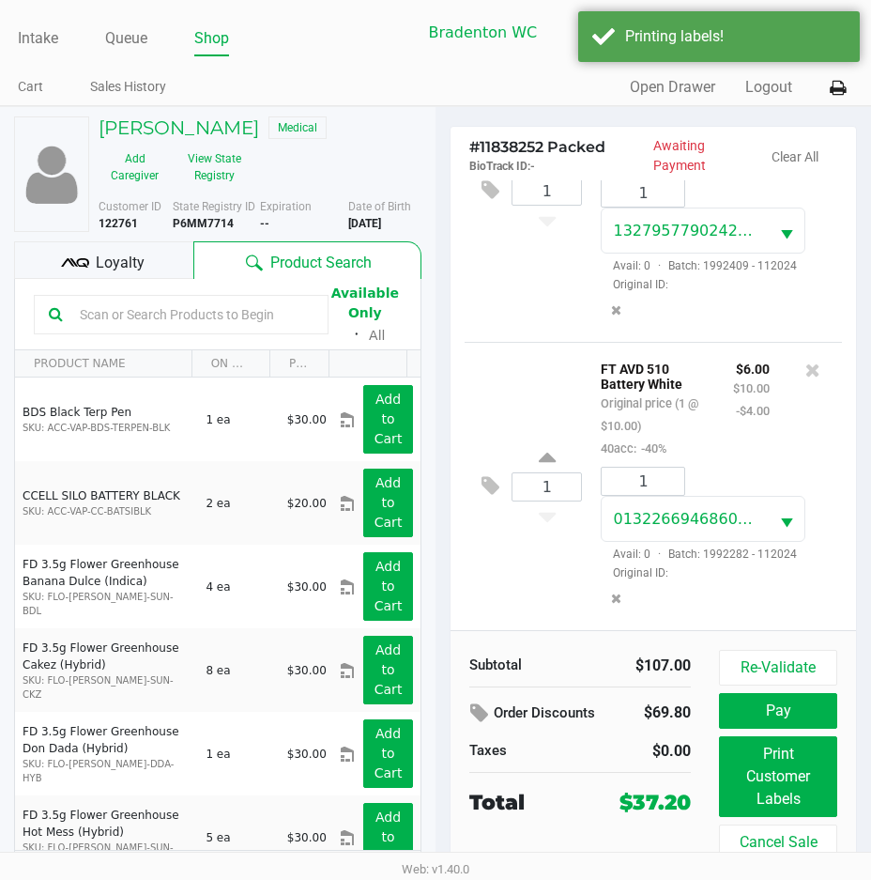
click at [163, 259] on div "Loyalty" at bounding box center [103, 260] width 179 height 38
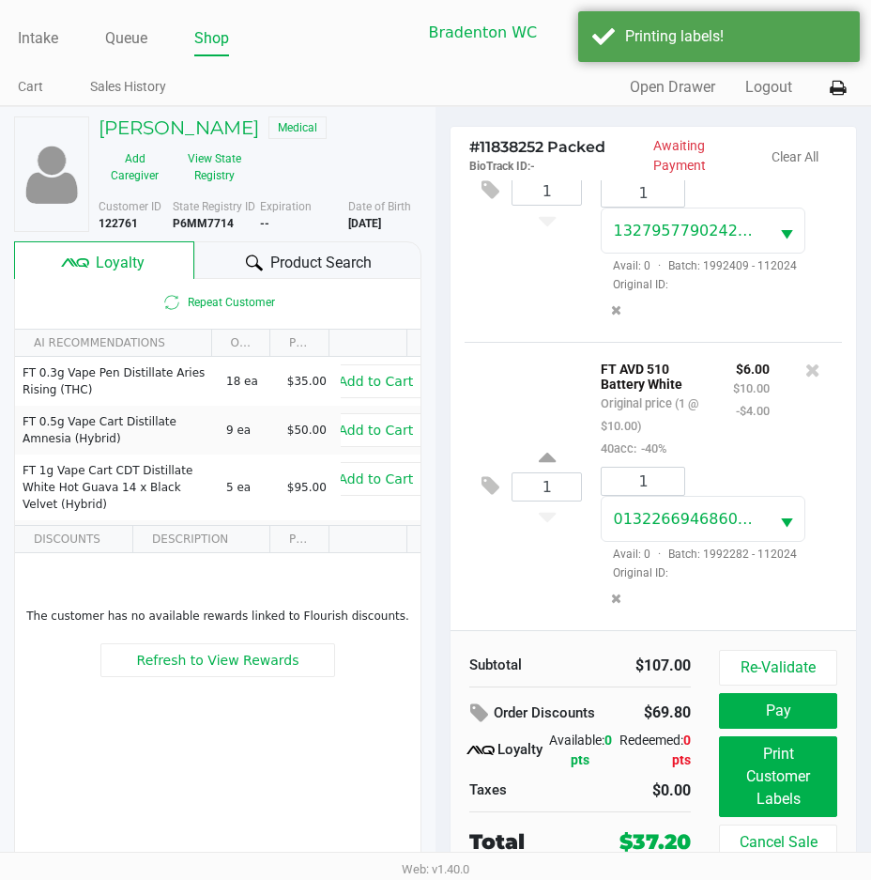
click at [262, 268] on div at bounding box center [254, 263] width 23 height 23
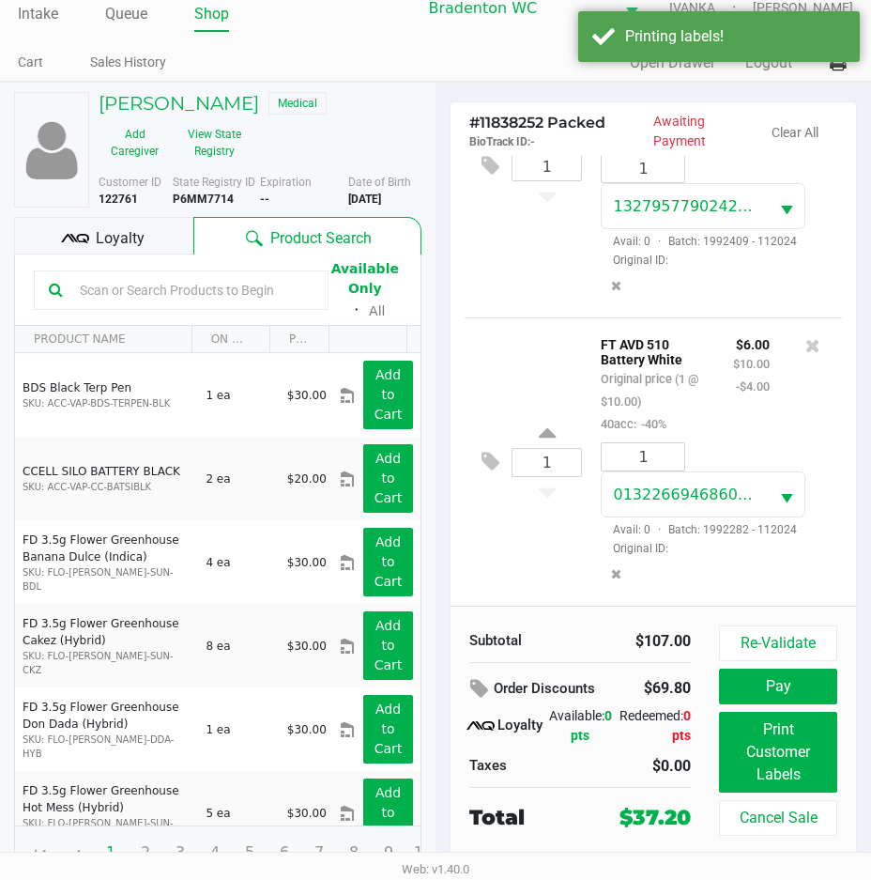
scroll to position [35, 0]
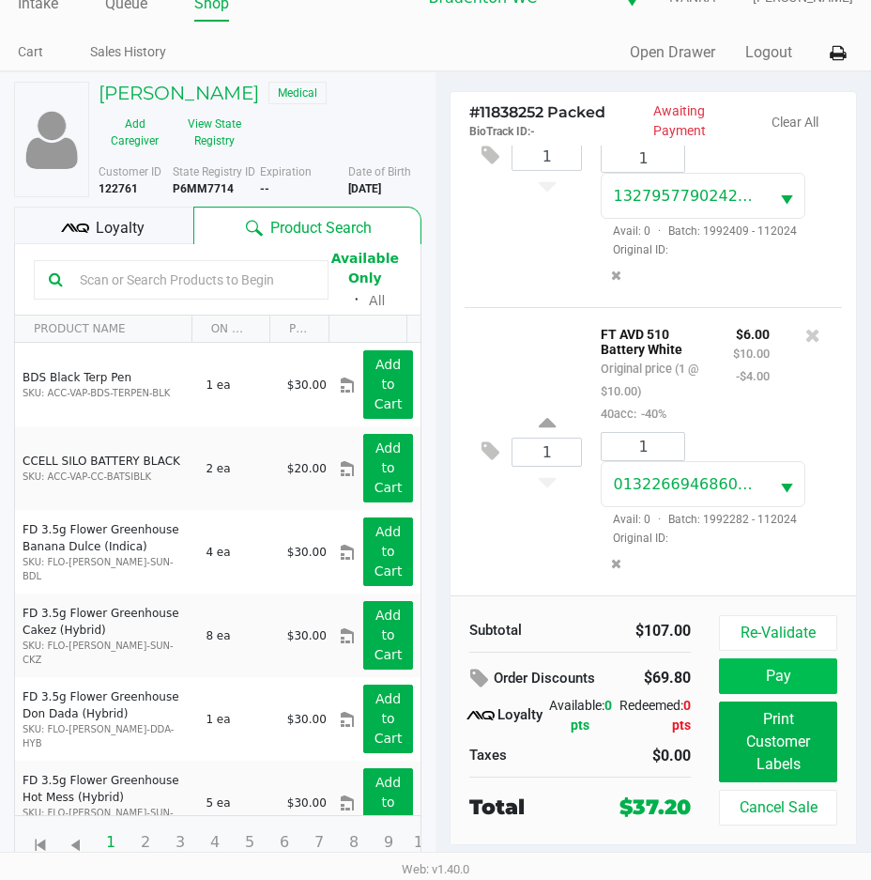
click at [794, 673] on button "Pay" at bounding box center [778, 676] width 118 height 36
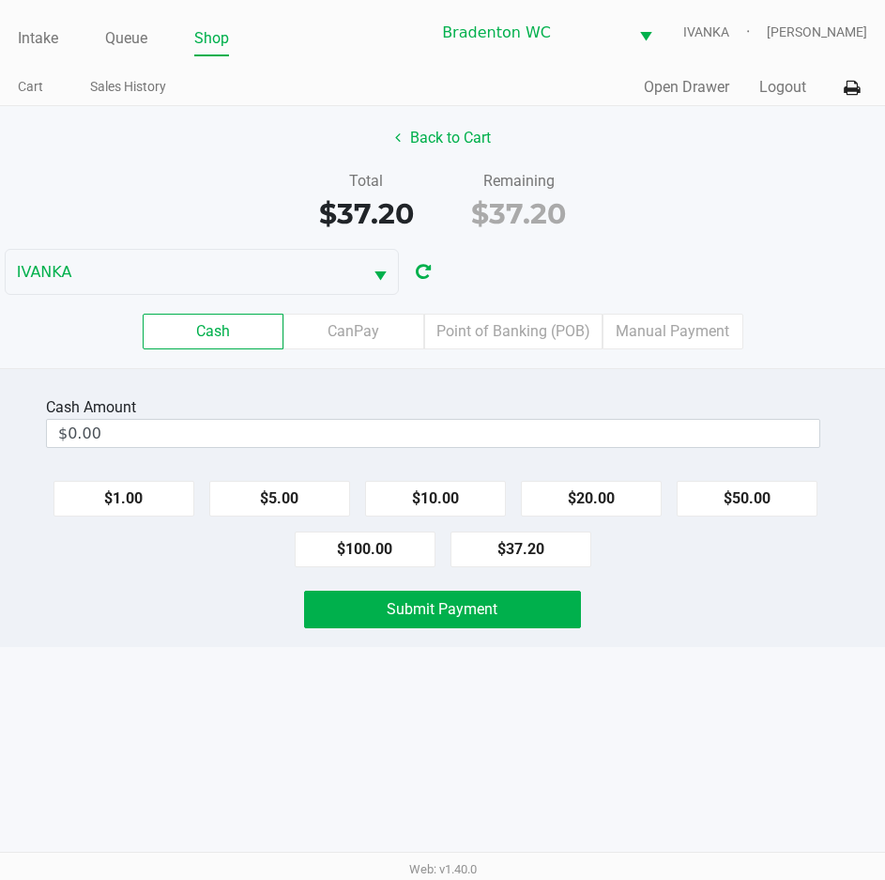
click at [597, 496] on button "$20.00" at bounding box center [591, 499] width 141 height 36
click at [593, 492] on button "$20.00" at bounding box center [591, 499] width 141 height 36
type input "$40.00"
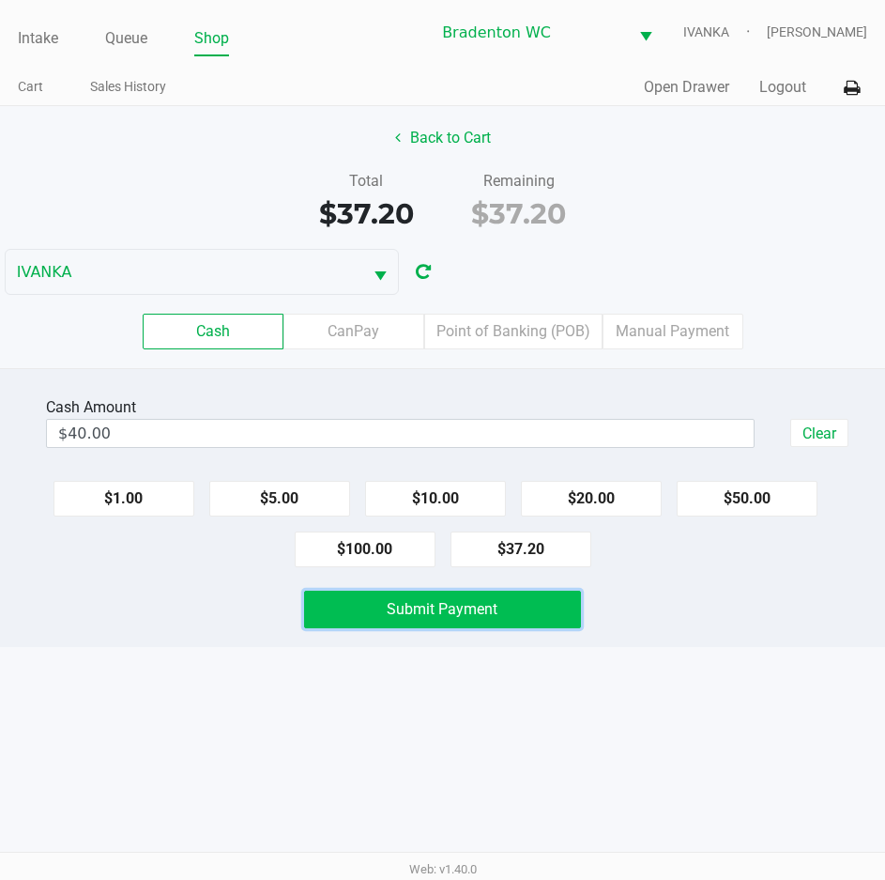
click at [508, 611] on button "Submit Payment" at bounding box center [442, 609] width 276 height 38
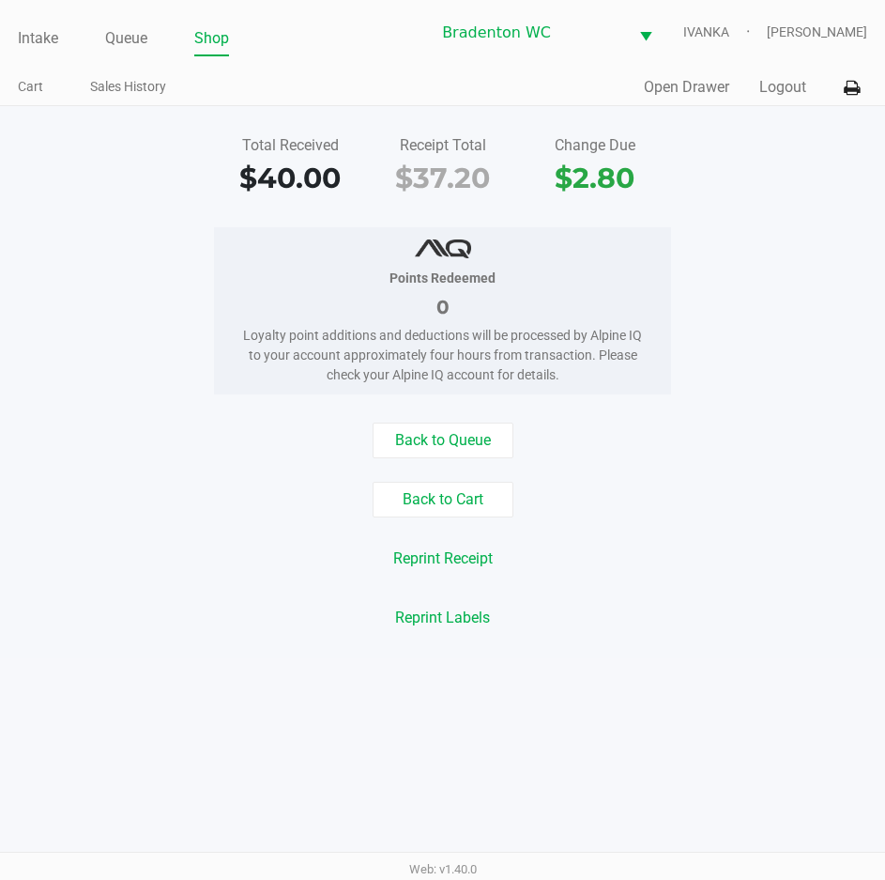
click at [30, 22] on div "Intake Queue Shop" at bounding box center [224, 38] width 412 height 35
click at [36, 46] on link "Intake" at bounding box center [38, 38] width 40 height 26
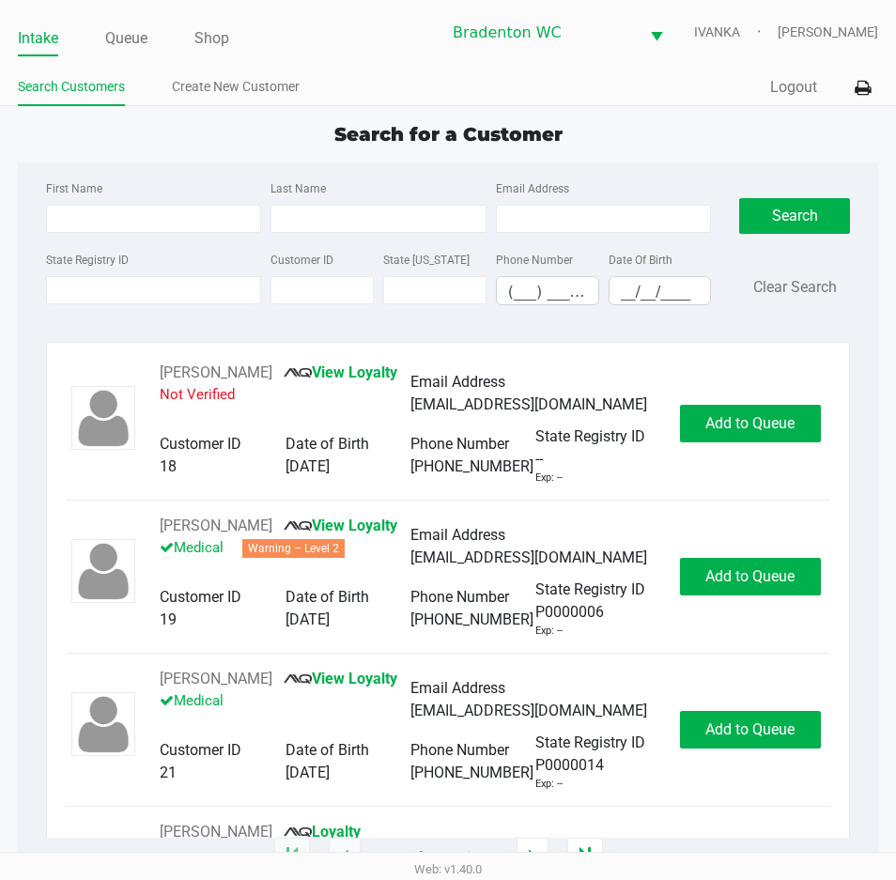
click at [185, 126] on div "Search for a Customer" at bounding box center [448, 134] width 888 height 28
click at [138, 36] on link "Queue" at bounding box center [126, 38] width 42 height 26
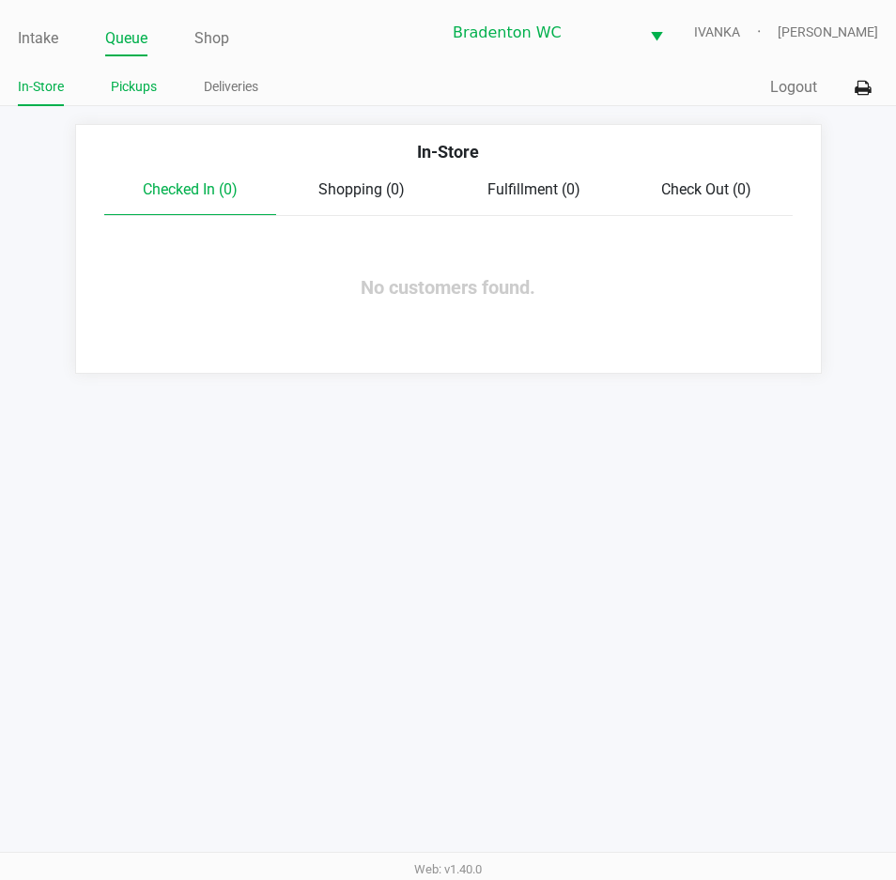
click at [131, 93] on link "Pickups" at bounding box center [134, 86] width 46 height 23
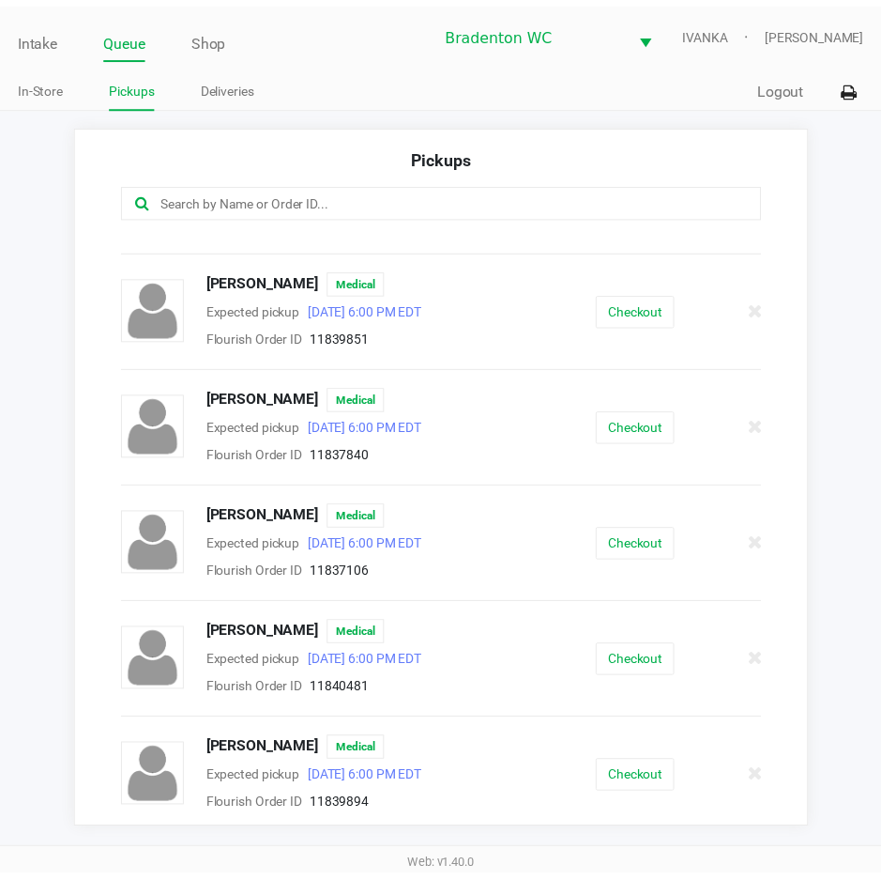
scroll to position [329, 0]
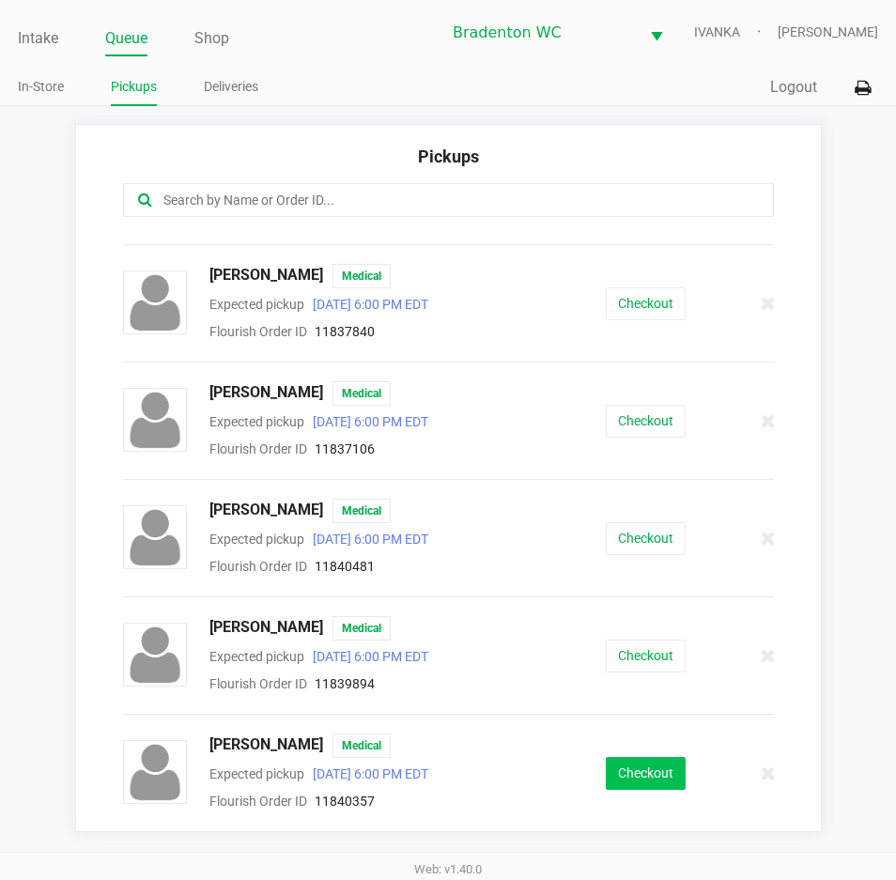
click at [638, 786] on button "Checkout" at bounding box center [645, 773] width 80 height 33
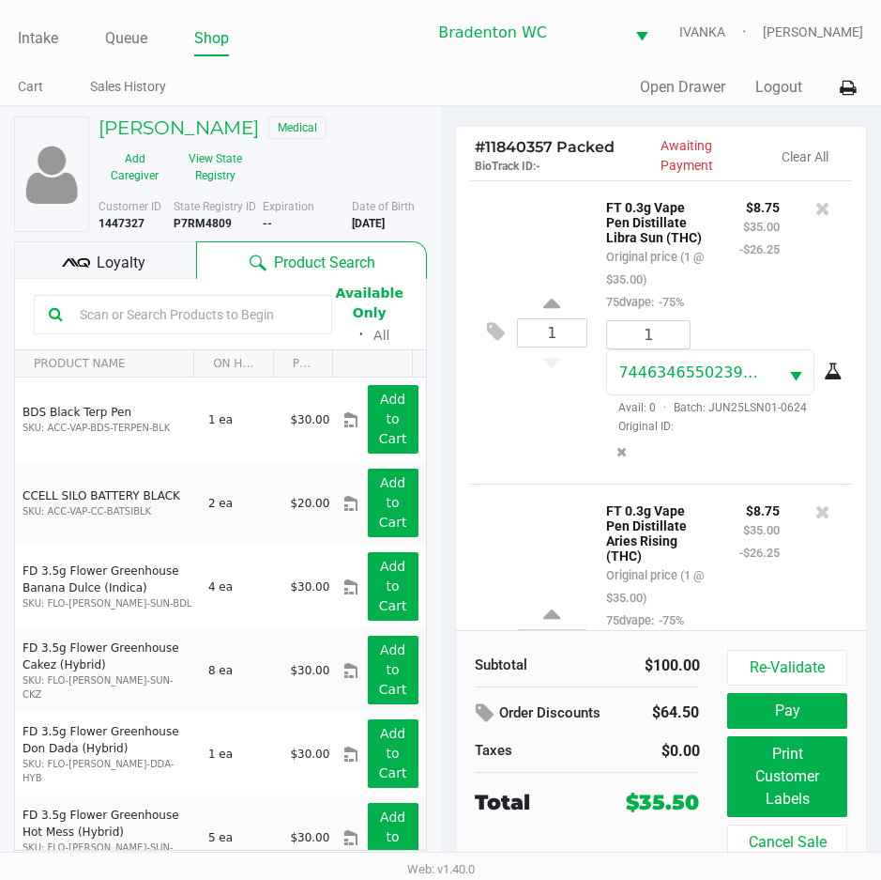
click at [144, 273] on span "Loyalty" at bounding box center [121, 263] width 49 height 23
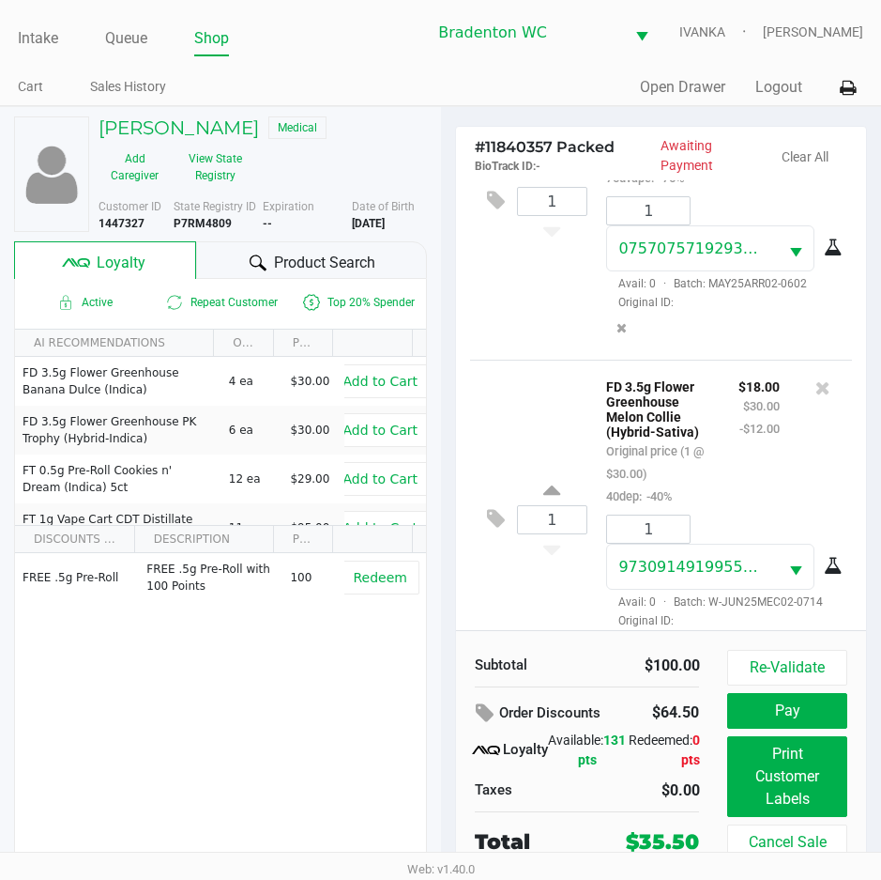
scroll to position [444, 0]
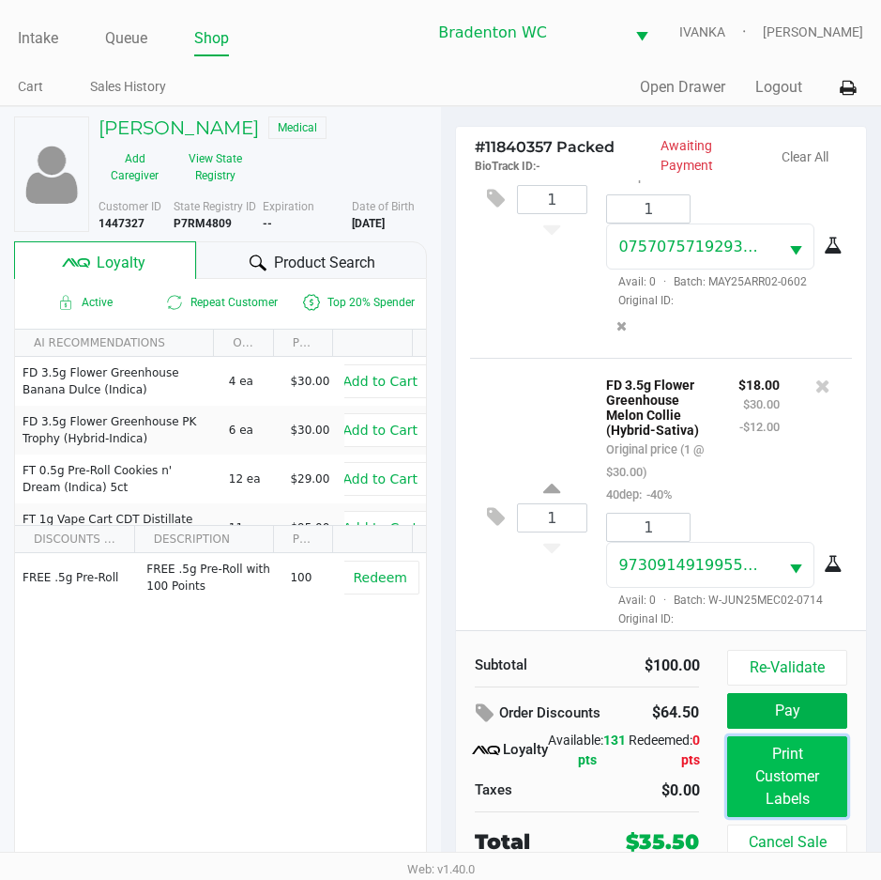
click at [787, 782] on button "Print Customer Labels" at bounding box center [787, 776] width 119 height 81
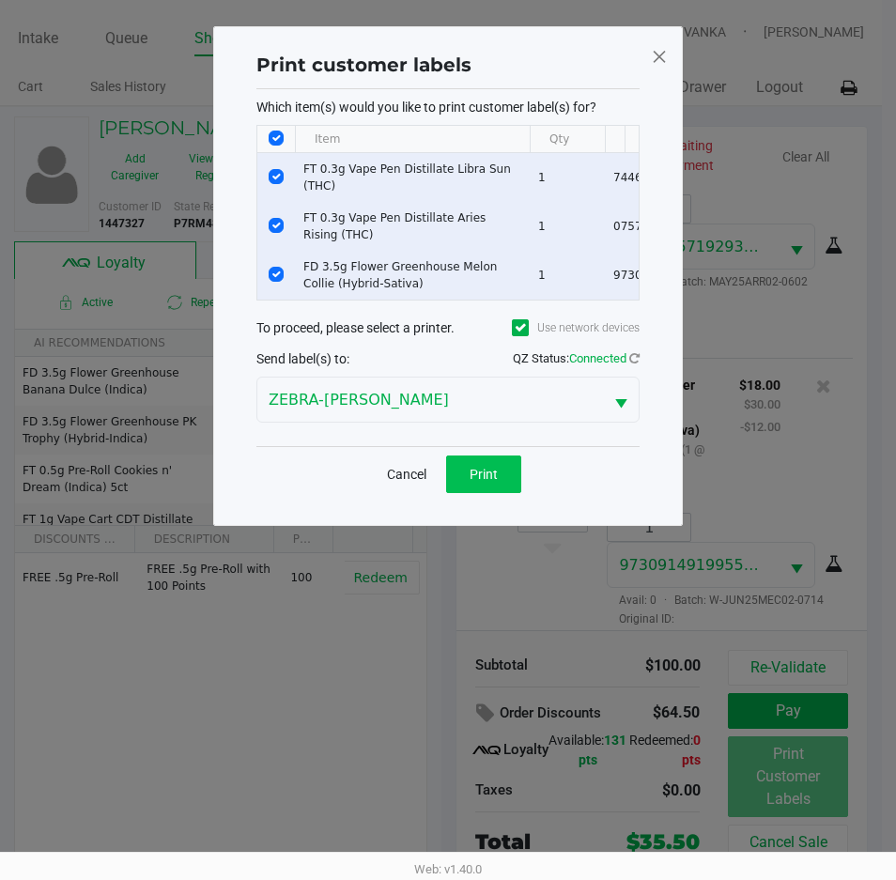
click at [473, 482] on span "Print" at bounding box center [483, 474] width 28 height 15
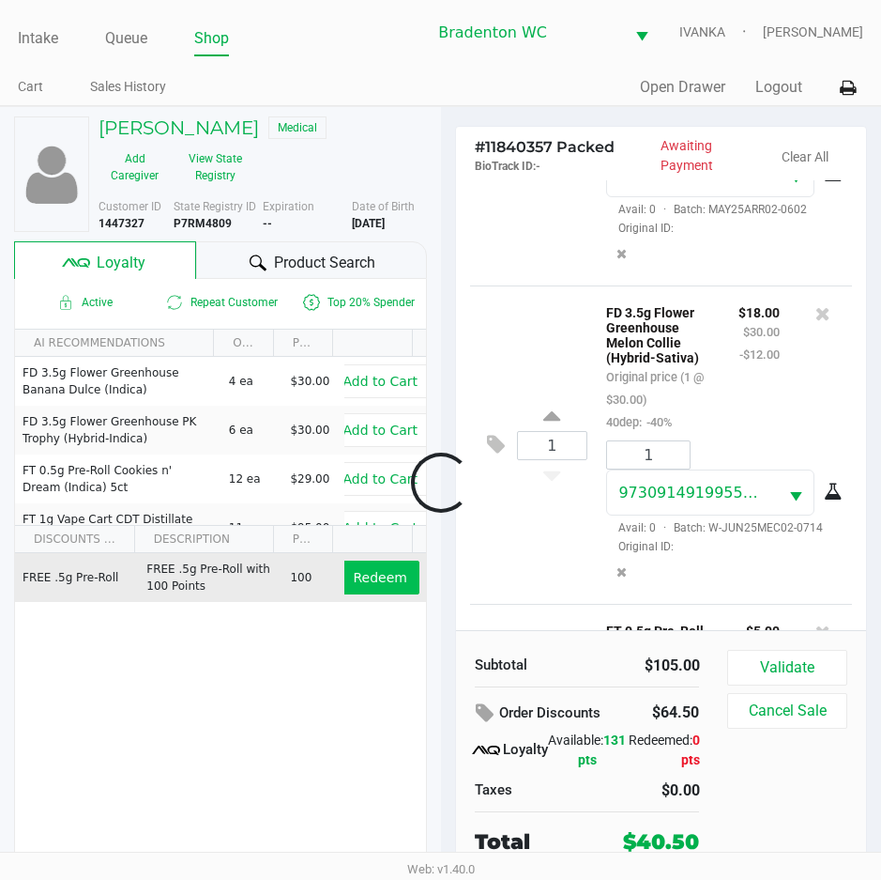
scroll to position [794, 0]
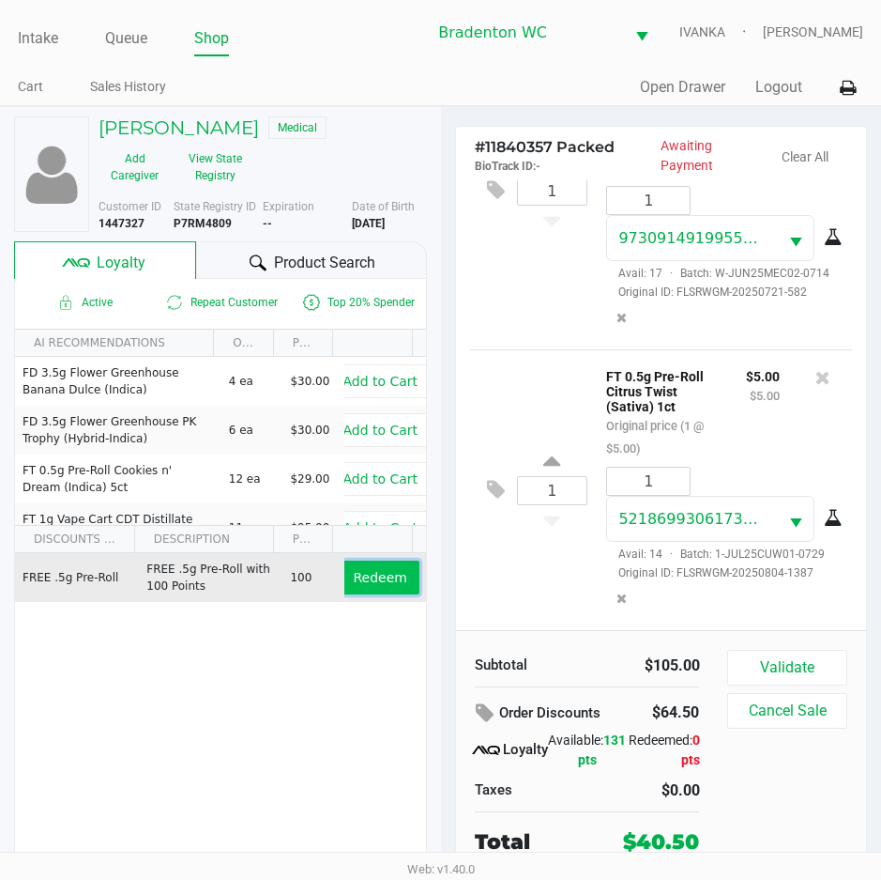
click at [373, 577] on span "Redeem" at bounding box center [381, 577] width 54 height 15
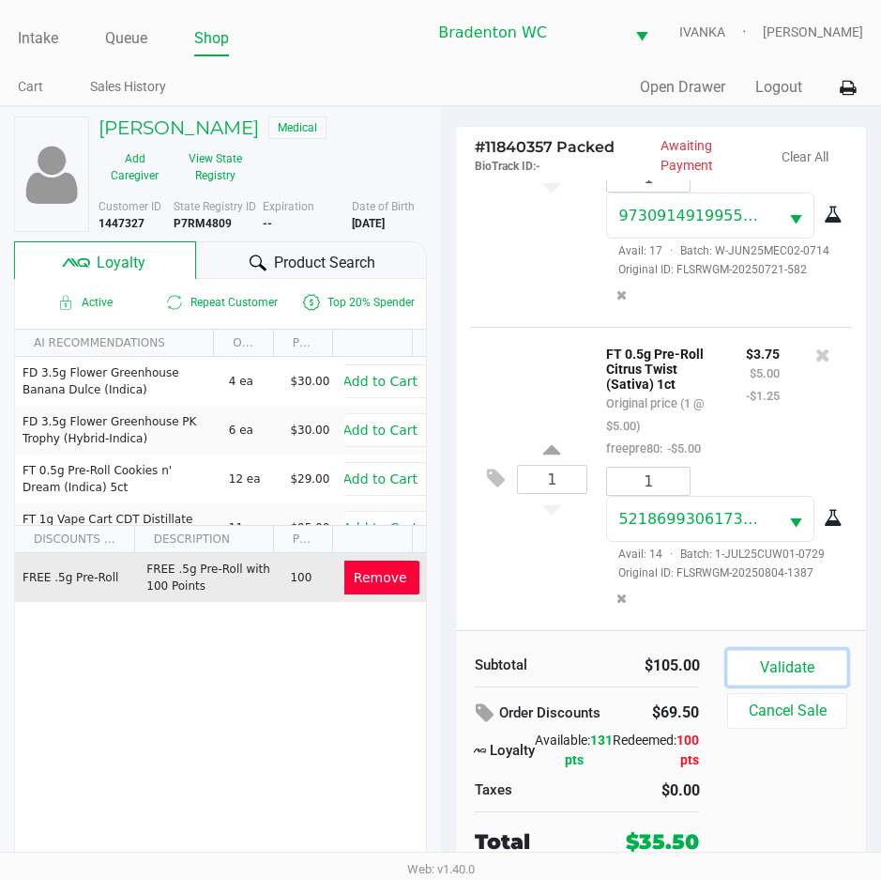
click at [799, 661] on button "Validate" at bounding box center [787, 668] width 119 height 36
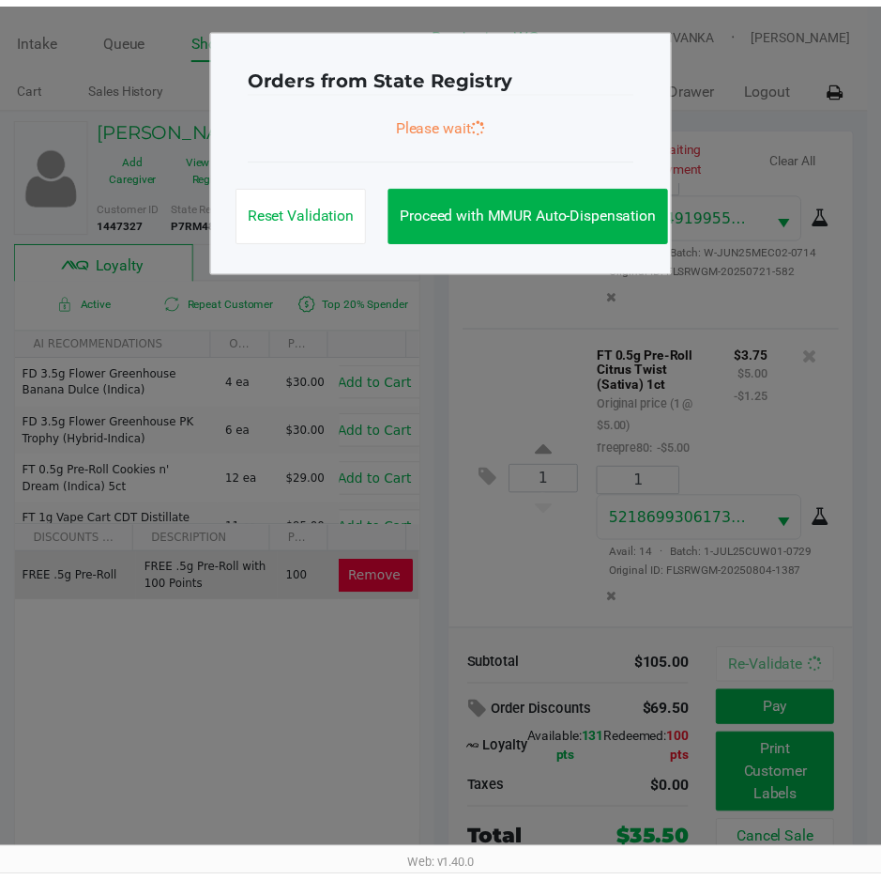
scroll to position [1025, 0]
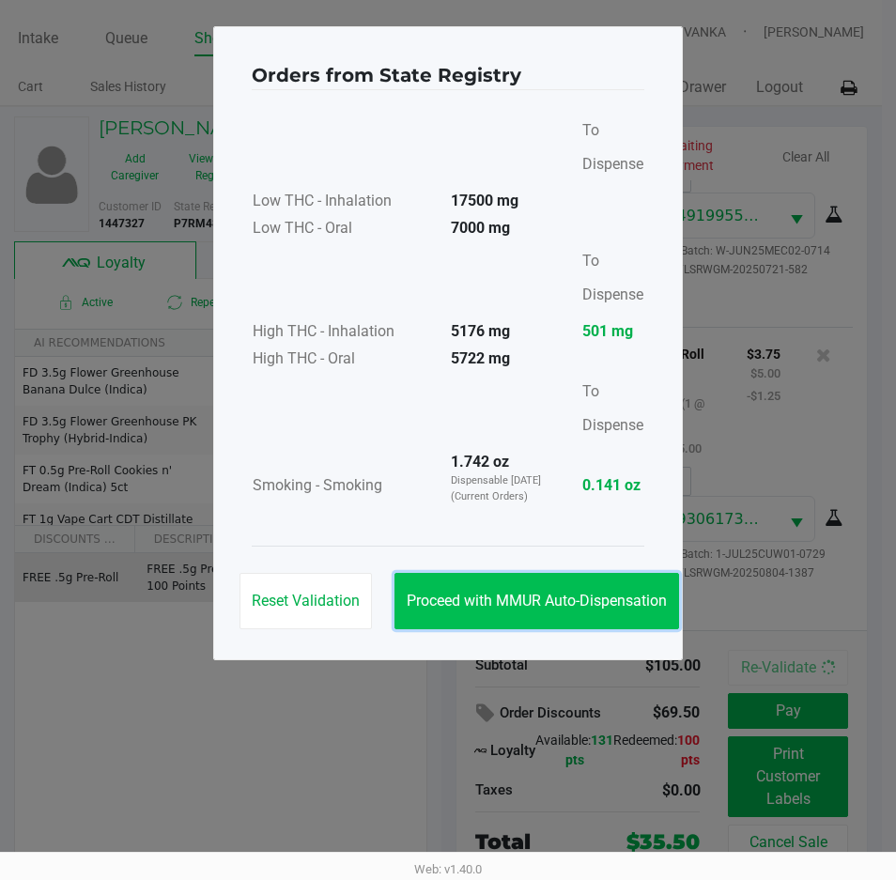
click at [571, 600] on span "Proceed with MMUR Auto-Dispensation" at bounding box center [536, 600] width 260 height 18
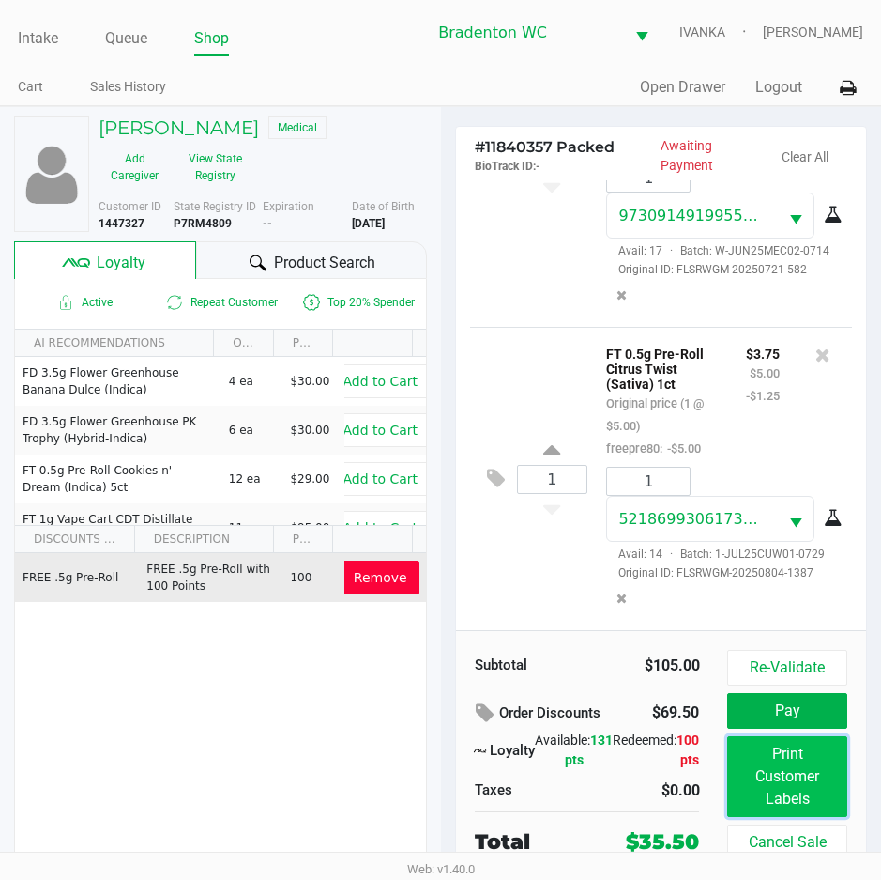
click at [764, 783] on button "Print Customer Labels" at bounding box center [787, 776] width 119 height 81
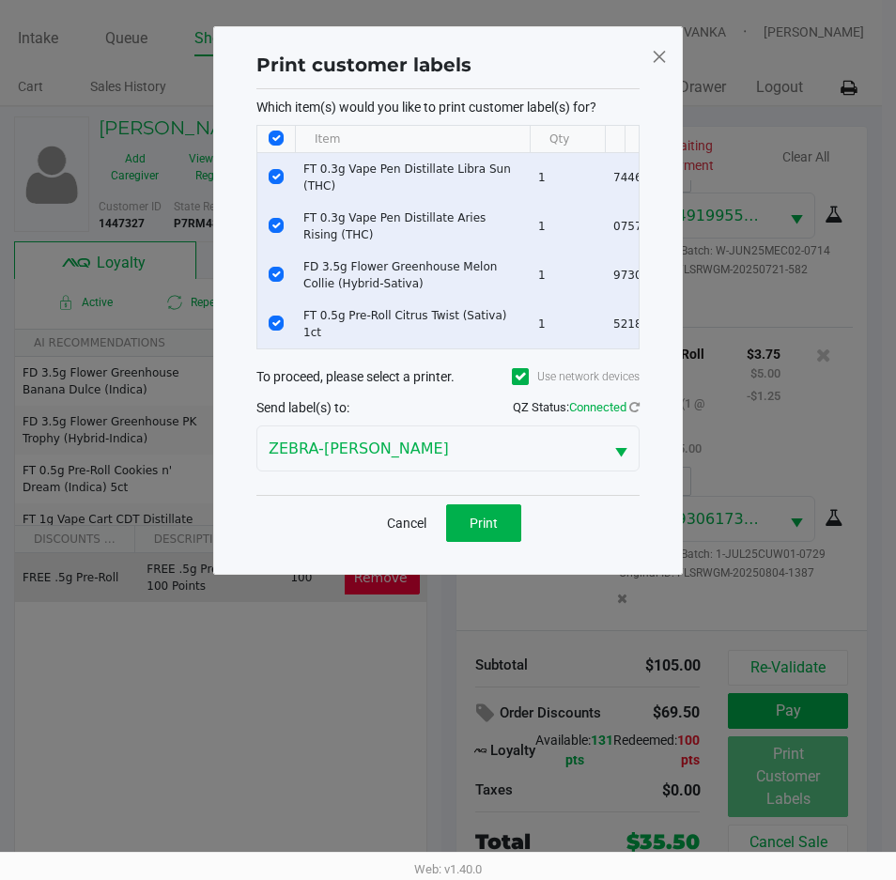
click at [273, 138] on input "Select All Rows" at bounding box center [275, 137] width 15 height 15
checkbox input "false"
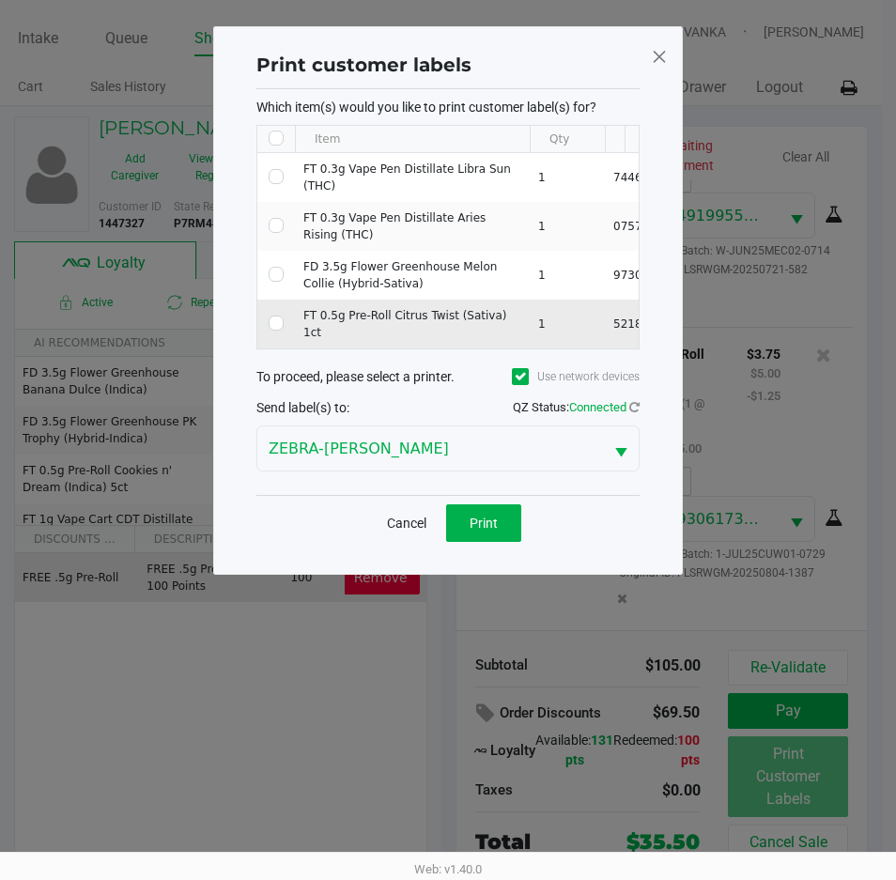
click at [275, 307] on td "Data table" at bounding box center [276, 323] width 38 height 49
click at [283, 320] on input "Select Row" at bounding box center [275, 322] width 15 height 15
checkbox input "true"
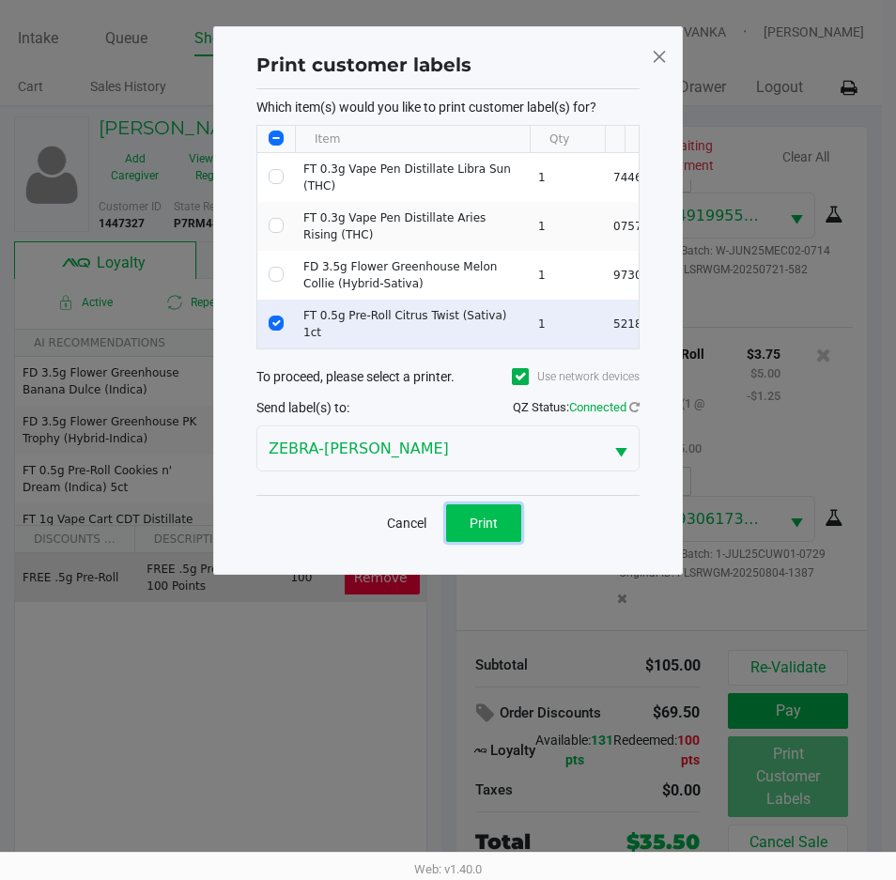
click at [483, 524] on span "Print" at bounding box center [483, 522] width 28 height 15
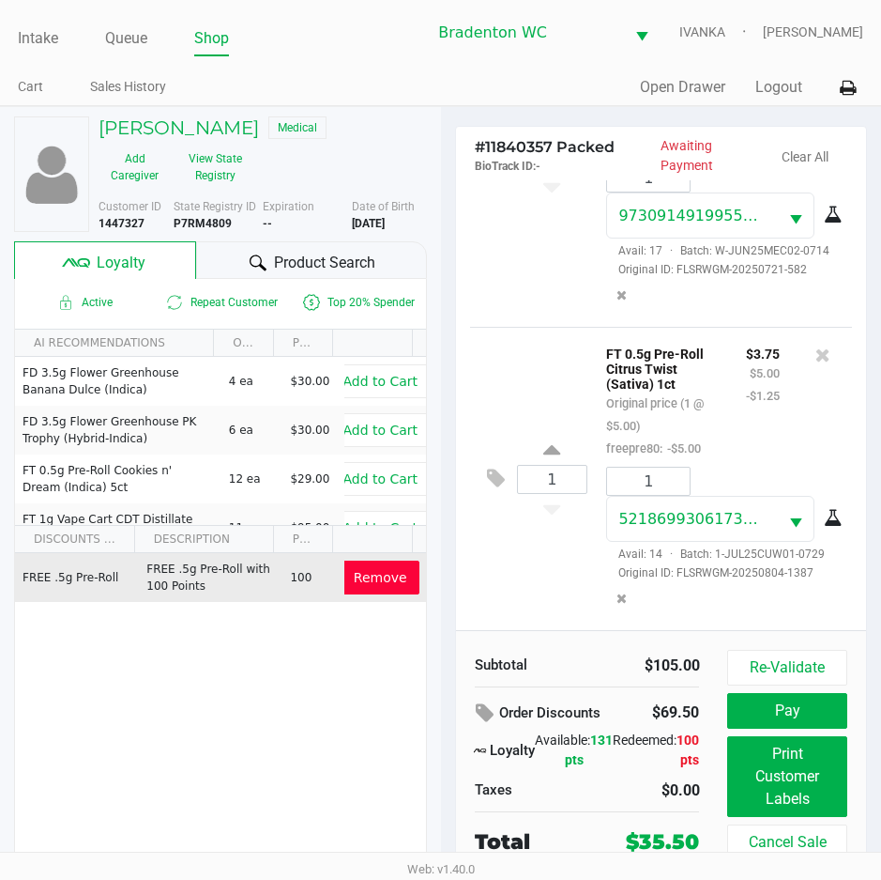
click at [789, 715] on button "Pay" at bounding box center [787, 711] width 119 height 36
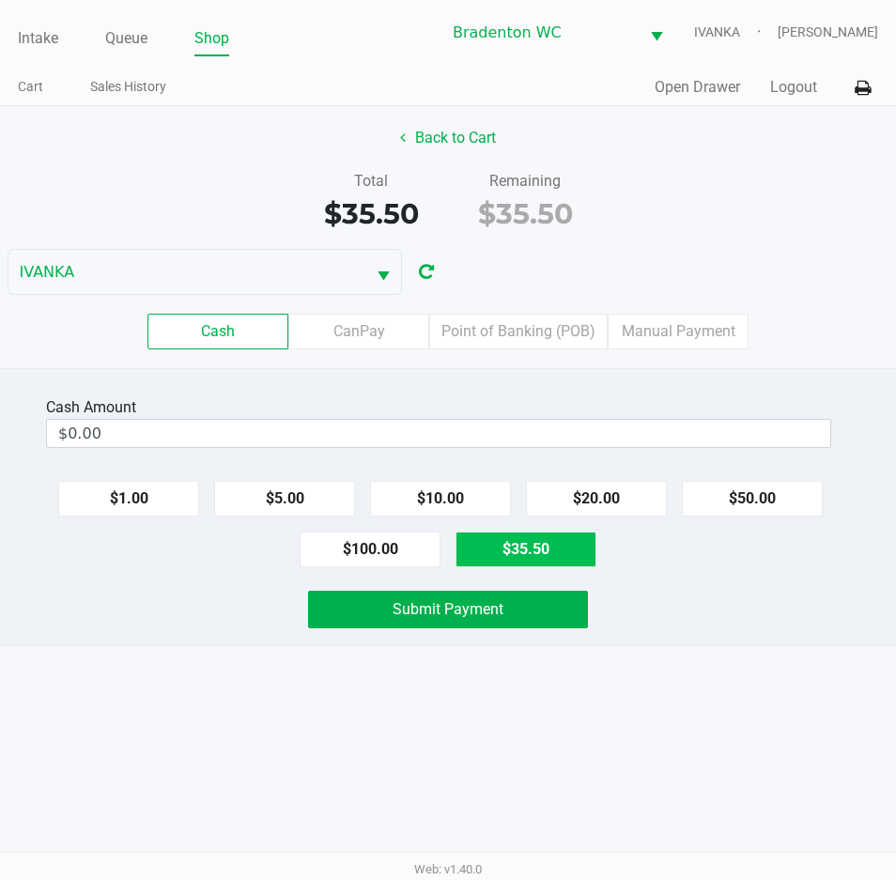
click at [520, 556] on button "$35.50" at bounding box center [525, 549] width 141 height 36
type input "$35.50"
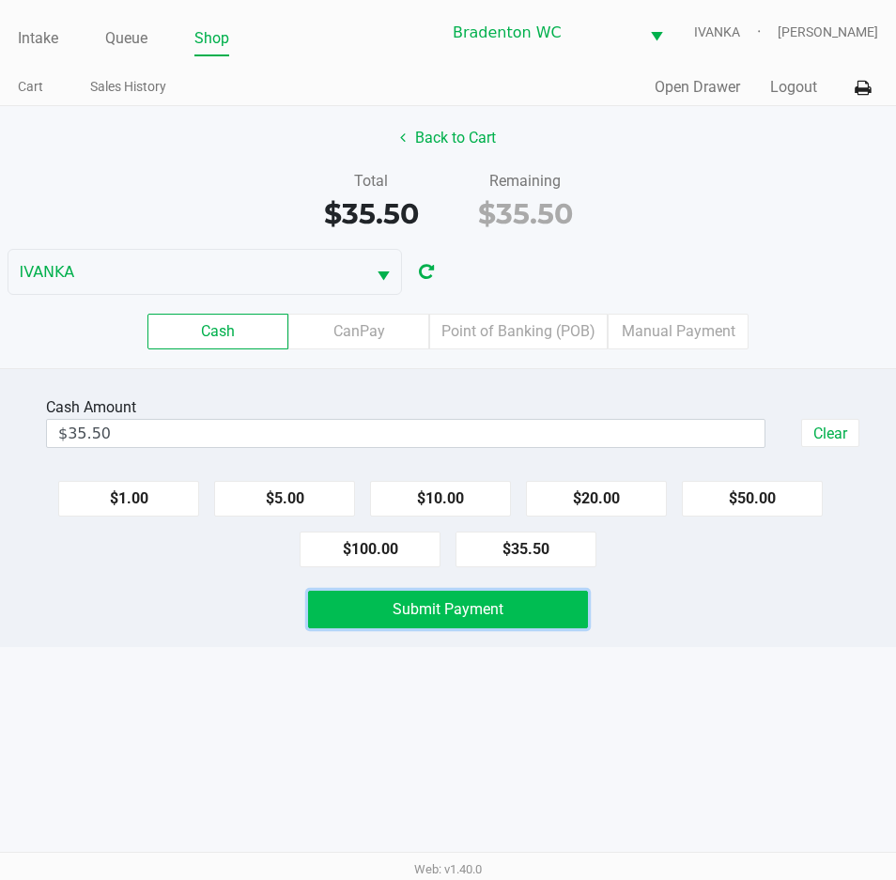
click at [541, 606] on button "Submit Payment" at bounding box center [448, 609] width 280 height 38
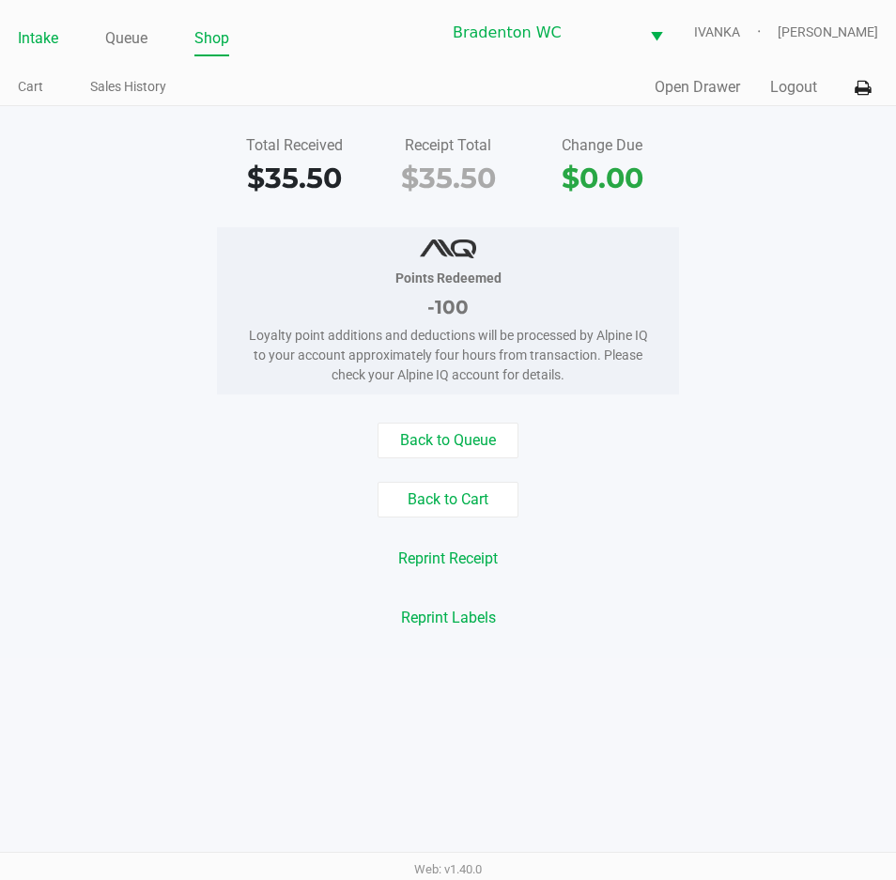
click at [37, 32] on link "Intake" at bounding box center [38, 38] width 40 height 26
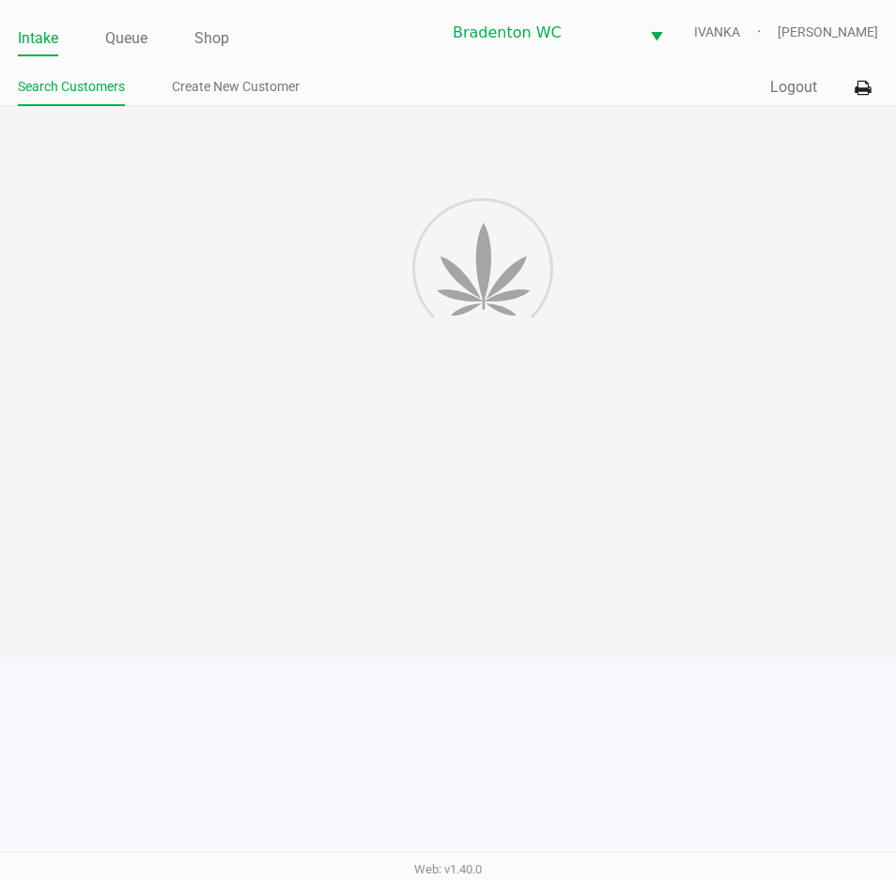
click at [504, 68] on div "Intake Queue Shop Bradenton WC IVANKA Olivia Benjamin Search Customers Create N…" at bounding box center [448, 53] width 896 height 106
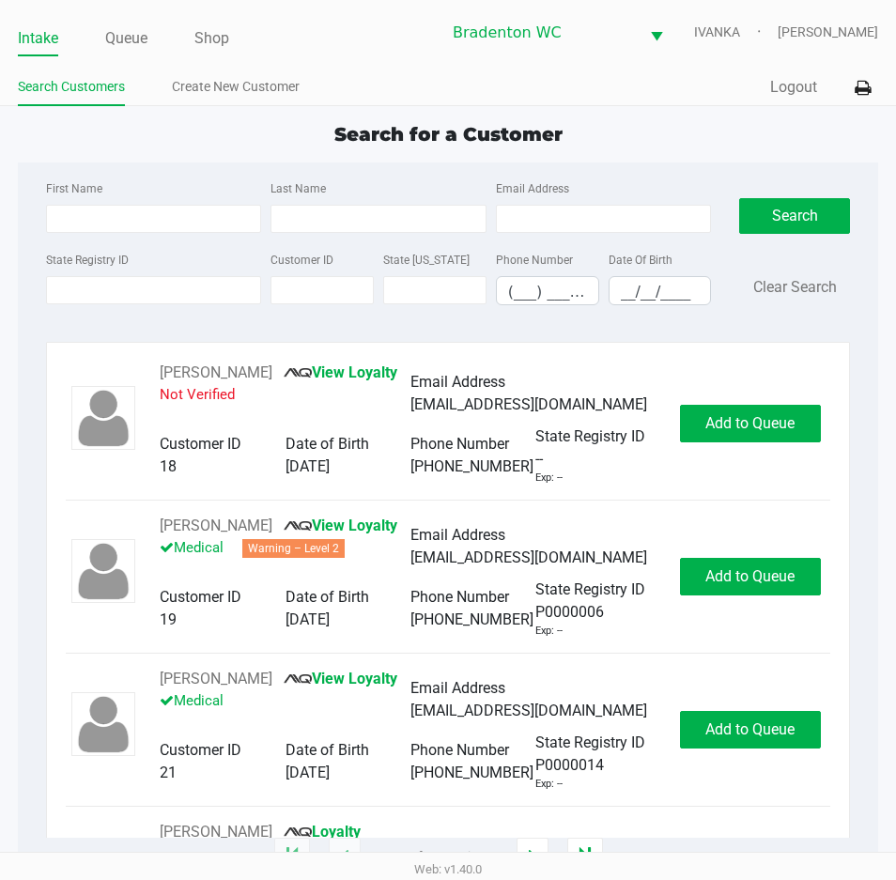
click at [375, 153] on div "Search for a Customer First Name Last Name Email Address State Registry ID Cust…" at bounding box center [448, 488] width 860 height 737
click at [141, 283] on input "State Registry ID" at bounding box center [153, 290] width 215 height 28
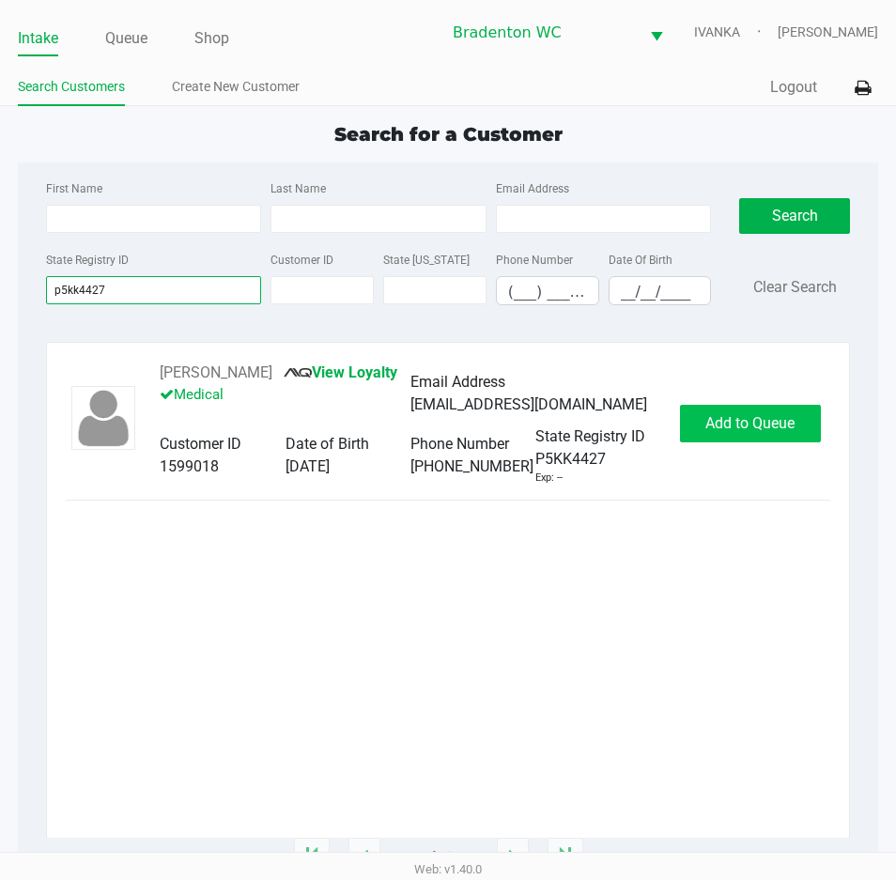
type input "p5kk4427"
click at [718, 423] on button "Add to Queue" at bounding box center [750, 424] width 141 height 38
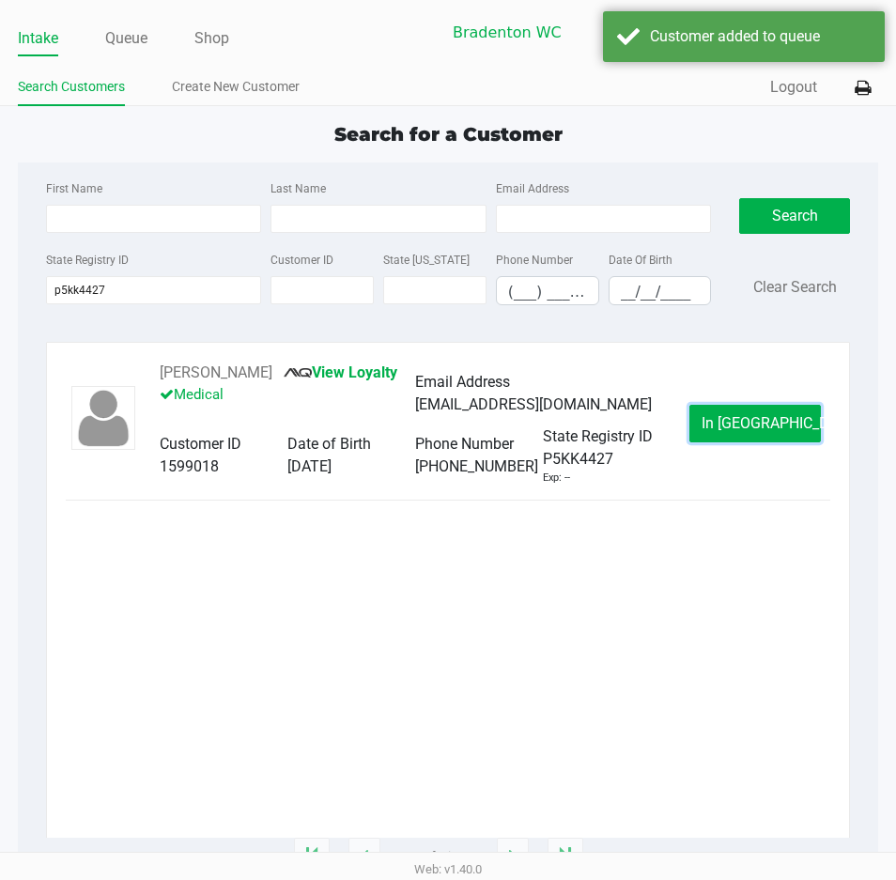
click at [718, 426] on button "In Queue" at bounding box center [754, 424] width 131 height 38
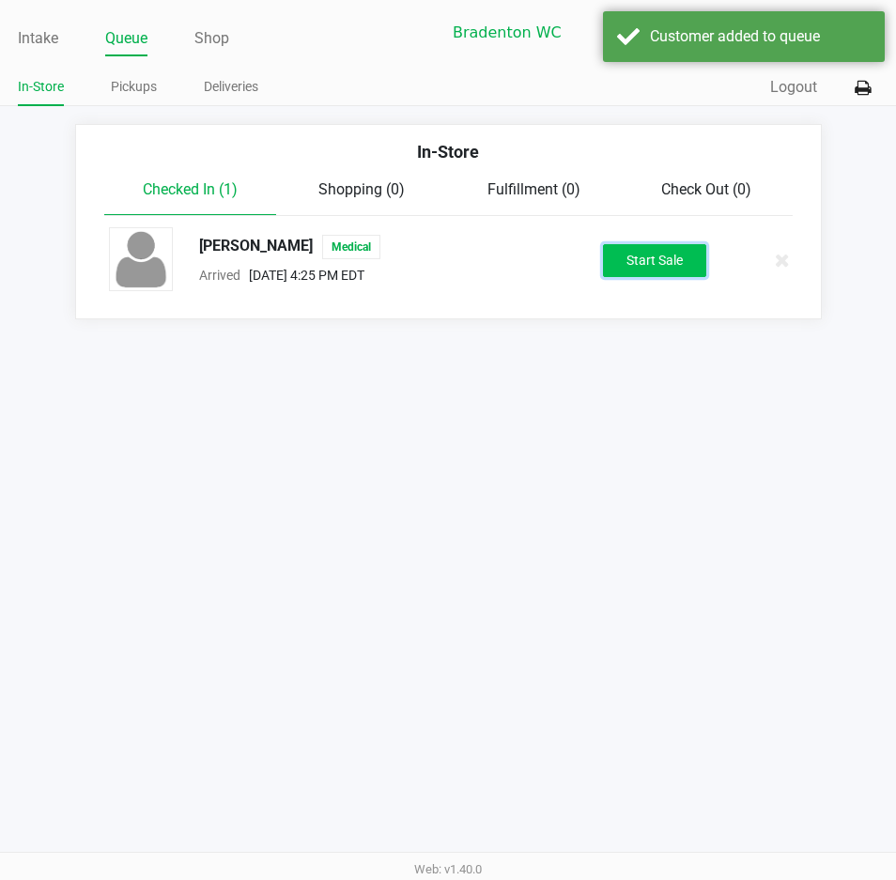
click at [678, 258] on button "Start Sale" at bounding box center [654, 260] width 103 height 33
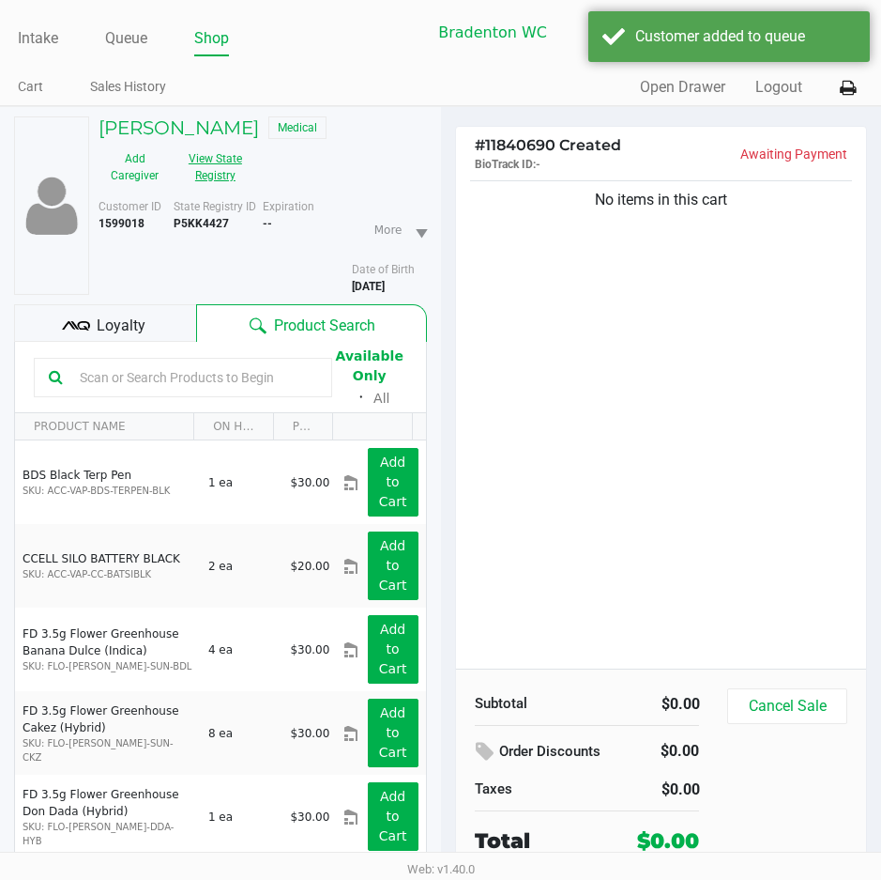
click at [211, 178] on button "View State Registry" at bounding box center [210, 167] width 78 height 47
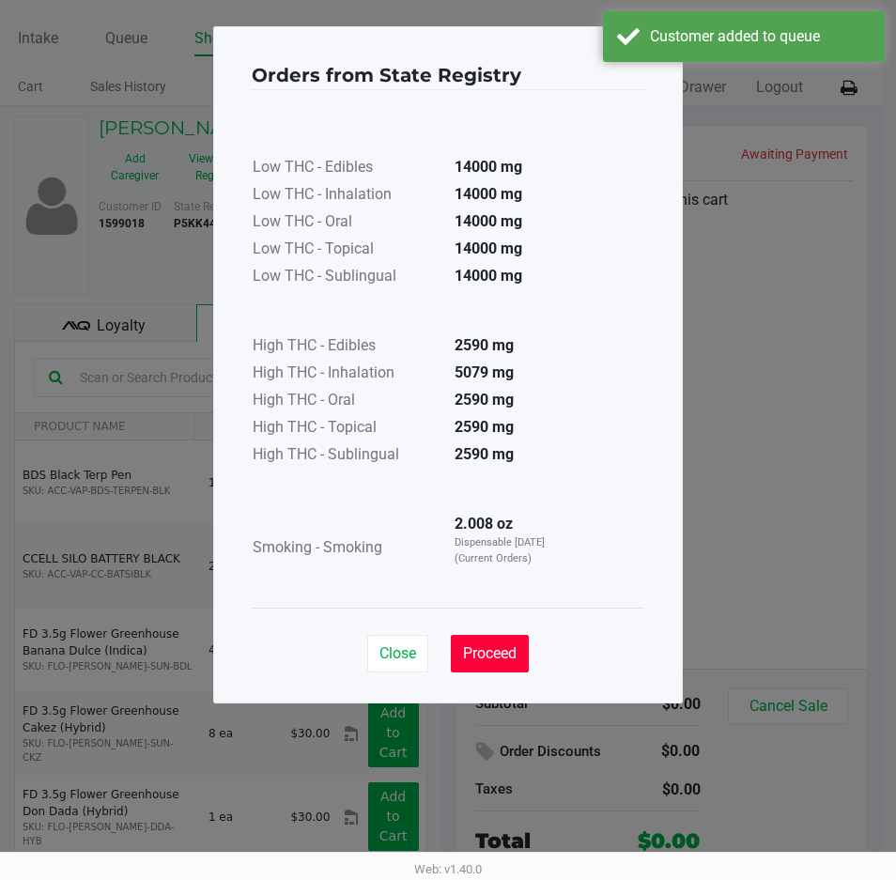
click at [475, 654] on span "Proceed" at bounding box center [490, 653] width 54 height 18
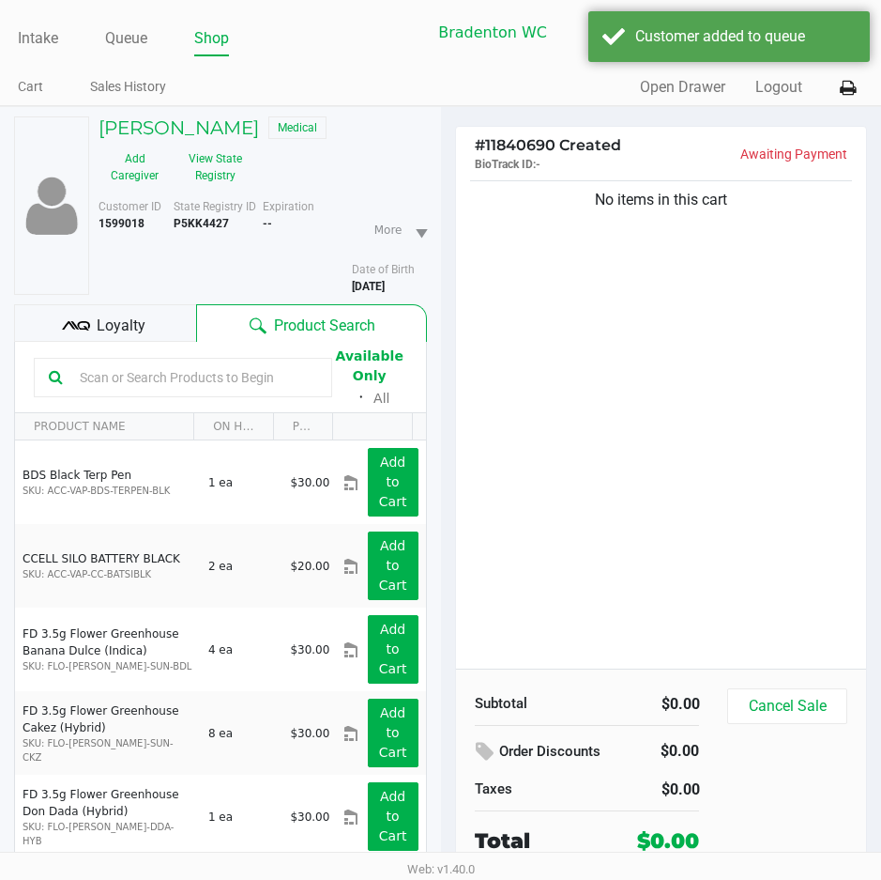
click at [179, 314] on div "Loyalty" at bounding box center [105, 323] width 182 height 38
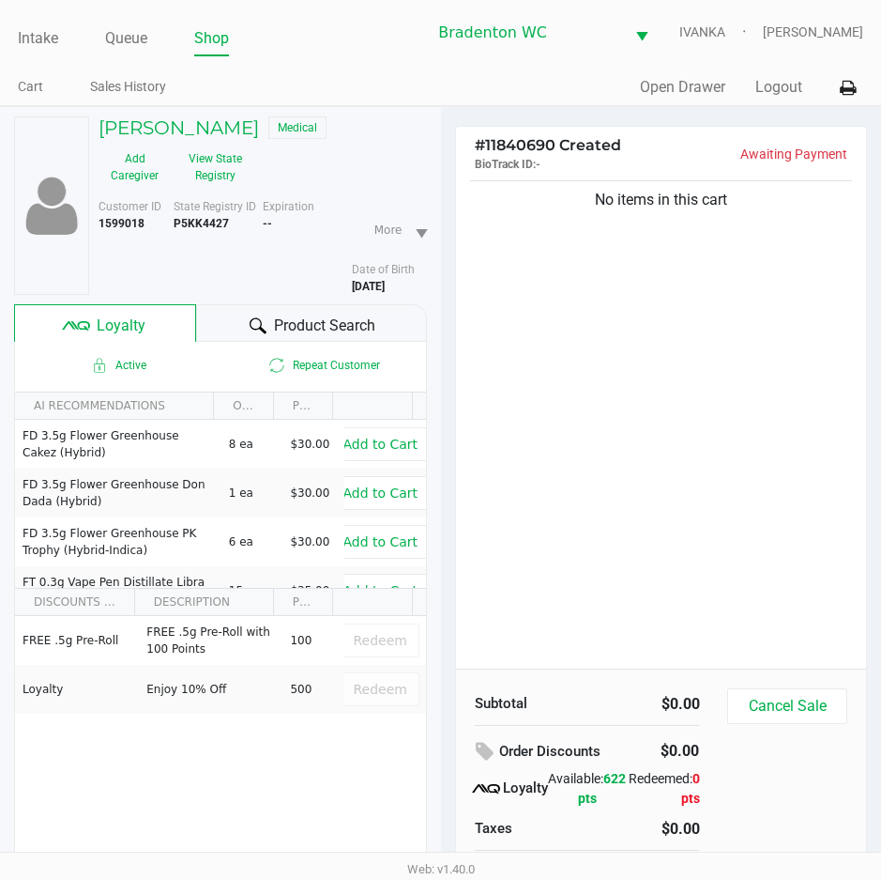
click at [256, 330] on icon at bounding box center [258, 325] width 17 height 17
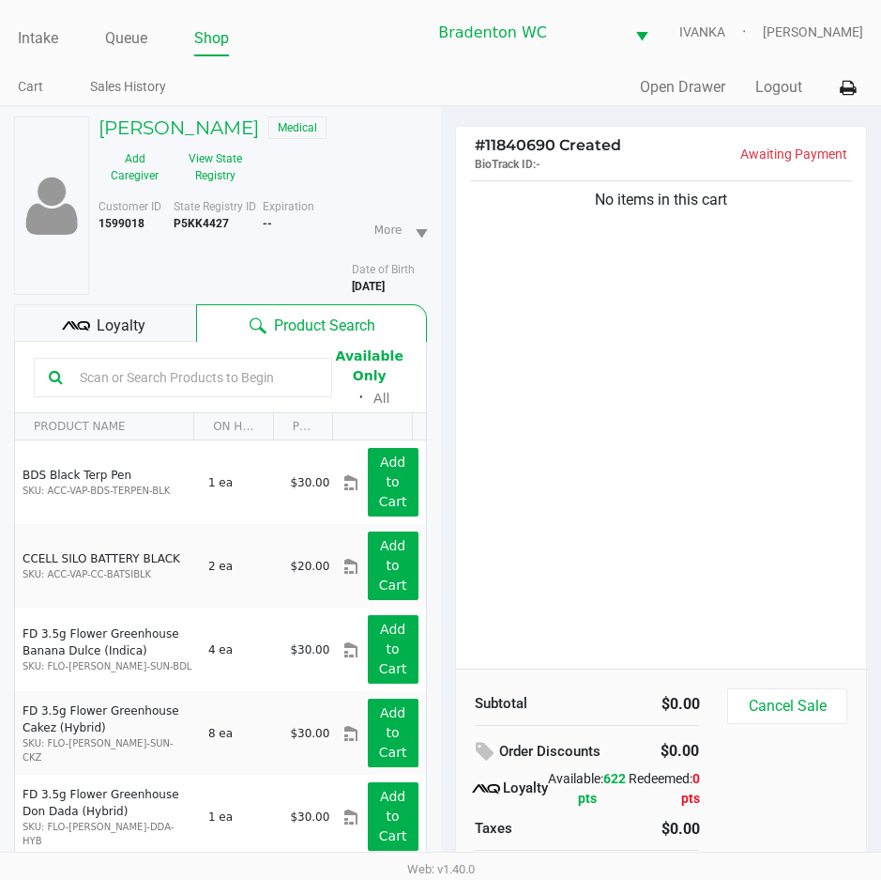
click at [181, 370] on input "text" at bounding box center [194, 377] width 245 height 28
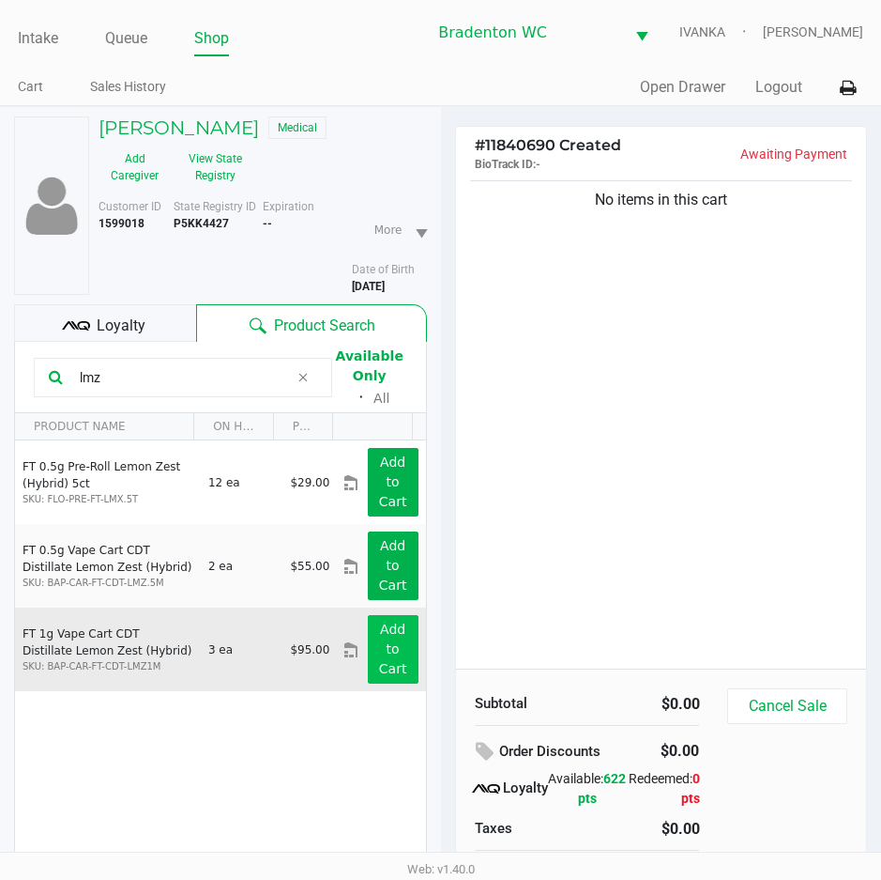
type input "lmz"
click at [382, 643] on app-button-loader "Add to Cart" at bounding box center [393, 648] width 28 height 54
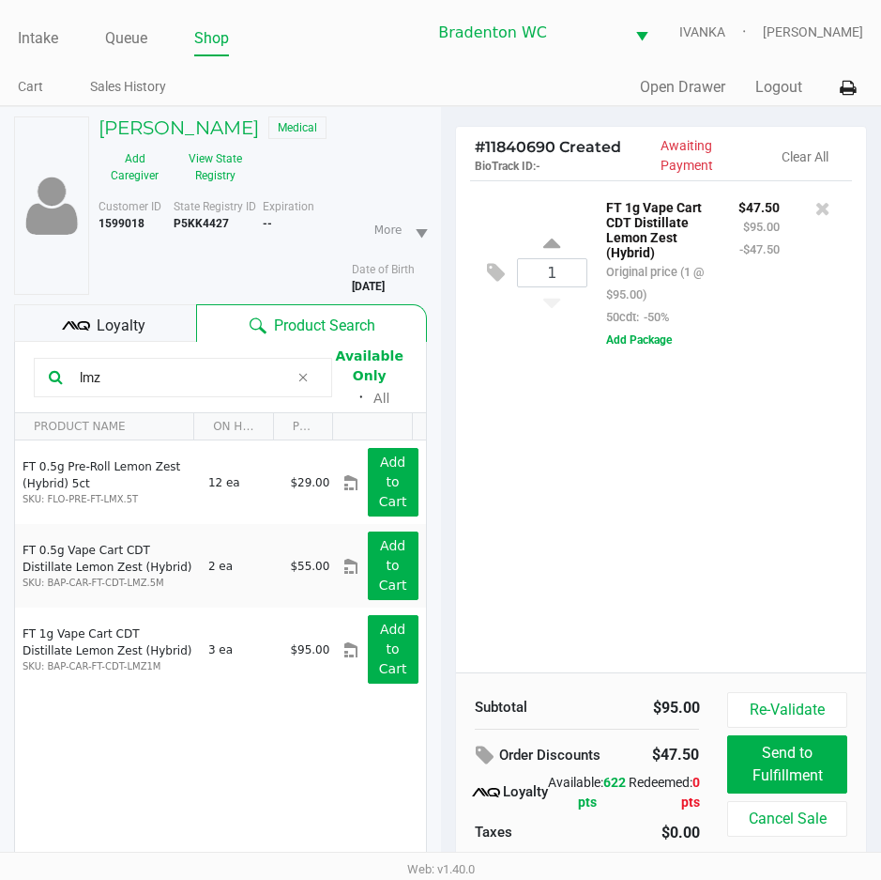
click at [582, 485] on div "1 FT 1g Vape Cart CDT Distillate Lemon Zest (Hybrid) Original price (1 @ $95.00…" at bounding box center [661, 426] width 411 height 492
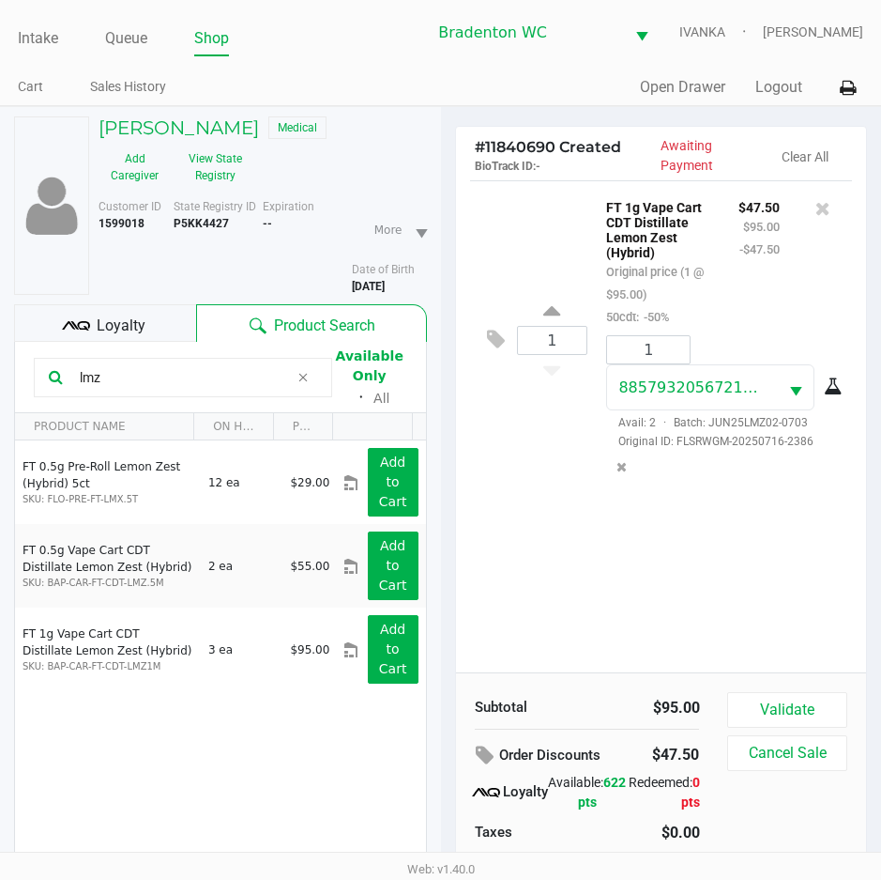
click at [303, 377] on icon at bounding box center [303, 377] width 11 height 15
click at [290, 376] on input "text" at bounding box center [194, 377] width 245 height 28
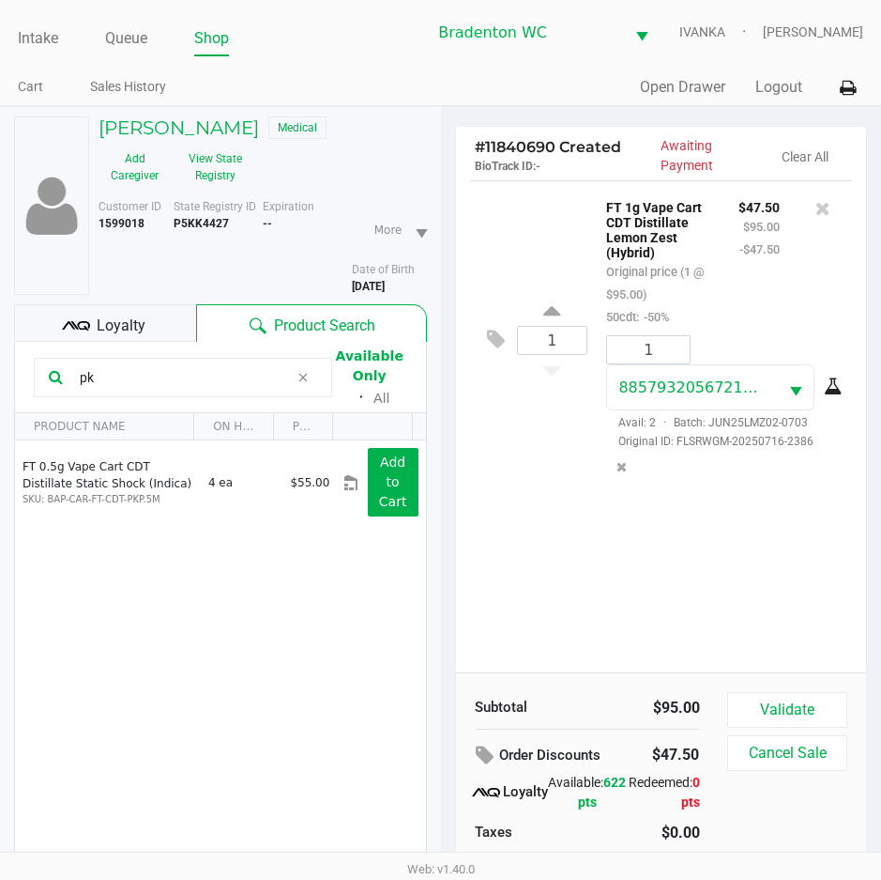
type input "p"
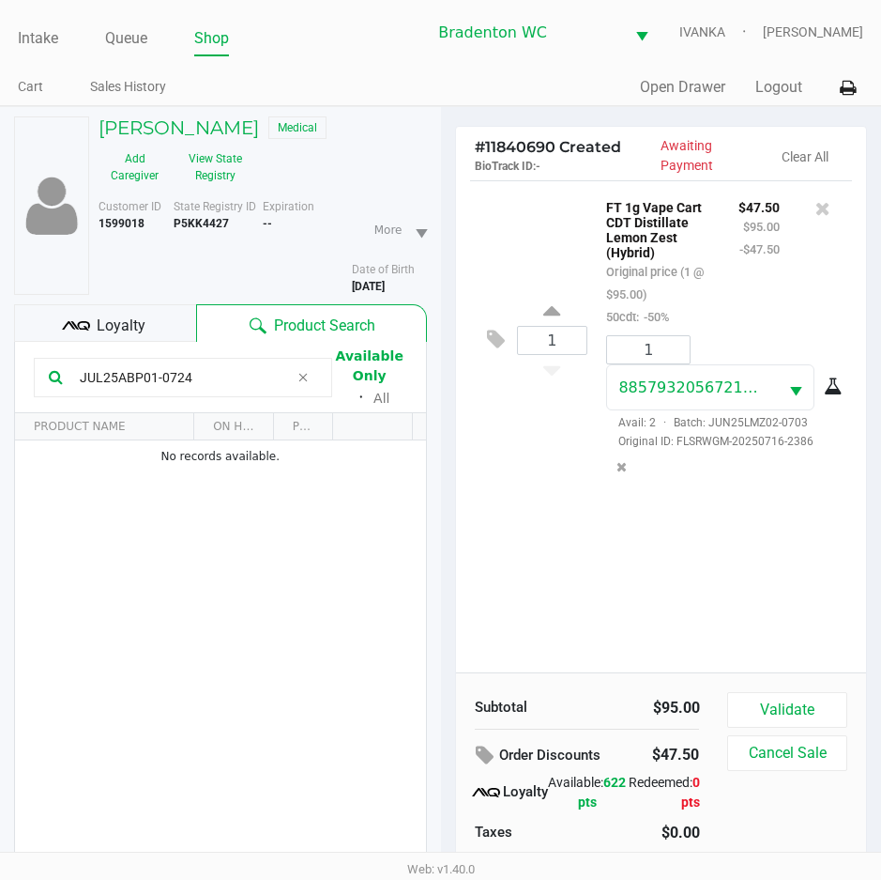
type input "JUL25ABP01-0724"
click at [292, 377] on span at bounding box center [303, 377] width 28 height 23
click at [720, 602] on div "1 FT 1g Vape Cart CDT Distillate Lemon Zest (Hybrid) Original price (1 @ $95.00…" at bounding box center [661, 426] width 411 height 492
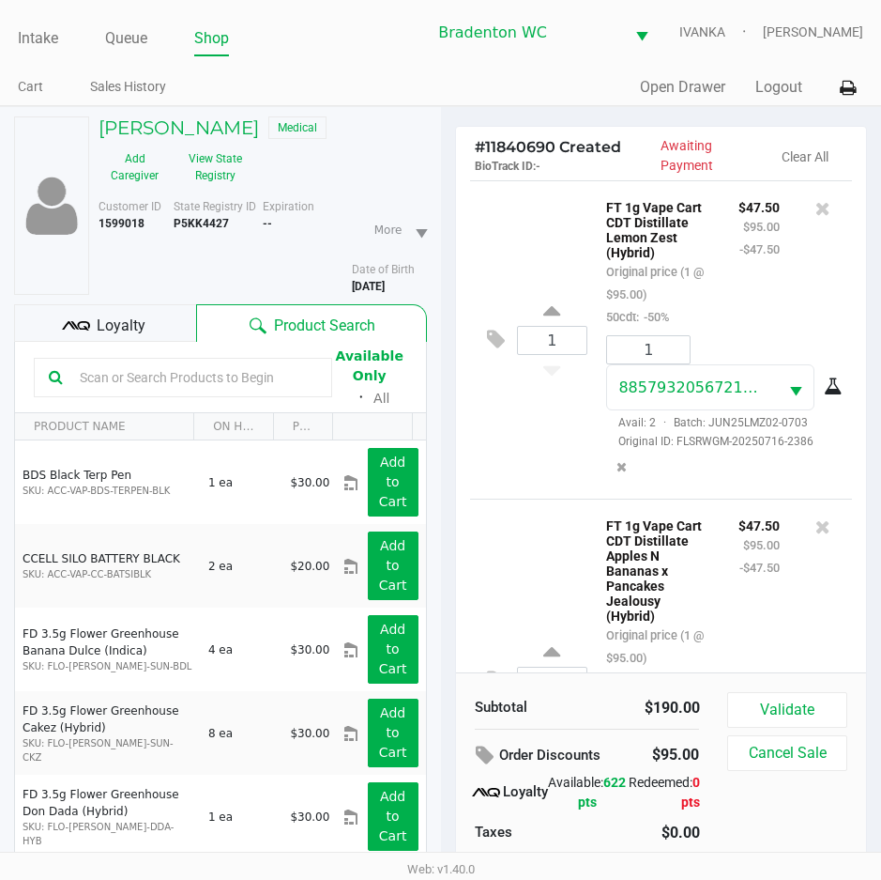
scroll to position [226, 0]
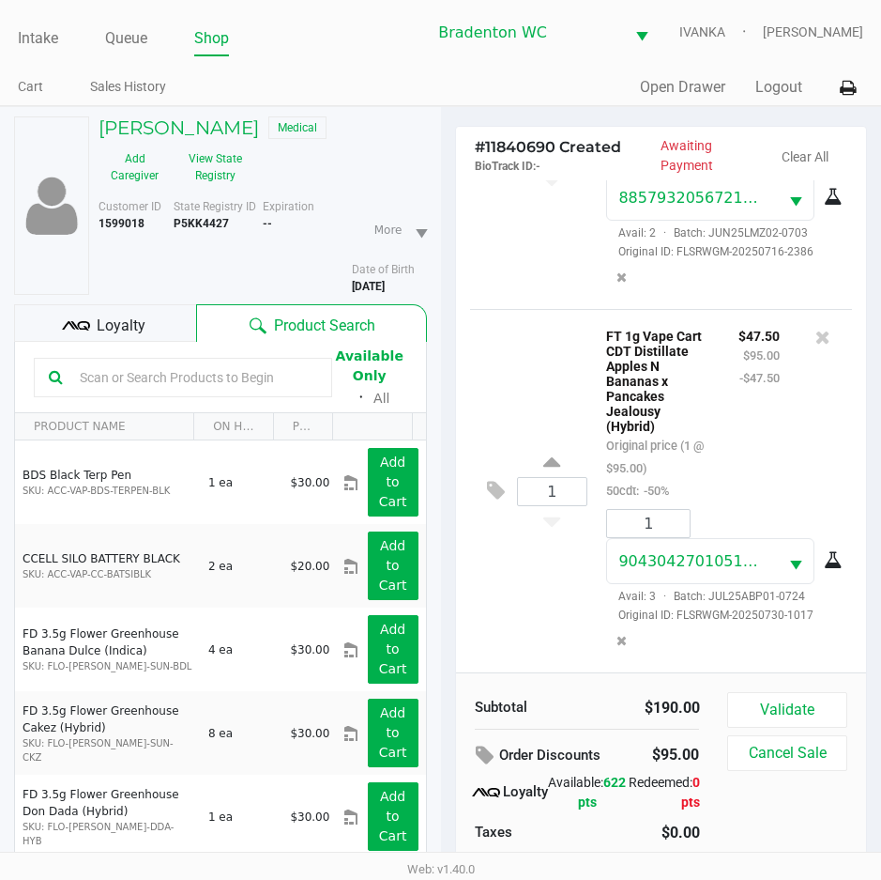
click at [223, 387] on input "text" at bounding box center [194, 377] width 245 height 28
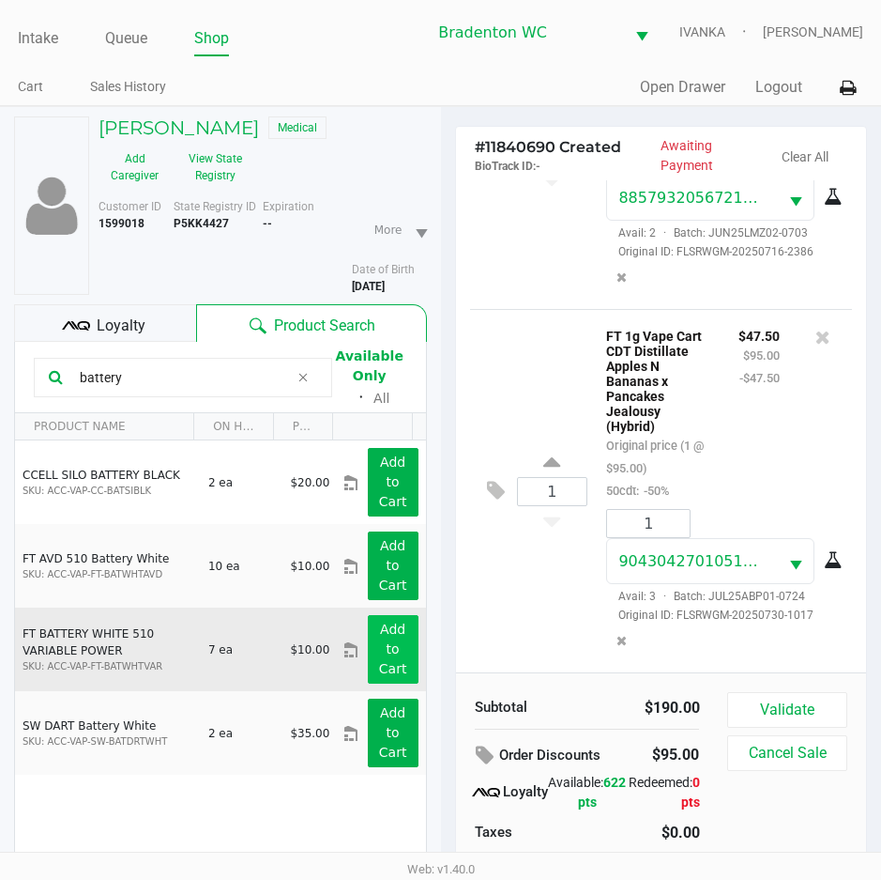
type input "battery"
click at [368, 658] on button "Add to Cart" at bounding box center [393, 649] width 51 height 69
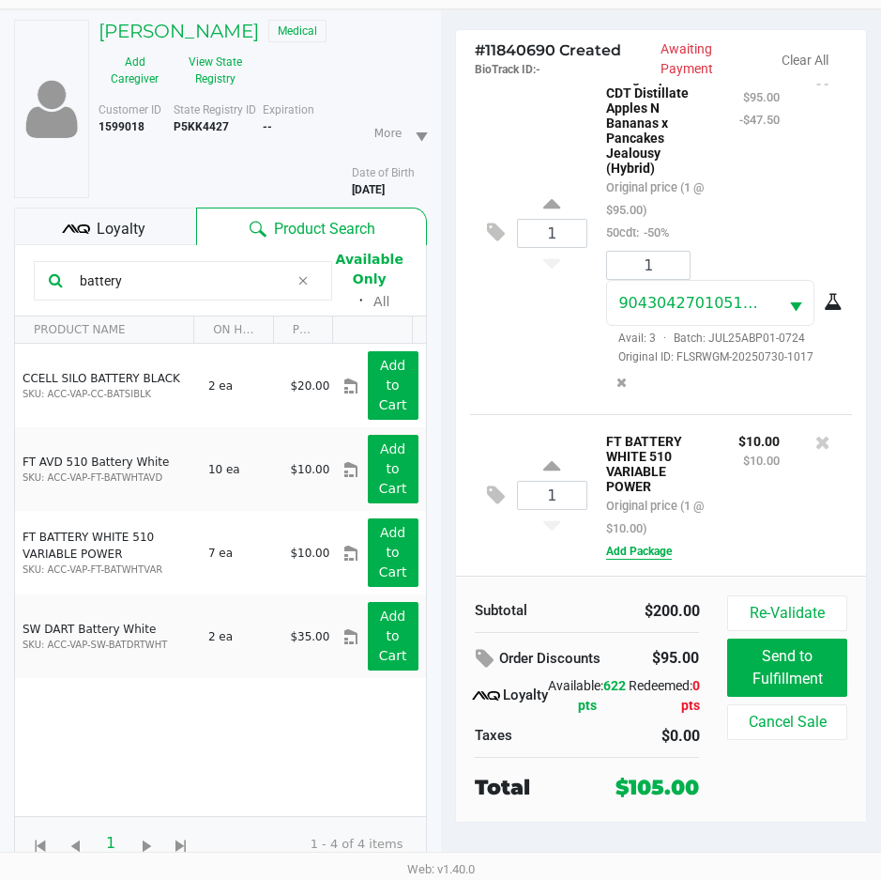
scroll to position [98, 0]
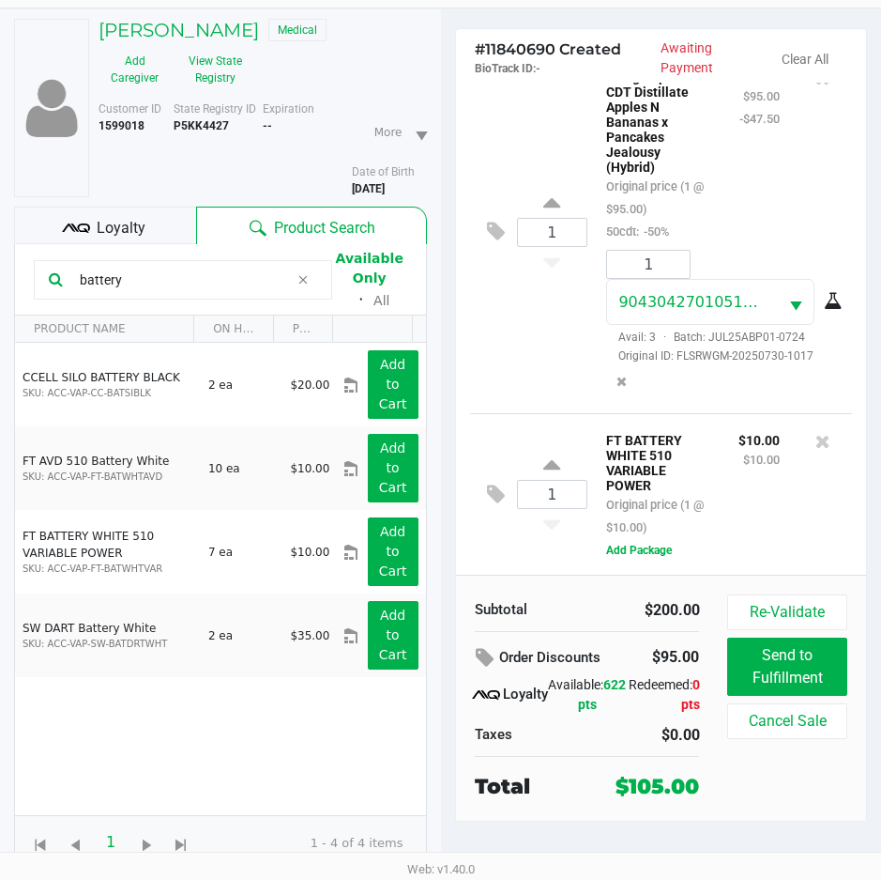
click at [651, 538] on div "FT BATTERY WHITE 510 VARIABLE POWER Original price (1 @ $10.00) $10.00 $10.00 A…" at bounding box center [713, 494] width 251 height 132
click at [655, 547] on button "Add Package" at bounding box center [639, 550] width 66 height 17
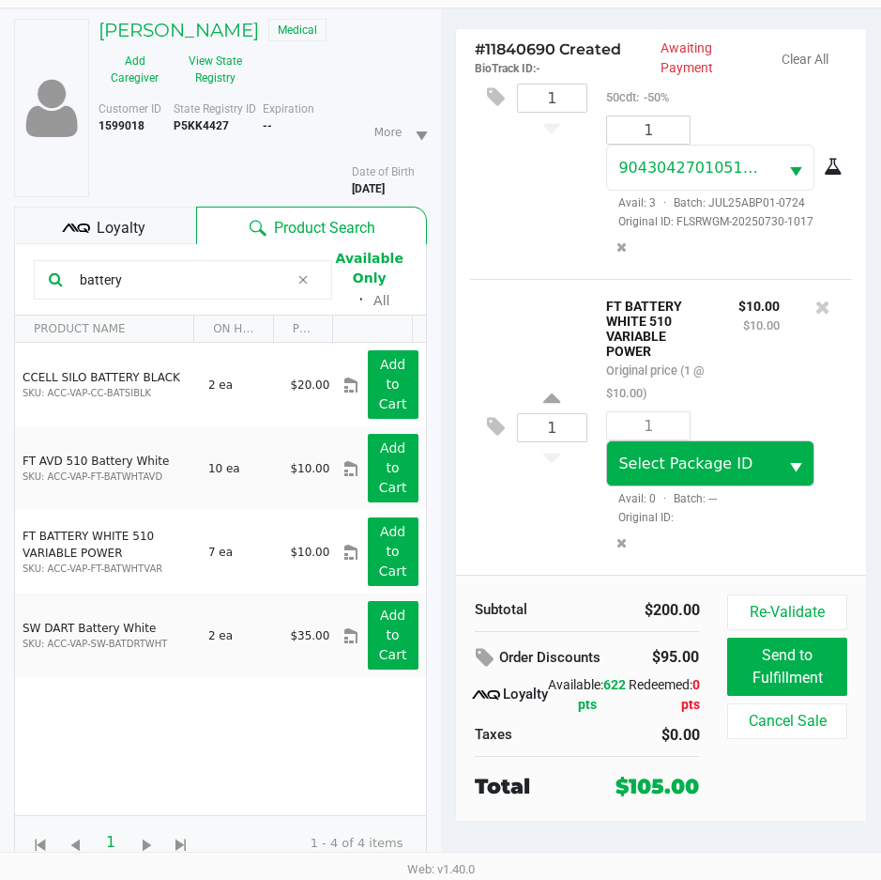
scroll to position [531, 0]
click at [707, 471] on span "Select Package ID" at bounding box center [686, 463] width 134 height 18
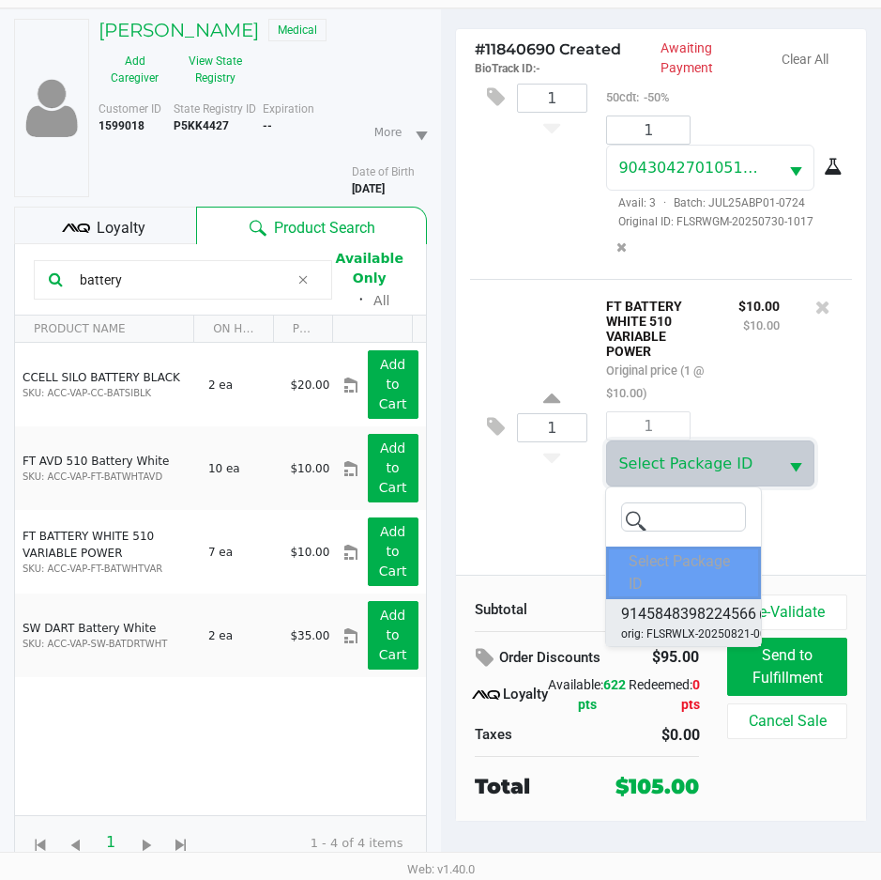
click at [734, 613] on span "9145848398224566" at bounding box center [688, 614] width 135 height 23
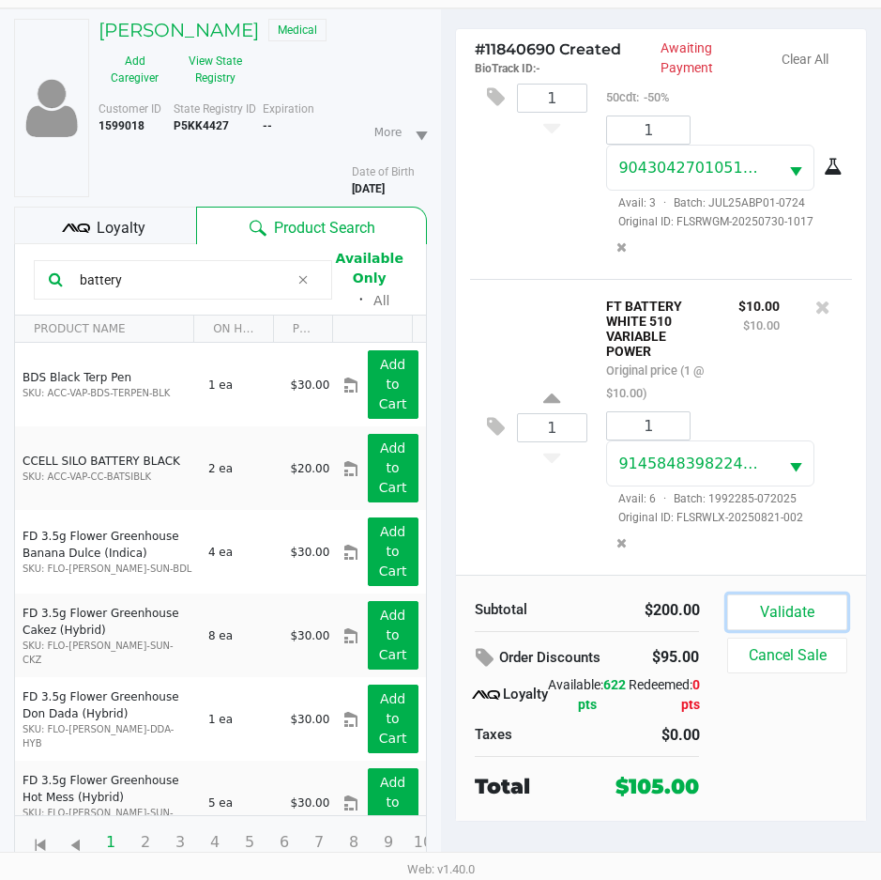
click at [773, 615] on button "Validate" at bounding box center [787, 612] width 119 height 36
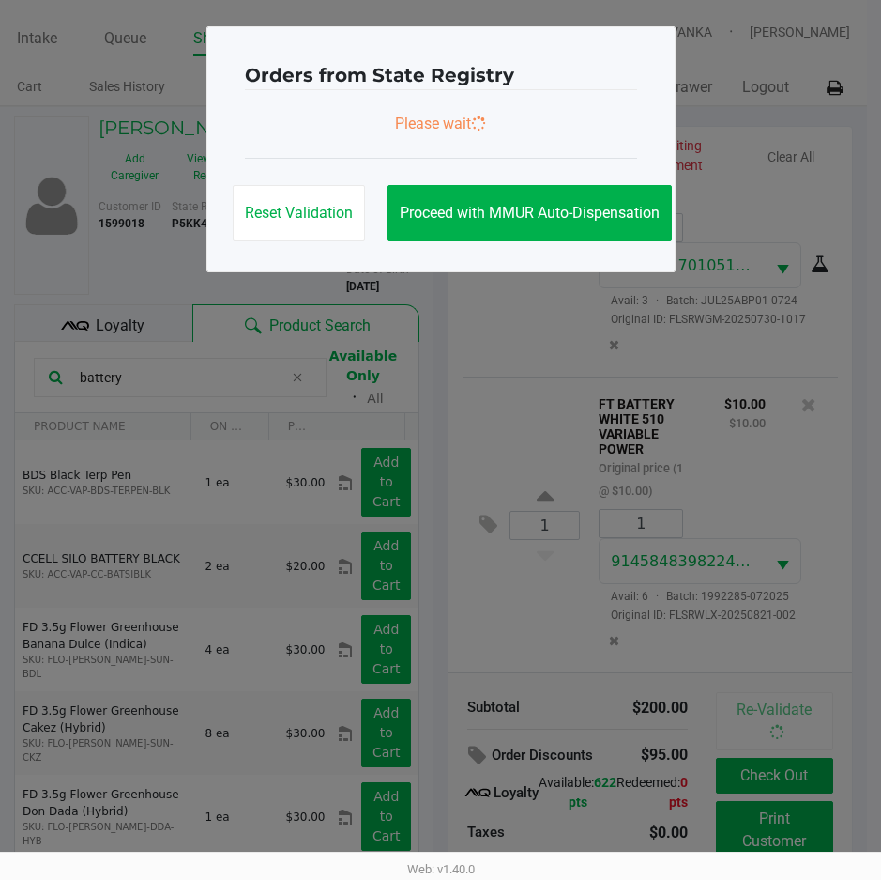
scroll to position [0, 0]
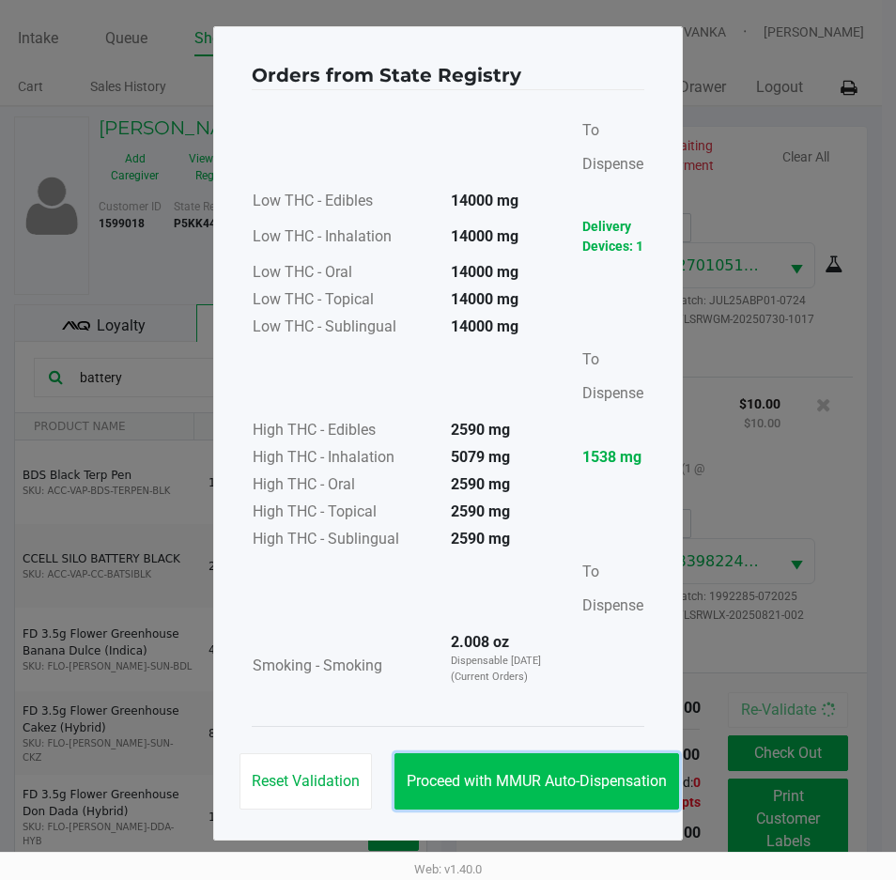
click at [505, 786] on span "Proceed with MMUR Auto-Dispensation" at bounding box center [536, 781] width 260 height 18
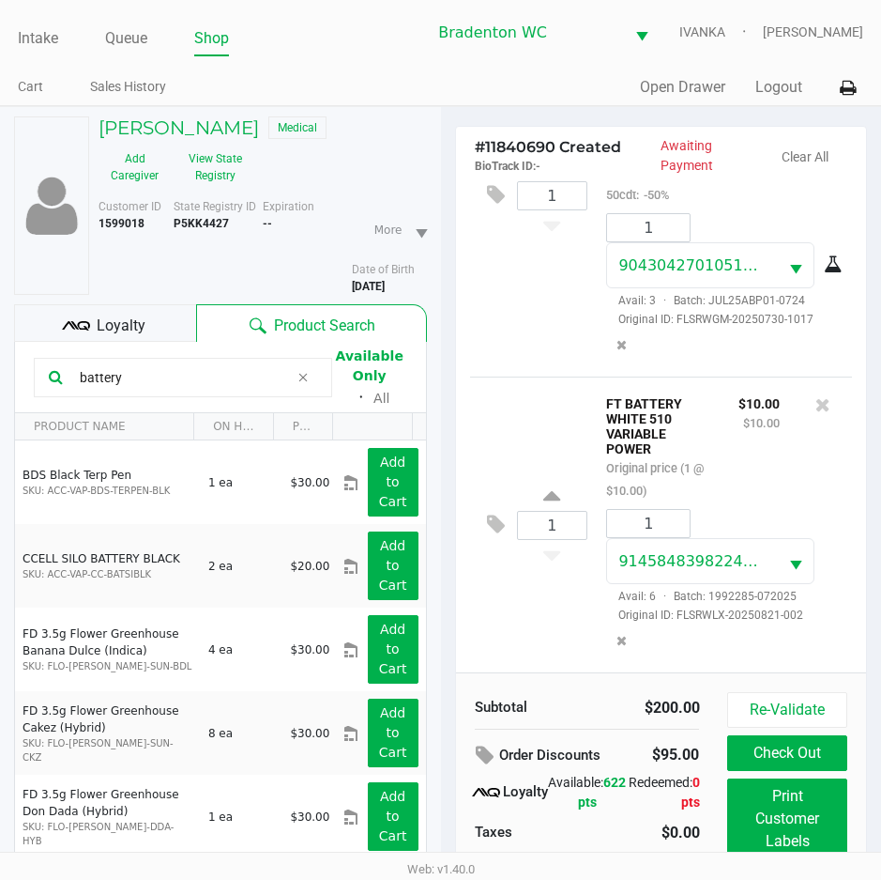
click at [179, 314] on div "Loyalty" at bounding box center [105, 323] width 182 height 38
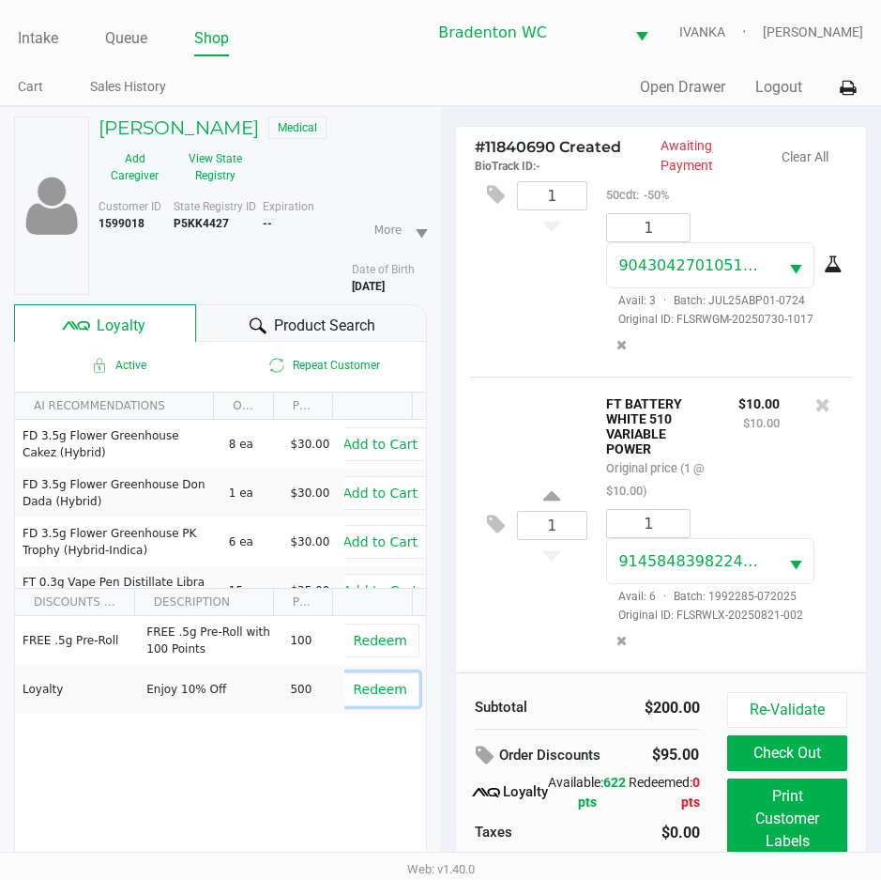
drag, startPoint x: 368, startPoint y: 697, endPoint x: 523, endPoint y: 670, distance: 157.1
click at [374, 685] on span "Redeem" at bounding box center [381, 689] width 54 height 15
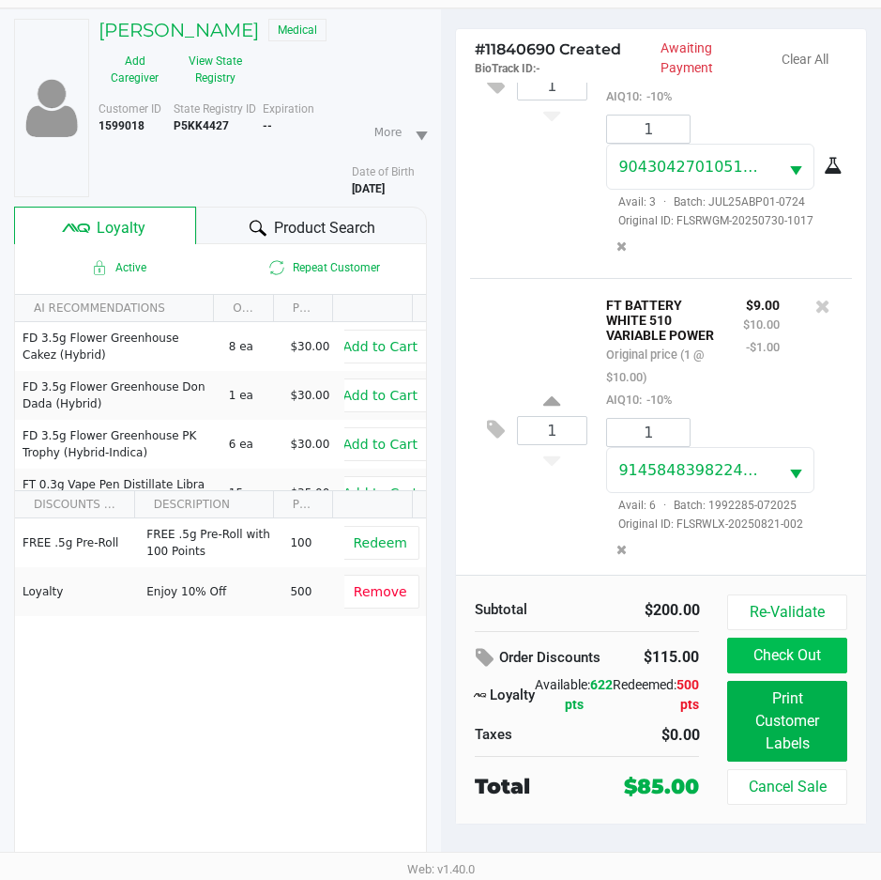
scroll to position [599, 0]
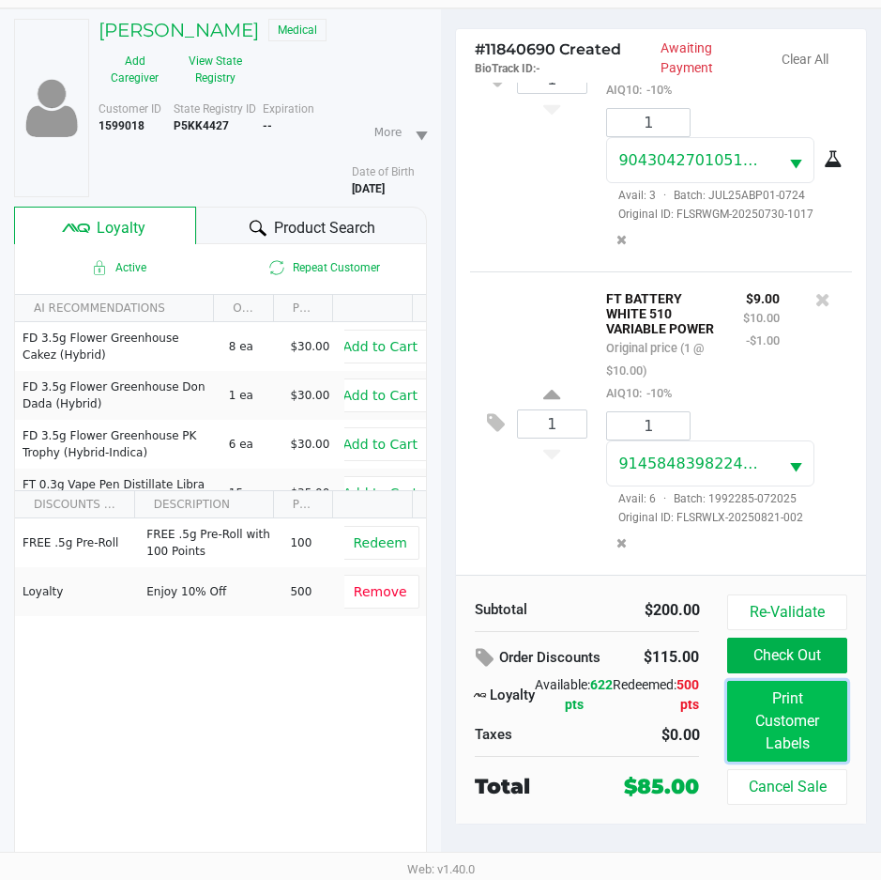
click at [773, 686] on button "Print Customer Labels" at bounding box center [787, 721] width 119 height 81
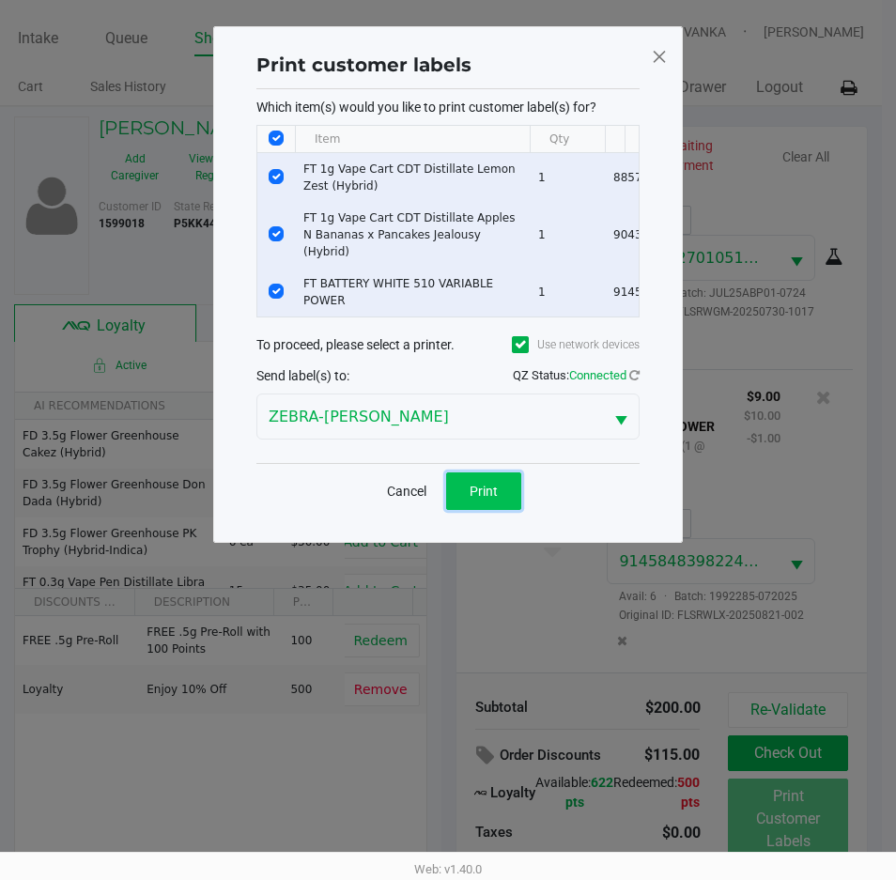
click at [475, 497] on button "Print" at bounding box center [483, 491] width 75 height 38
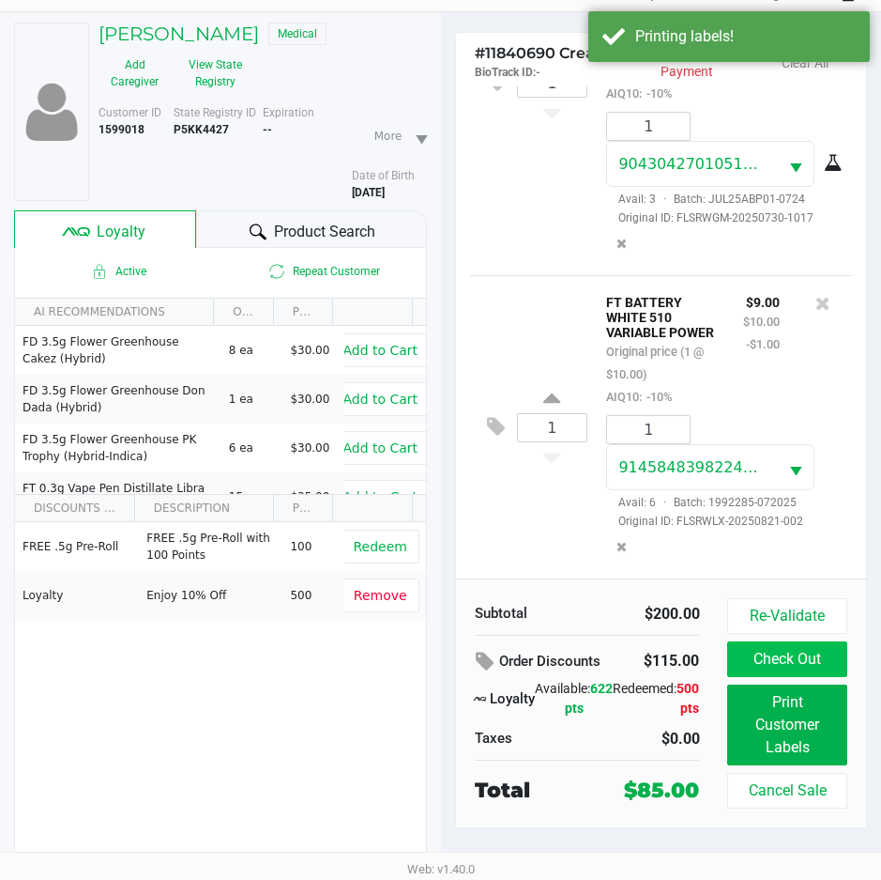
scroll to position [98, 0]
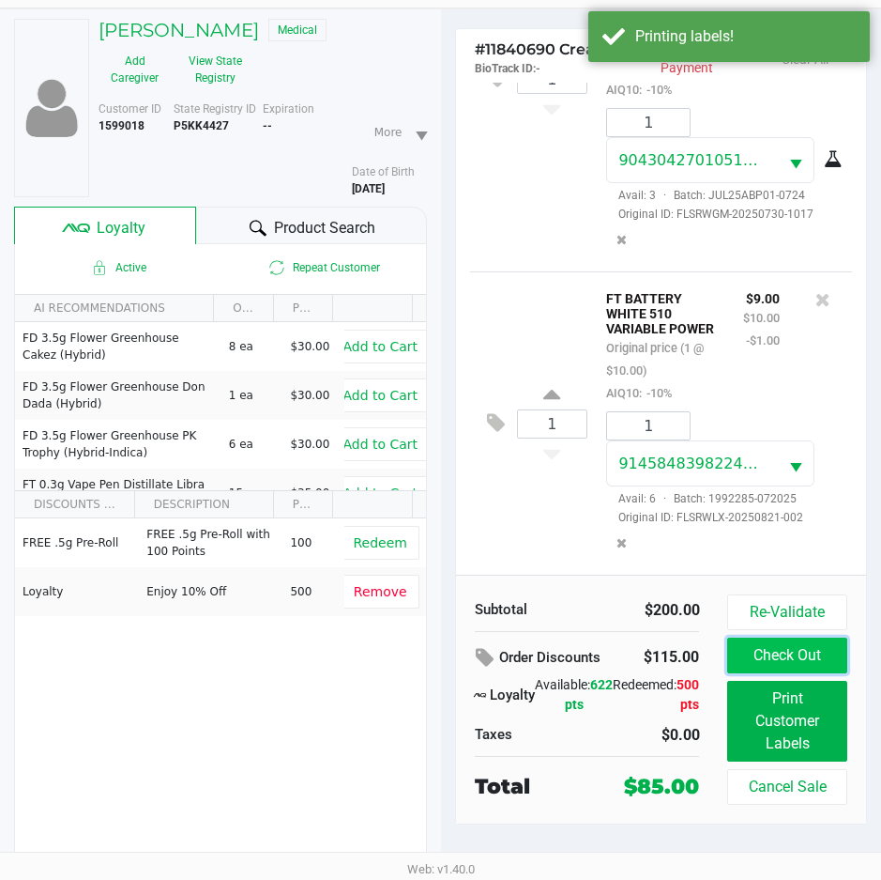
click at [785, 648] on button "Check Out" at bounding box center [787, 655] width 119 height 36
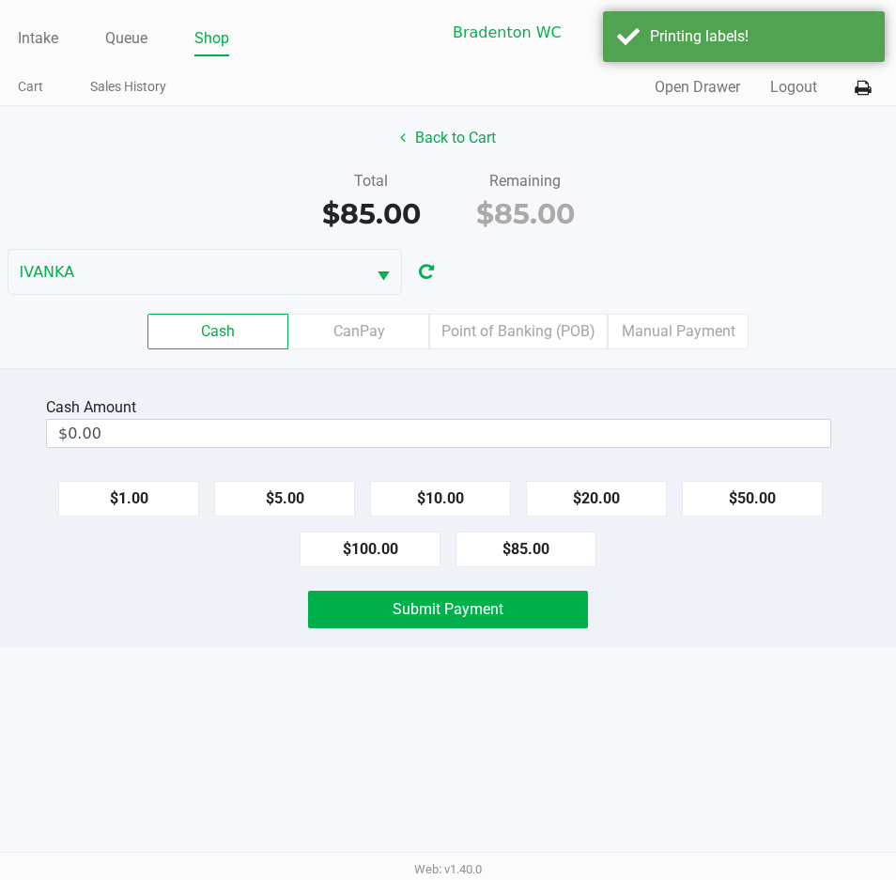
click at [494, 336] on label "Point of Banking (POB)" at bounding box center [518, 332] width 178 height 36
click at [0, 0] on 7 "Point of Banking (POB)" at bounding box center [0, 0] width 0 height 0
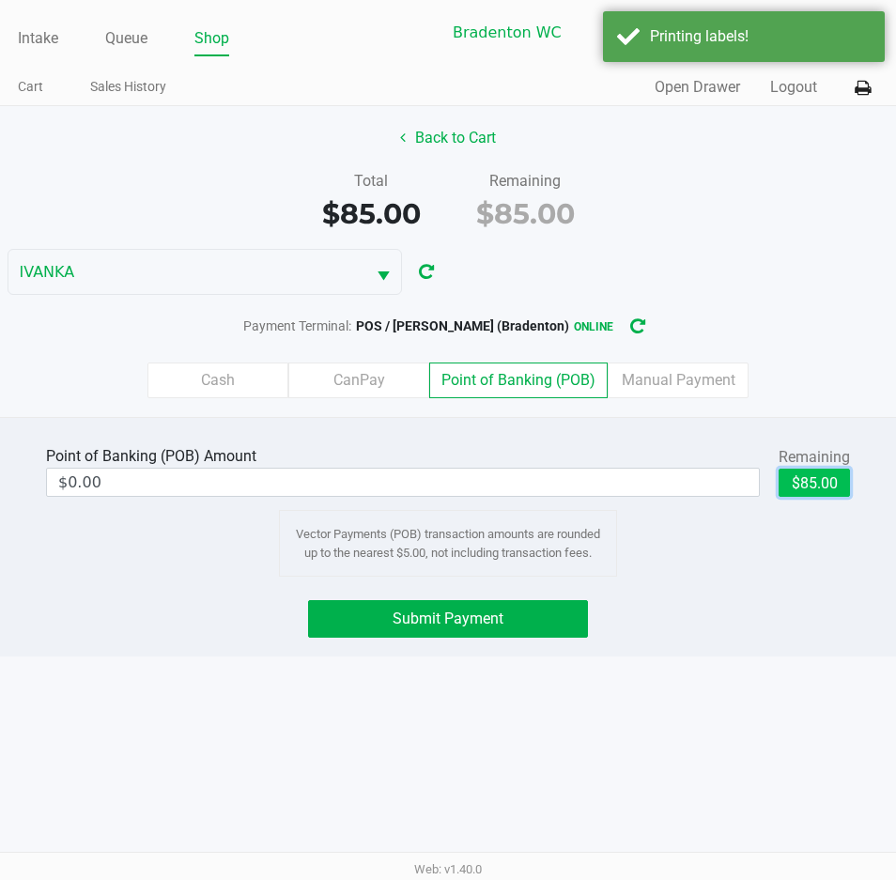
click at [789, 480] on button "$85.00" at bounding box center [813, 482] width 71 height 28
type input "$85.00"
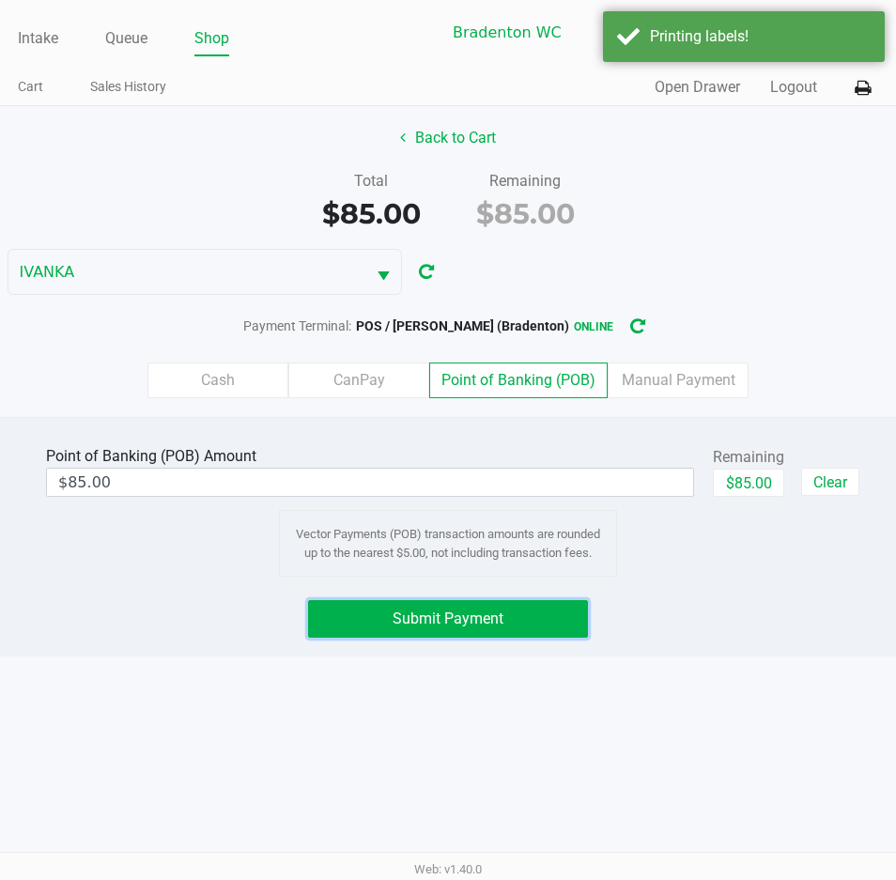
drag, startPoint x: 439, startPoint y: 621, endPoint x: 569, endPoint y: 600, distance: 131.2
click at [440, 621] on span "Submit Payment" at bounding box center [447, 618] width 111 height 18
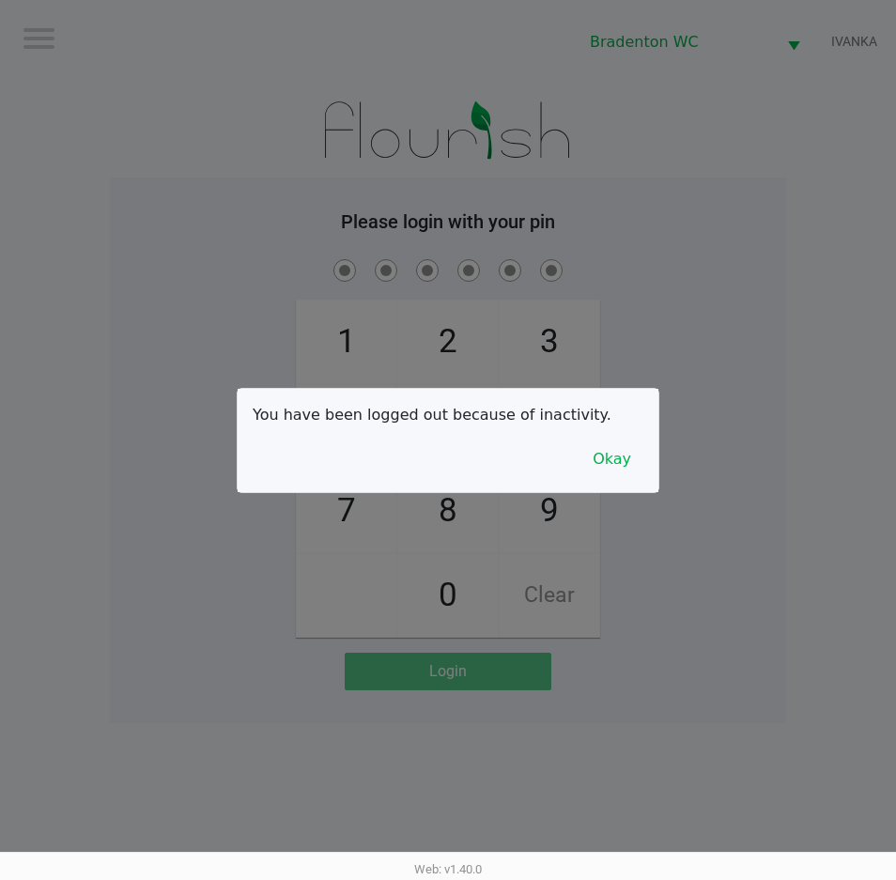
click at [633, 451] on button "Okay" at bounding box center [611, 459] width 63 height 36
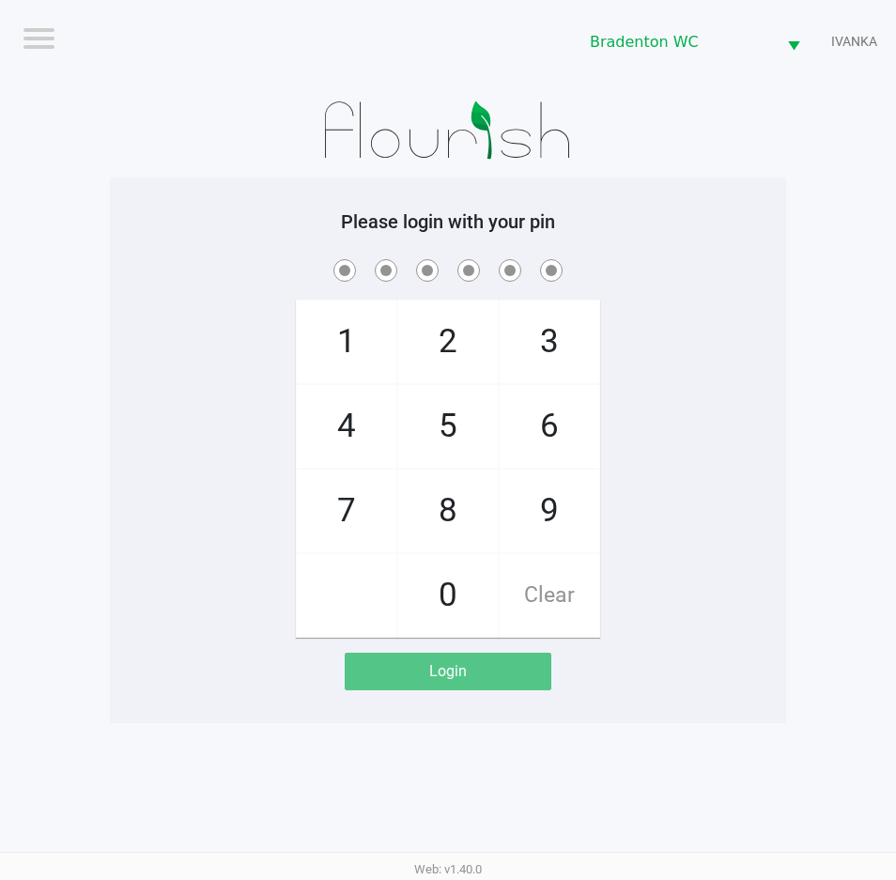
click at [700, 448] on div "1 4 7 2 5 8 0 3 6 9 Clear" at bounding box center [448, 446] width 676 height 382
checkbox input "true"
checkbox input "false"
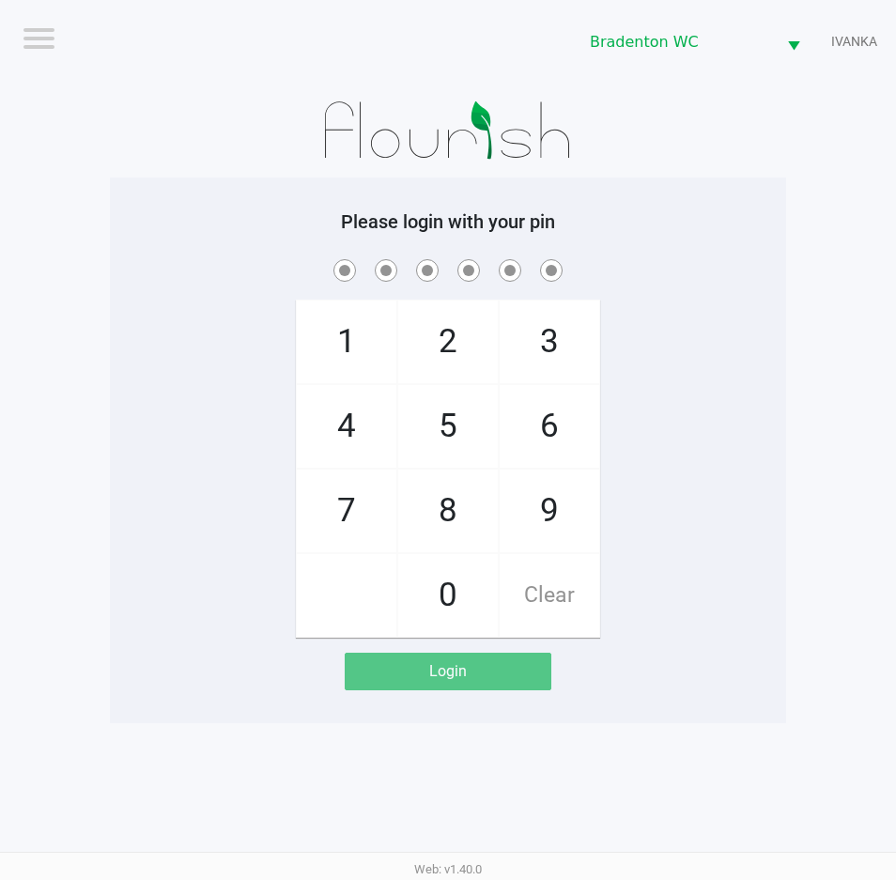
checkbox input "true"
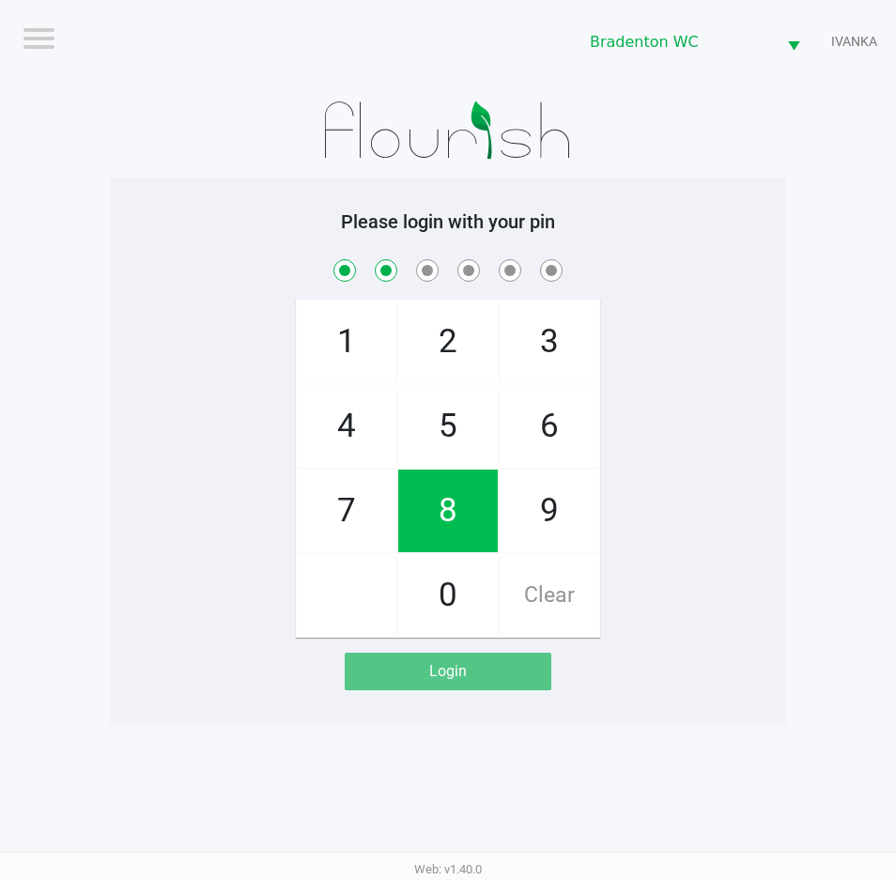
checkbox input "true"
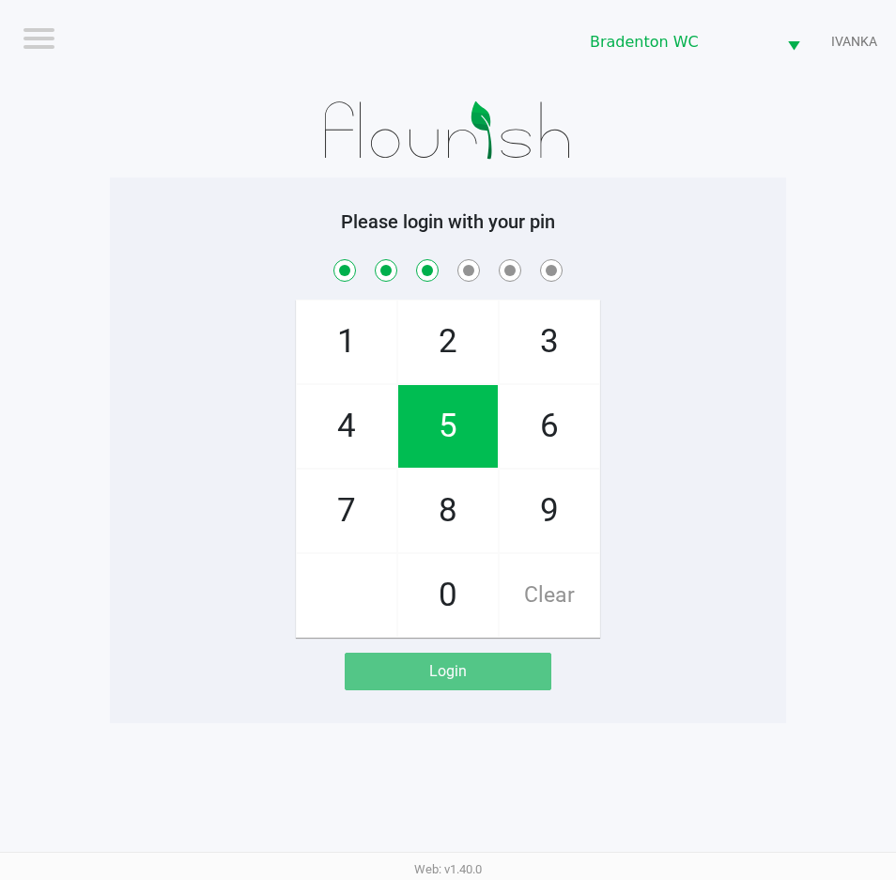
checkbox input "true"
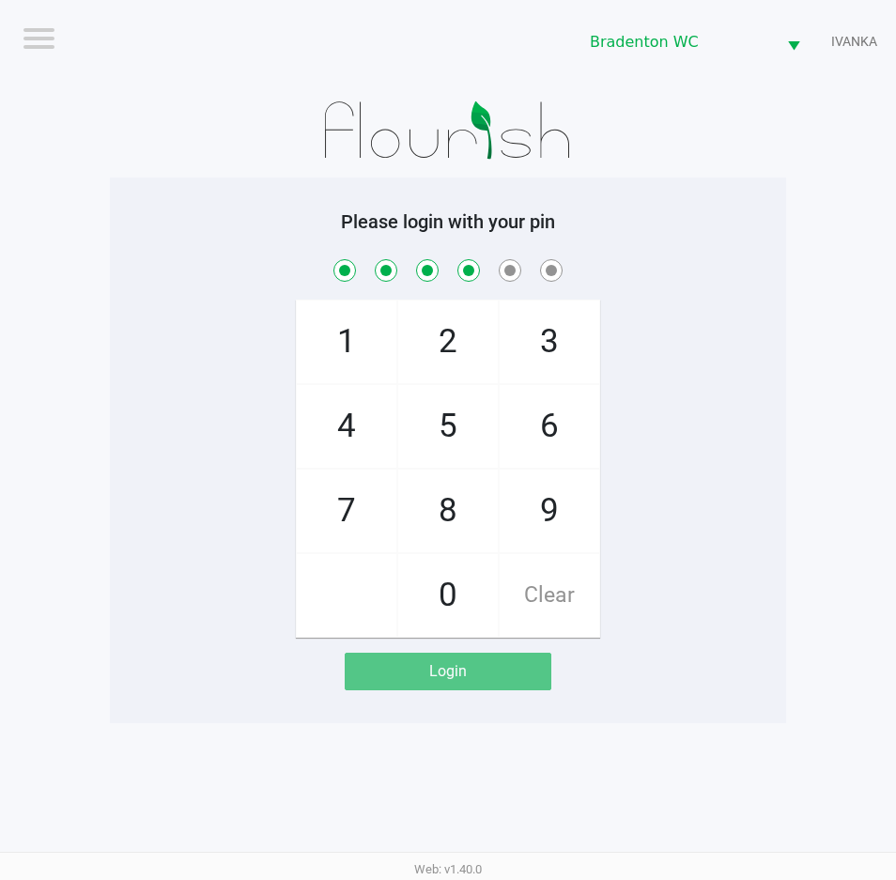
checkbox input "true"
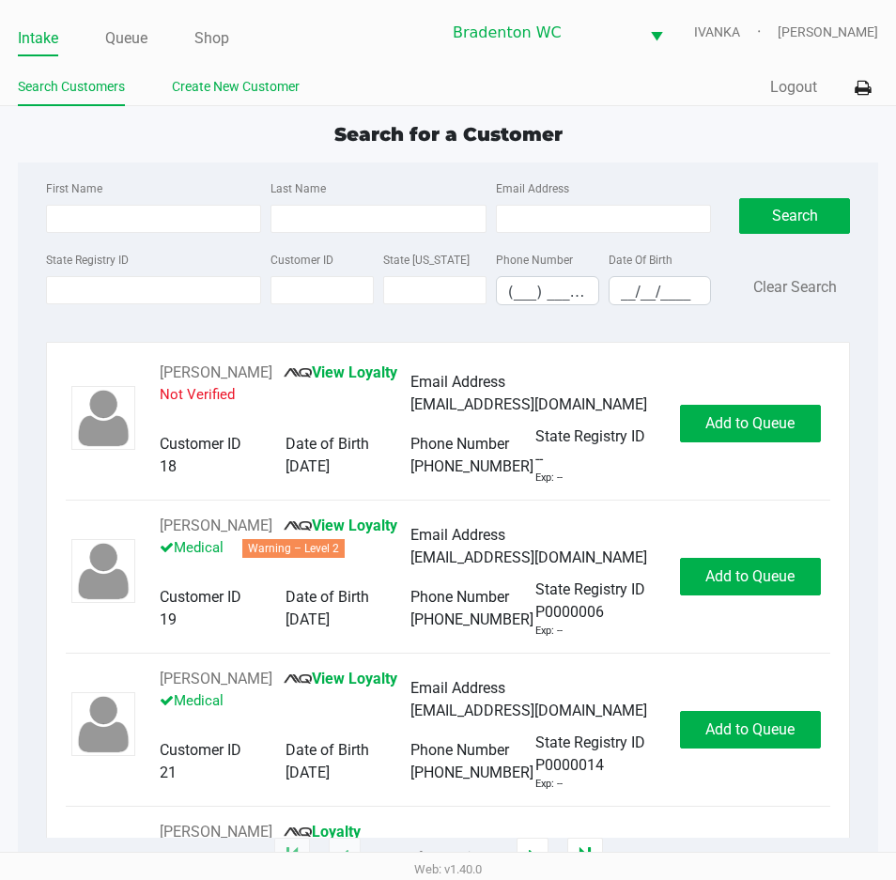
click at [269, 86] on link "Create New Customer" at bounding box center [236, 86] width 128 height 23
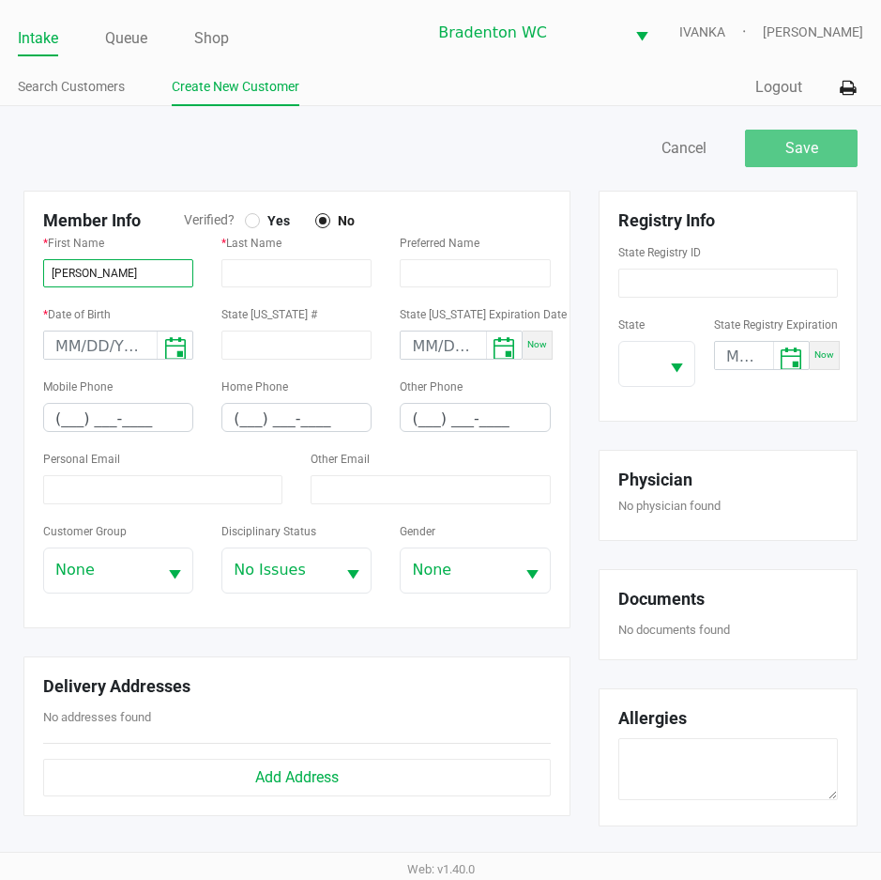
type input "JENNIFER"
click at [255, 219] on div at bounding box center [253, 221] width 8 height 8
type input "YORK"
click at [61, 348] on input "month/day/year" at bounding box center [100, 345] width 113 height 29
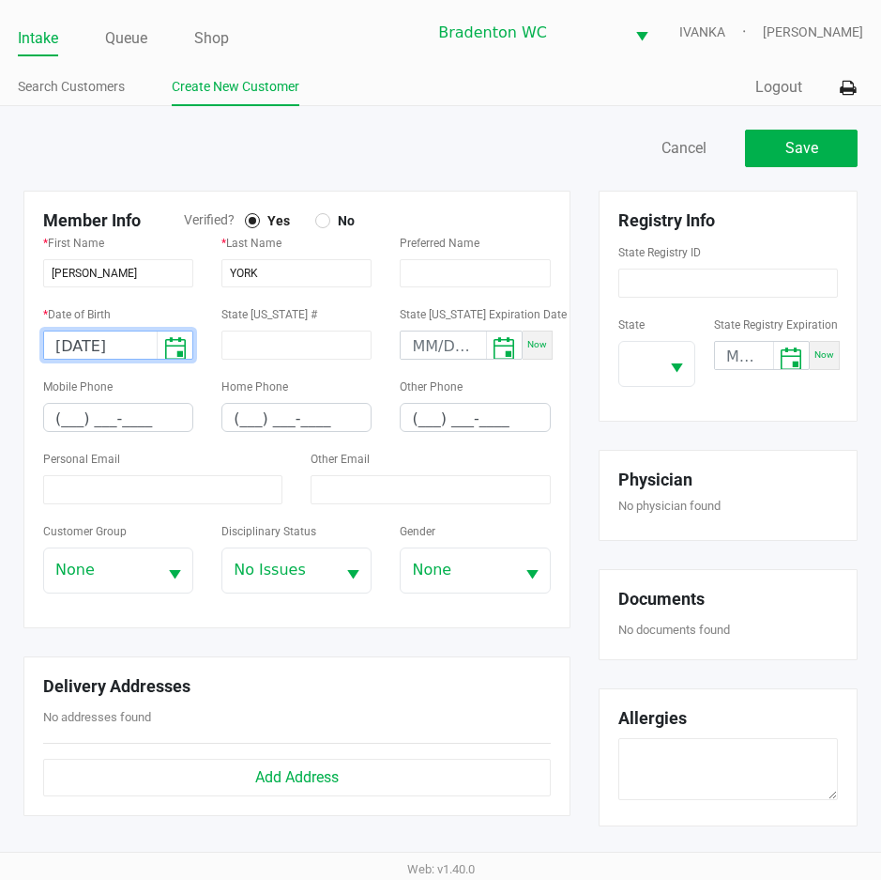
type input "01/14/1985"
click at [69, 418] on input "(___) ___-____" at bounding box center [118, 418] width 148 height 29
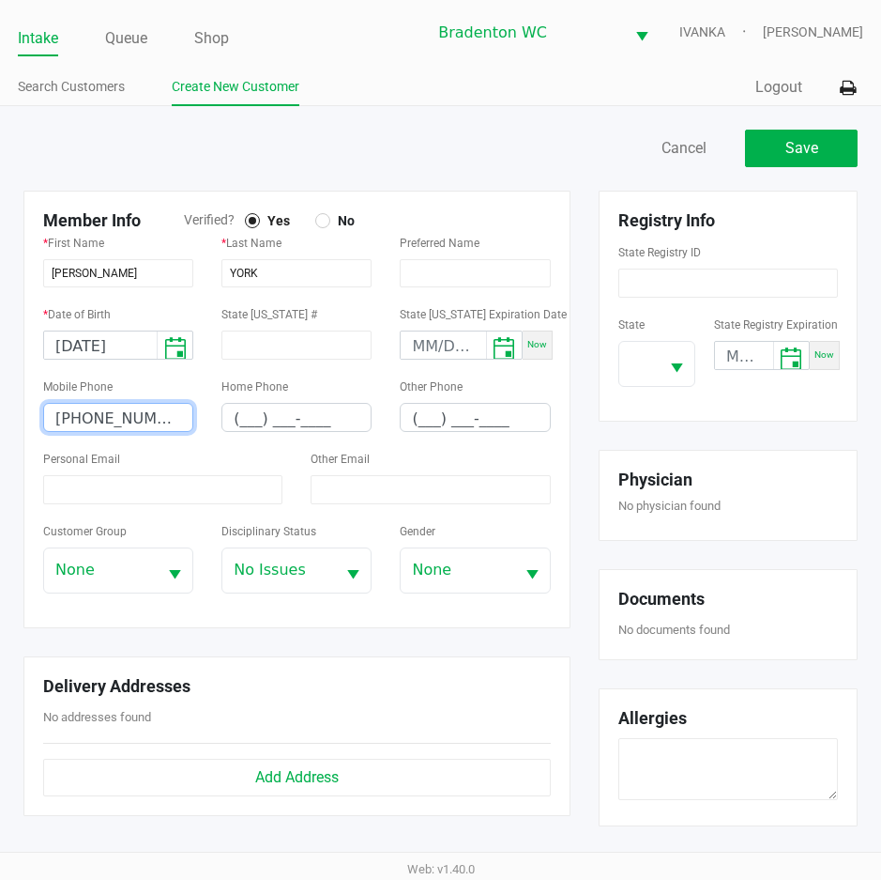
type input "(941) 447-9159"
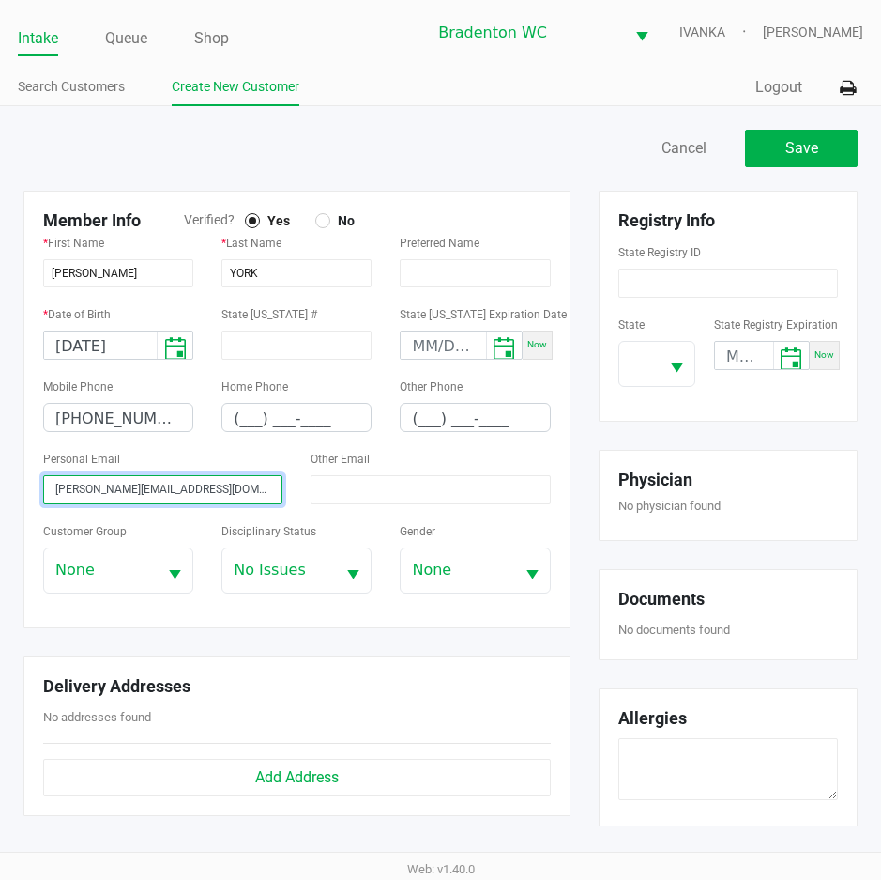
type input "Jennifer.lynn_85@yahoo.com"
click at [148, 529] on div "Customer Group None" at bounding box center [118, 556] width 150 height 74
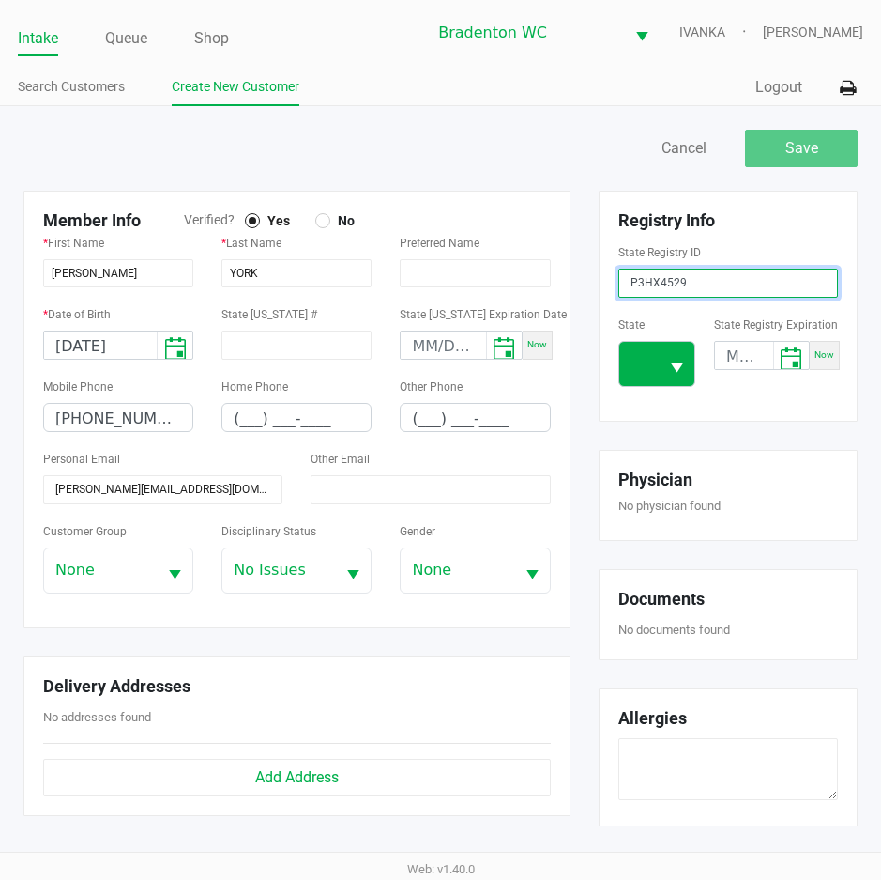
type input "P3HX4529"
click at [637, 365] on span at bounding box center [639, 363] width 17 height 23
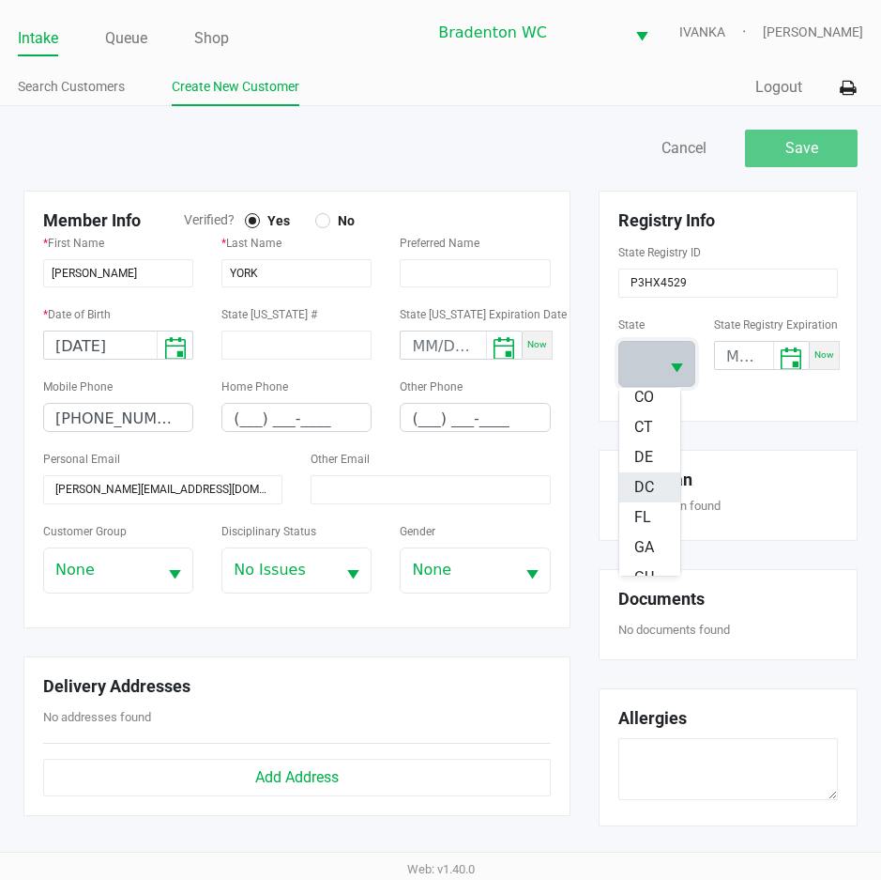
scroll to position [188, 0]
click at [644, 510] on span "FL" at bounding box center [643, 515] width 17 height 23
click at [682, 437] on div "Registry Info State Registry ID P3HX4529 State FL State Registry Expiration Now…" at bounding box center [728, 523] width 287 height 664
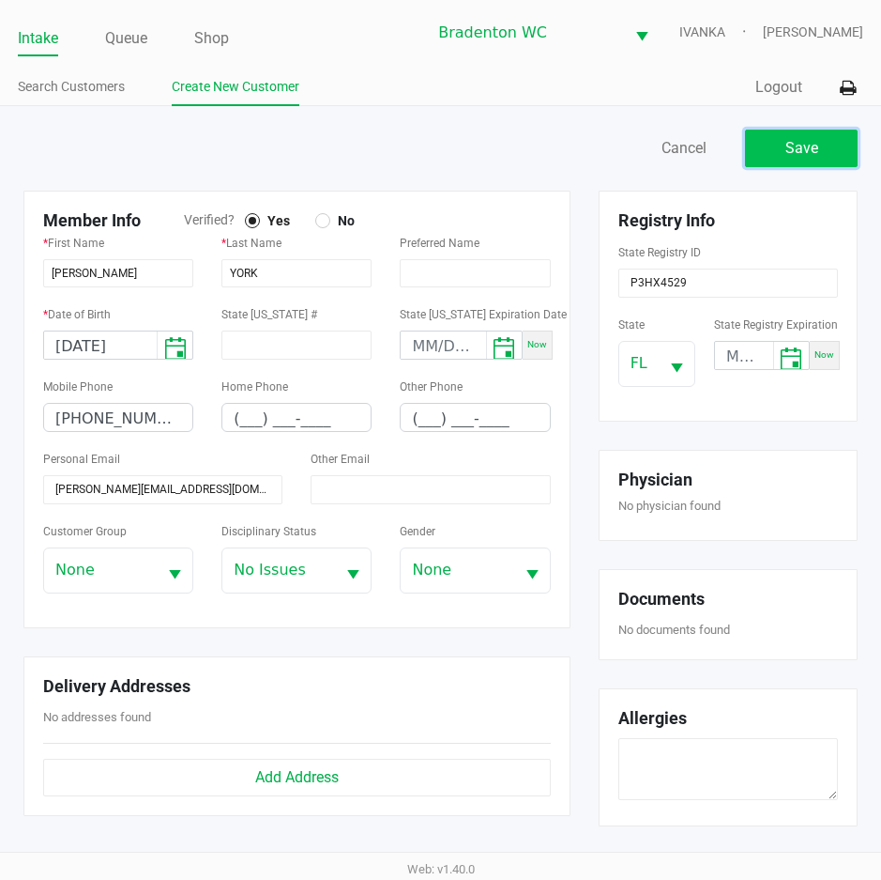
click at [804, 145] on span "Save" at bounding box center [802, 148] width 33 height 18
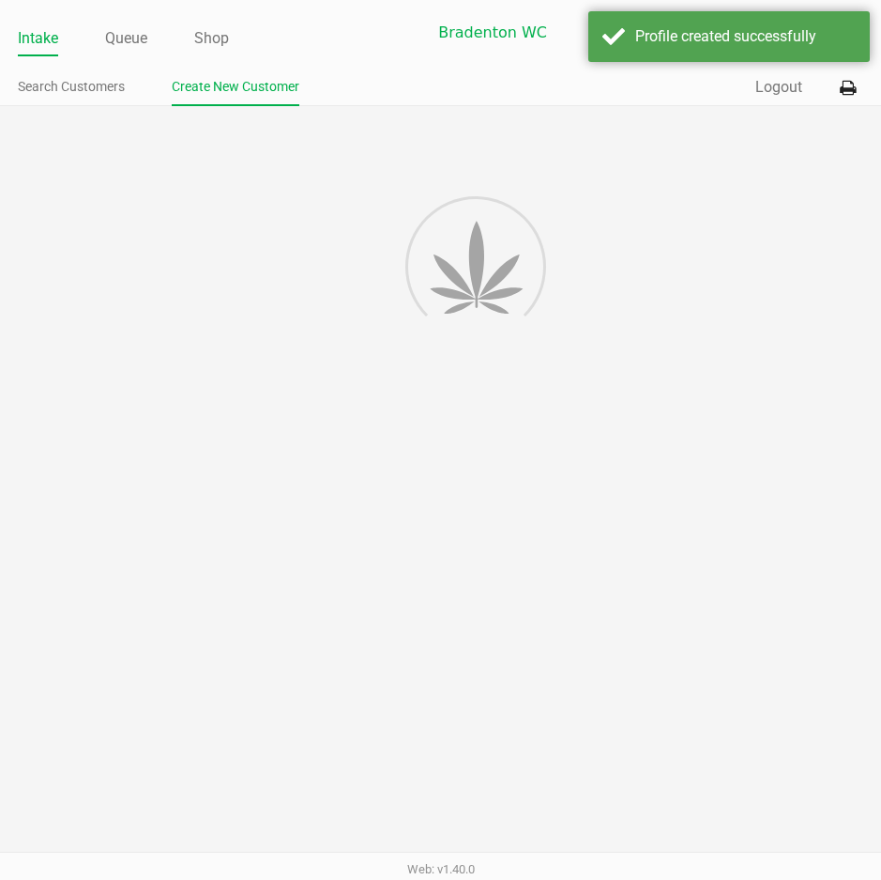
type input "---"
type input "( __) ___-____"
type input "---"
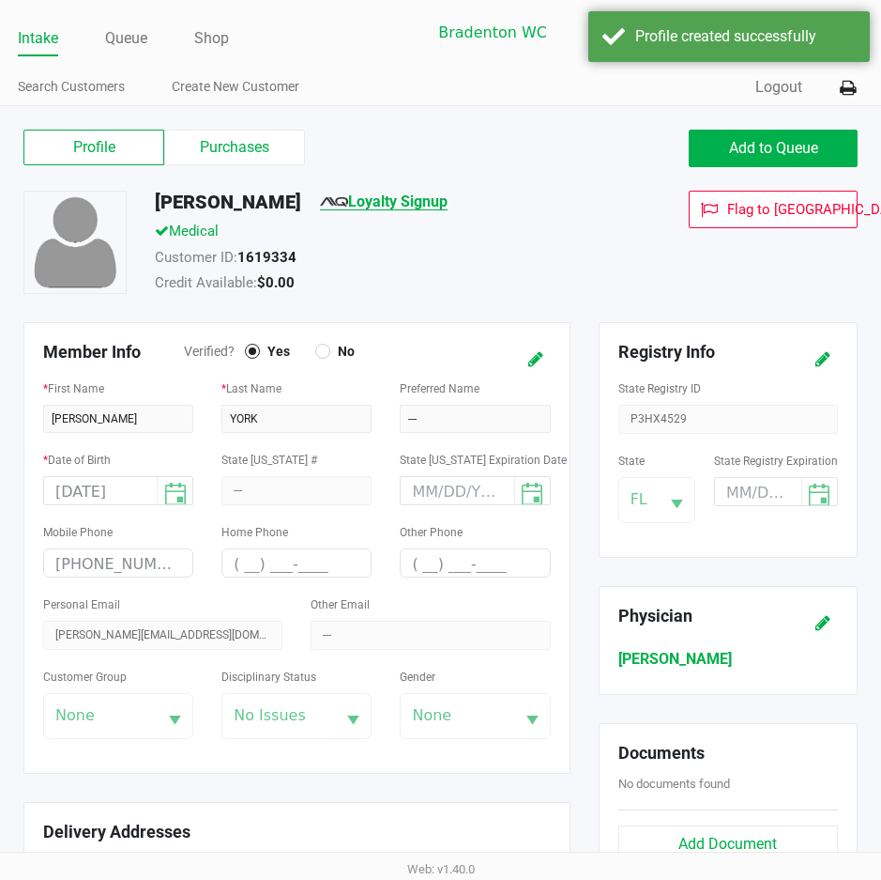
click at [401, 207] on link "Loyalty Signup" at bounding box center [384, 201] width 128 height 18
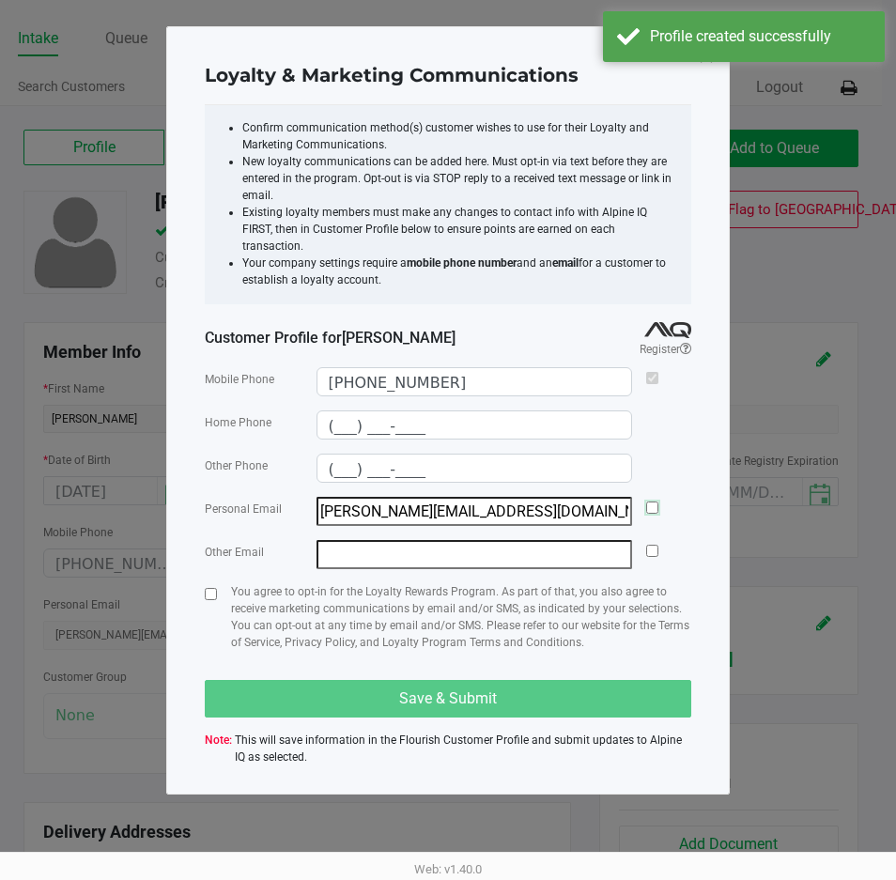
click at [650, 501] on input "checkbox" at bounding box center [652, 507] width 12 height 12
checkbox input "true"
click at [206, 588] on input "checkbox" at bounding box center [211, 594] width 12 height 12
checkbox input "true"
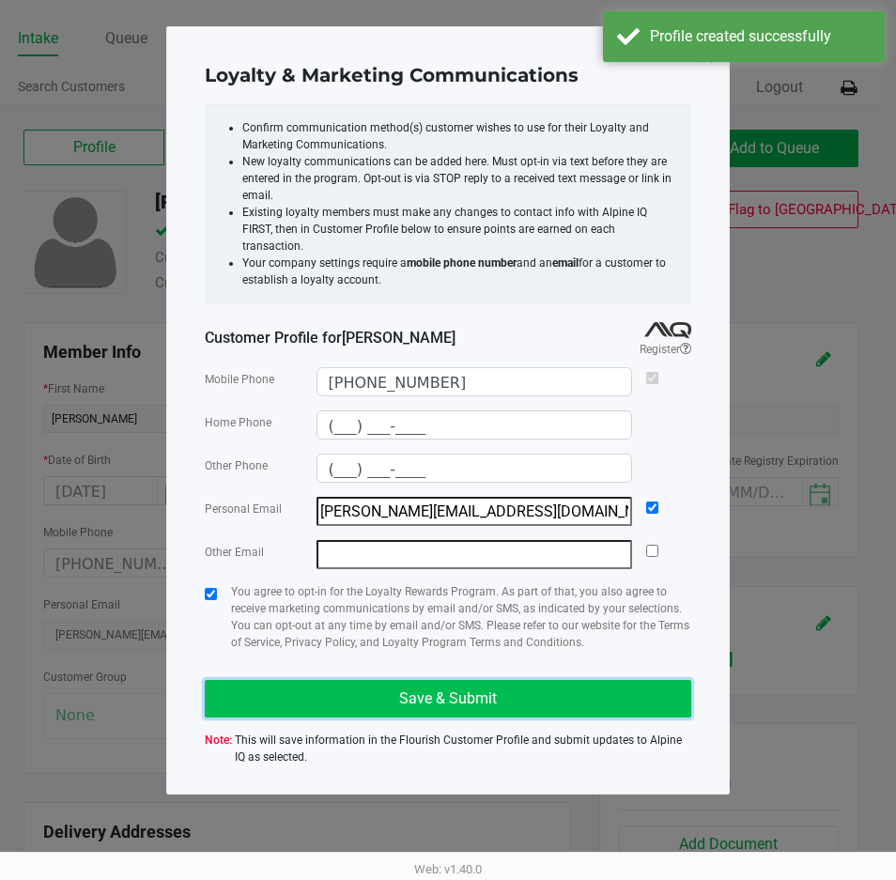
click at [323, 680] on button "Save & Submit" at bounding box center [448, 699] width 486 height 38
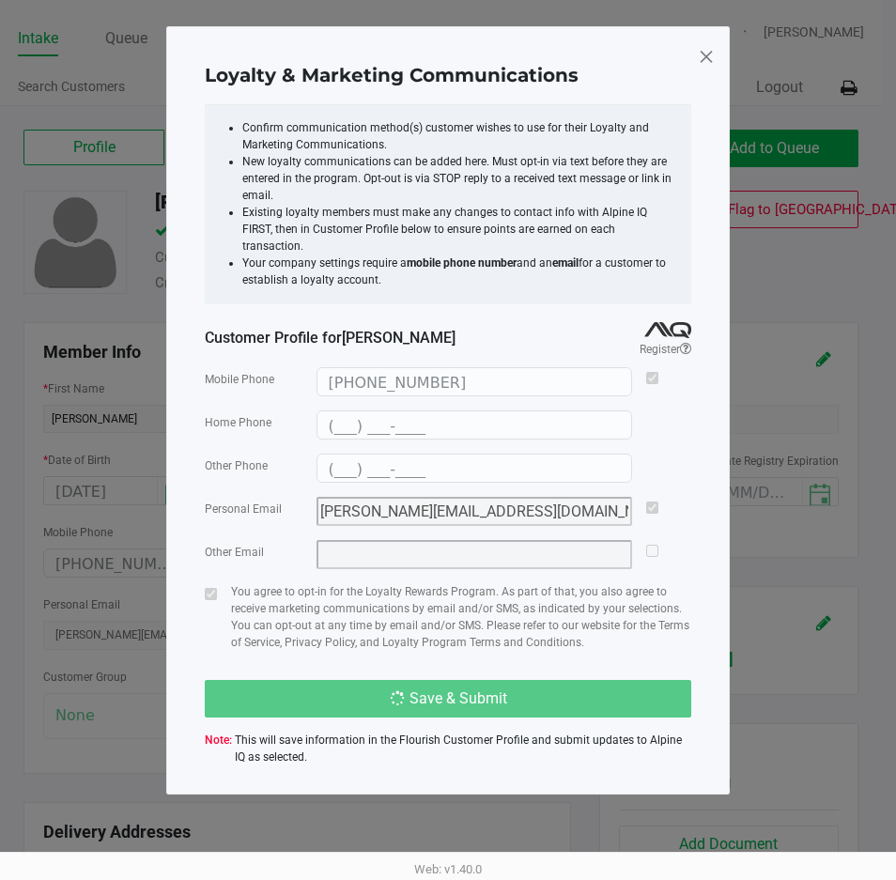
type input "(___) ___-____"
type input "jennifer.lynn_85@yahoo.com"
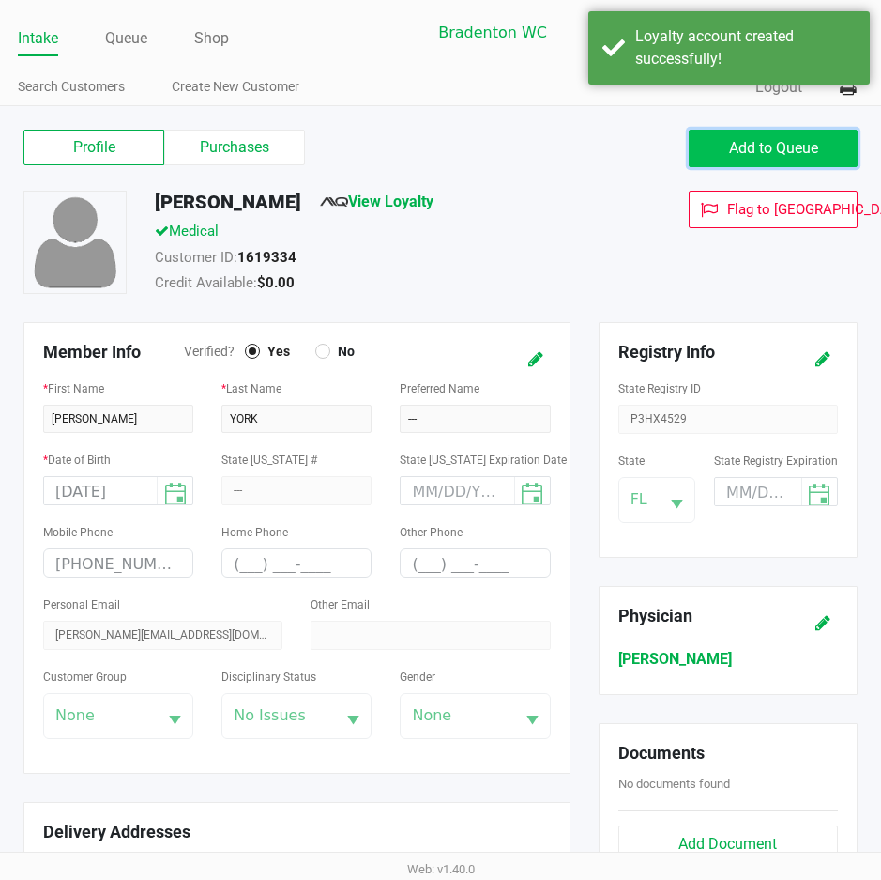
click at [736, 145] on span "Add to Queue" at bounding box center [773, 148] width 89 height 18
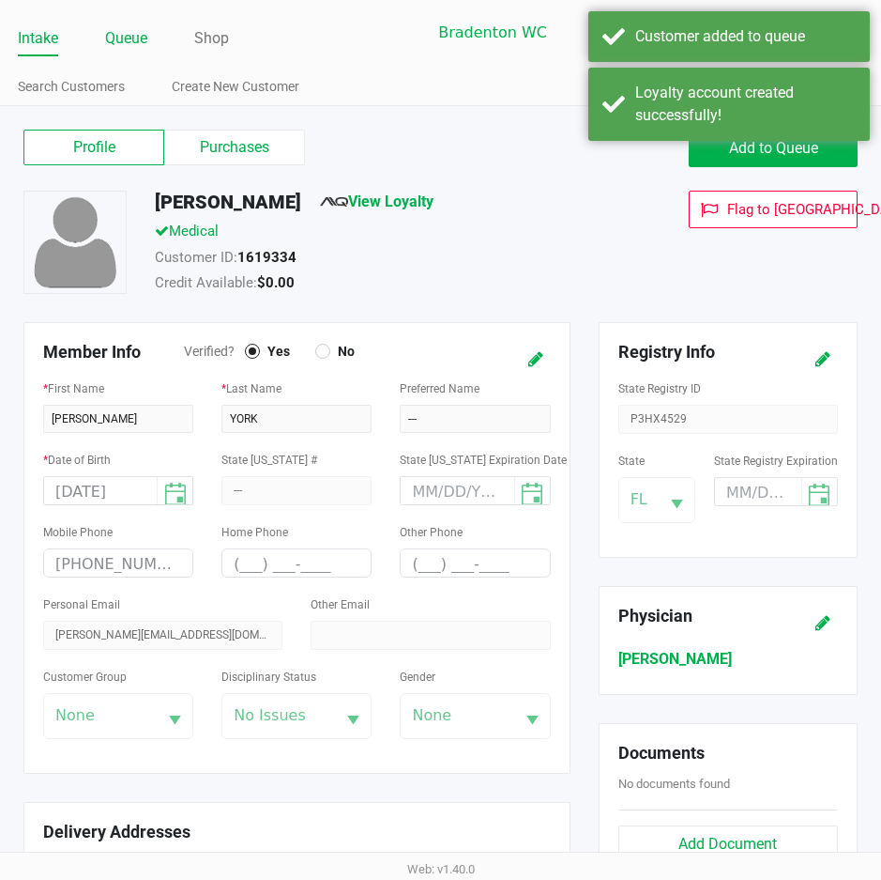
click at [123, 29] on link "Queue" at bounding box center [126, 38] width 42 height 26
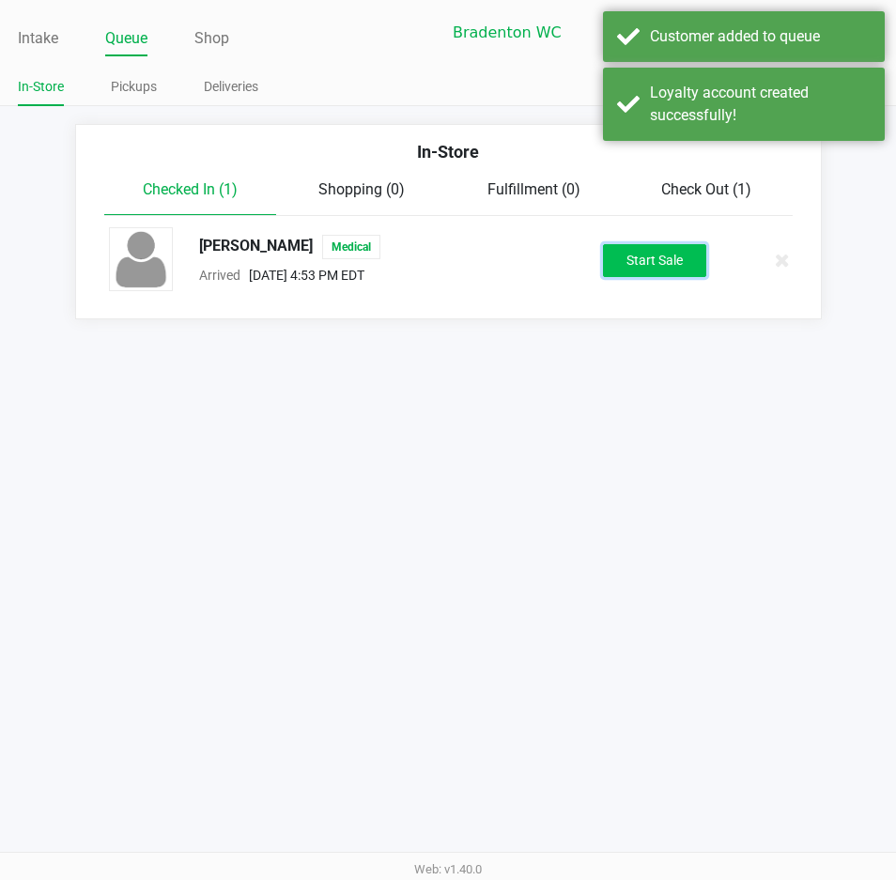
click at [654, 263] on button "Start Sale" at bounding box center [654, 260] width 103 height 33
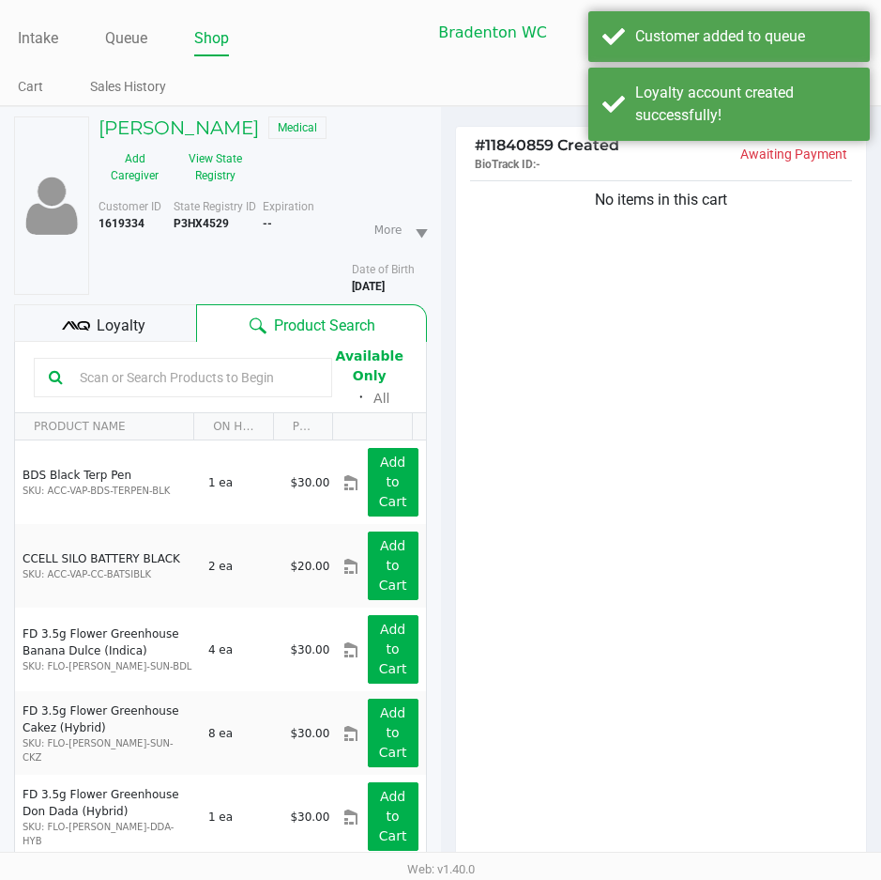
click at [166, 331] on div "Loyalty" at bounding box center [105, 323] width 182 height 38
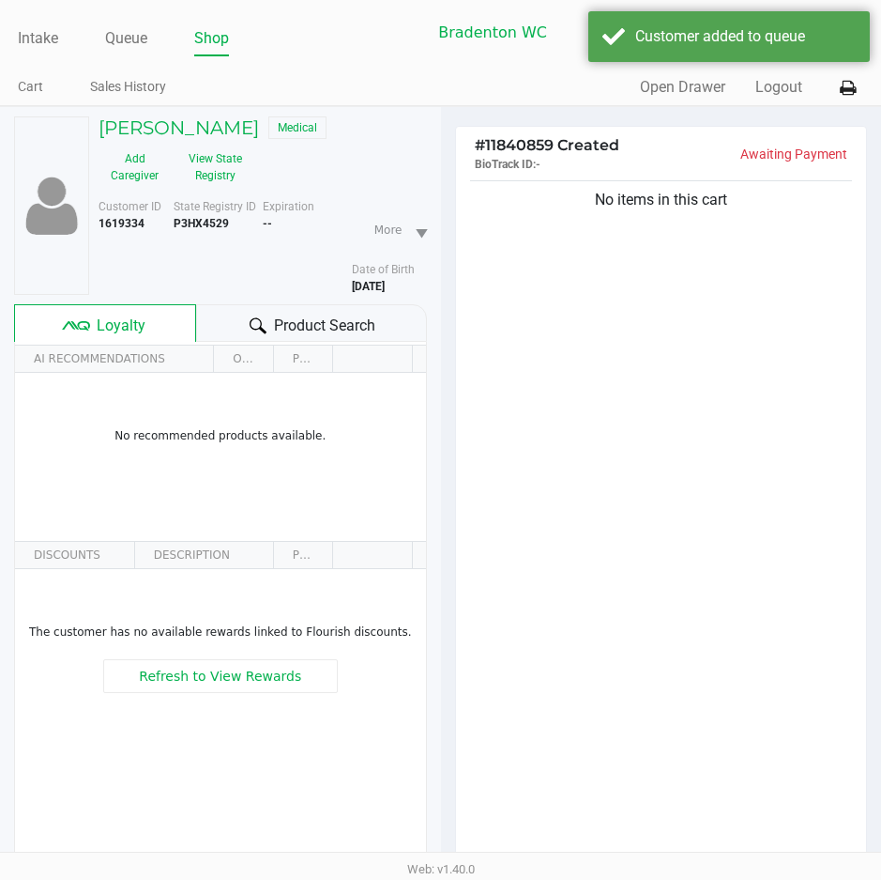
click at [327, 319] on span "Product Search" at bounding box center [324, 325] width 101 height 23
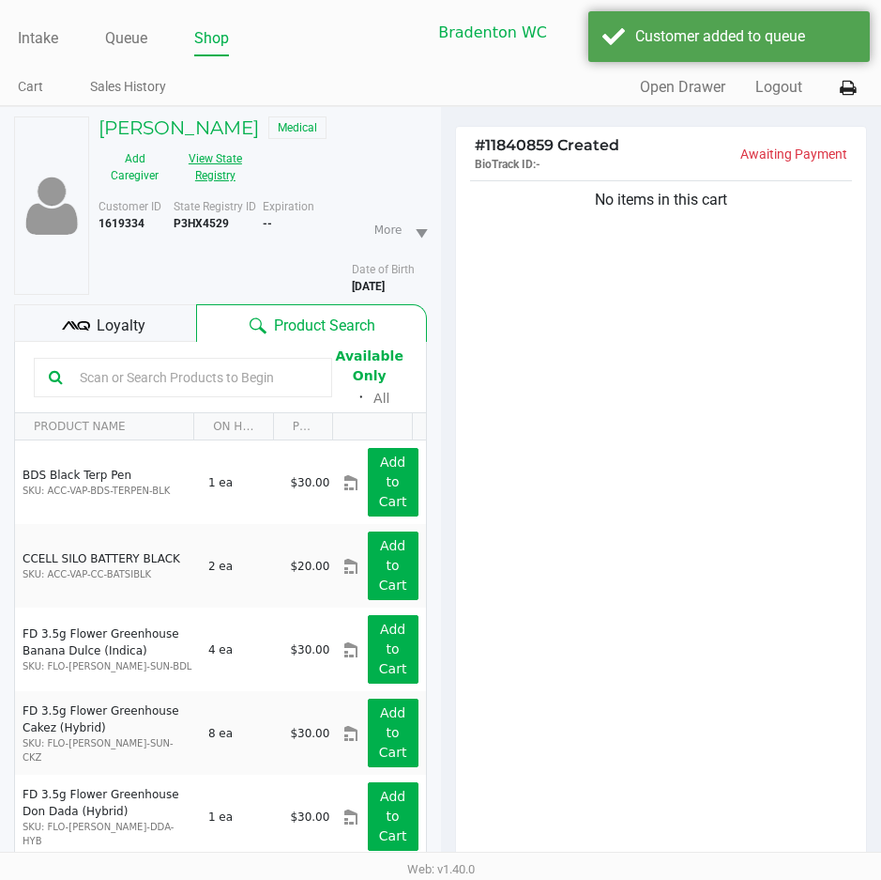
click at [221, 158] on button "View State Registry" at bounding box center [210, 167] width 78 height 47
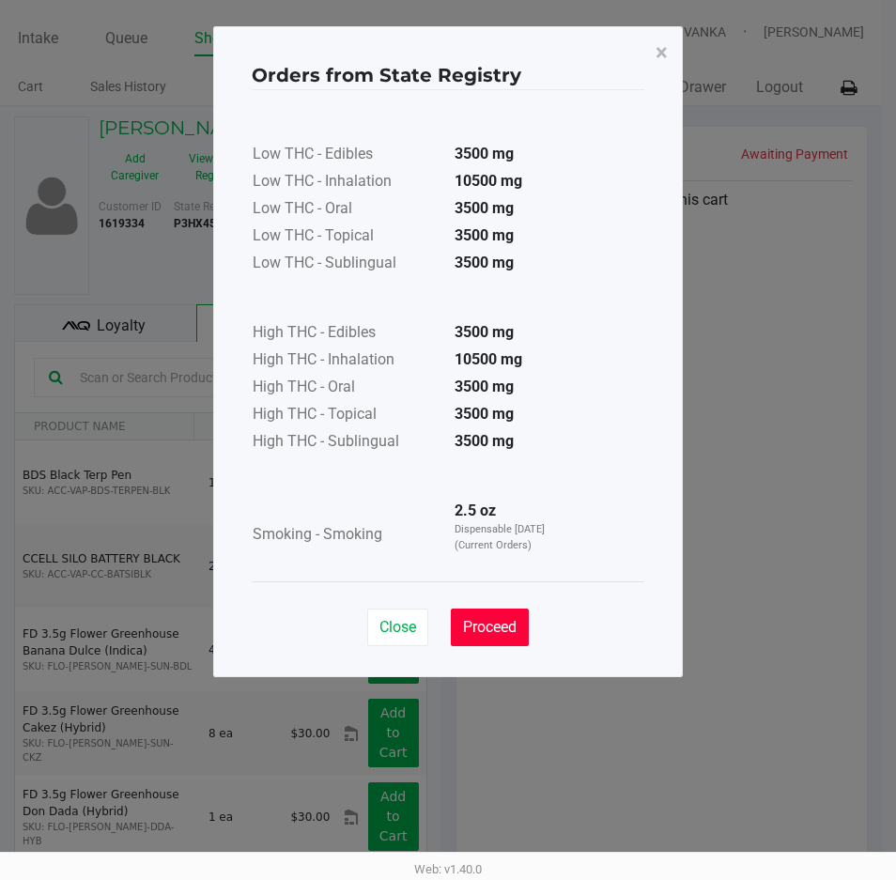
click at [513, 621] on span "Proceed" at bounding box center [490, 627] width 54 height 18
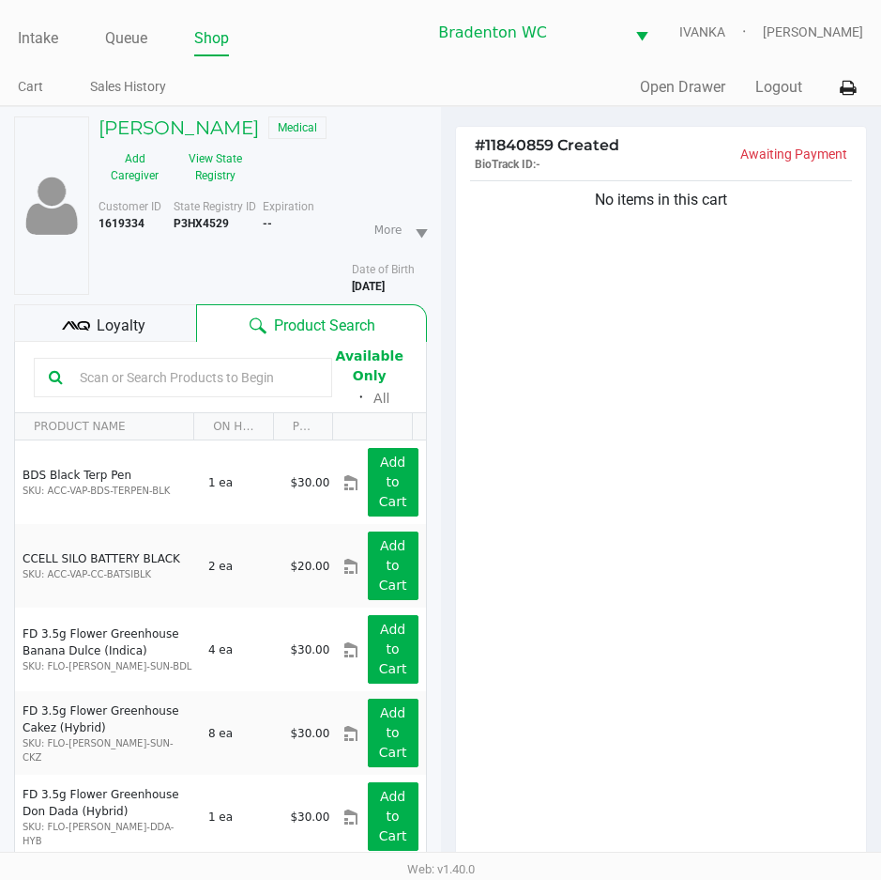
click at [136, 376] on input "text" at bounding box center [194, 377] width 245 height 28
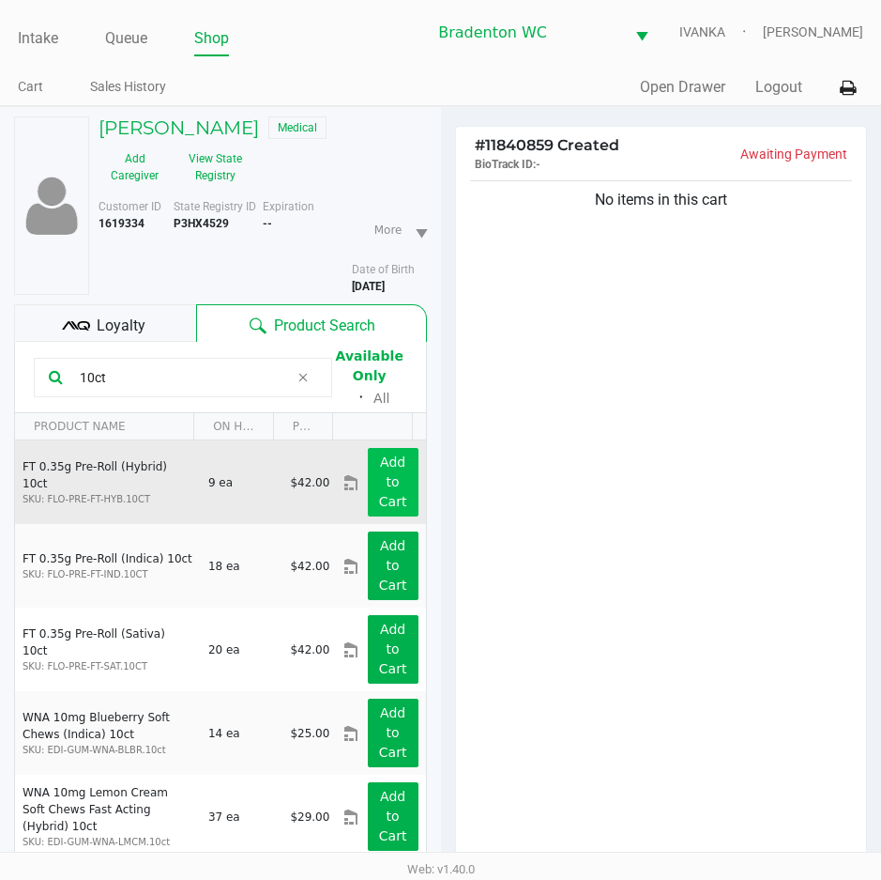
type input "10ct"
click at [379, 487] on app-button-loader "Add to Cart" at bounding box center [393, 481] width 28 height 54
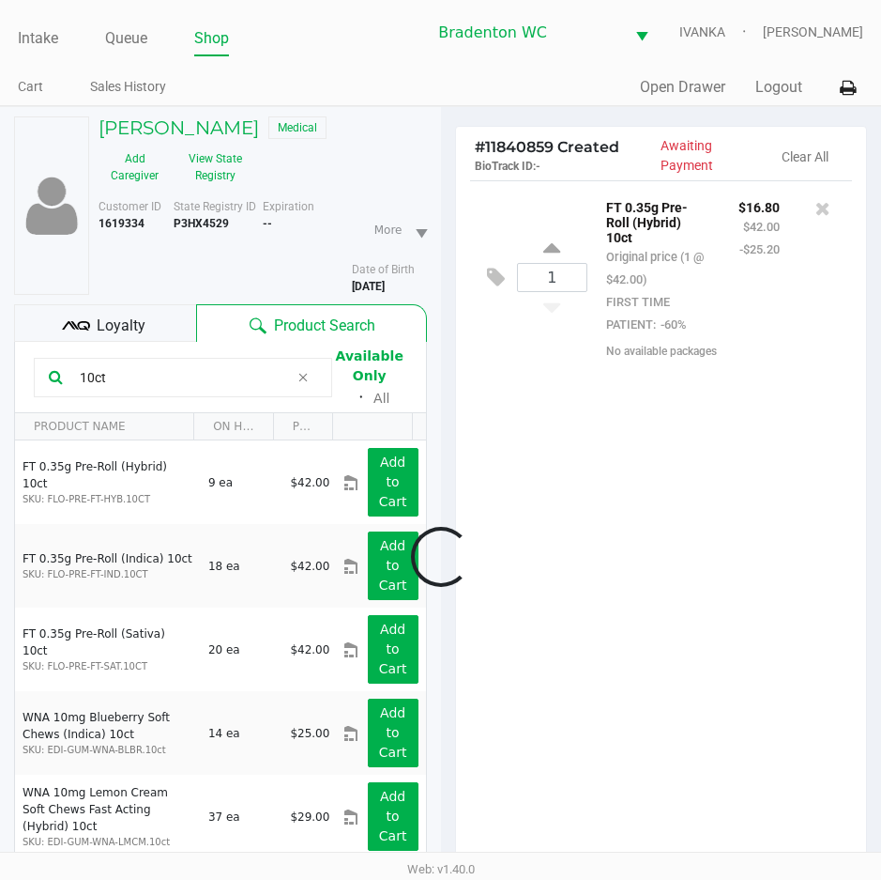
click at [300, 380] on icon at bounding box center [303, 377] width 11 height 15
click at [300, 380] on input "text" at bounding box center [194, 377] width 245 height 28
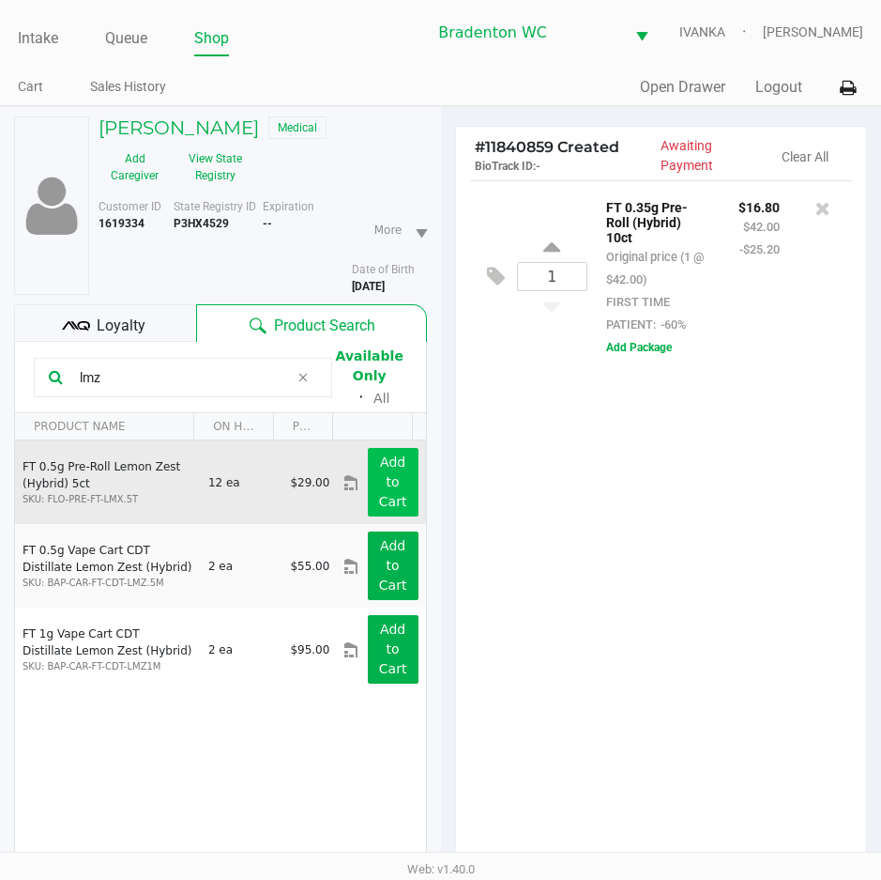
type input "lmz"
click at [368, 486] on button "Add to Cart" at bounding box center [393, 482] width 51 height 69
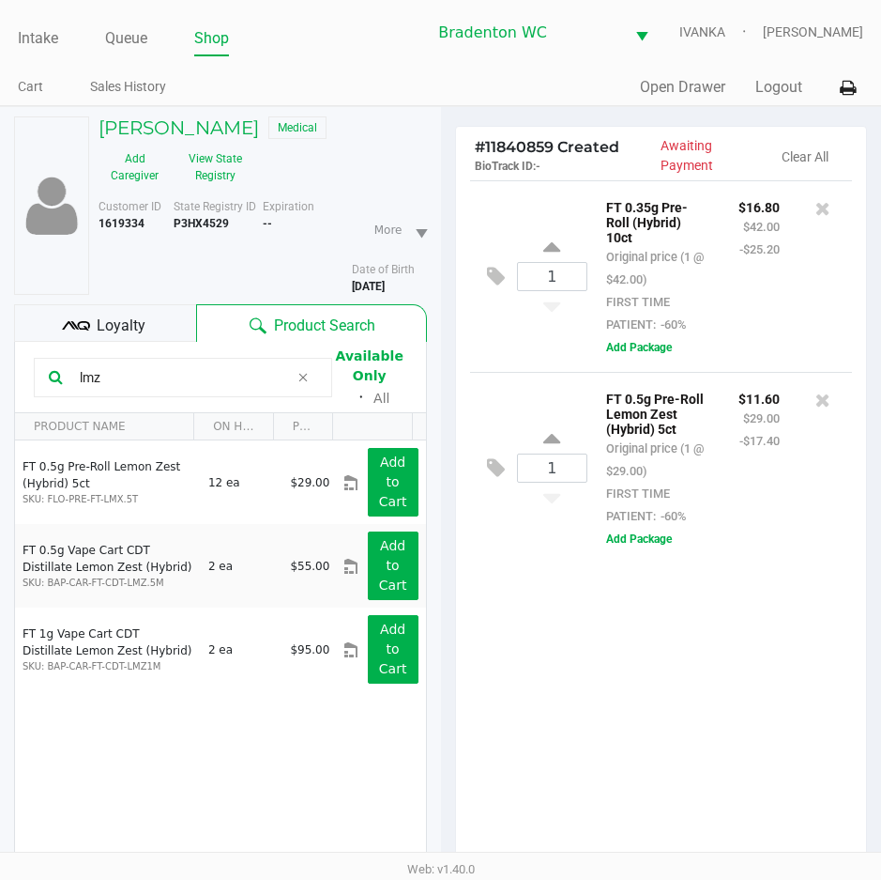
drag, startPoint x: 162, startPoint y: 317, endPoint x: 222, endPoint y: 316, distance: 59.1
click at [162, 316] on div "Loyalty" at bounding box center [105, 323] width 182 height 38
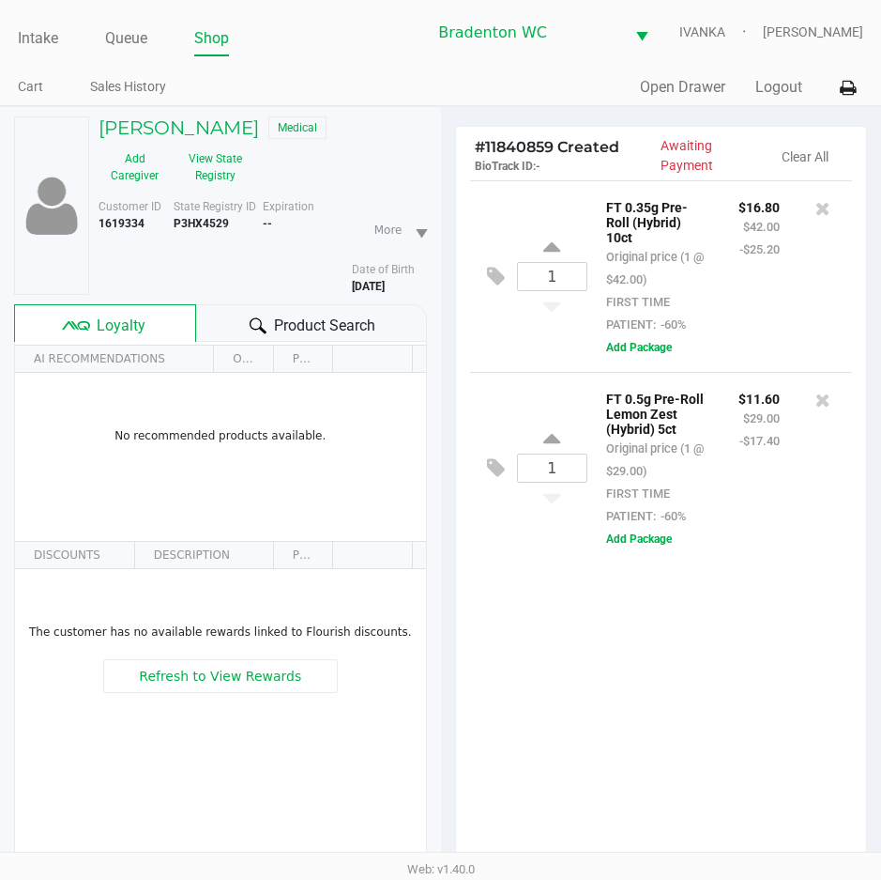
click at [252, 321] on icon at bounding box center [258, 325] width 17 height 17
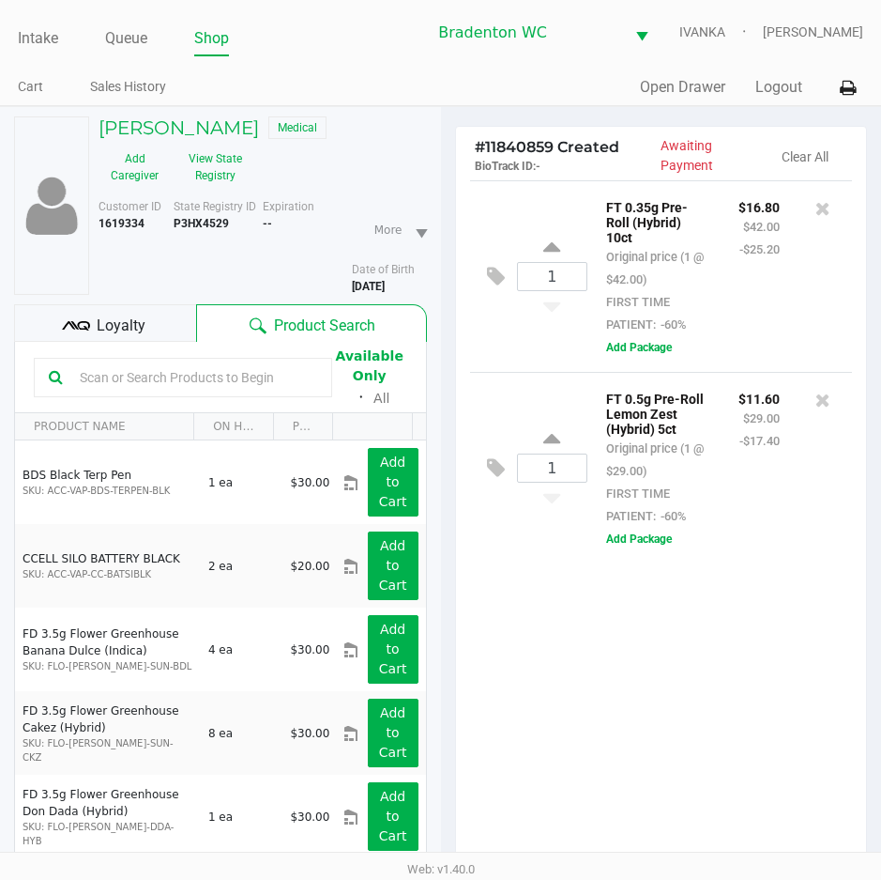
click at [172, 323] on div "Loyalty" at bounding box center [105, 323] width 182 height 38
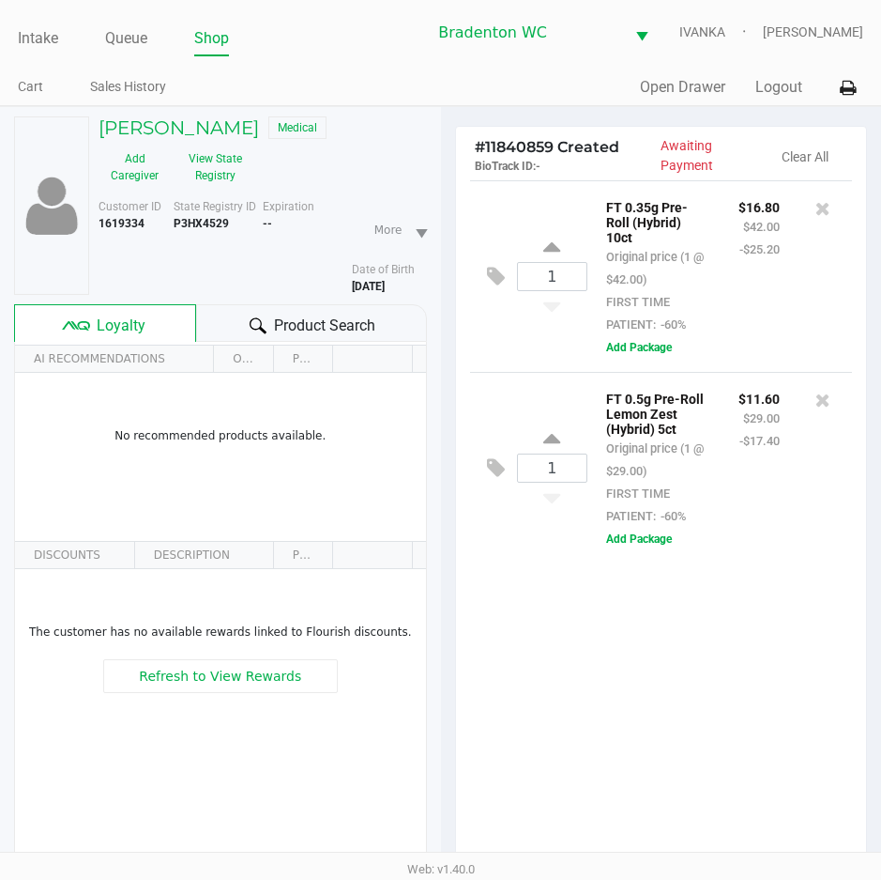
click at [242, 322] on div "Product Search" at bounding box center [311, 323] width 230 height 38
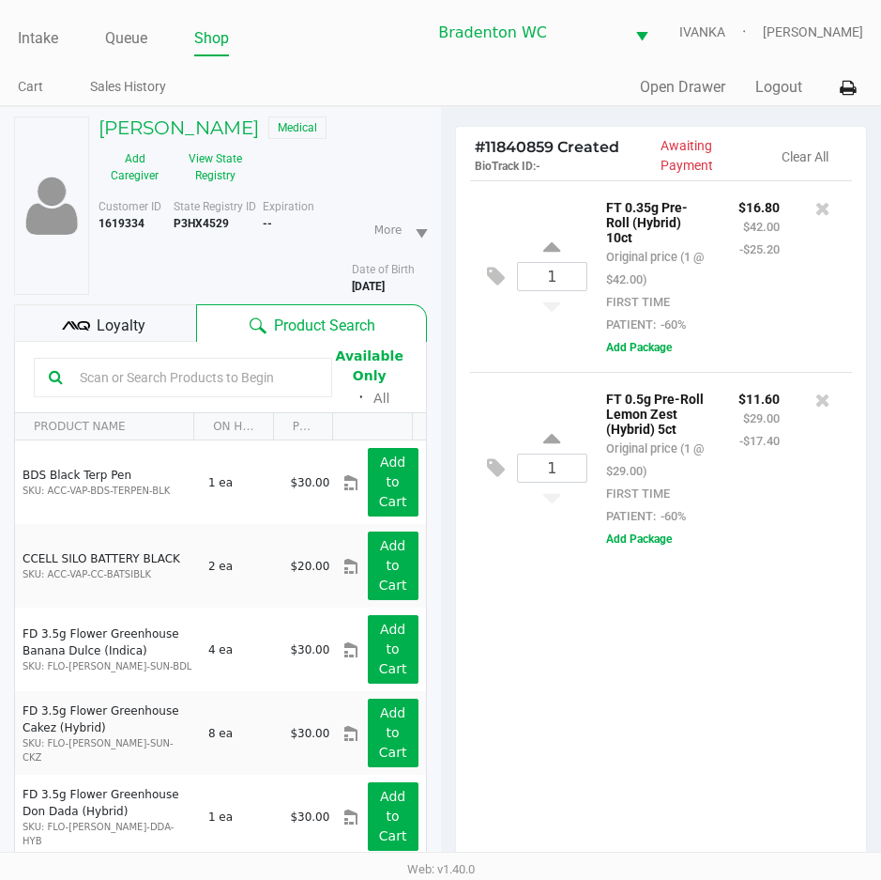
scroll to position [246, 0]
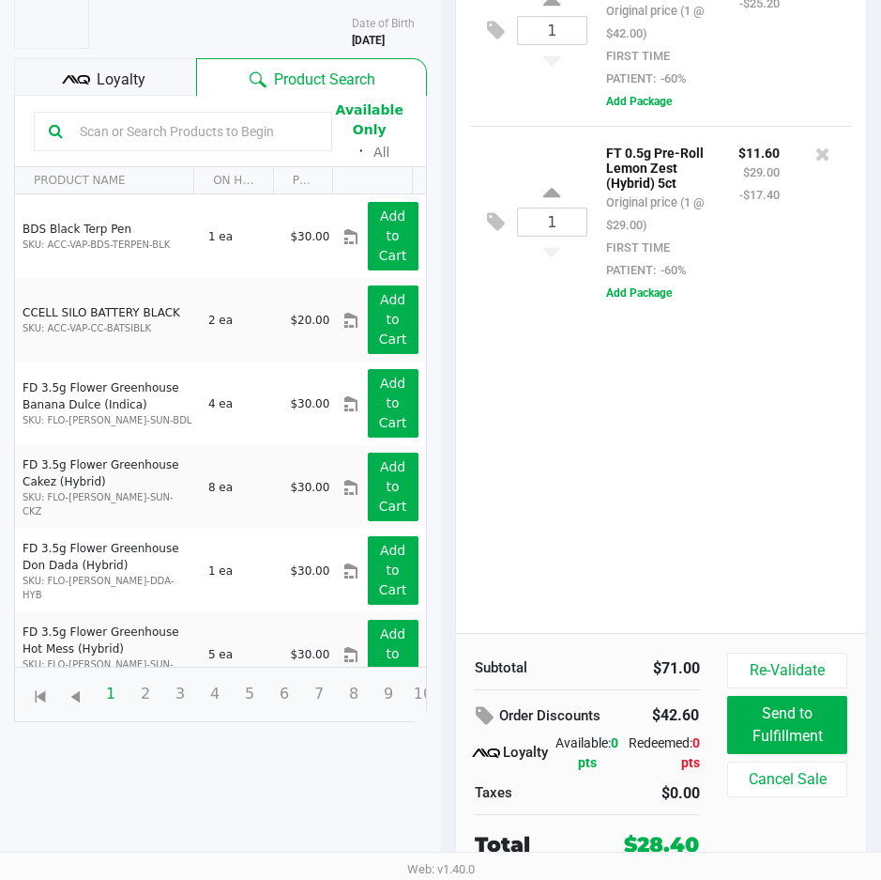
click at [611, 491] on div "1 FT 0.35g Pre-Roll (Hybrid) 10ct Original price (1 @ $42.00) FIRST TIME PATIEN…" at bounding box center [661, 283] width 411 height 698
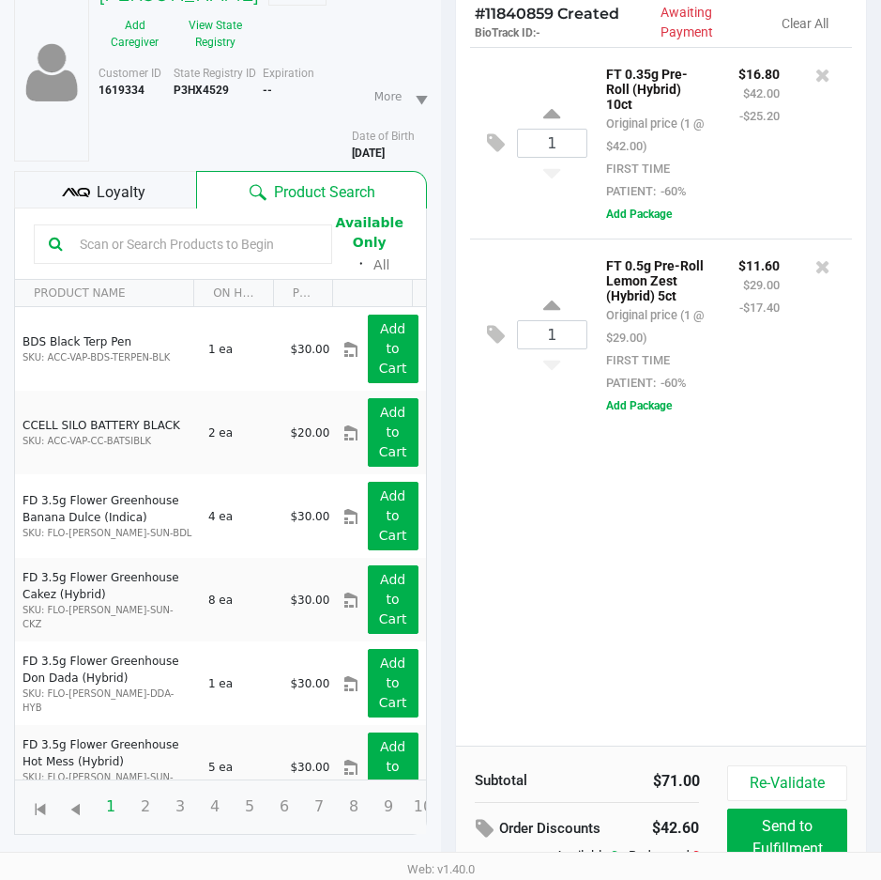
scroll to position [0, 0]
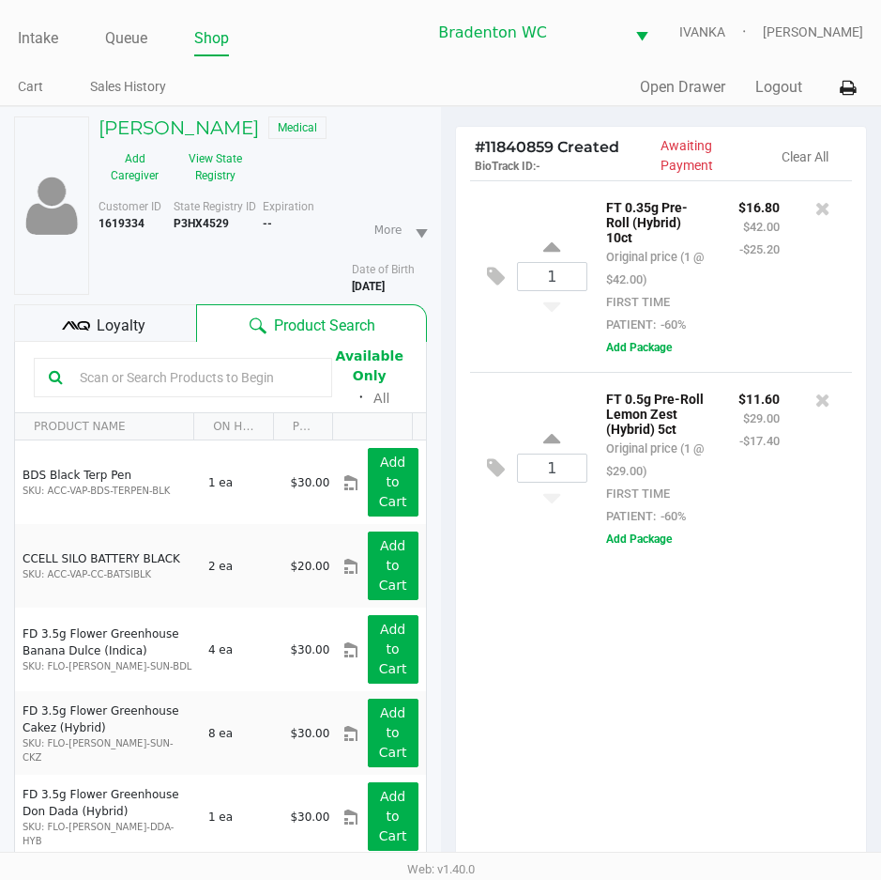
click at [209, 371] on input "text" at bounding box center [194, 377] width 245 height 28
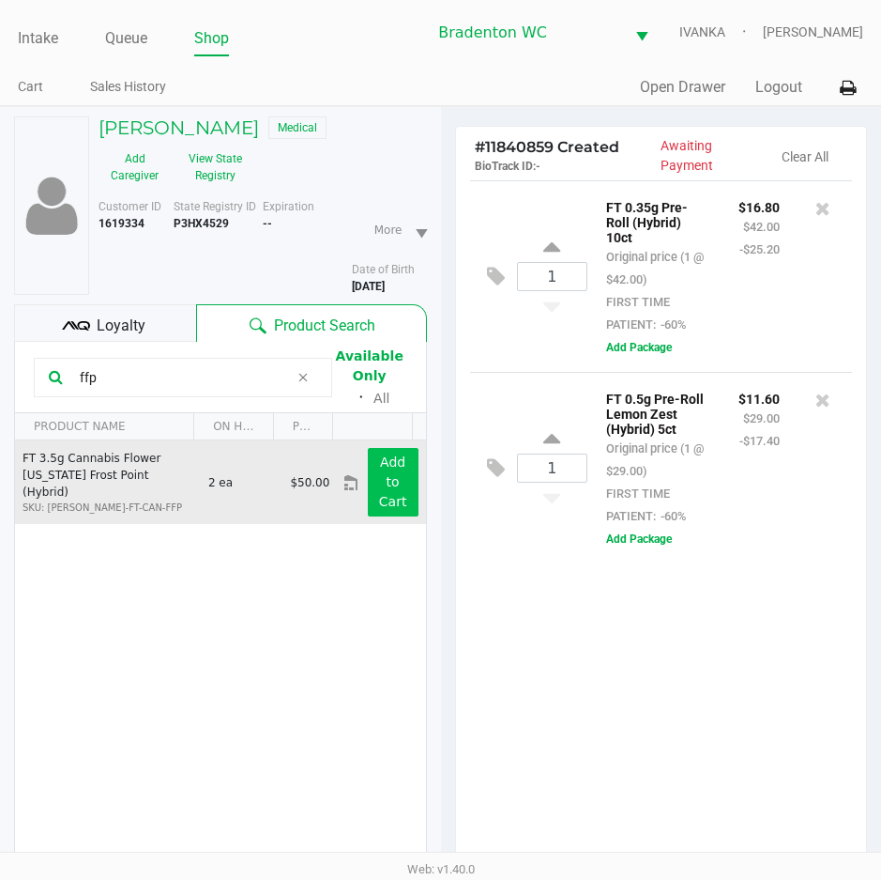
type input "ffp"
click at [386, 495] on app-button-loader "Add to Cart" at bounding box center [393, 481] width 28 height 54
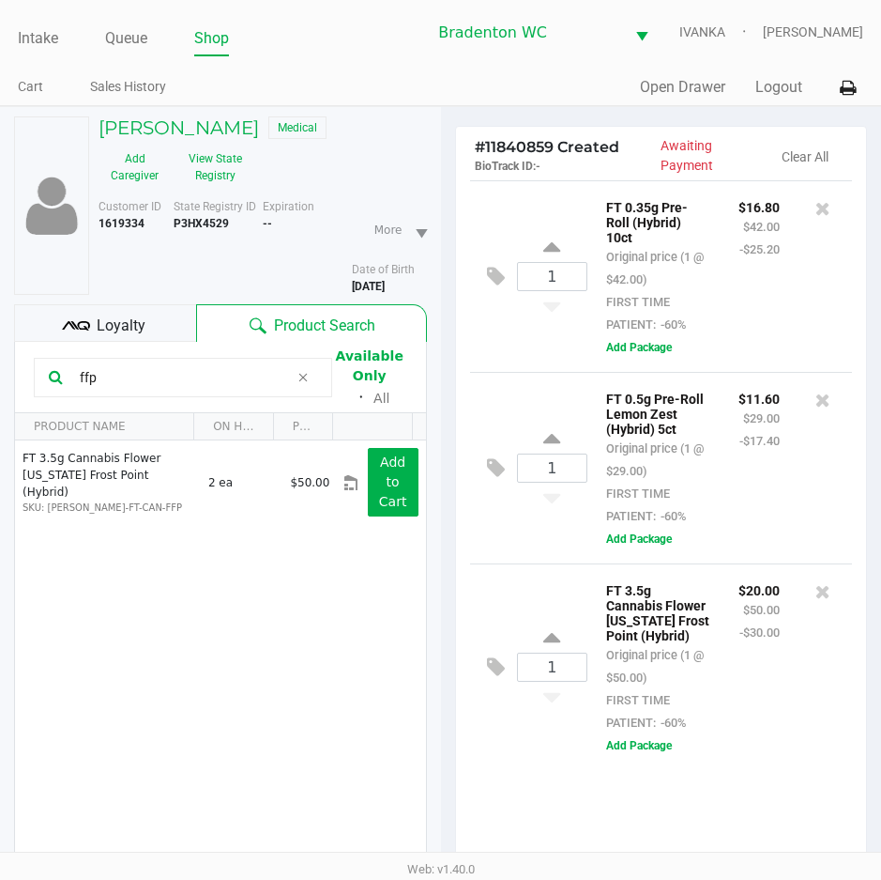
click at [173, 319] on div "Loyalty" at bounding box center [105, 323] width 182 height 38
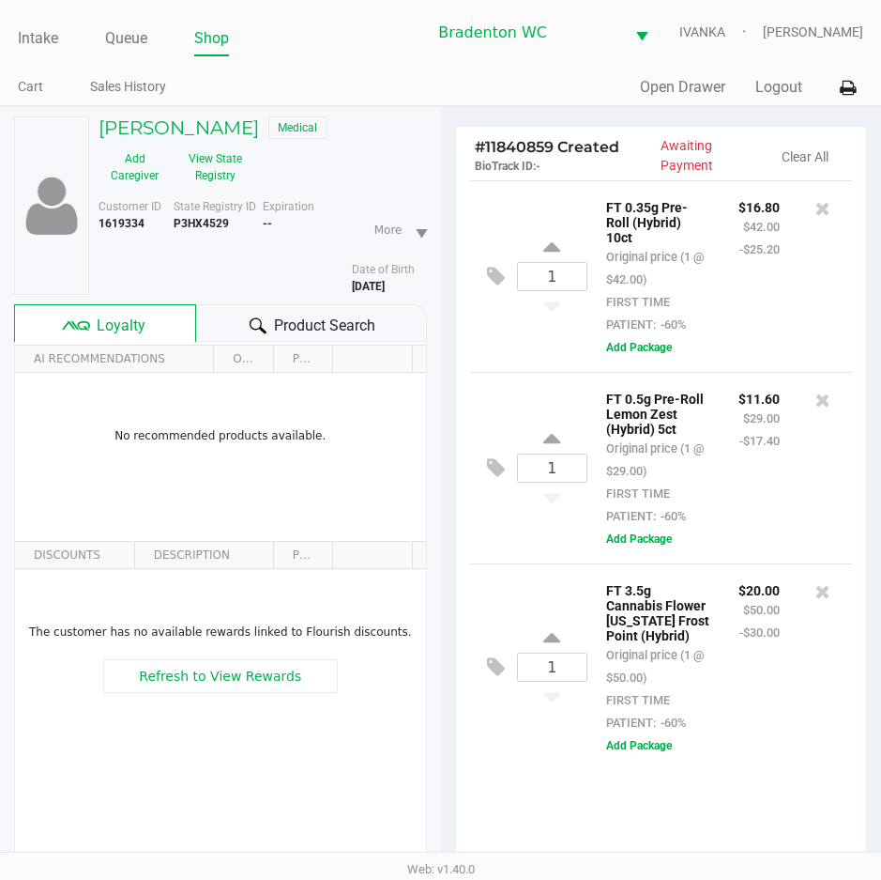
click at [222, 316] on div "Product Search" at bounding box center [311, 323] width 230 height 38
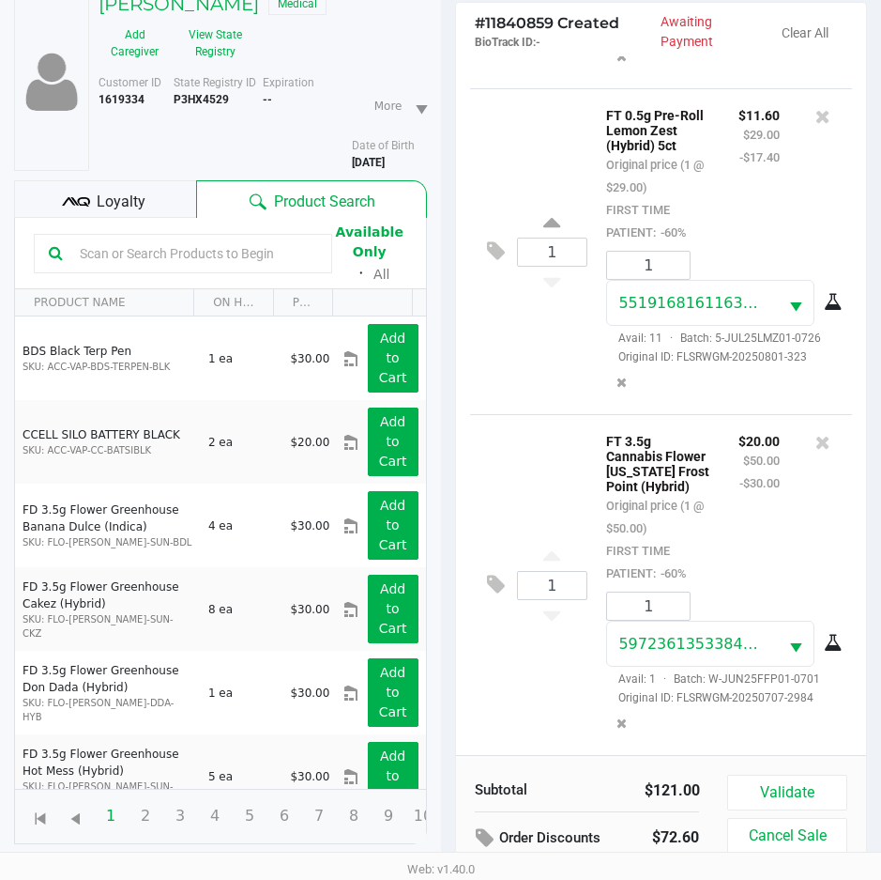
scroll to position [246, 0]
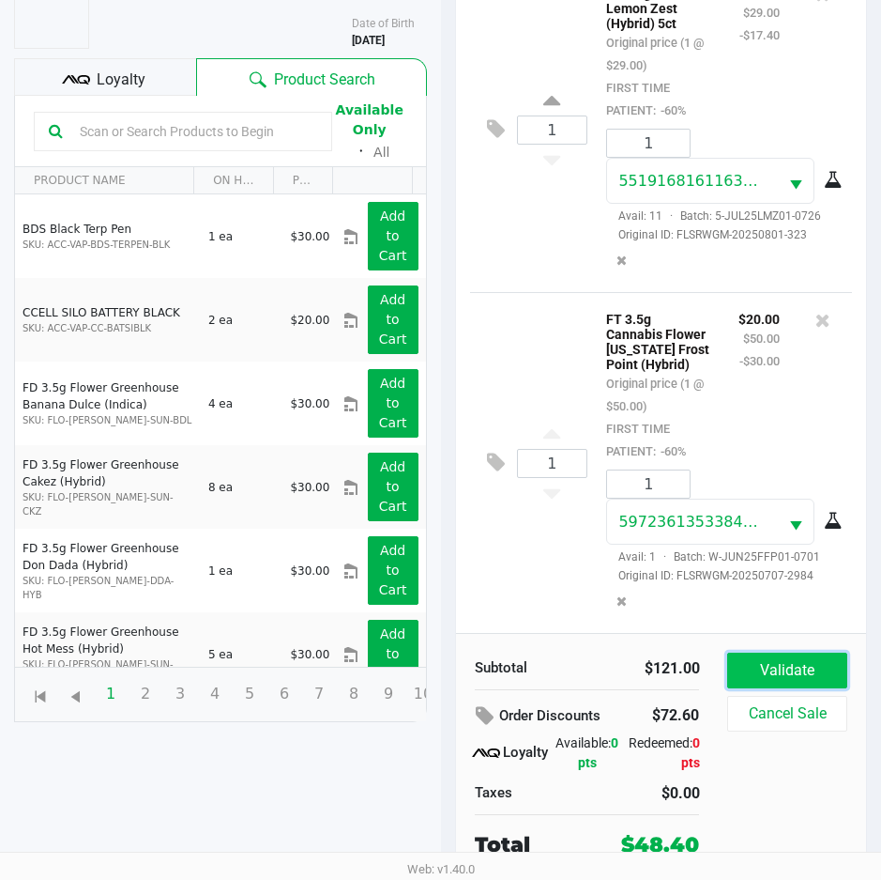
click at [772, 653] on button "Validate" at bounding box center [787, 670] width 119 height 36
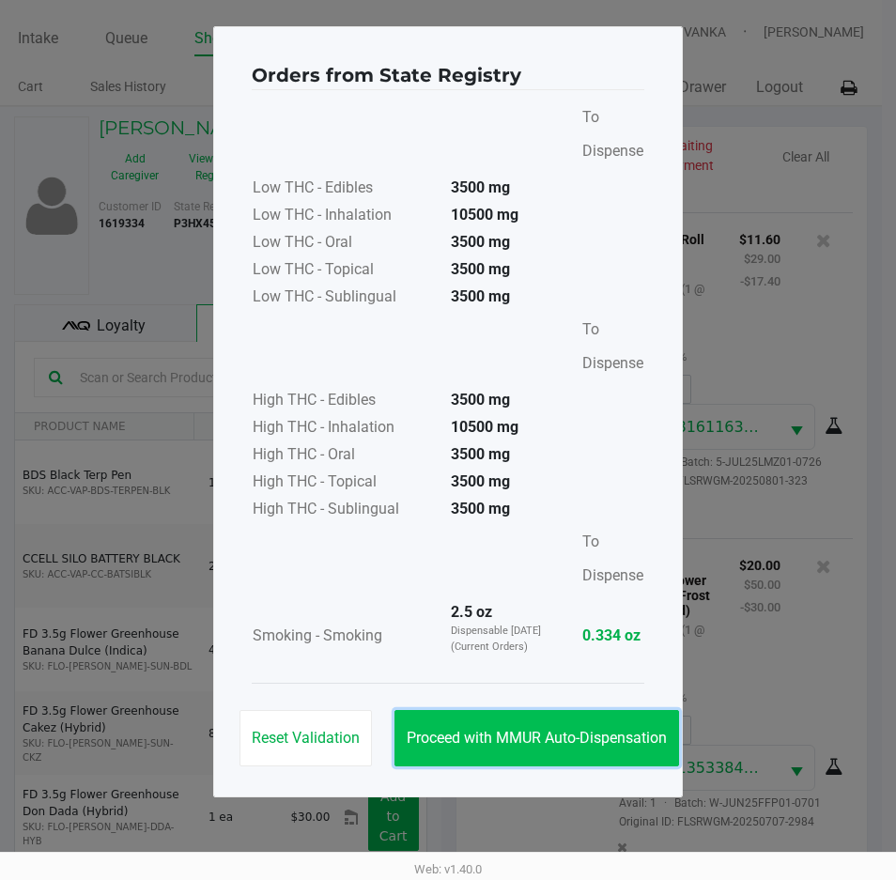
click at [552, 723] on button "Proceed with MMUR Auto-Dispensation" at bounding box center [536, 738] width 284 height 56
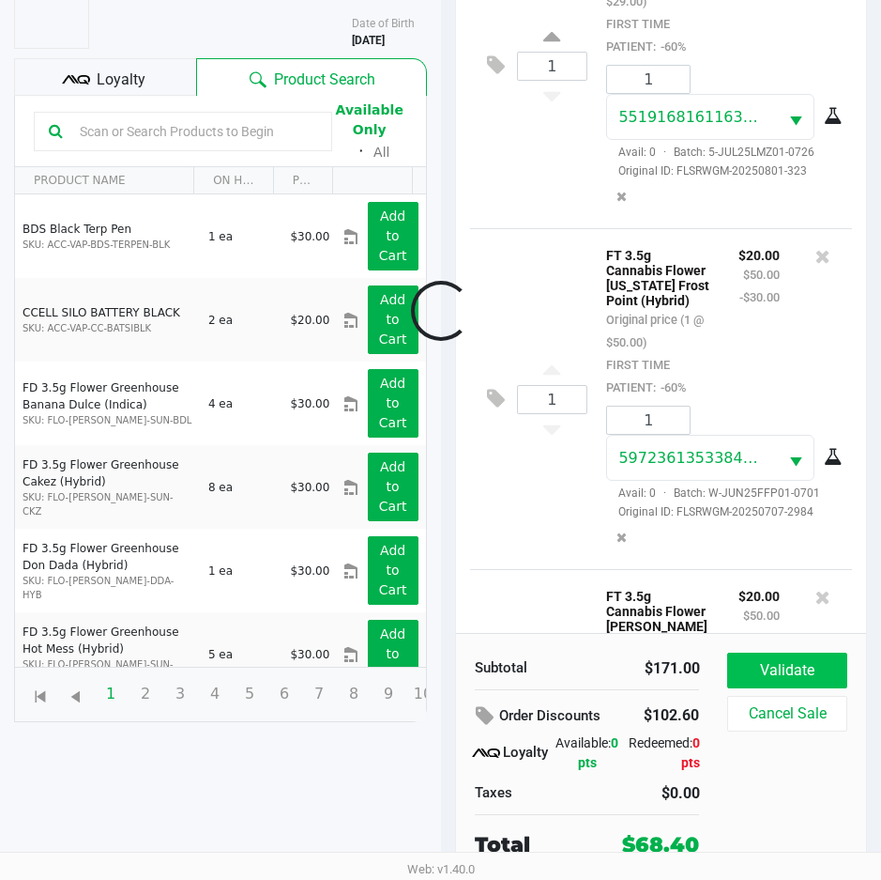
scroll to position [728, 0]
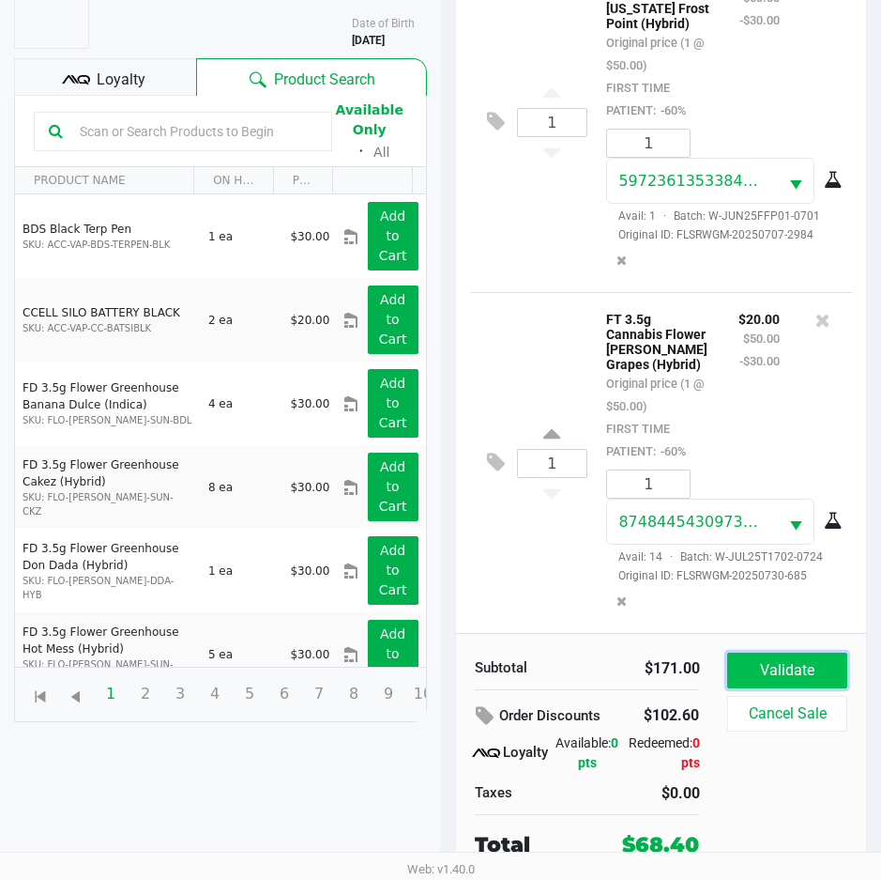
click at [806, 680] on button "Validate" at bounding box center [787, 670] width 119 height 36
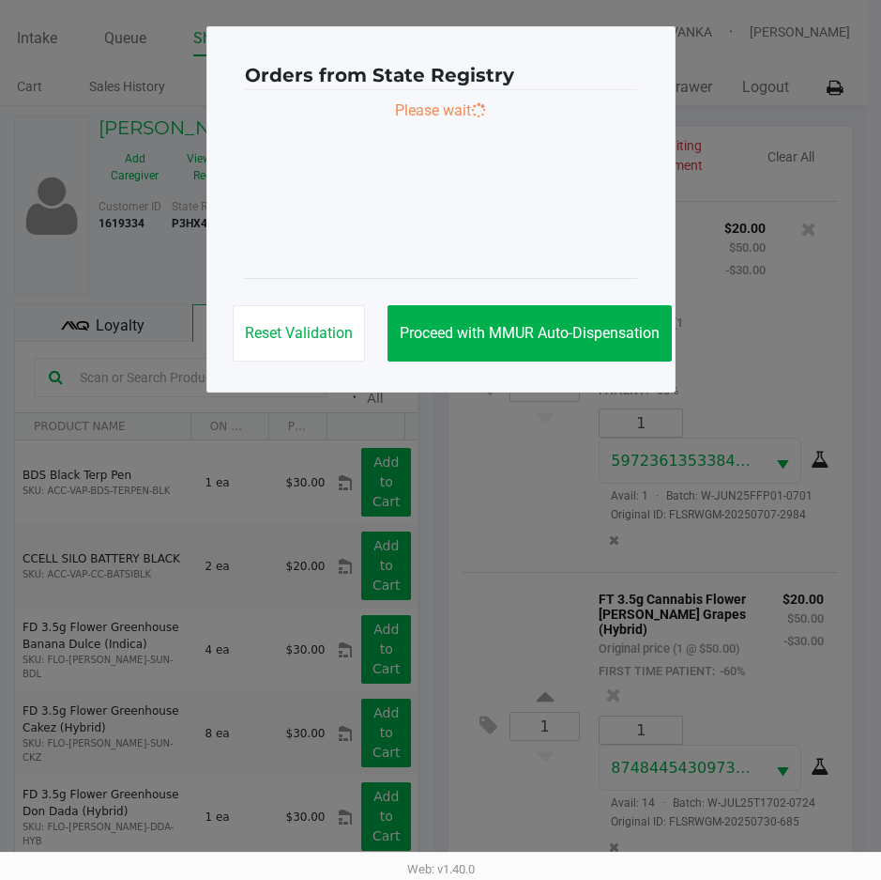
scroll to position [734, 0]
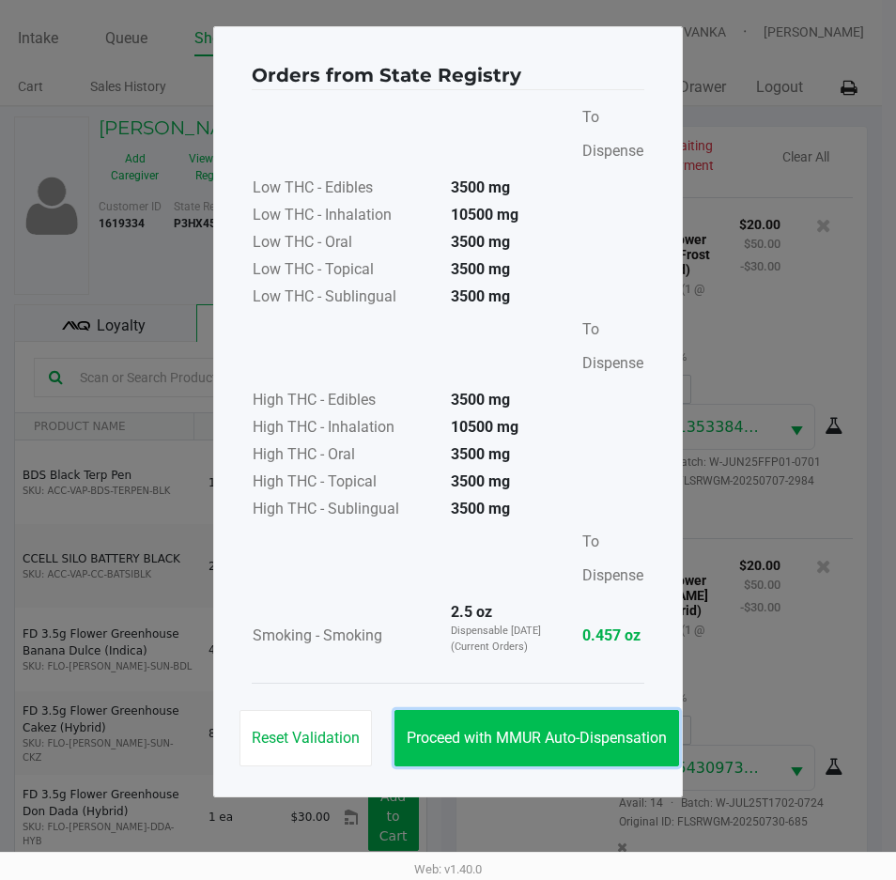
click at [563, 722] on button "Proceed with MMUR Auto-Dispensation" at bounding box center [536, 738] width 284 height 56
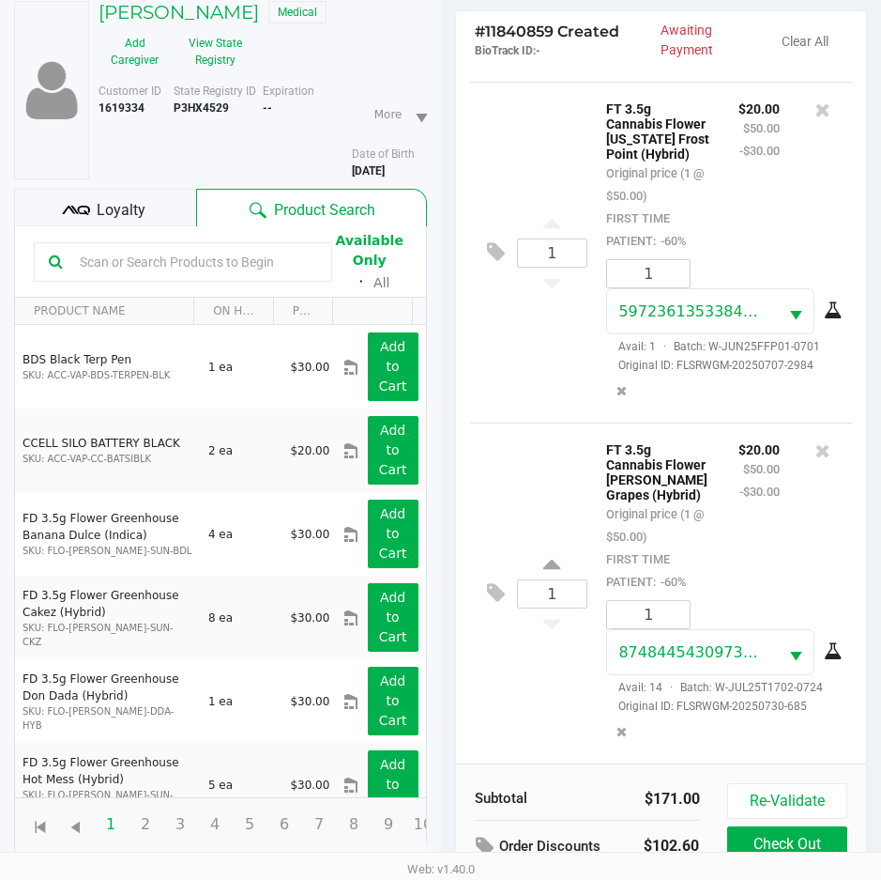
scroll to position [249, 0]
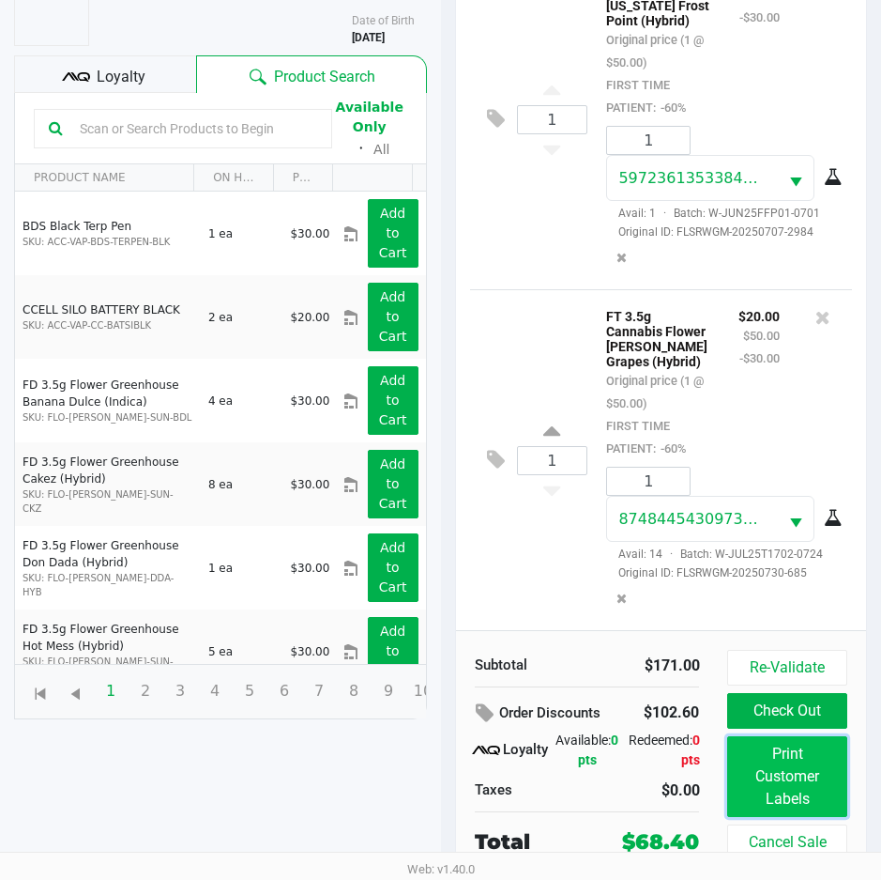
click at [793, 764] on button "Print Customer Labels" at bounding box center [787, 776] width 119 height 81
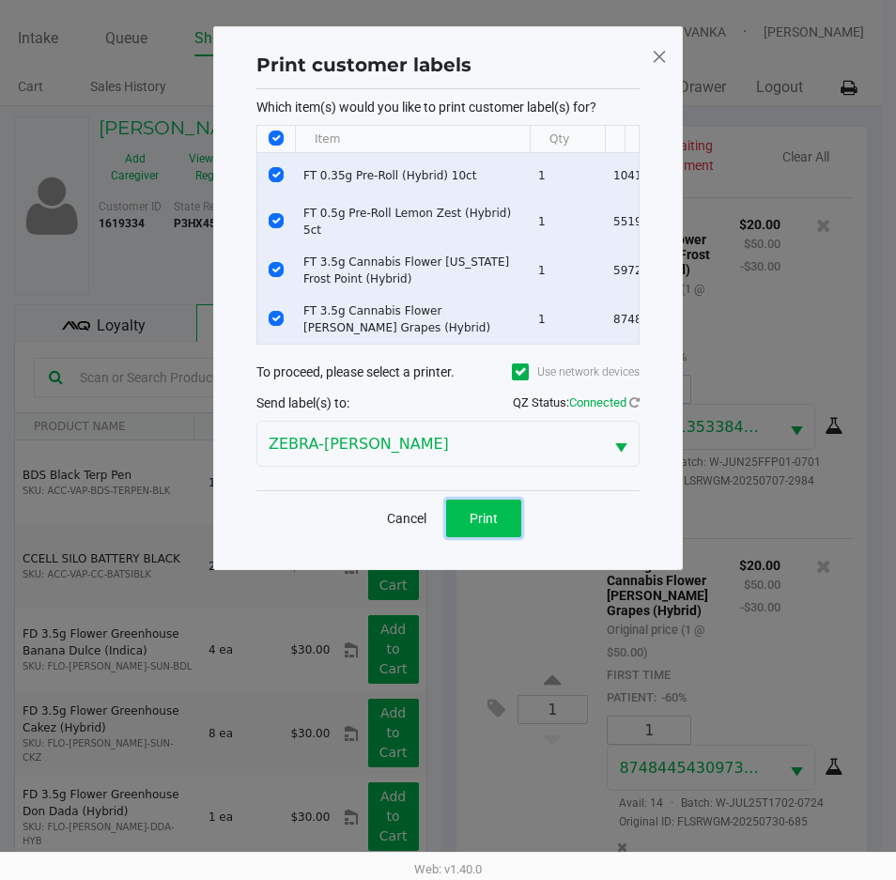
click at [484, 537] on button "Print" at bounding box center [483, 518] width 75 height 38
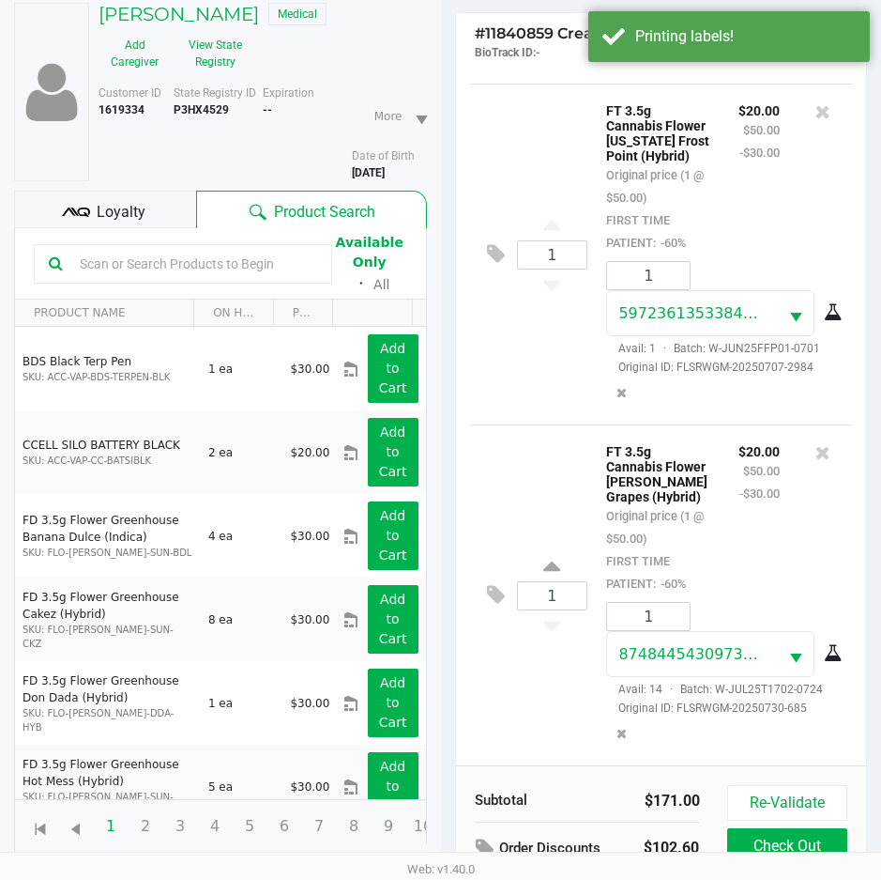
scroll to position [249, 0]
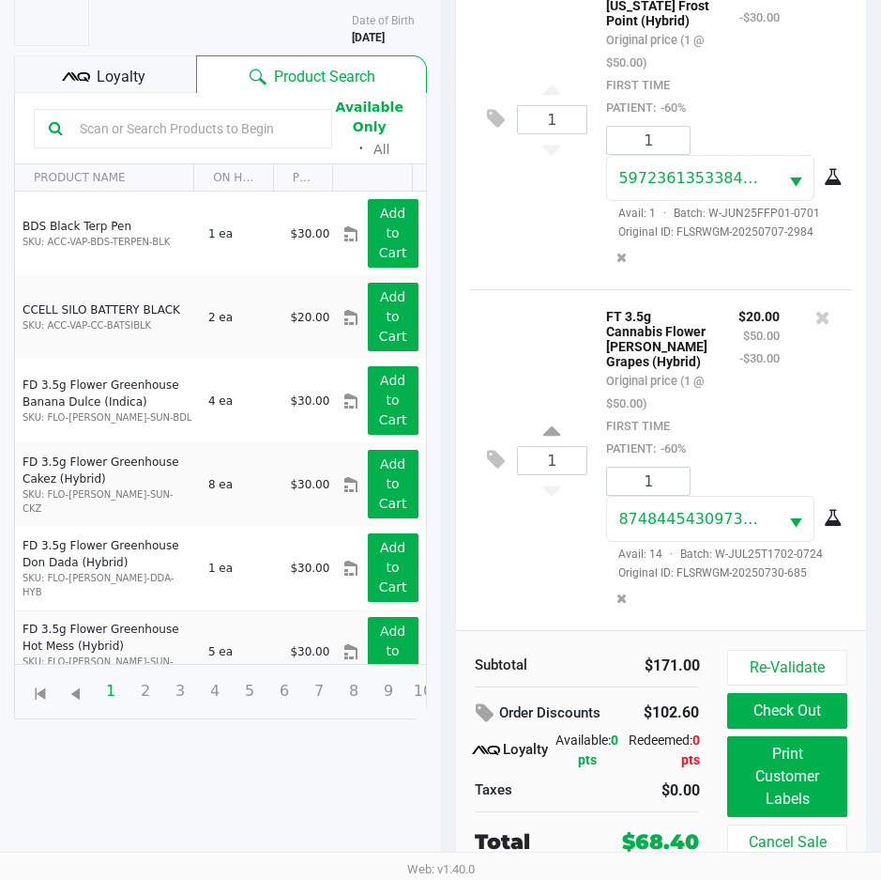
click at [803, 705] on button "Check Out" at bounding box center [787, 711] width 119 height 36
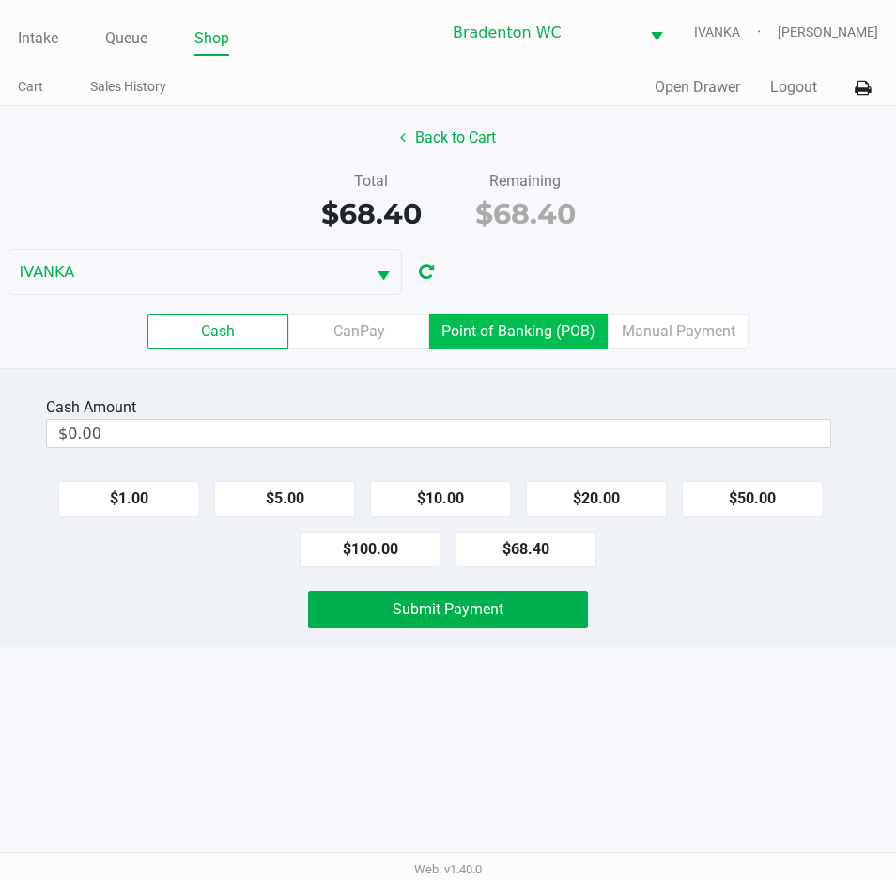
click at [539, 343] on label "Point of Banking (POB)" at bounding box center [518, 332] width 178 height 36
click at [0, 0] on 7 "Point of Banking (POB)" at bounding box center [0, 0] width 0 height 0
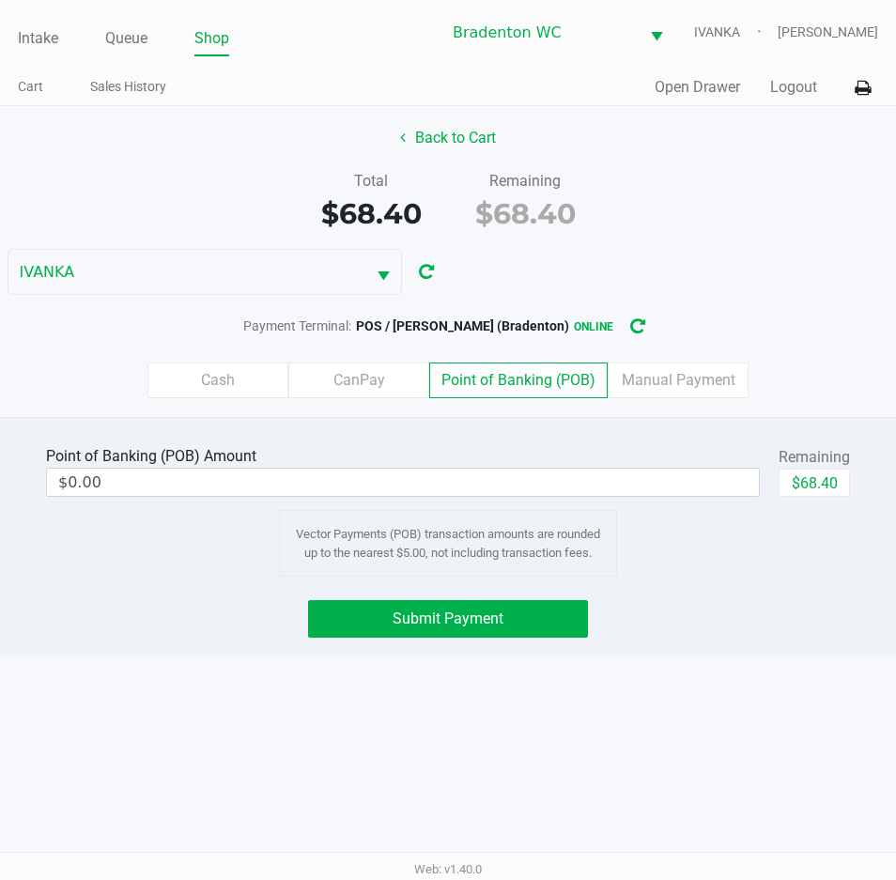
click at [816, 487] on button "$68.40" at bounding box center [813, 482] width 71 height 28
type input "$68.40"
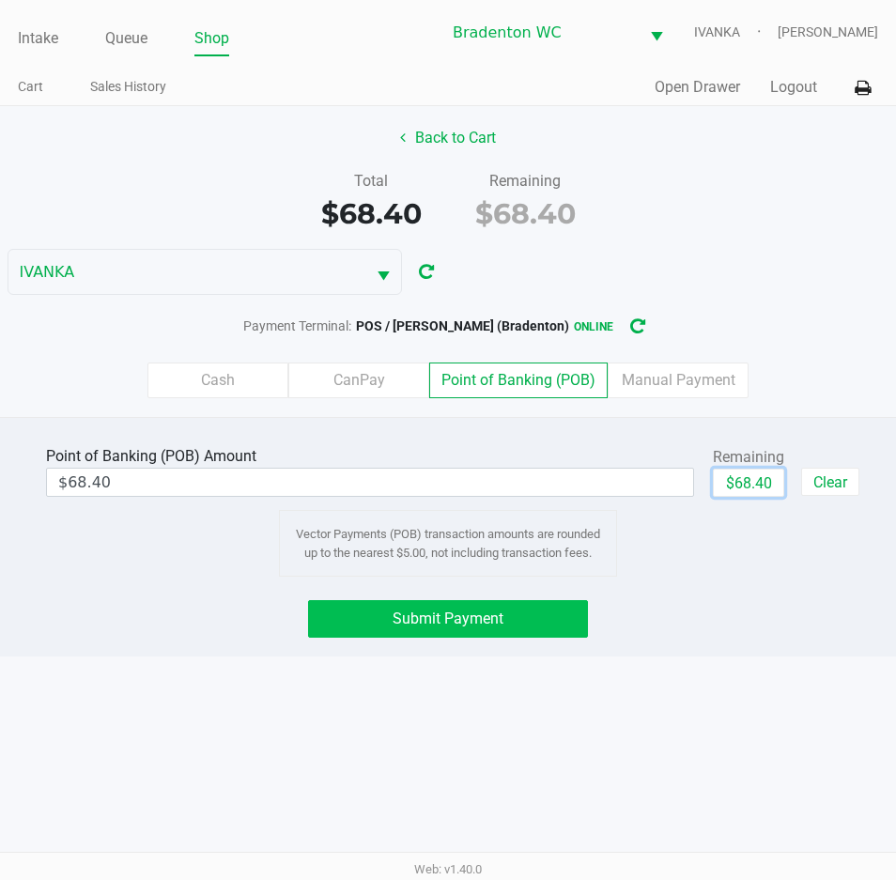
click at [472, 621] on span "Submit Payment" at bounding box center [447, 618] width 111 height 18
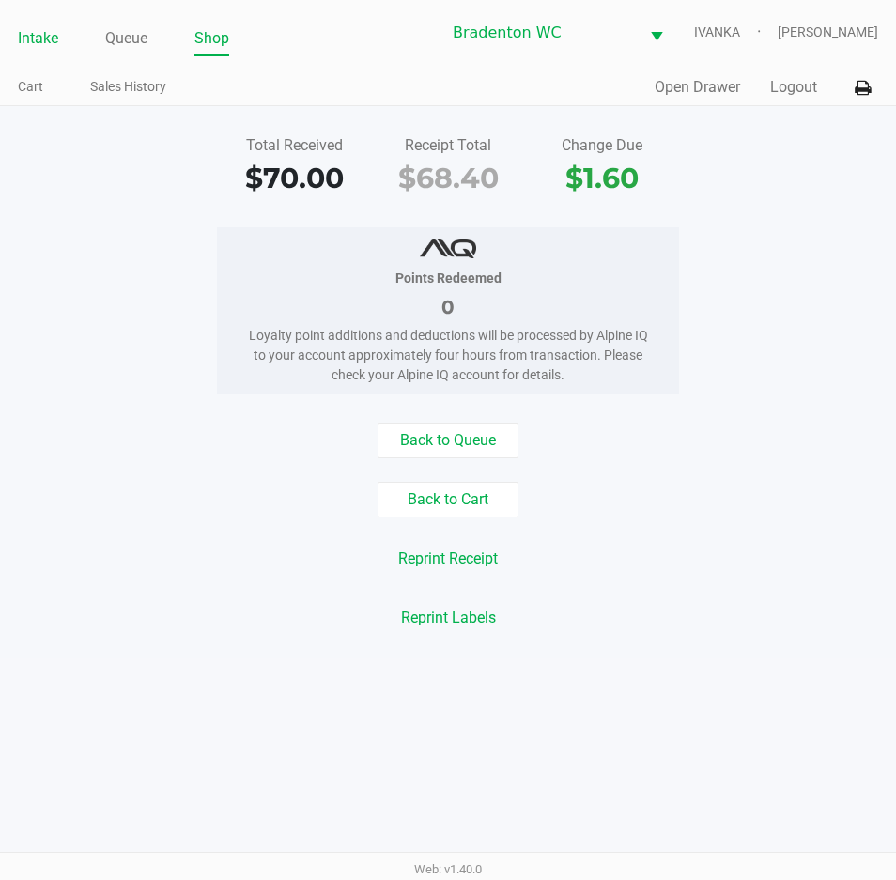
click at [40, 38] on link "Intake" at bounding box center [38, 38] width 40 height 26
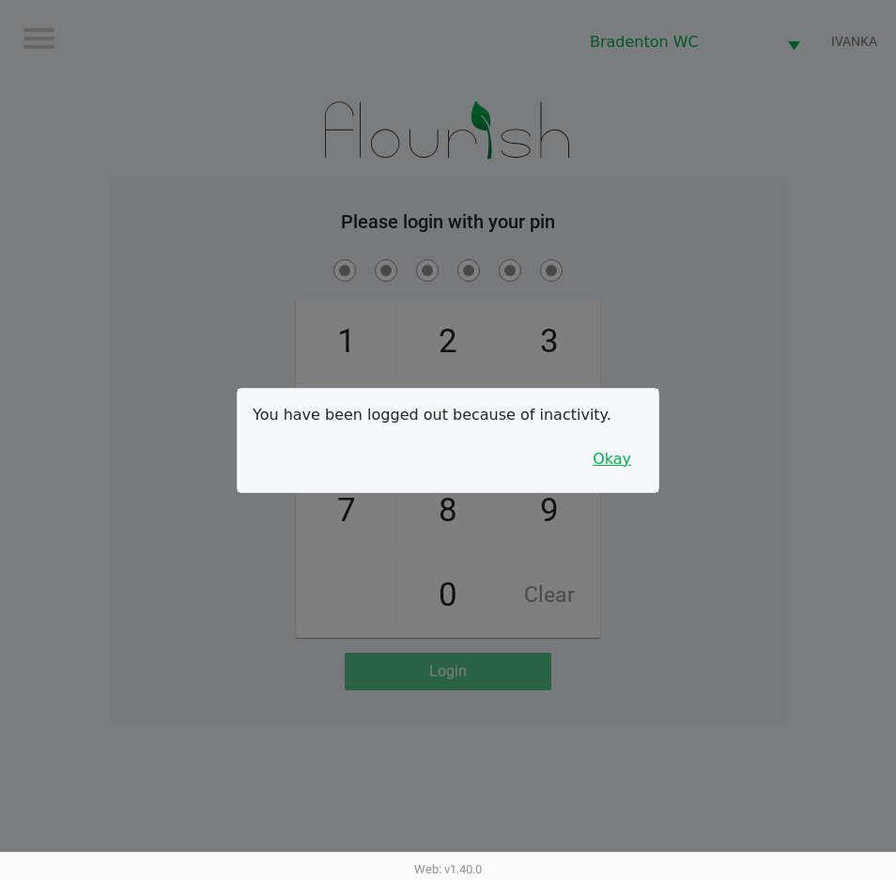
click at [623, 449] on button "Okay" at bounding box center [611, 459] width 63 height 36
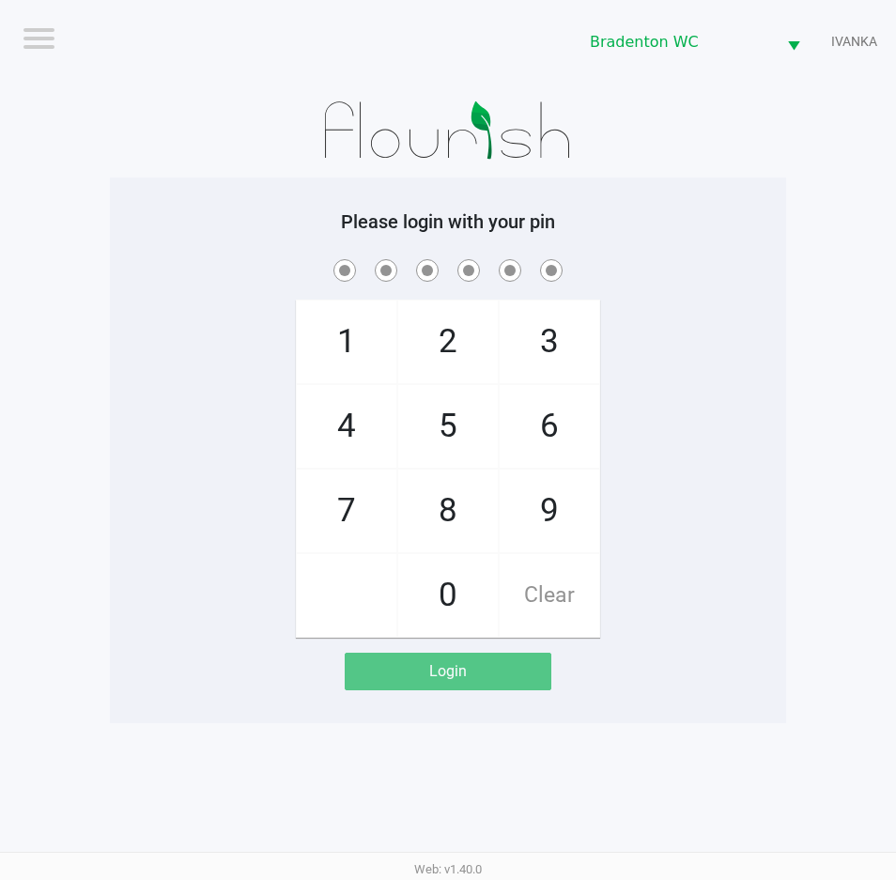
click at [692, 424] on div "1 4 7 2 5 8 0 3 6 9 Clear" at bounding box center [448, 446] width 676 height 382
checkbox input "true"
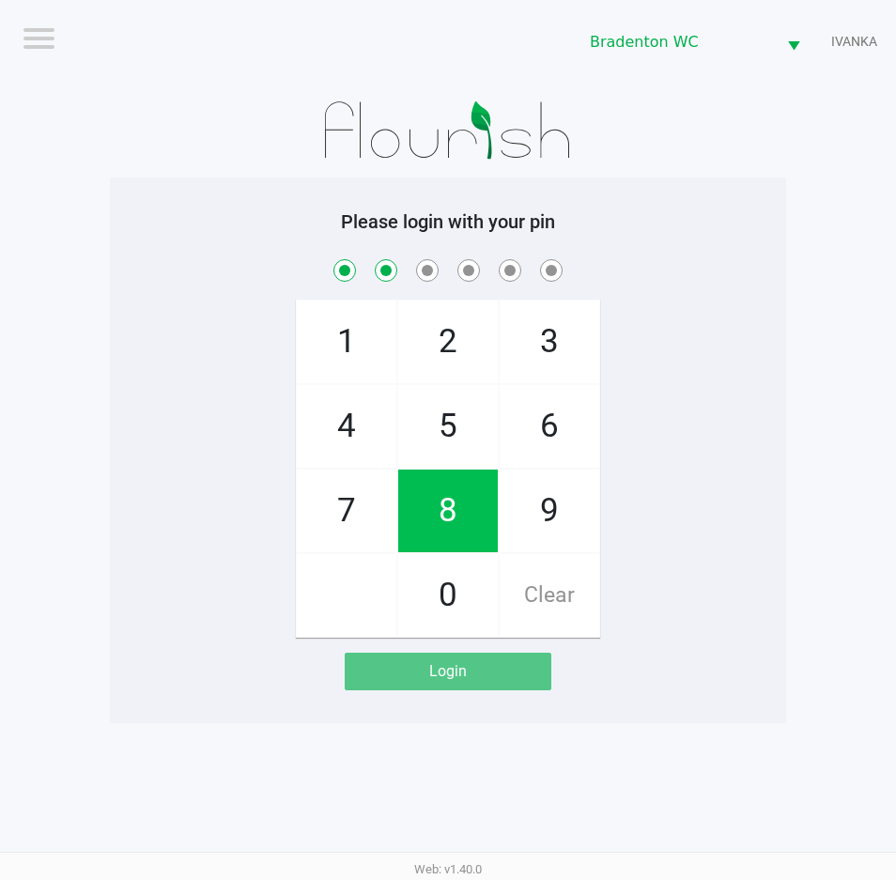
checkbox input "true"
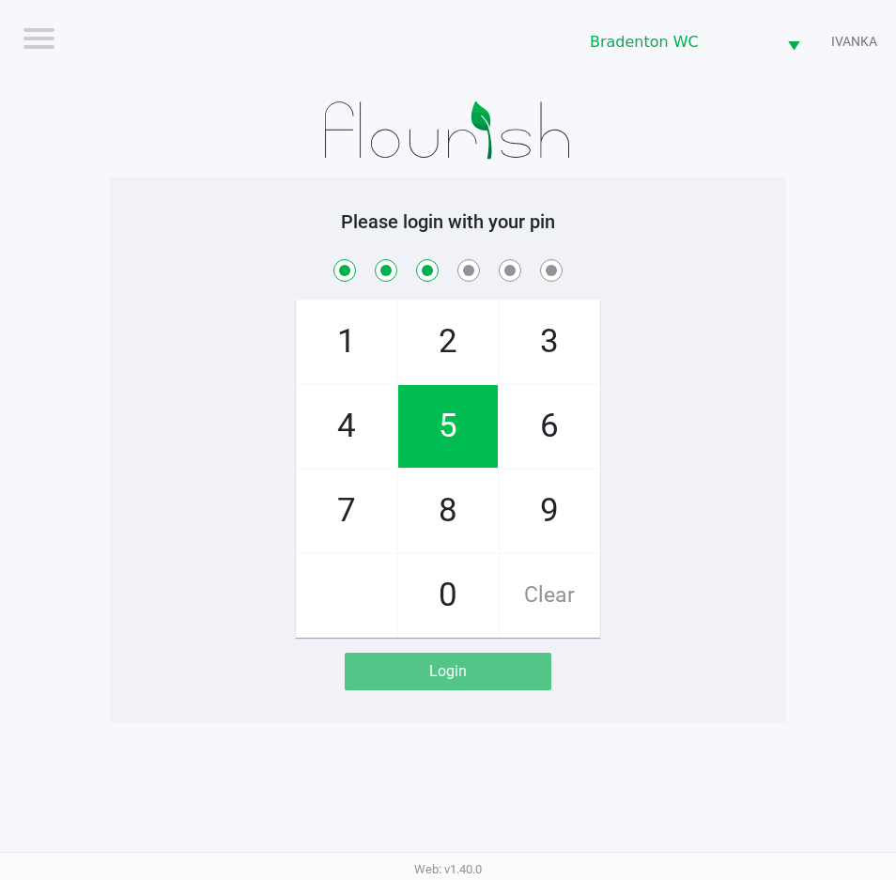
checkbox input "true"
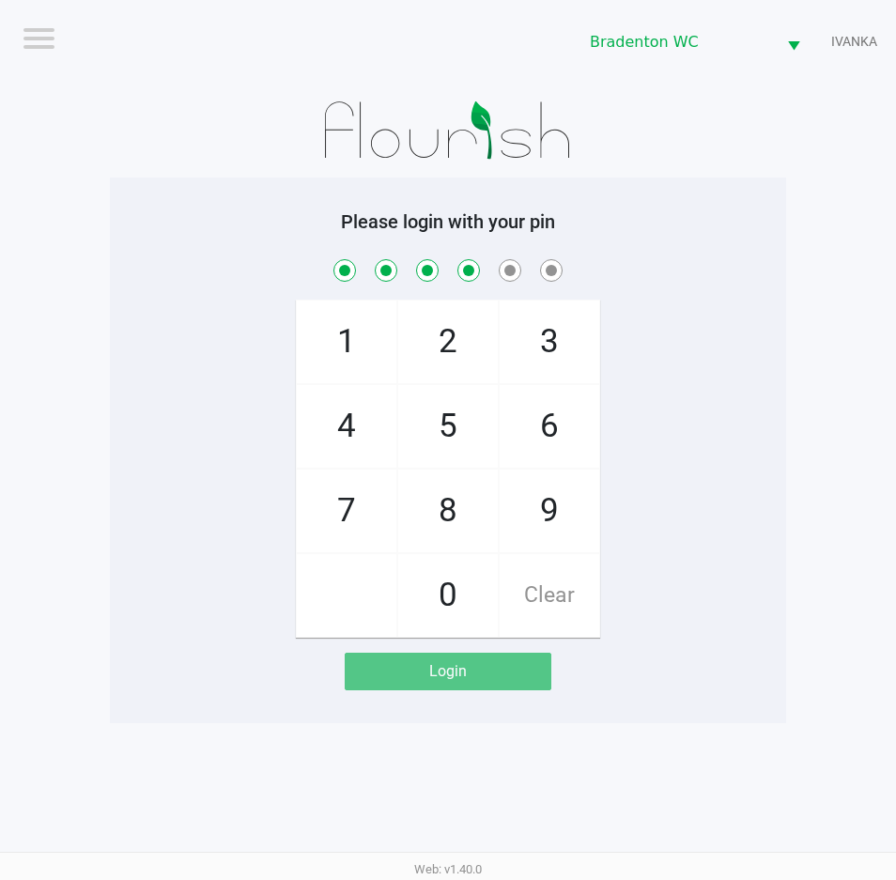
checkbox input "true"
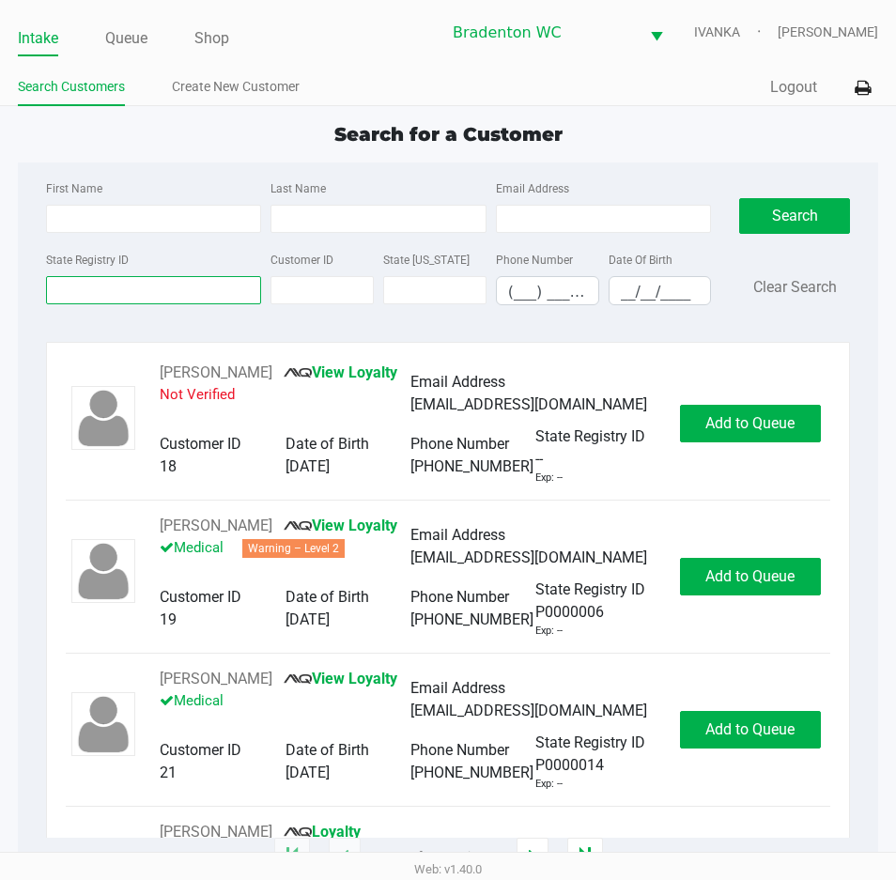
click at [136, 294] on input "State Registry ID" at bounding box center [153, 290] width 215 height 28
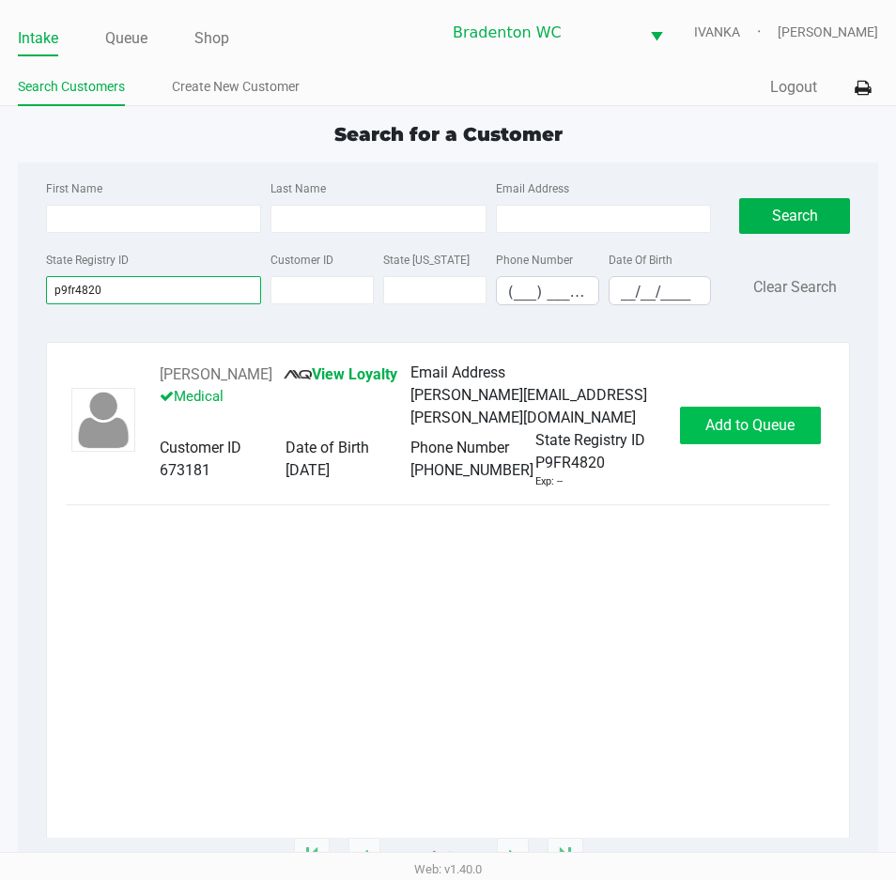
type input "p9fr4820"
click at [732, 432] on span "Add to Queue" at bounding box center [749, 425] width 89 height 18
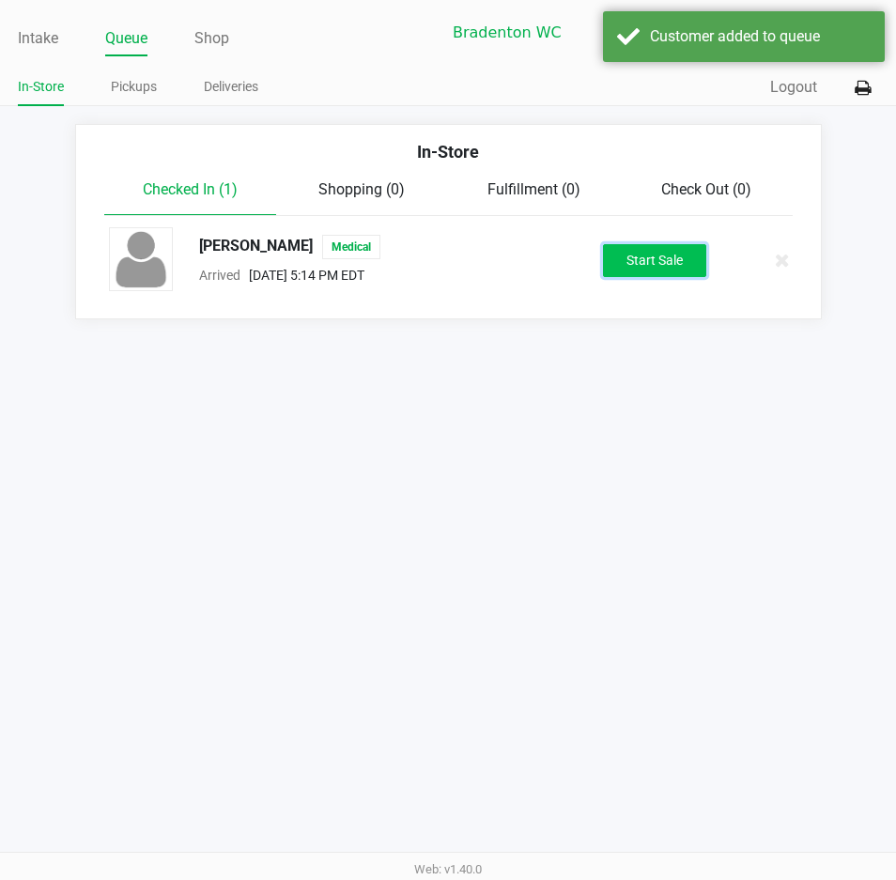
click at [665, 272] on button "Start Sale" at bounding box center [654, 260] width 103 height 33
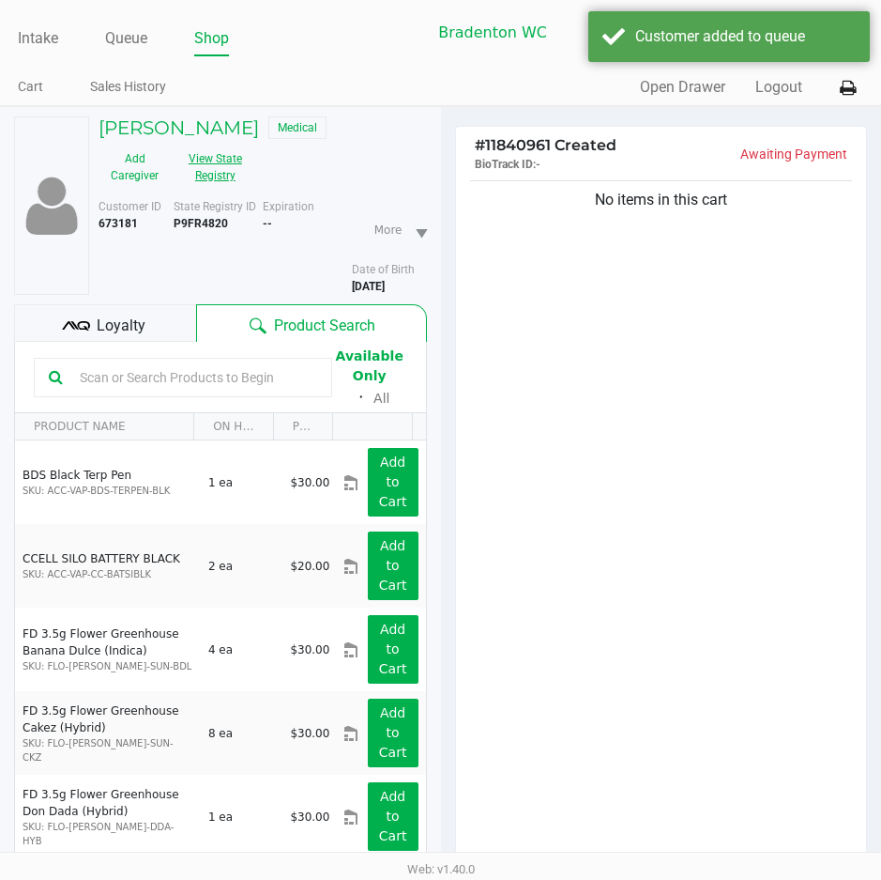
click at [228, 157] on button "View State Registry" at bounding box center [210, 167] width 78 height 47
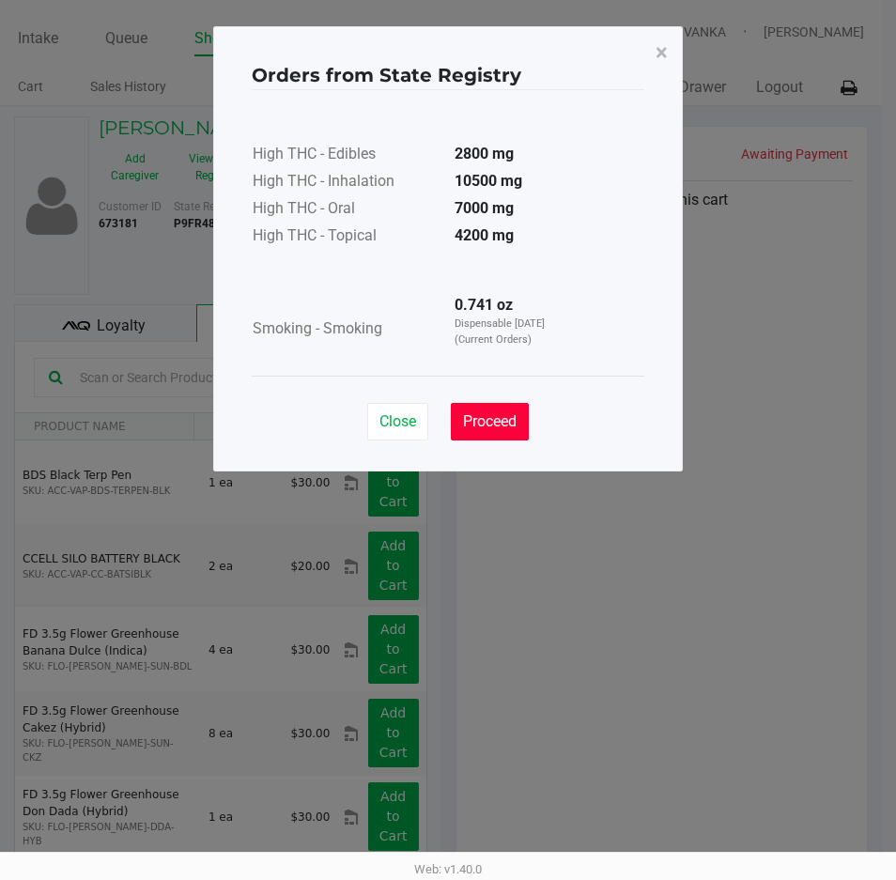
click at [496, 431] on button "Proceed" at bounding box center [490, 422] width 78 height 38
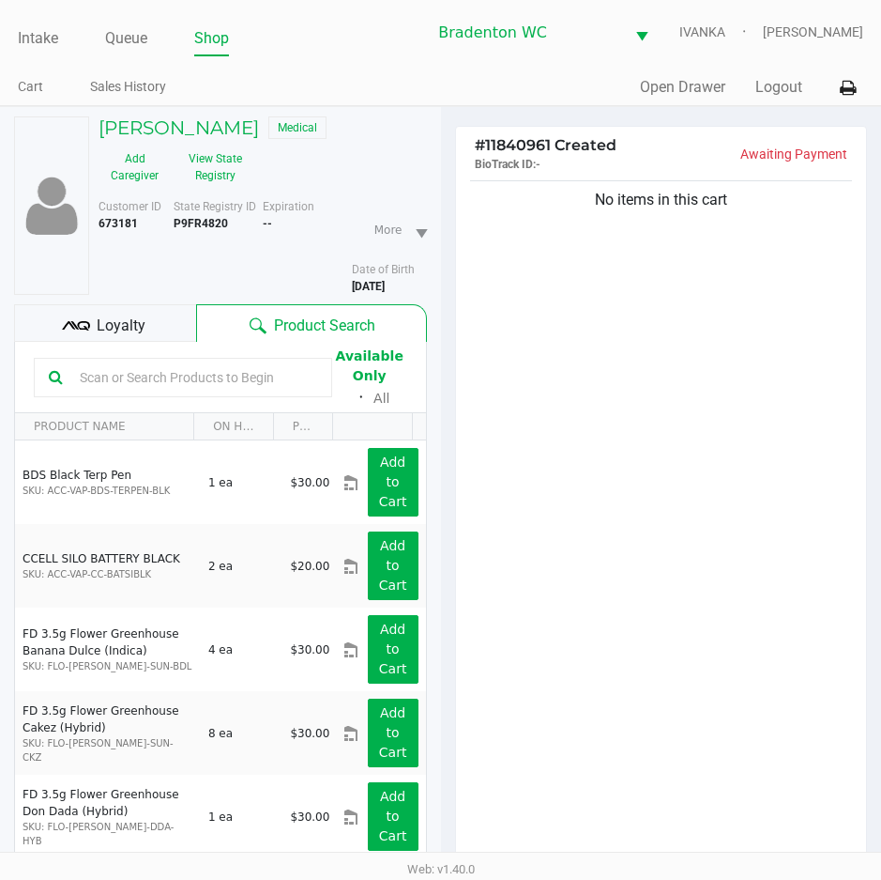
click at [188, 314] on div "Loyalty" at bounding box center [105, 323] width 182 height 38
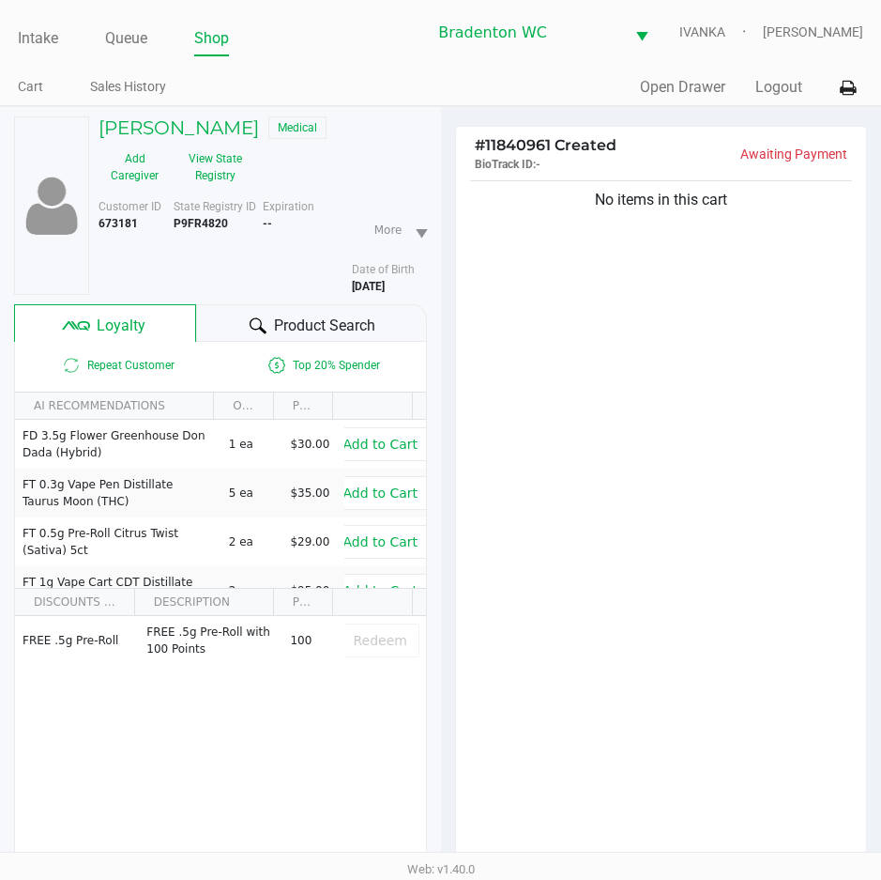
click at [241, 318] on div "Product Search" at bounding box center [311, 323] width 230 height 38
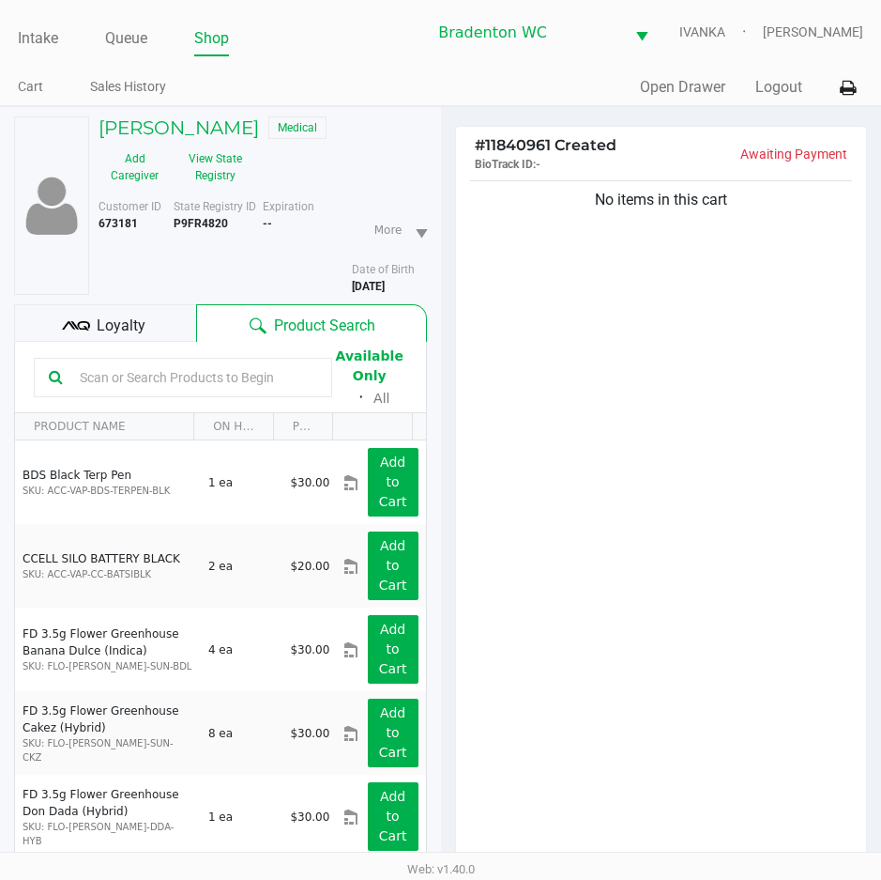
click at [675, 527] on div "No items in this cart" at bounding box center [661, 525] width 411 height 698
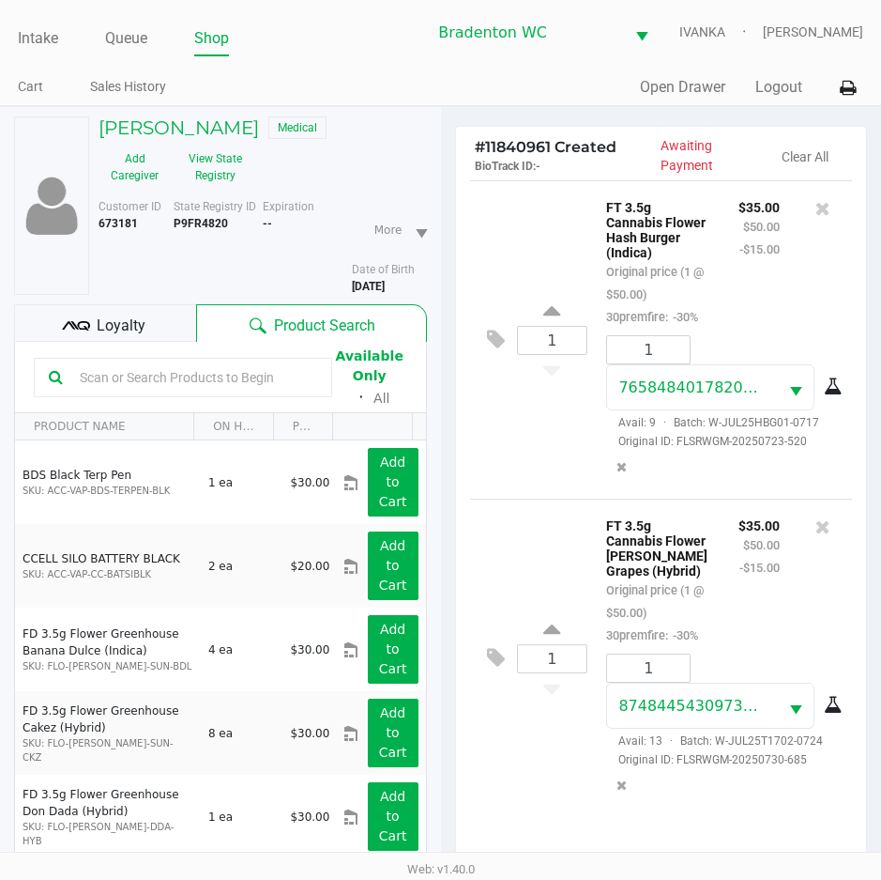
scroll to position [246, 0]
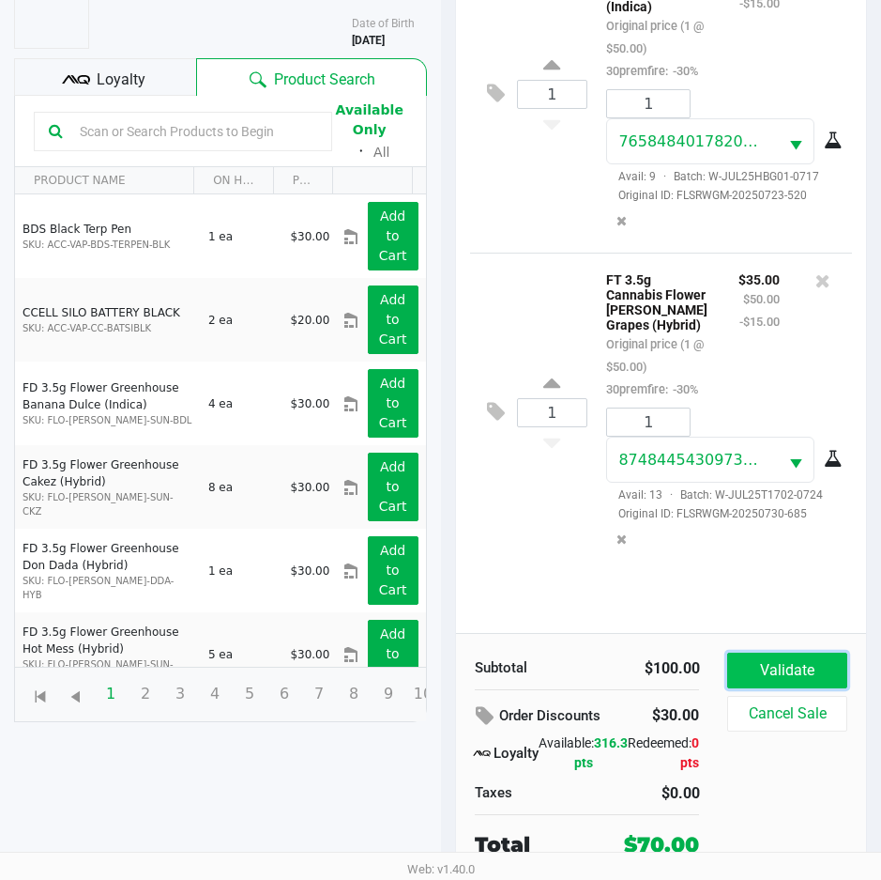
click at [816, 661] on button "Validate" at bounding box center [787, 670] width 119 height 36
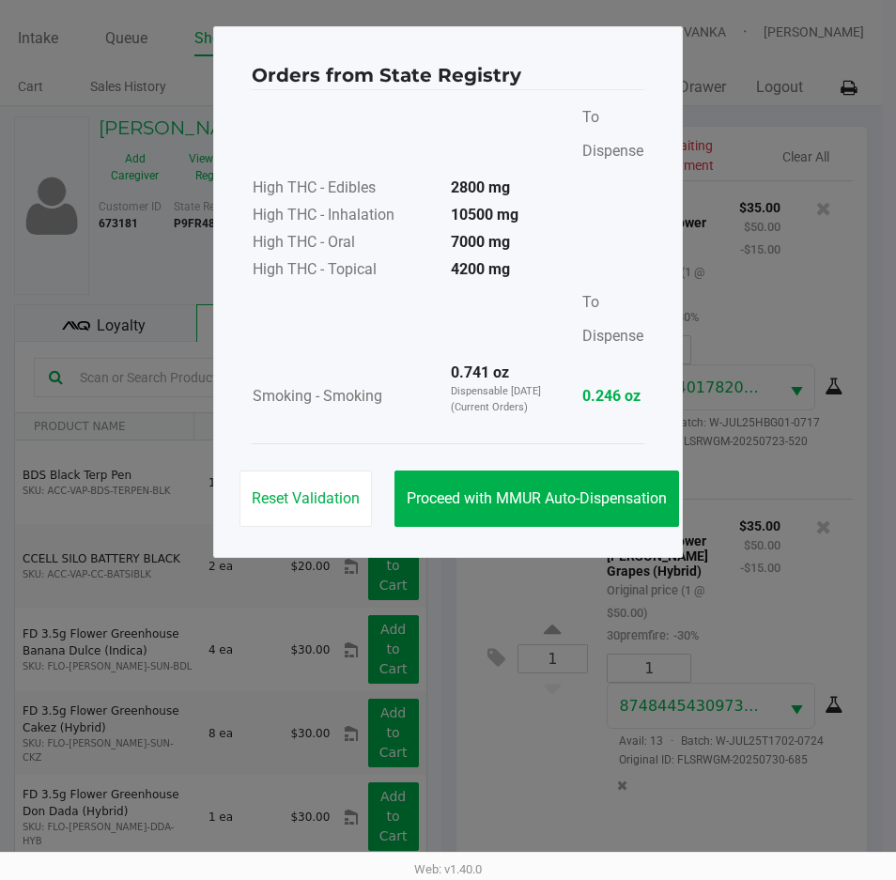
click at [492, 447] on div "Reset Validation Proceed with MMUR Auto-Dispensation" at bounding box center [448, 490] width 392 height 95
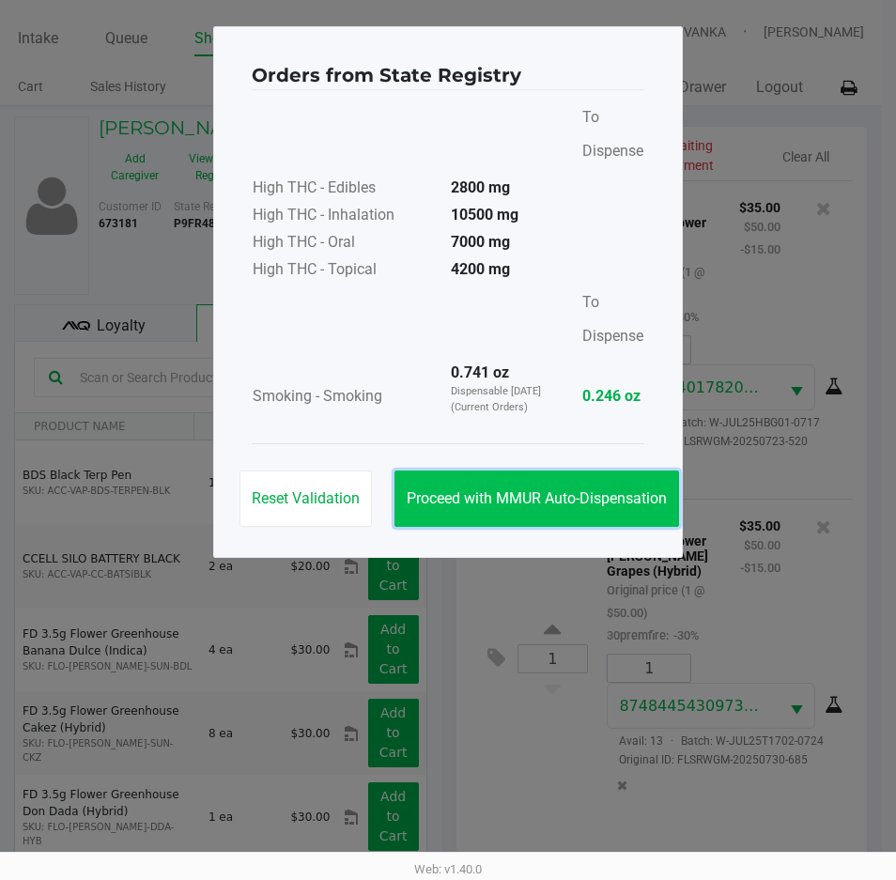
click at [495, 484] on button "Proceed with MMUR Auto-Dispensation" at bounding box center [536, 498] width 284 height 56
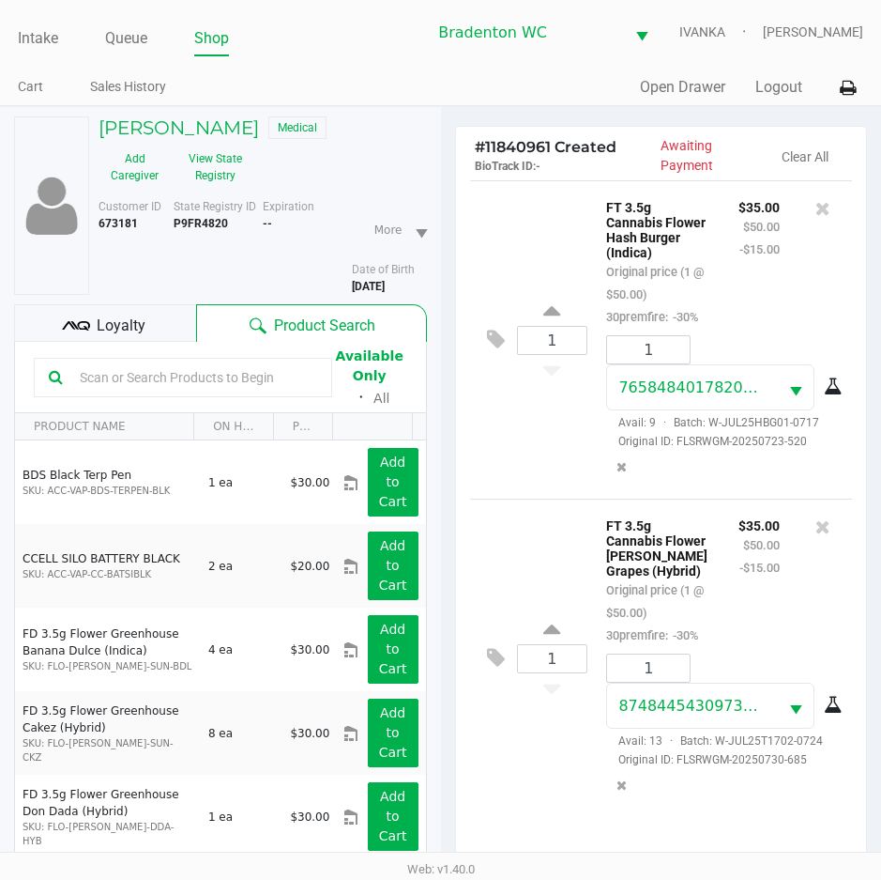
click at [135, 324] on span "Loyalty" at bounding box center [121, 325] width 49 height 23
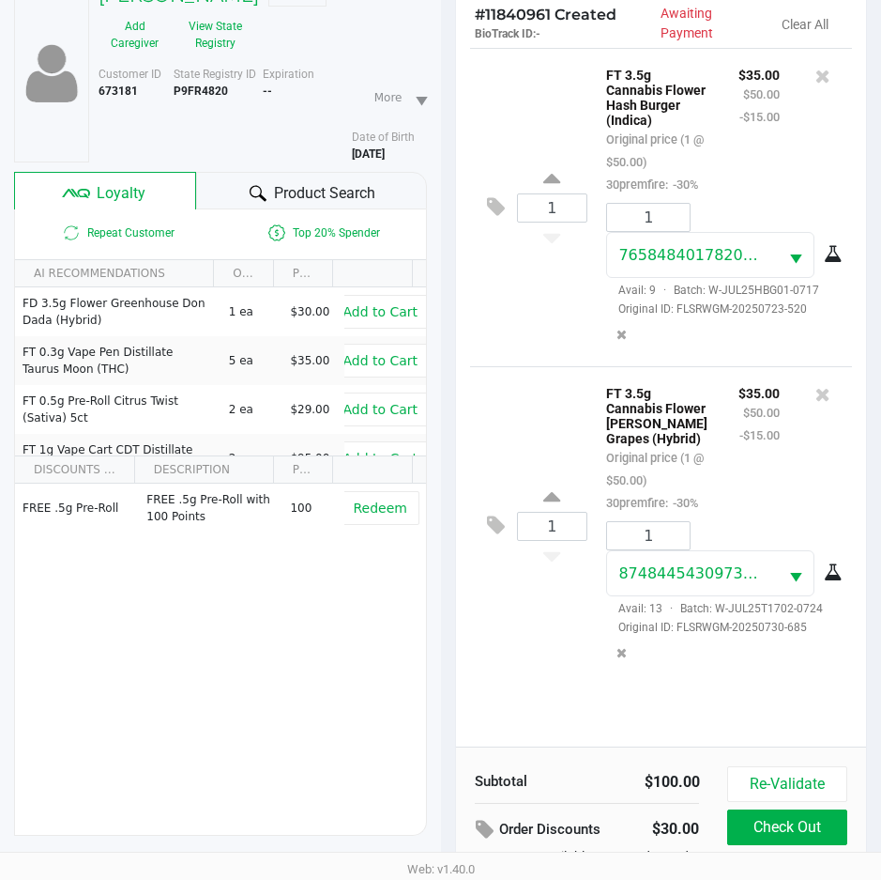
scroll to position [249, 0]
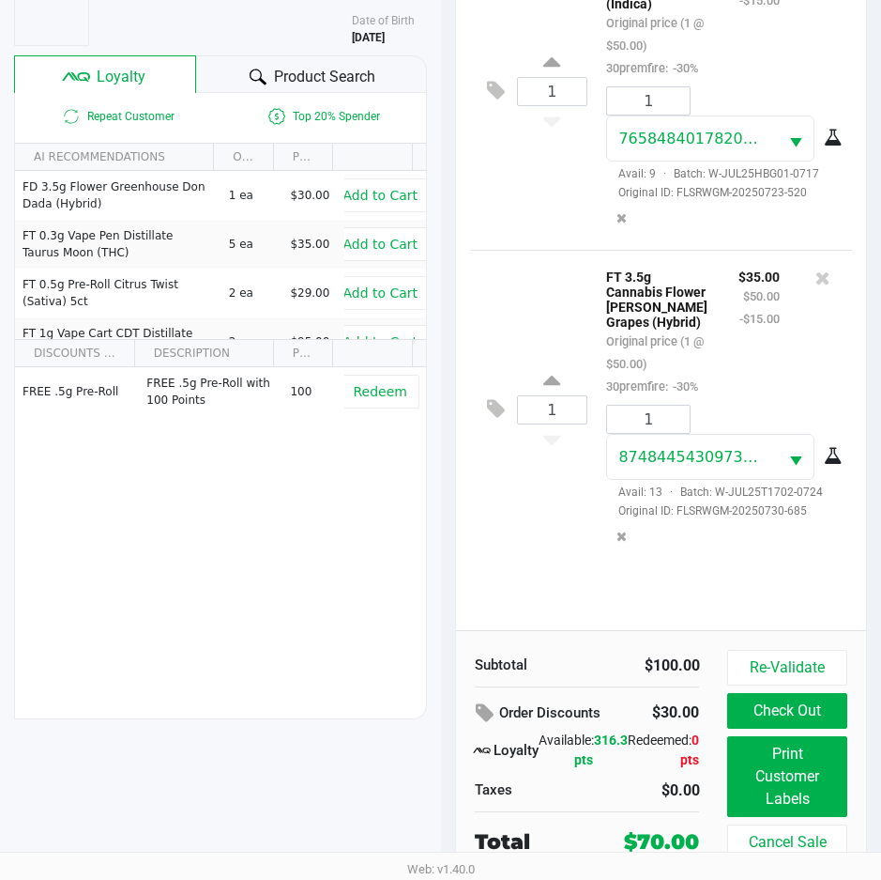
click at [306, 75] on span "Product Search" at bounding box center [324, 77] width 101 height 23
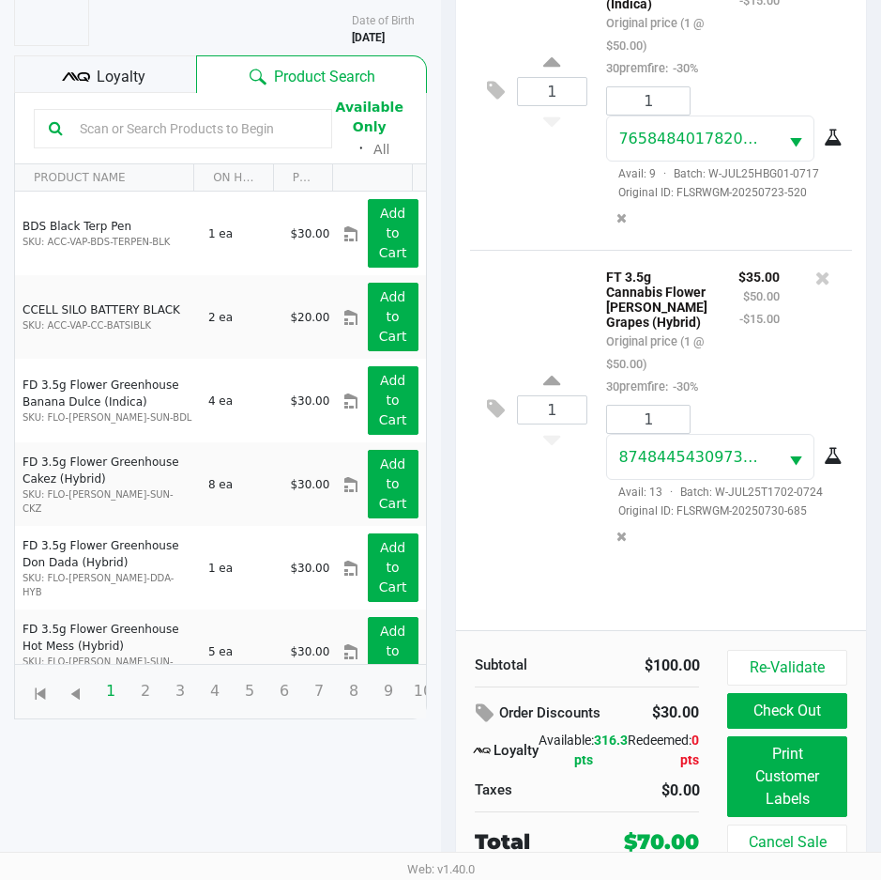
click at [577, 569] on div "1 FT 3.5g Cannabis Flower Hash Burger (Indica) Original price (1 @ $50.00) 30pr…" at bounding box center [661, 280] width 411 height 698
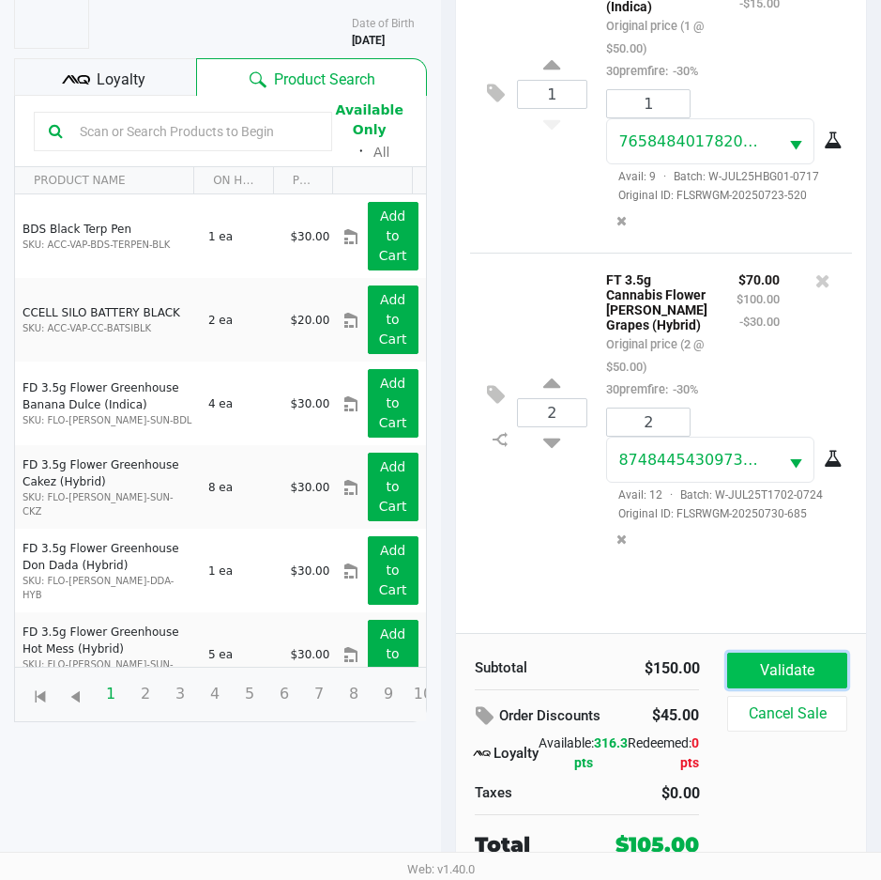
click at [801, 664] on button "Validate" at bounding box center [787, 670] width 119 height 36
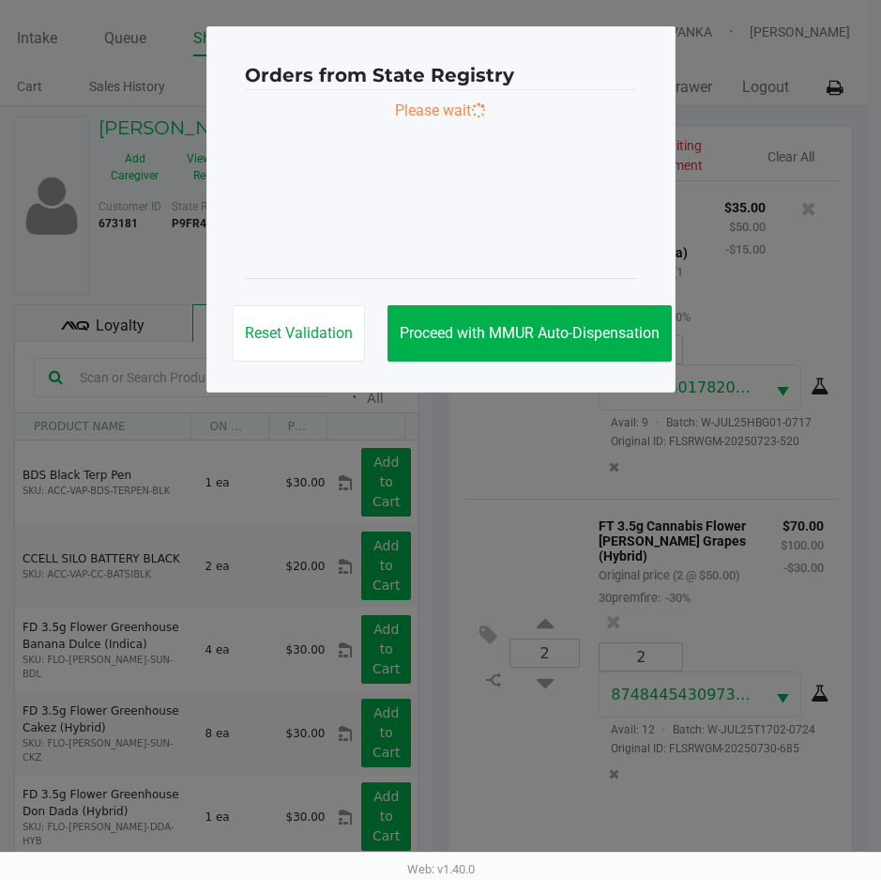
scroll to position [0, 0]
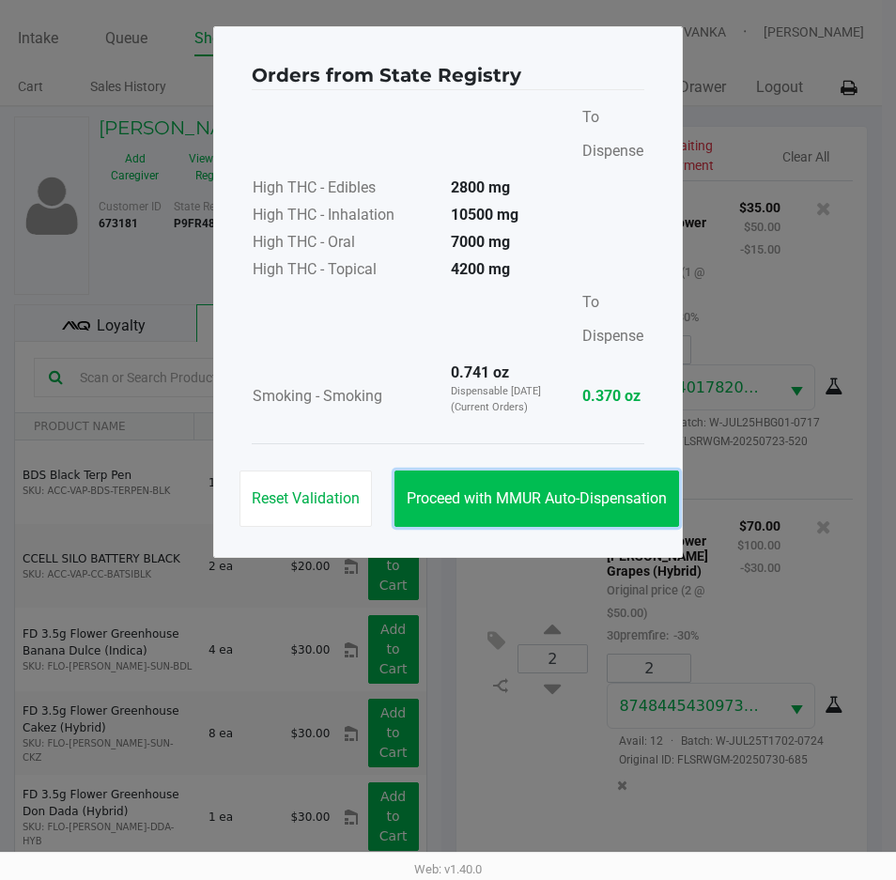
click at [582, 520] on button "Proceed with MMUR Auto-Dispensation" at bounding box center [536, 498] width 284 height 56
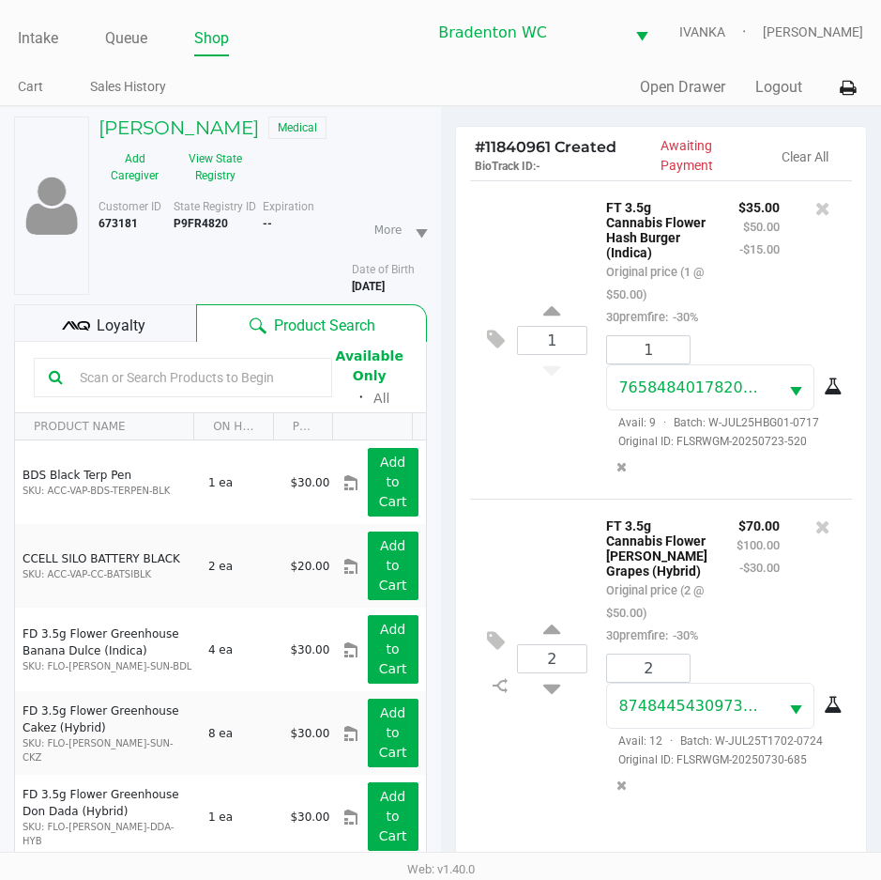
click at [137, 332] on span "Loyalty" at bounding box center [121, 325] width 49 height 23
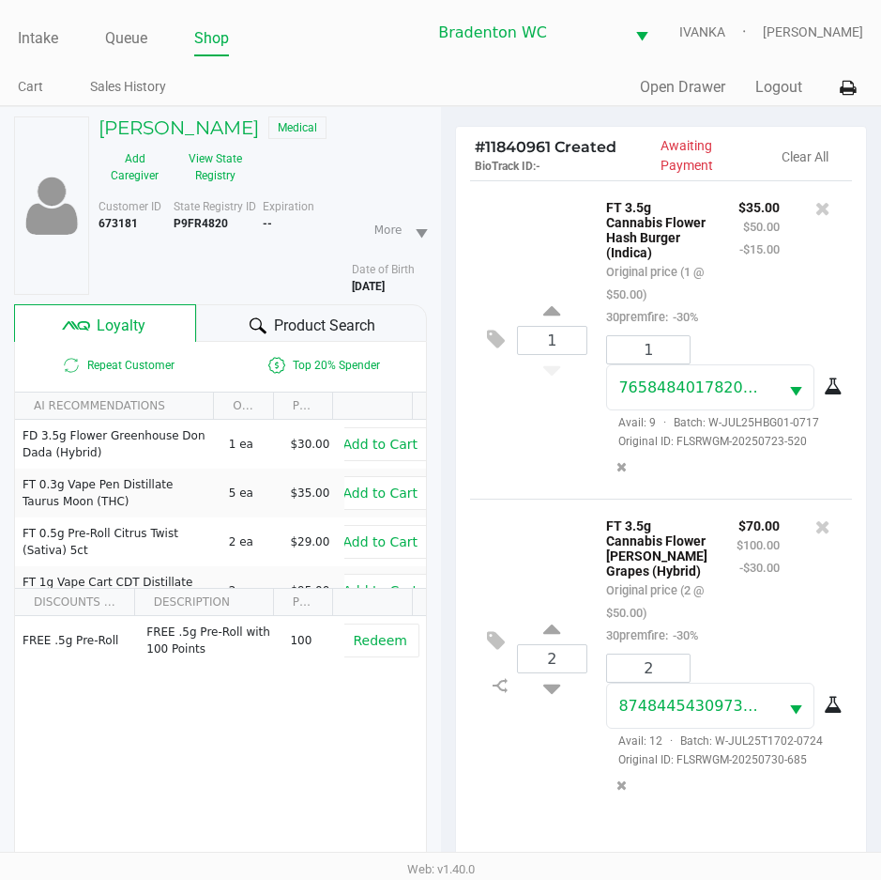
click at [245, 315] on div "Product Search" at bounding box center [311, 323] width 230 height 38
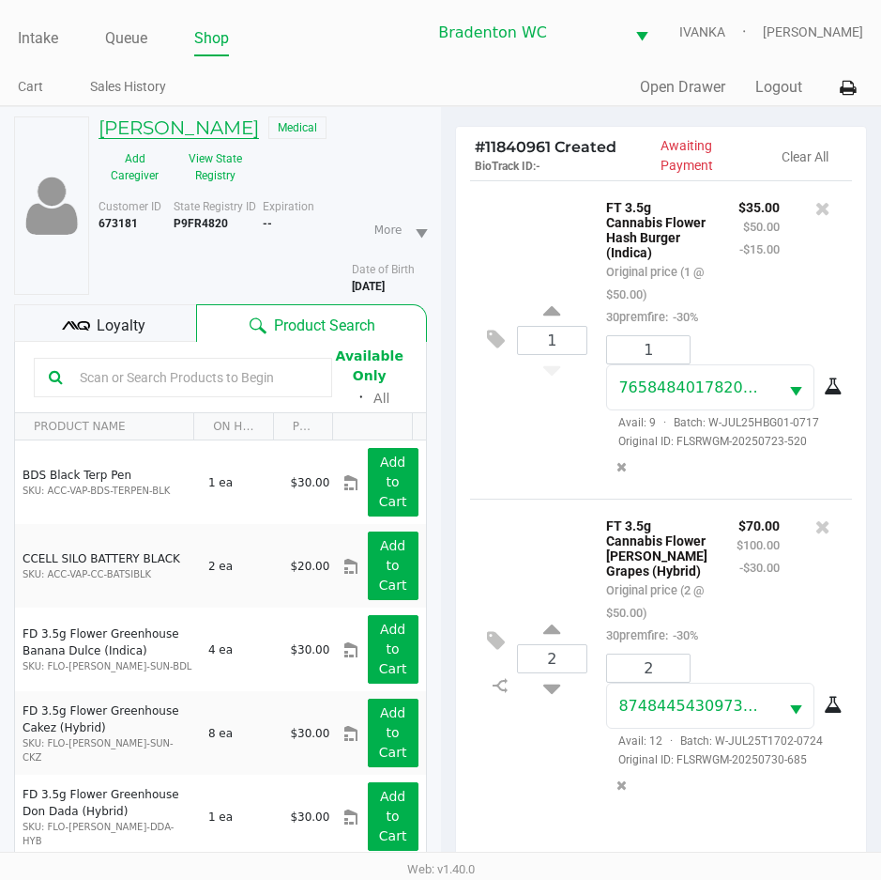
click at [200, 128] on h5 "SAMANTHA CUMMINS" at bounding box center [179, 127] width 161 height 23
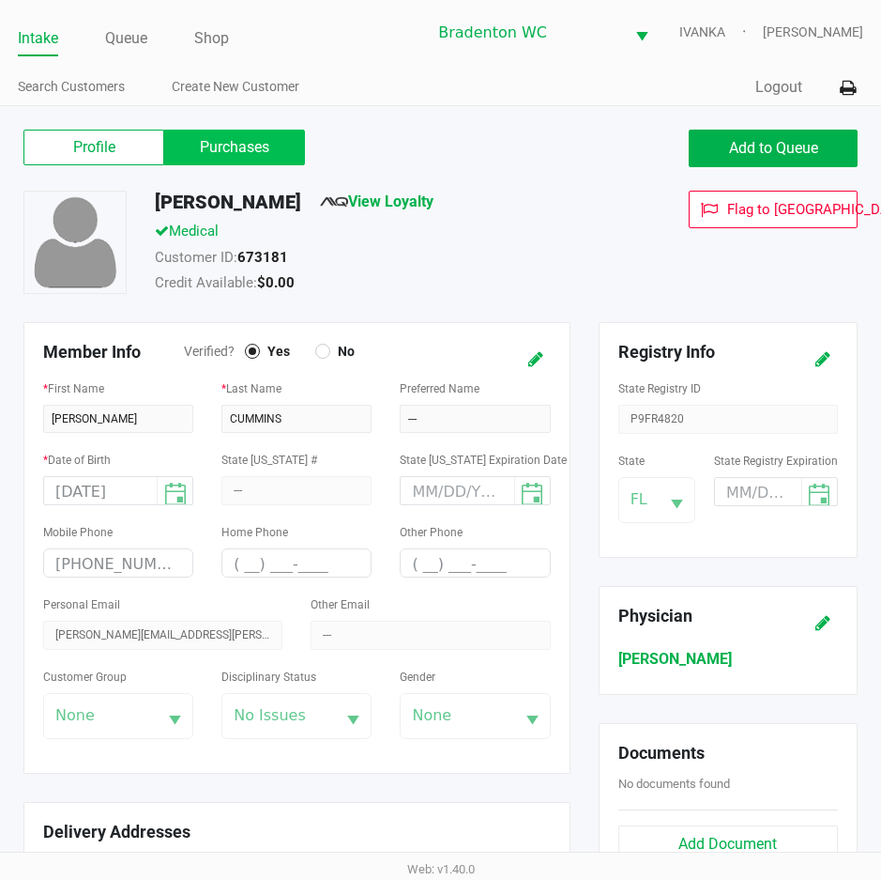
click at [270, 149] on label "Purchases" at bounding box center [234, 148] width 141 height 36
click at [0, 0] on 1 "Purchases" at bounding box center [0, 0] width 0 height 0
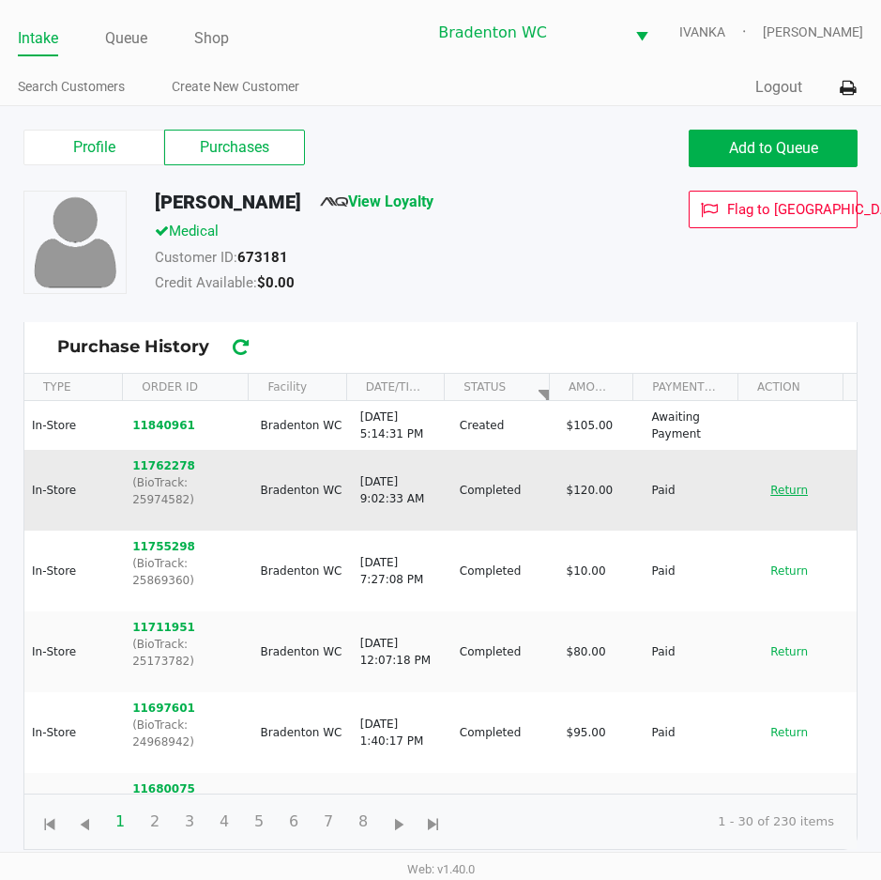
click at [768, 489] on button "Return" at bounding box center [789, 490] width 62 height 30
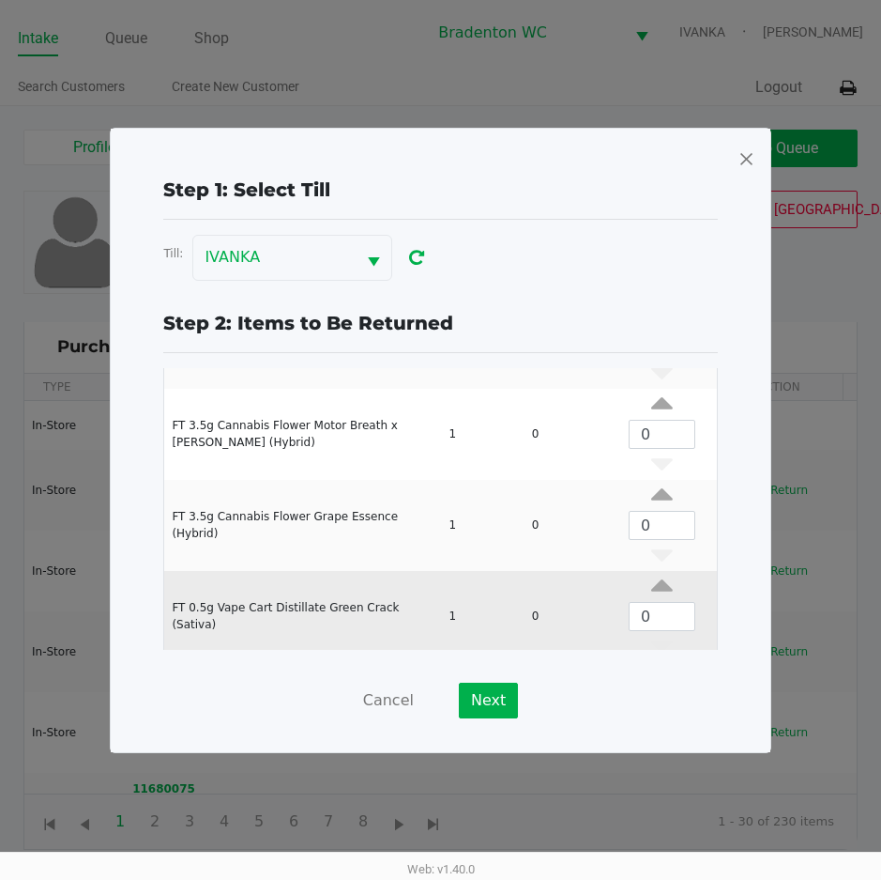
scroll to position [253, 0]
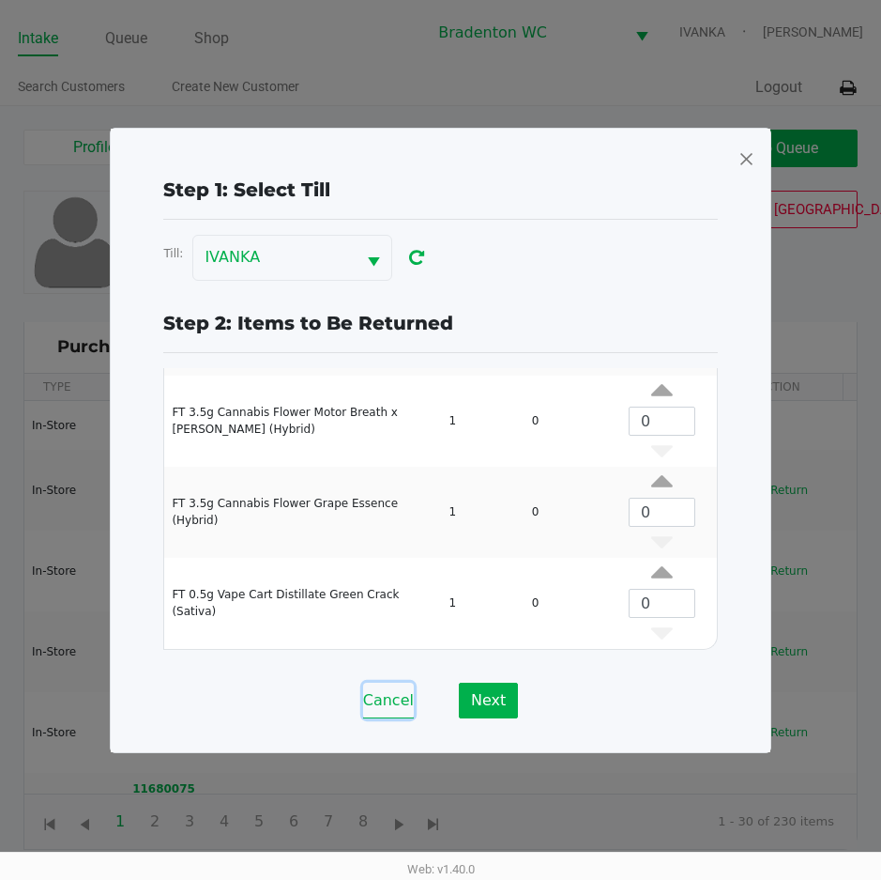
click at [376, 706] on button "Cancel" at bounding box center [388, 700] width 51 height 36
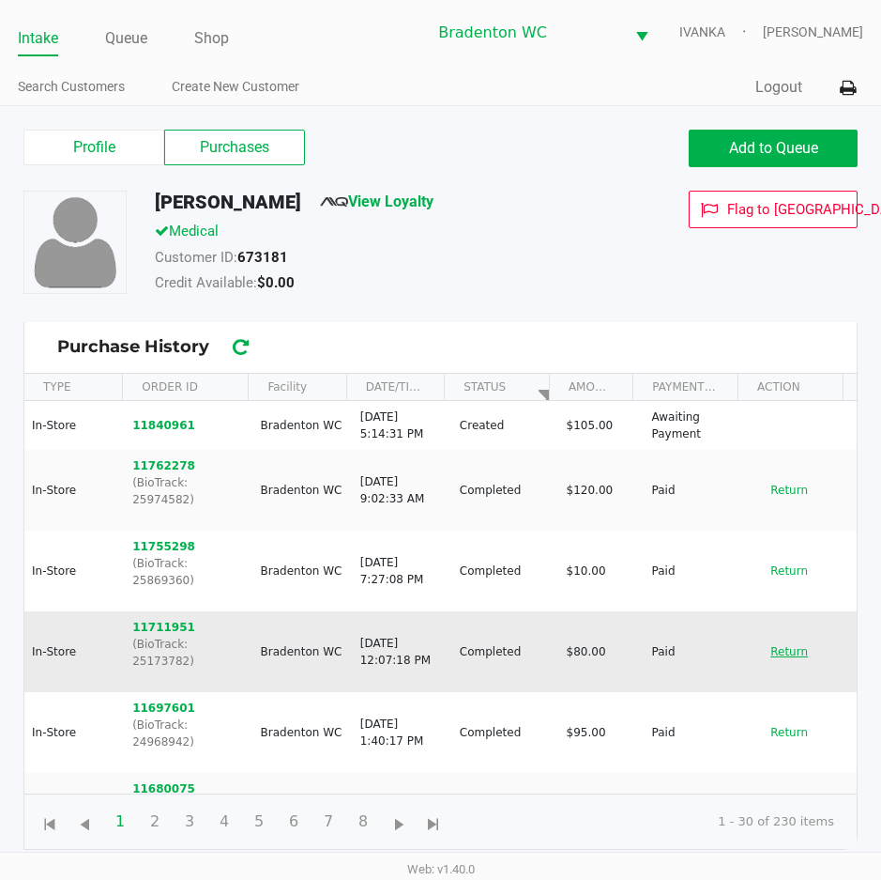
click at [793, 636] on button "Return" at bounding box center [789, 651] width 62 height 30
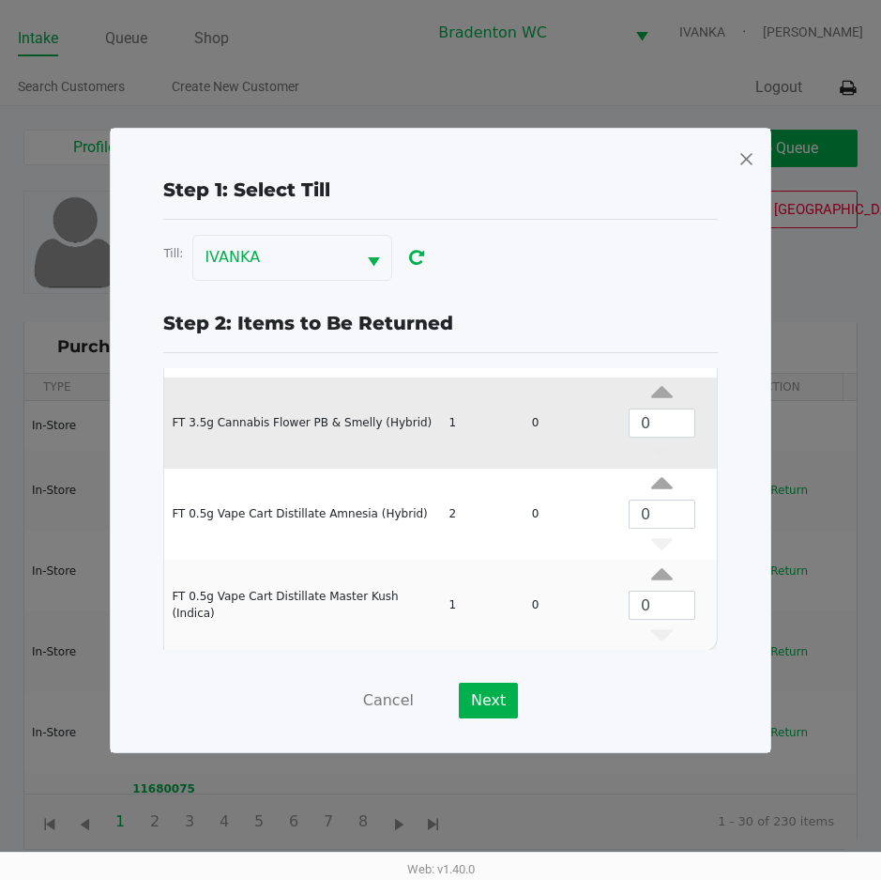
scroll to position [162, 0]
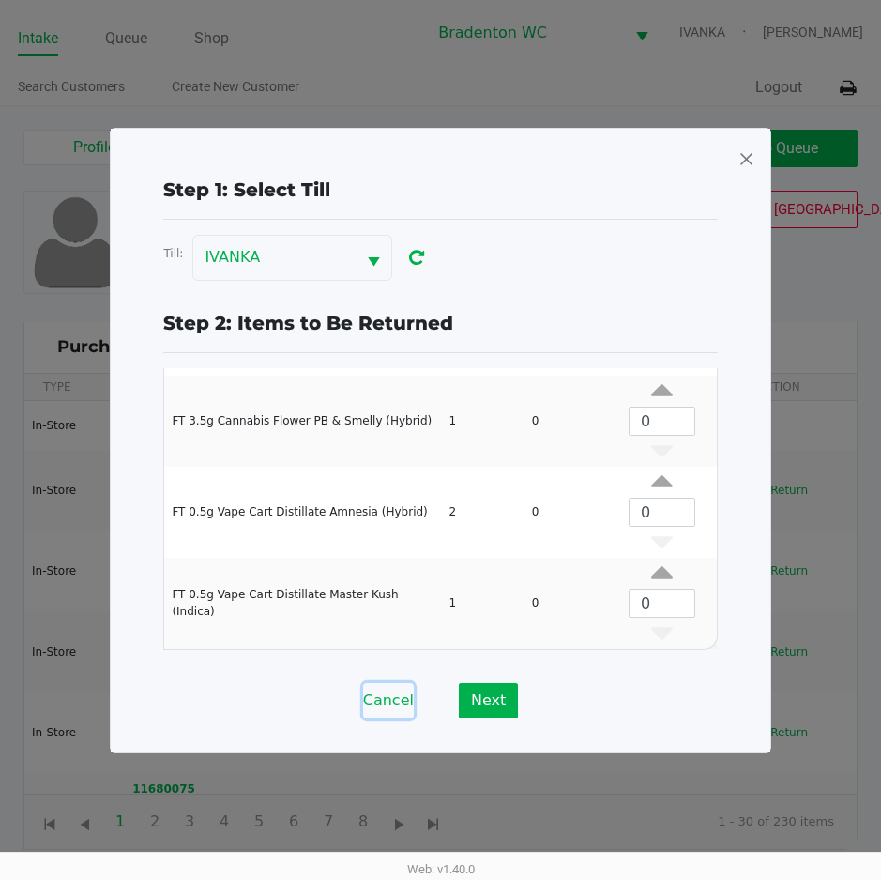
click at [392, 703] on button "Cancel" at bounding box center [388, 700] width 51 height 36
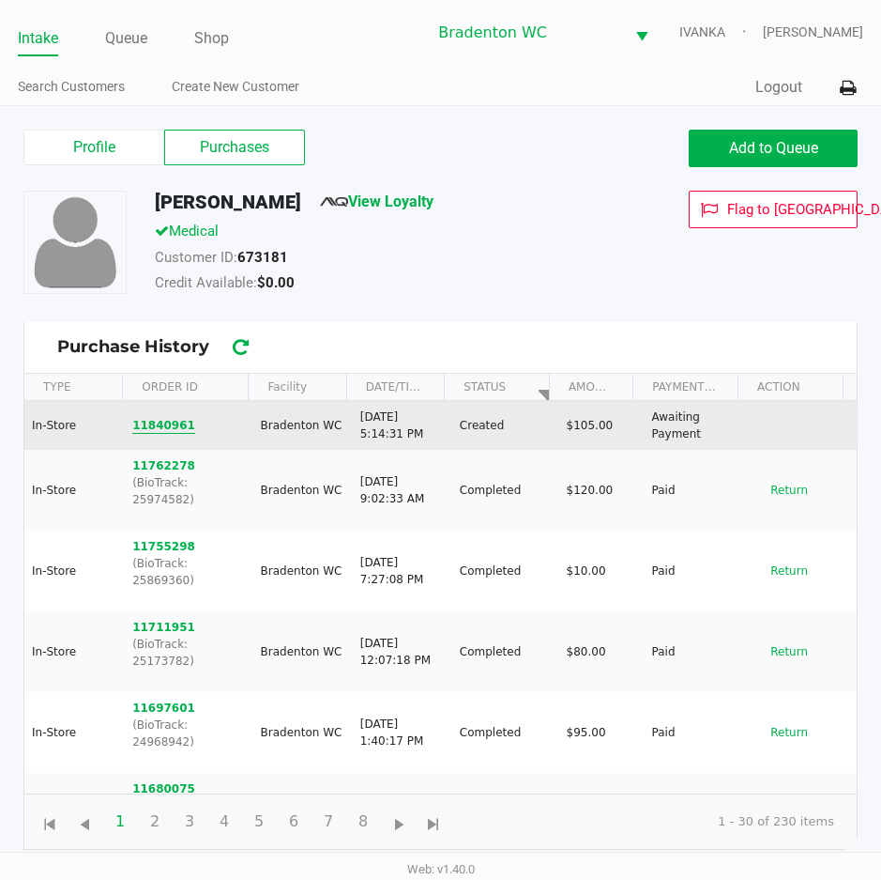
click at [156, 421] on button "11840961" at bounding box center [163, 425] width 63 height 17
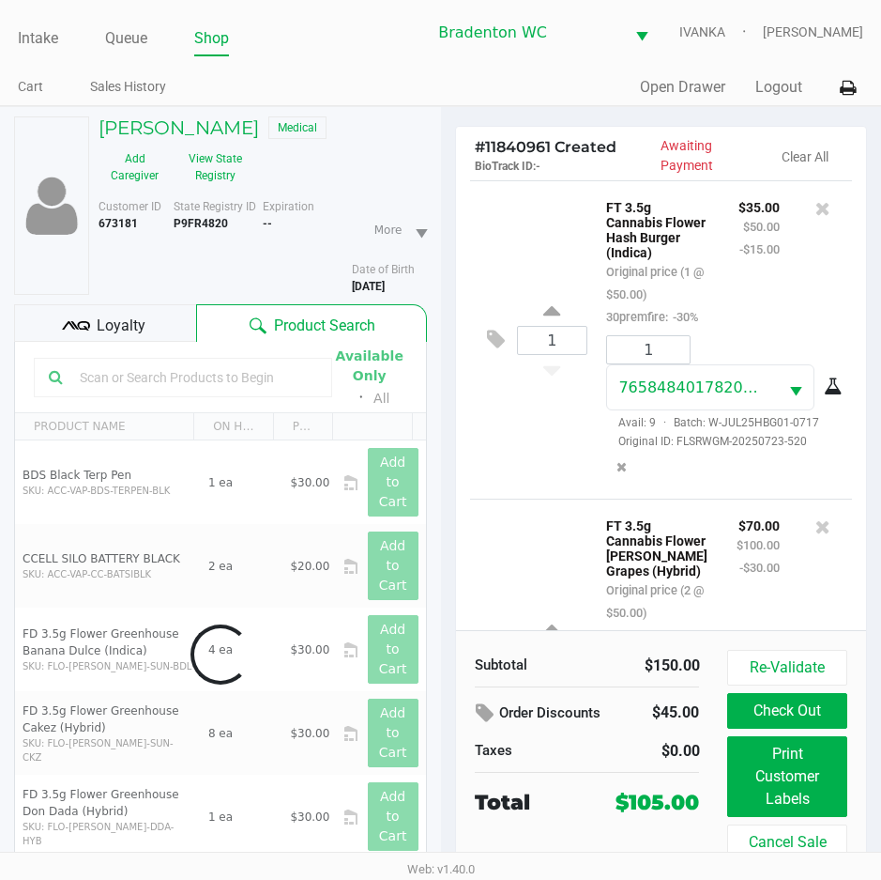
scroll to position [271, 0]
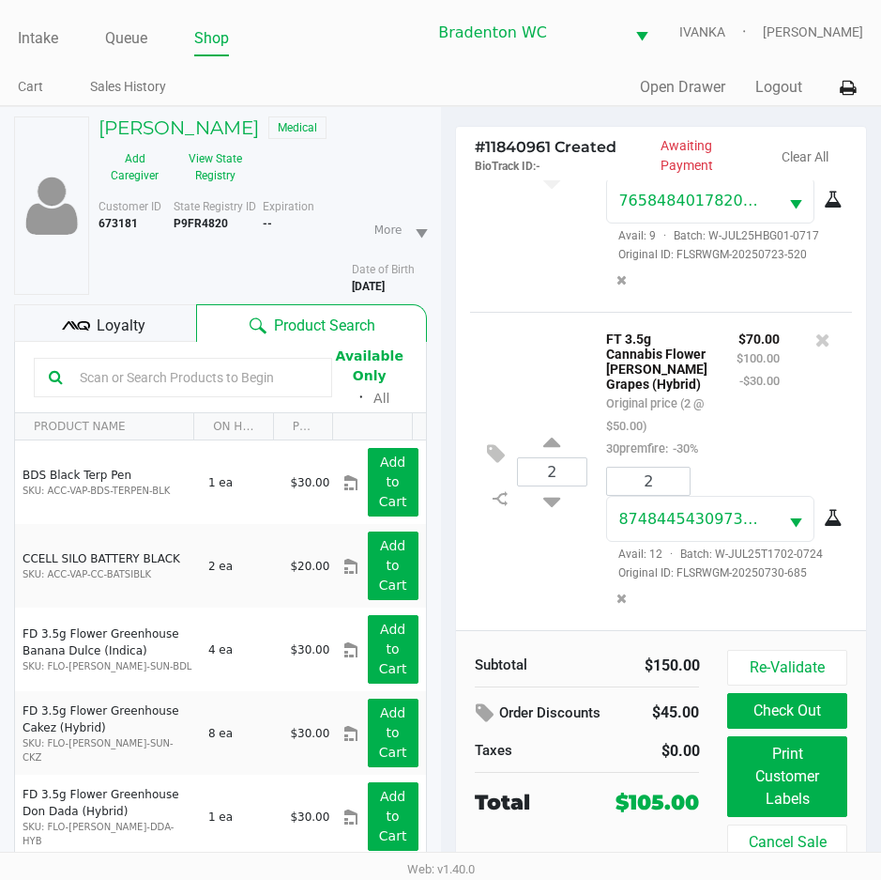
click at [175, 323] on div "Loyalty" at bounding box center [105, 323] width 182 height 38
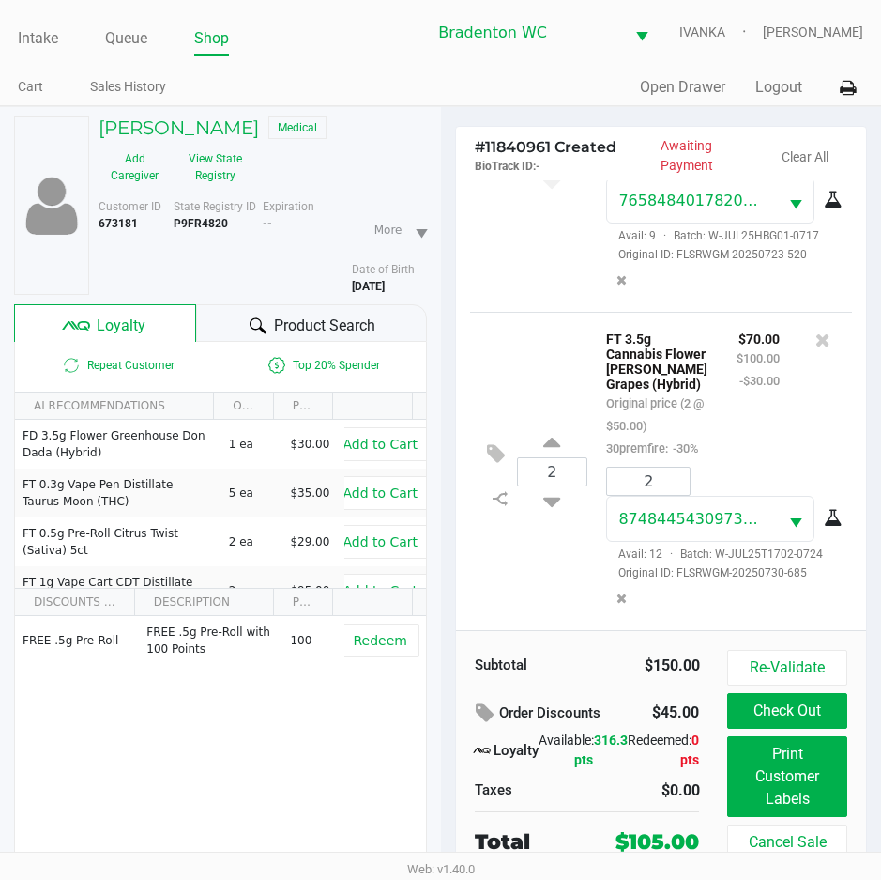
click at [238, 320] on div "Product Search" at bounding box center [311, 323] width 230 height 38
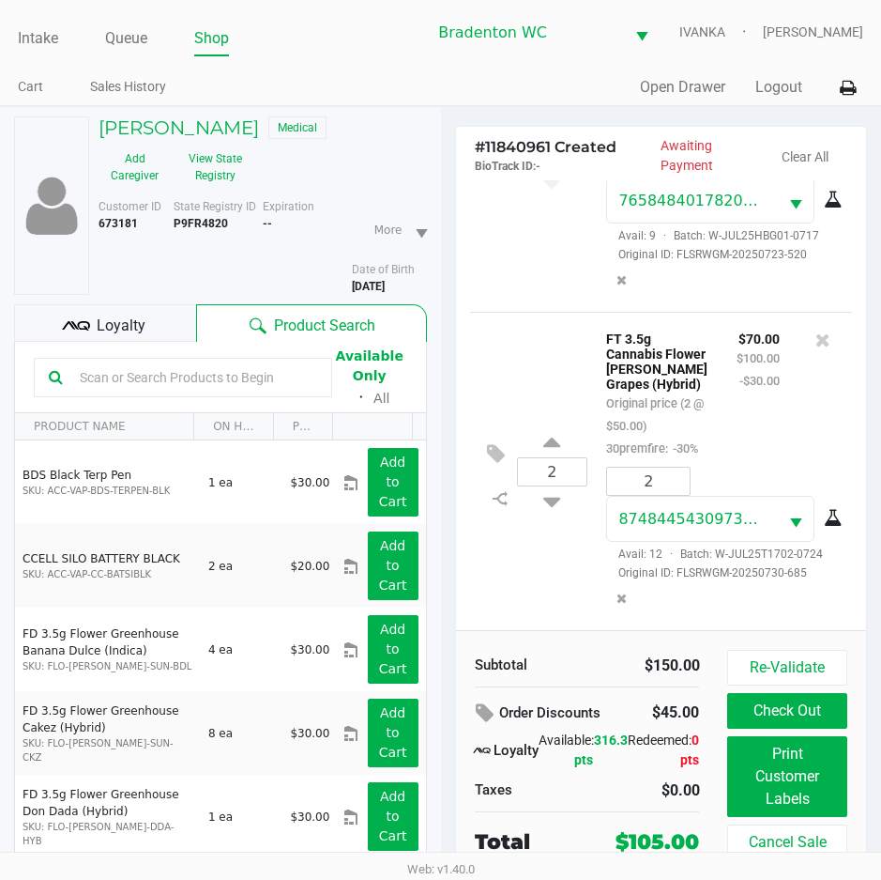
click at [577, 545] on div "2 FT 3.5g Cannabis Flower Gaspar's Grapes (Hybrid) Original price (2 @ $50.00) …" at bounding box center [661, 471] width 383 height 318
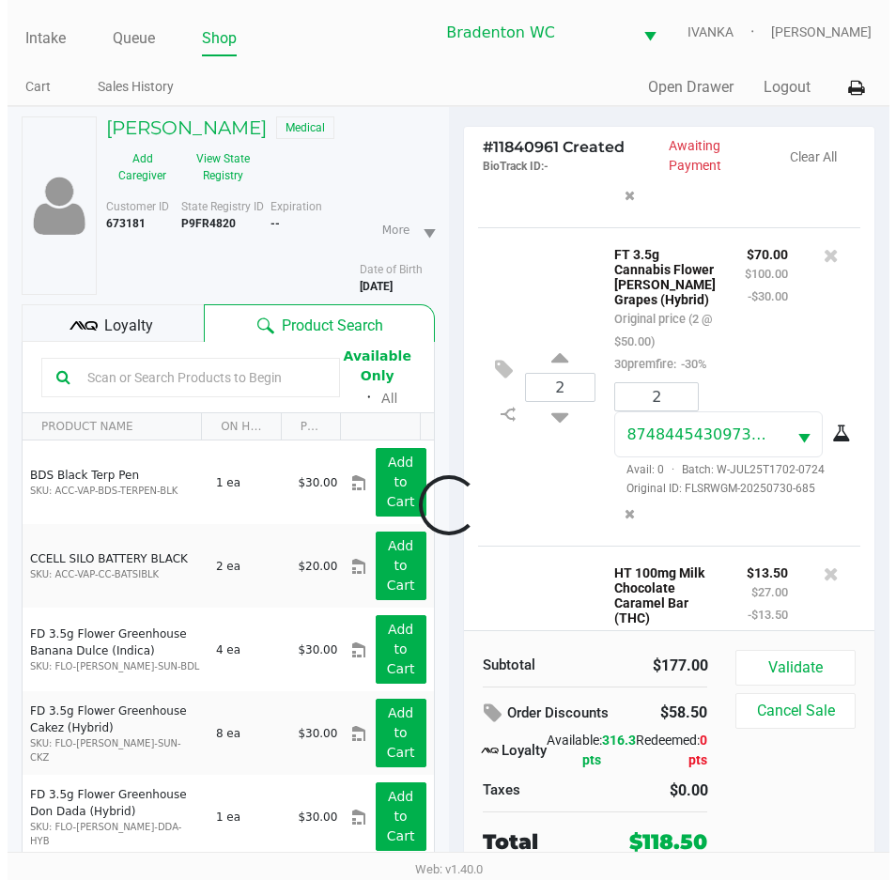
scroll to position [610, 0]
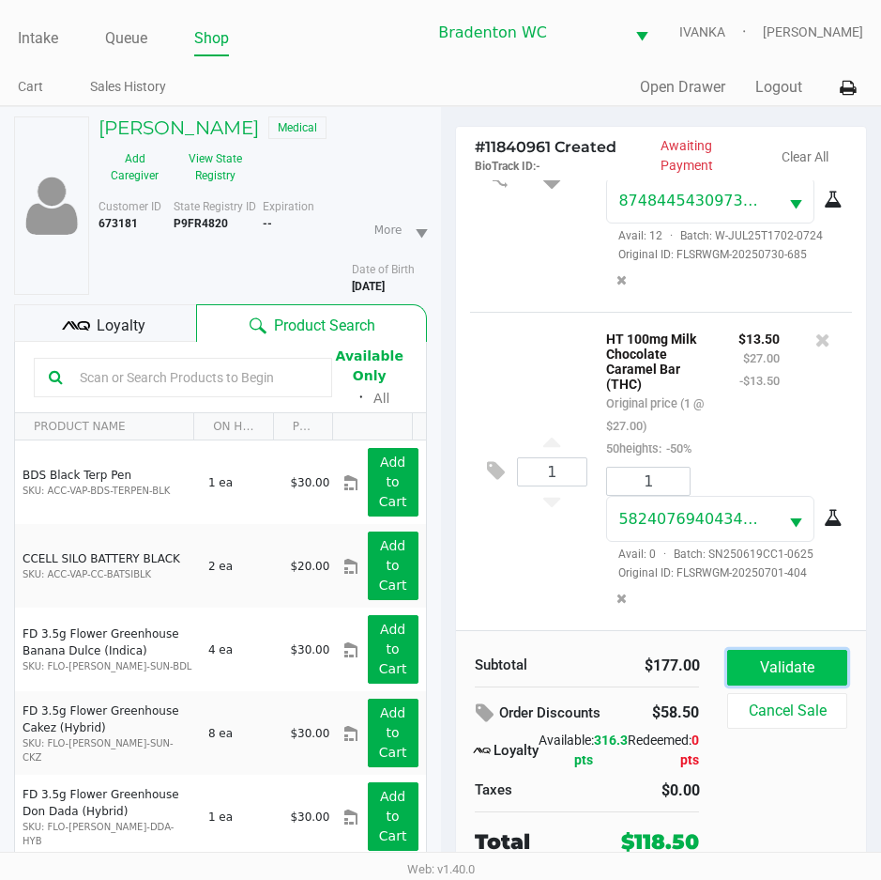
click at [781, 663] on button "Validate" at bounding box center [787, 668] width 119 height 36
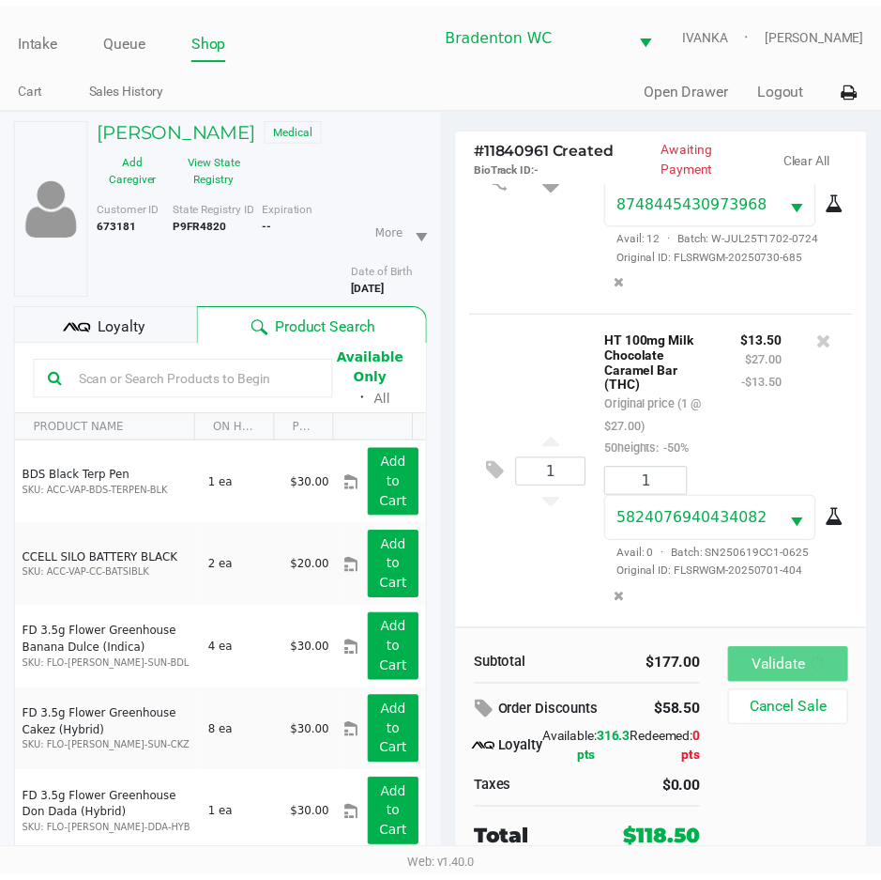
scroll to position [616, 0]
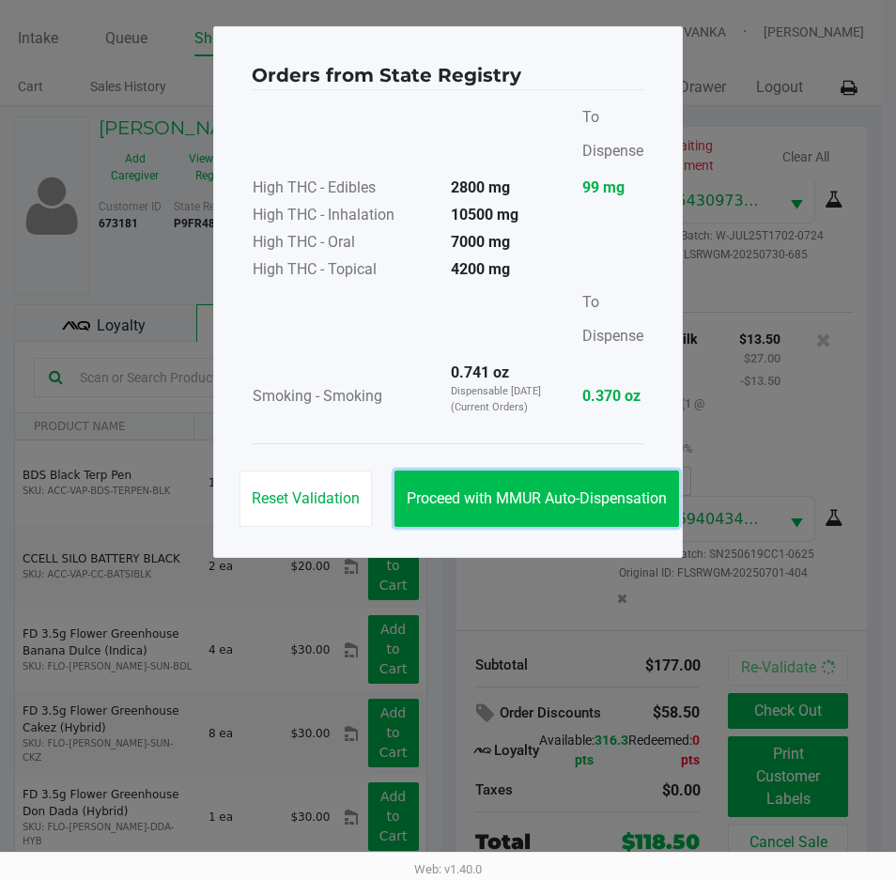
click at [549, 491] on span "Proceed with MMUR Auto-Dispensation" at bounding box center [536, 498] width 260 height 18
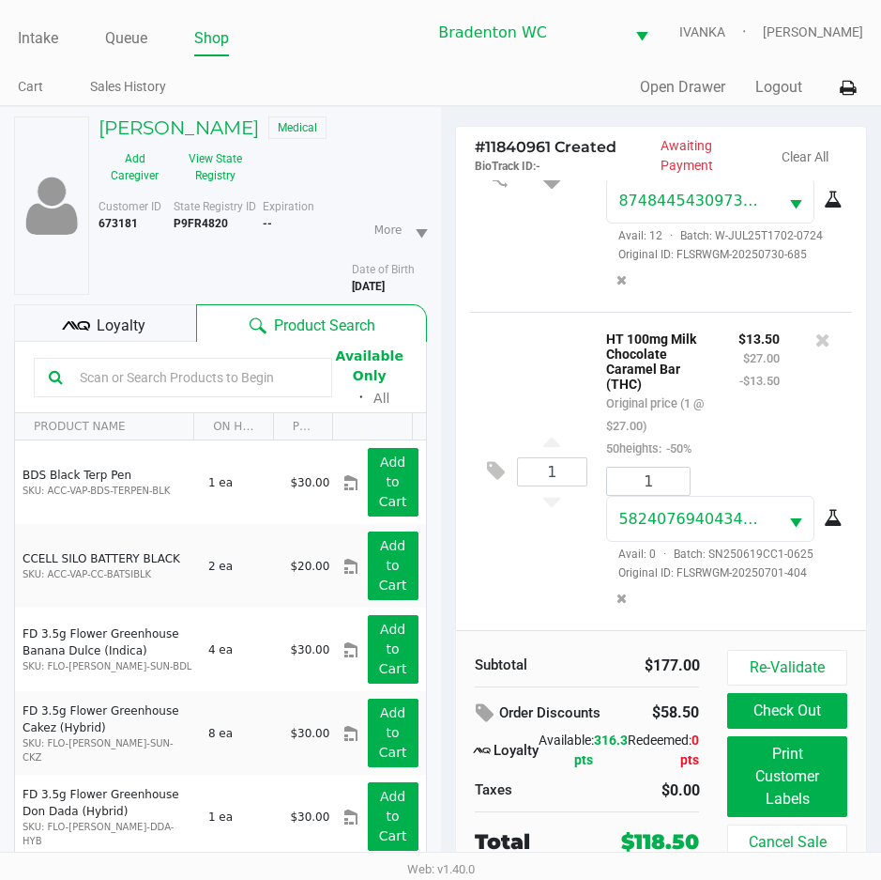
click at [150, 304] on div "Loyalty" at bounding box center [105, 323] width 182 height 38
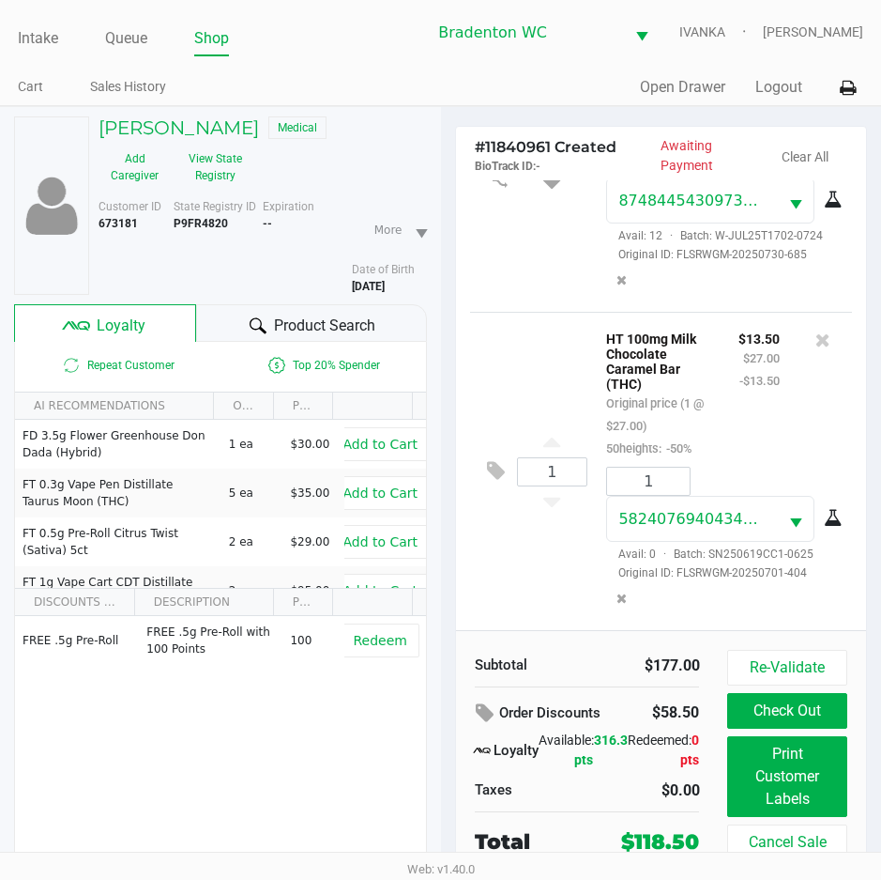
click at [281, 309] on div "Product Search" at bounding box center [311, 323] width 230 height 38
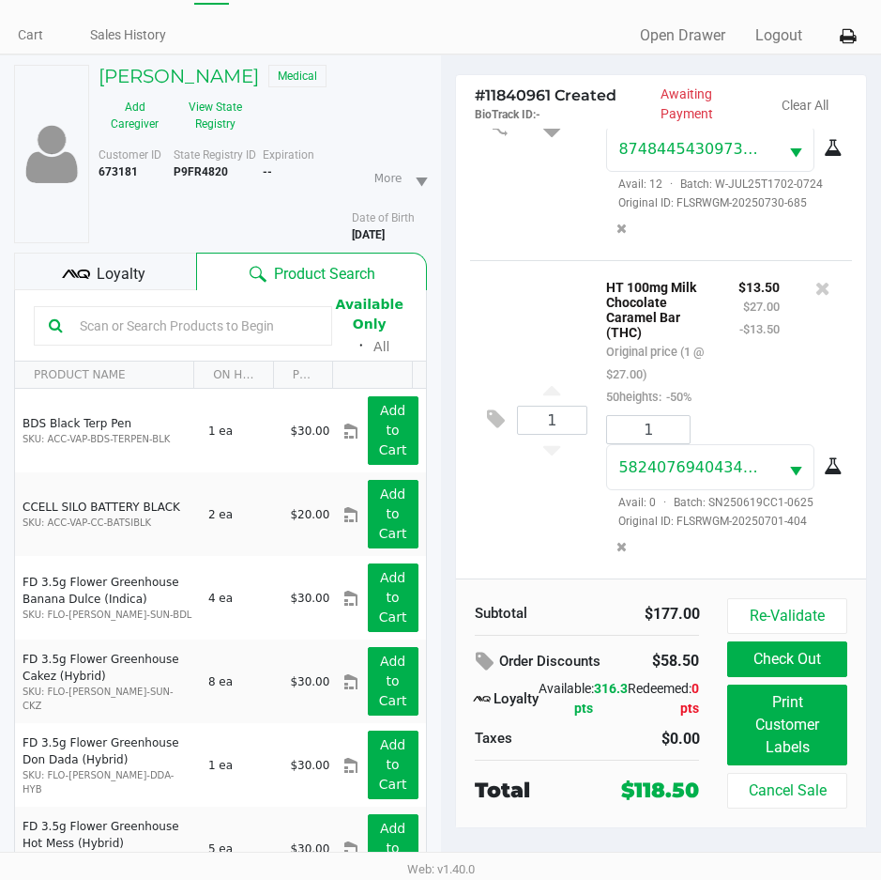
scroll to position [98, 0]
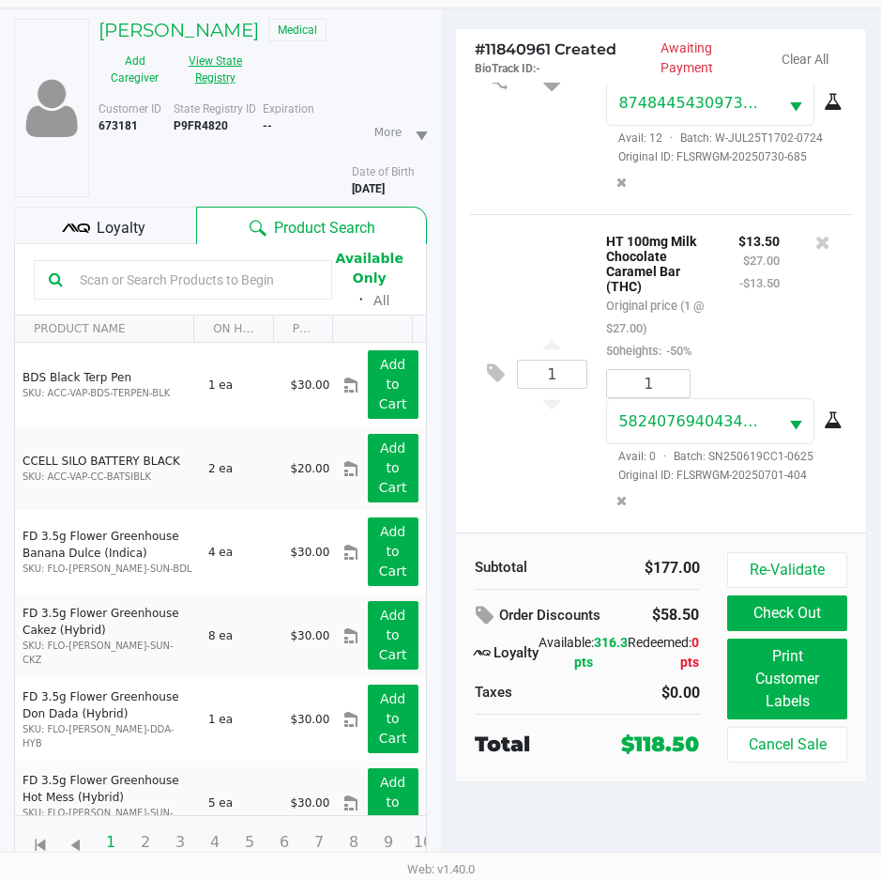
click at [222, 84] on button "View State Registry" at bounding box center [210, 69] width 78 height 47
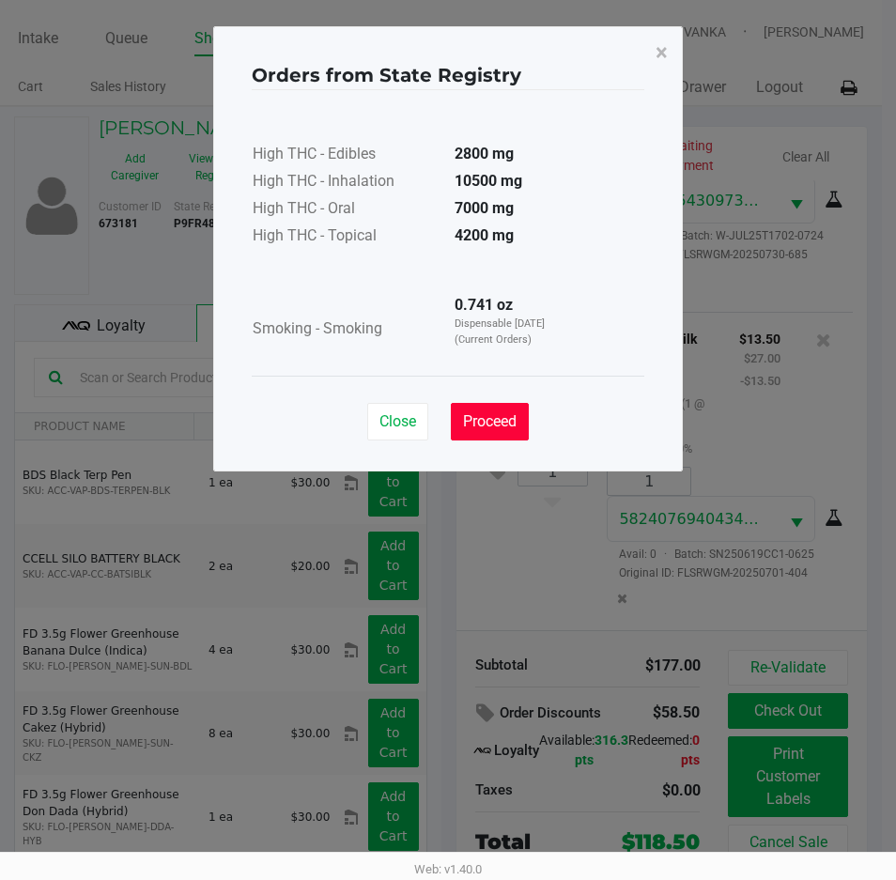
click at [479, 431] on button "Proceed" at bounding box center [490, 422] width 78 height 38
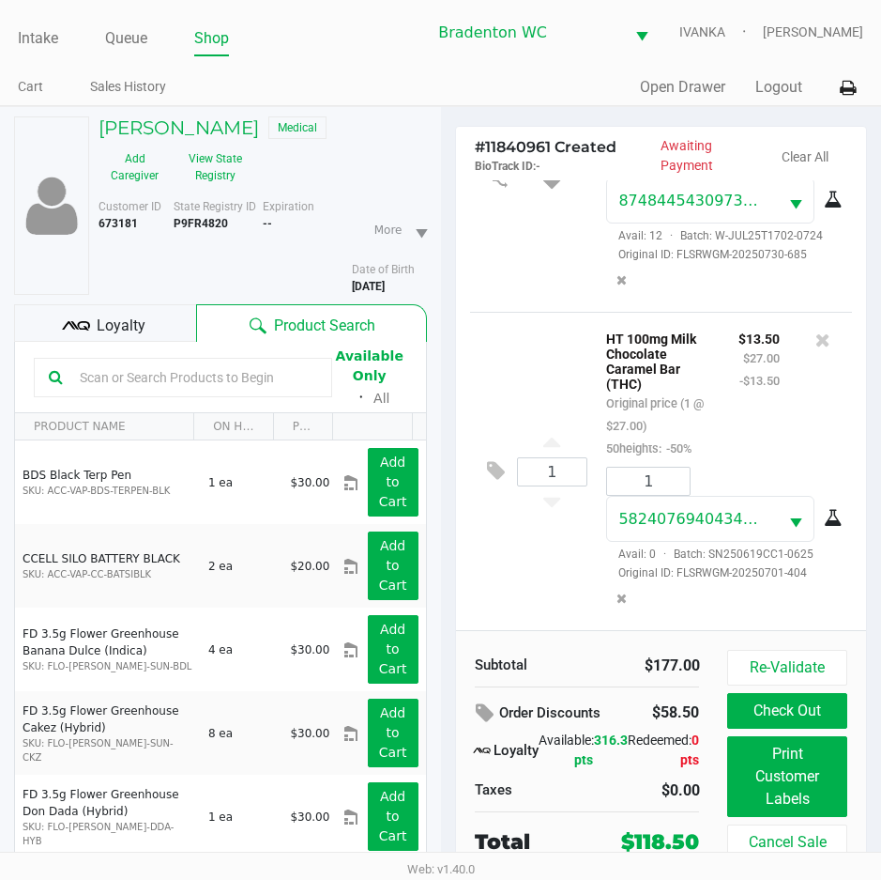
click at [137, 324] on span "Loyalty" at bounding box center [121, 325] width 49 height 23
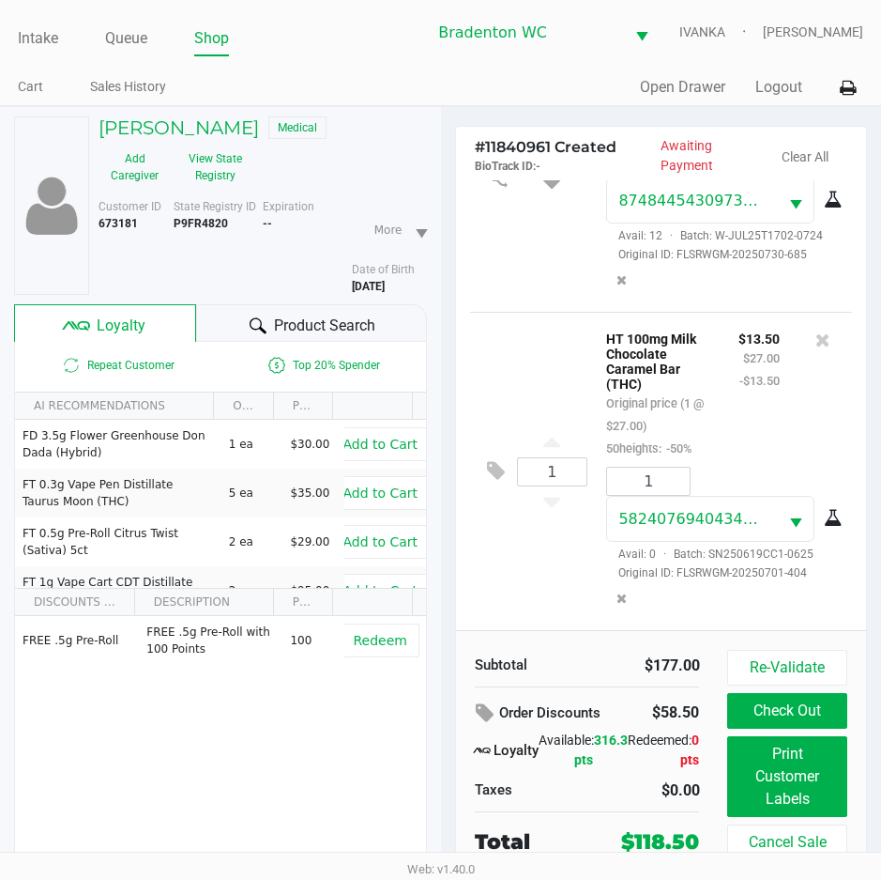
click at [265, 312] on div "Product Search" at bounding box center [311, 323] width 230 height 38
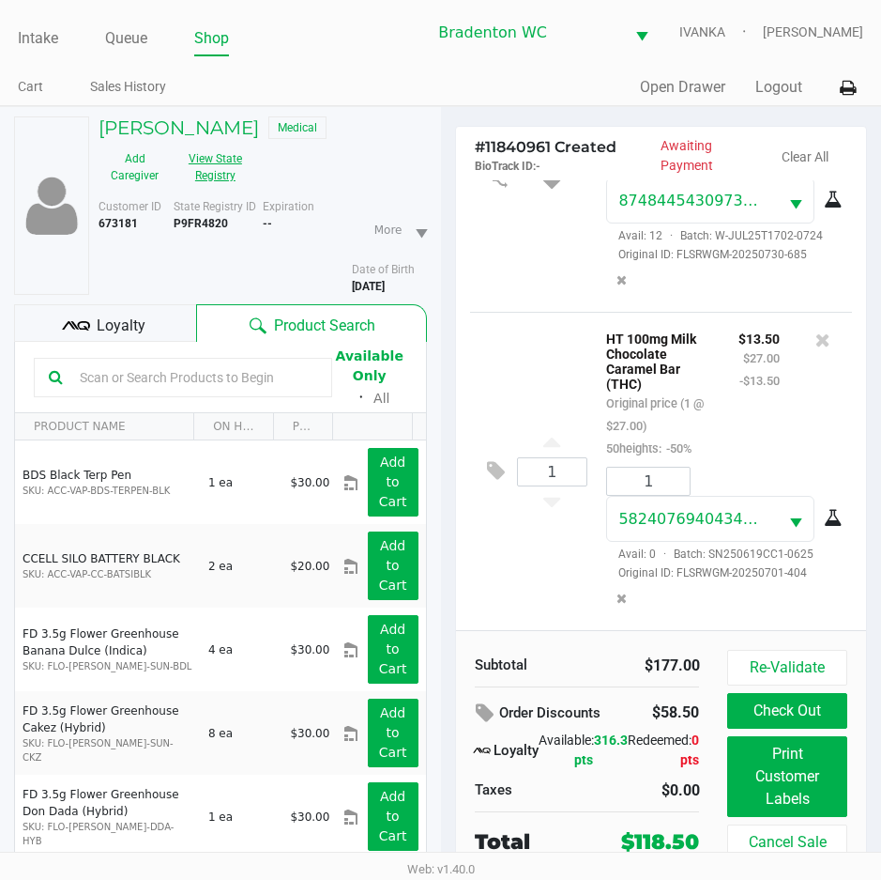
click at [230, 153] on button "View State Registry" at bounding box center [210, 167] width 78 height 47
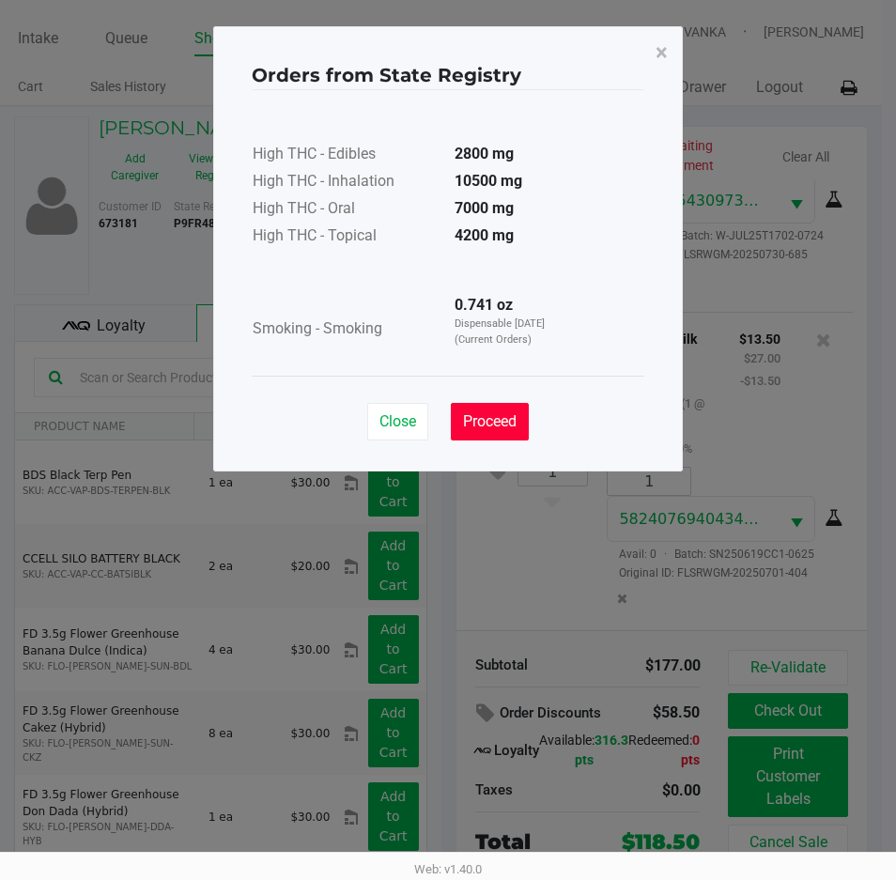
click at [504, 409] on button "Proceed" at bounding box center [490, 422] width 78 height 38
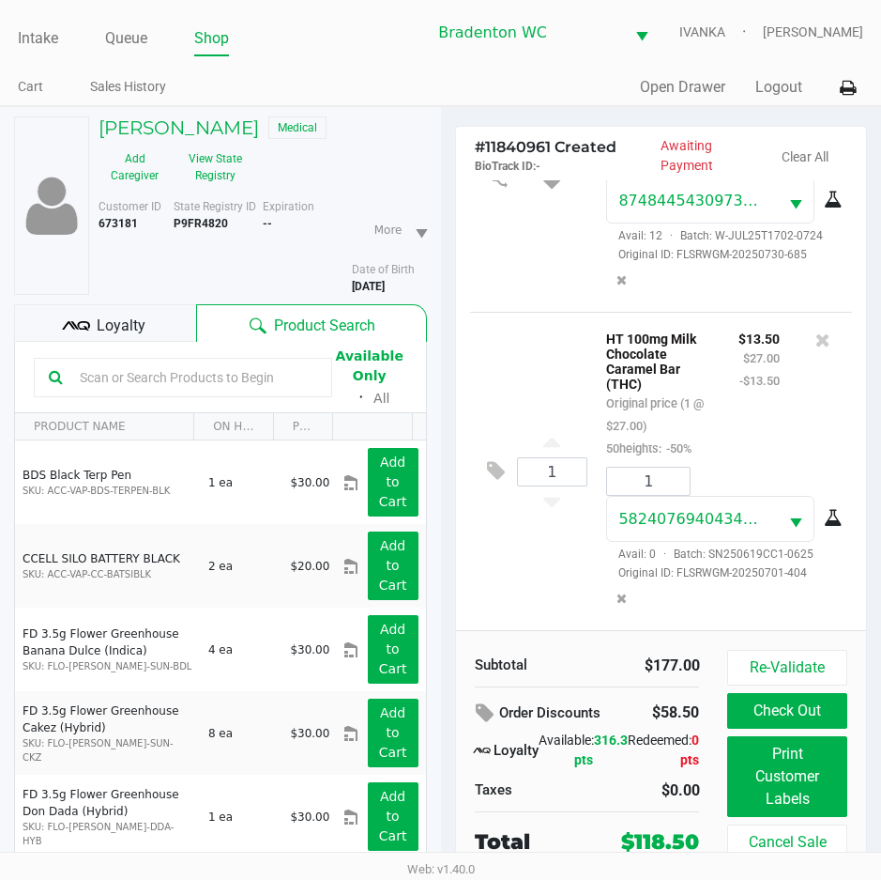
click at [522, 330] on div "1 HT 100mg Milk Chocolate Caramel Bar (THC) Original price (1 @ $27.00) 50heigh…" at bounding box center [661, 471] width 383 height 318
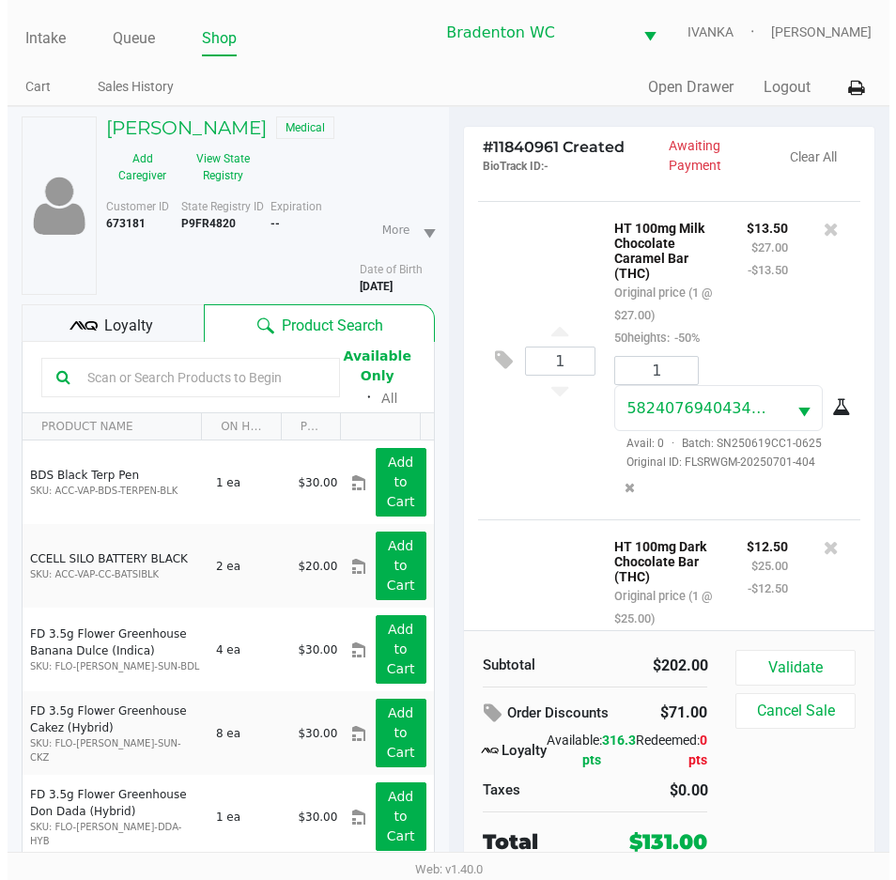
scroll to position [939, 0]
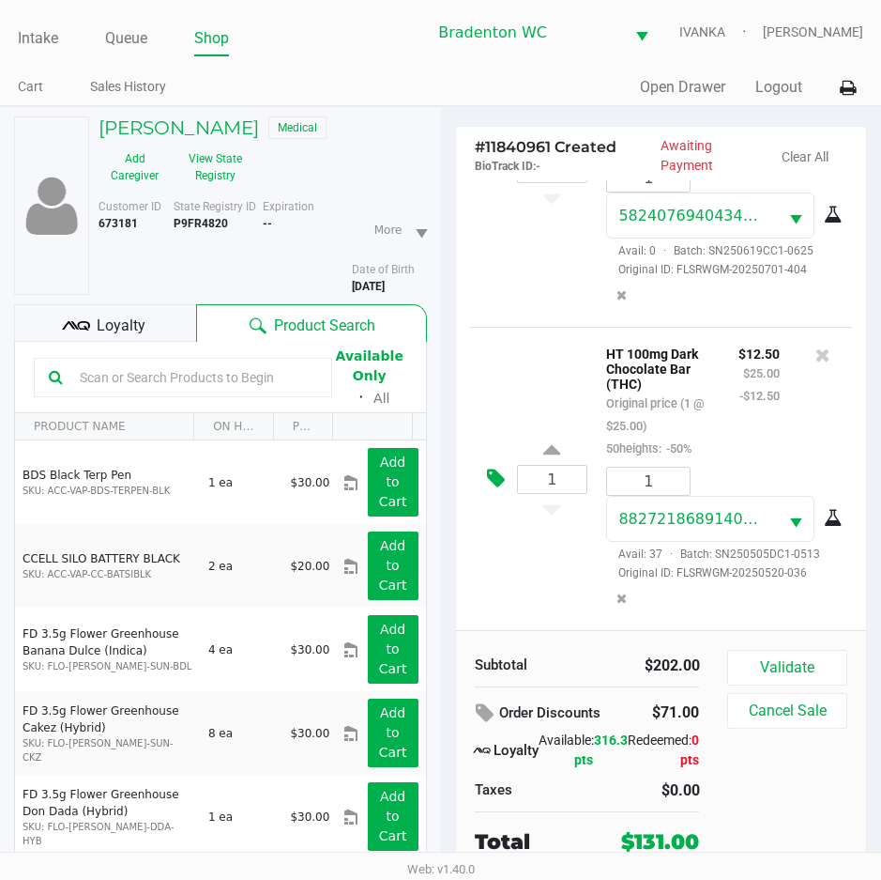
click at [496, 473] on icon at bounding box center [496, 478] width 18 height 22
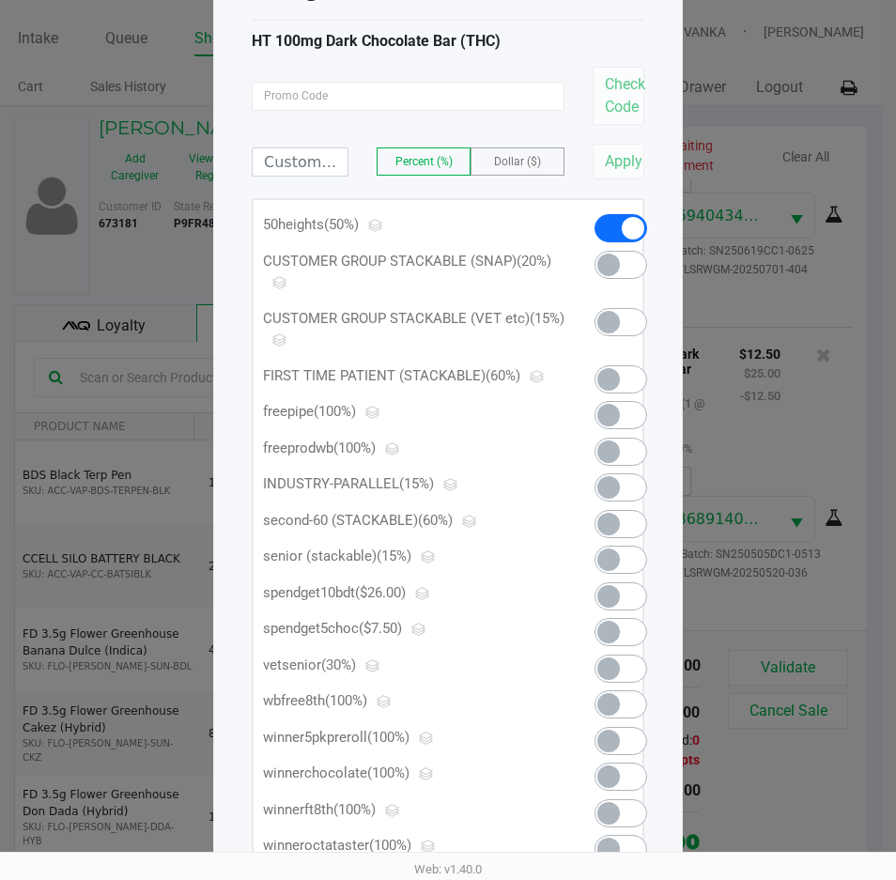
scroll to position [183, 0]
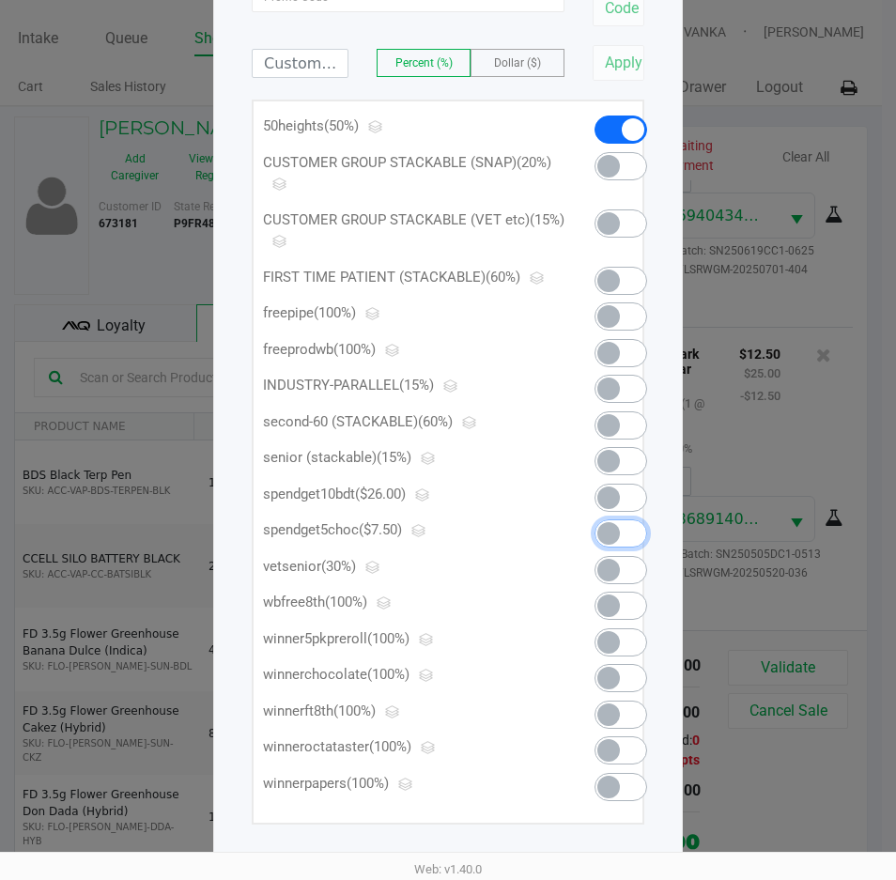
click at [596, 531] on span at bounding box center [620, 533] width 53 height 28
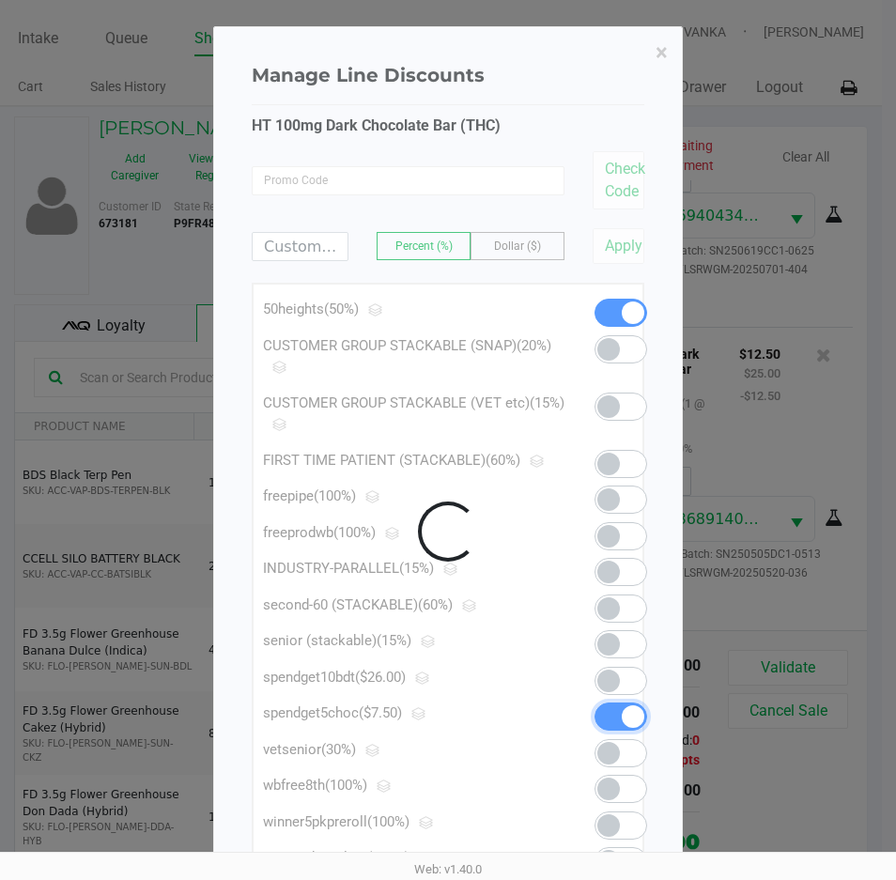
scroll to position [944, 0]
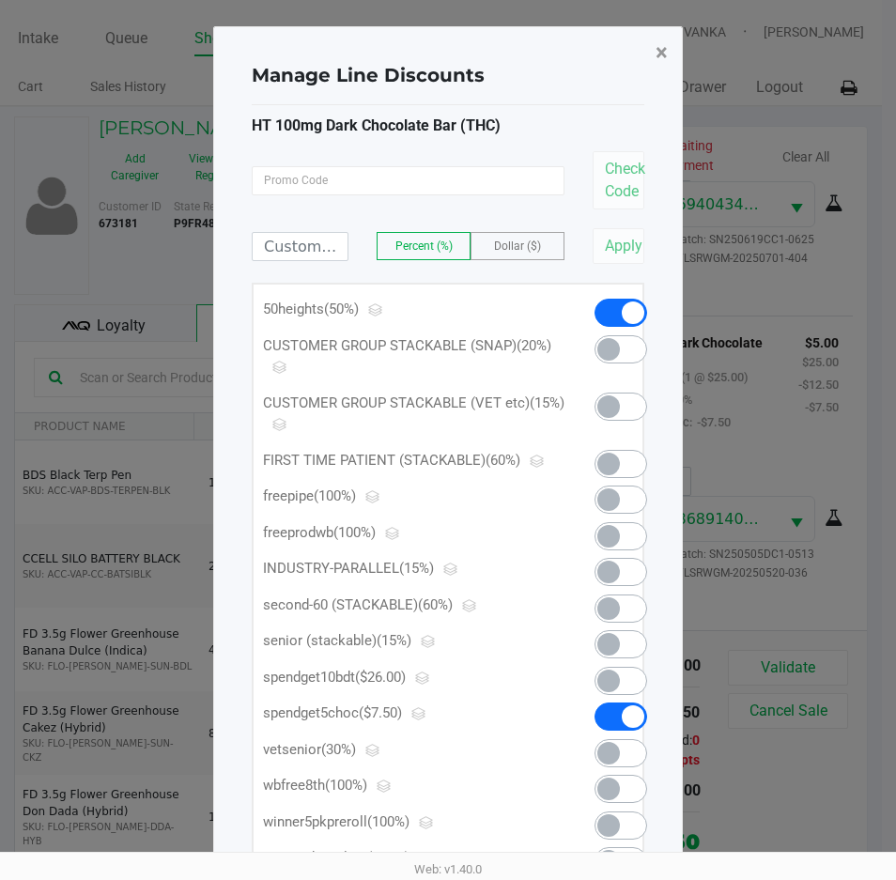
click at [660, 60] on span "×" at bounding box center [661, 52] width 12 height 26
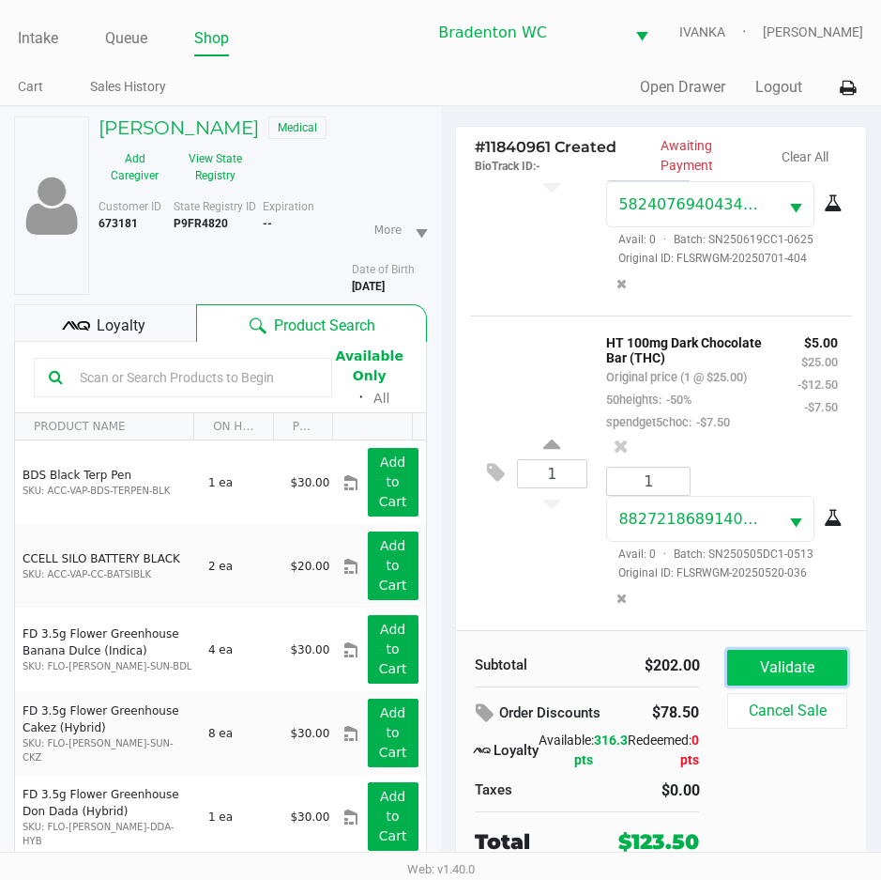
click at [814, 663] on button "Validate" at bounding box center [787, 668] width 119 height 36
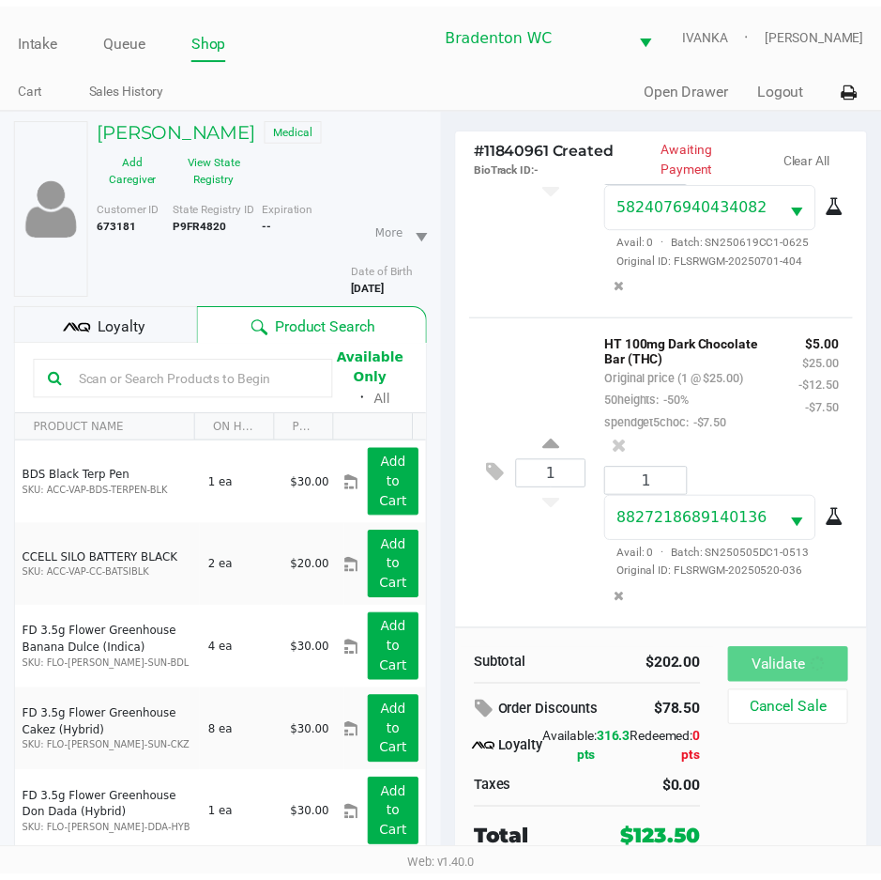
scroll to position [989, 0]
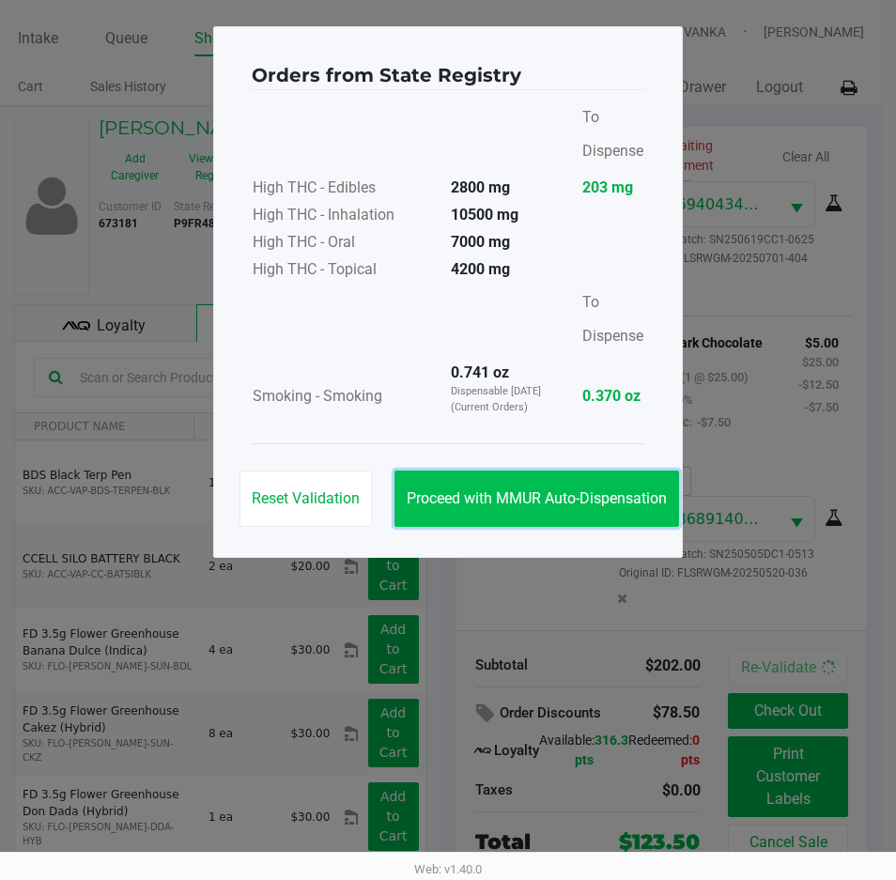
click at [553, 511] on button "Proceed with MMUR Auto-Dispensation" at bounding box center [536, 498] width 284 height 56
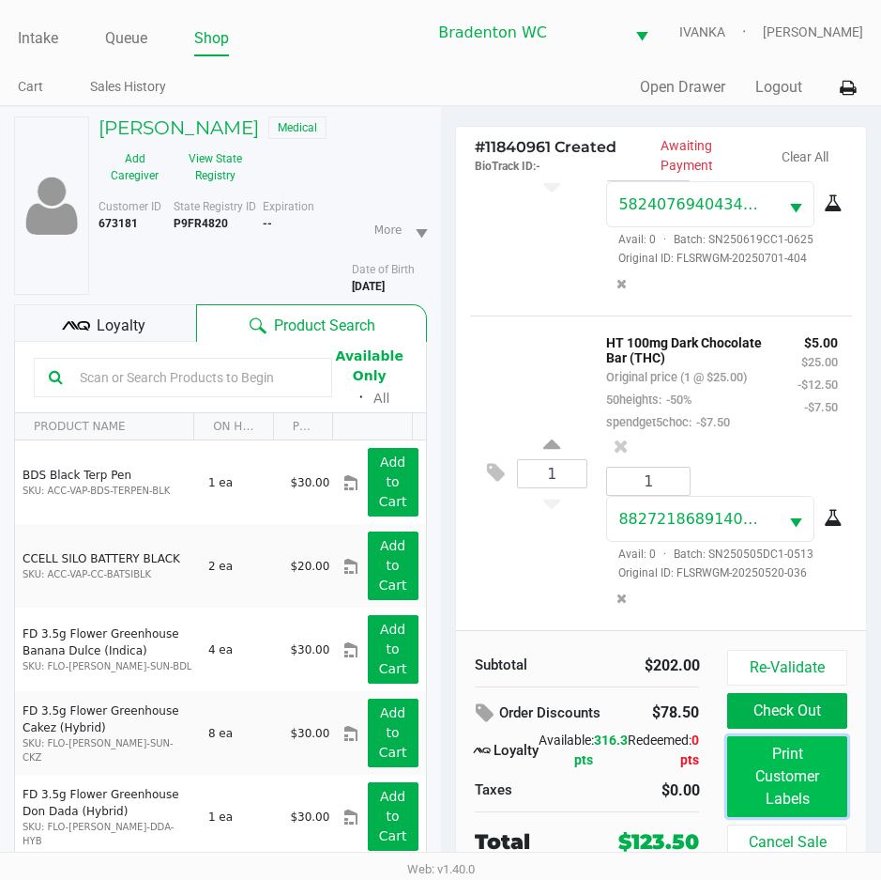
click at [782, 778] on button "Print Customer Labels" at bounding box center [787, 776] width 119 height 81
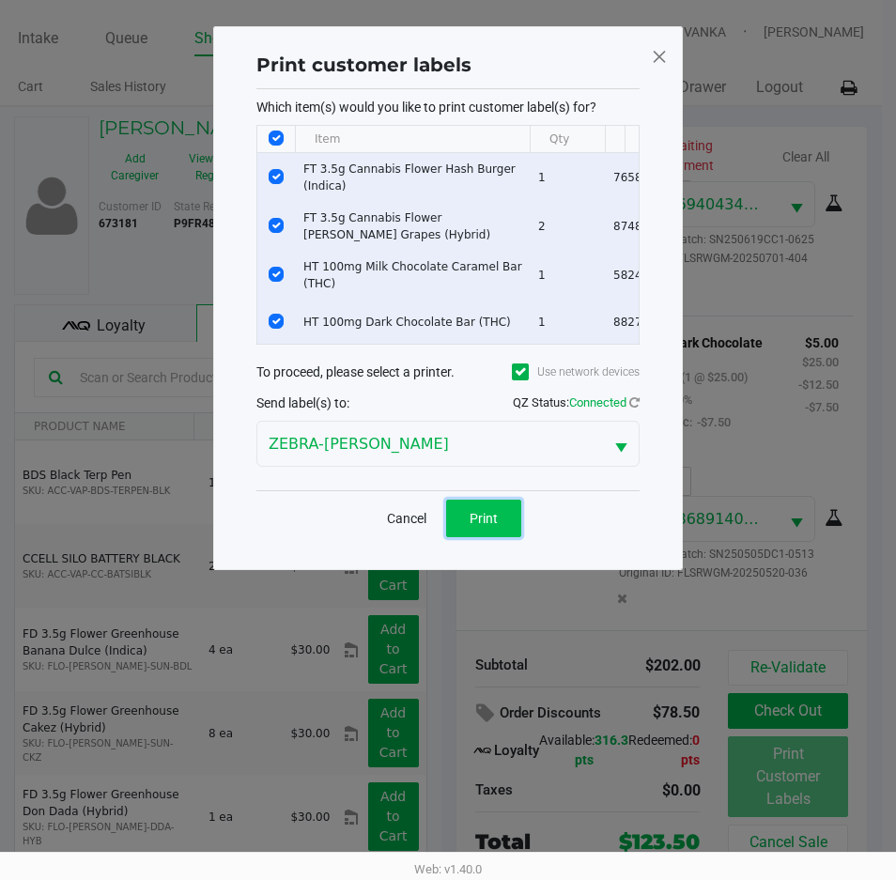
click at [491, 513] on button "Print" at bounding box center [483, 518] width 75 height 38
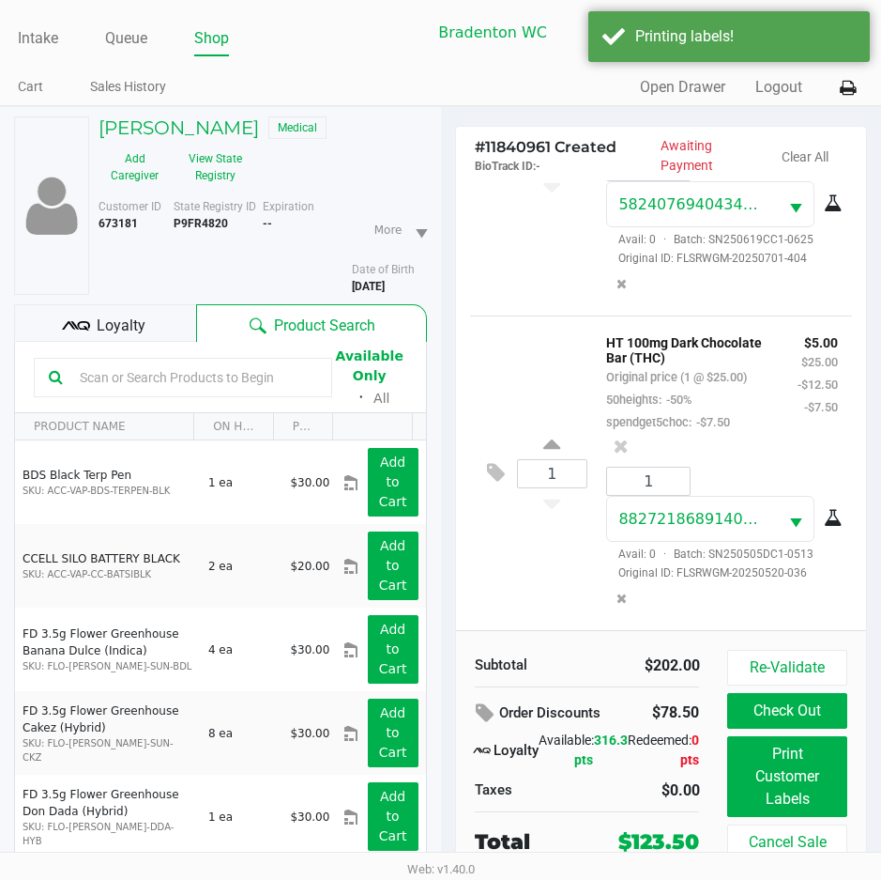
click at [163, 333] on div "Loyalty" at bounding box center [105, 323] width 182 height 38
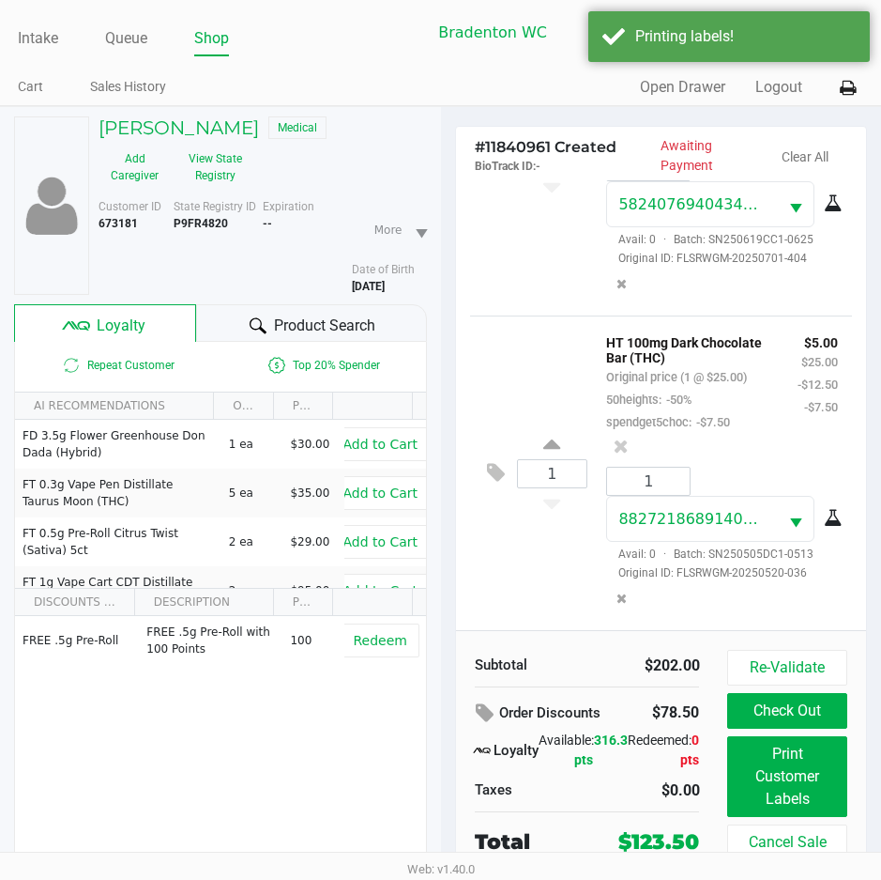
drag, startPoint x: 234, startPoint y: 316, endPoint x: 507, endPoint y: 488, distance: 322.7
click at [235, 318] on div "Product Search" at bounding box center [311, 323] width 230 height 38
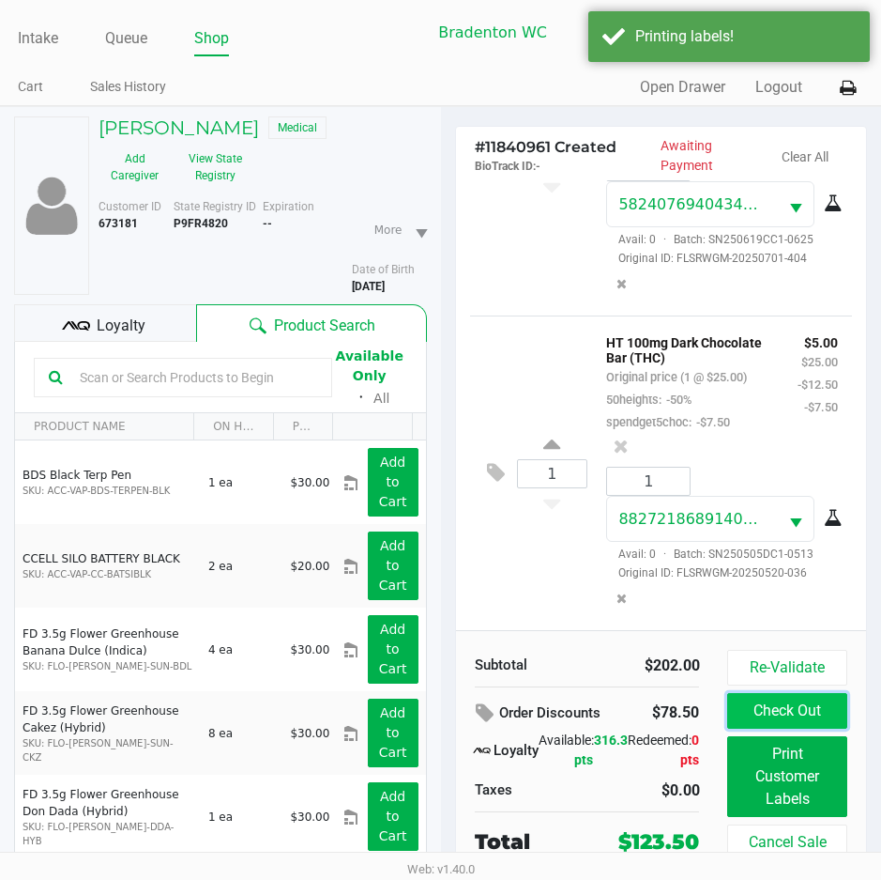
click at [780, 705] on button "Check Out" at bounding box center [787, 711] width 119 height 36
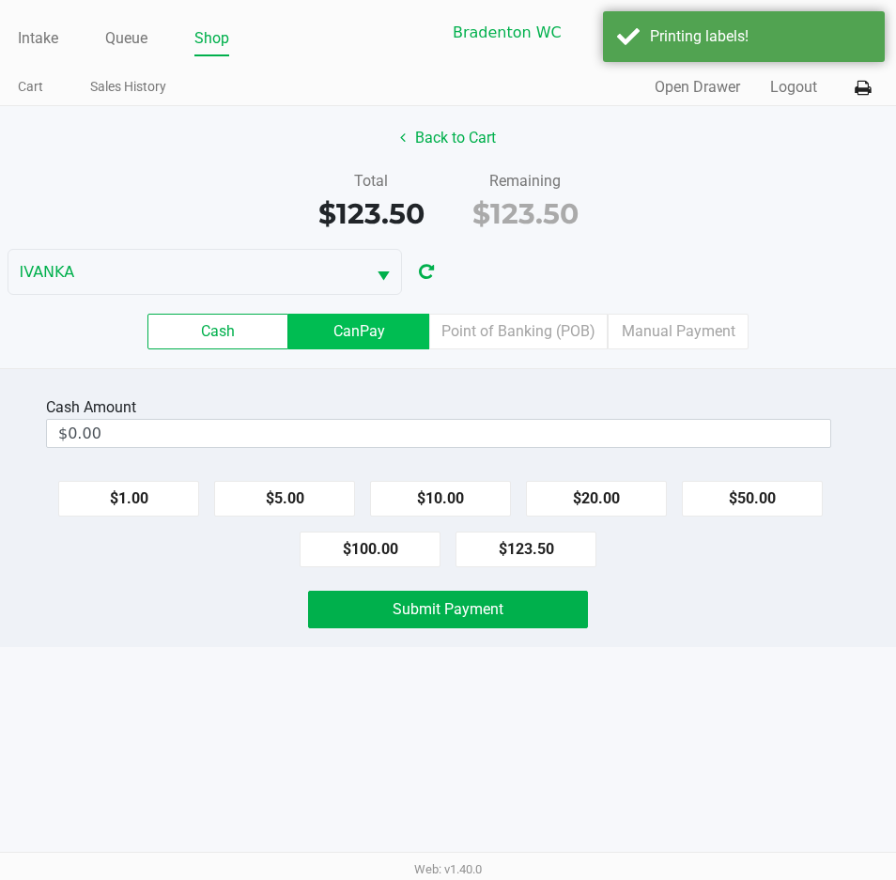
click at [360, 347] on label "CanPay" at bounding box center [358, 332] width 141 height 36
click at [0, 0] on 2 "CanPay" at bounding box center [0, 0] width 0 height 0
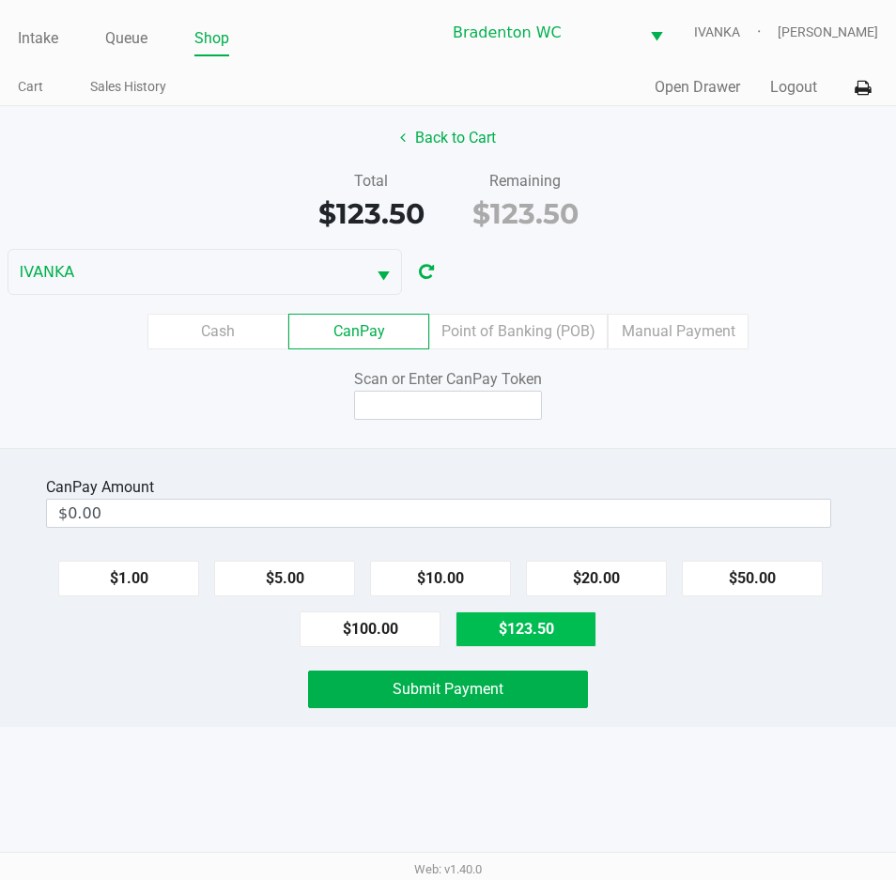
click at [541, 629] on button "$123.50" at bounding box center [525, 629] width 141 height 36
type input "$123.50"
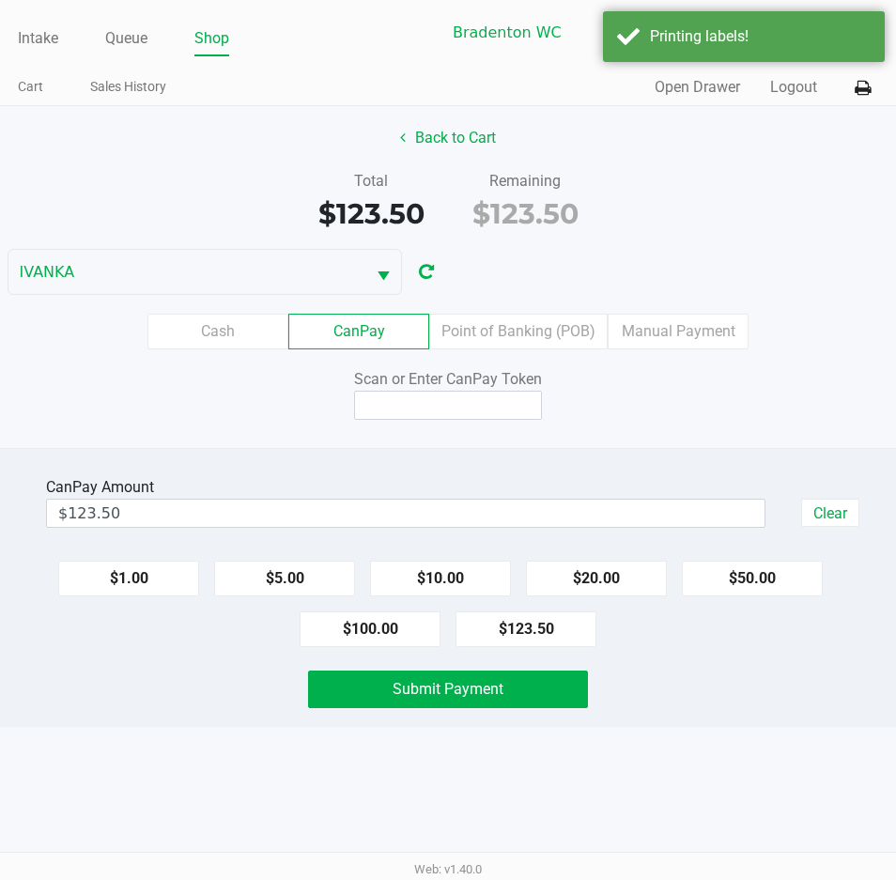
click at [514, 408] on input at bounding box center [448, 405] width 188 height 29
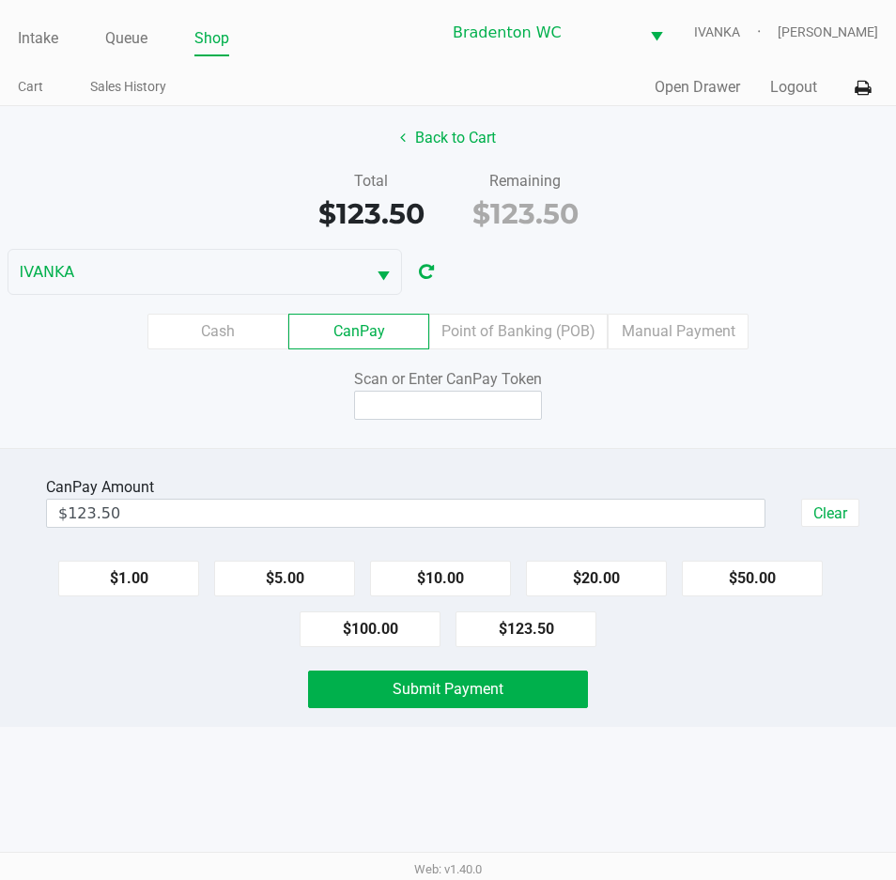
click at [611, 446] on div "Back to Cart Total $123.50 Remaining $123.50 IVANKA Cash CanPay Point of Bankin…" at bounding box center [448, 277] width 896 height 342
click at [478, 405] on input at bounding box center [448, 405] width 188 height 29
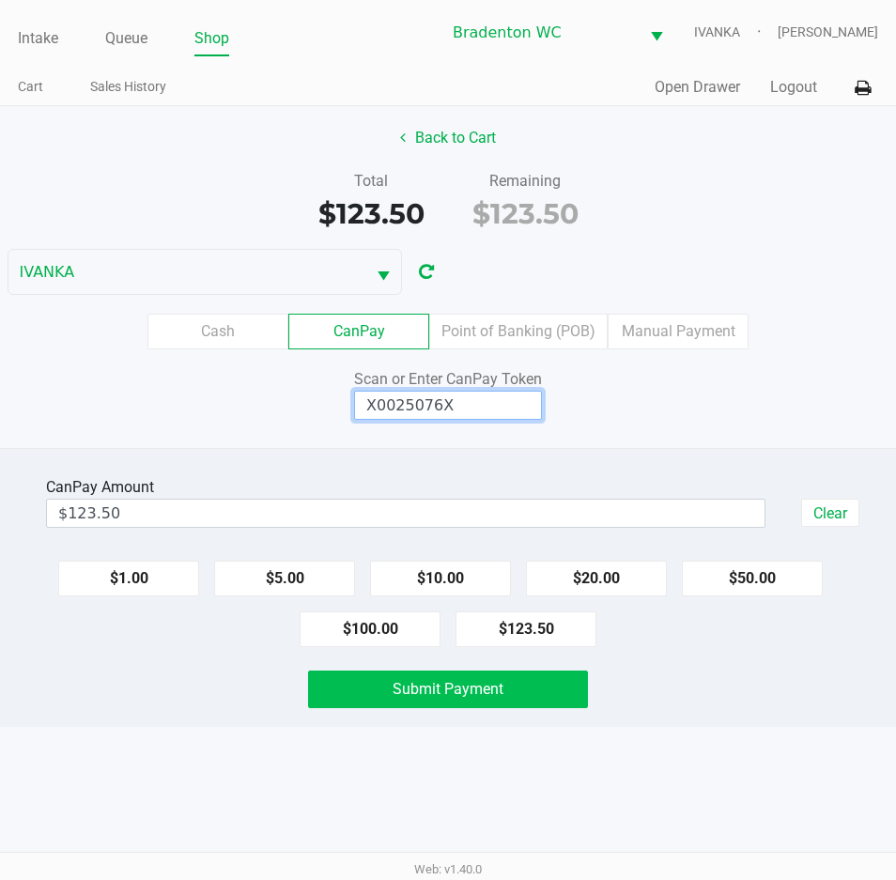
type input "X0025076X"
click at [495, 678] on button "Submit Payment" at bounding box center [448, 689] width 280 height 38
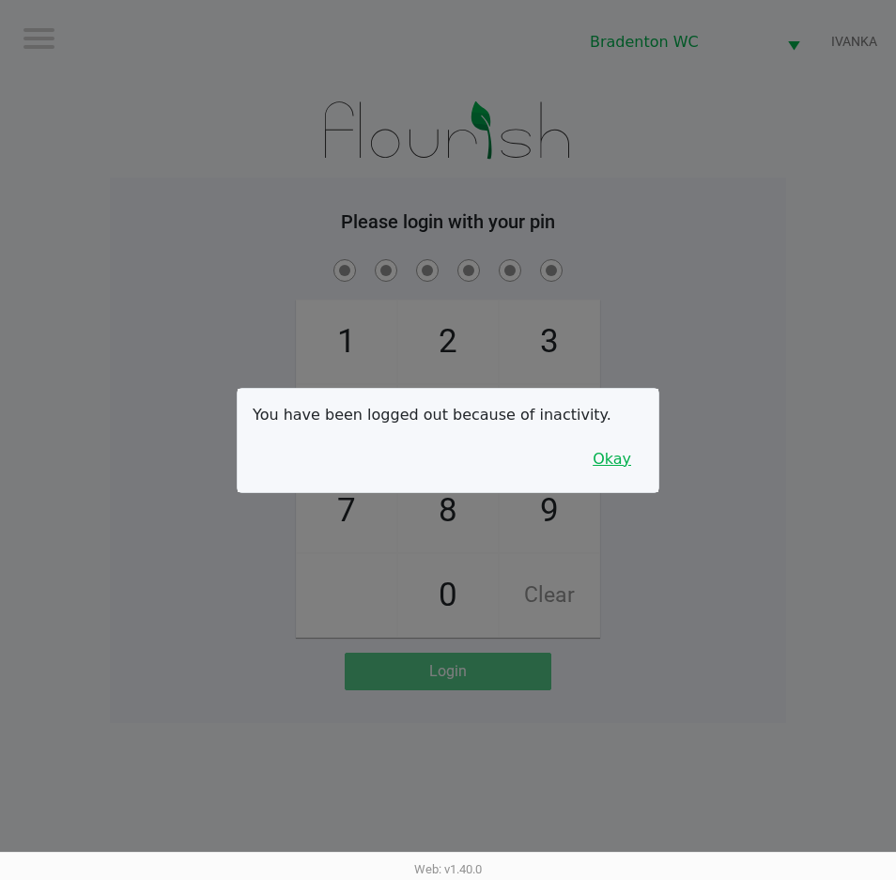
click at [633, 474] on button "Okay" at bounding box center [611, 459] width 63 height 36
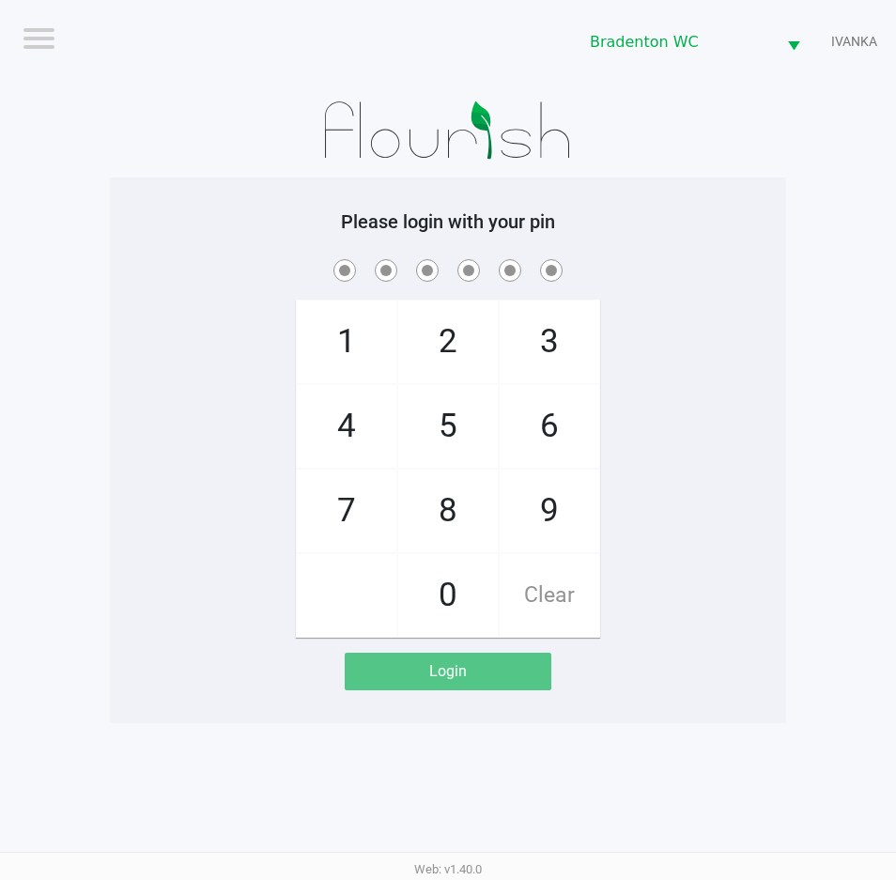
click at [737, 436] on div "1 4 7 2 5 8 0 3 6 9 Clear" at bounding box center [448, 446] width 676 height 382
checkbox input "true"
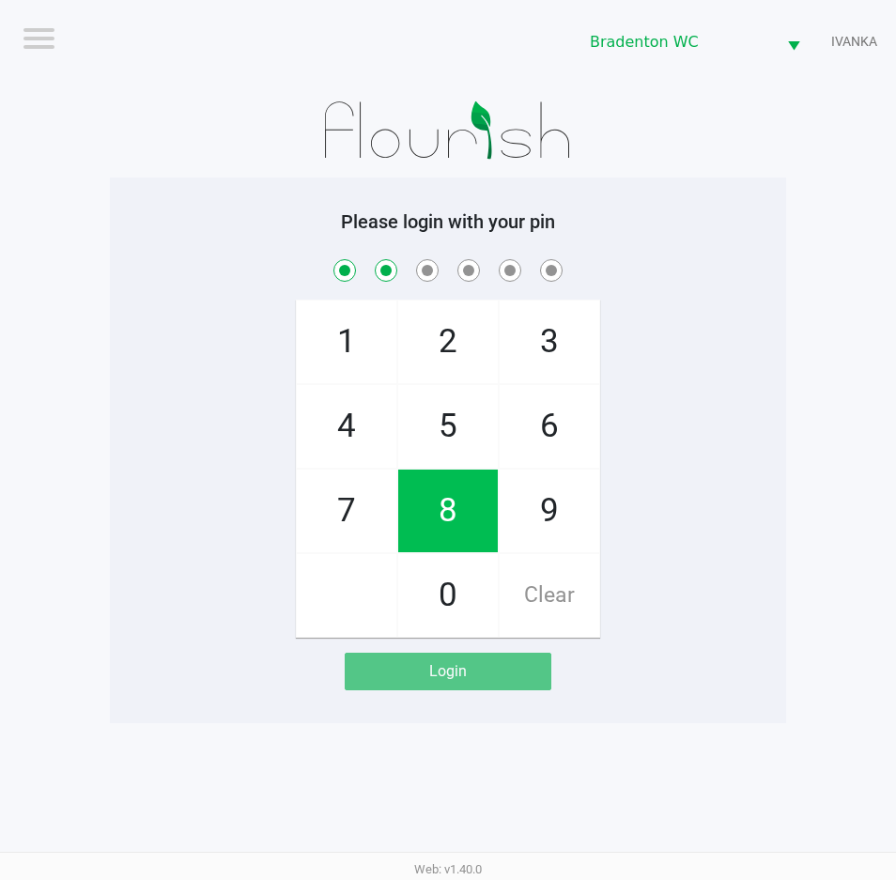
checkbox input "true"
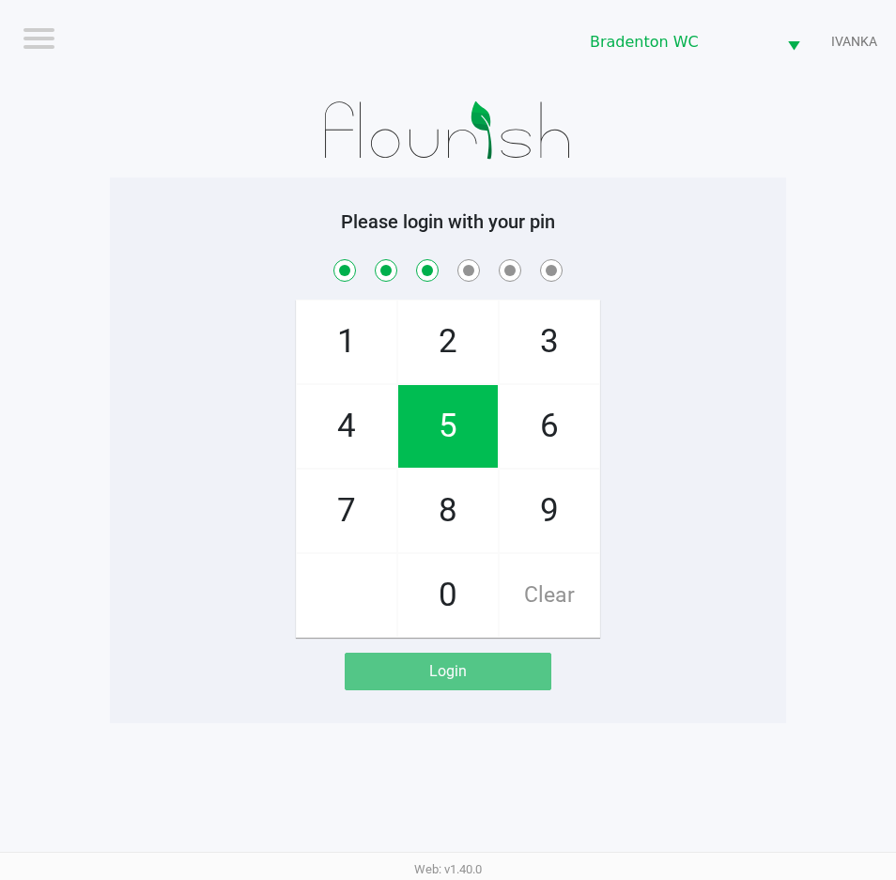
checkbox input "true"
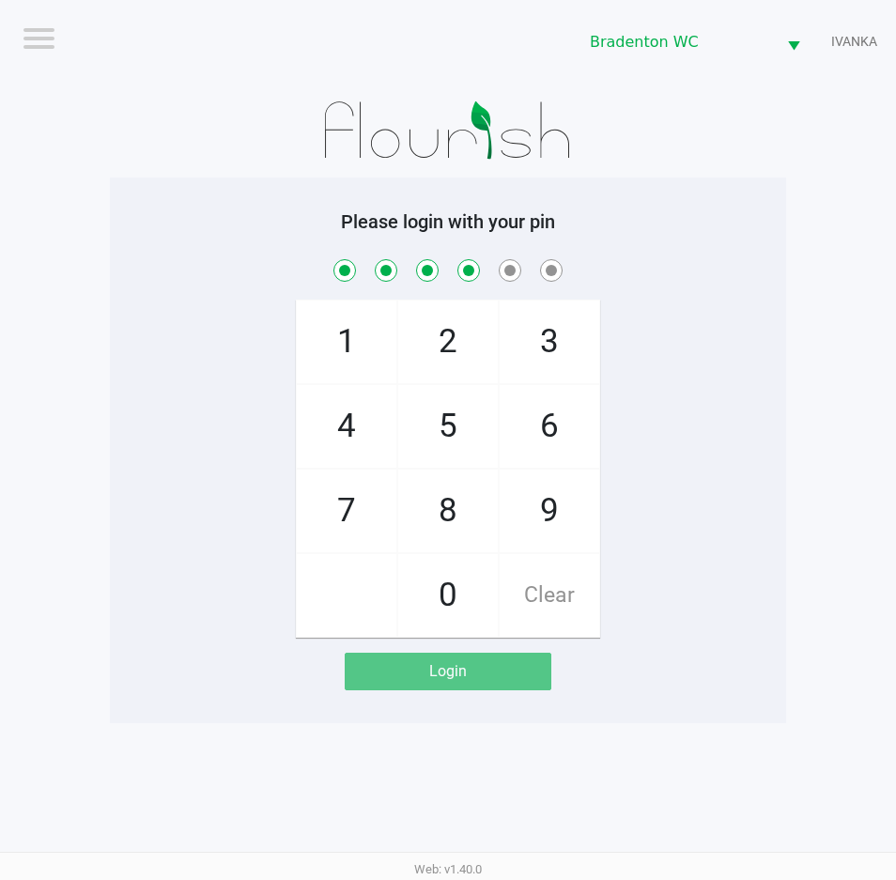
checkbox input "true"
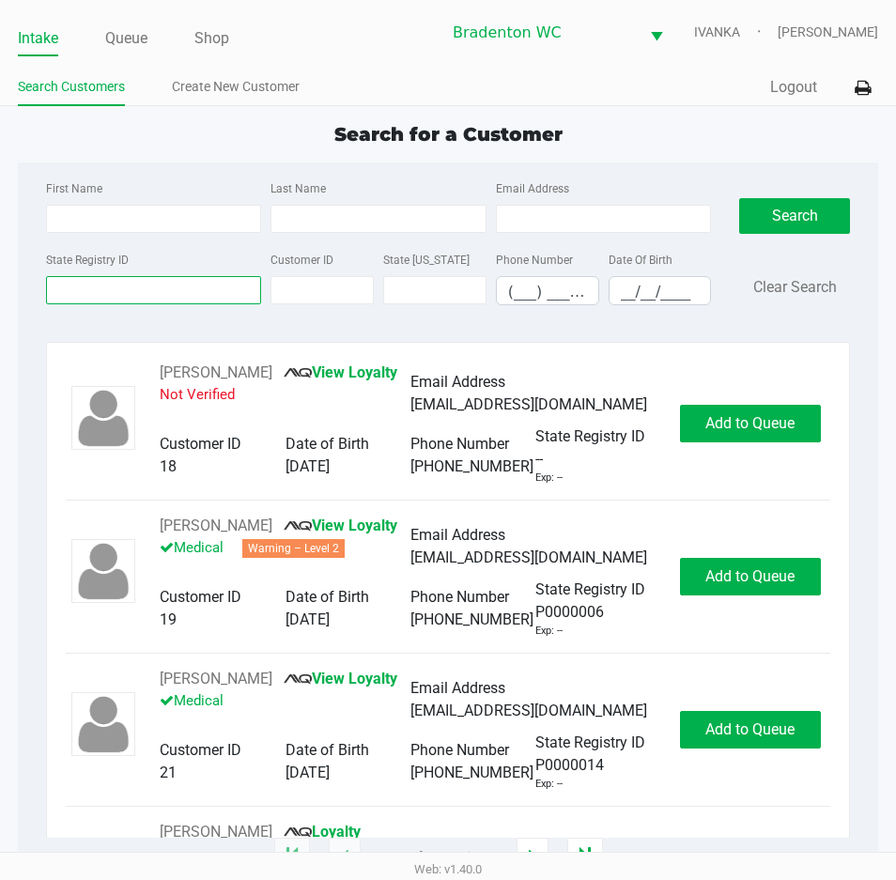
click at [161, 286] on input "State Registry ID" at bounding box center [153, 290] width 215 height 28
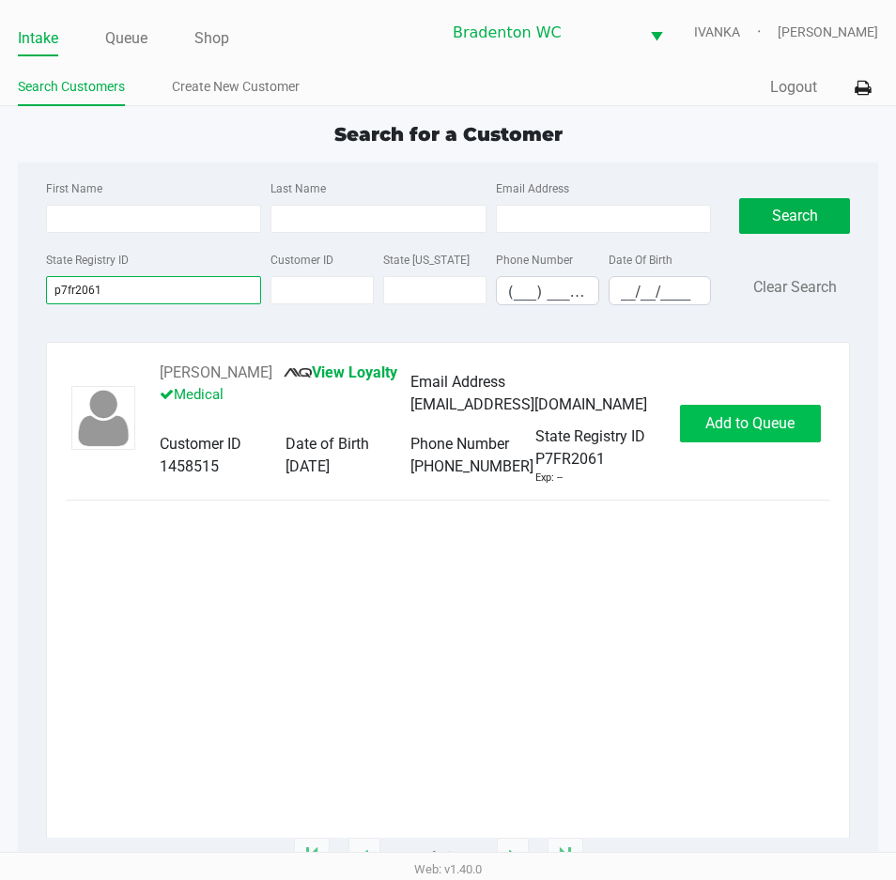
type input "p7fr2061"
click at [759, 422] on button "Add to Queue" at bounding box center [750, 424] width 141 height 38
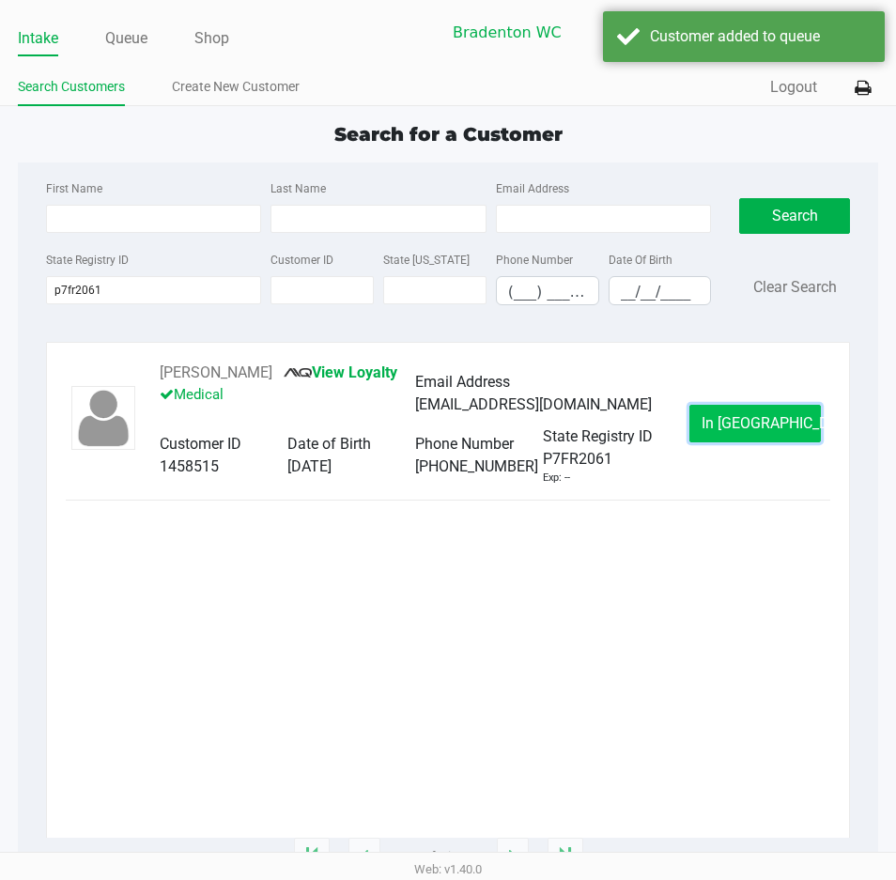
click at [731, 432] on span "In Queue" at bounding box center [780, 423] width 158 height 18
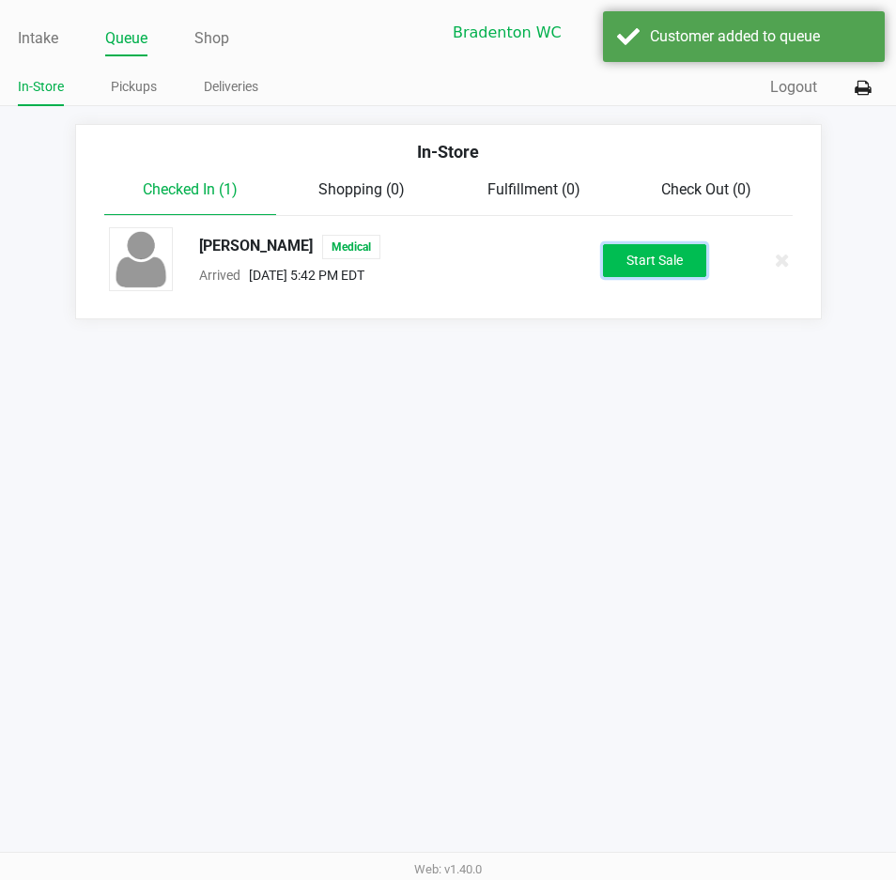
click at [651, 261] on button "Start Sale" at bounding box center [654, 260] width 103 height 33
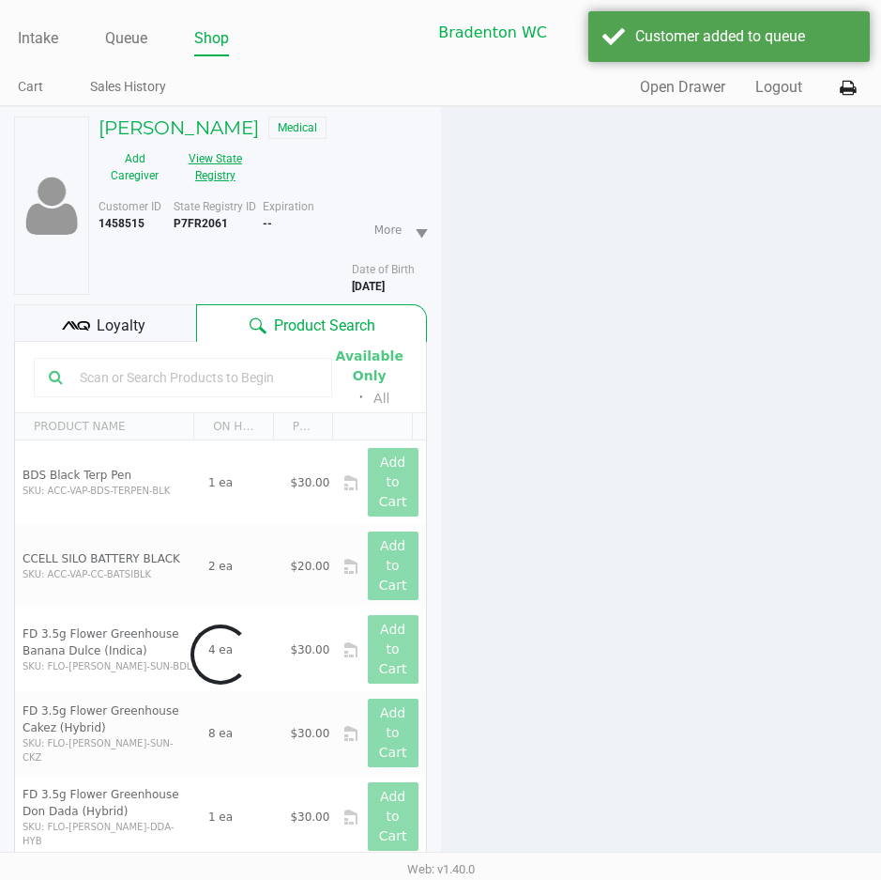
click at [219, 167] on button "View State Registry" at bounding box center [210, 167] width 78 height 47
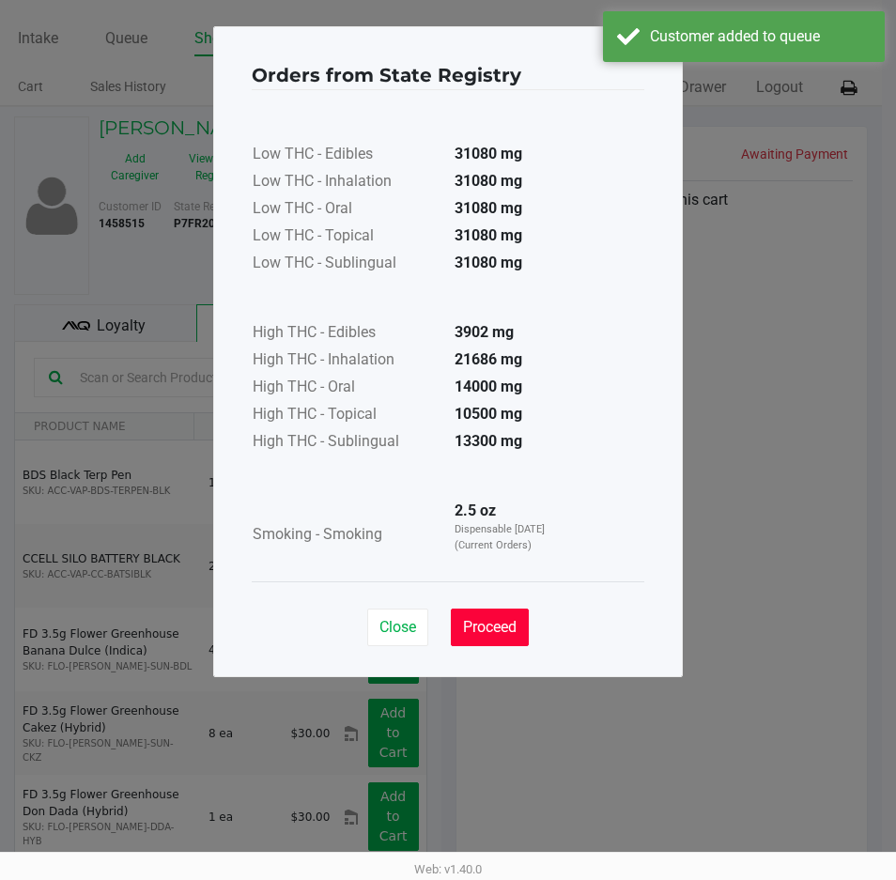
click at [495, 641] on button "Proceed" at bounding box center [490, 627] width 78 height 38
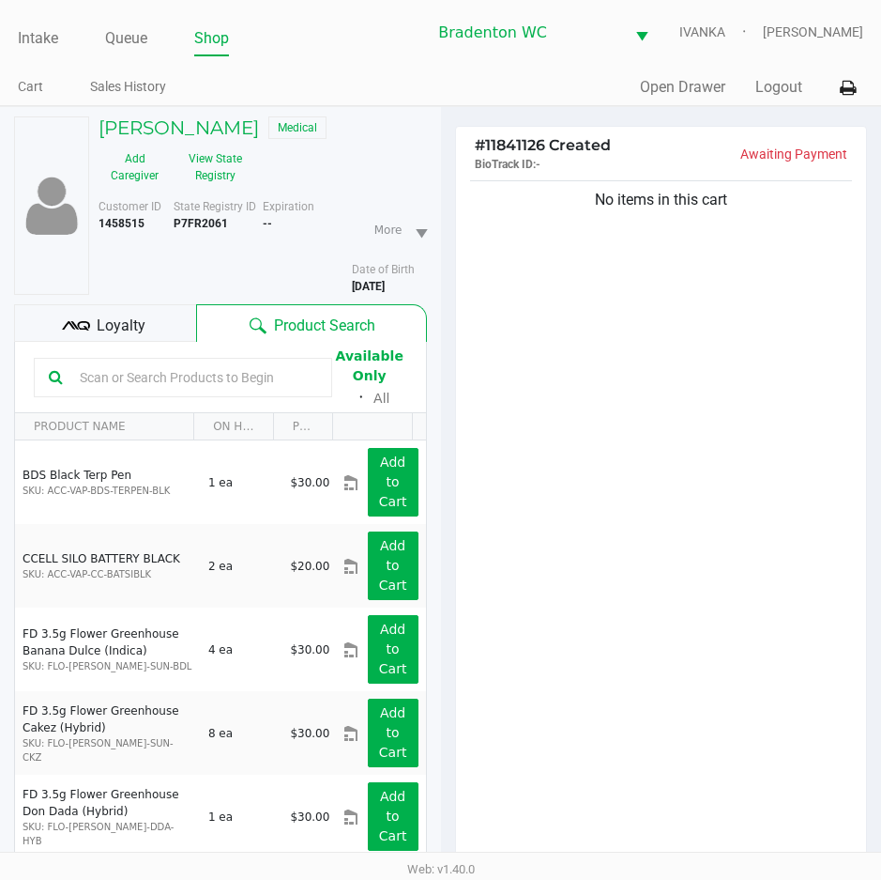
click at [107, 314] on span "Loyalty" at bounding box center [121, 325] width 49 height 23
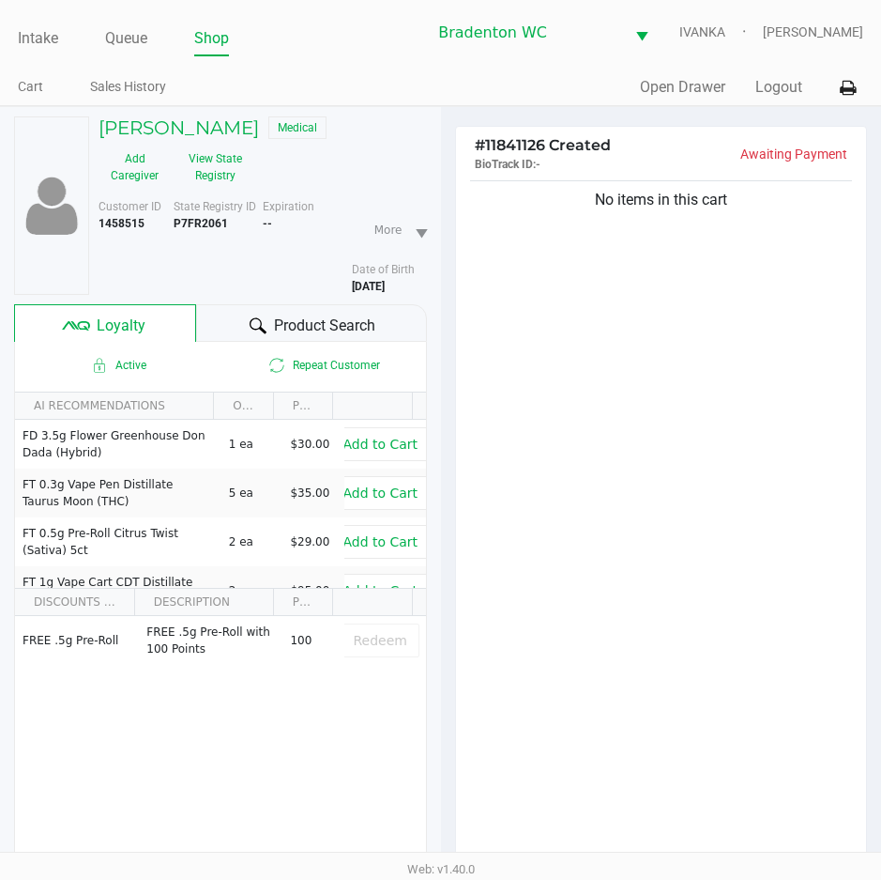
click at [221, 324] on div "Product Search" at bounding box center [311, 323] width 230 height 38
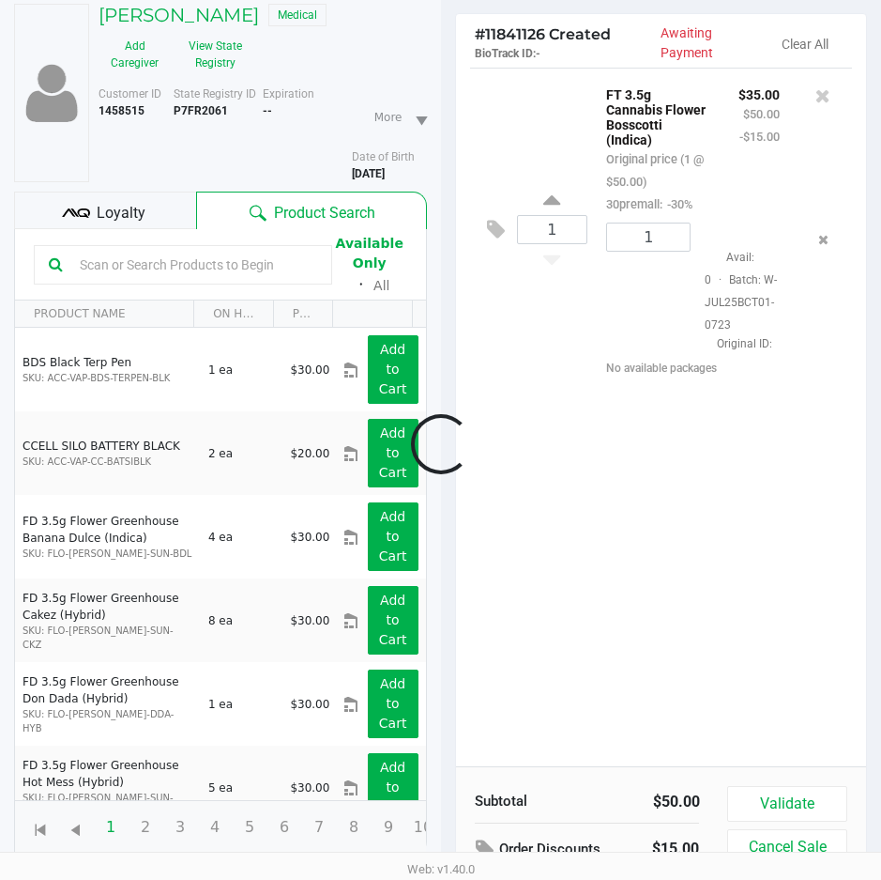
scroll to position [246, 0]
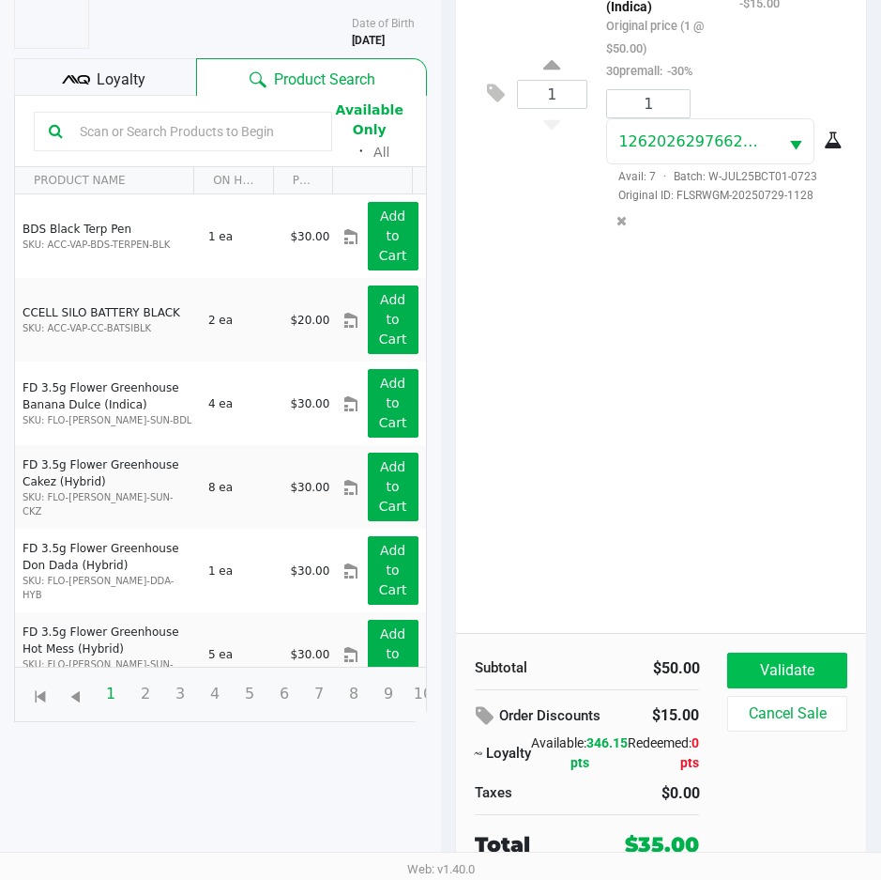
click at [747, 652] on div "Subtotal $50.00 Order Discounts $15.00 Loyalty Available: 346.15 pts Redeemed: …" at bounding box center [661, 756] width 411 height 246
click at [757, 667] on button "Validate" at bounding box center [787, 670] width 119 height 36
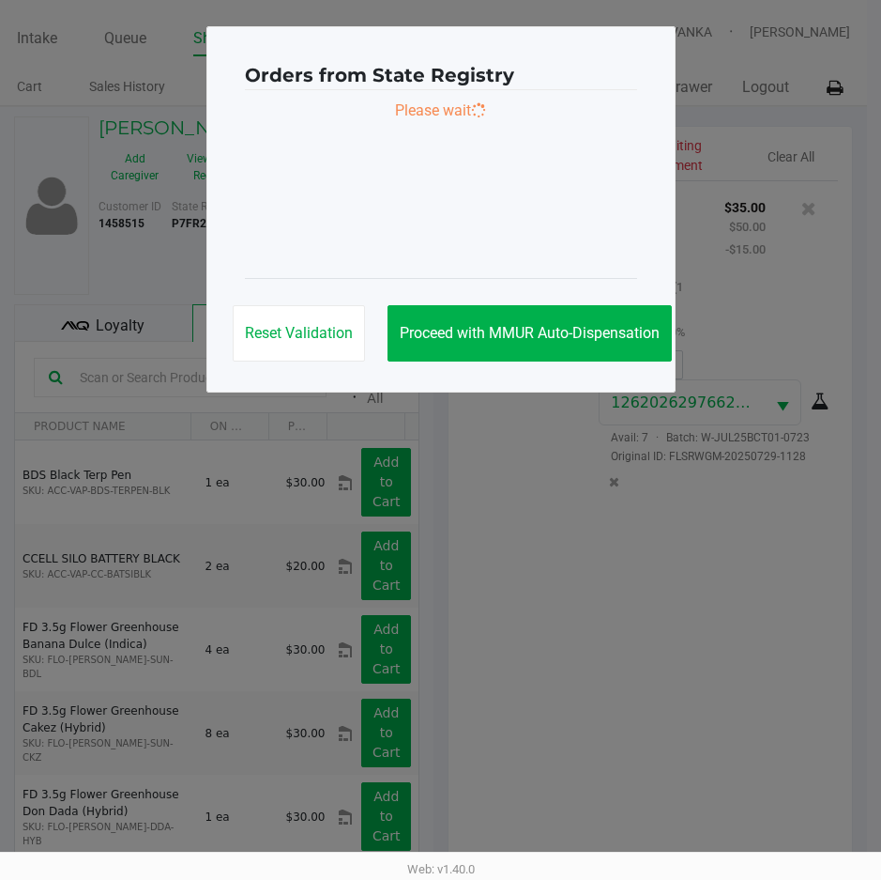
scroll to position [0, 0]
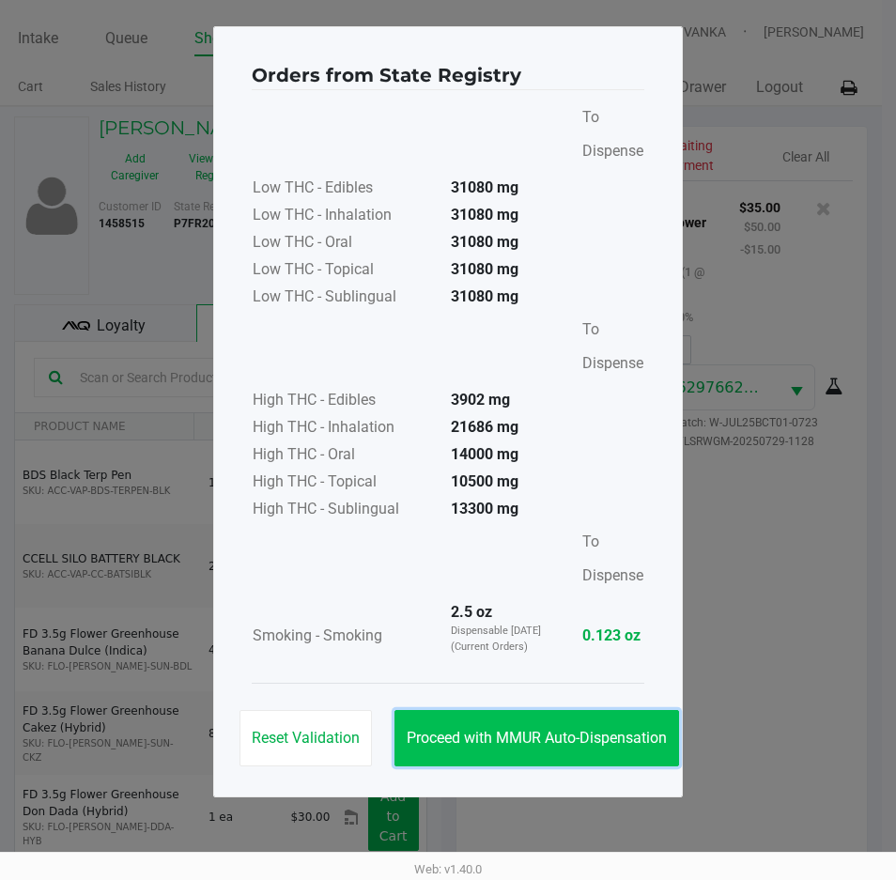
click at [533, 737] on span "Proceed with MMUR Auto-Dispensation" at bounding box center [536, 737] width 260 height 18
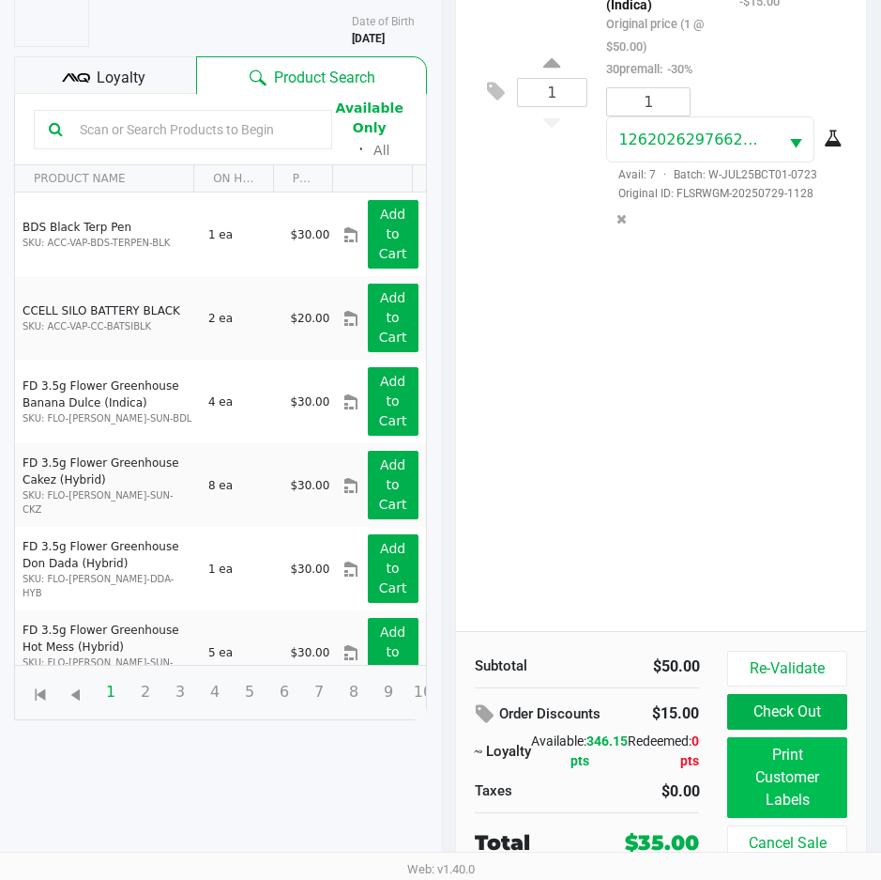
scroll to position [249, 0]
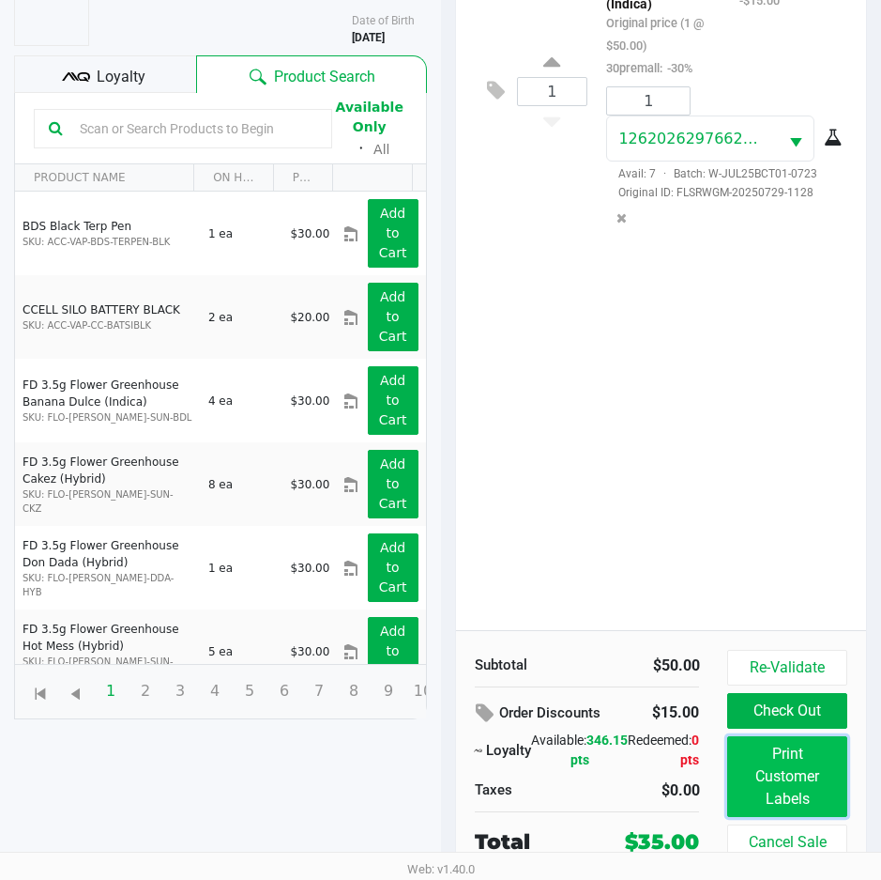
click at [794, 786] on button "Print Customer Labels" at bounding box center [787, 776] width 119 height 81
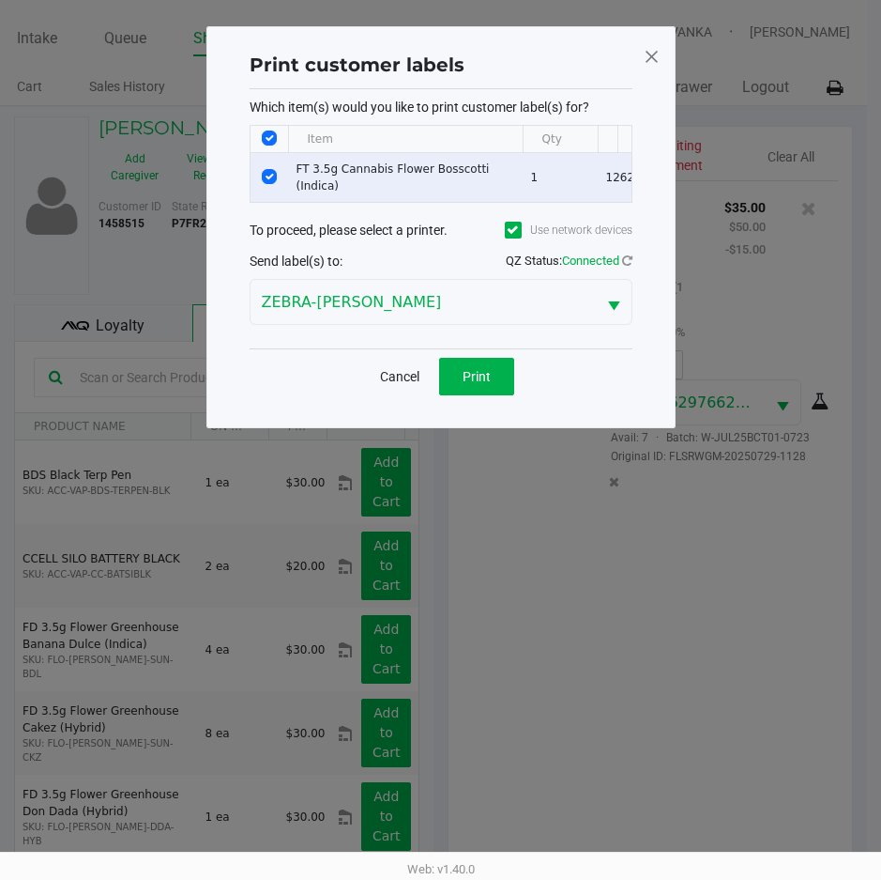
scroll to position [0, 0]
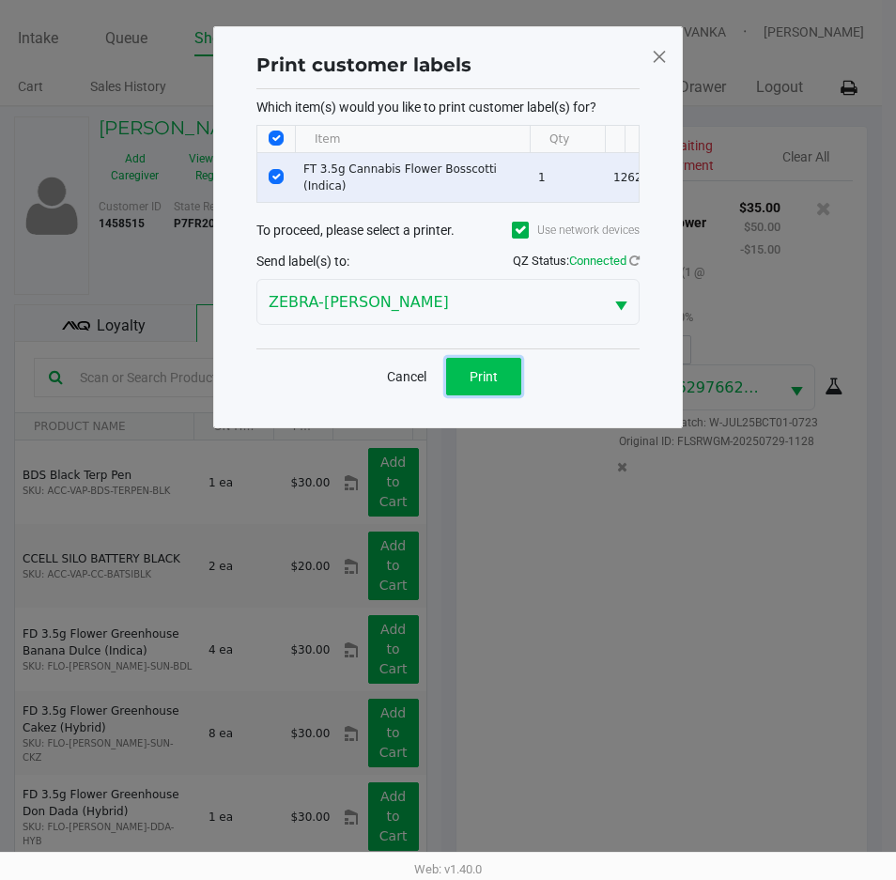
click at [489, 384] on span "Print" at bounding box center [483, 376] width 28 height 15
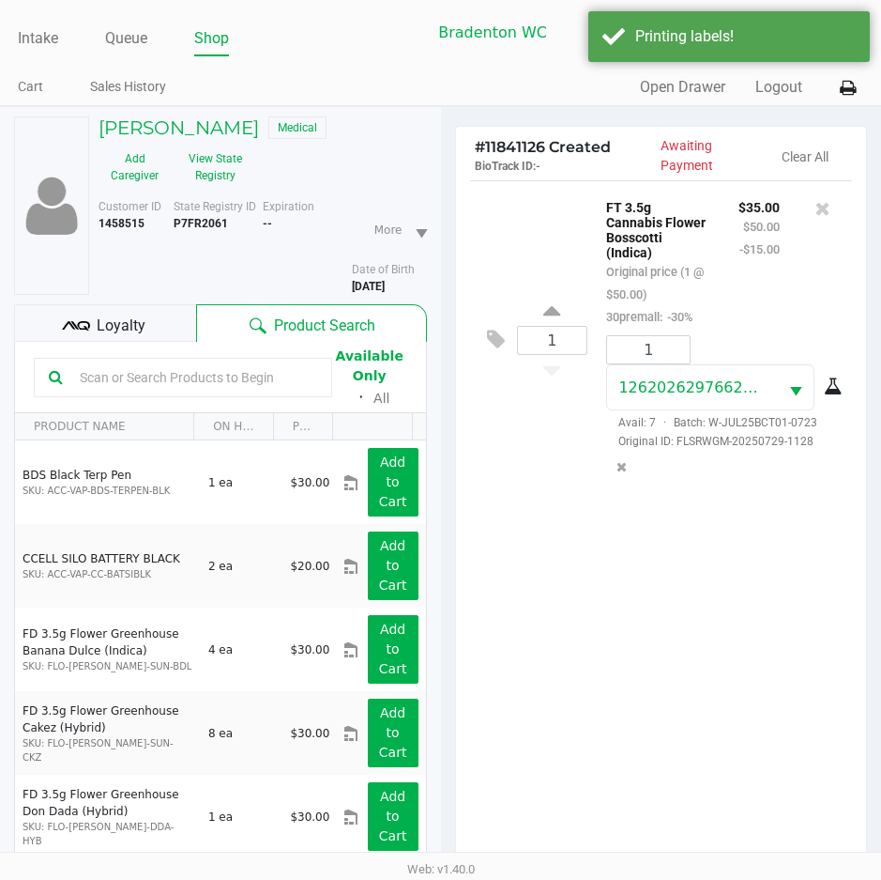
scroll to position [249, 0]
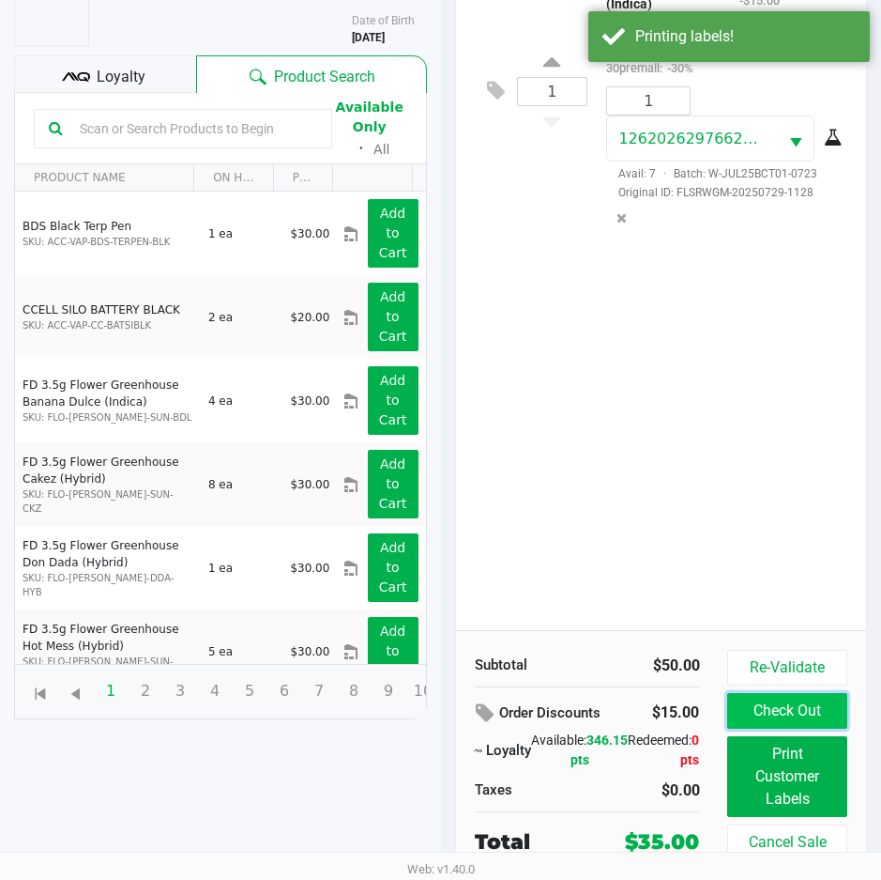
click at [804, 715] on button "Check Out" at bounding box center [787, 711] width 119 height 36
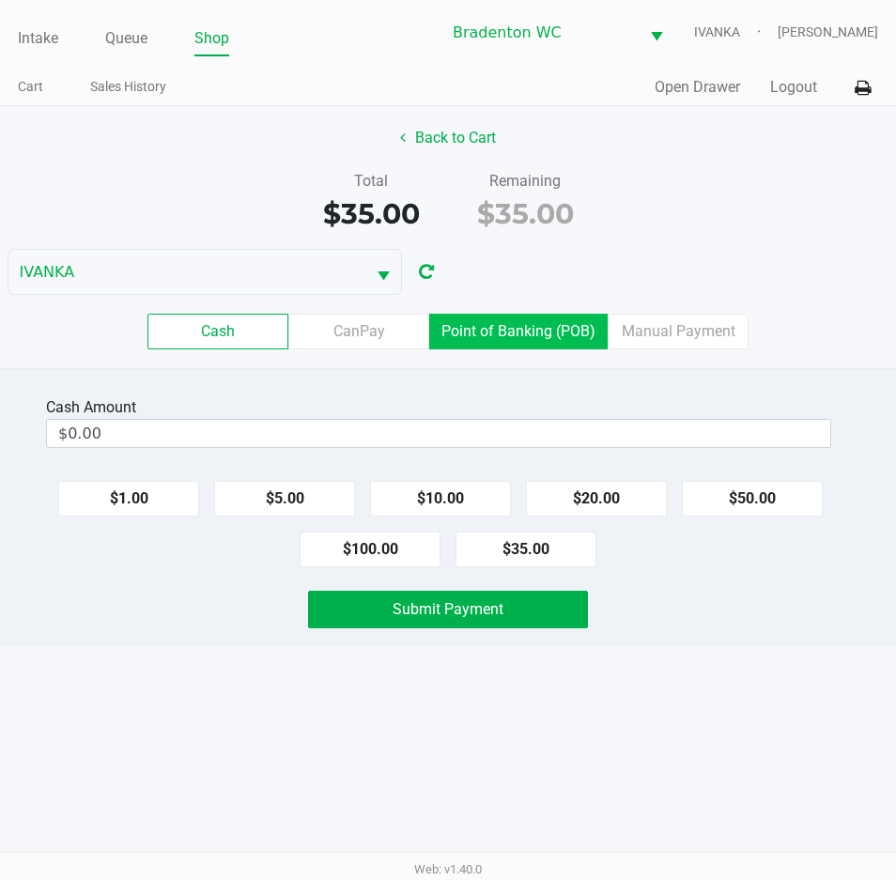
click at [515, 348] on label "Point of Banking (POB)" at bounding box center [518, 332] width 178 height 36
click at [0, 0] on 7 "Point of Banking (POB)" at bounding box center [0, 0] width 0 height 0
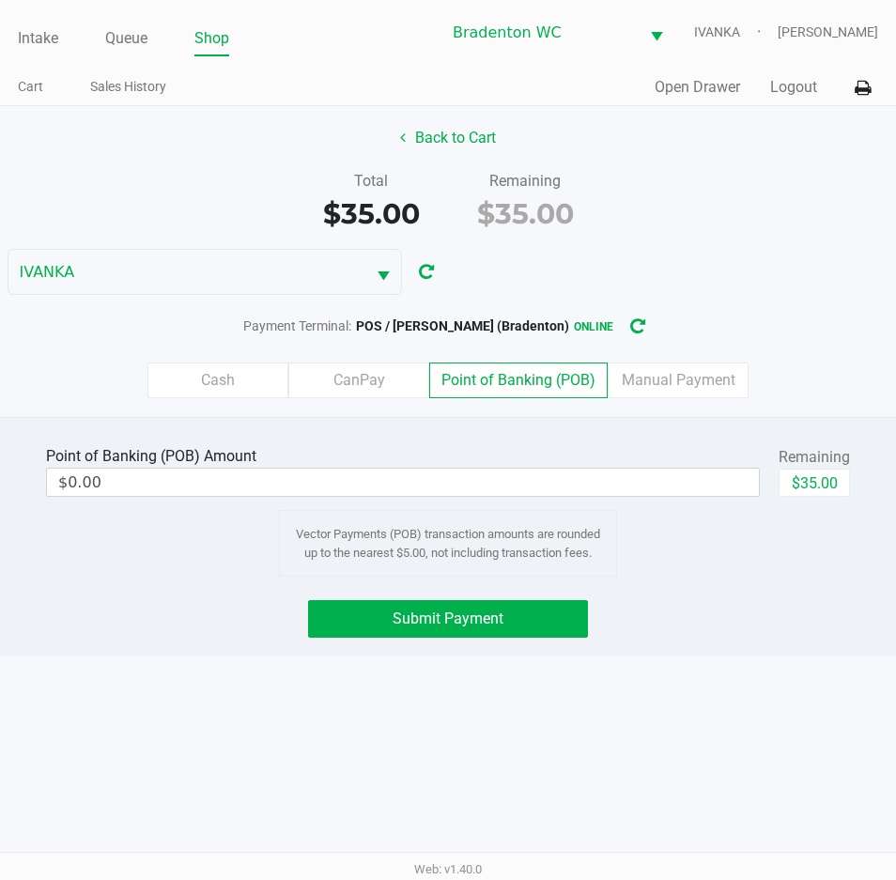
click at [806, 484] on button "$35.00" at bounding box center [813, 482] width 71 height 28
type input "$35.00"
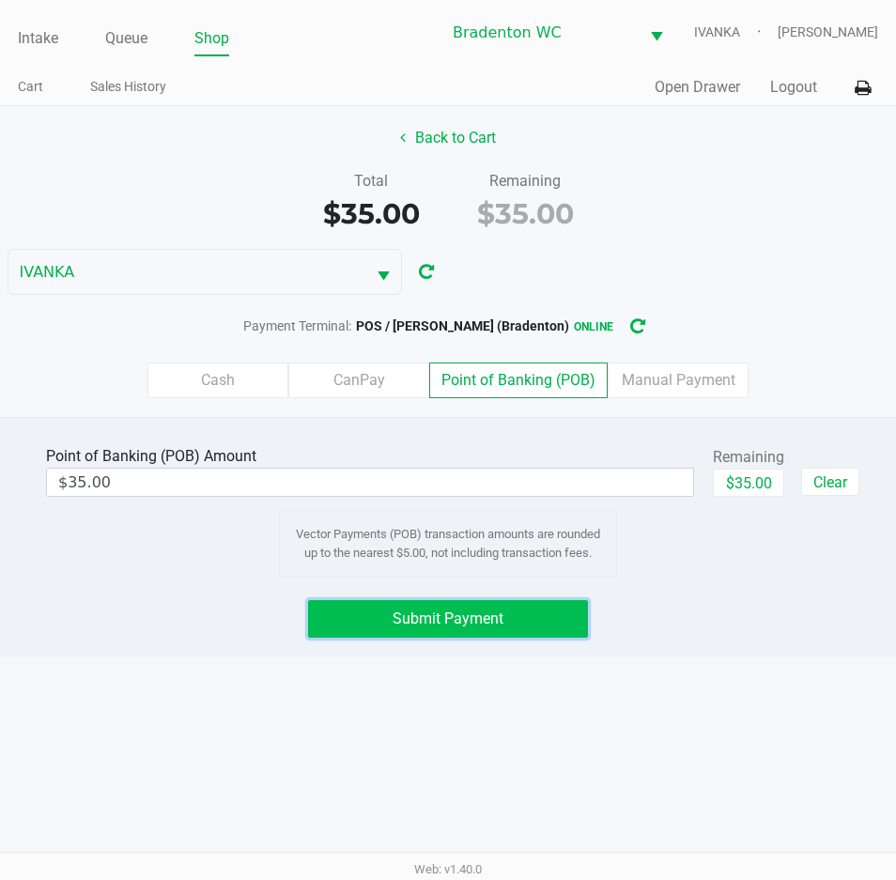
click at [506, 624] on button "Submit Payment" at bounding box center [448, 619] width 280 height 38
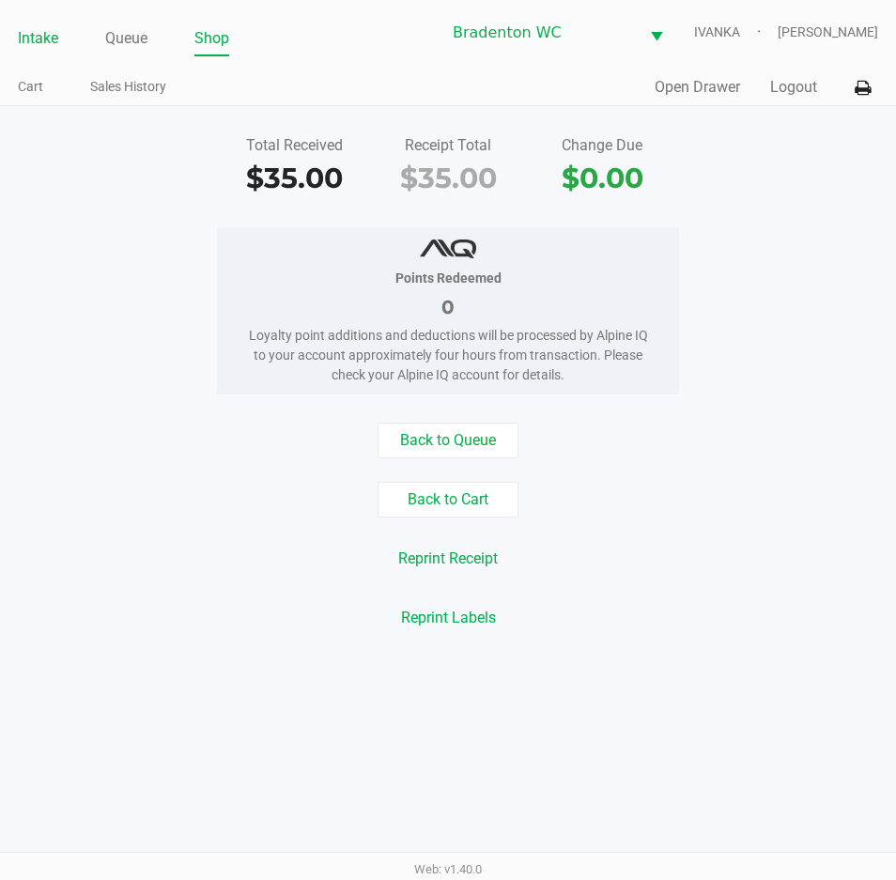
click at [44, 38] on link "Intake" at bounding box center [38, 38] width 40 height 26
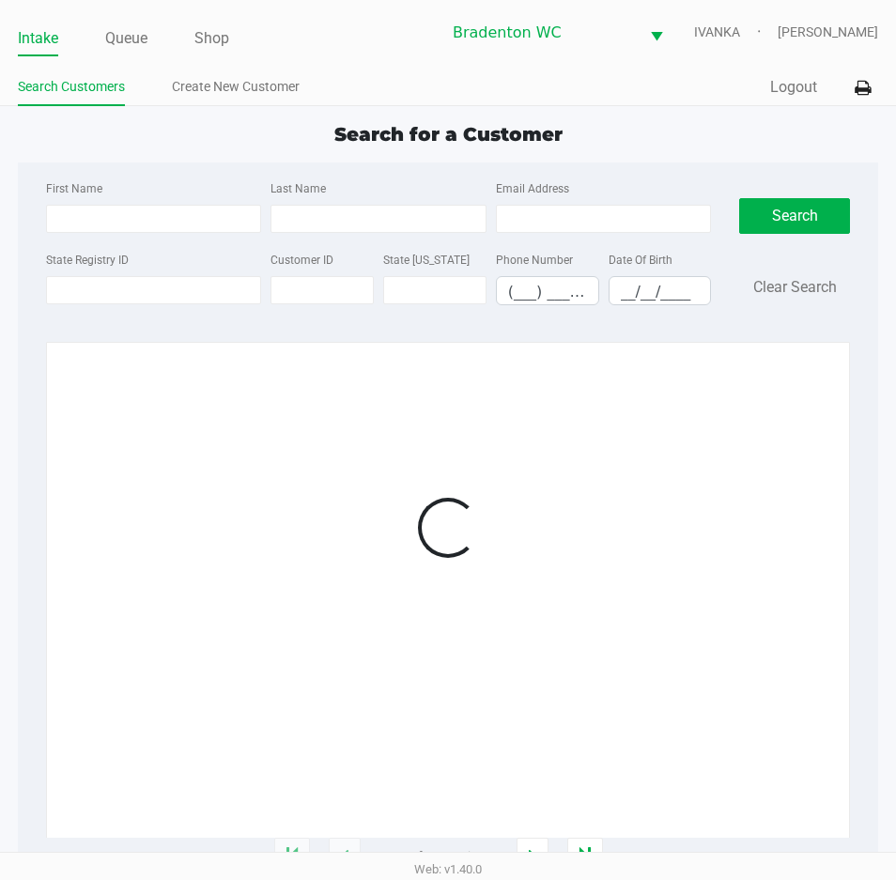
click at [431, 53] on ul "Intake Queue Shop" at bounding box center [229, 39] width 422 height 32
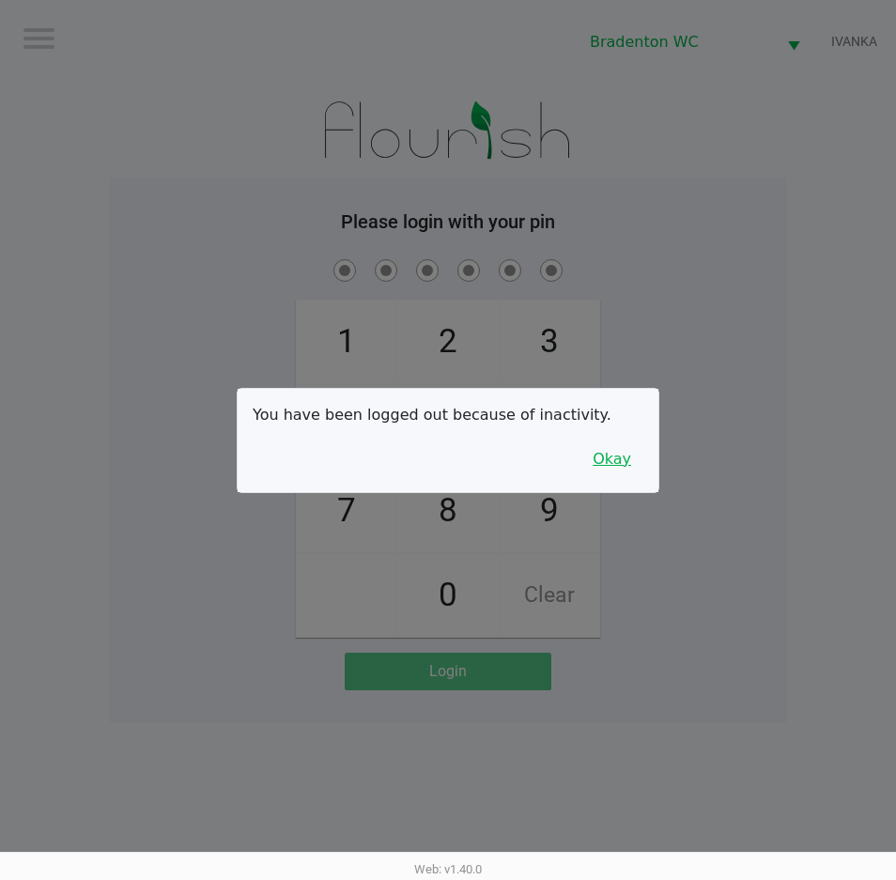
click at [602, 458] on button "Okay" at bounding box center [611, 459] width 63 height 36
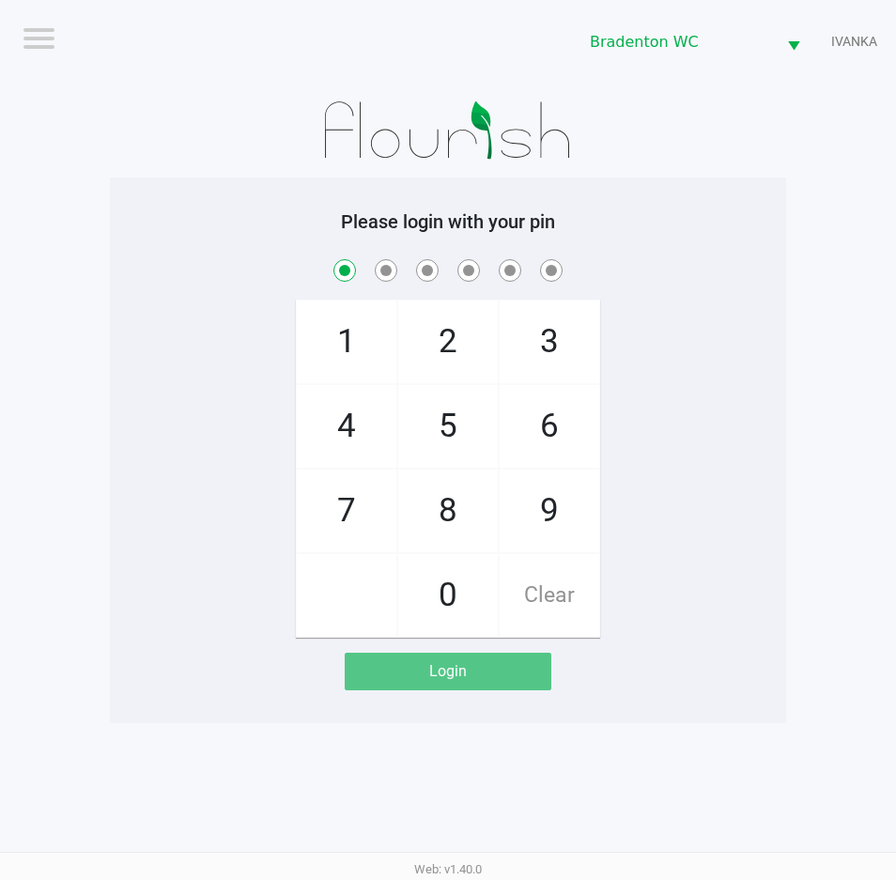
checkbox input "true"
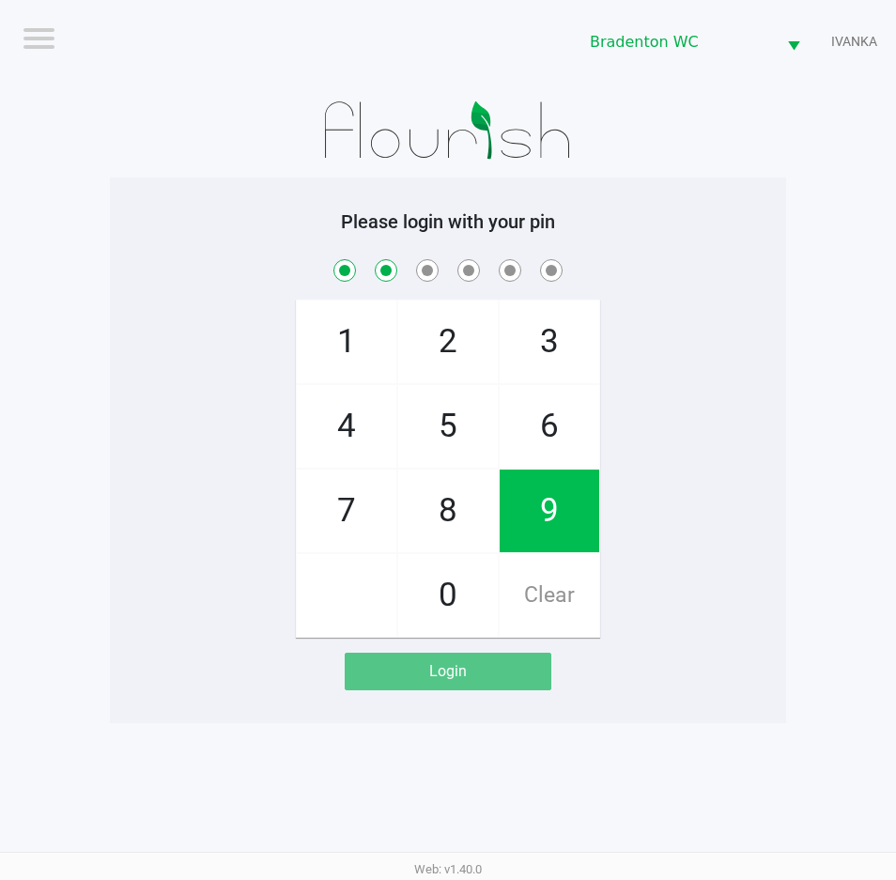
checkbox input "true"
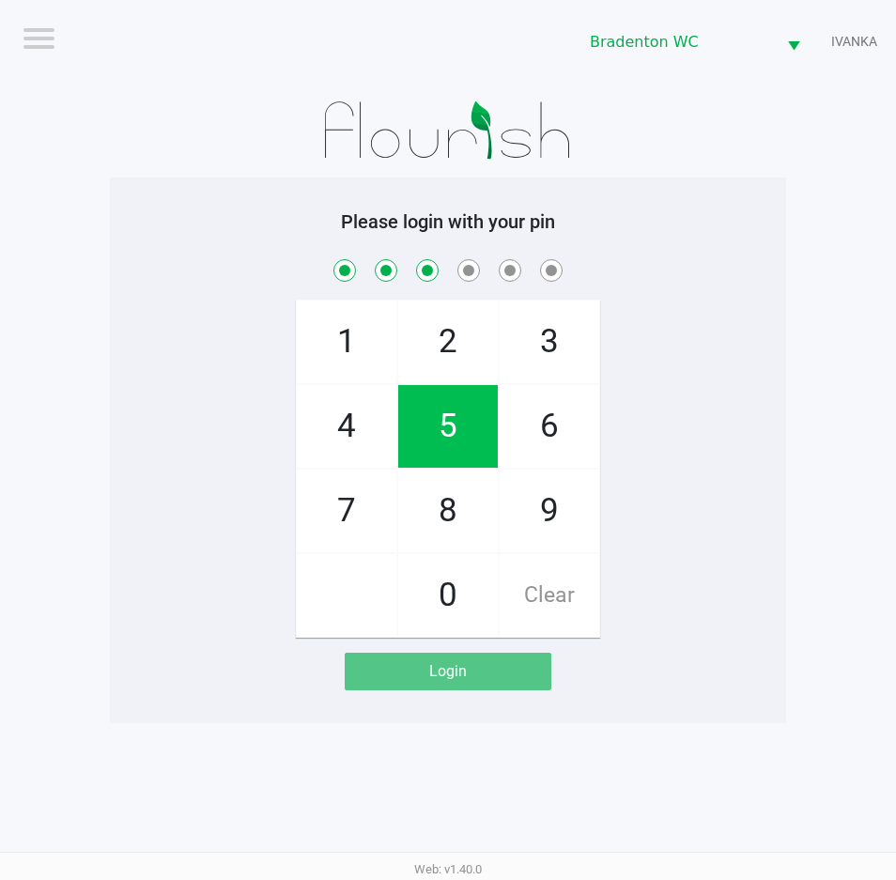
checkbox input "true"
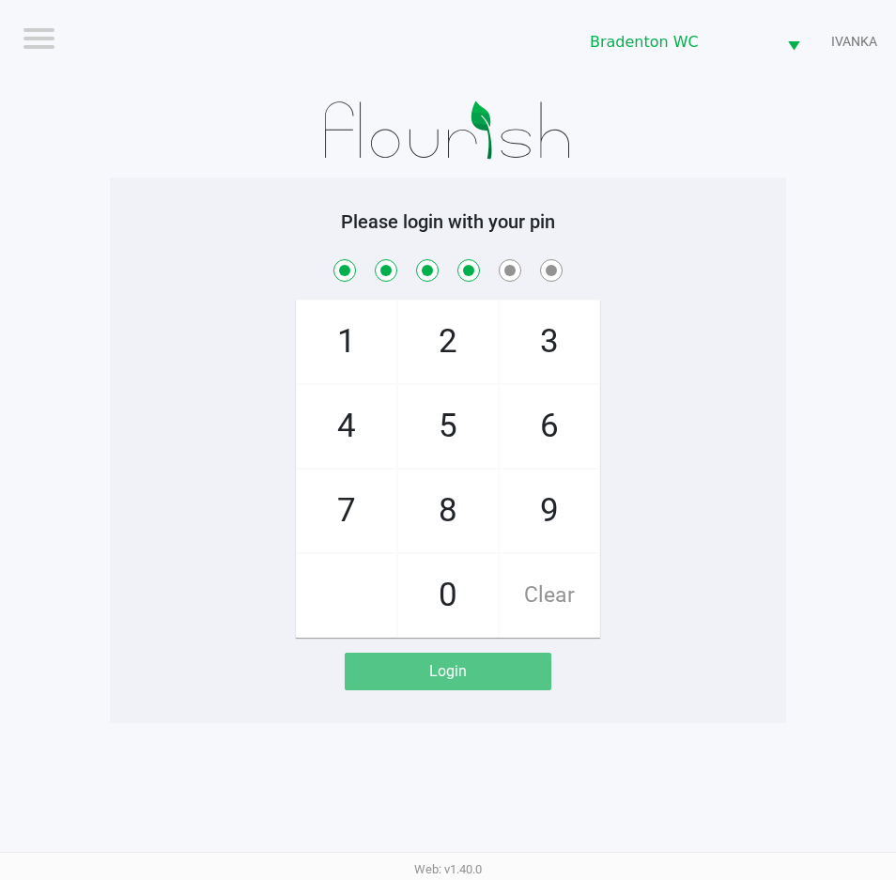
checkbox input "true"
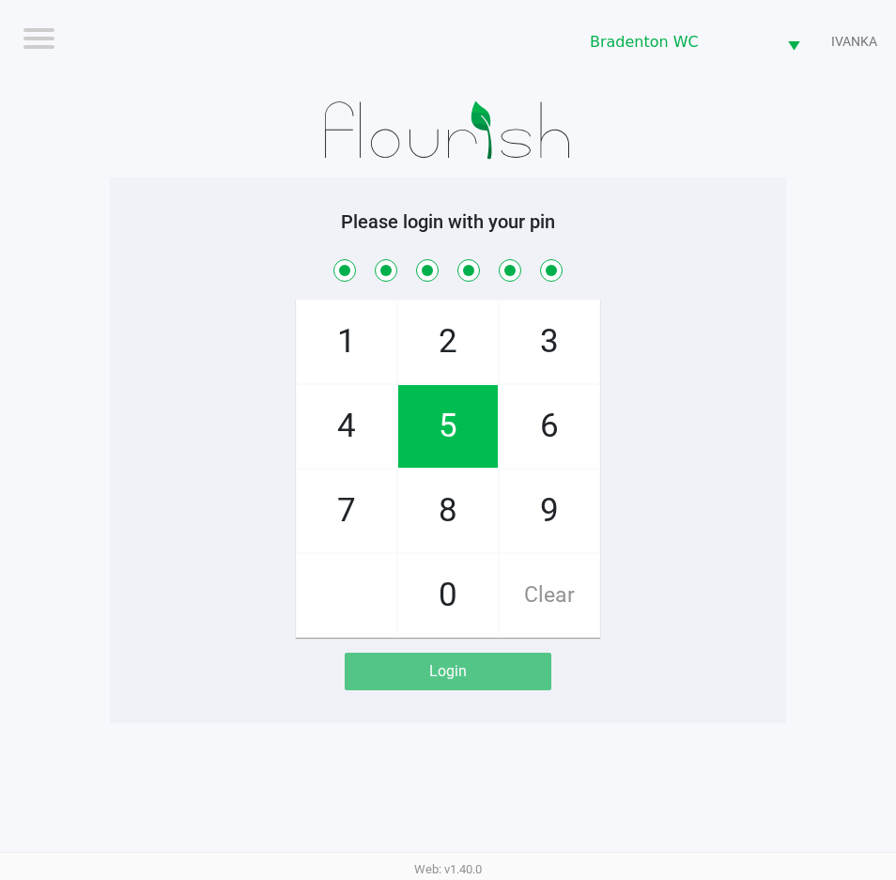
checkbox input "true"
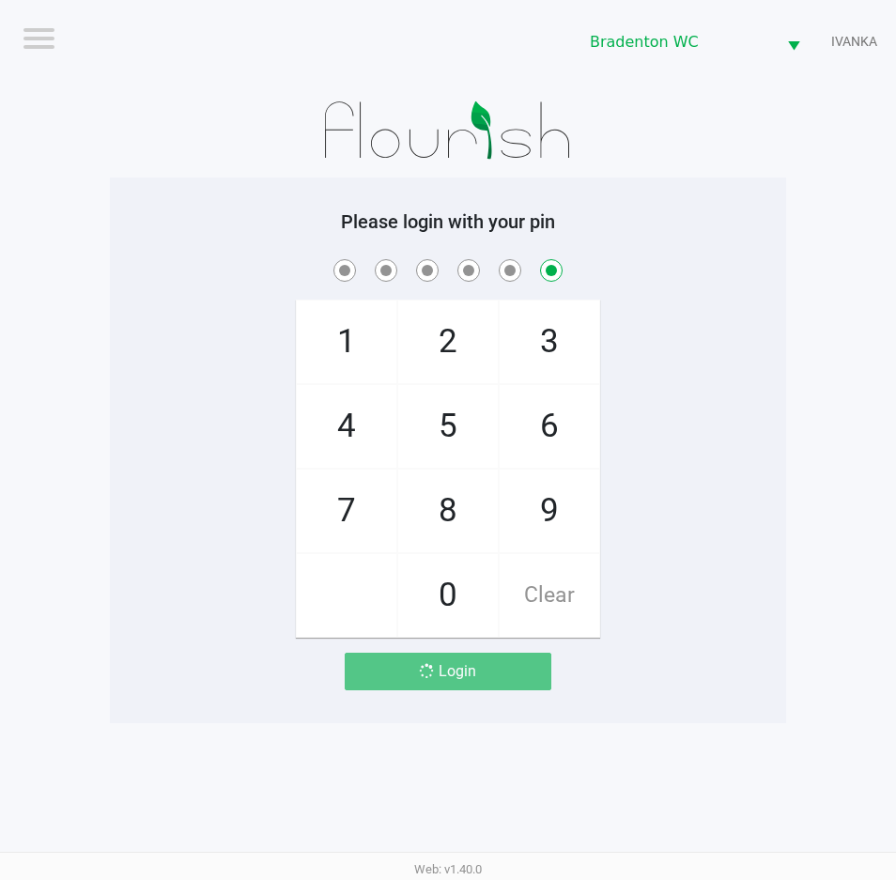
checkbox input "false"
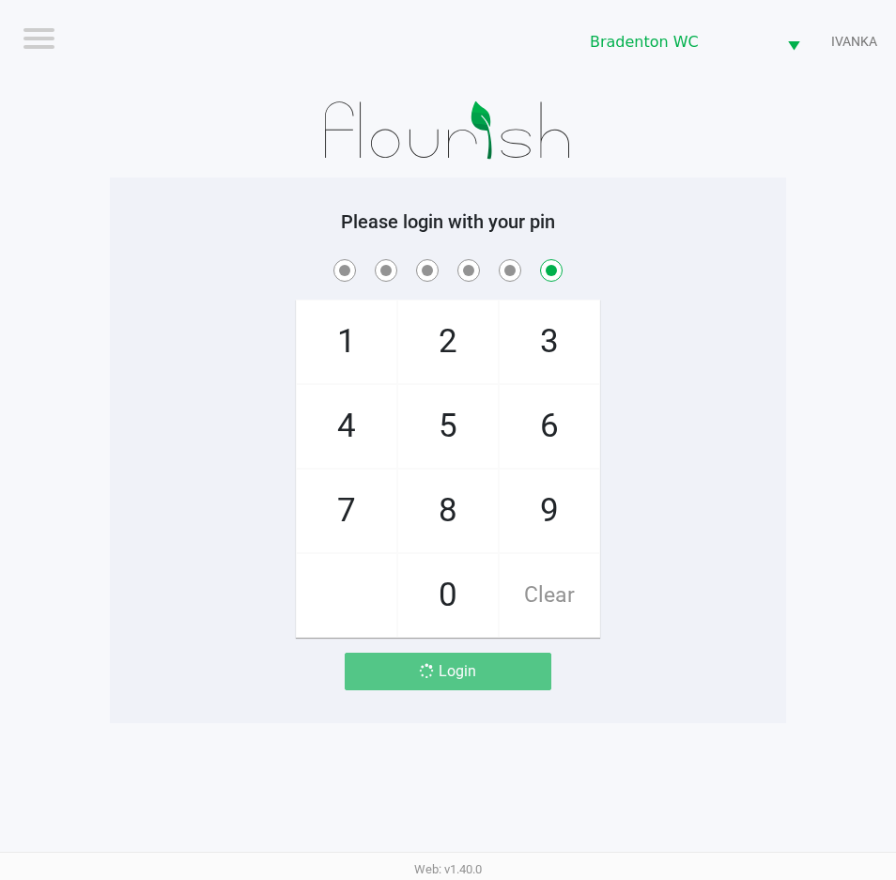
checkbox input "false"
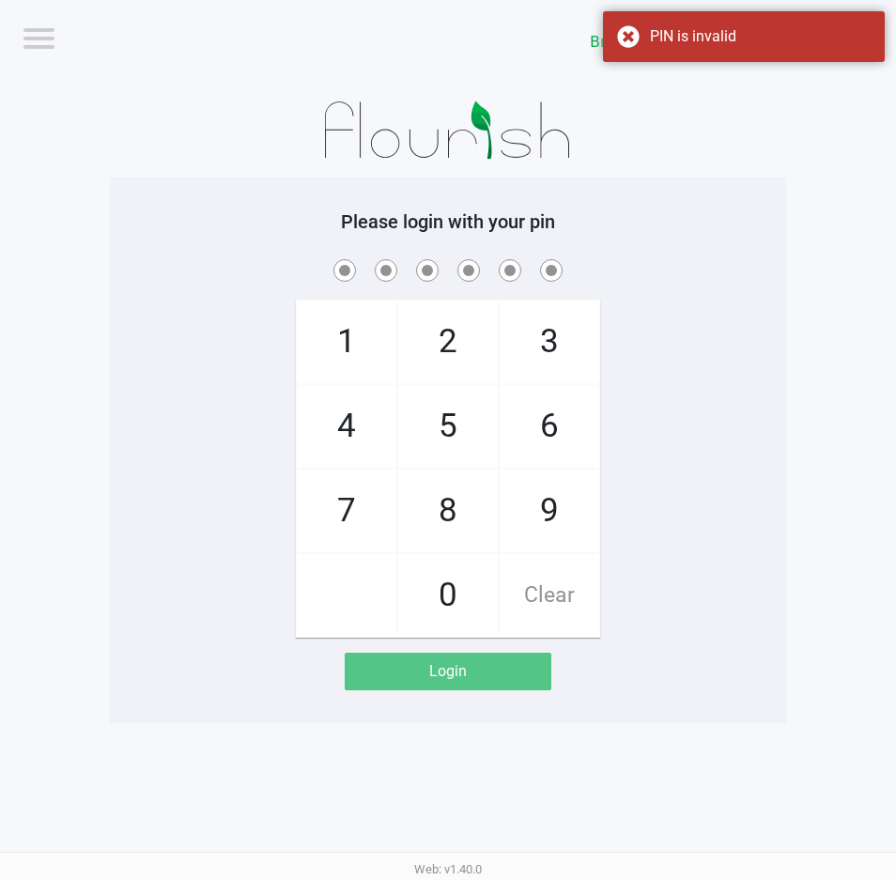
checkbox input "true"
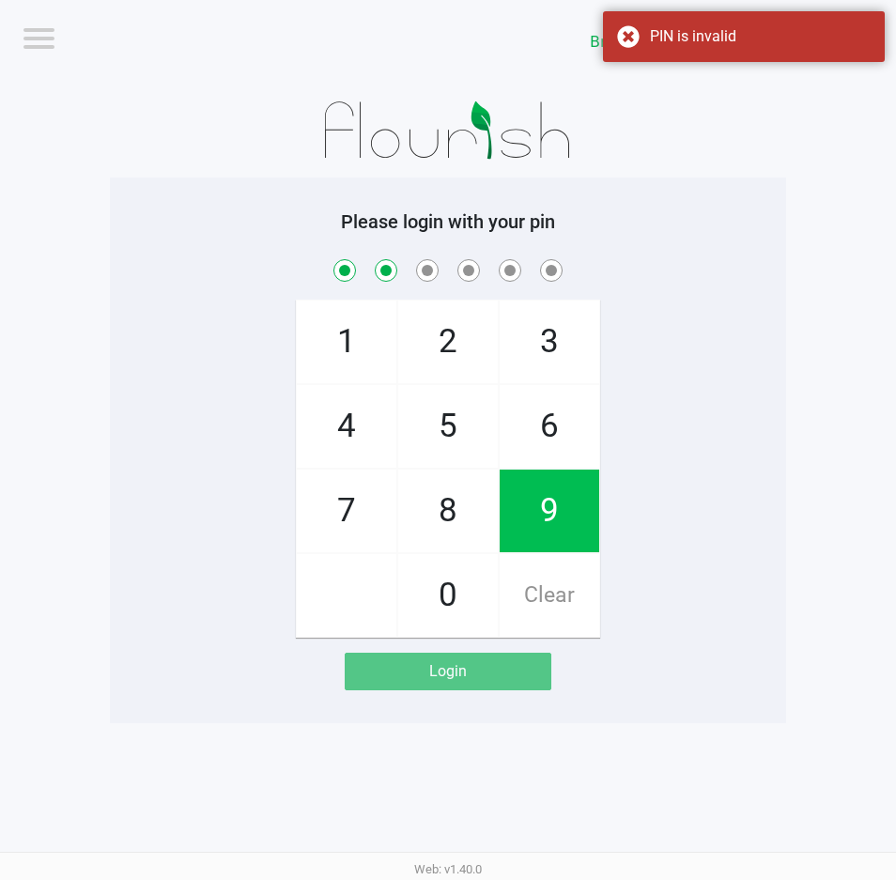
checkbox input "true"
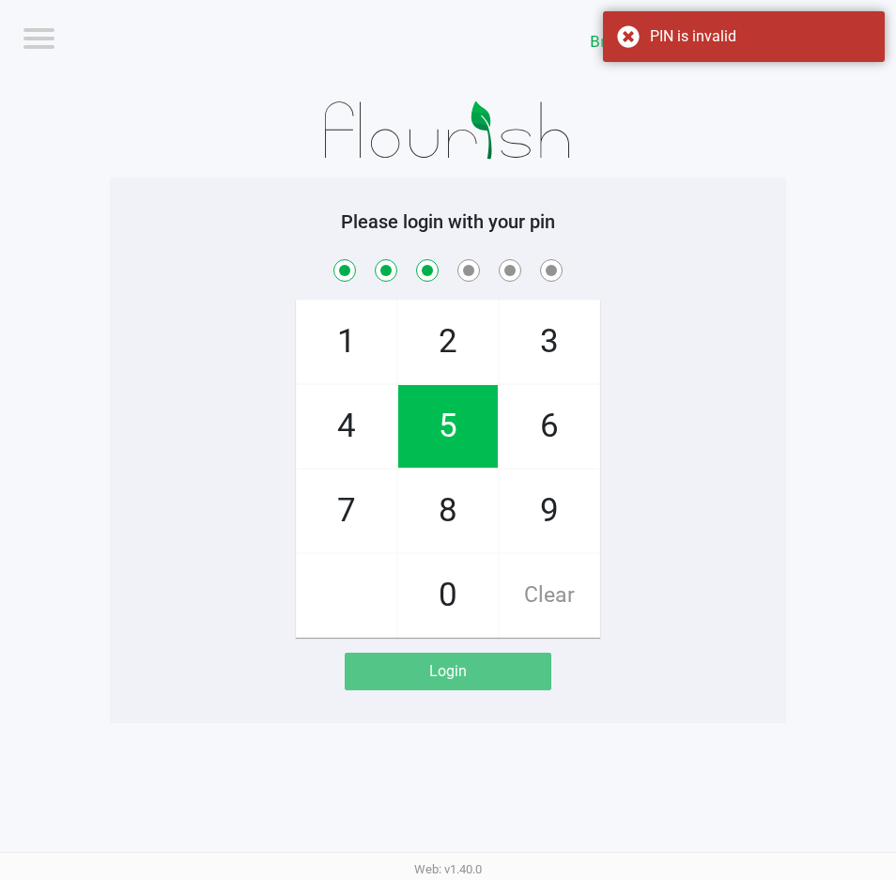
checkbox input "true"
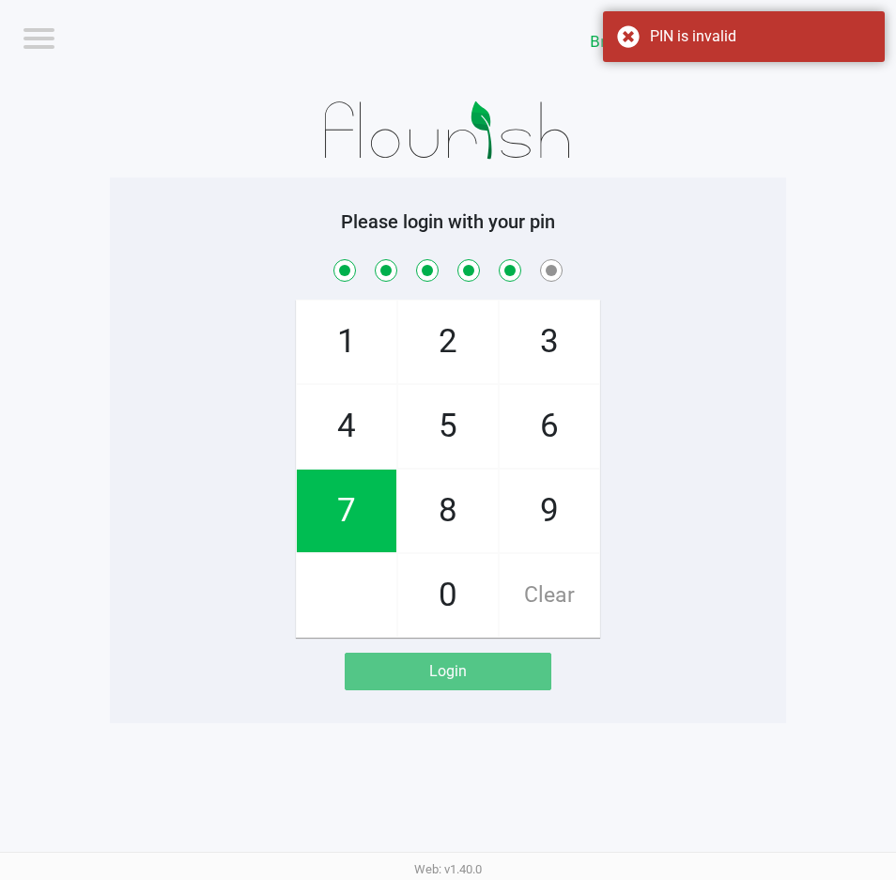
checkbox input "true"
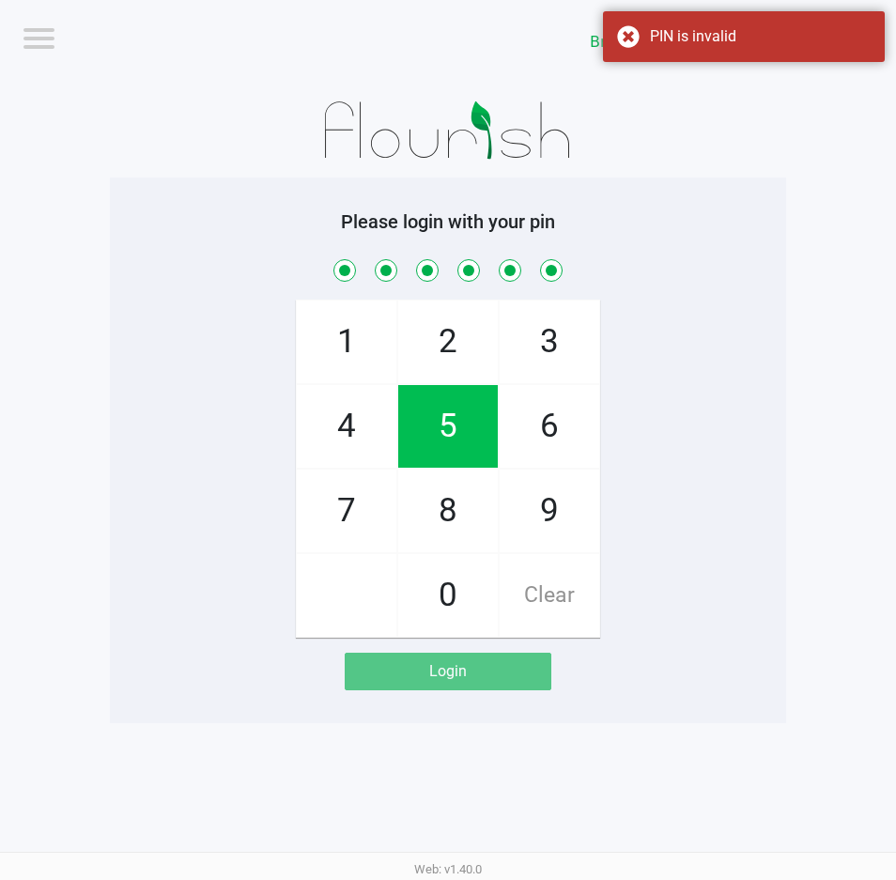
checkbox input "true"
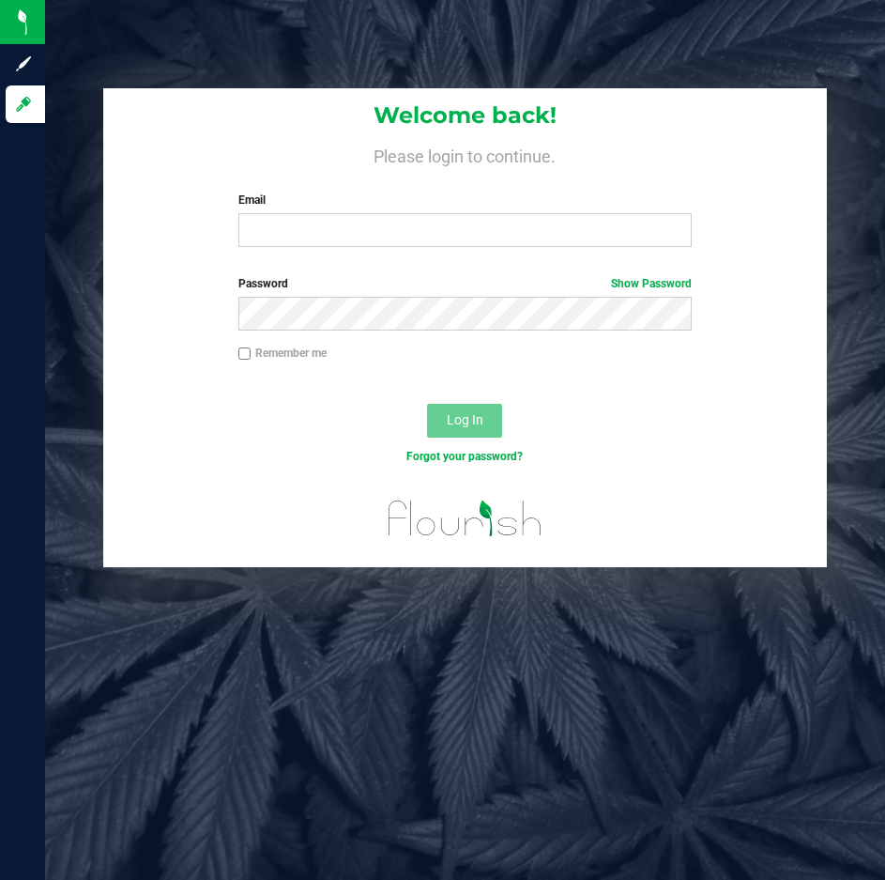
drag, startPoint x: 302, startPoint y: 256, endPoint x: 308, endPoint y: 212, distance: 44.5
click at [304, 237] on div "Welcome back! Please login to continue. Email Required Please format your email…" at bounding box center [465, 175] width 724 height 174
click at [308, 212] on div "Email Required Please format your email correctly." at bounding box center [465, 219] width 483 height 55
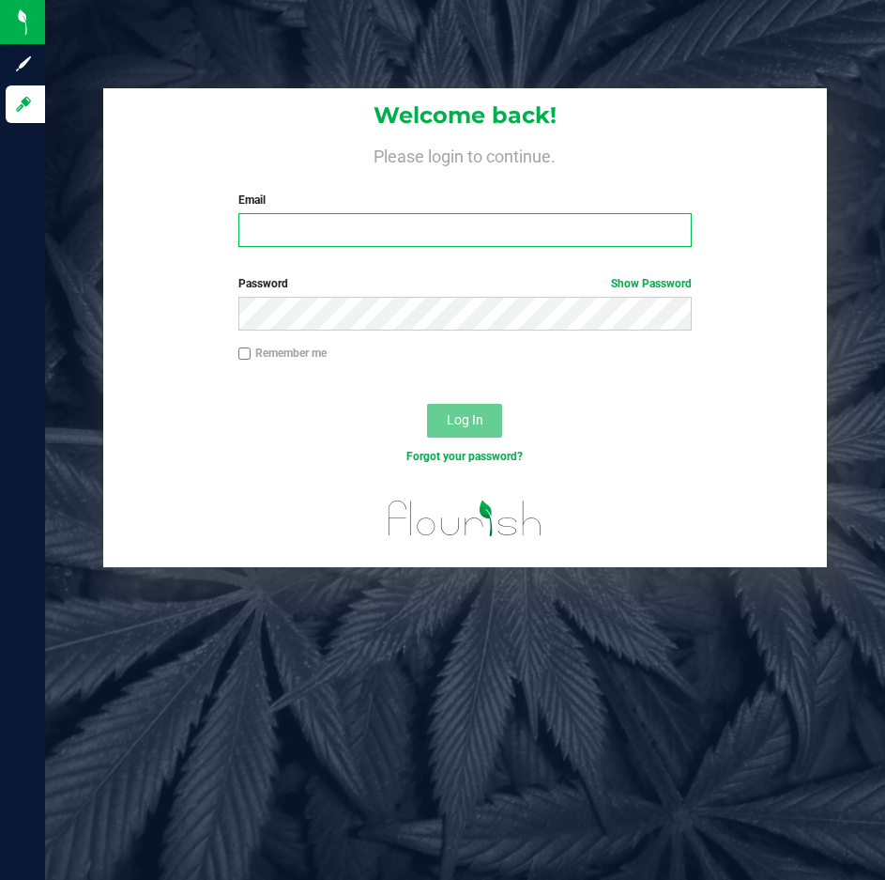
click at [308, 243] on input "Email" at bounding box center [465, 230] width 454 height 34
type input "[EMAIL_ADDRESS][DOMAIN_NAME]"
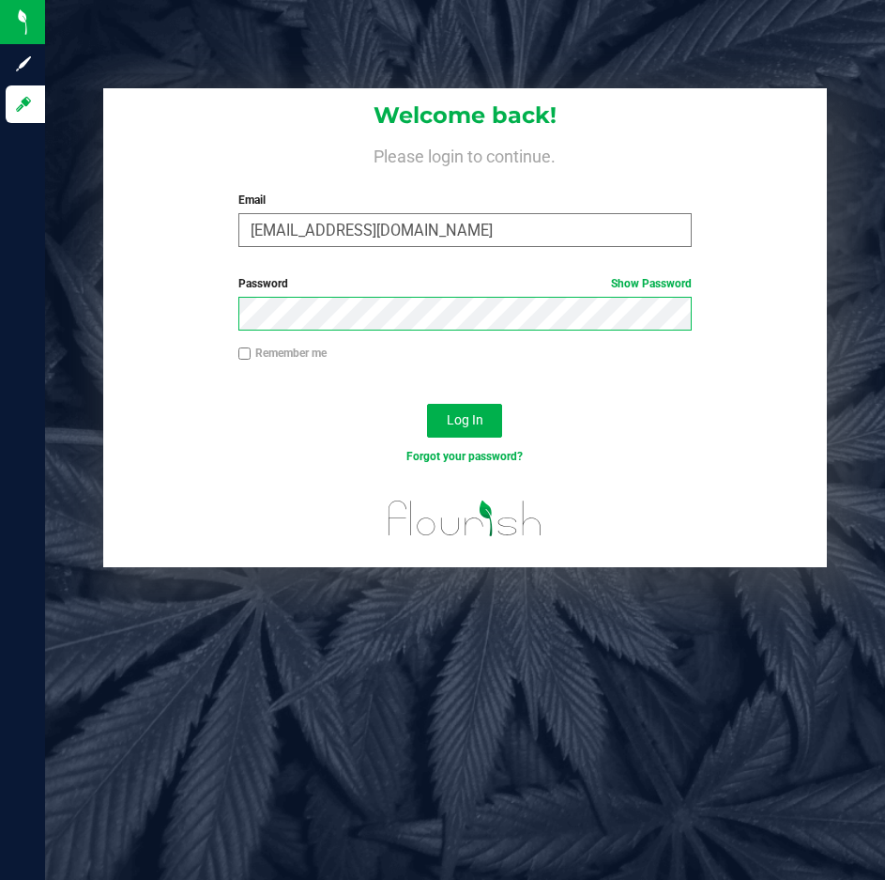
click at [427, 404] on button "Log In" at bounding box center [464, 421] width 75 height 34
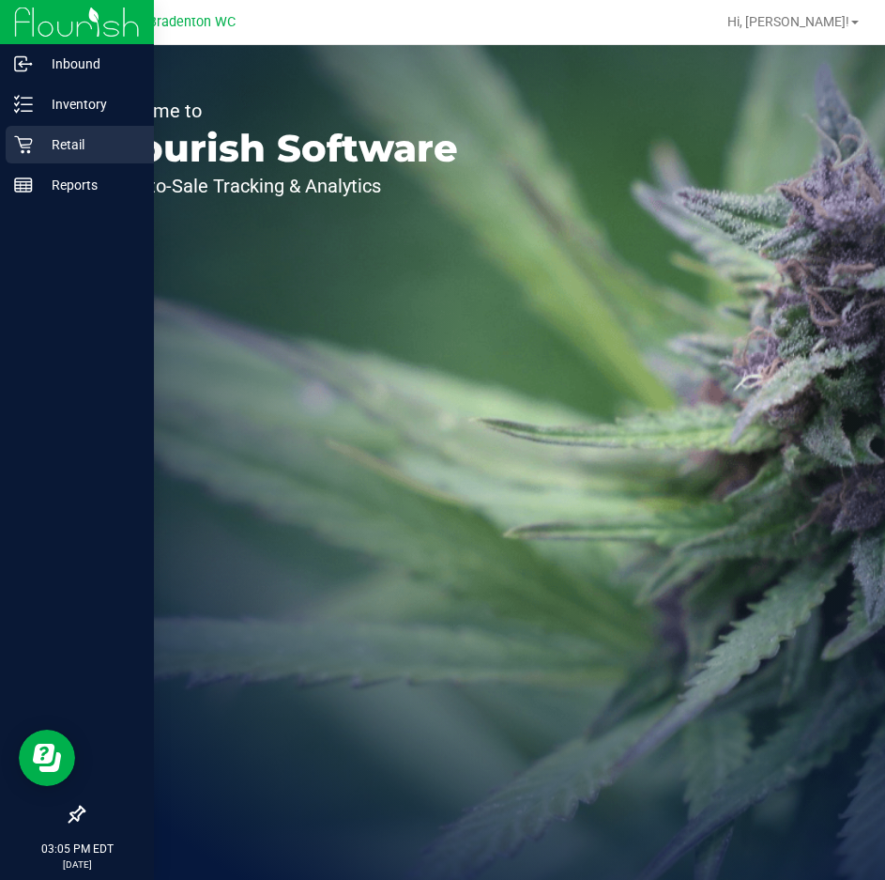
drag, startPoint x: 41, startPoint y: 134, endPoint x: 53, endPoint y: 121, distance: 17.3
click at [41, 135] on p "Retail" at bounding box center [89, 144] width 113 height 23
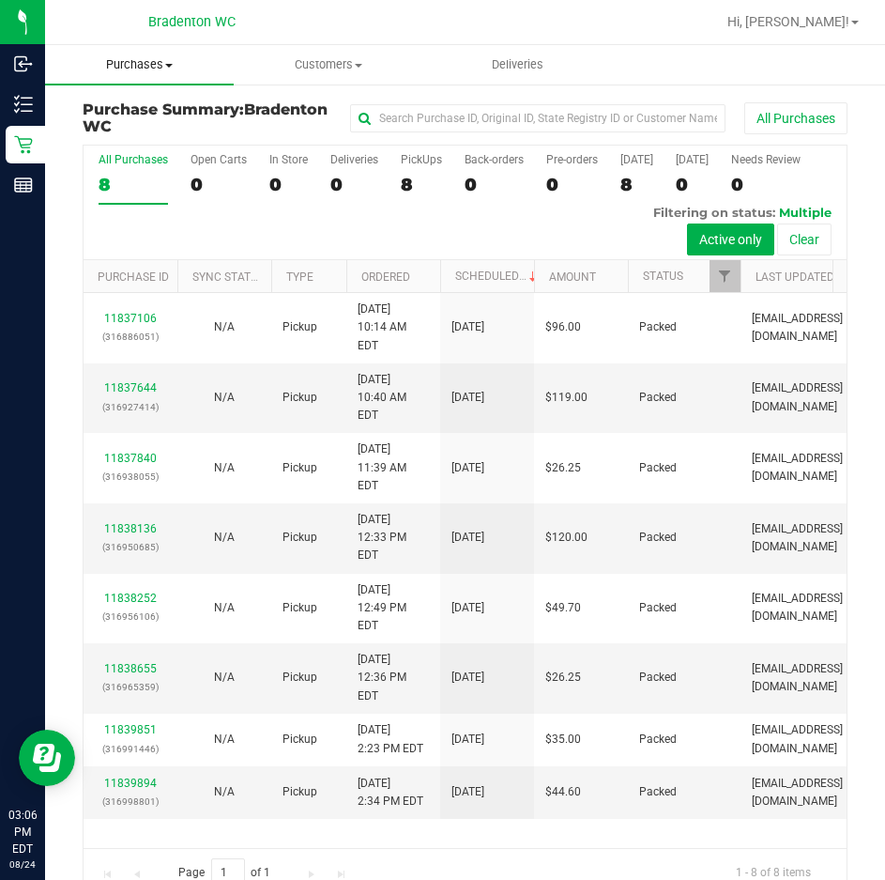
click at [151, 65] on span "Purchases" at bounding box center [139, 64] width 189 height 17
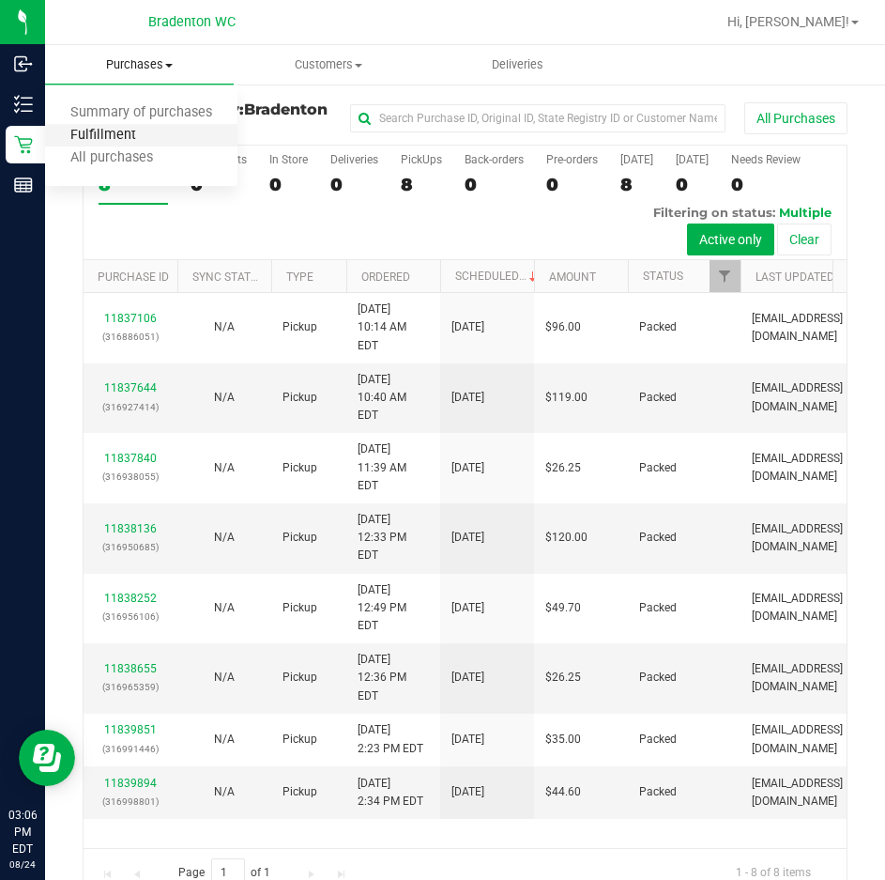
click at [117, 130] on span "Fulfillment" at bounding box center [103, 136] width 116 height 16
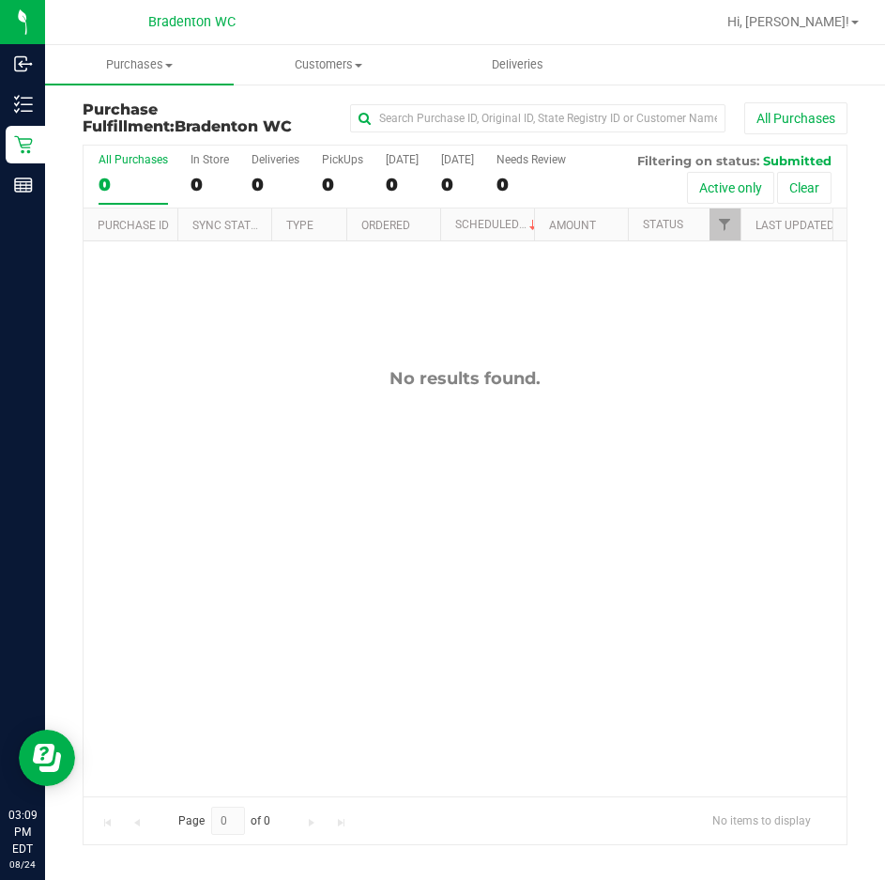
click at [187, 513] on div "No results found." at bounding box center [465, 581] width 763 height 681
click at [185, 341] on div "No results found." at bounding box center [465, 581] width 763 height 681
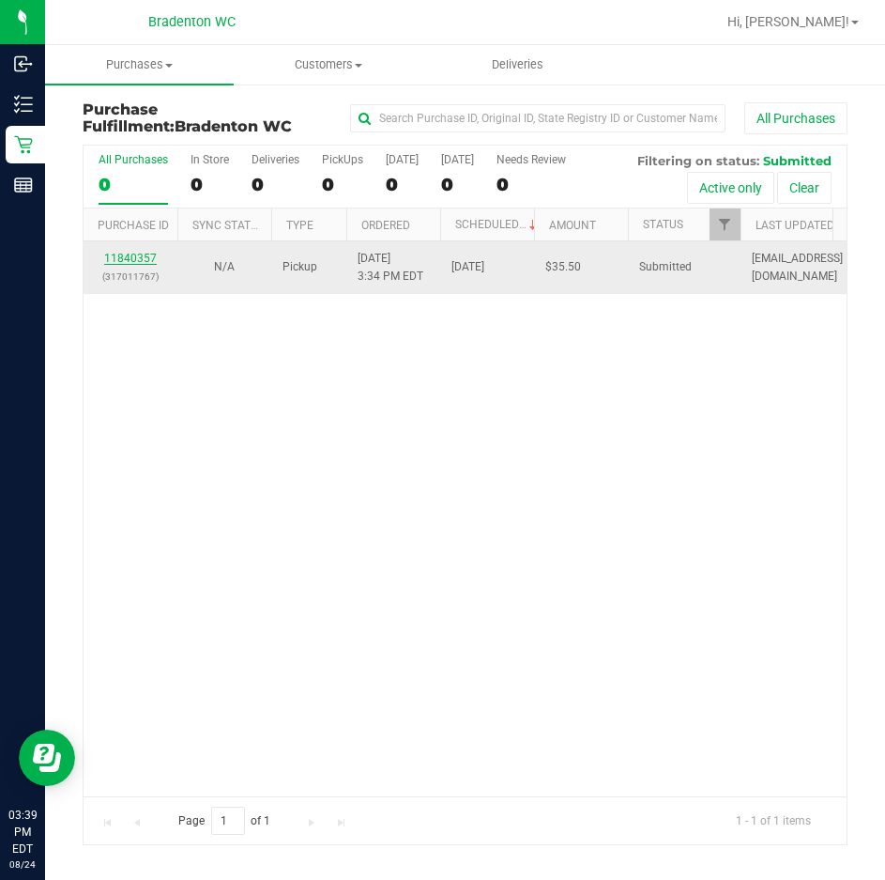
click at [146, 257] on link "11840357" at bounding box center [130, 258] width 53 height 13
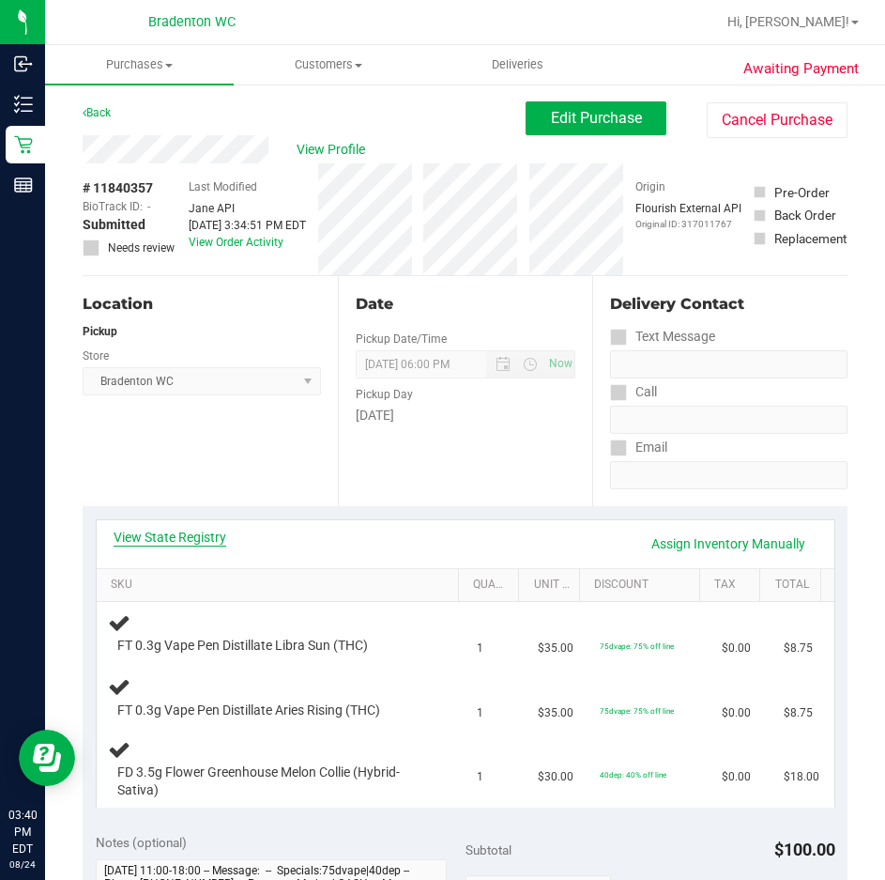
click at [164, 529] on link "View State Registry" at bounding box center [170, 537] width 113 height 19
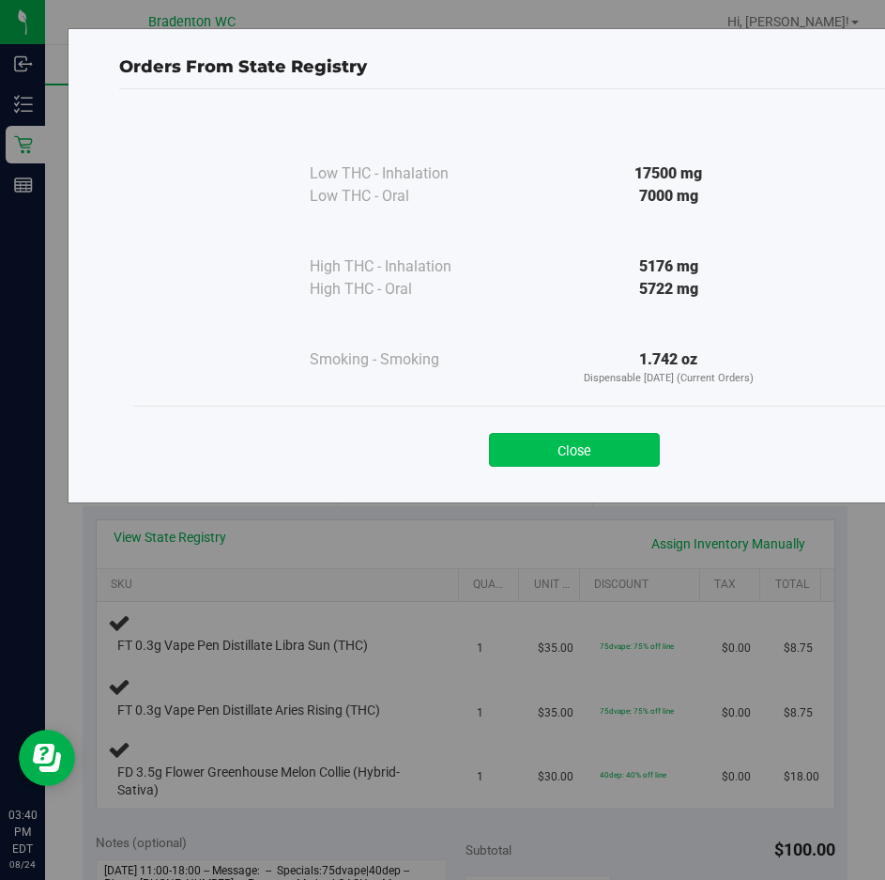
click at [603, 455] on button "Close" at bounding box center [574, 450] width 171 height 34
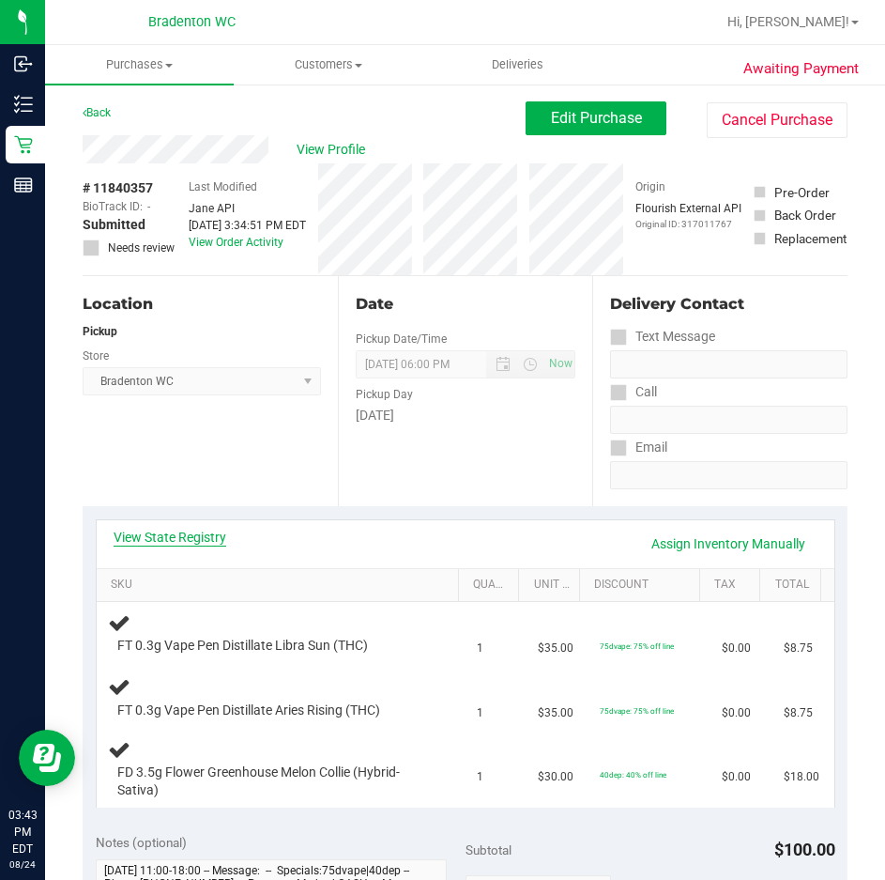
click at [192, 532] on link "View State Registry" at bounding box center [170, 537] width 113 height 19
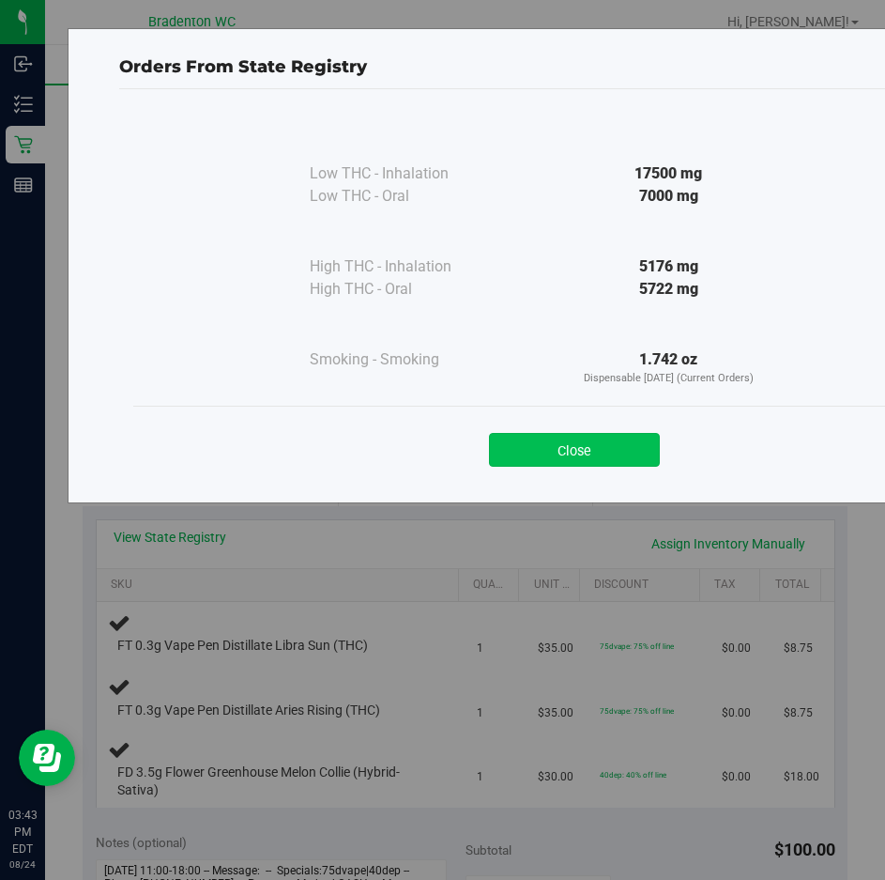
click at [582, 447] on button "Close" at bounding box center [574, 450] width 171 height 34
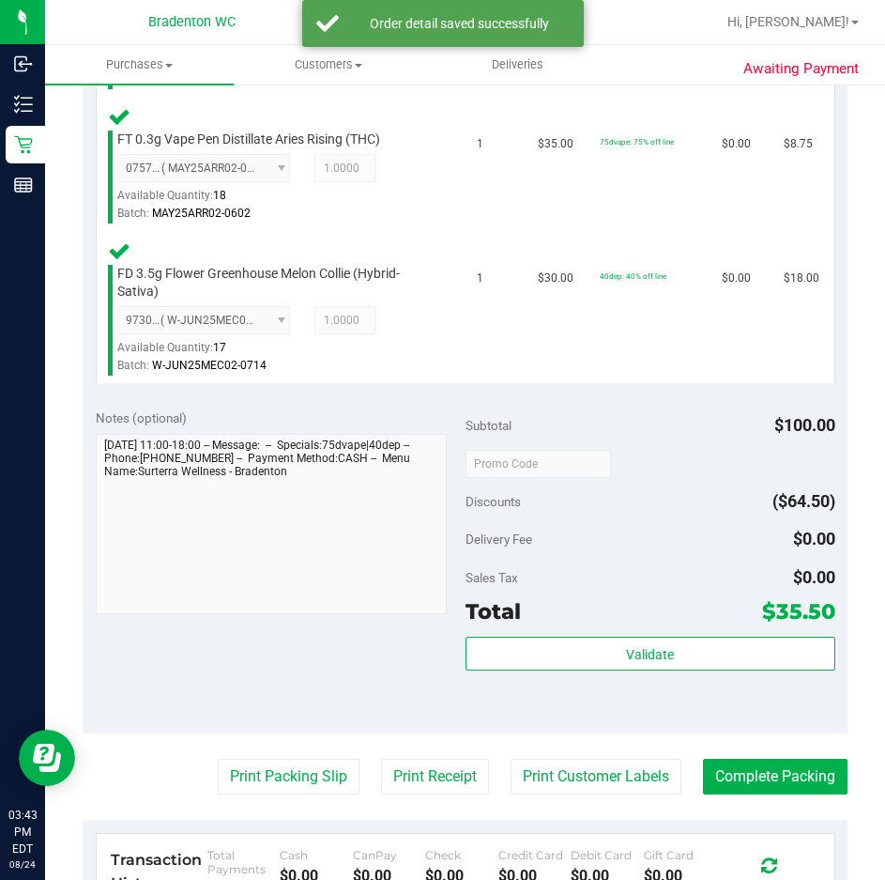
scroll to position [651, 0]
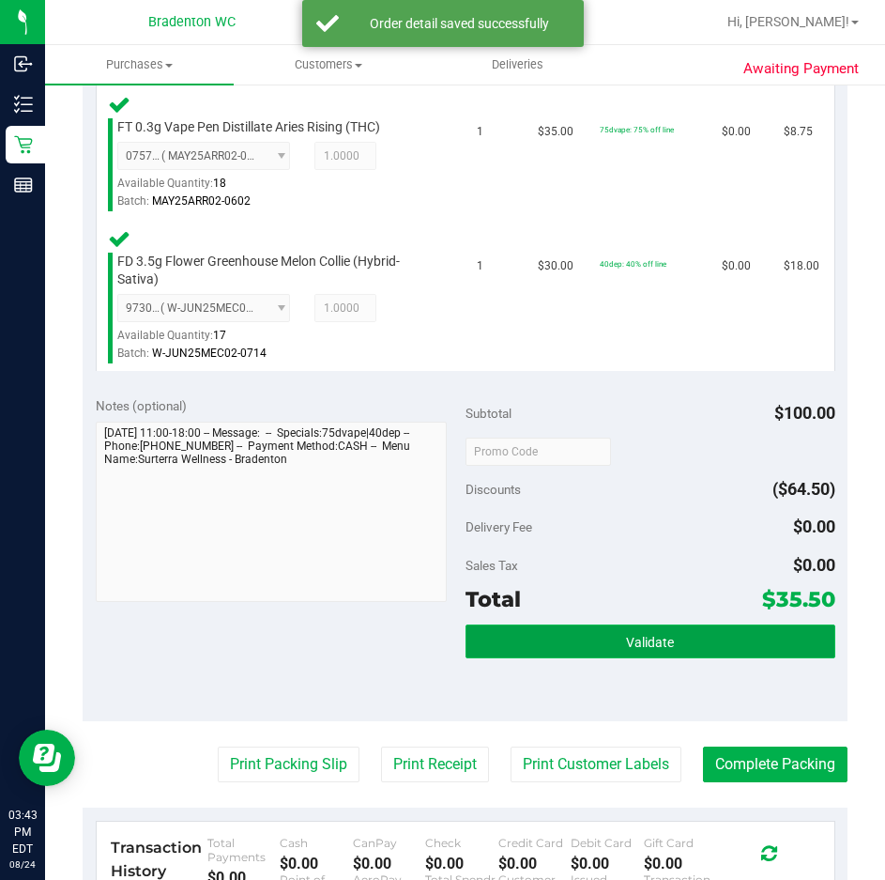
click at [626, 641] on span "Validate" at bounding box center [650, 642] width 48 height 15
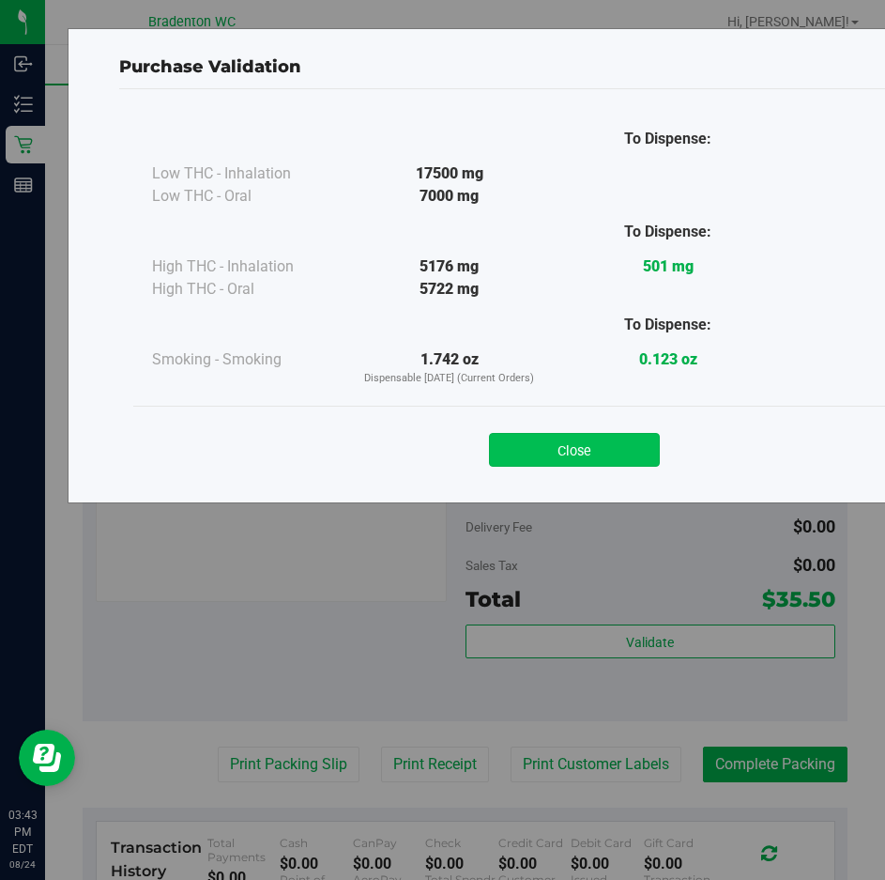
click at [592, 462] on button "Close" at bounding box center [574, 450] width 171 height 34
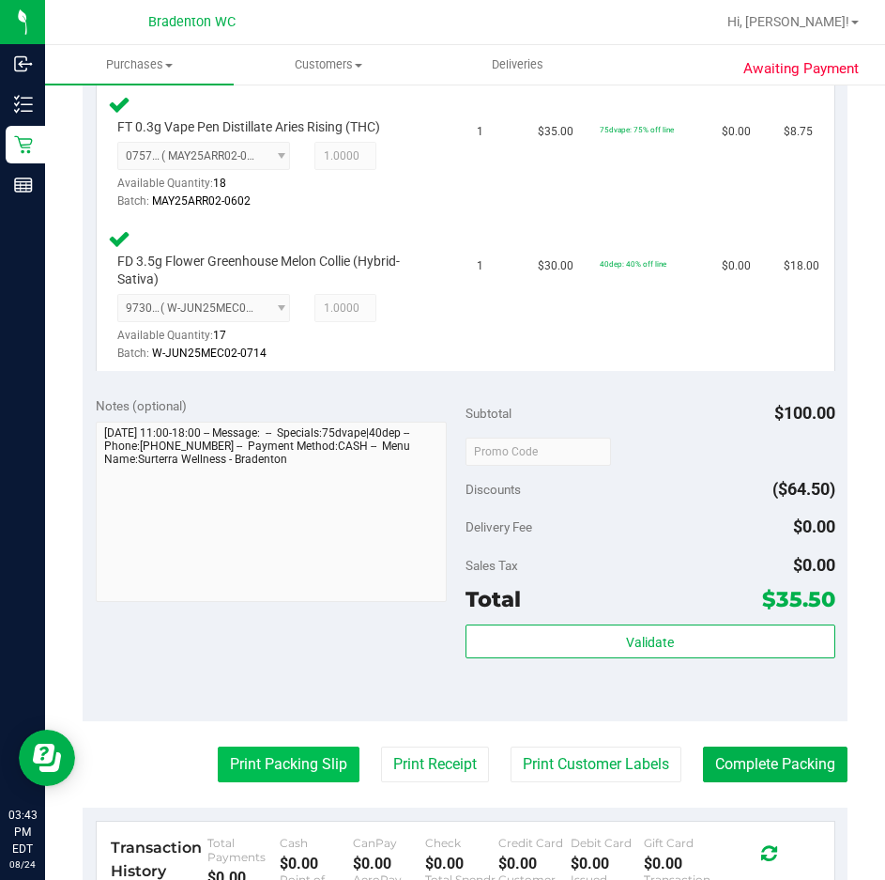
click at [270, 776] on button "Print Packing Slip" at bounding box center [289, 764] width 142 height 36
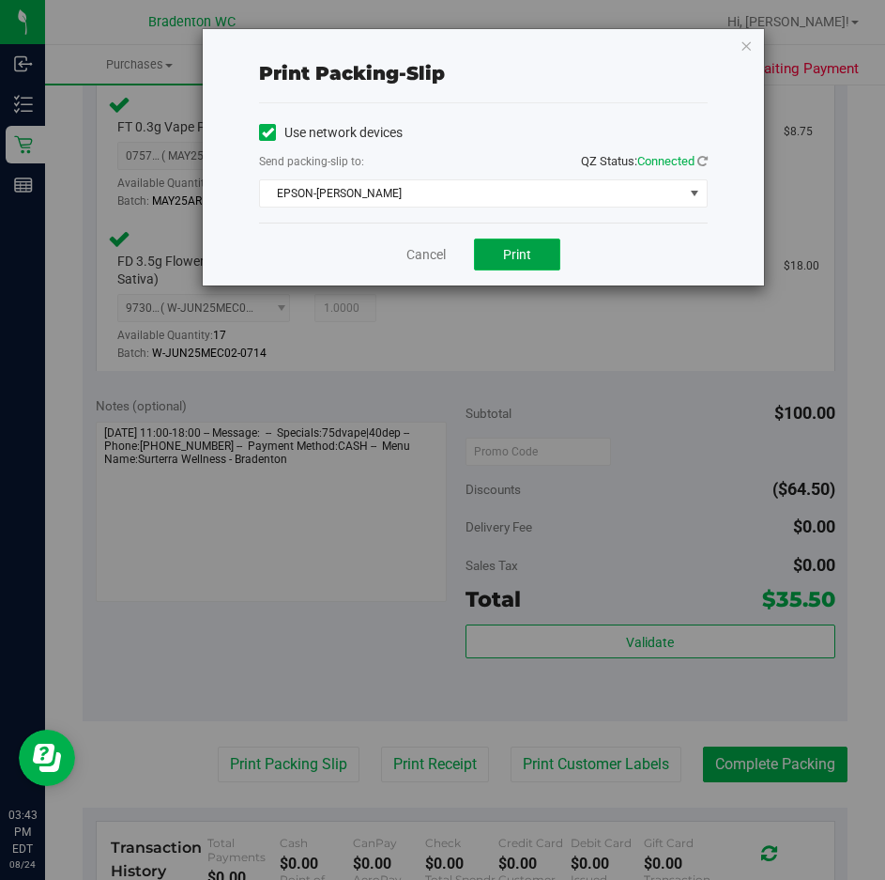
click at [534, 246] on button "Print" at bounding box center [517, 254] width 86 height 32
click at [465, 184] on span "EPSON-HUBIE-BERTIE" at bounding box center [471, 193] width 423 height 26
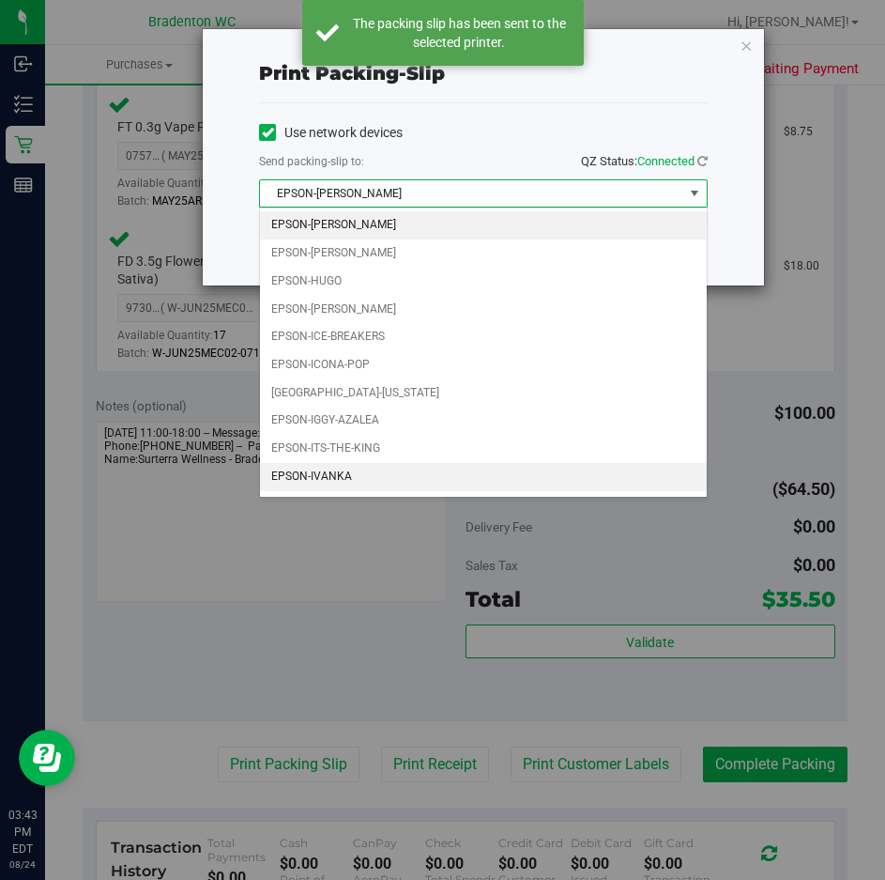
click at [391, 478] on li "EPSON-IVANKA" at bounding box center [483, 477] width 447 height 28
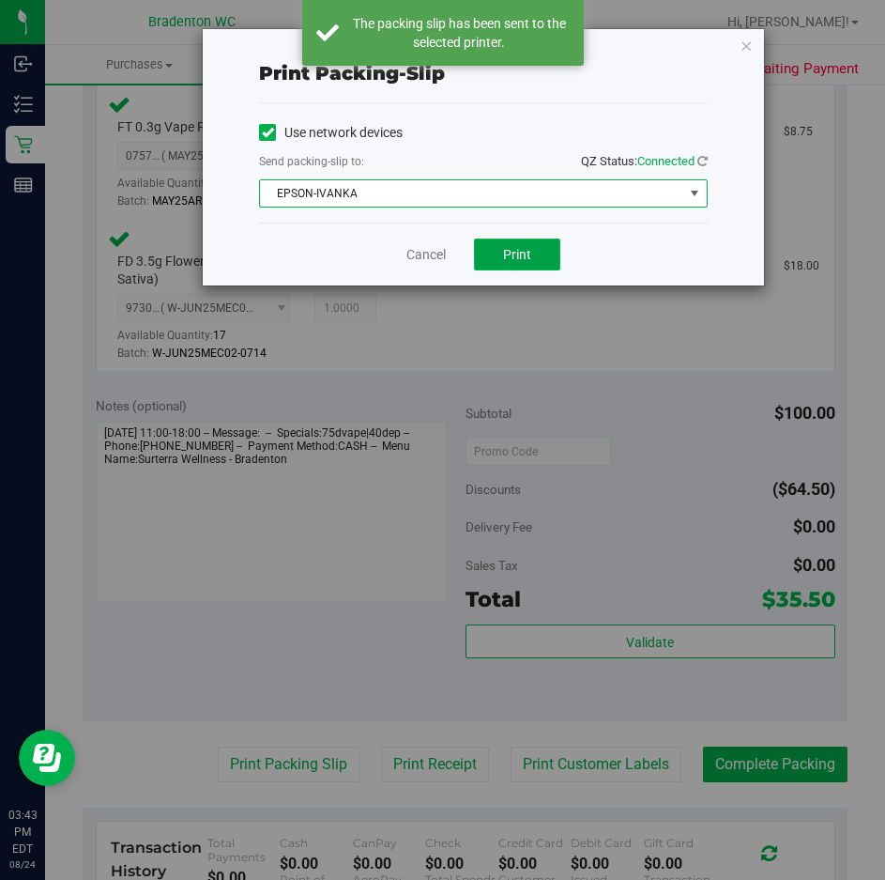
click at [521, 250] on span "Print" at bounding box center [517, 254] width 28 height 15
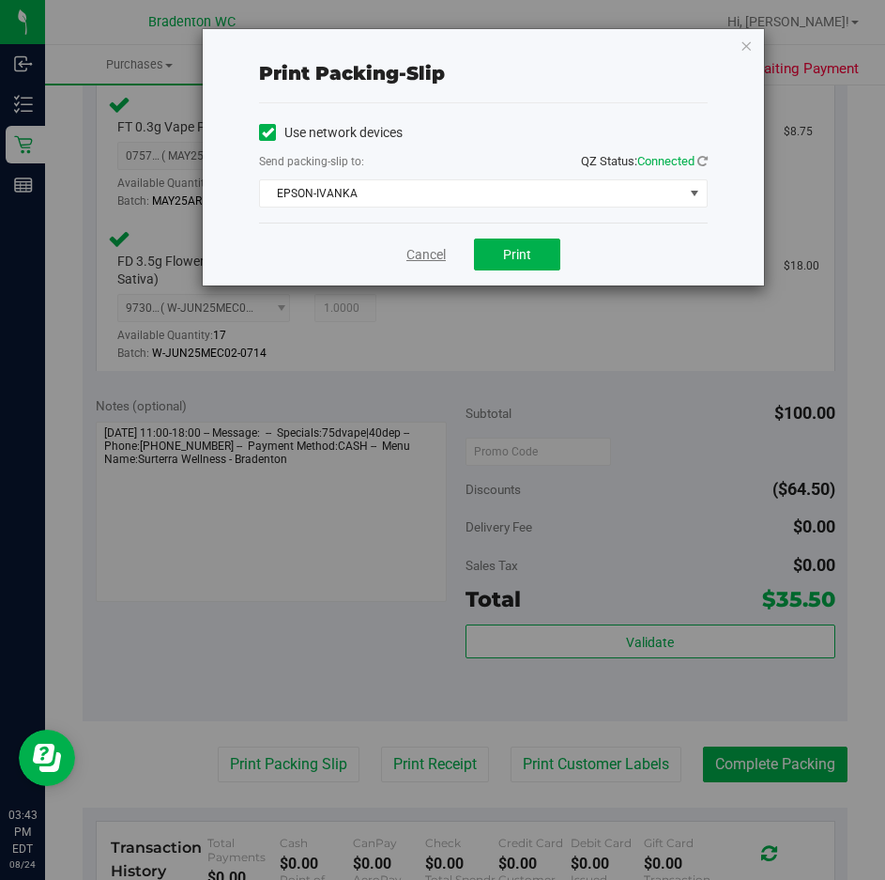
click at [438, 262] on link "Cancel" at bounding box center [425, 255] width 39 height 20
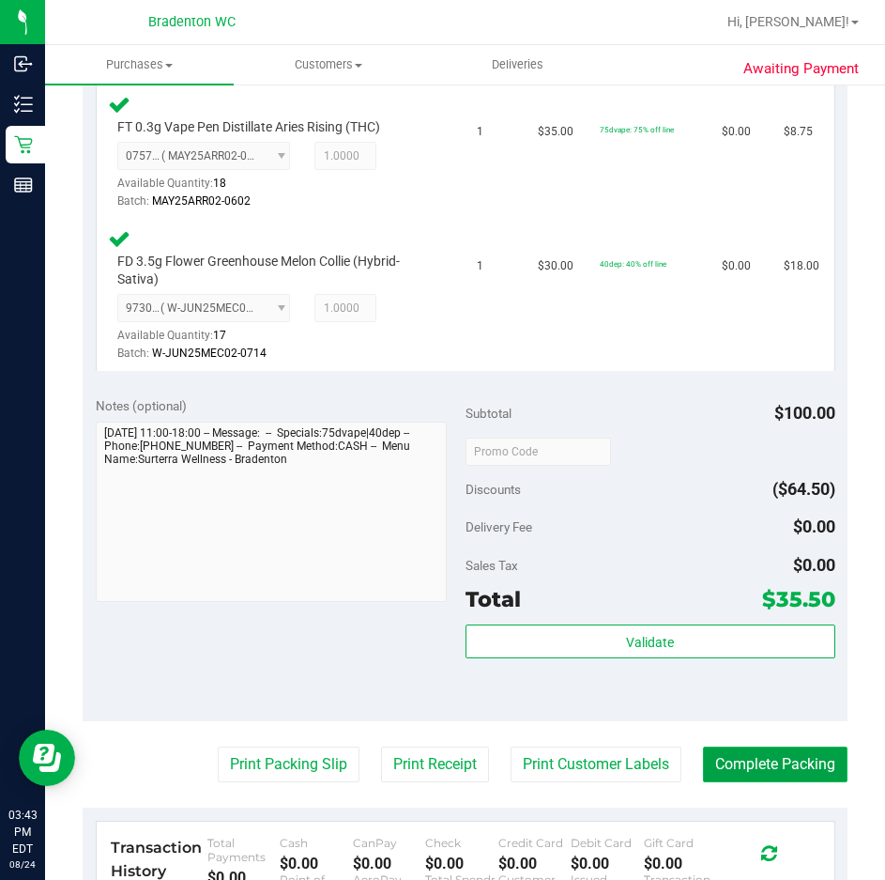
click at [743, 746] on button "Complete Packing" at bounding box center [775, 764] width 145 height 36
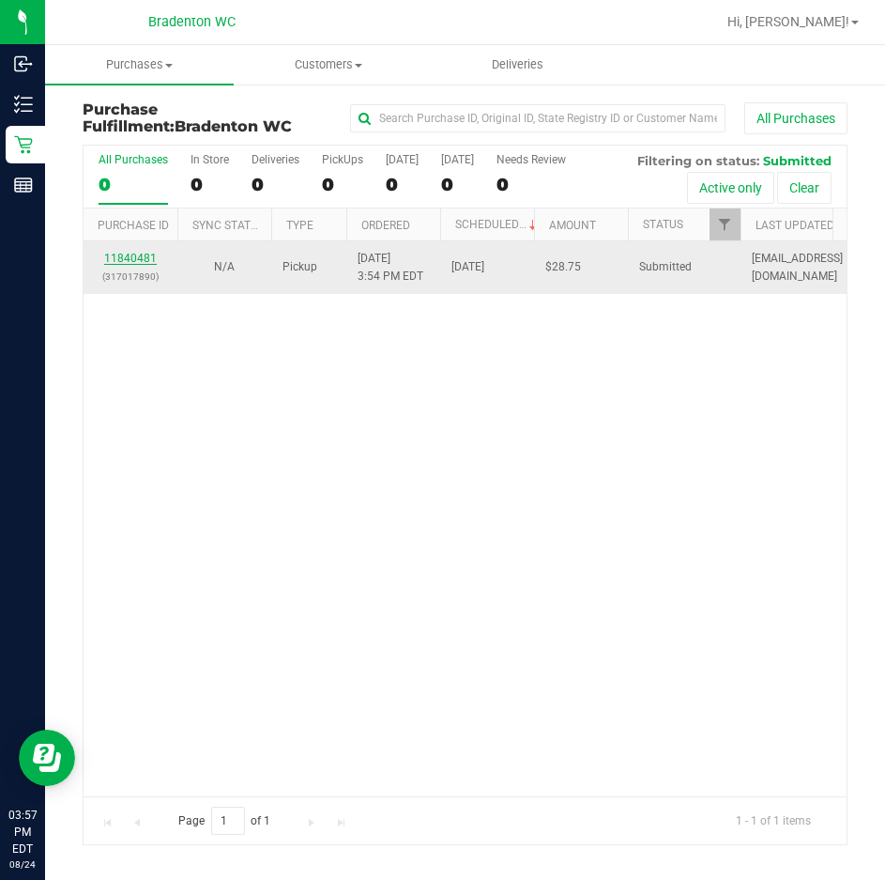
click at [149, 257] on link "11840481" at bounding box center [130, 258] width 53 height 13
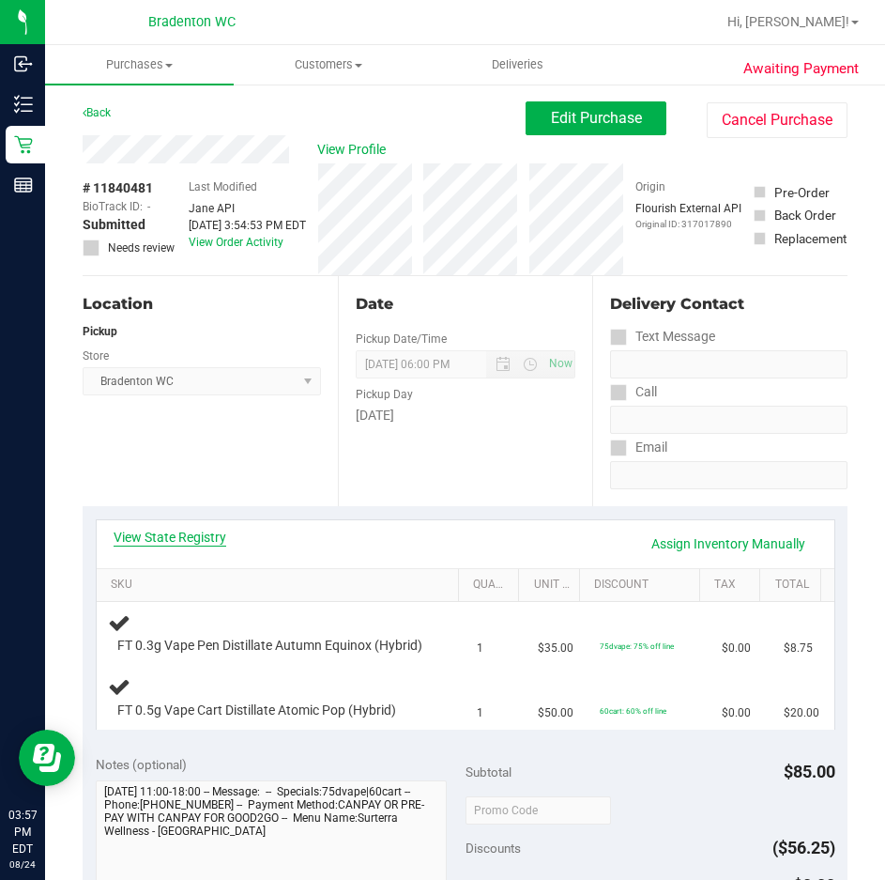
click at [173, 544] on link "View State Registry" at bounding box center [170, 537] width 113 height 19
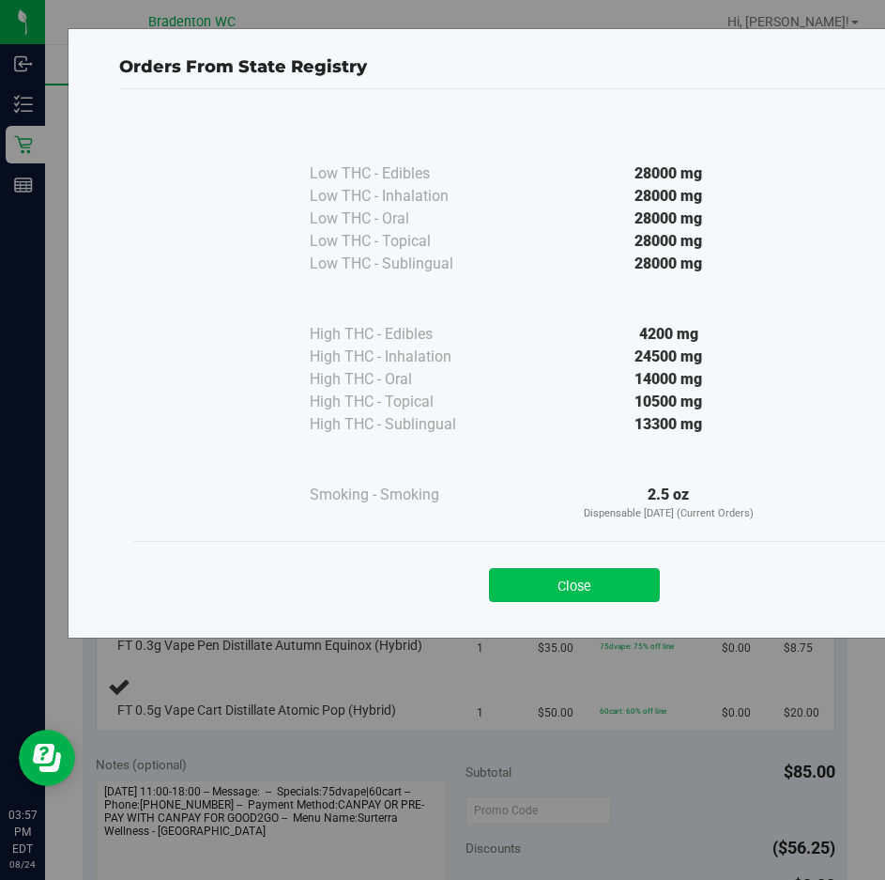
click at [573, 600] on button "Close" at bounding box center [574, 585] width 171 height 34
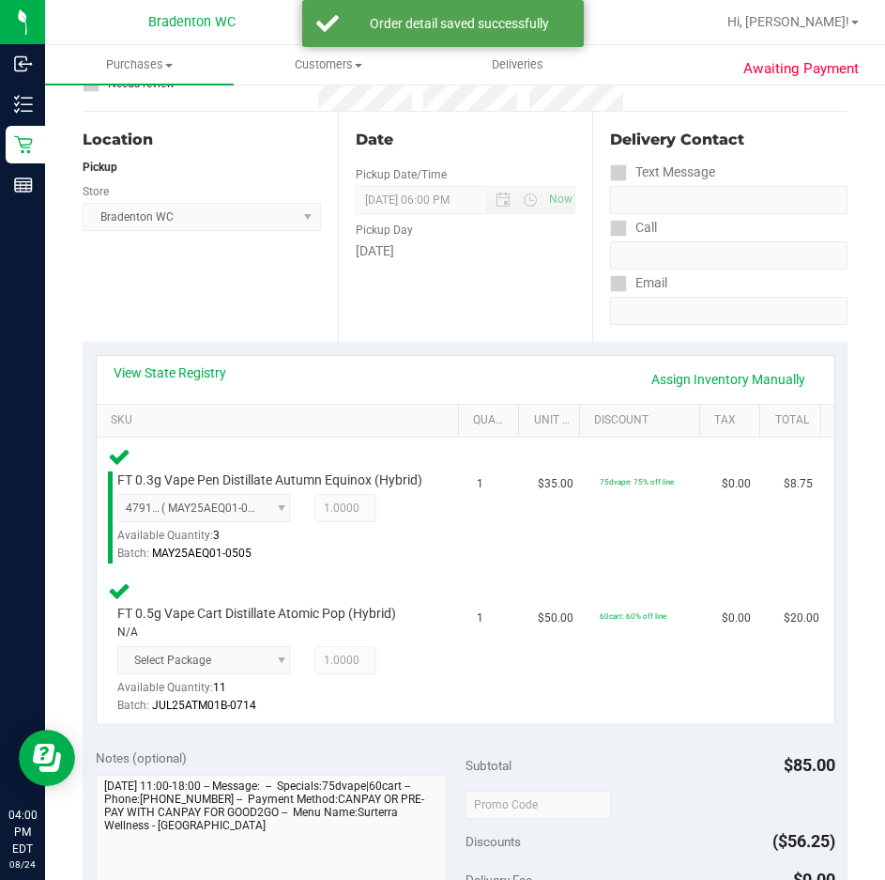
scroll to position [459, 0]
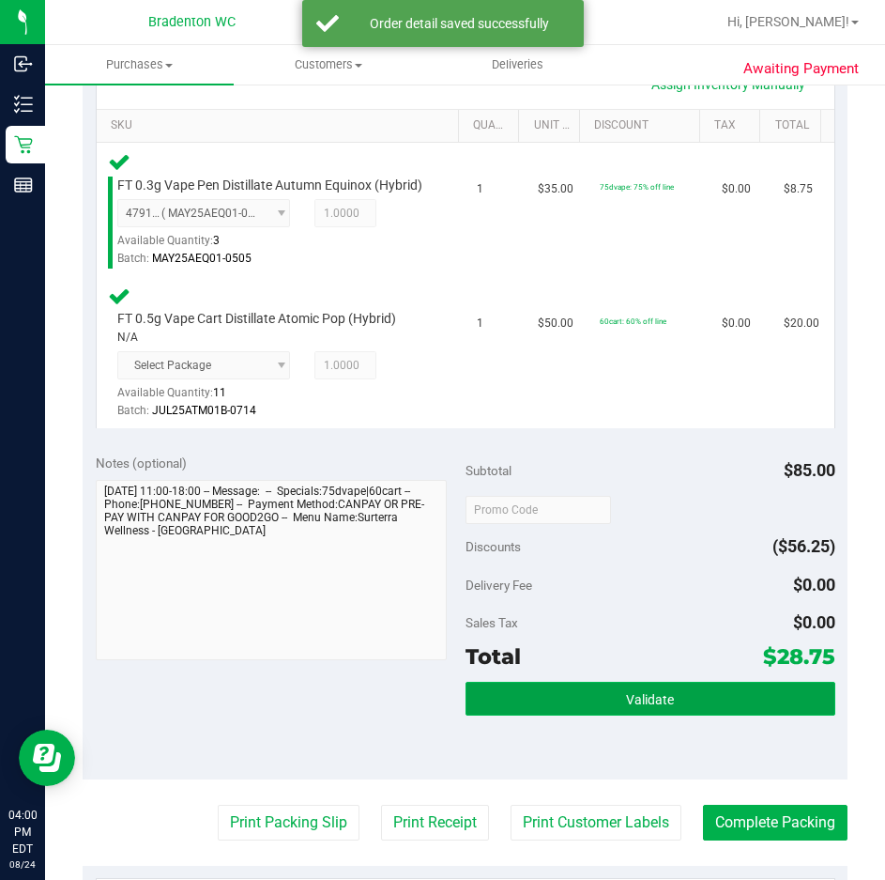
click at [568, 715] on button "Validate" at bounding box center [651, 699] width 370 height 34
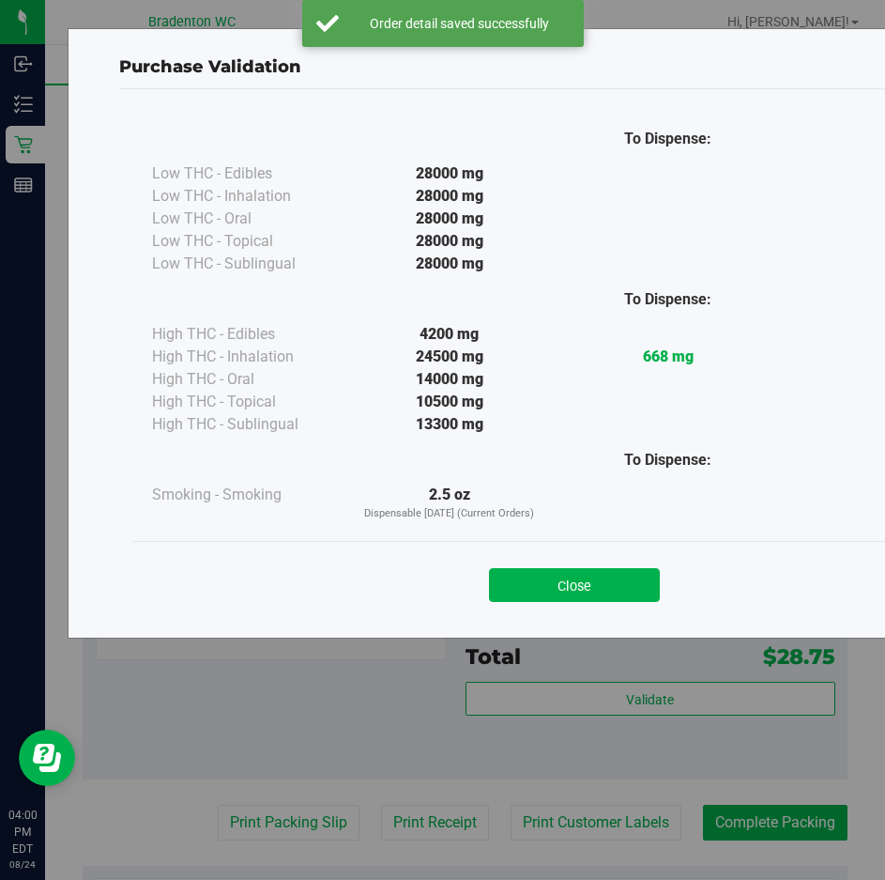
click at [538, 728] on div "Purchase Validation To Dispense: Low THC - Edibles 28000 mg" at bounding box center [449, 440] width 899 height 880
click at [576, 574] on button "Close" at bounding box center [574, 585] width 171 height 34
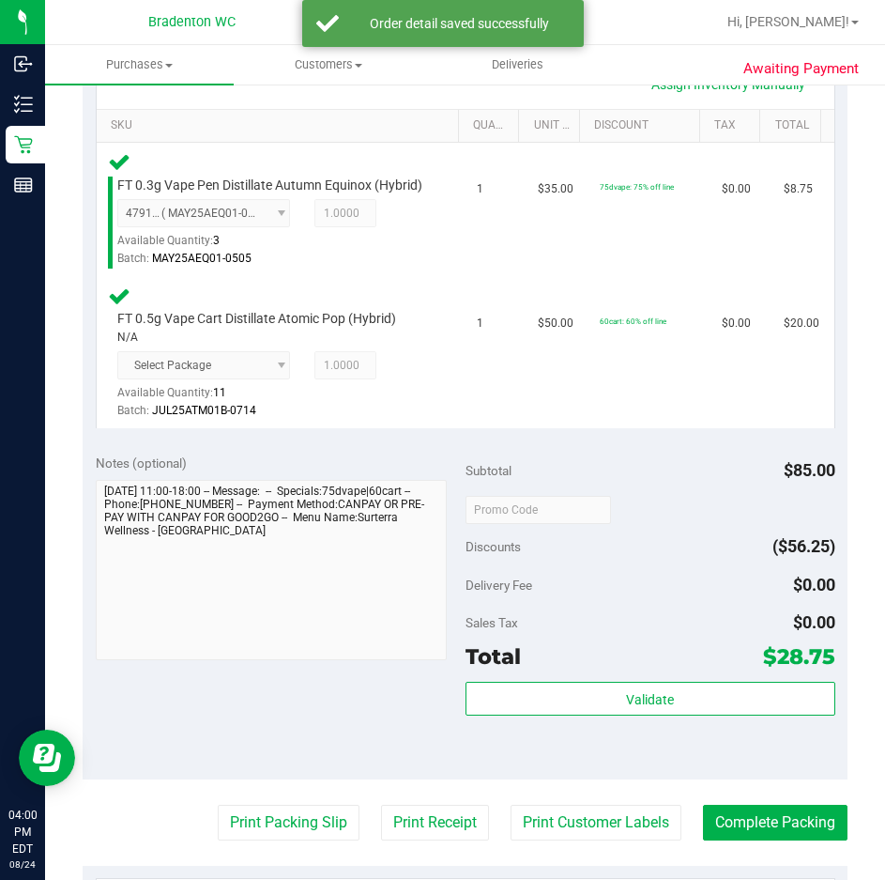
scroll to position [513, 0]
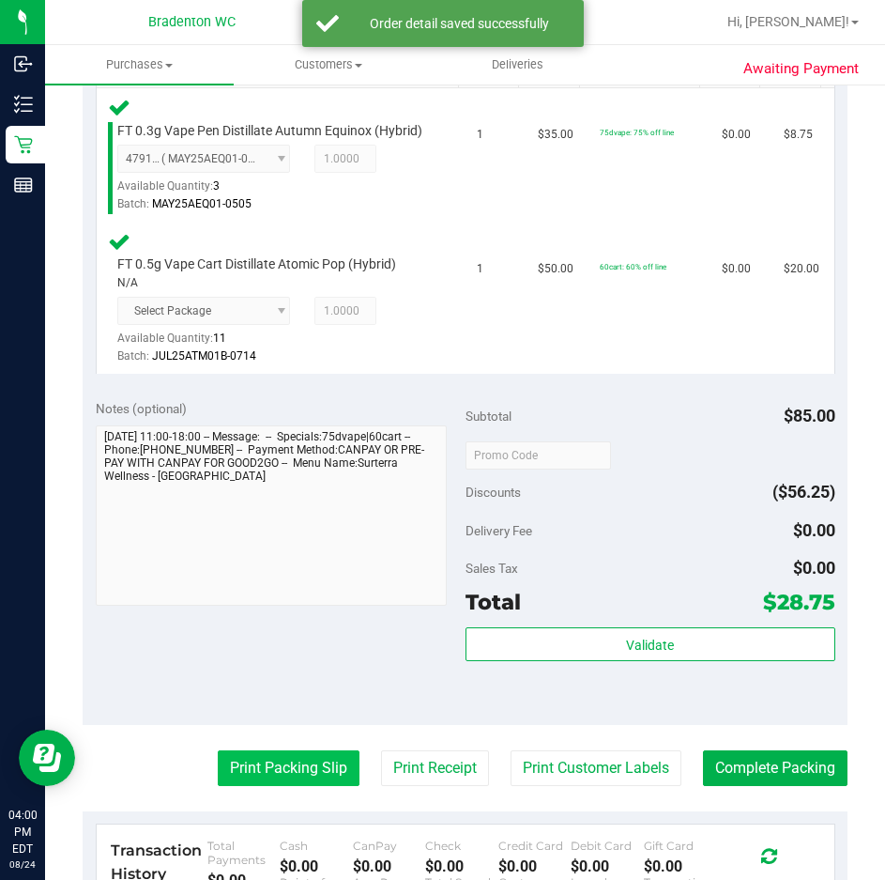
click at [278, 786] on button "Print Packing Slip" at bounding box center [289, 768] width 142 height 36
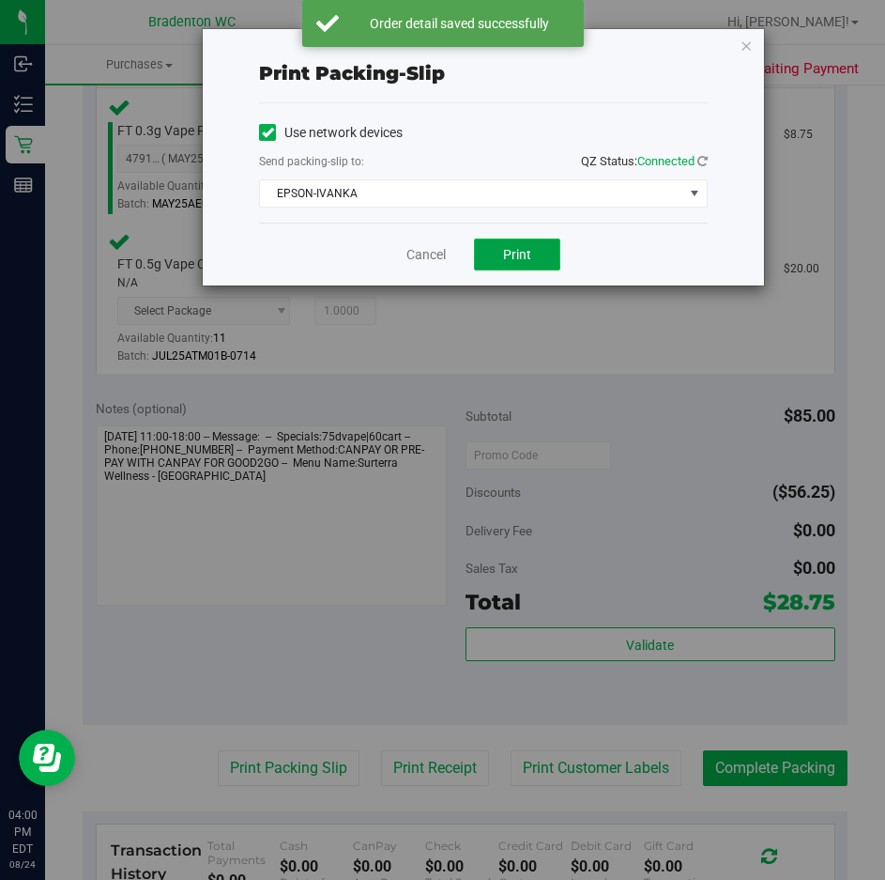
click at [544, 255] on button "Print" at bounding box center [517, 254] width 86 height 32
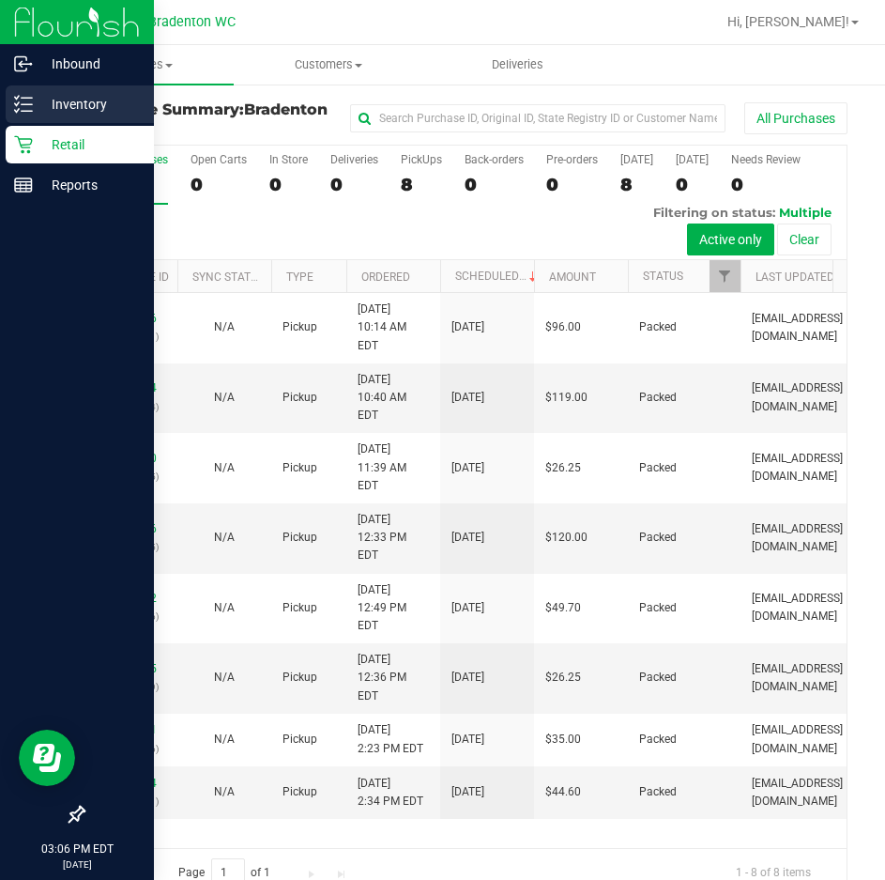
click at [19, 103] on icon at bounding box center [17, 103] width 4 height 3
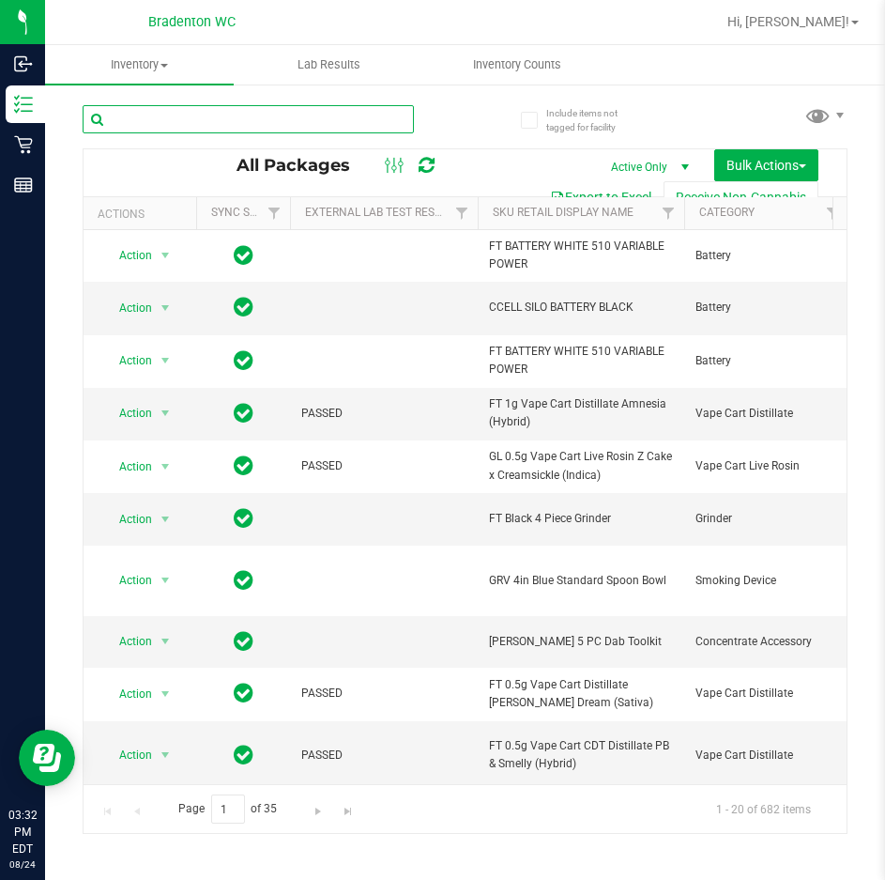
click at [220, 116] on input "text" at bounding box center [248, 119] width 331 height 28
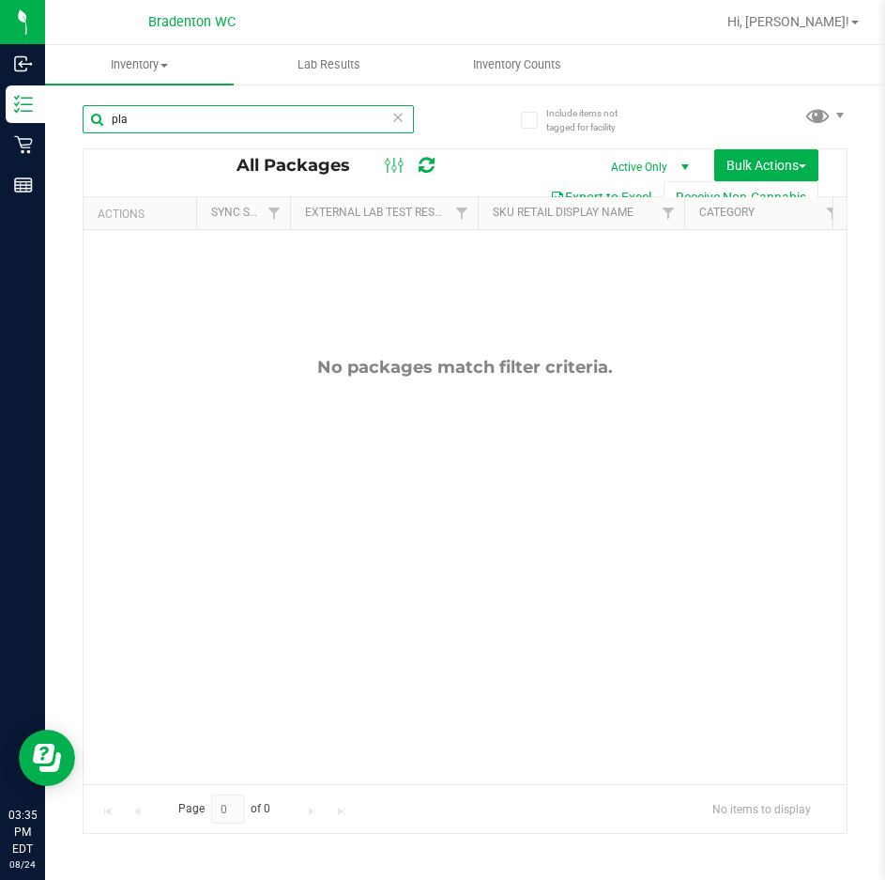
click at [202, 112] on input "pla" at bounding box center [248, 119] width 331 height 28
type input "p"
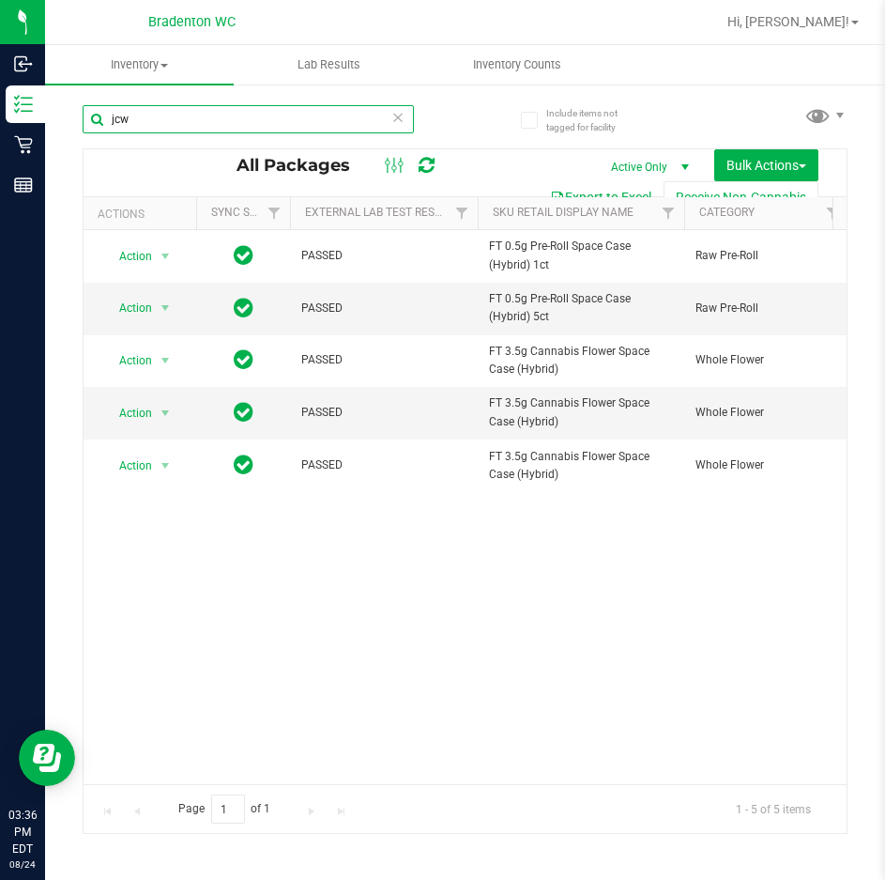
type input "jcw"
click at [464, 583] on div "Action Action Edit attributes Global inventory Locate package Package audit log…" at bounding box center [465, 507] width 763 height 554
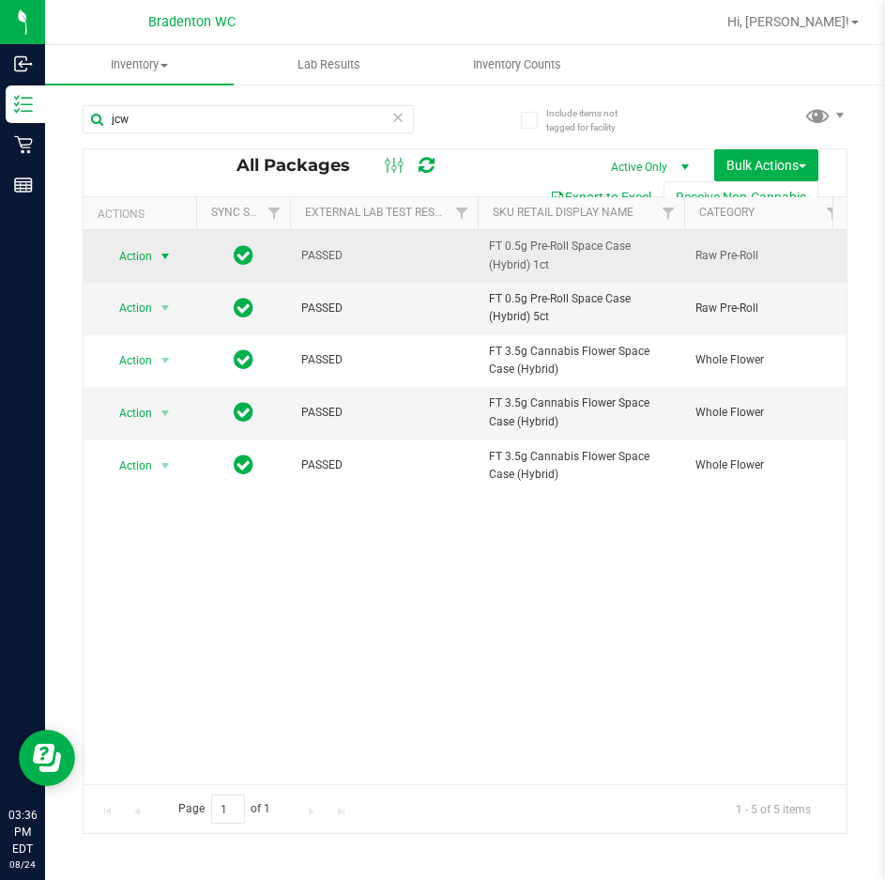
click at [150, 251] on span "Action" at bounding box center [127, 256] width 51 height 26
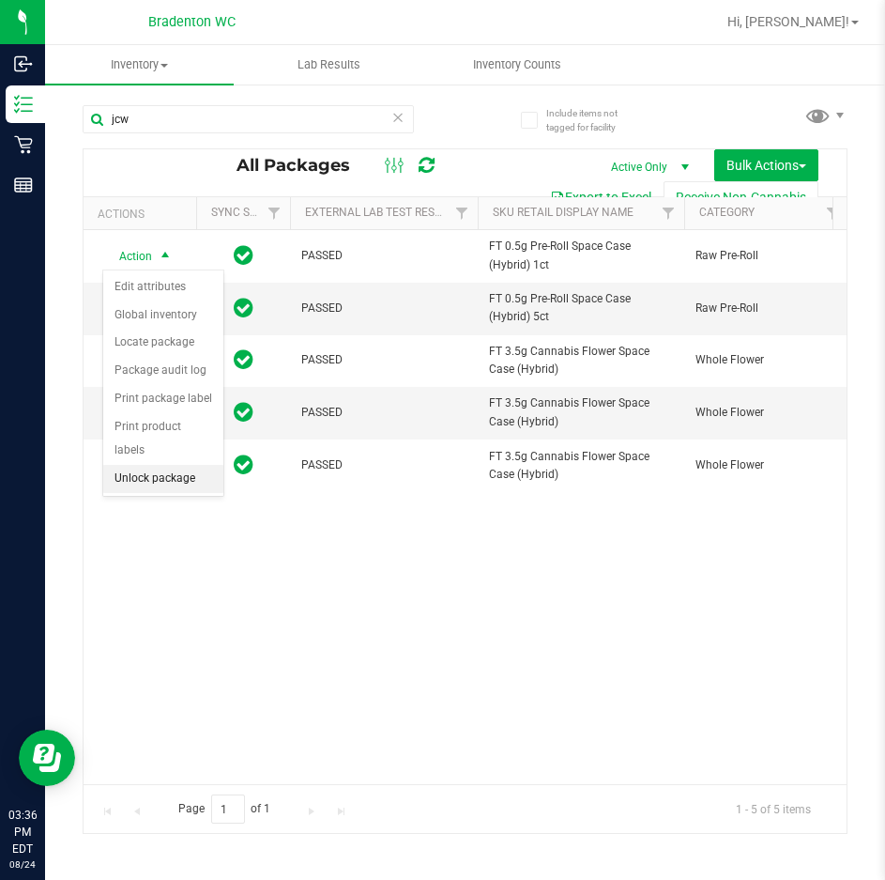
click at [188, 465] on li "Unlock package" at bounding box center [163, 479] width 120 height 28
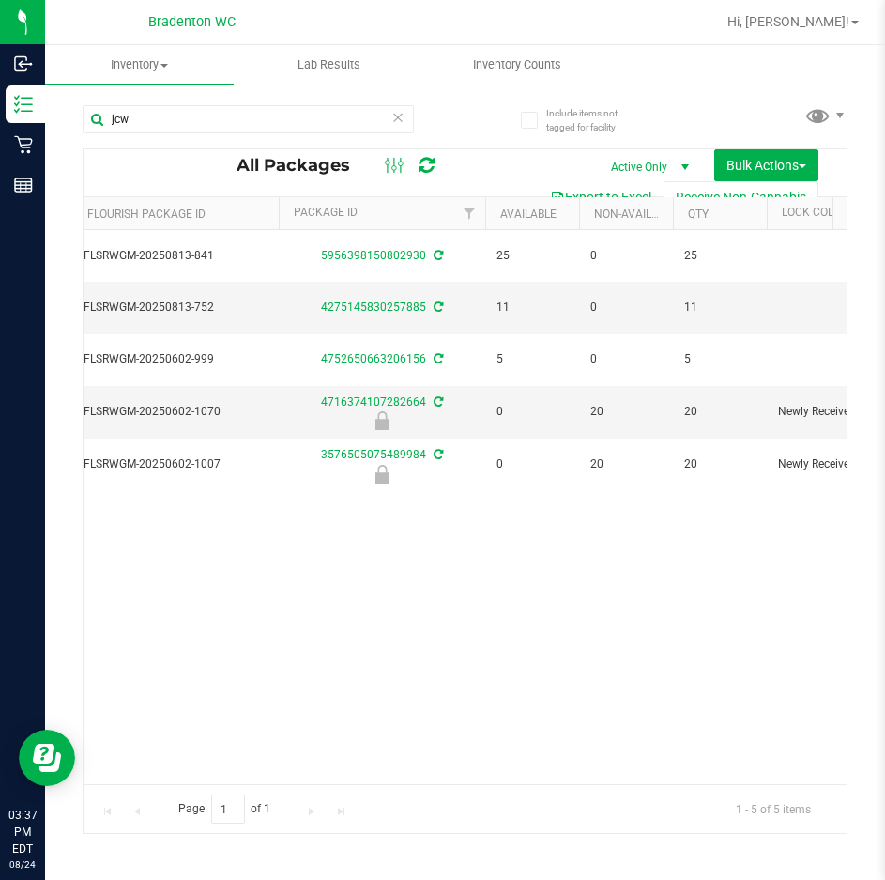
scroll to position [0, 616]
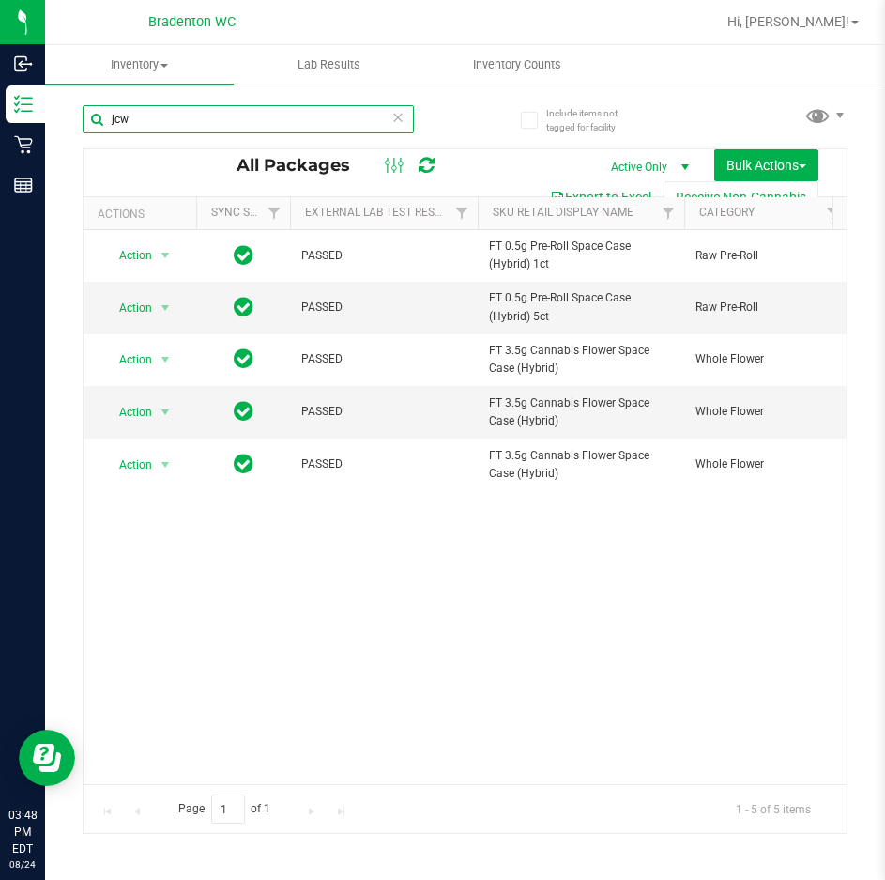
click at [229, 125] on input "jcw" at bounding box center [248, 119] width 331 height 28
type input "j"
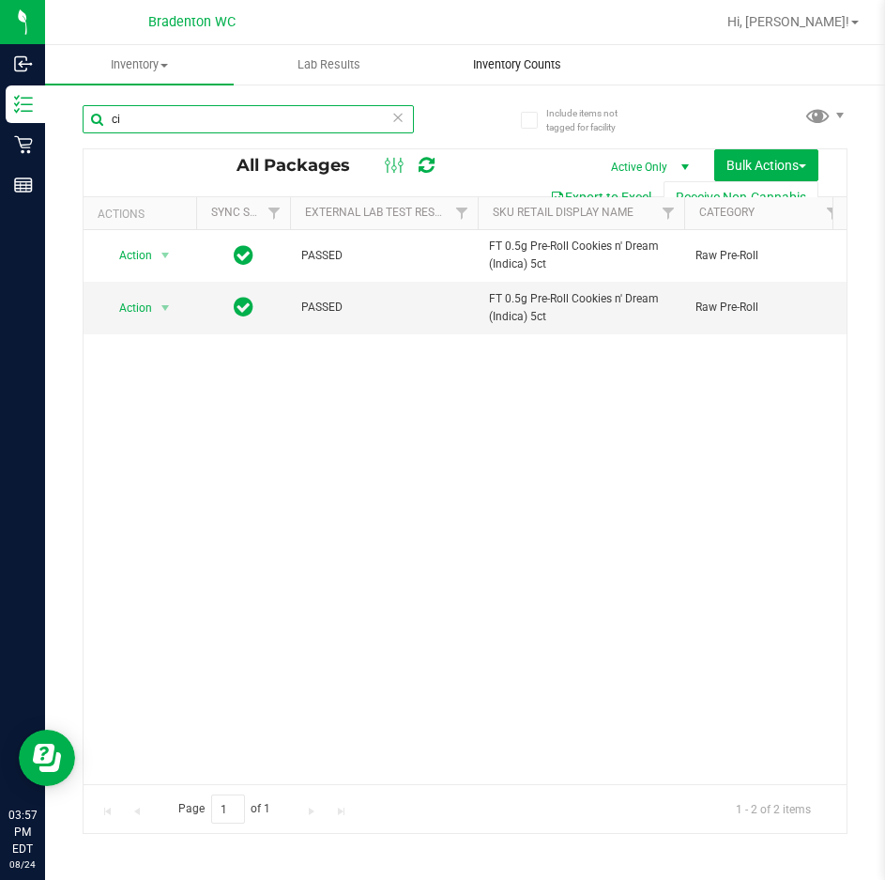
type input "c"
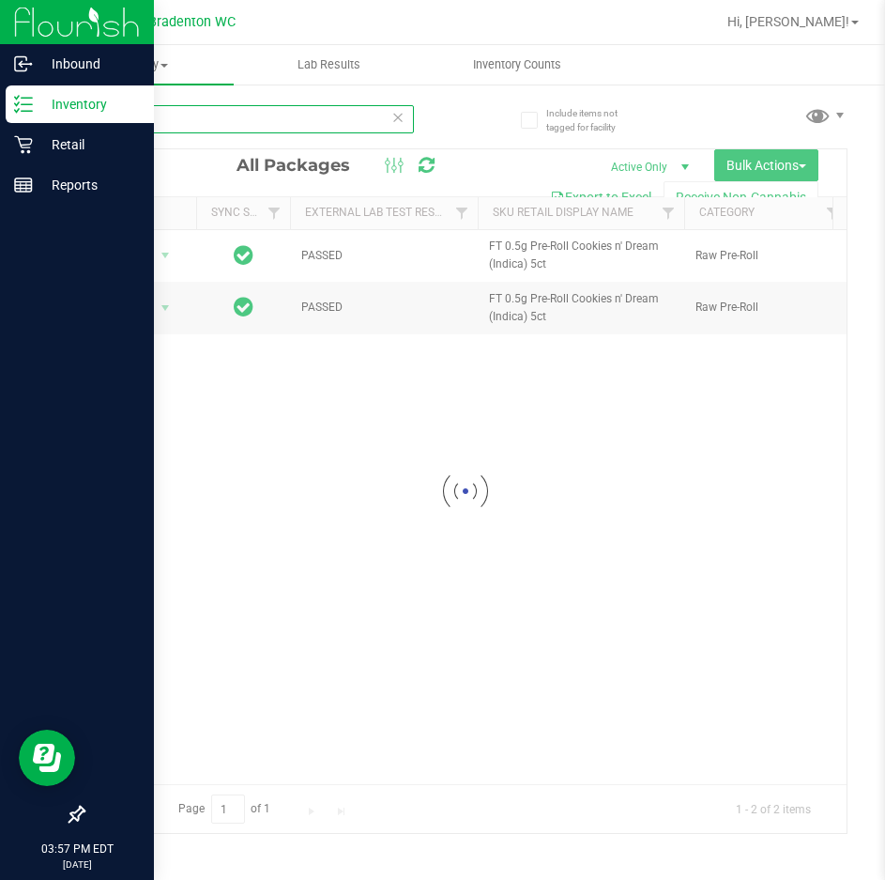
type input "atm"
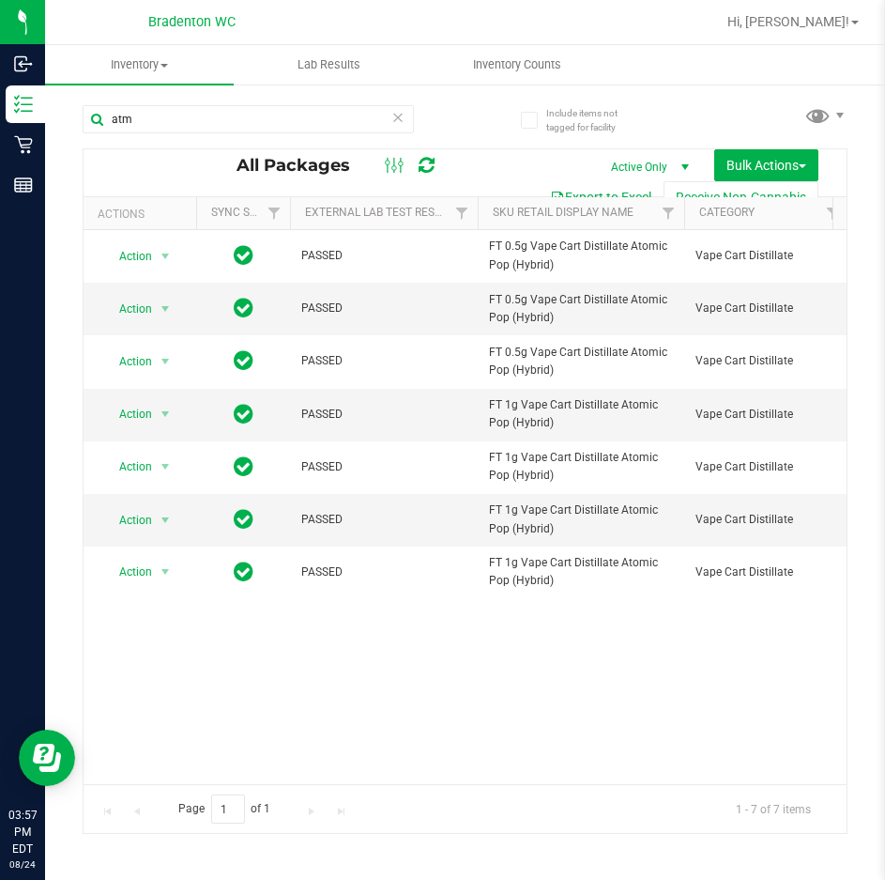
click at [474, 698] on div "Action Action Edit attributes Global inventory Locate package Package audit log…" at bounding box center [465, 507] width 763 height 554
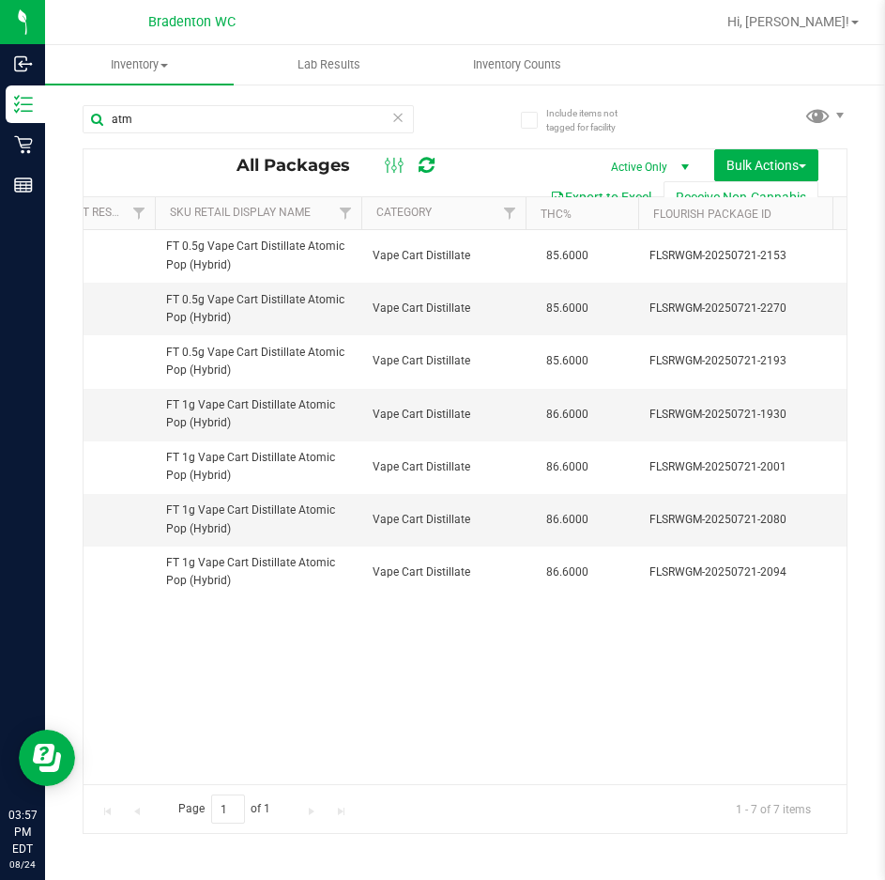
scroll to position [0, 573]
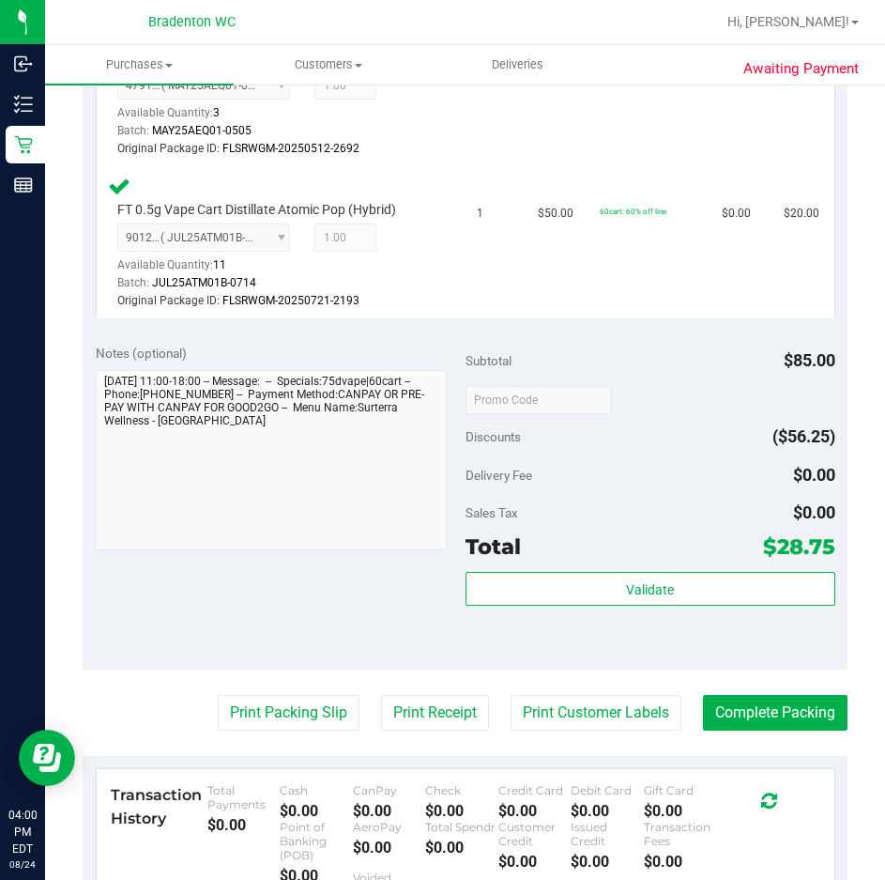
scroll to position [599, 0]
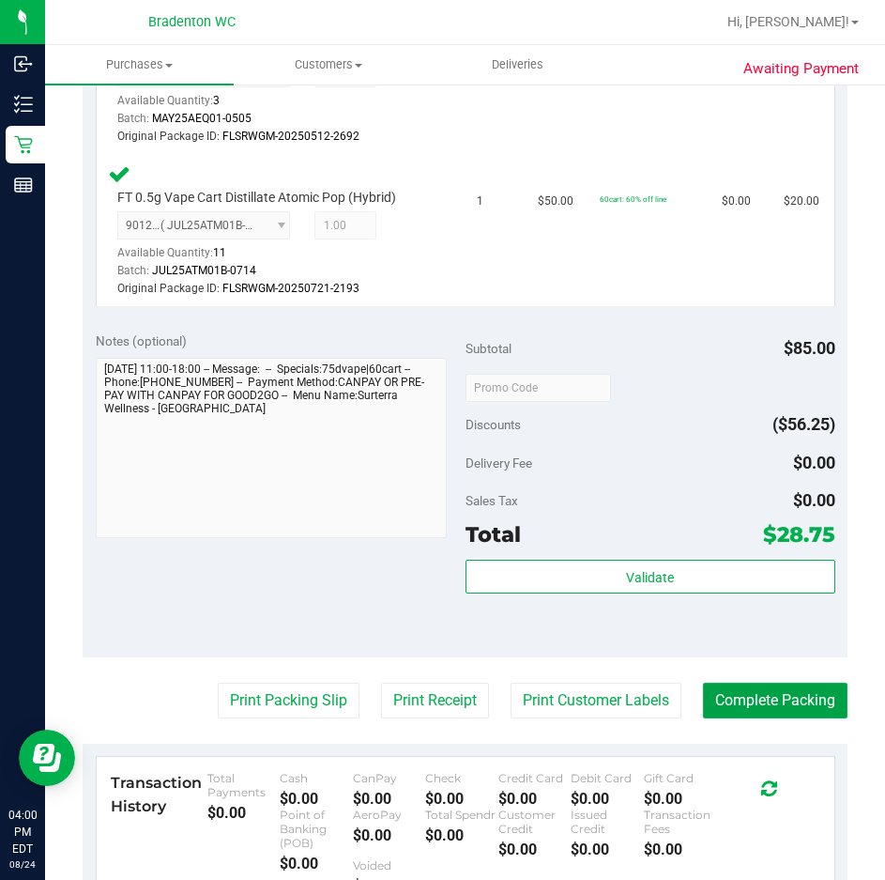
click at [737, 718] on button "Complete Packing" at bounding box center [775, 700] width 145 height 36
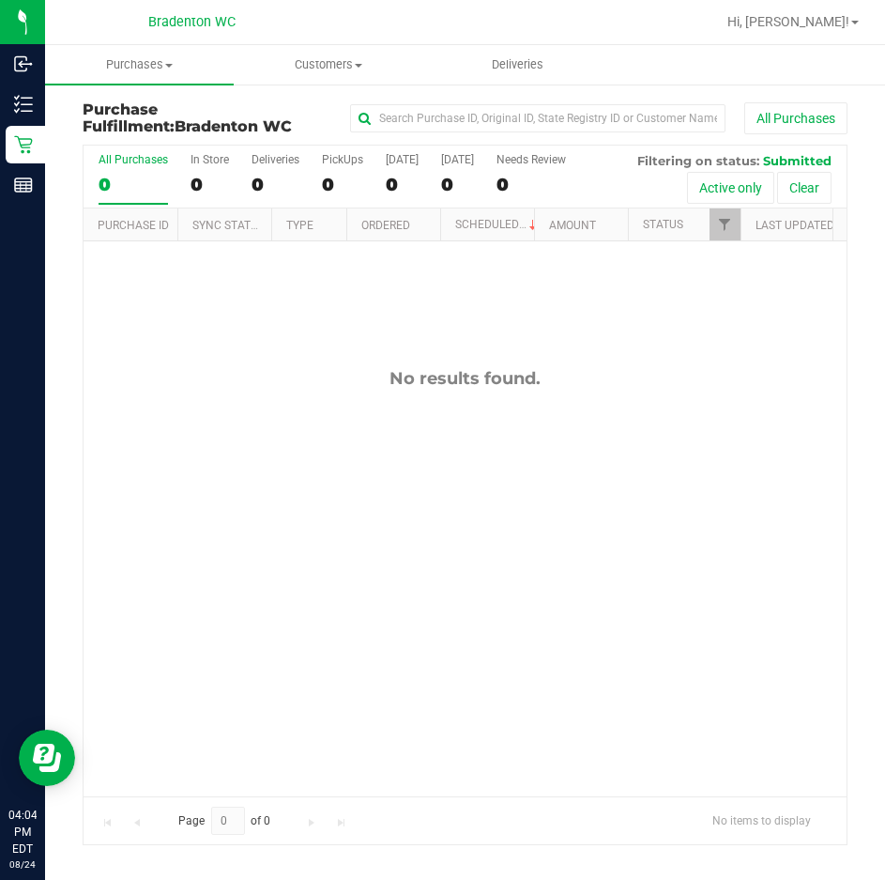
click at [368, 530] on div "No results found." at bounding box center [465, 581] width 763 height 681
drag, startPoint x: 648, startPoint y: 598, endPoint x: 643, endPoint y: 588, distance: 11.3
click at [645, 592] on div "No results found." at bounding box center [465, 581] width 763 height 681
click at [474, 229] on link "Scheduled" at bounding box center [497, 224] width 85 height 13
click at [161, 227] on link "Purchase ID" at bounding box center [133, 225] width 71 height 13
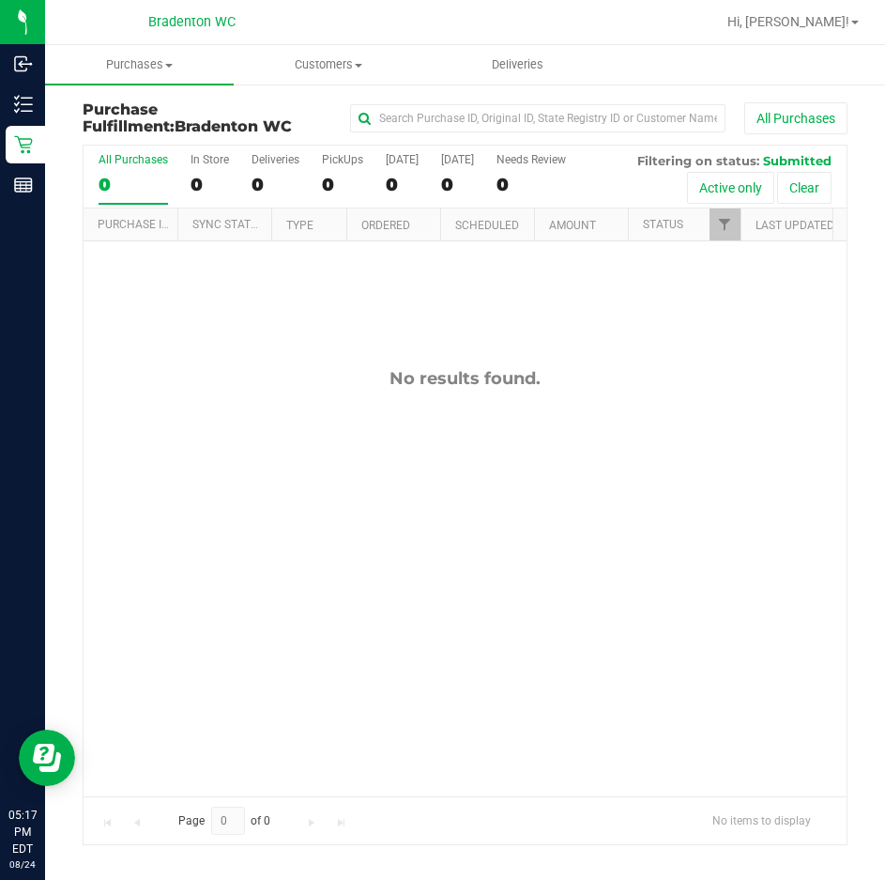
drag, startPoint x: 177, startPoint y: 473, endPoint x: 210, endPoint y: 468, distance: 33.2
click at [190, 455] on div "No results found." at bounding box center [465, 581] width 763 height 681
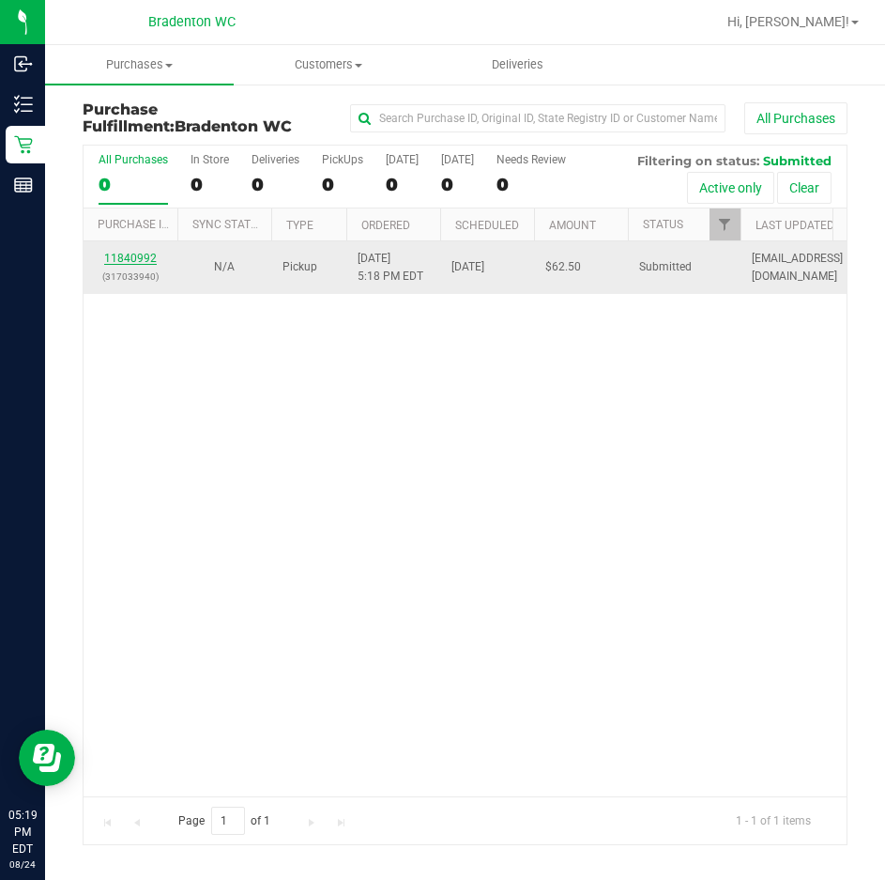
click at [121, 257] on link "11840992" at bounding box center [130, 258] width 53 height 13
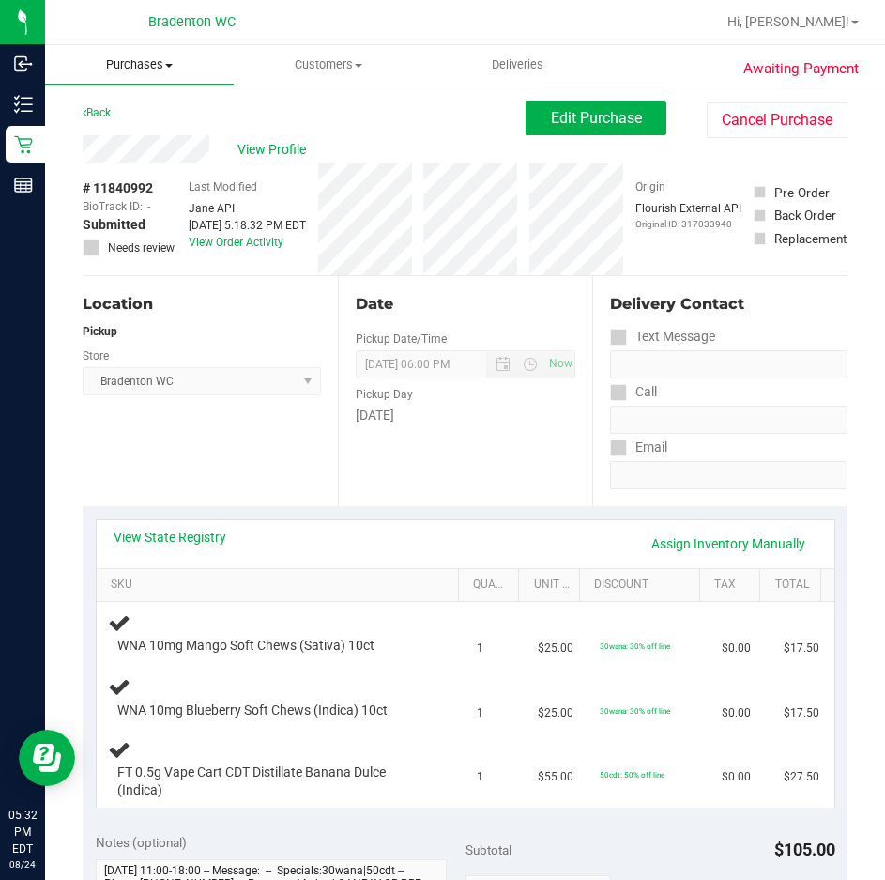
click at [153, 66] on span "Purchases" at bounding box center [139, 64] width 189 height 17
click at [156, 130] on span "Fulfillment" at bounding box center [103, 136] width 116 height 16
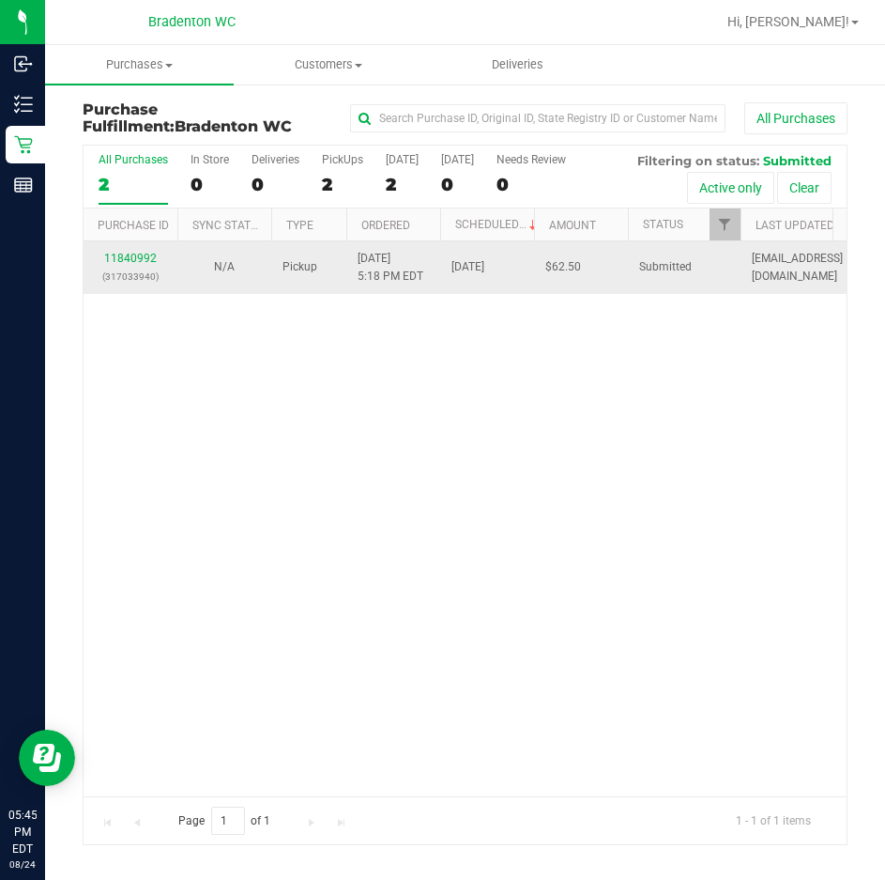
click at [142, 264] on div "11840992 (317033940)" at bounding box center [130, 268] width 71 height 36
click at [134, 258] on link "11840992" at bounding box center [130, 258] width 53 height 13
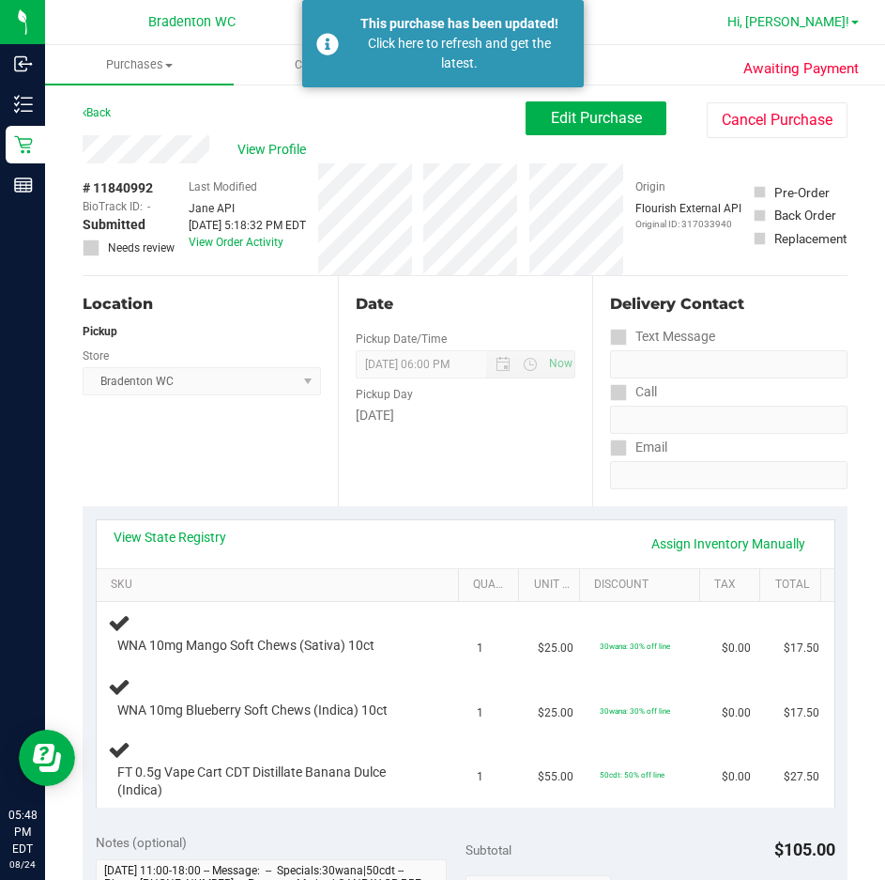
click at [821, 24] on span "Hi, [PERSON_NAME]!" at bounding box center [789, 21] width 122 height 15
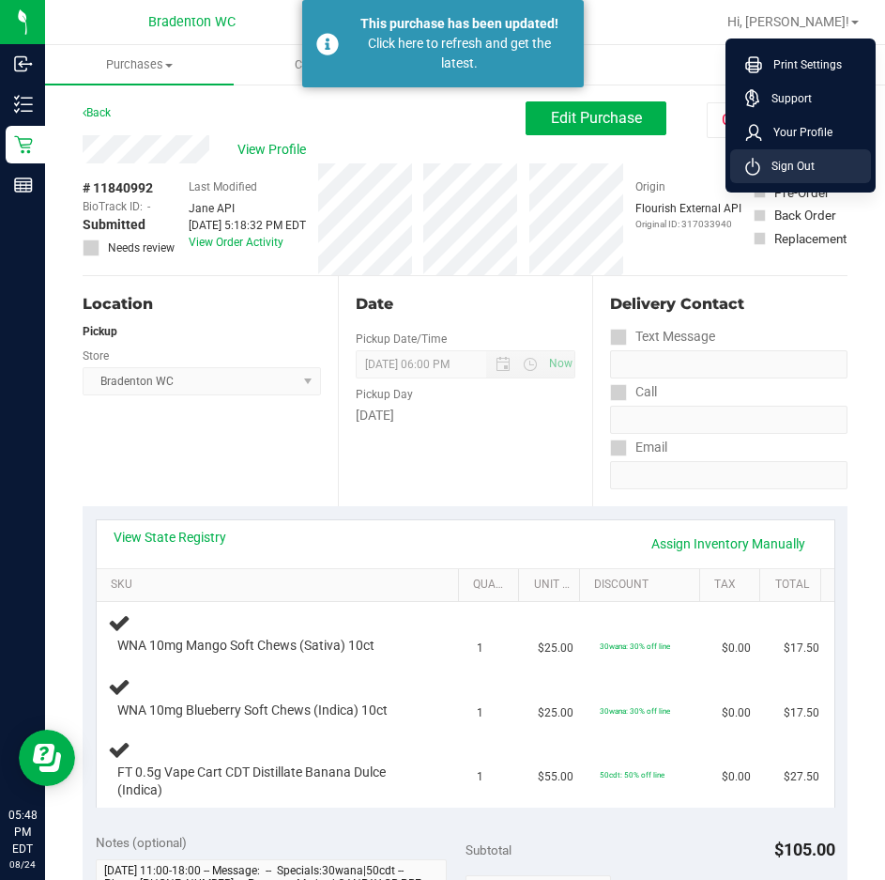
click at [808, 173] on span "Sign Out" at bounding box center [787, 166] width 54 height 19
